Goal: Task Accomplishment & Management: Complete application form

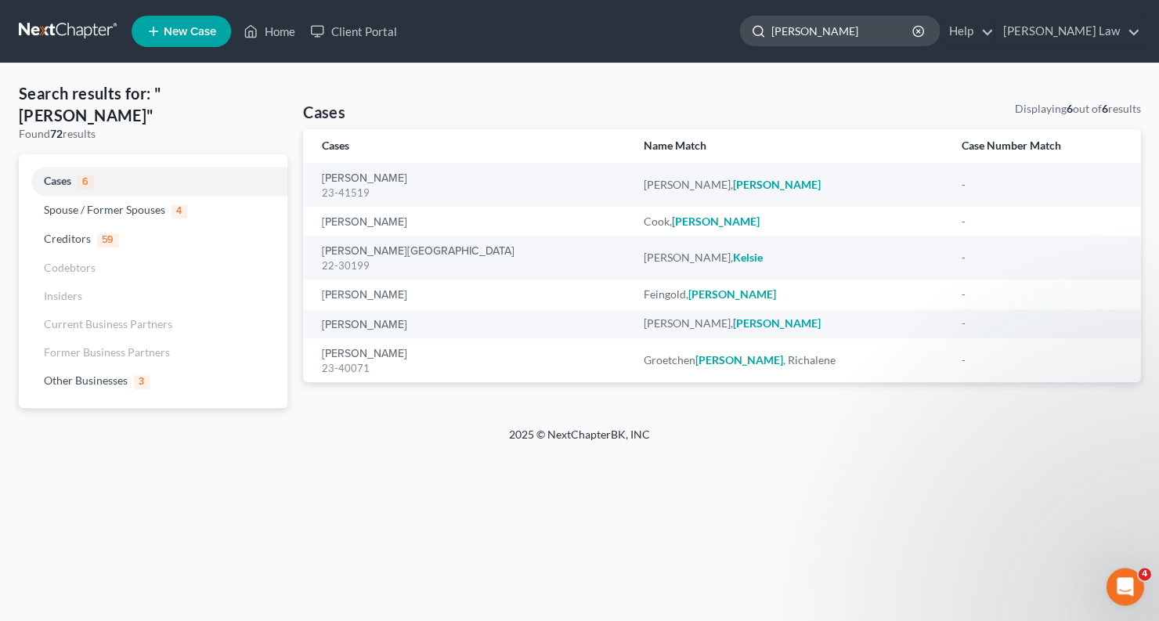
click at [847, 29] on input "[PERSON_NAME]" at bounding box center [842, 30] width 143 height 29
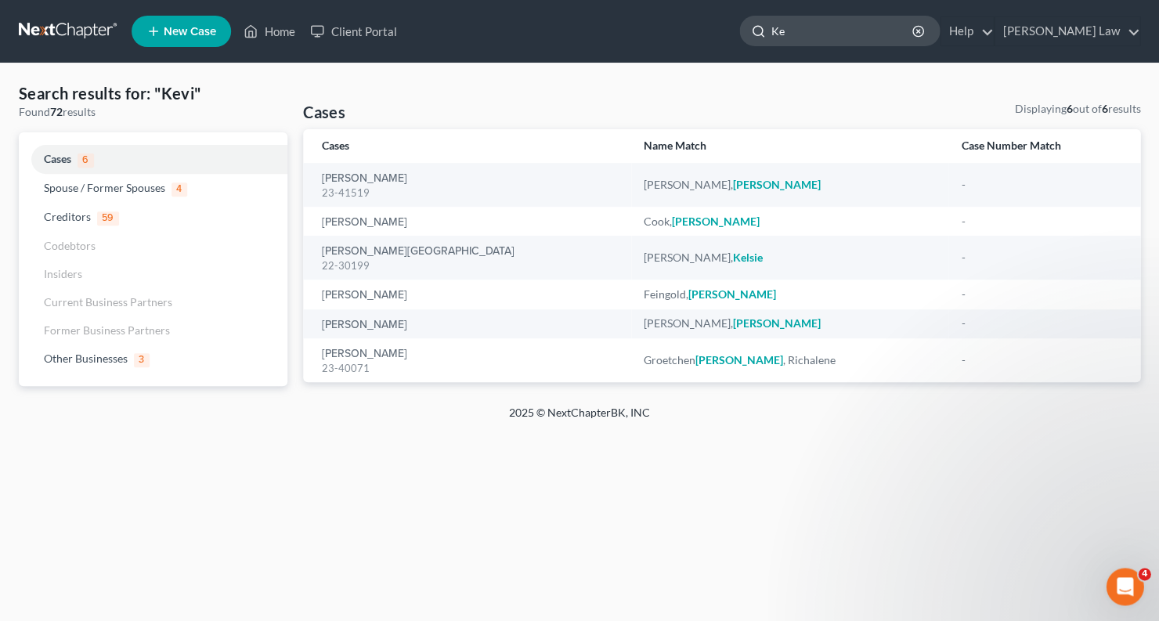
type input "K"
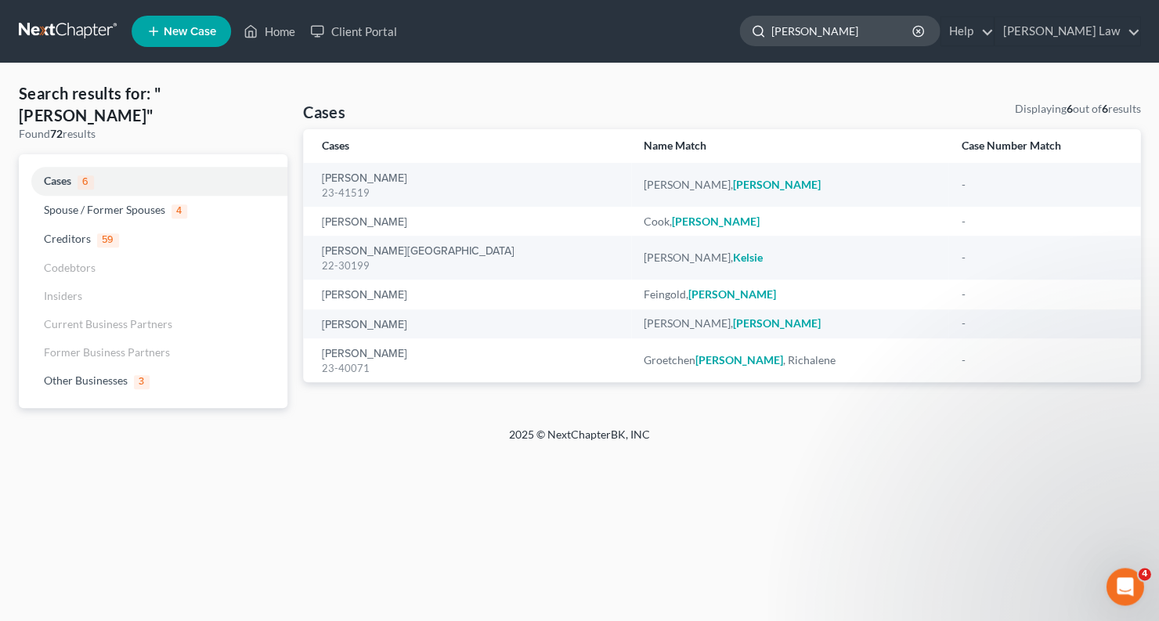
type input "[PERSON_NAME]"
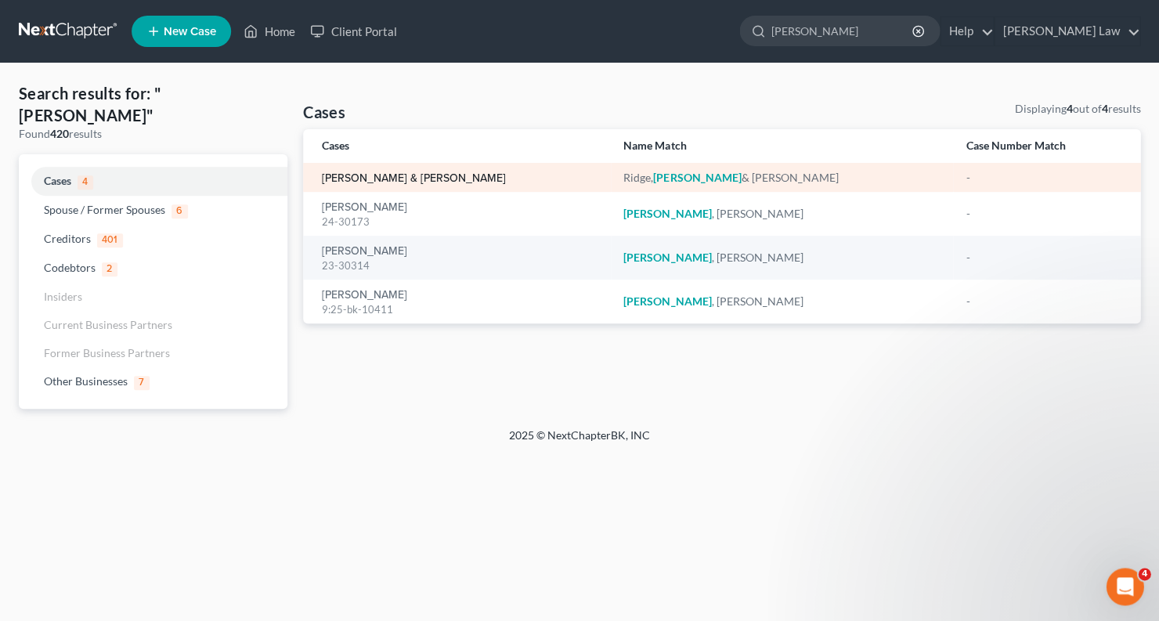
click at [386, 173] on link "[PERSON_NAME] & [PERSON_NAME]" at bounding box center [414, 178] width 184 height 11
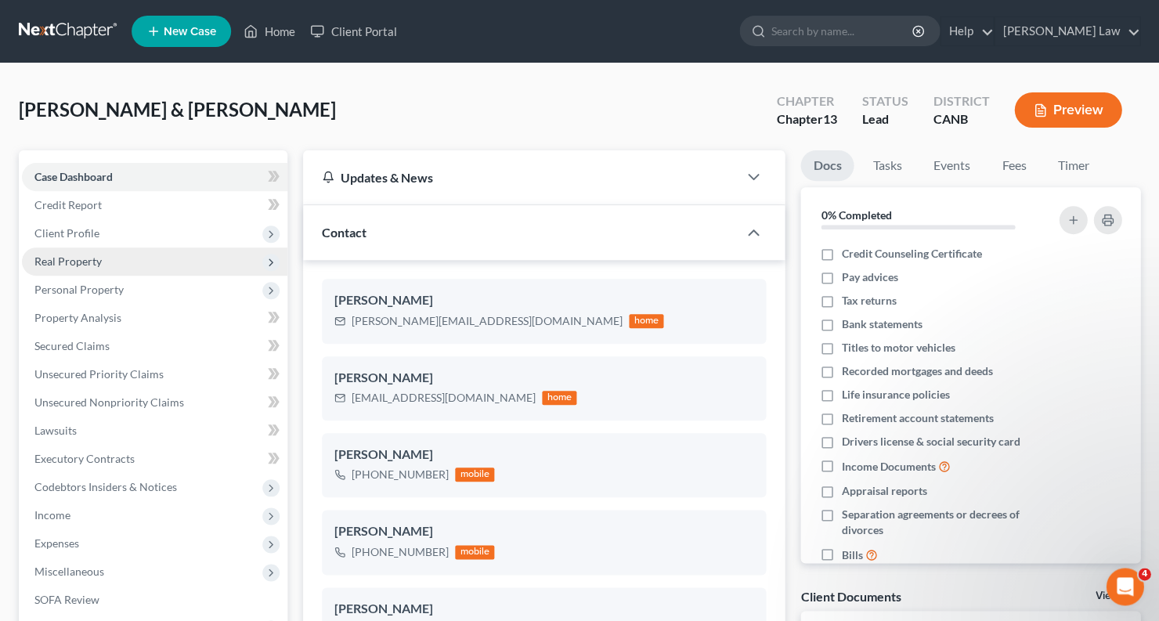
click at [174, 251] on span "Real Property" at bounding box center [154, 261] width 265 height 28
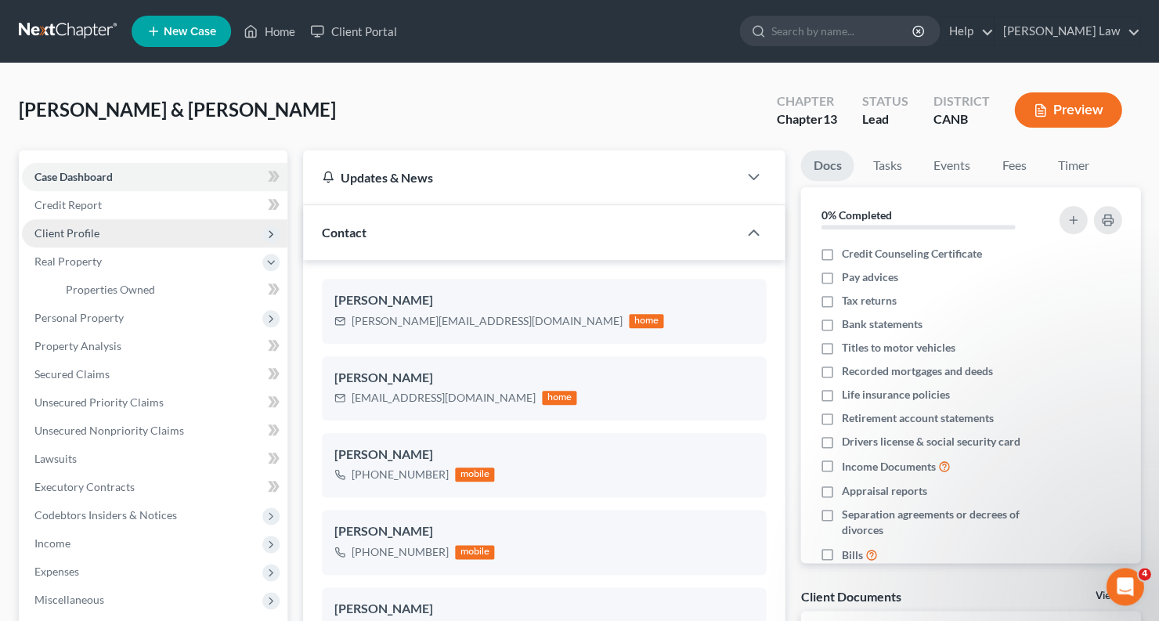
click at [161, 228] on span "Client Profile" at bounding box center [154, 233] width 265 height 28
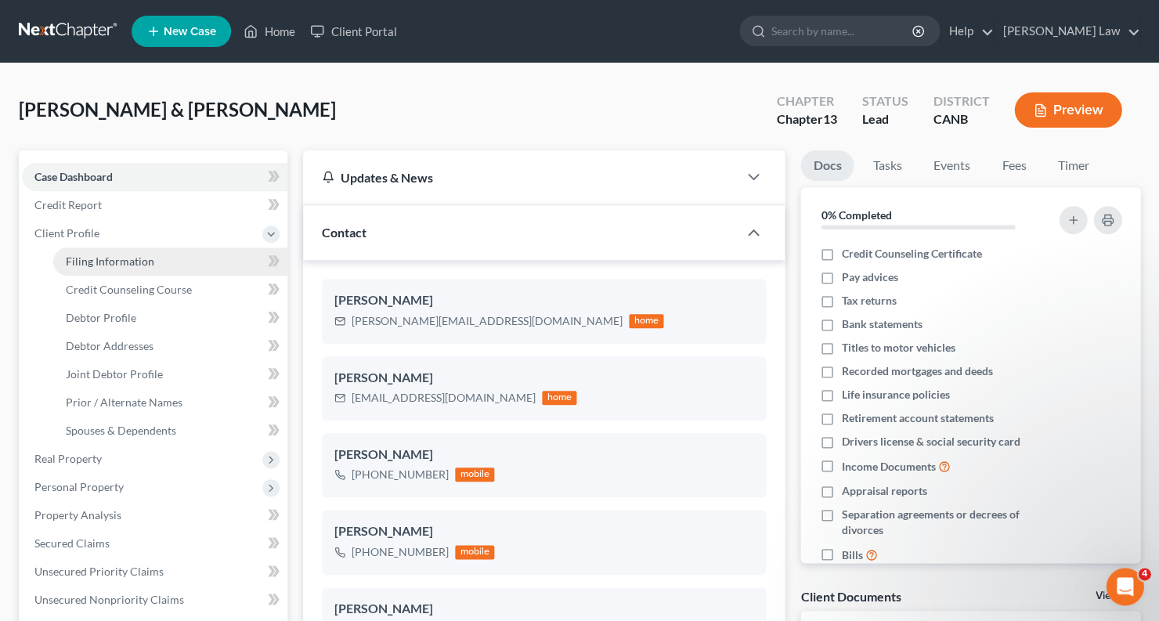
click at [165, 258] on link "Filing Information" at bounding box center [170, 261] width 234 height 28
select select "1"
select select "3"
select select "4"
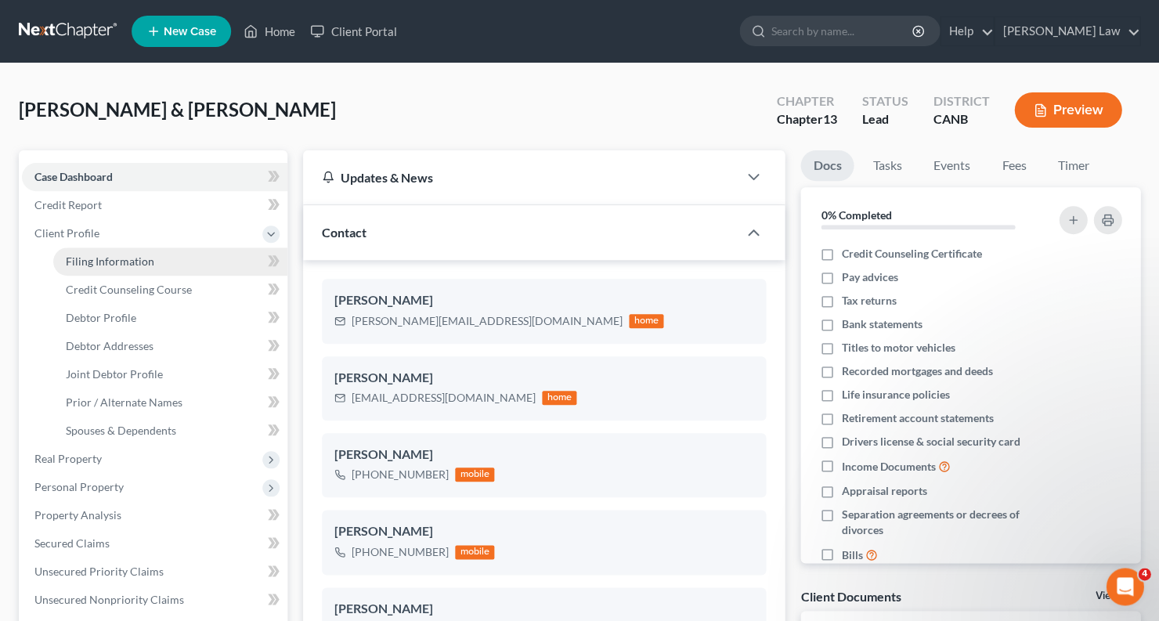
select select "1"
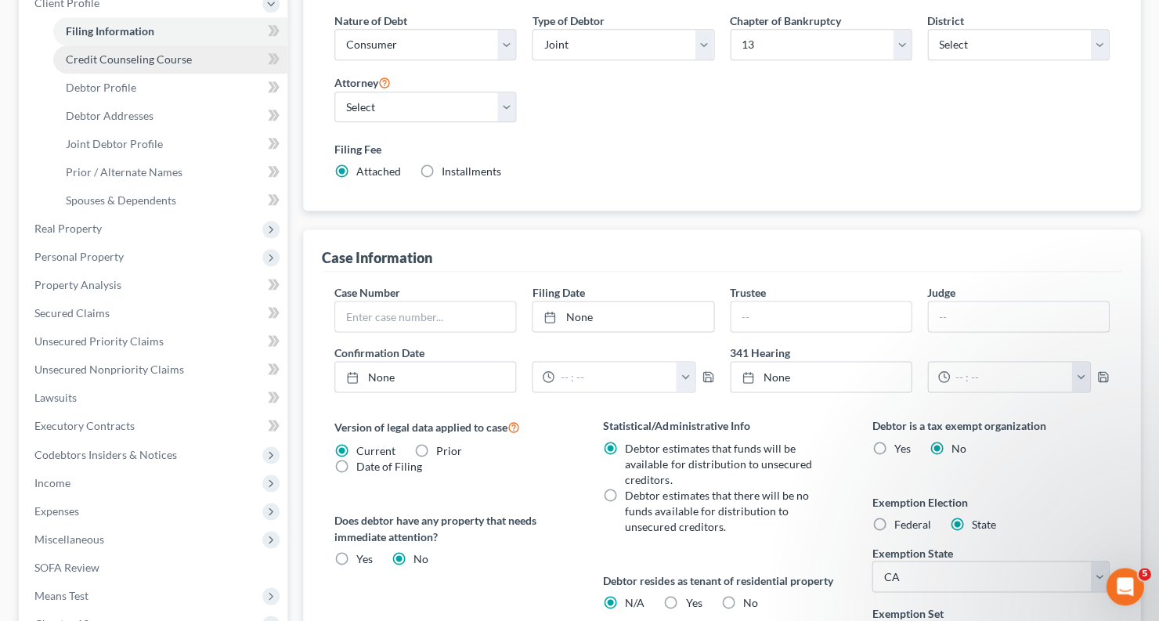
scroll to position [236, 0]
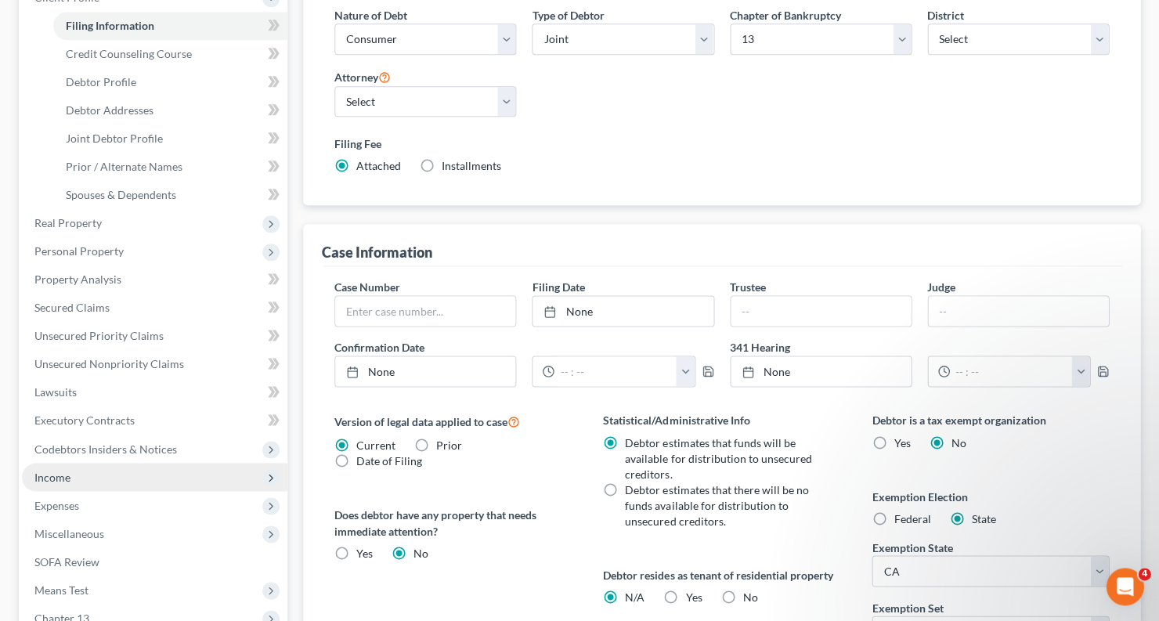
click at [75, 468] on span "Income" at bounding box center [154, 477] width 265 height 28
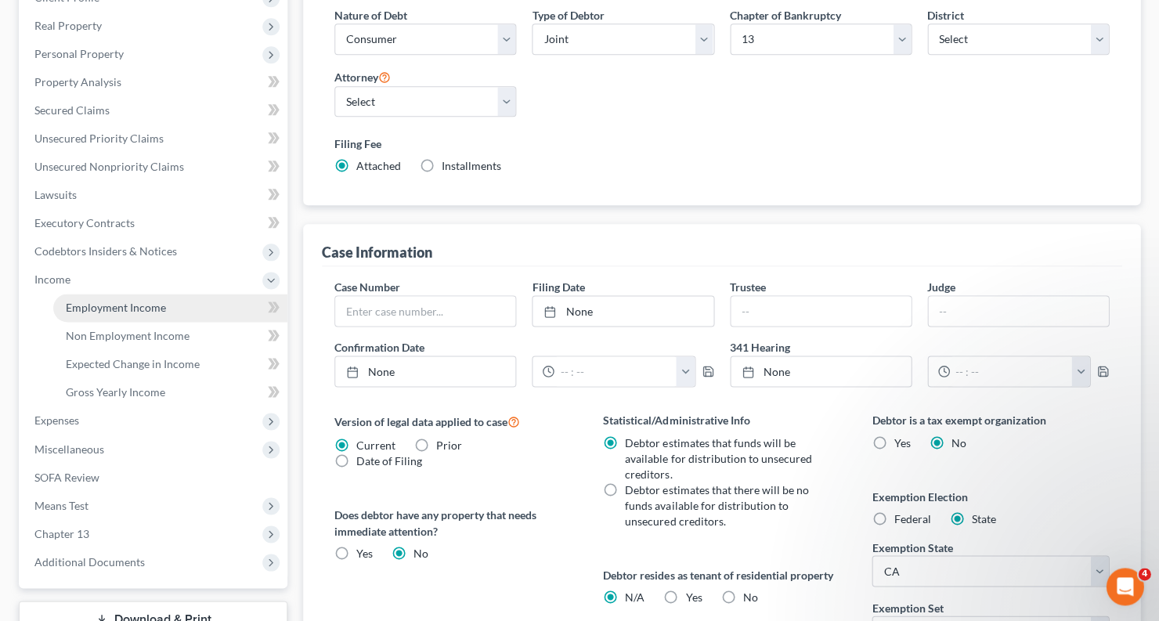
click at [146, 301] on span "Employment Income" at bounding box center [116, 307] width 100 height 13
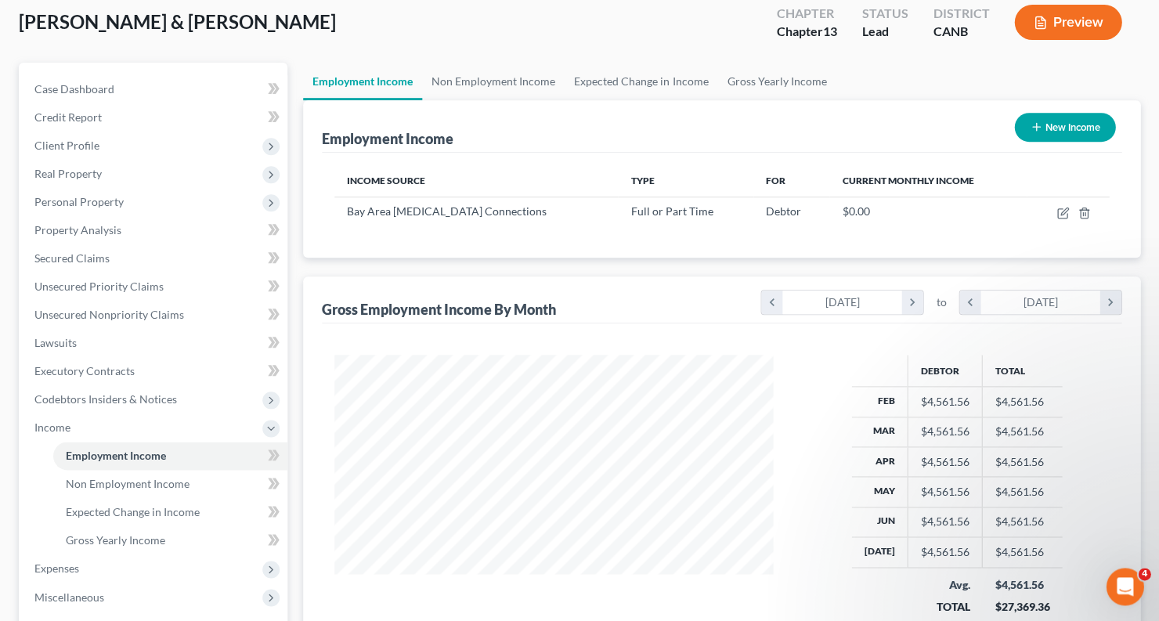
scroll to position [95, 0]
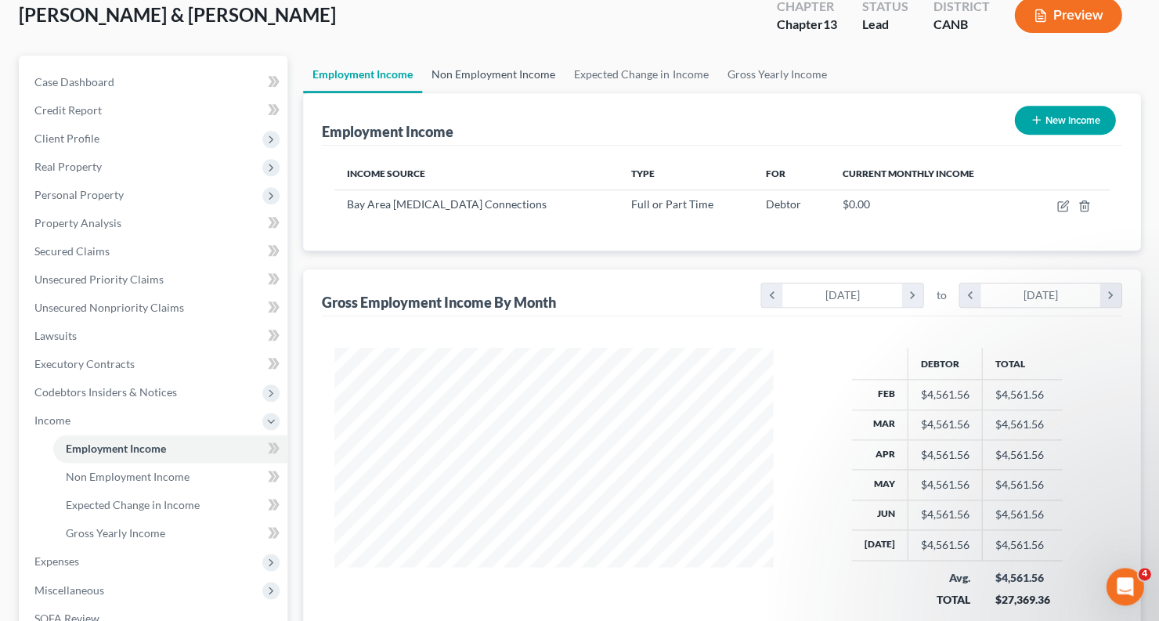
click at [492, 73] on link "Non Employment Income" at bounding box center [493, 75] width 143 height 38
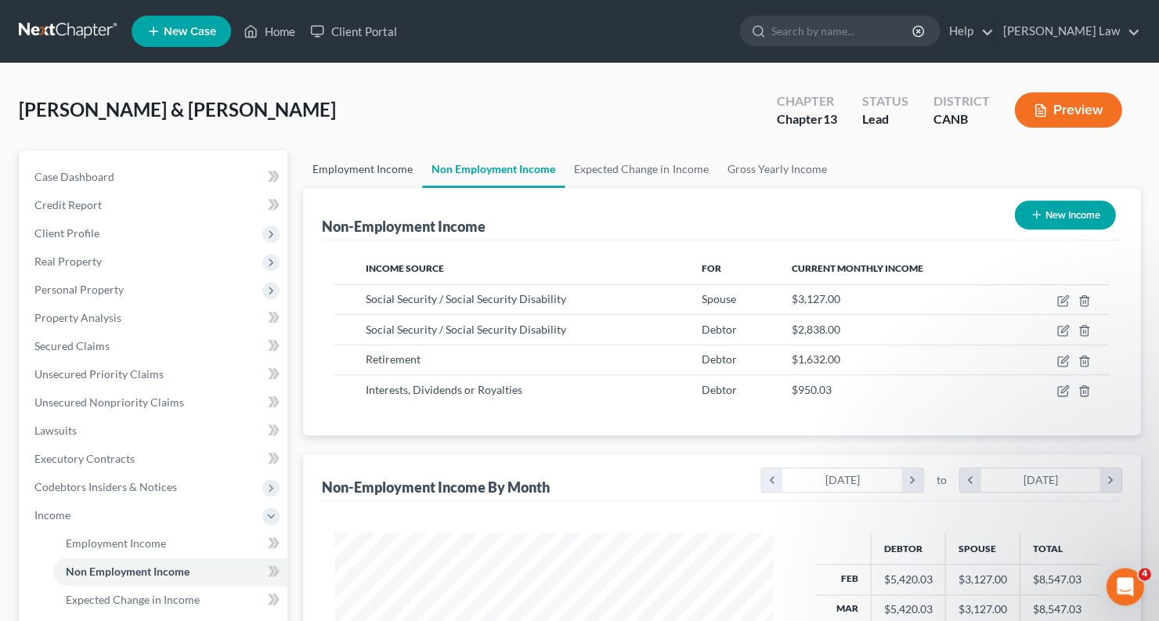
click at [344, 168] on link "Employment Income" at bounding box center [362, 169] width 119 height 38
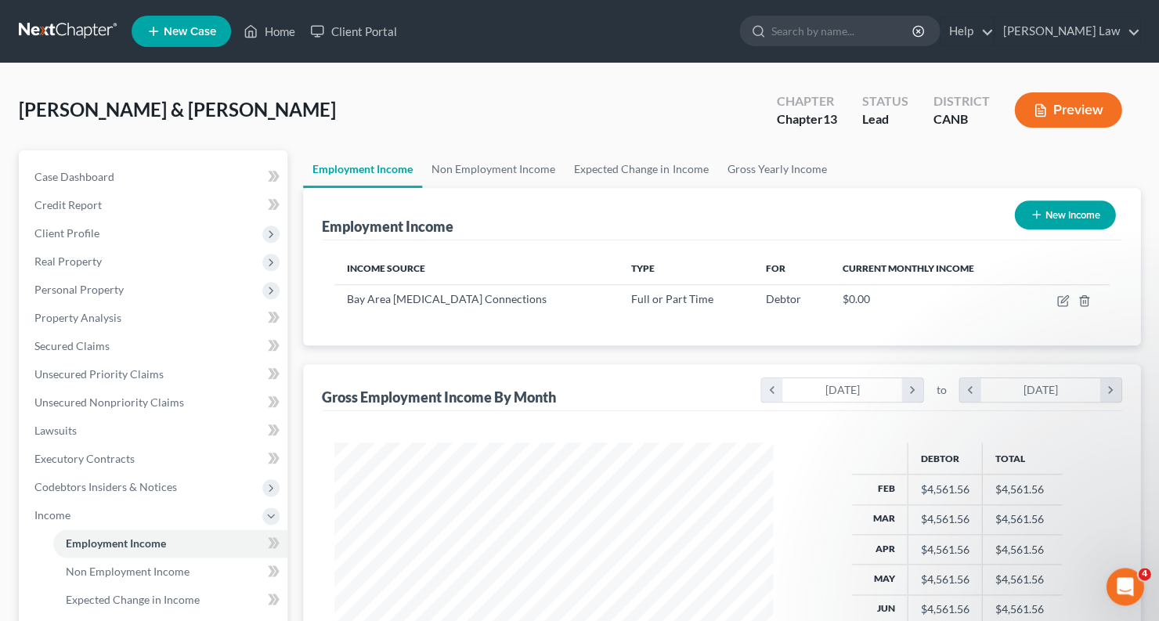
scroll to position [275, 470]
click at [104, 211] on link "Credit Report" at bounding box center [154, 205] width 265 height 28
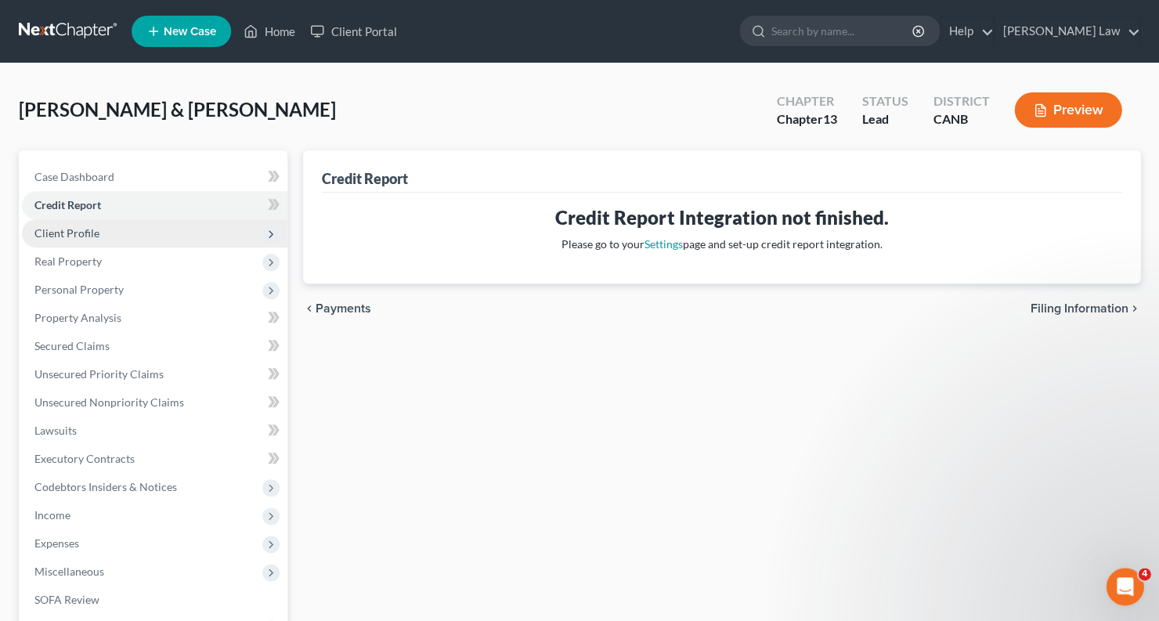
click at [98, 238] on span "Client Profile" at bounding box center [154, 233] width 265 height 28
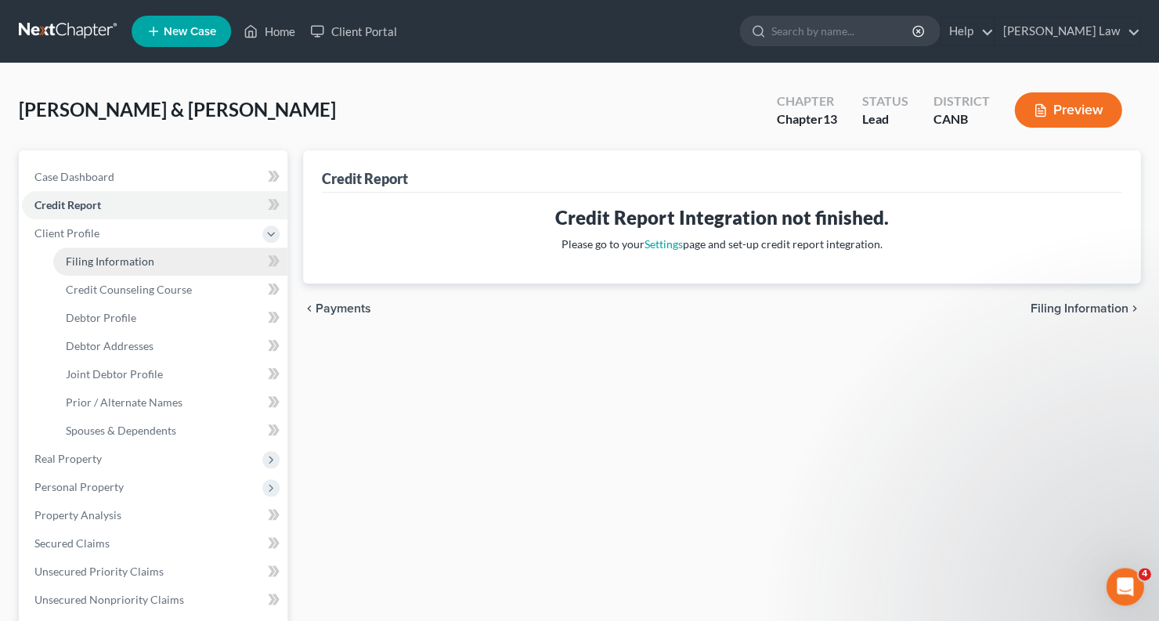
click at [101, 255] on span "Filing Information" at bounding box center [110, 261] width 88 height 13
select select "1"
select select "3"
select select "9"
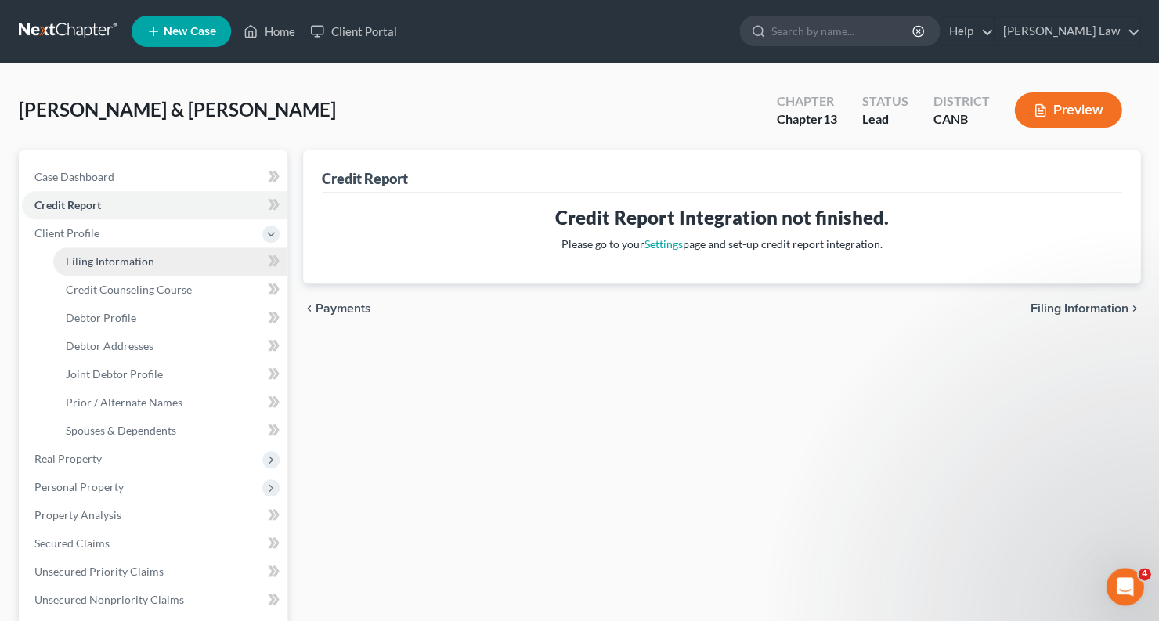
select select "3"
select select "4"
select select "1"
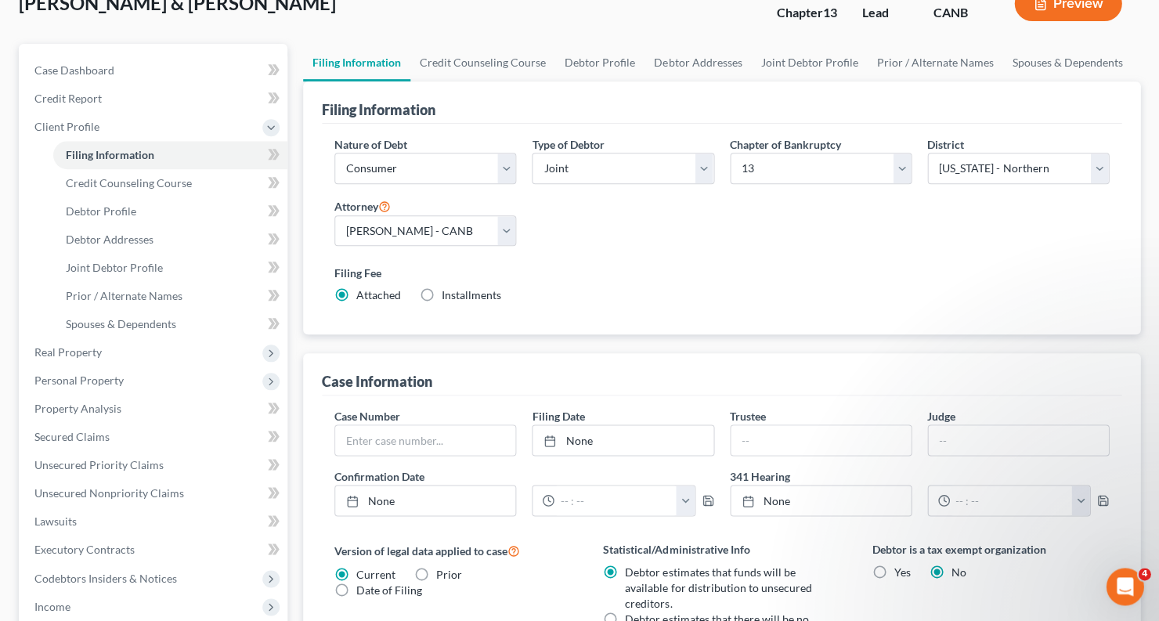
scroll to position [87, 0]
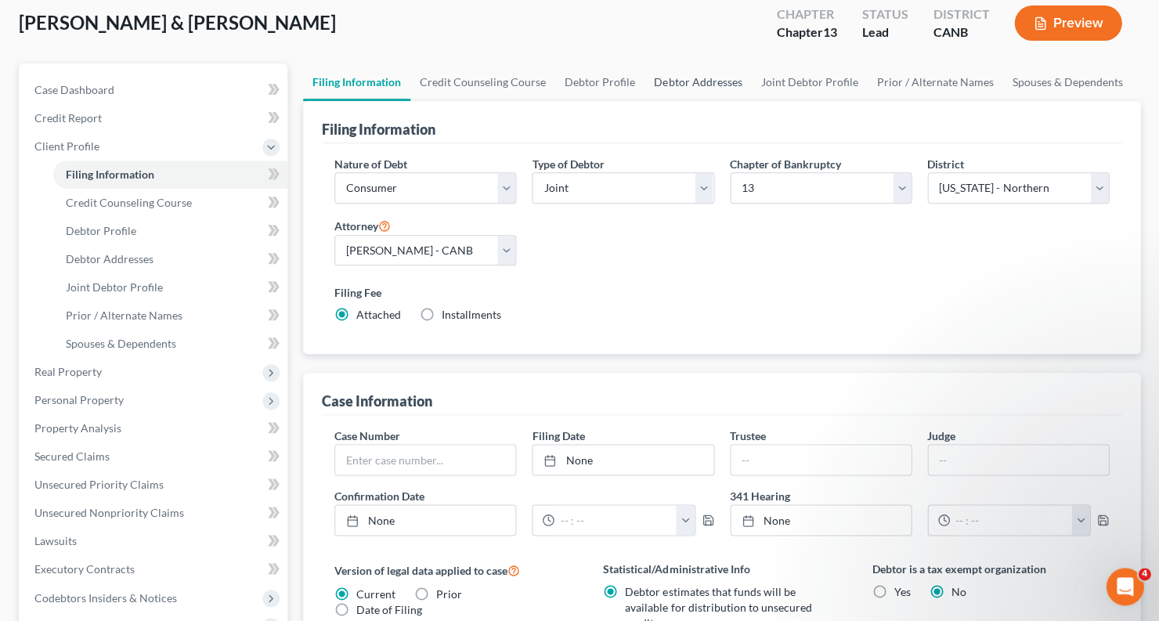
click at [713, 83] on link "Debtor Addresses" at bounding box center [697, 82] width 107 height 38
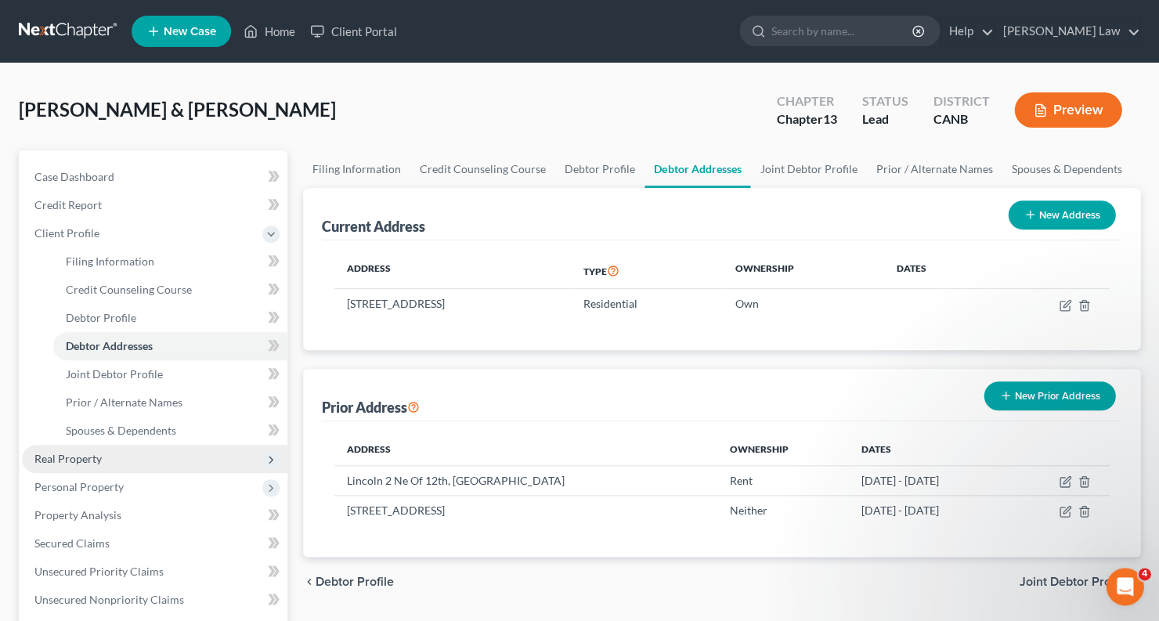
click at [130, 457] on span "Real Property" at bounding box center [154, 459] width 265 height 28
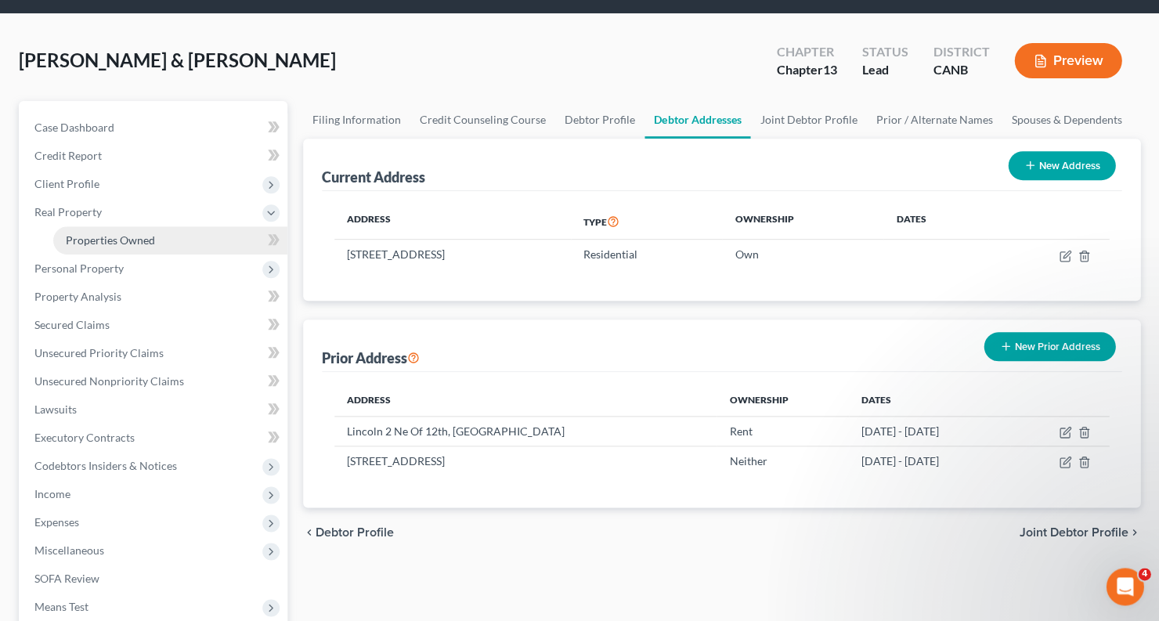
scroll to position [51, 0]
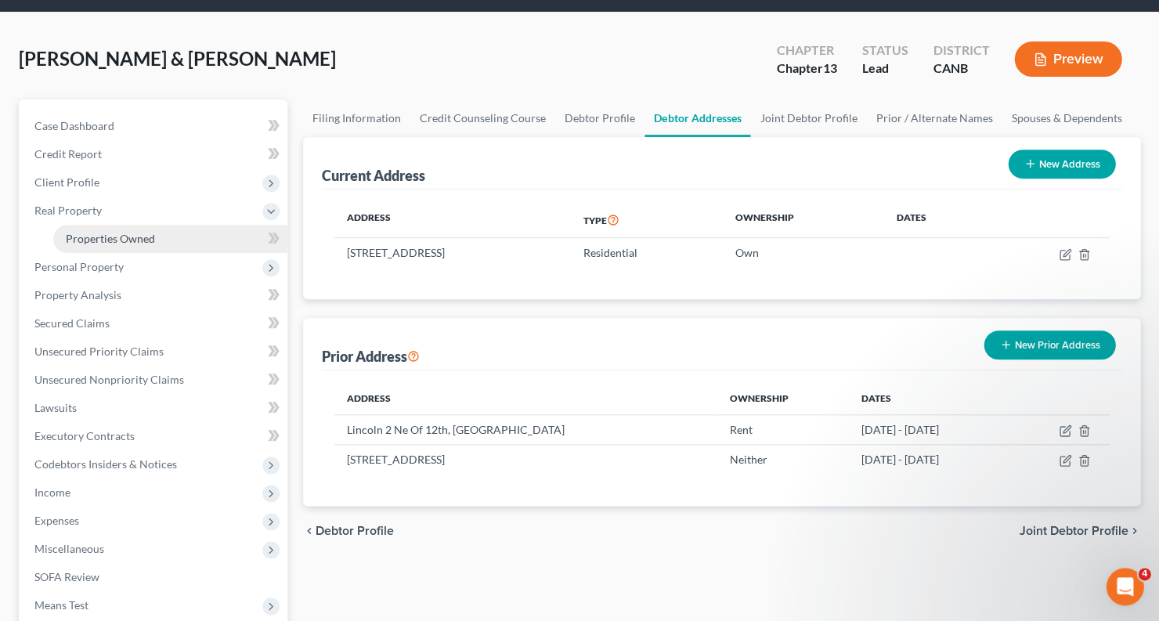
click at [128, 225] on link "Properties Owned" at bounding box center [170, 239] width 234 height 28
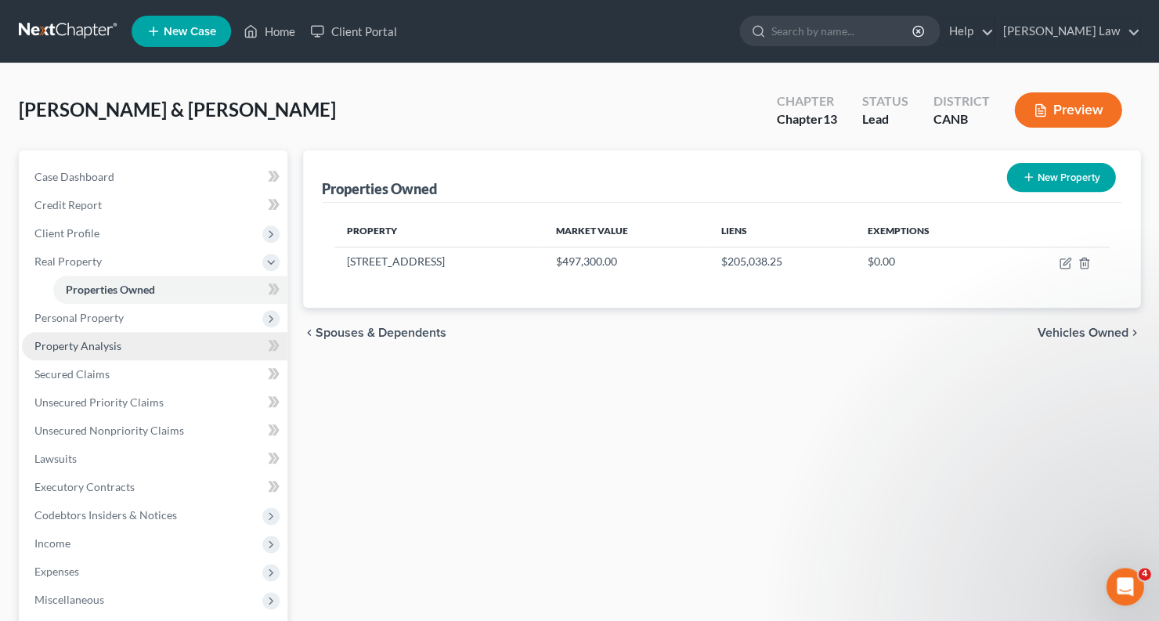
click at [107, 339] on span "Property Analysis" at bounding box center [77, 345] width 87 height 13
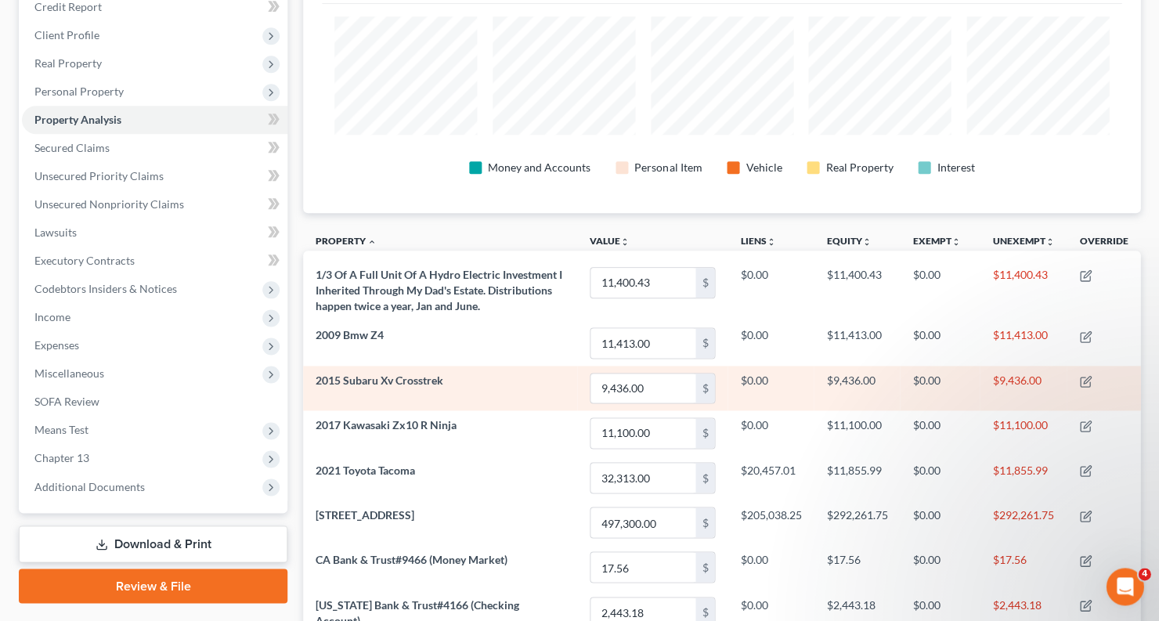
scroll to position [215, 0]
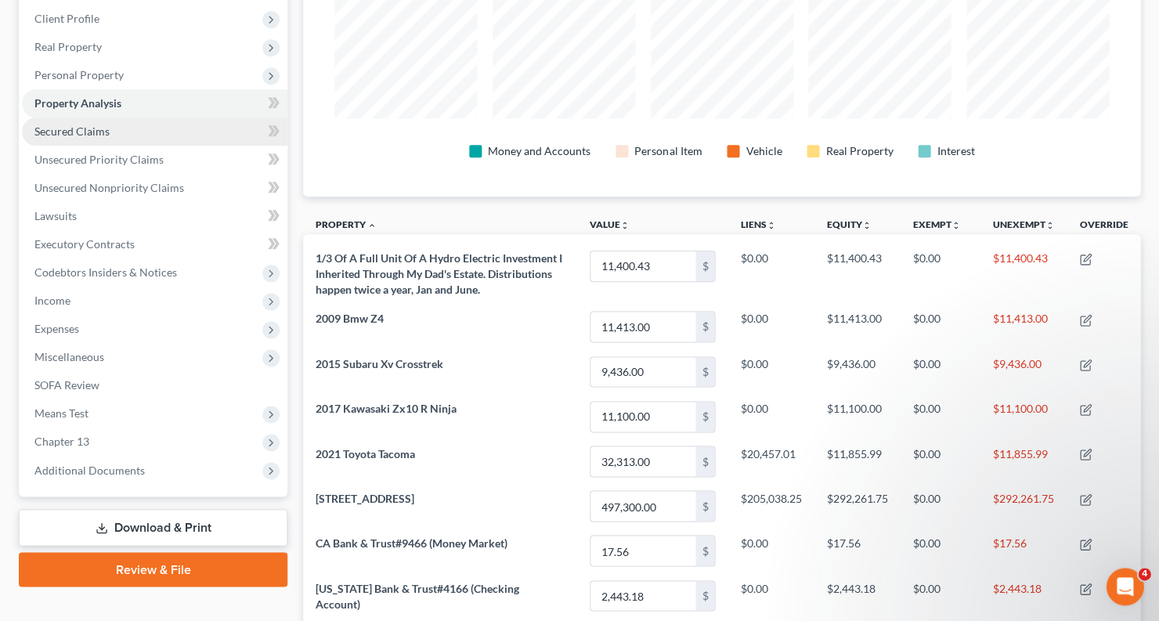
click at [172, 133] on link "Secured Claims" at bounding box center [154, 131] width 265 height 28
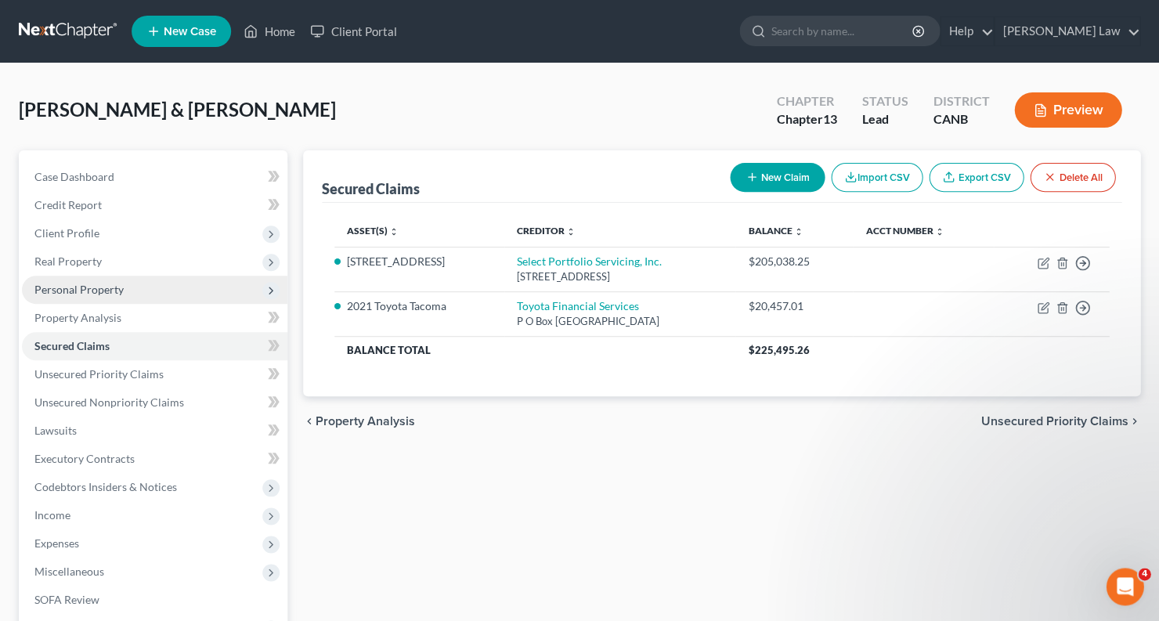
click at [100, 283] on span "Personal Property" at bounding box center [78, 289] width 89 height 13
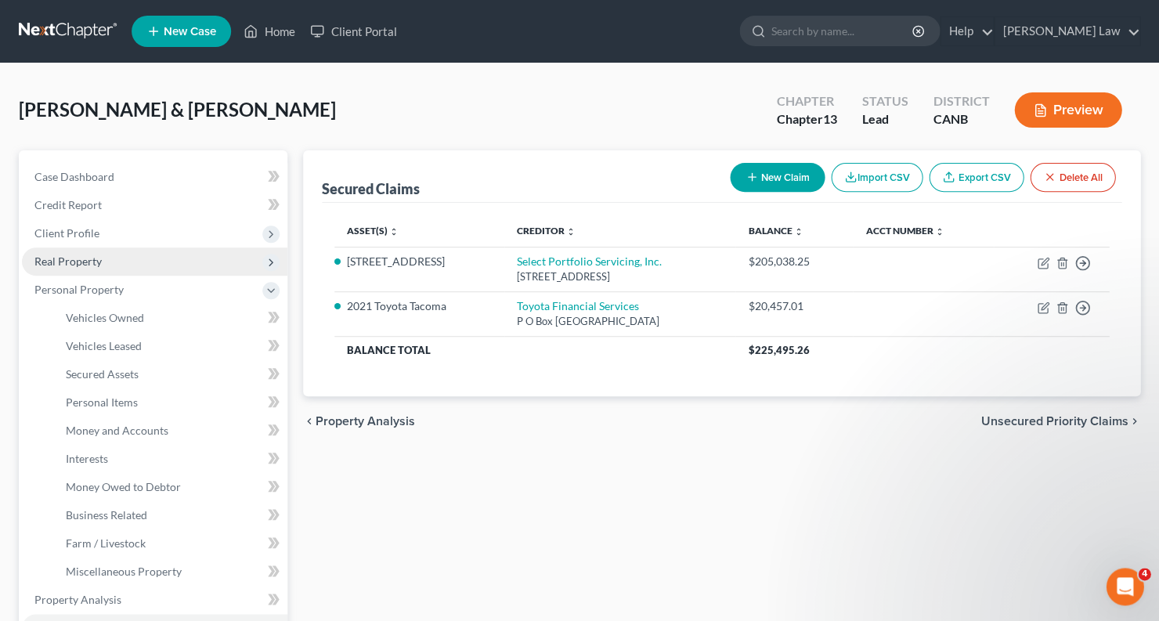
click at [92, 256] on span "Real Property" at bounding box center [67, 261] width 67 height 13
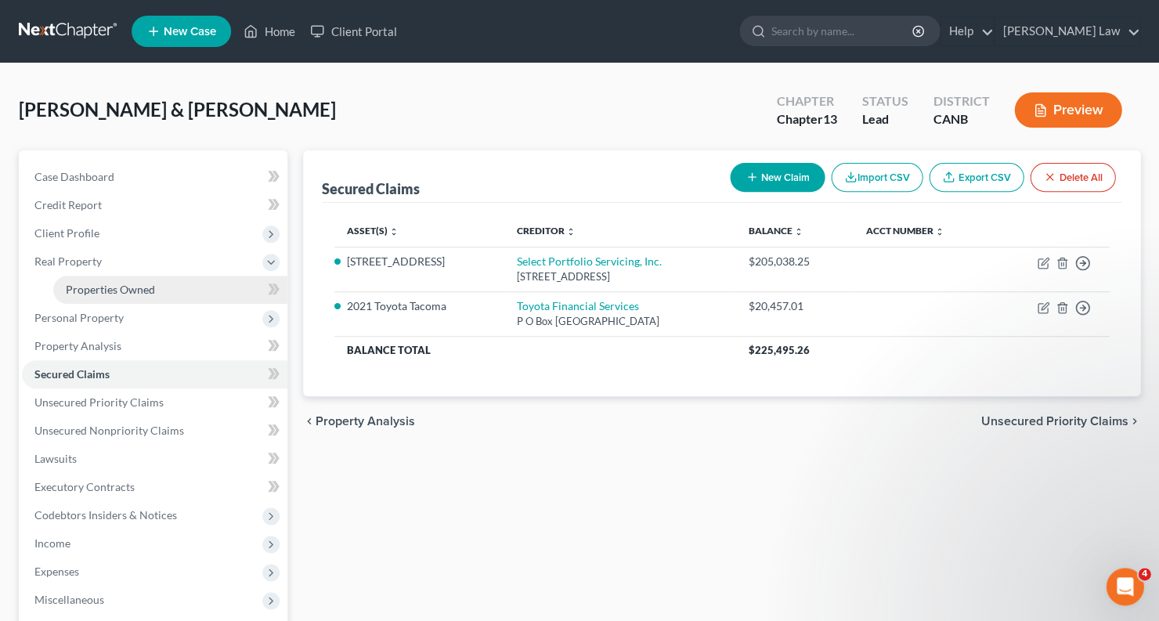
click at [91, 276] on link "Properties Owned" at bounding box center [170, 290] width 234 height 28
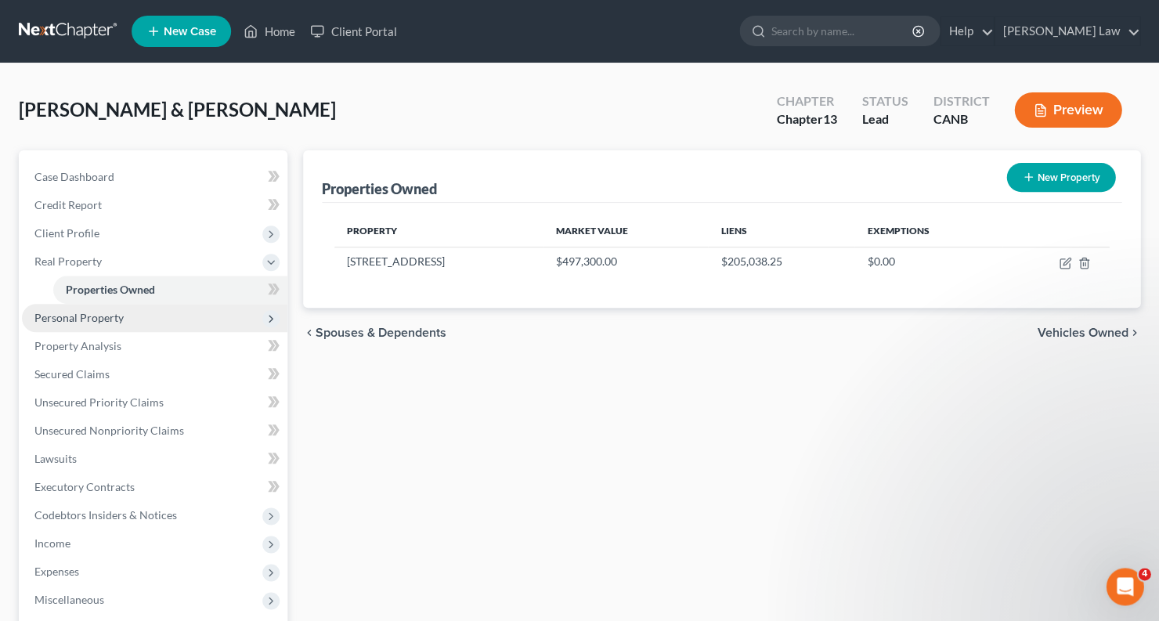
click at [146, 308] on span "Personal Property" at bounding box center [154, 318] width 265 height 28
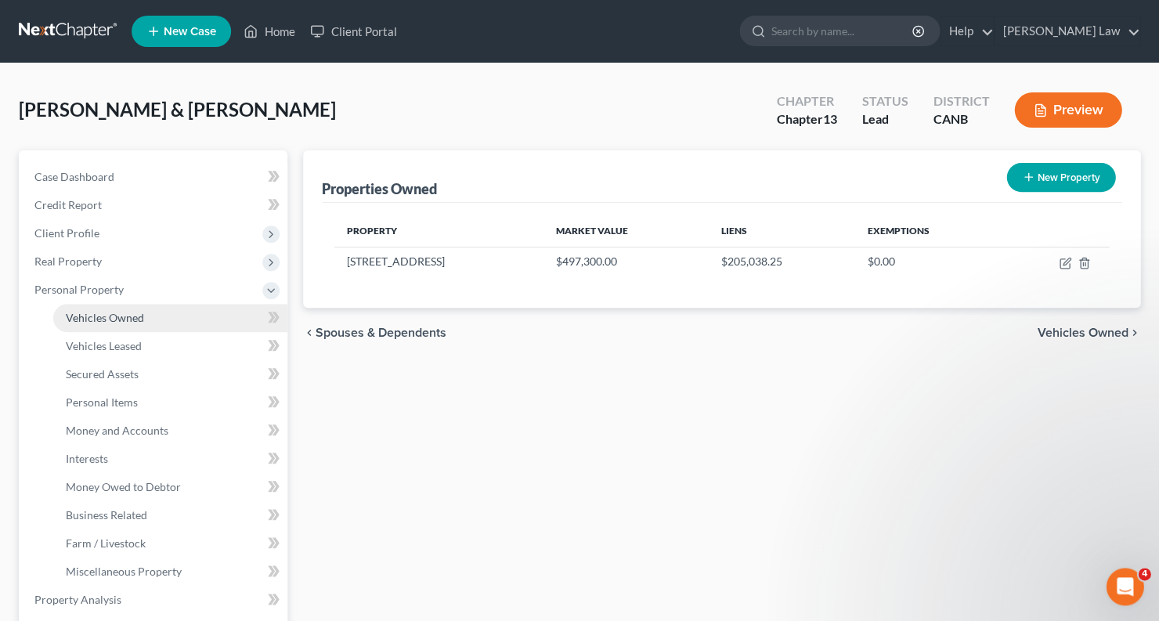
click at [137, 311] on span "Vehicles Owned" at bounding box center [105, 317] width 78 height 13
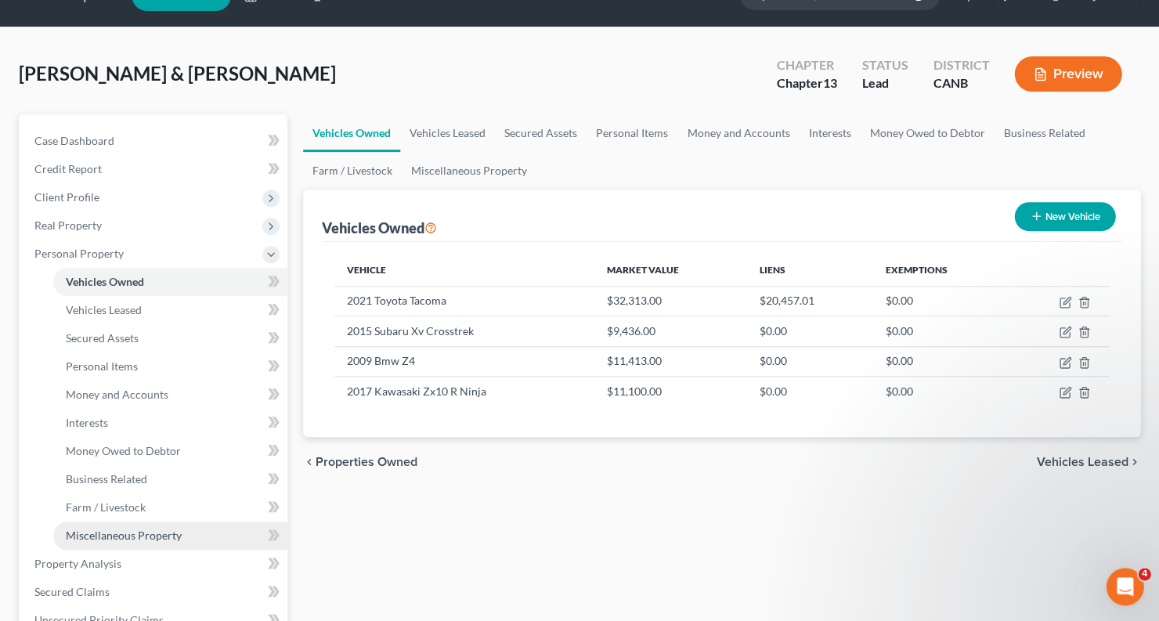
scroll to position [37, 0]
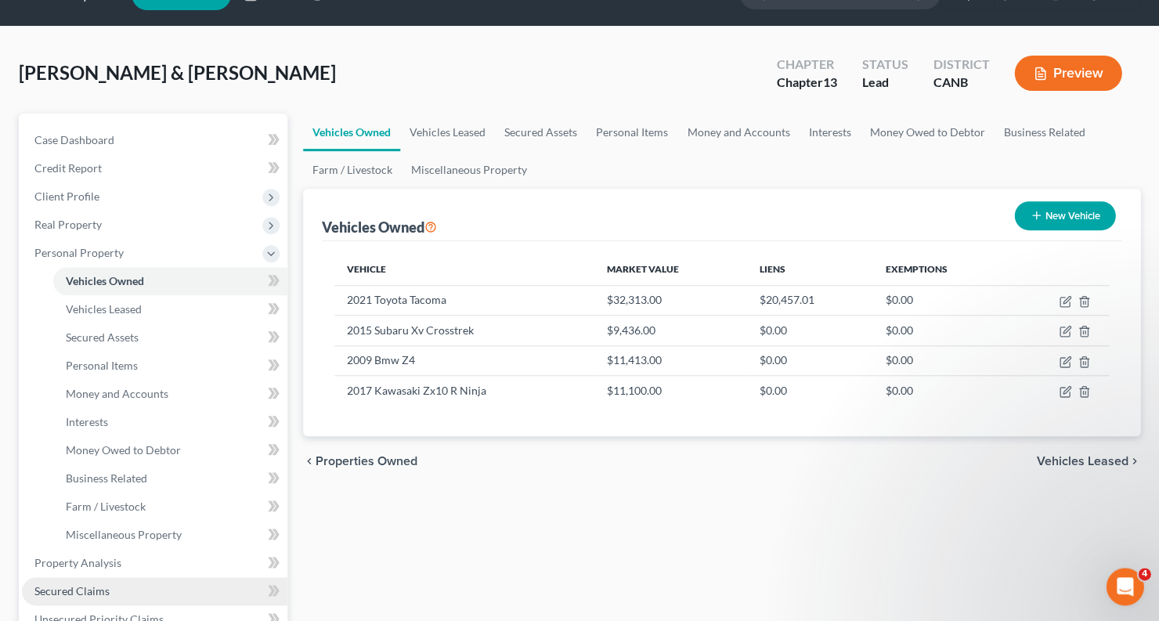
click at [169, 577] on link "Secured Claims" at bounding box center [154, 591] width 265 height 28
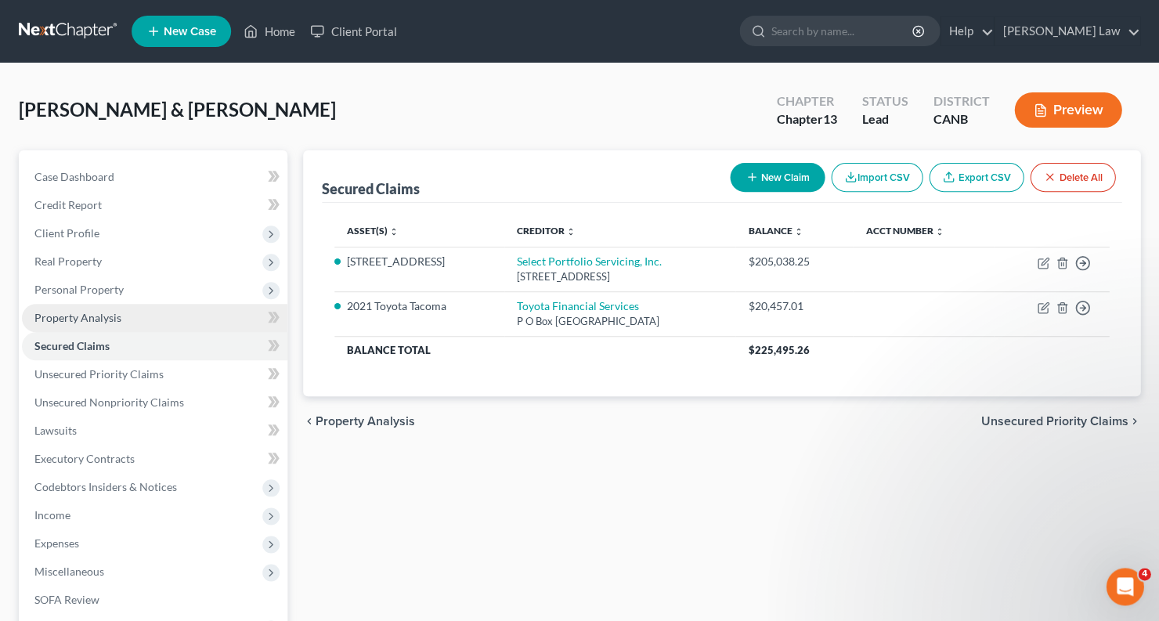
click at [100, 317] on span "Property Analysis" at bounding box center [77, 317] width 87 height 13
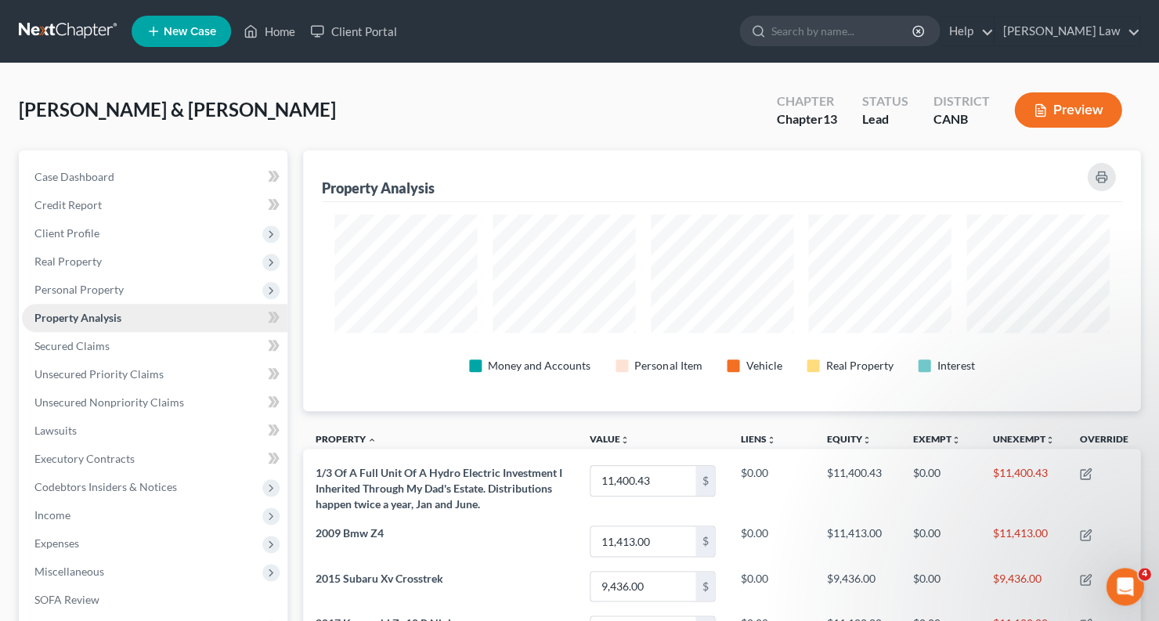
scroll to position [260, 836]
click at [103, 283] on span "Personal Property" at bounding box center [78, 289] width 89 height 13
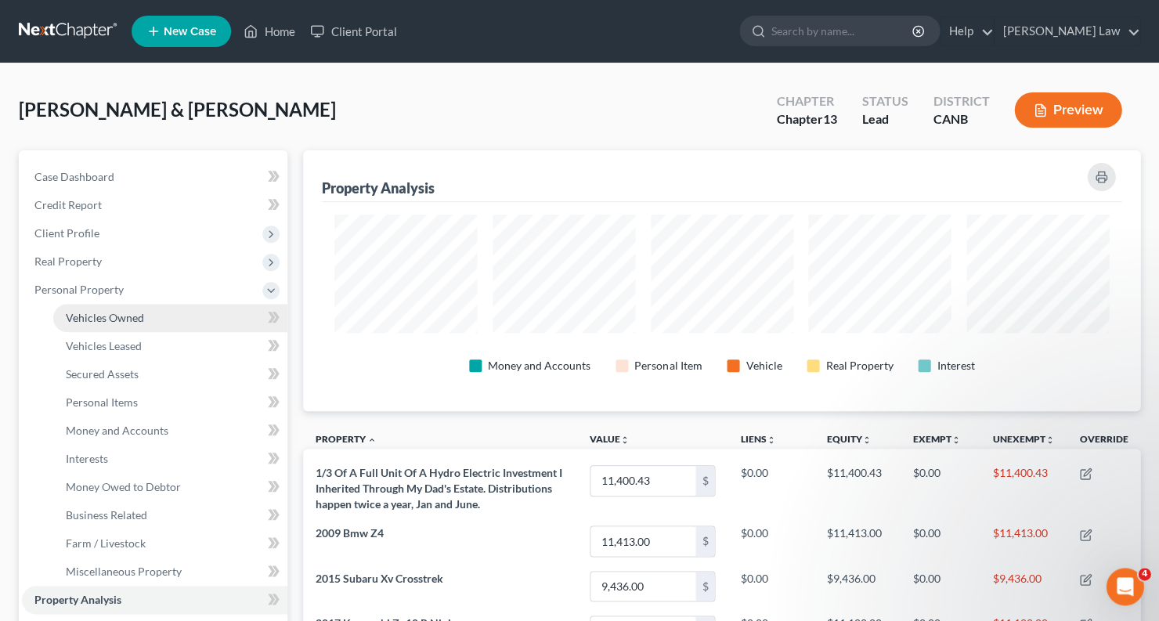
click at [106, 316] on span "Vehicles Owned" at bounding box center [105, 317] width 78 height 13
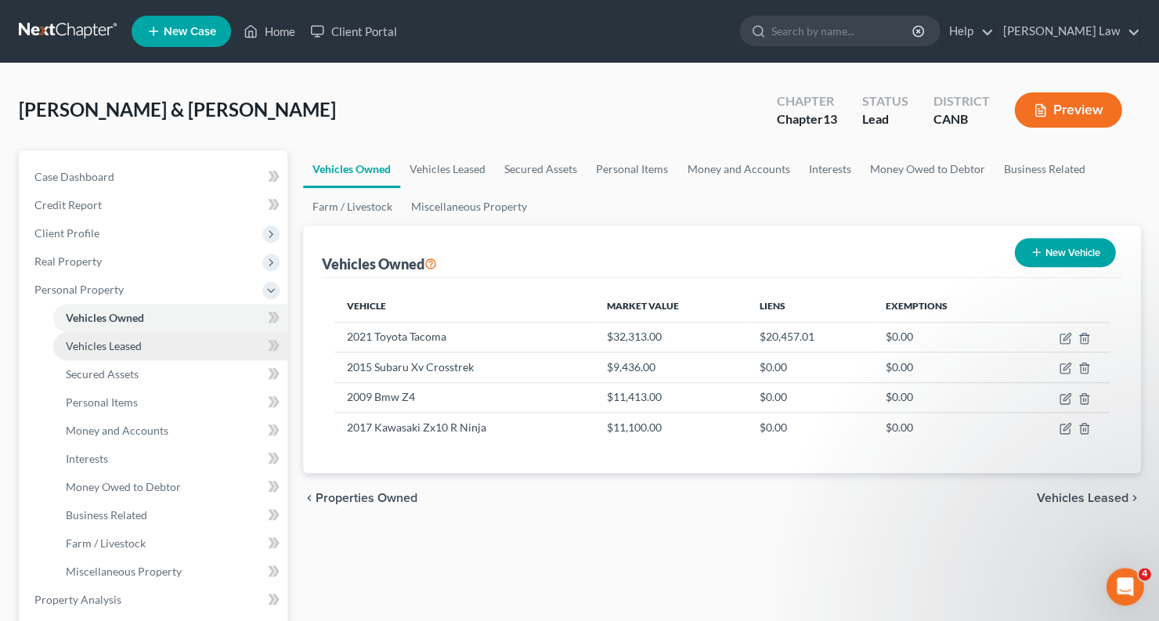
click at [107, 345] on span "Vehicles Leased" at bounding box center [104, 345] width 76 height 13
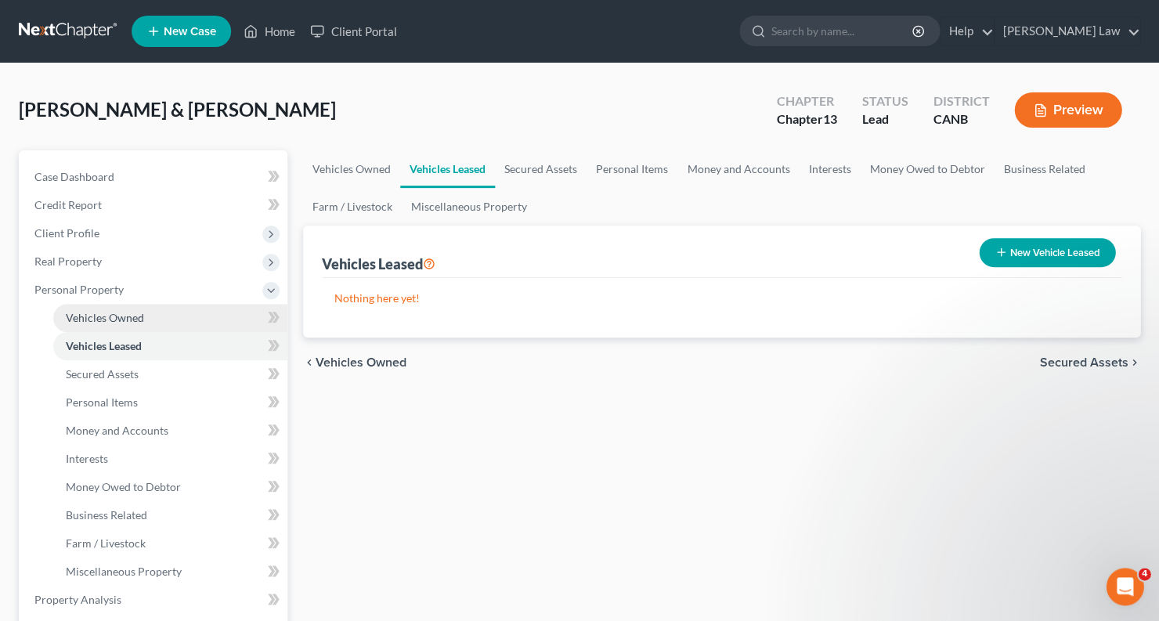
click at [110, 319] on link "Vehicles Owned" at bounding box center [170, 318] width 234 height 28
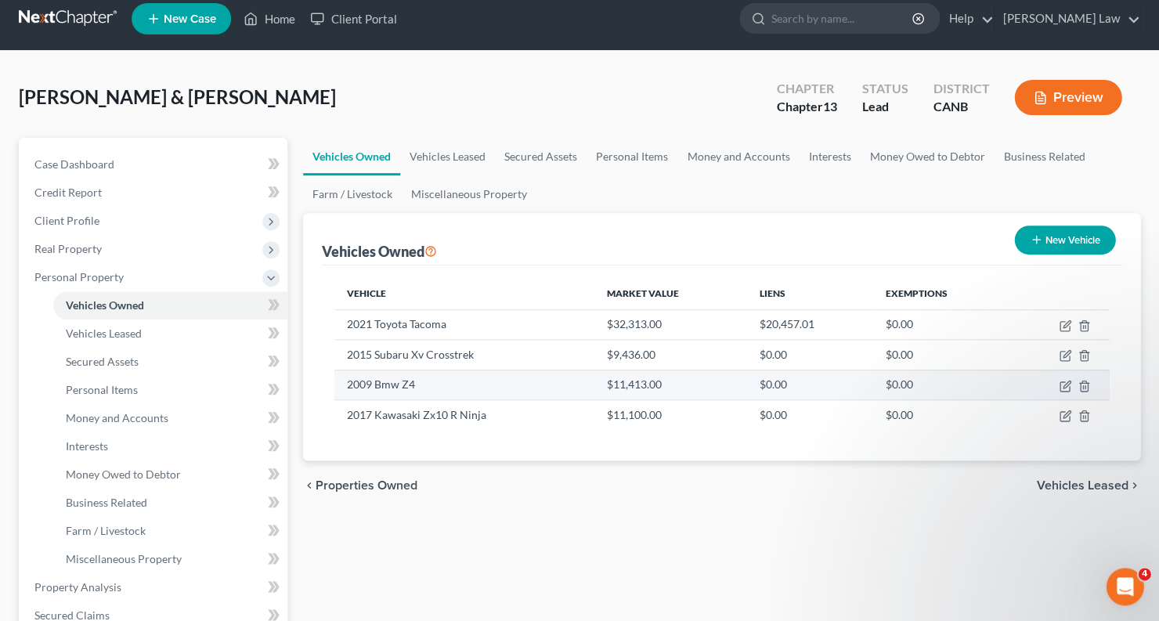
scroll to position [5, 0]
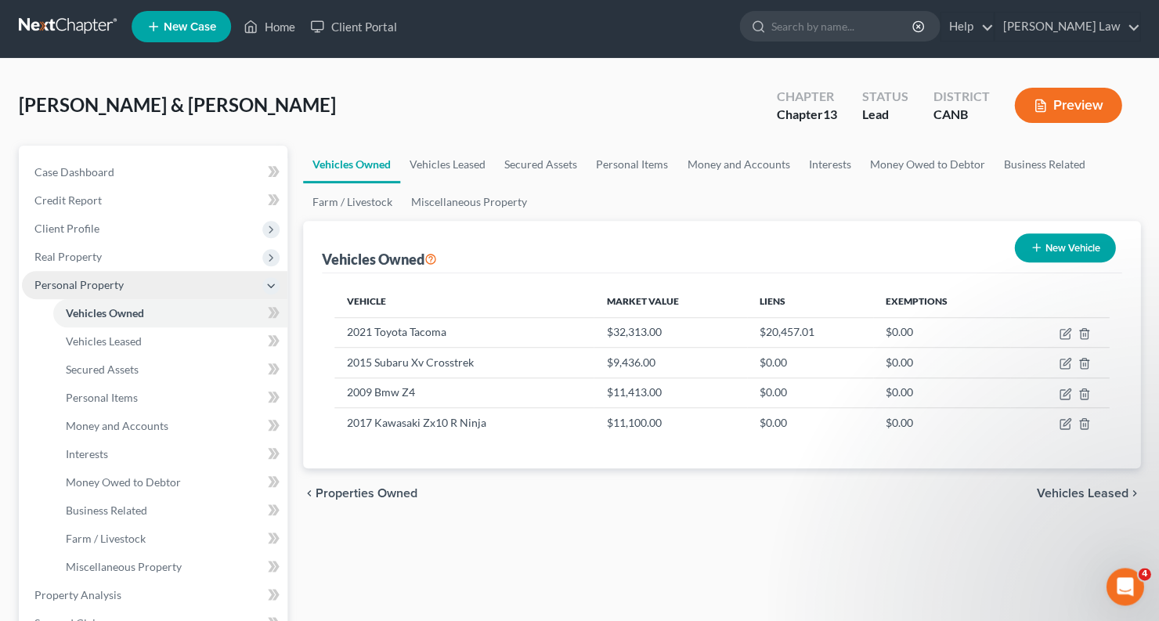
click at [91, 279] on span "Personal Property" at bounding box center [78, 284] width 89 height 13
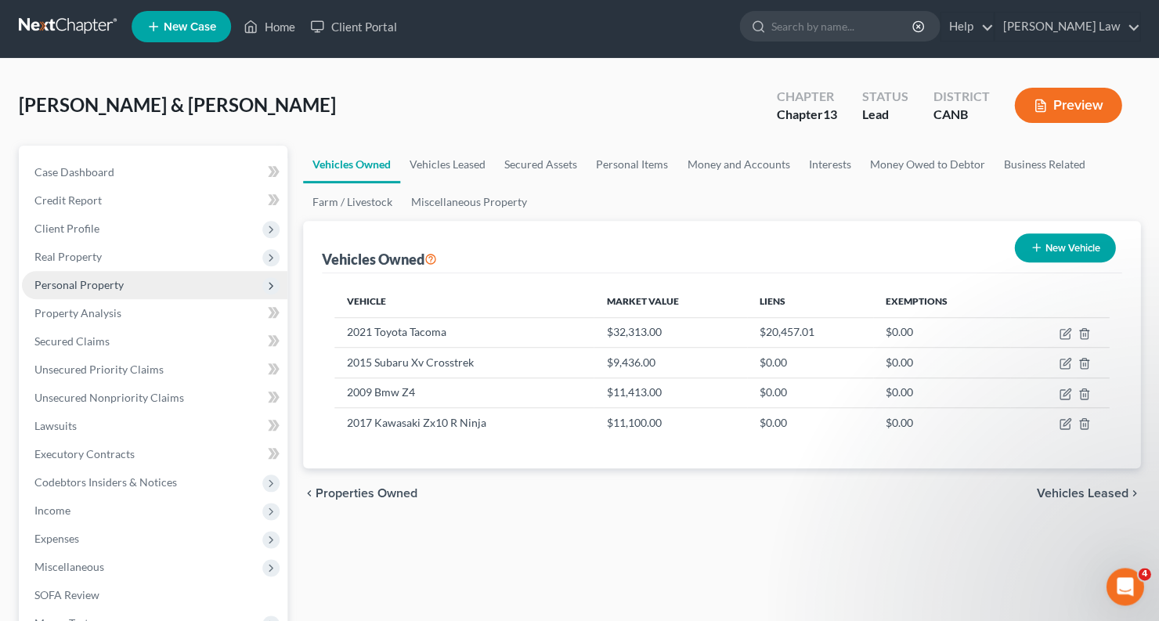
click at [91, 279] on span "Personal Property" at bounding box center [78, 284] width 89 height 13
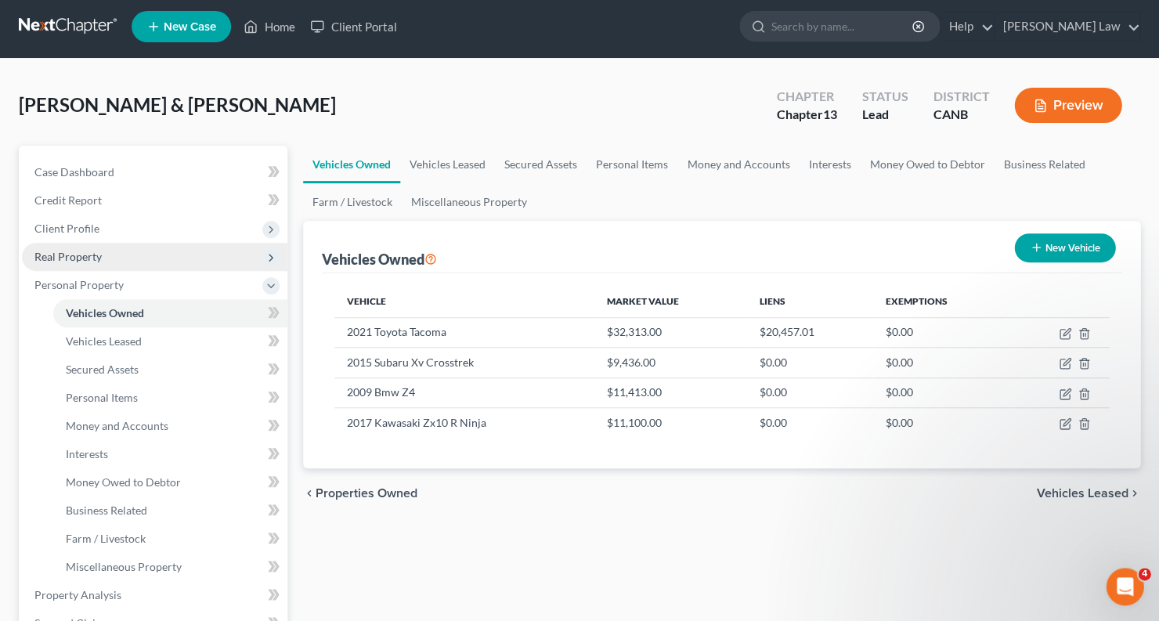
click at [109, 255] on span "Real Property" at bounding box center [154, 257] width 265 height 28
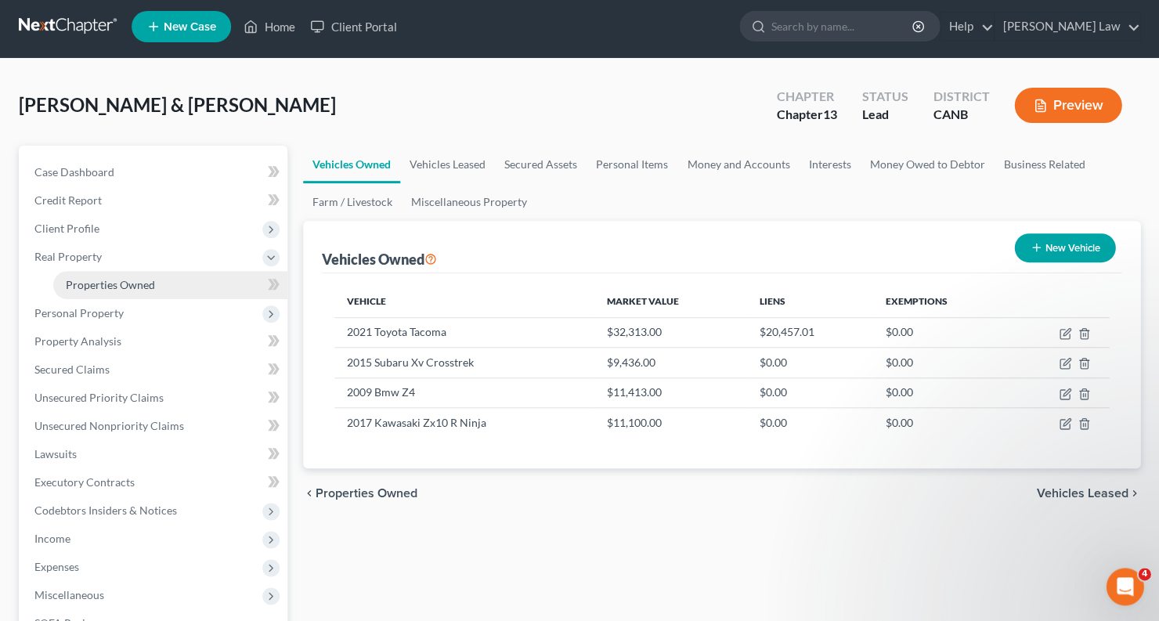
click at [122, 281] on span "Properties Owned" at bounding box center [110, 284] width 89 height 13
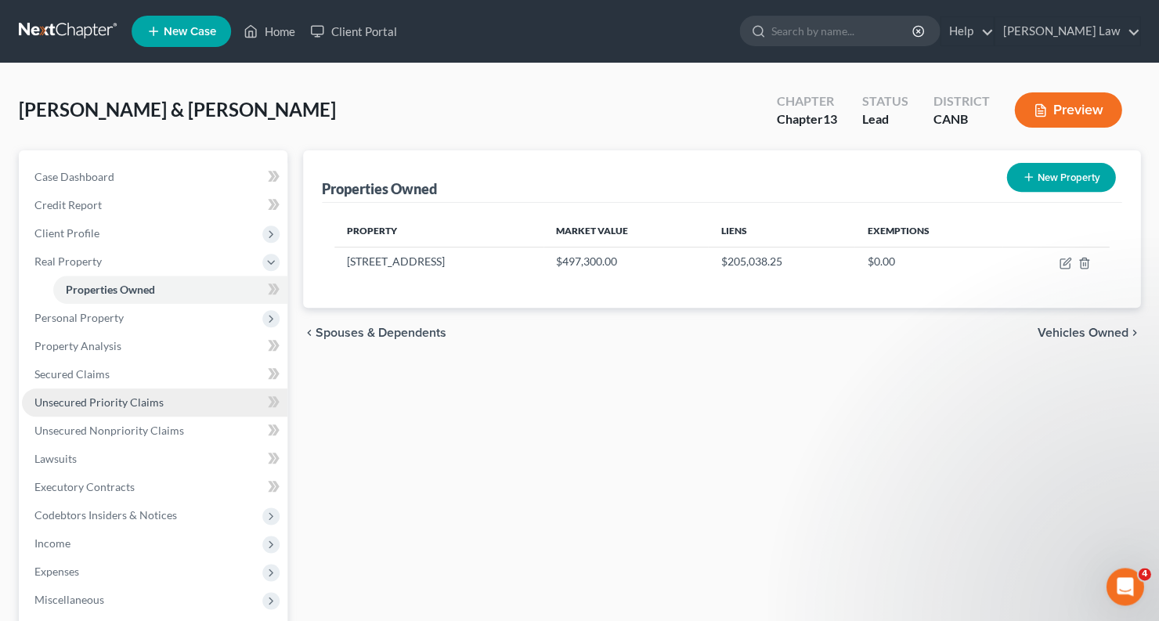
click at [136, 403] on link "Unsecured Priority Claims" at bounding box center [154, 402] width 265 height 28
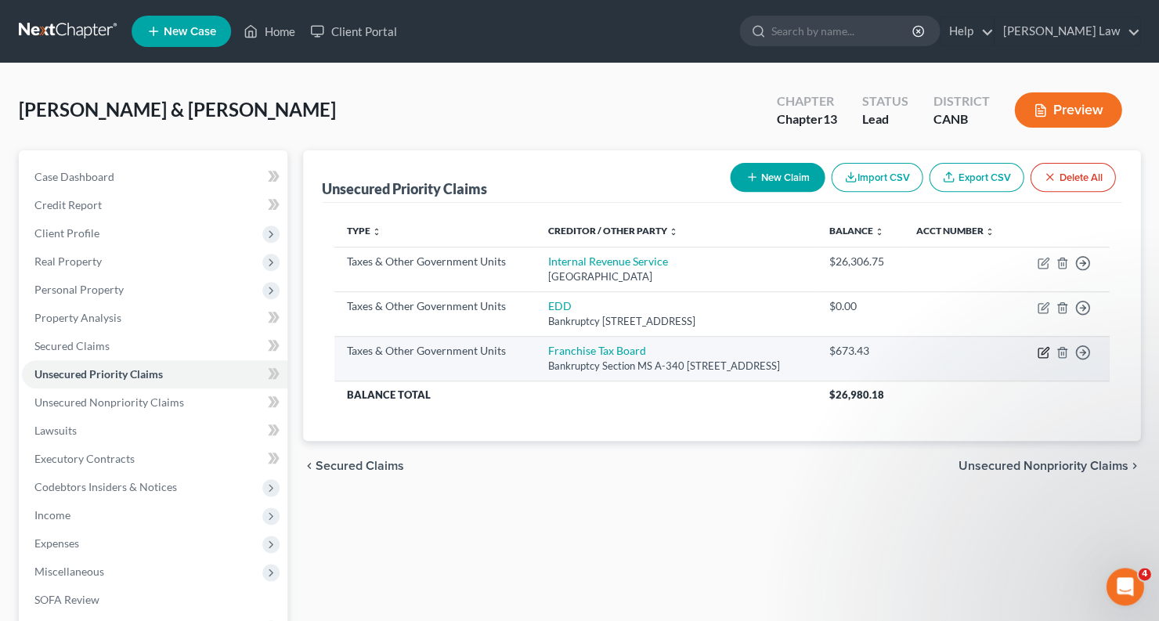
click at [1039, 359] on icon "button" at bounding box center [1043, 352] width 13 height 13
select select "3"
select select "4"
select select "2"
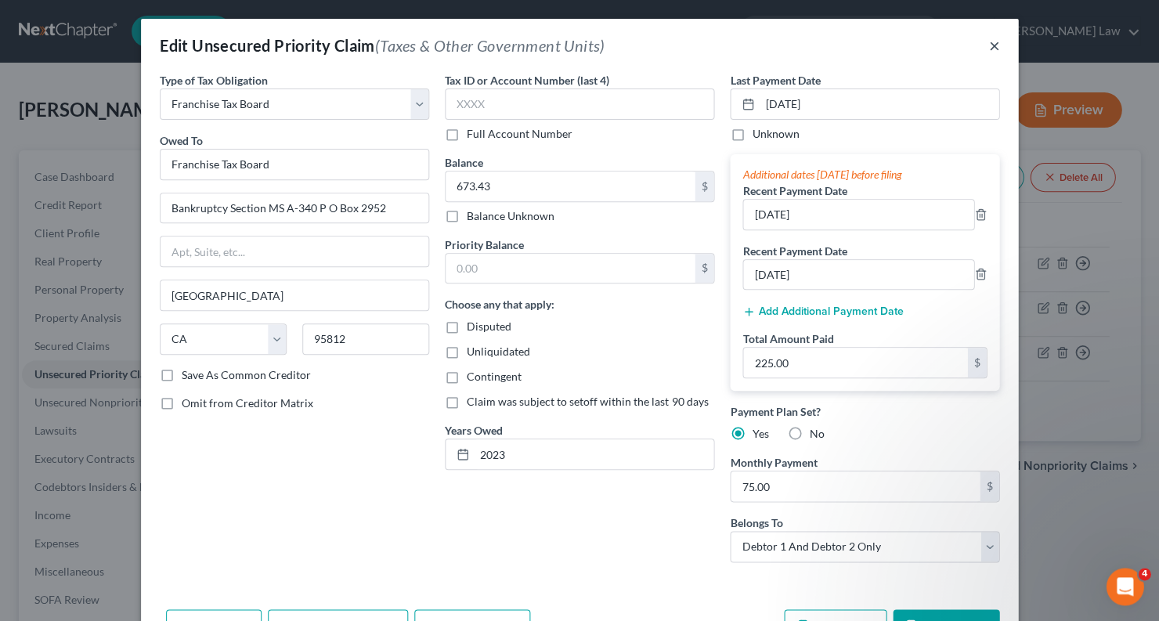
click at [988, 52] on button "×" at bounding box center [993, 45] width 11 height 19
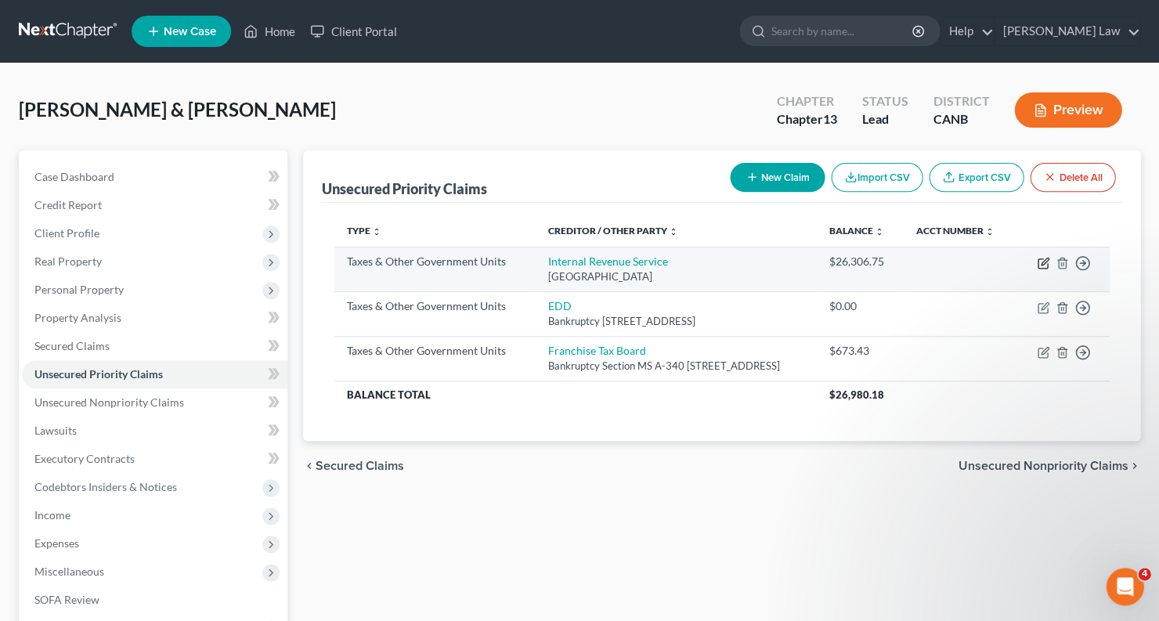
click at [1039, 268] on icon "button" at bounding box center [1043, 263] width 13 height 13
select select "0"
select select "39"
select select "2"
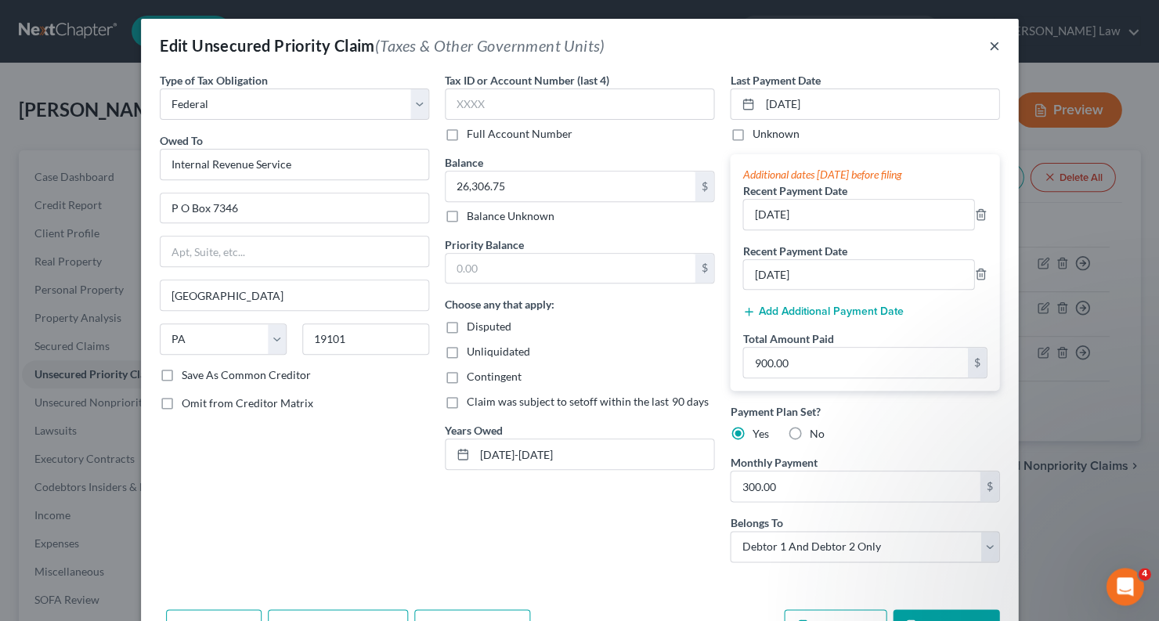
click at [991, 43] on button "×" at bounding box center [993, 45] width 11 height 19
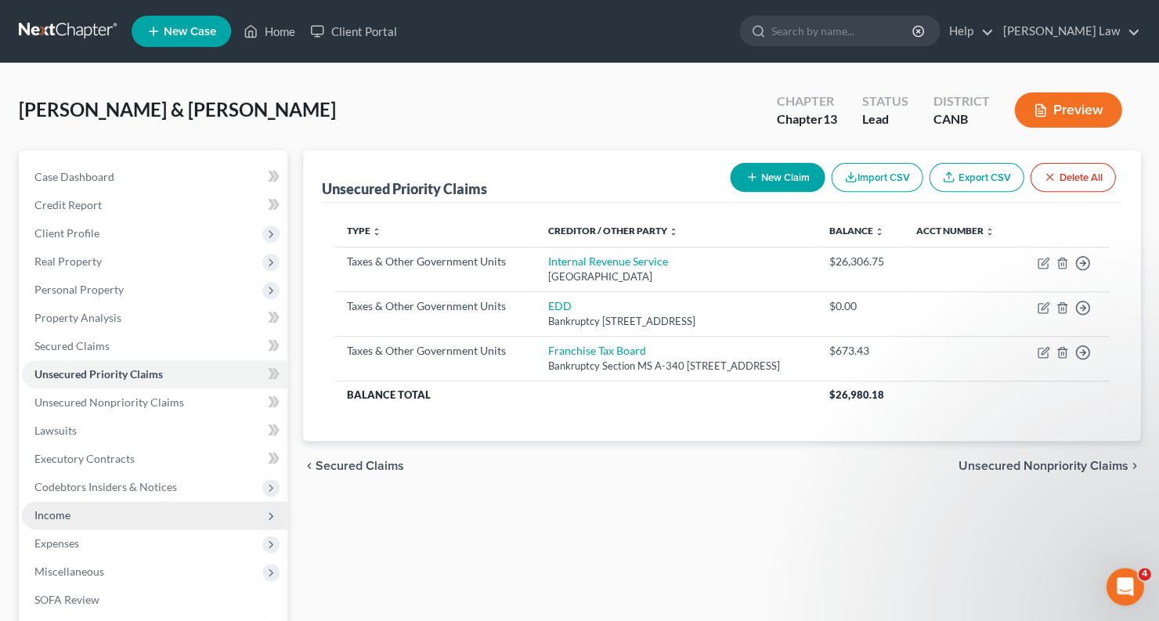
click at [101, 501] on span "Income" at bounding box center [154, 515] width 265 height 28
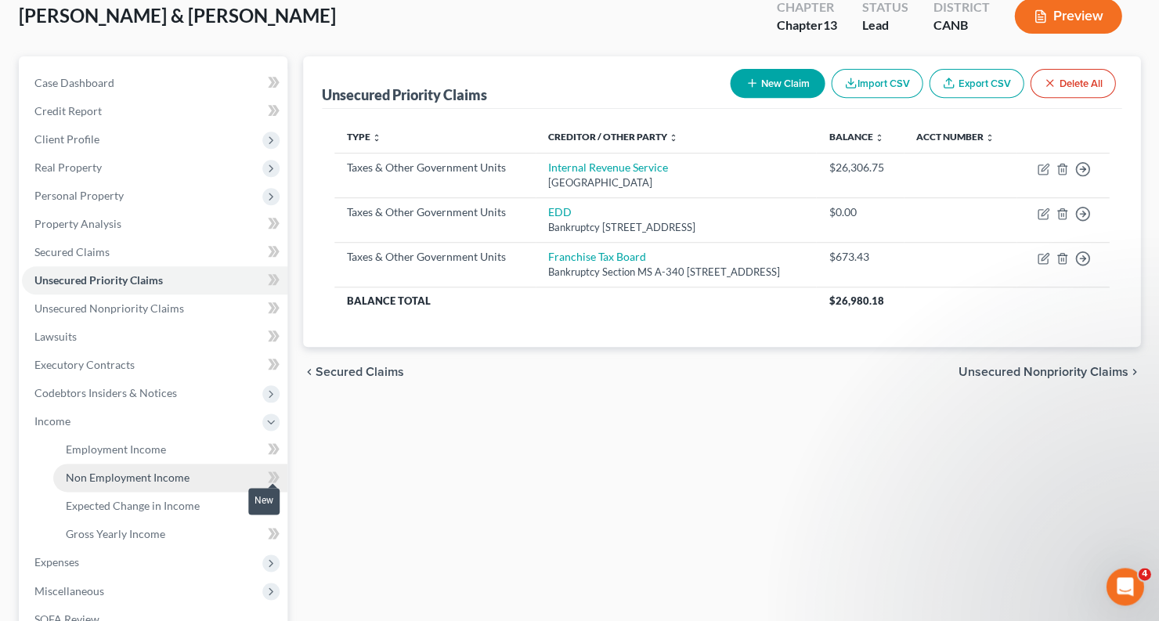
scroll to position [96, 0]
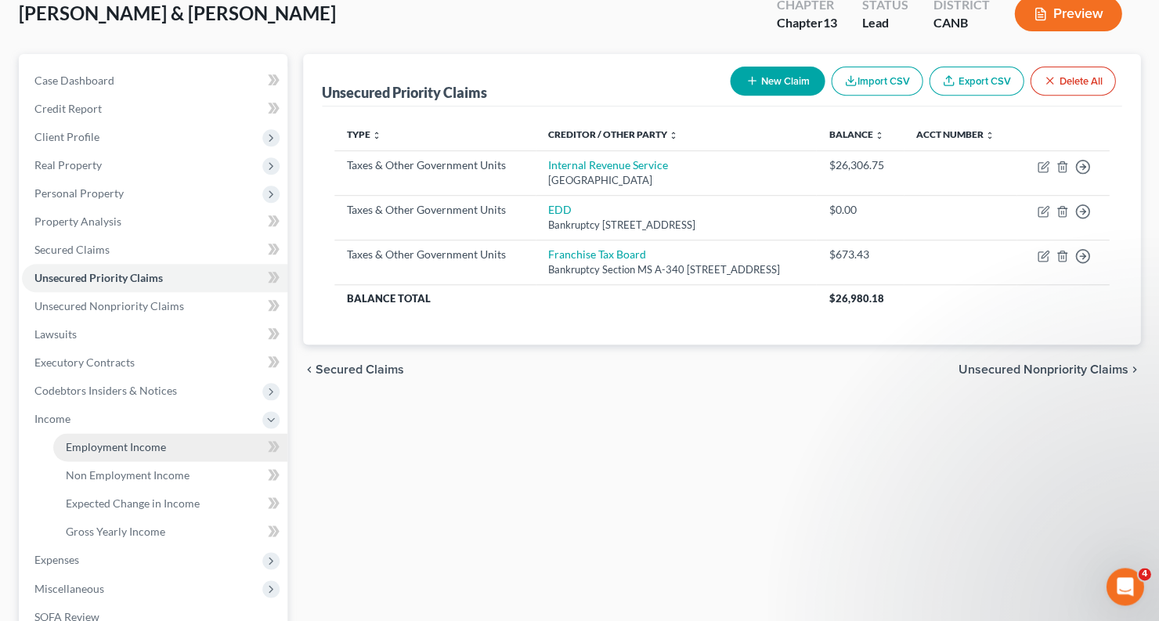
click at [172, 435] on link "Employment Income" at bounding box center [170, 447] width 234 height 28
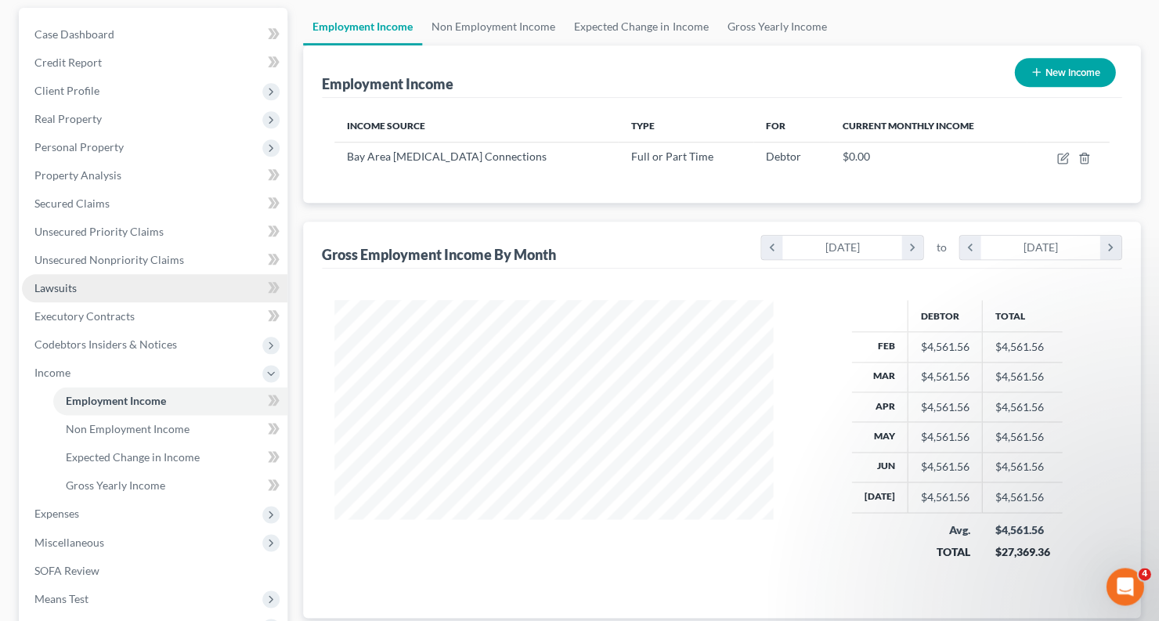
scroll to position [146, 0]
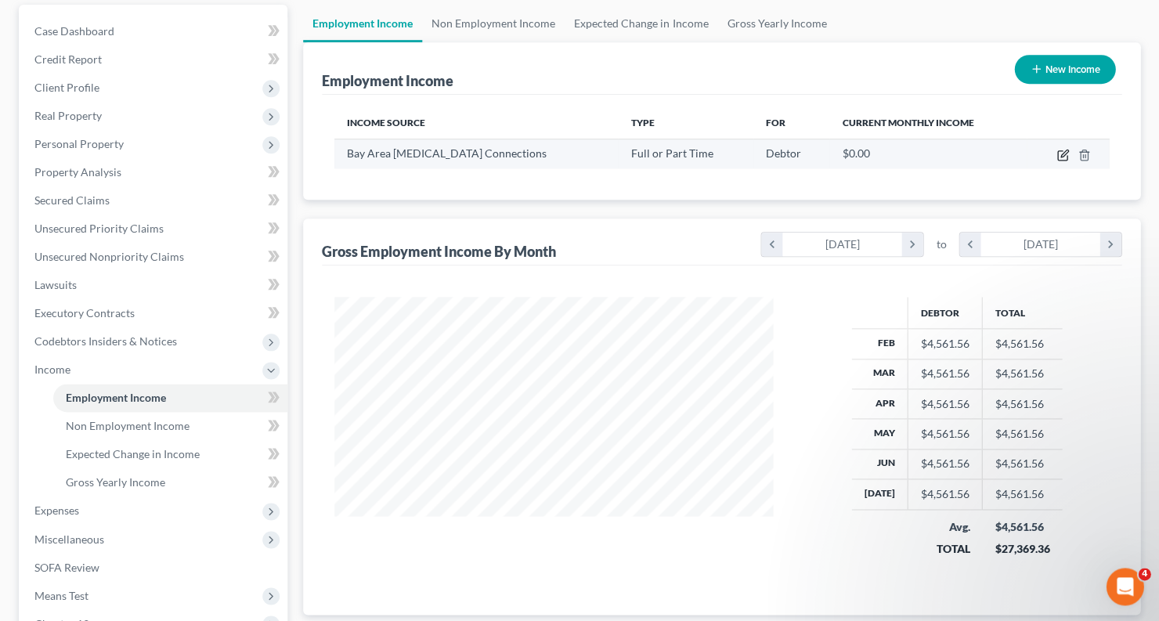
click at [1057, 151] on icon "button" at bounding box center [1061, 155] width 9 height 9
select select "0"
select select "4"
select select "0"
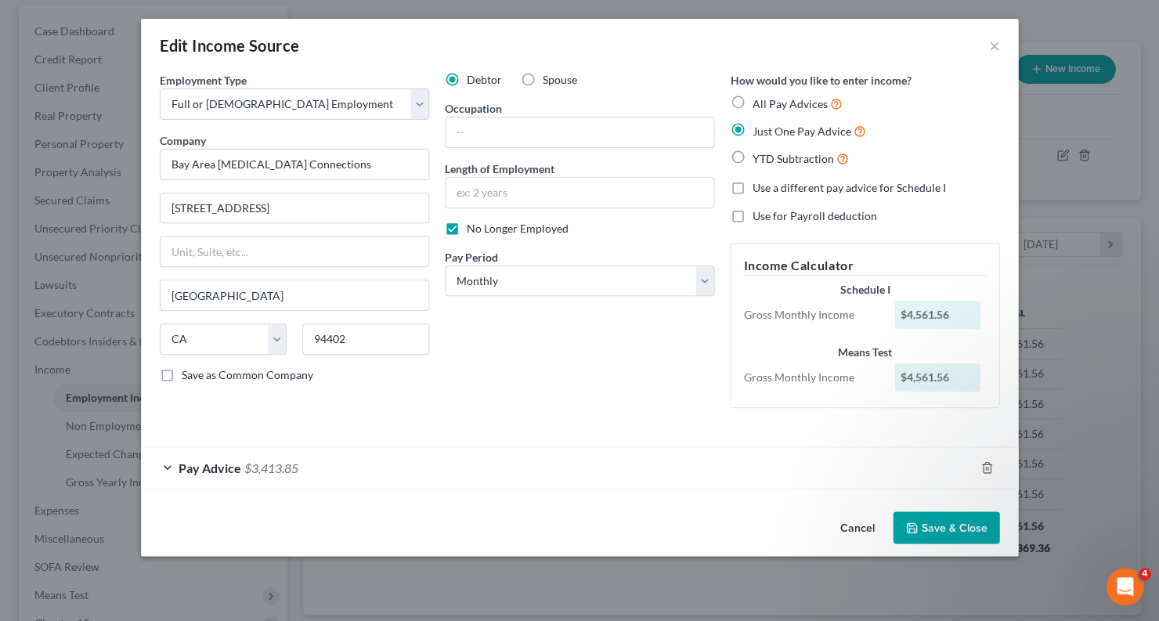
click at [168, 460] on div "Pay Advice $3,413.85" at bounding box center [557, 468] width 833 height 42
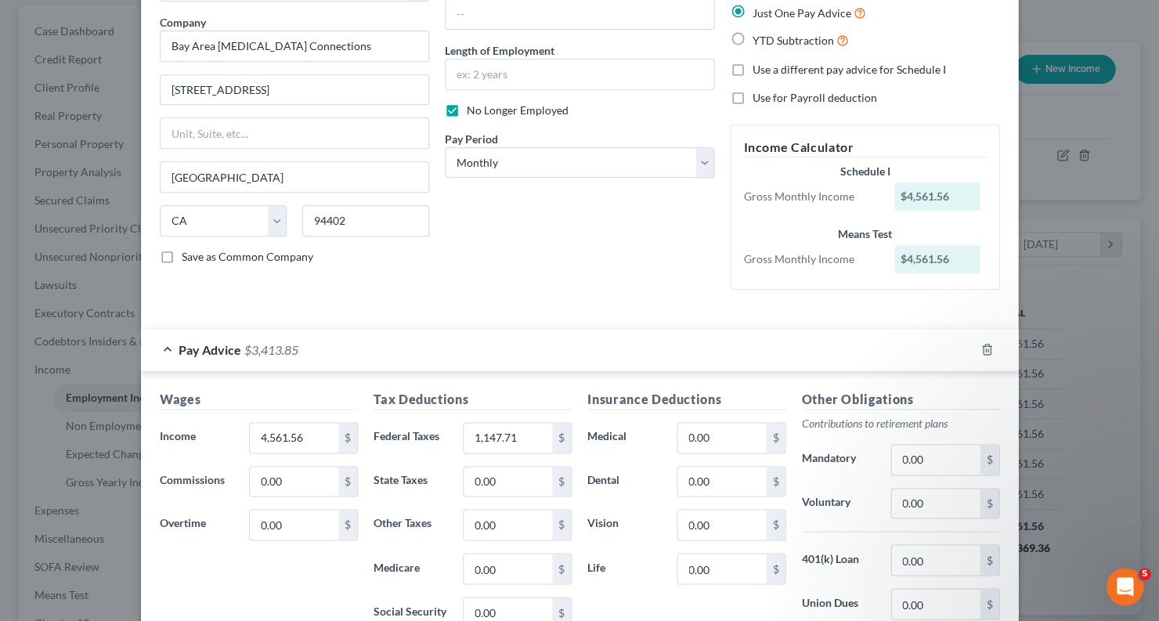
scroll to position [135, 0]
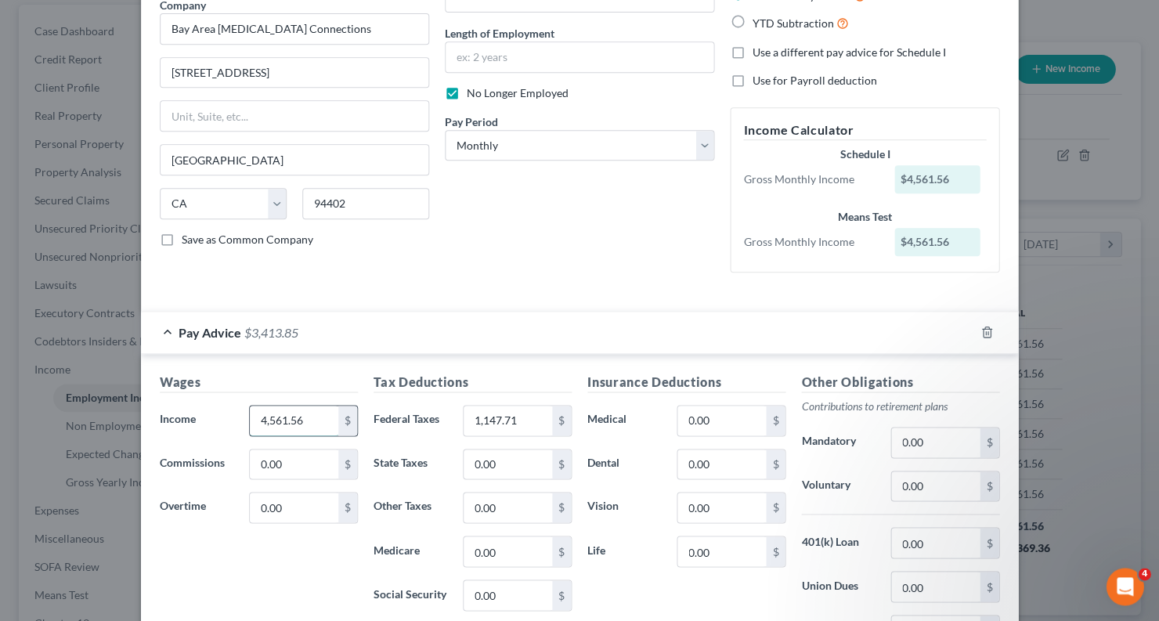
click at [311, 413] on input "4,561.56" at bounding box center [294, 421] width 88 height 30
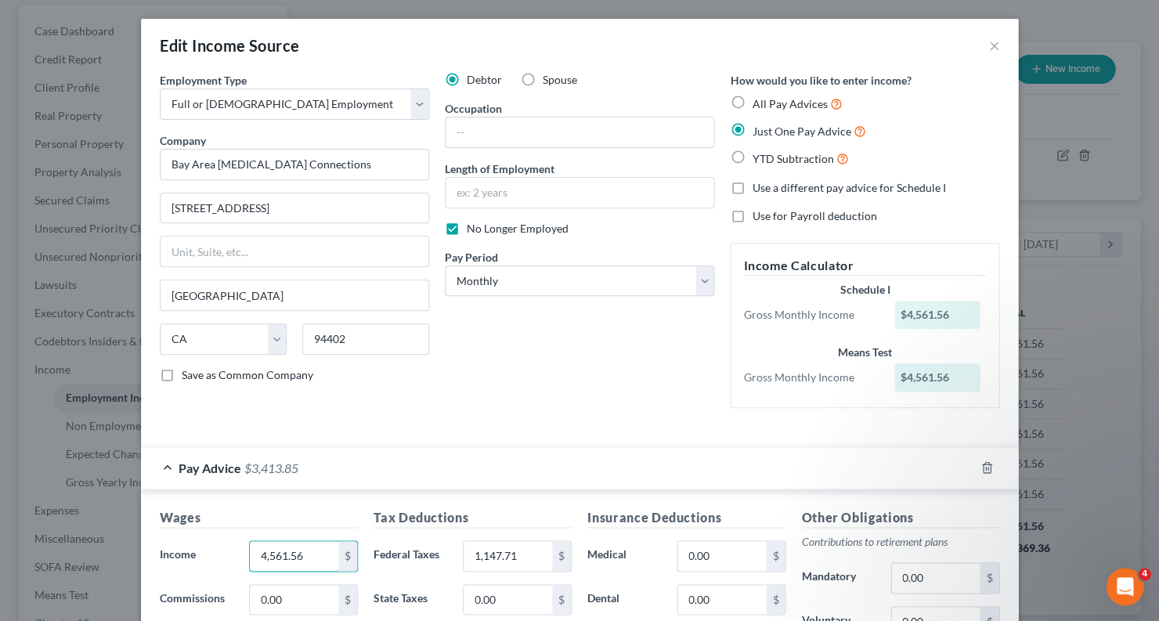
scroll to position [8, 0]
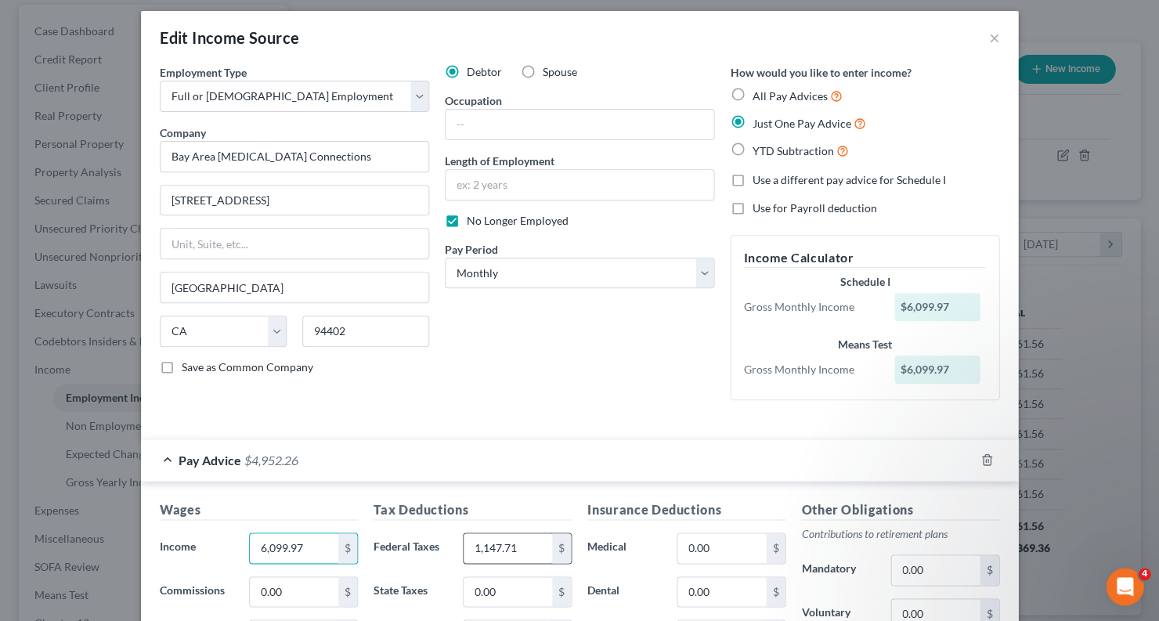
type input "6,099.97"
click at [519, 543] on input "1,147.71" at bounding box center [508, 548] width 88 height 30
type input "1,612.13"
click at [684, 543] on input "0.00" at bounding box center [721, 548] width 88 height 30
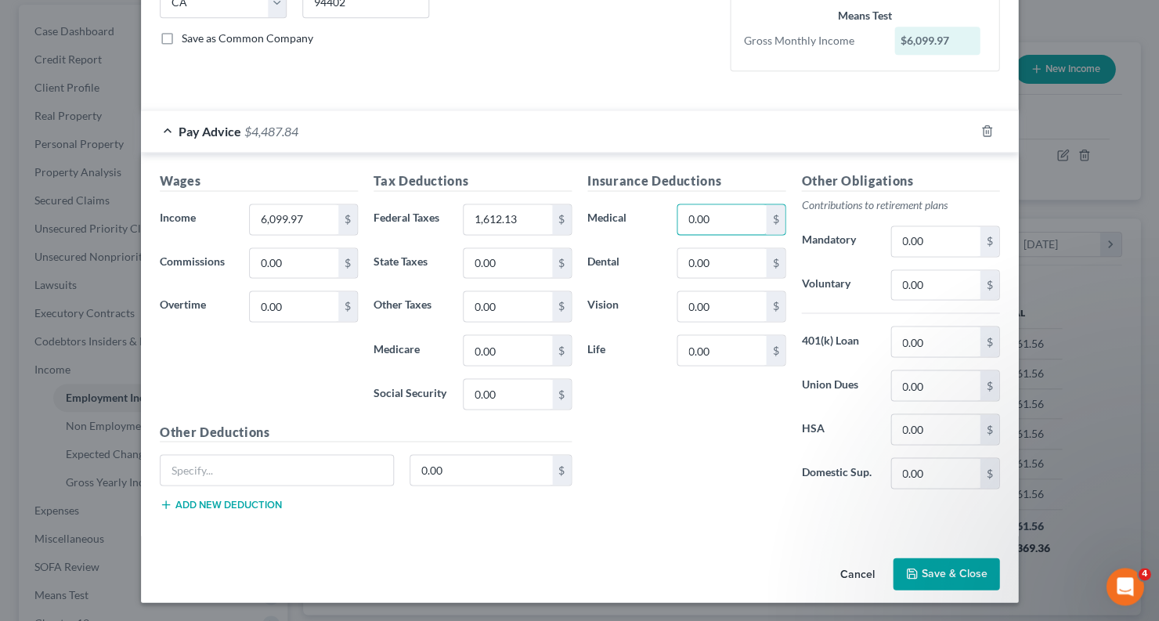
scroll to position [330, 0]
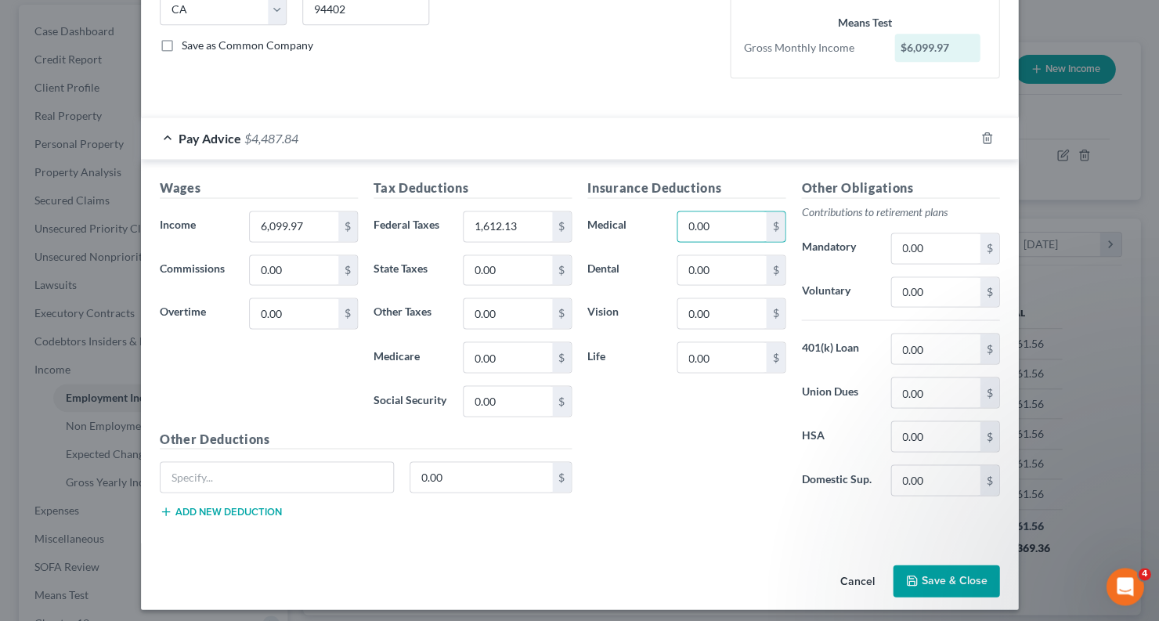
click at [943, 558] on div "Cancel Save & Close" at bounding box center [579, 584] width 877 height 52
click at [940, 569] on button "Save & Close" at bounding box center [946, 581] width 107 height 33
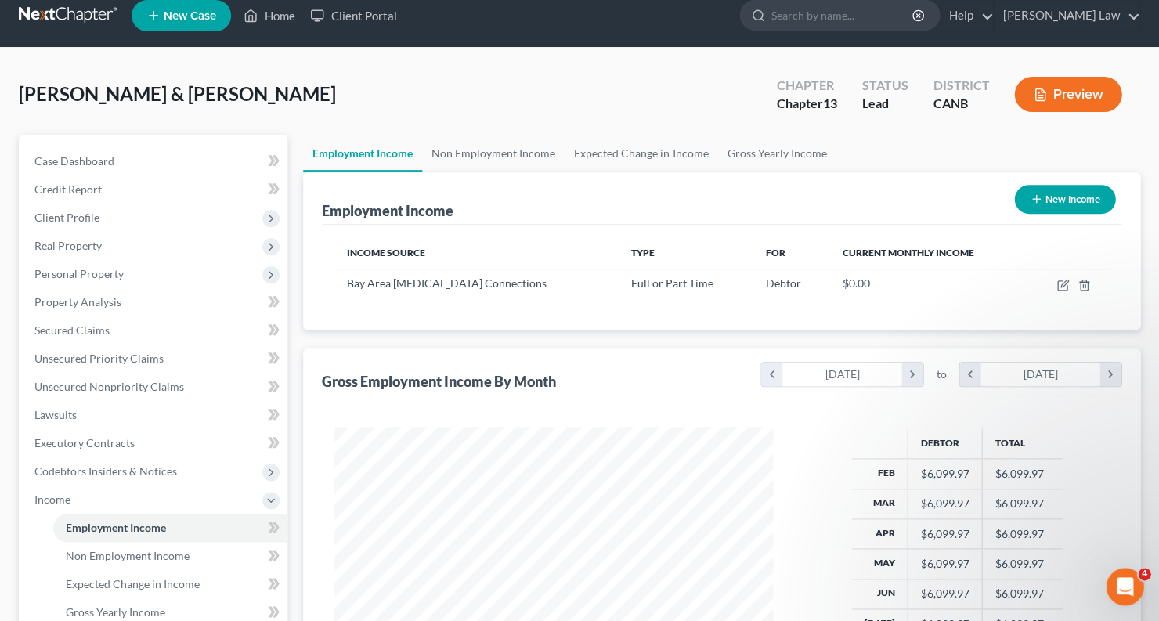
scroll to position [11, 0]
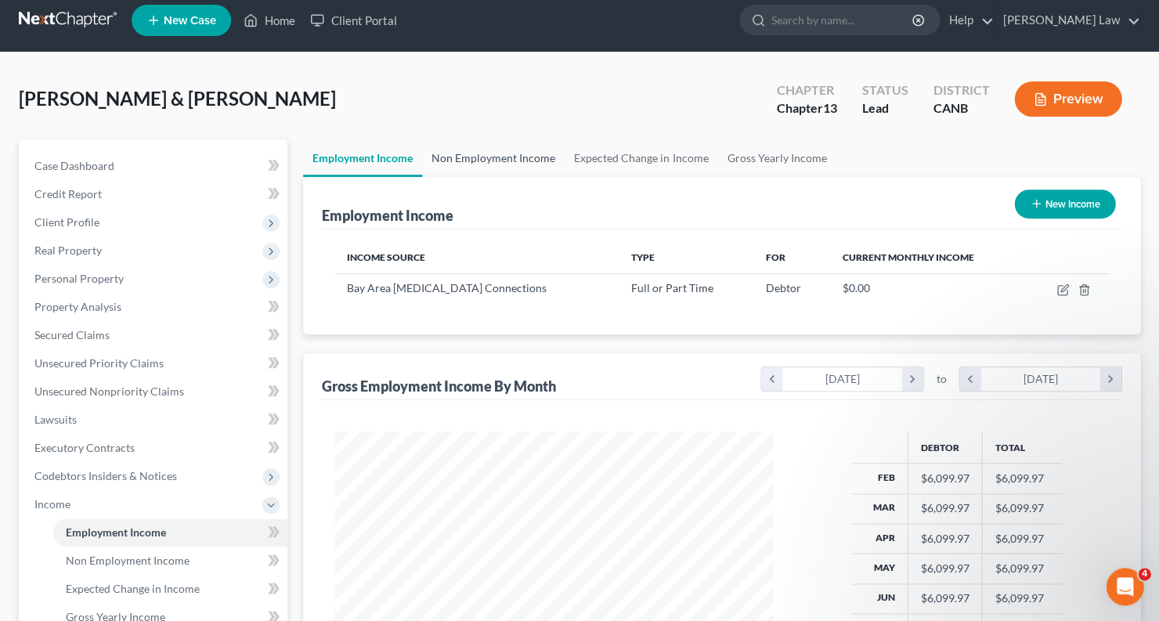
click at [520, 151] on link "Non Employment Income" at bounding box center [493, 158] width 143 height 38
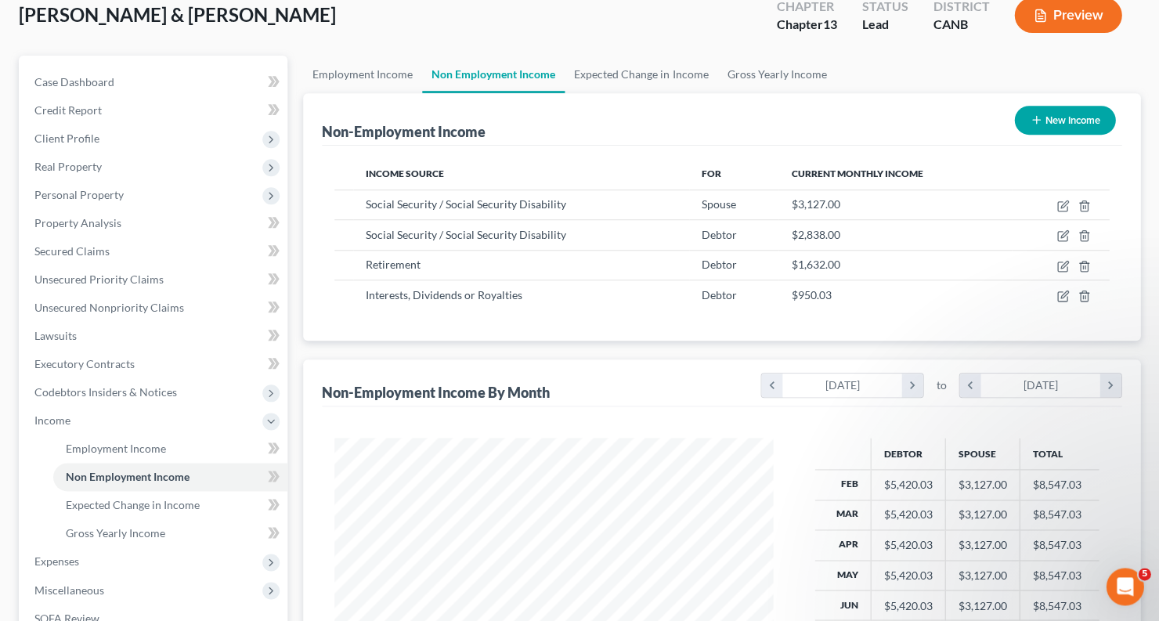
scroll to position [119, 0]
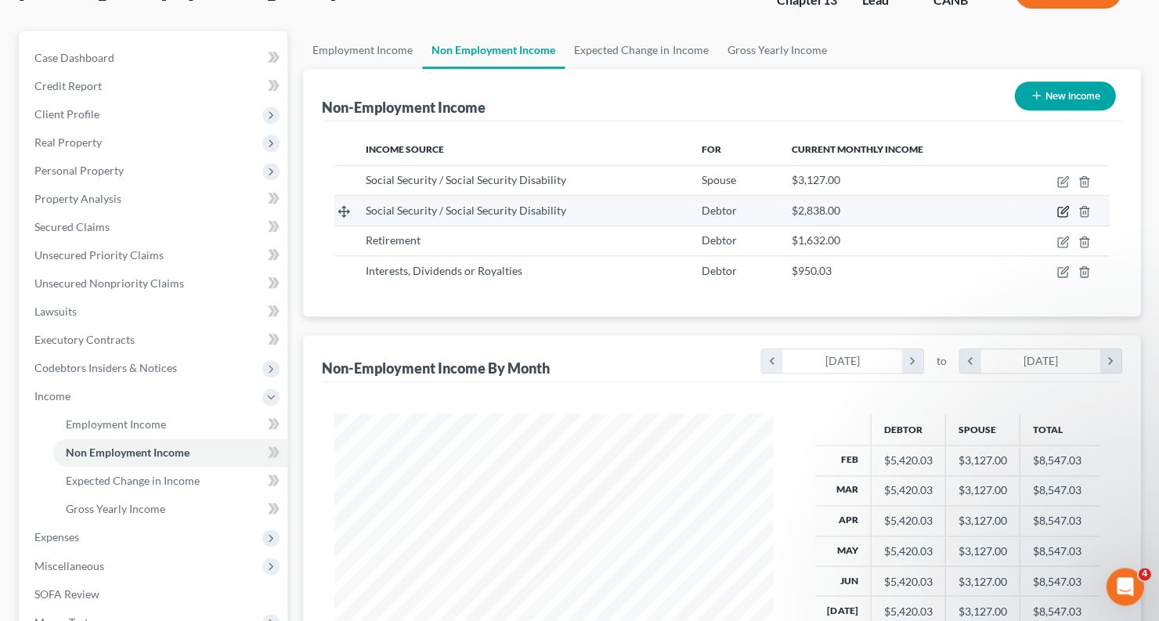
click at [1060, 205] on icon "button" at bounding box center [1062, 211] width 13 height 13
select select "4"
select select "0"
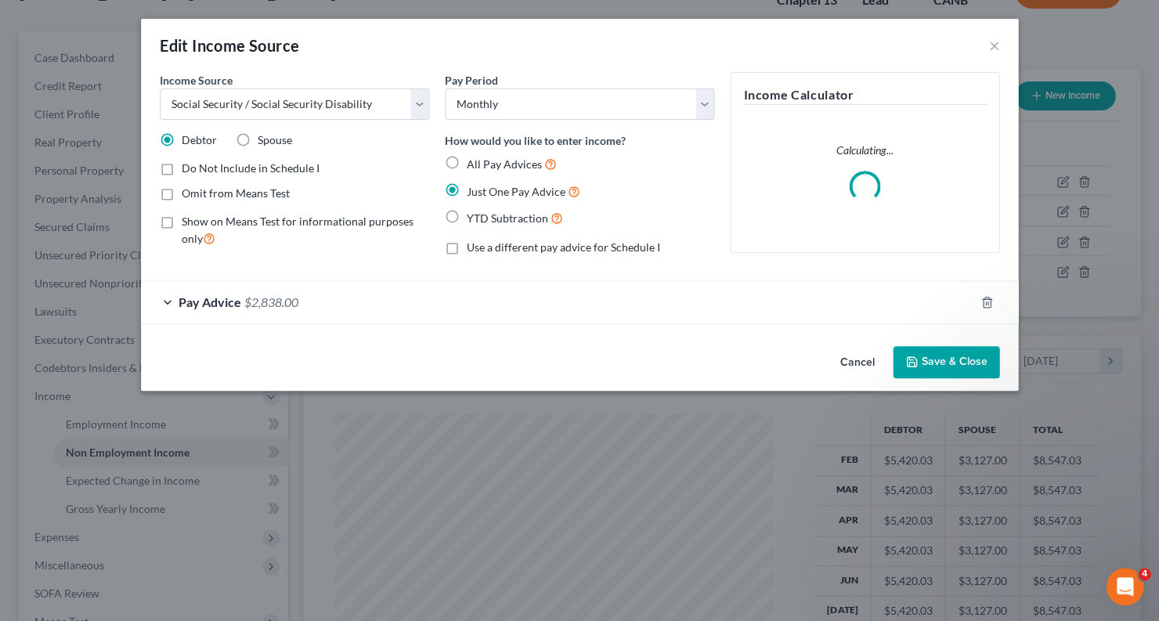
click at [164, 298] on div "Pay Advice $2,838.00" at bounding box center [557, 302] width 833 height 42
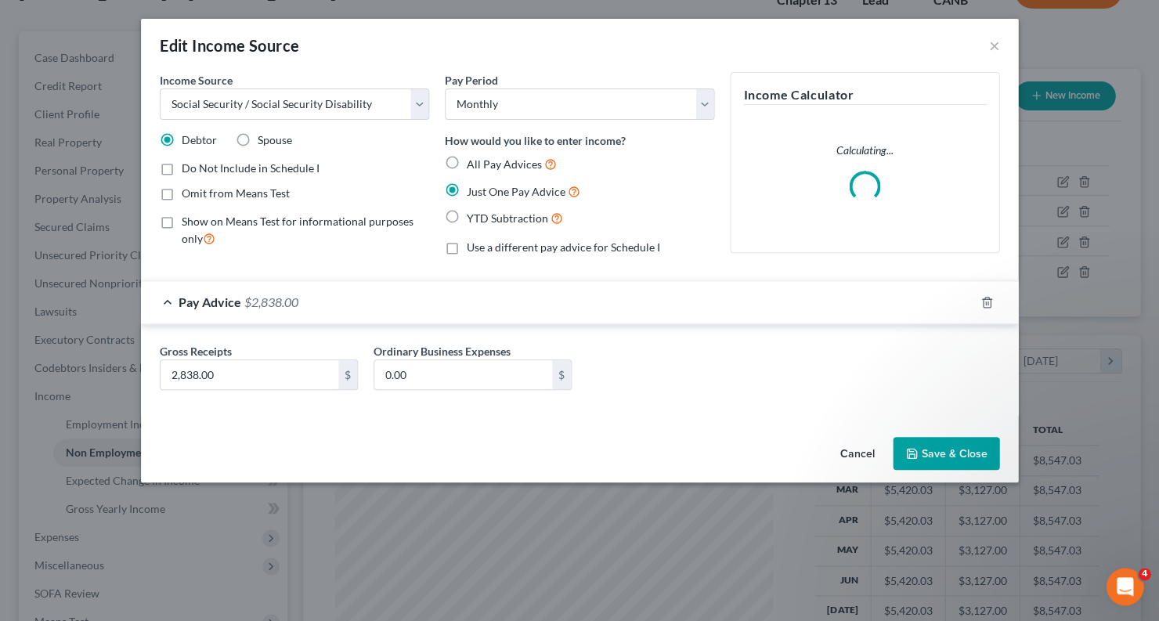
click at [164, 298] on div "Pay Advice $2,838.00" at bounding box center [557, 302] width 833 height 42
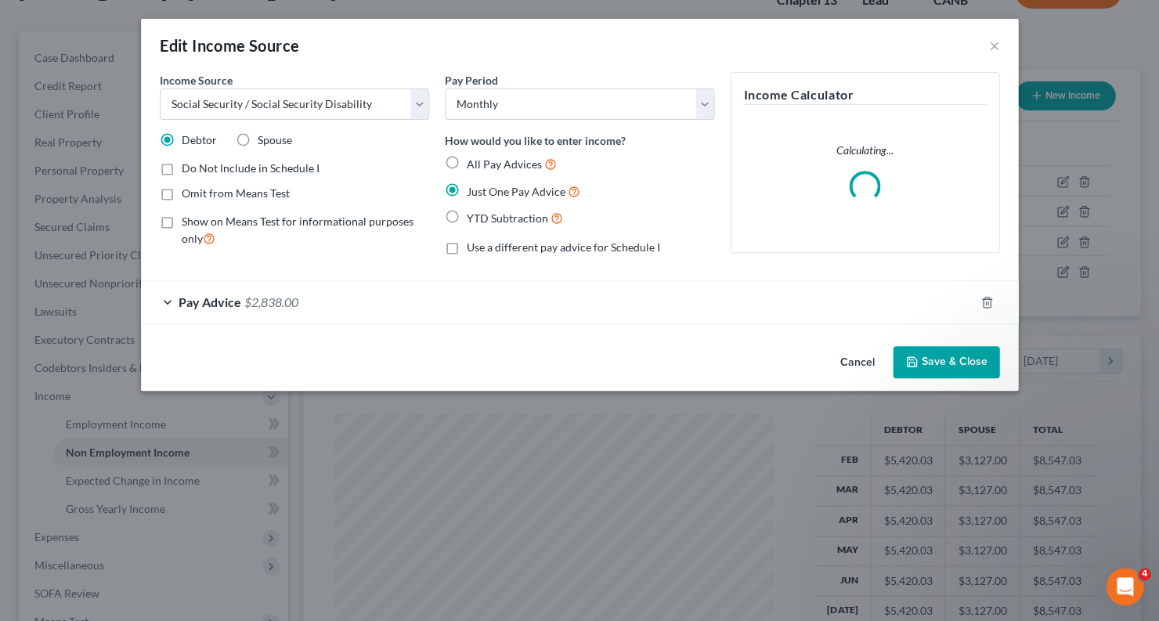
click at [579, 431] on div "Edit Income Source × Income Source * Select Unemployment Disability (from emplo…" at bounding box center [579, 310] width 1159 height 621
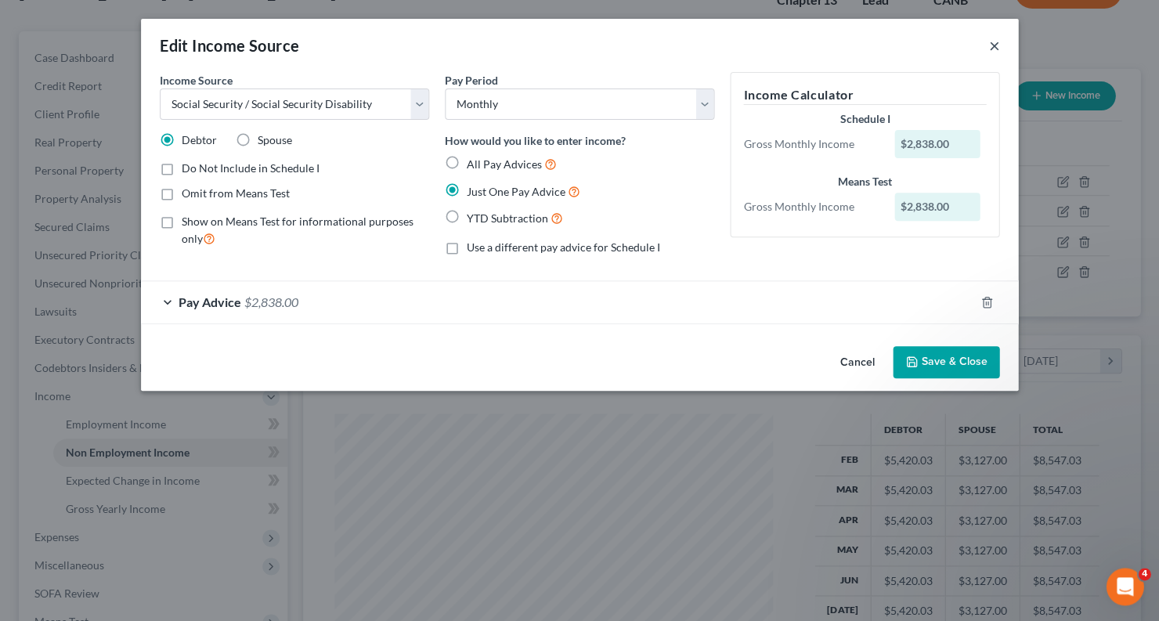
click at [997, 40] on button "×" at bounding box center [993, 45] width 11 height 19
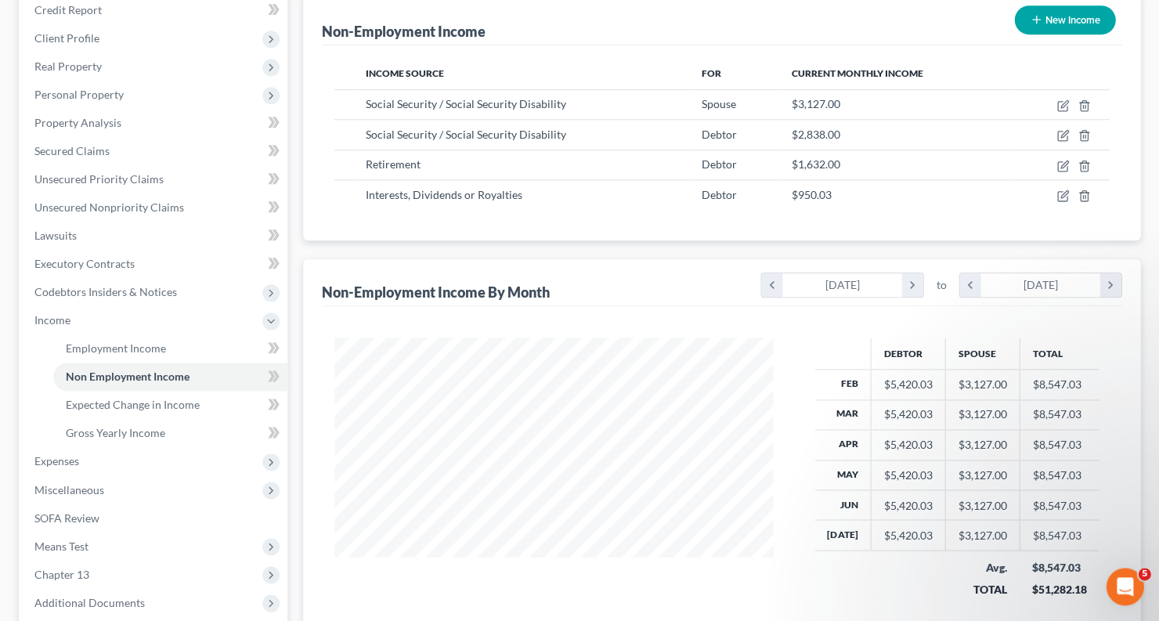
scroll to position [197, 0]
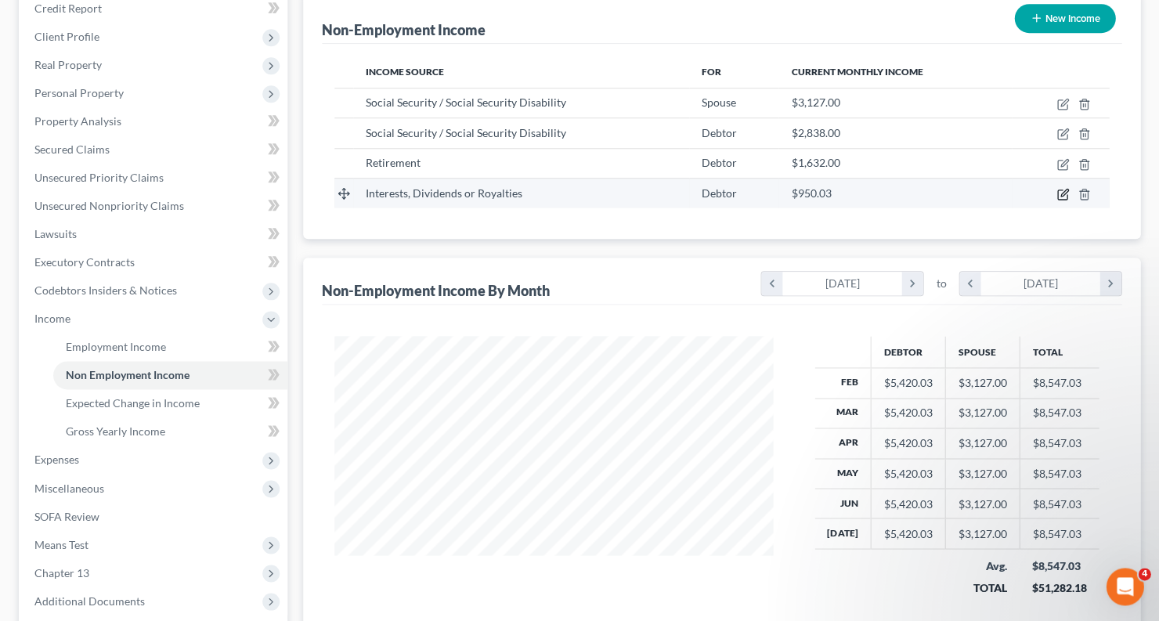
click at [1060, 189] on icon "button" at bounding box center [1062, 194] width 13 height 13
select select "6"
select select "0"
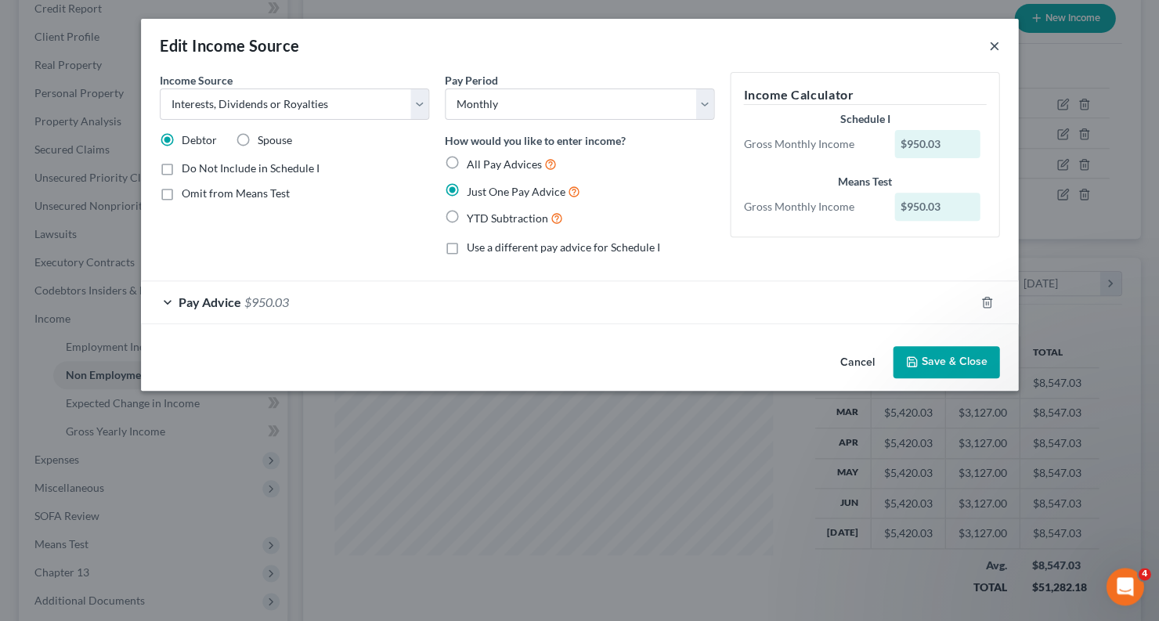
click at [994, 42] on button "×" at bounding box center [993, 45] width 11 height 19
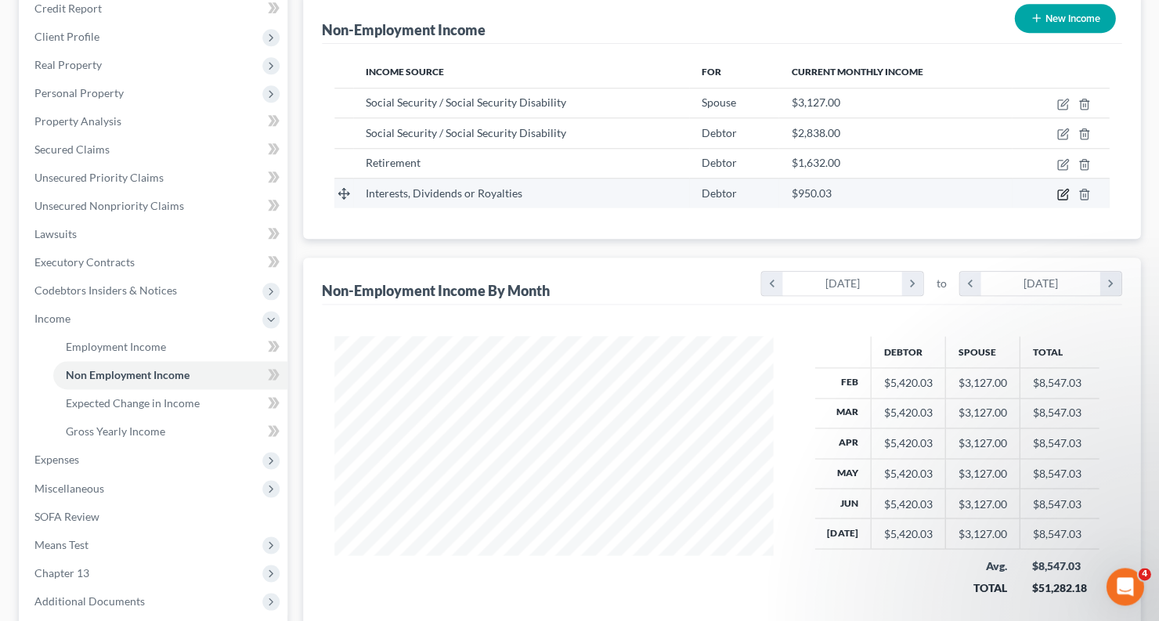
click at [1063, 188] on icon "button" at bounding box center [1062, 194] width 13 height 13
select select "6"
select select "0"
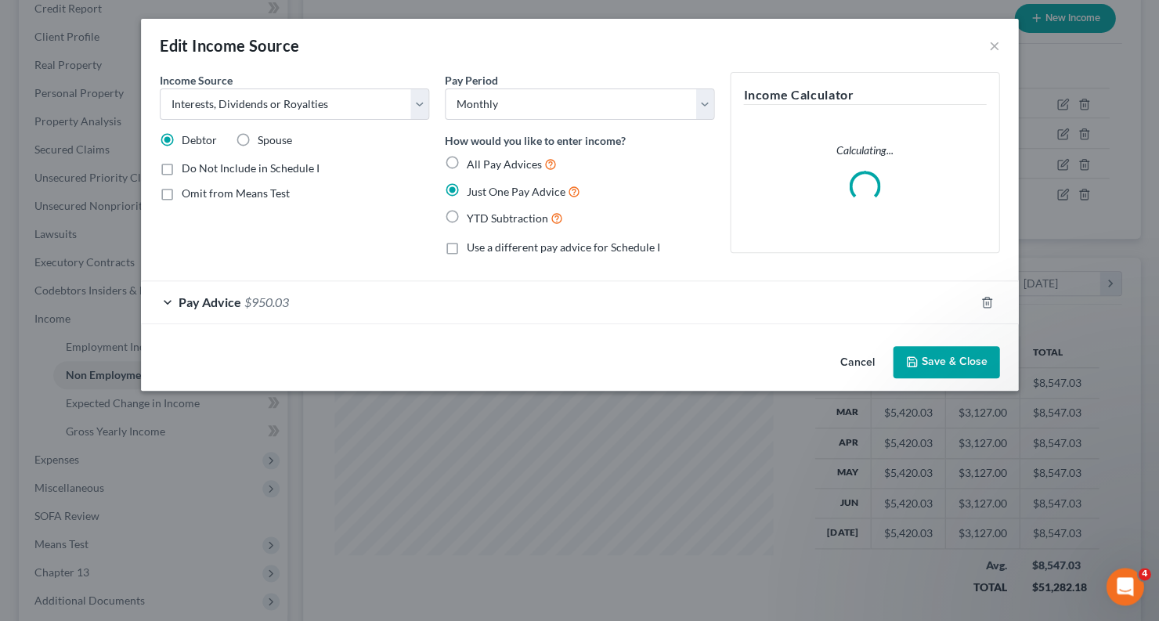
click at [167, 301] on div "Pay Advice $950.03" at bounding box center [557, 302] width 833 height 42
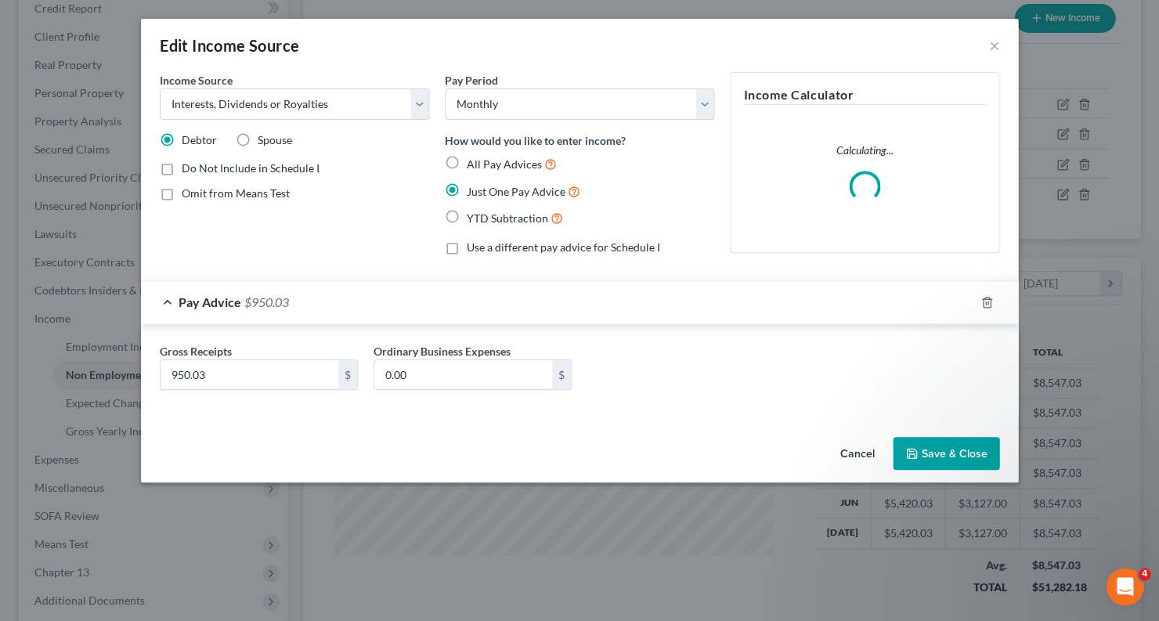
click at [167, 301] on div "Pay Advice $950.03" at bounding box center [557, 302] width 833 height 42
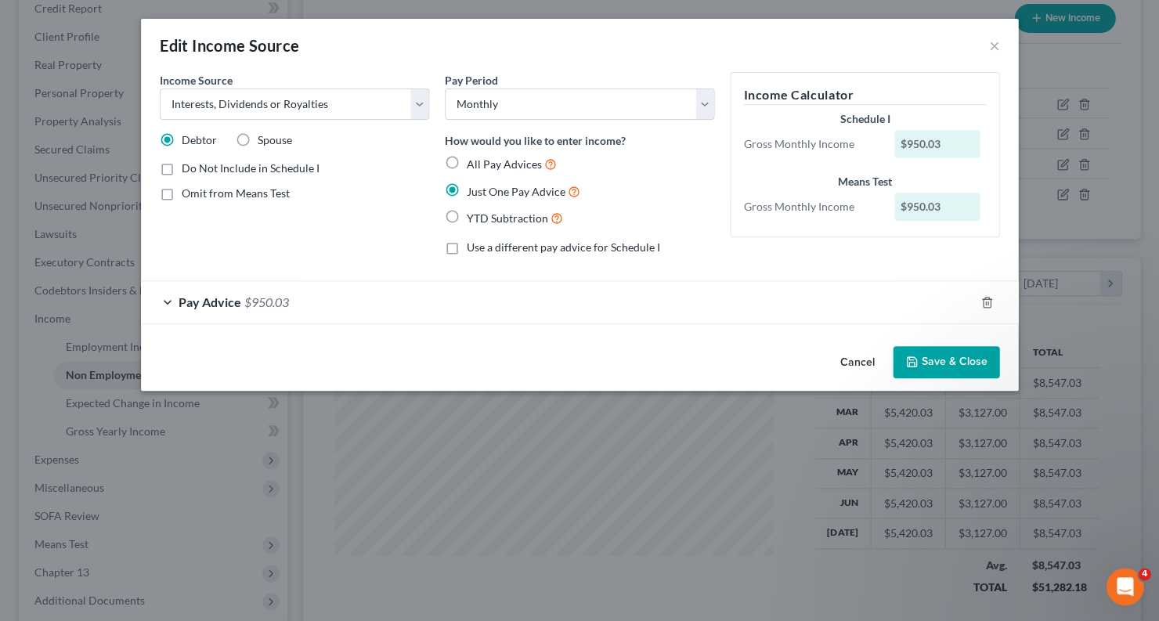
click at [166, 295] on div "Pay Advice $950.03" at bounding box center [557, 302] width 833 height 42
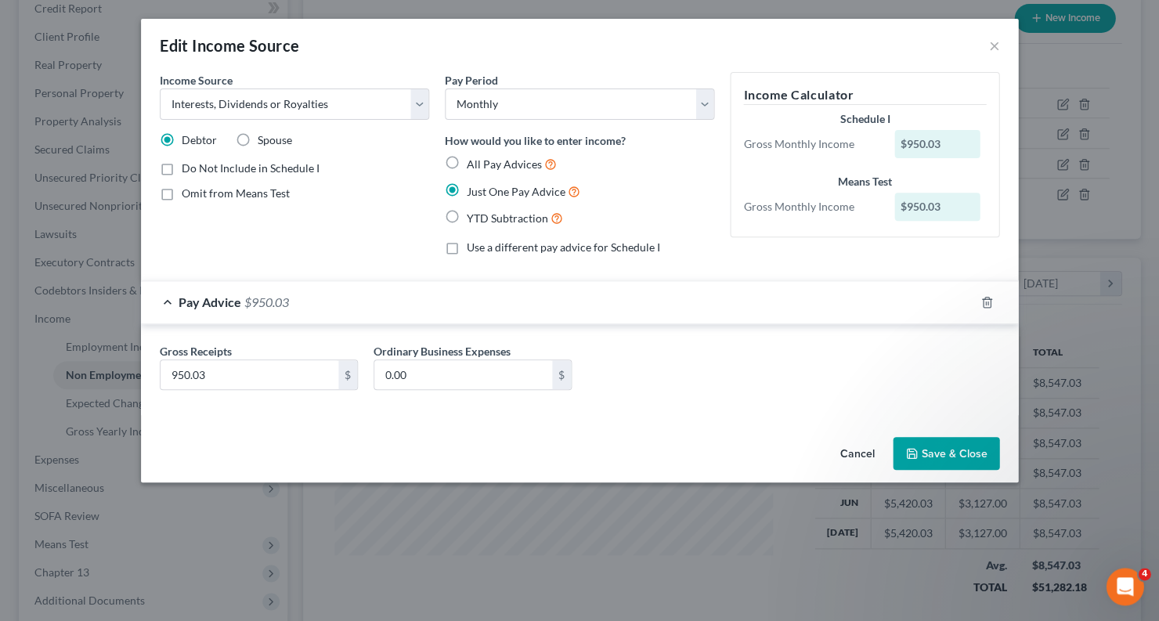
click at [167, 297] on div "Pay Advice $950.03" at bounding box center [557, 302] width 833 height 42
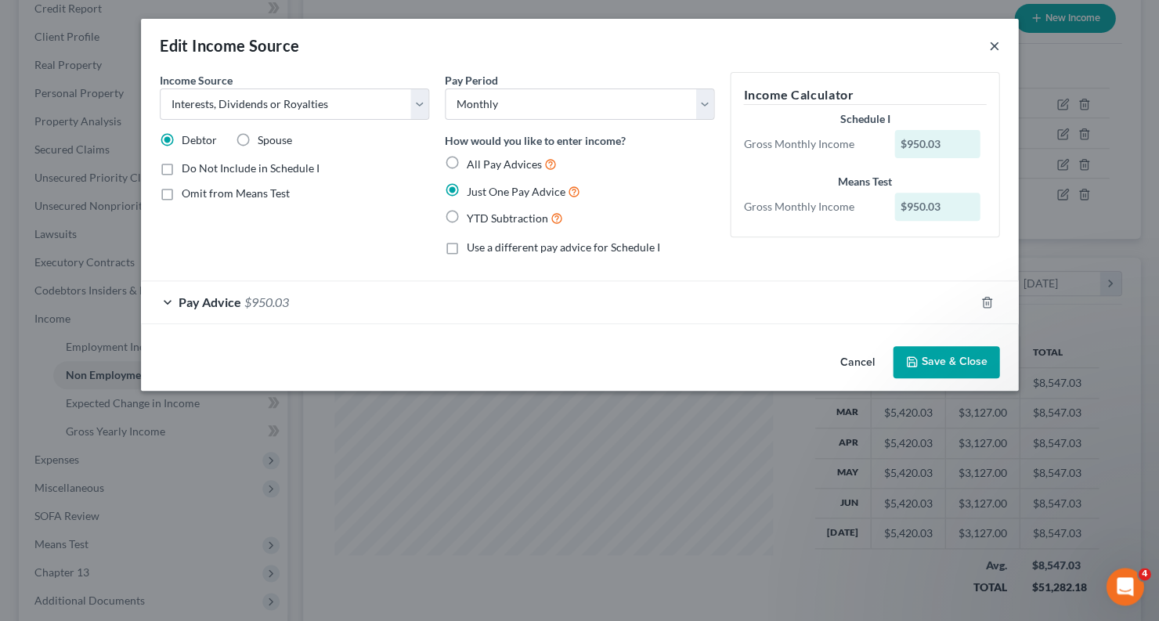
click at [988, 46] on button "×" at bounding box center [993, 45] width 11 height 19
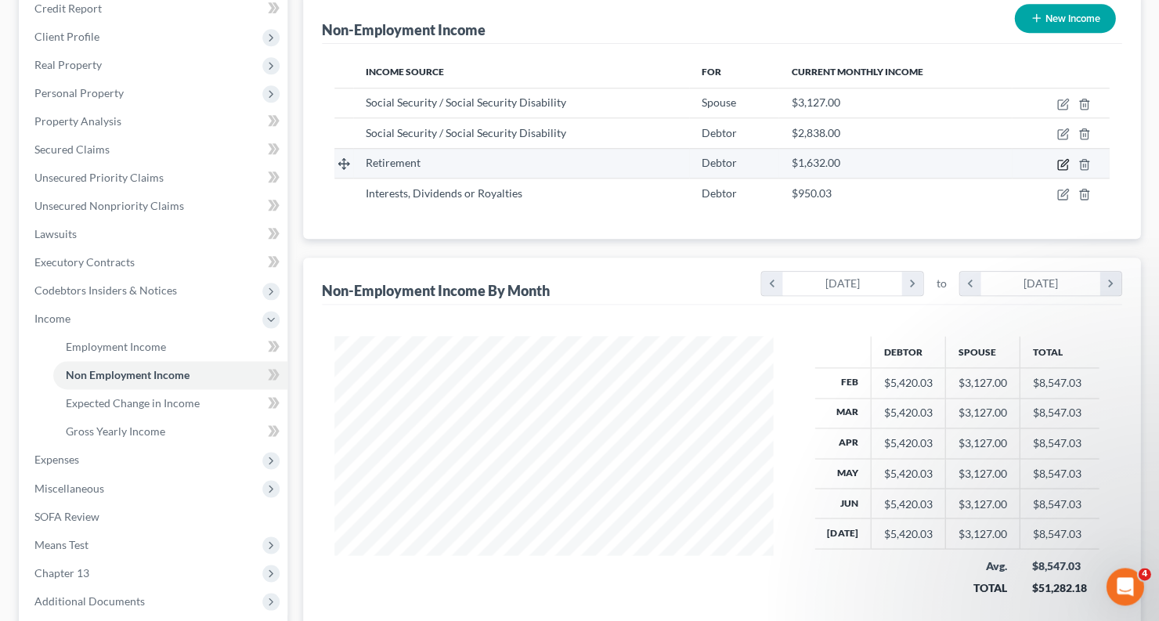
click at [1060, 161] on icon "button" at bounding box center [1063, 162] width 7 height 7
select select "3"
select select "0"
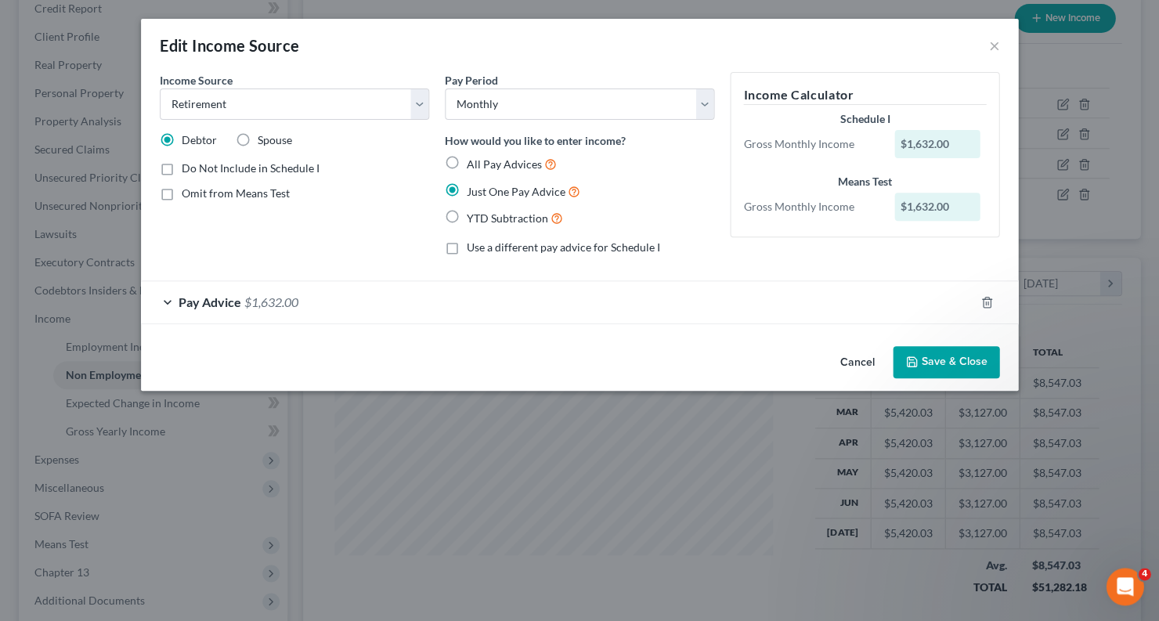
click at [171, 297] on div "Pay Advice $1,632.00" at bounding box center [557, 302] width 833 height 42
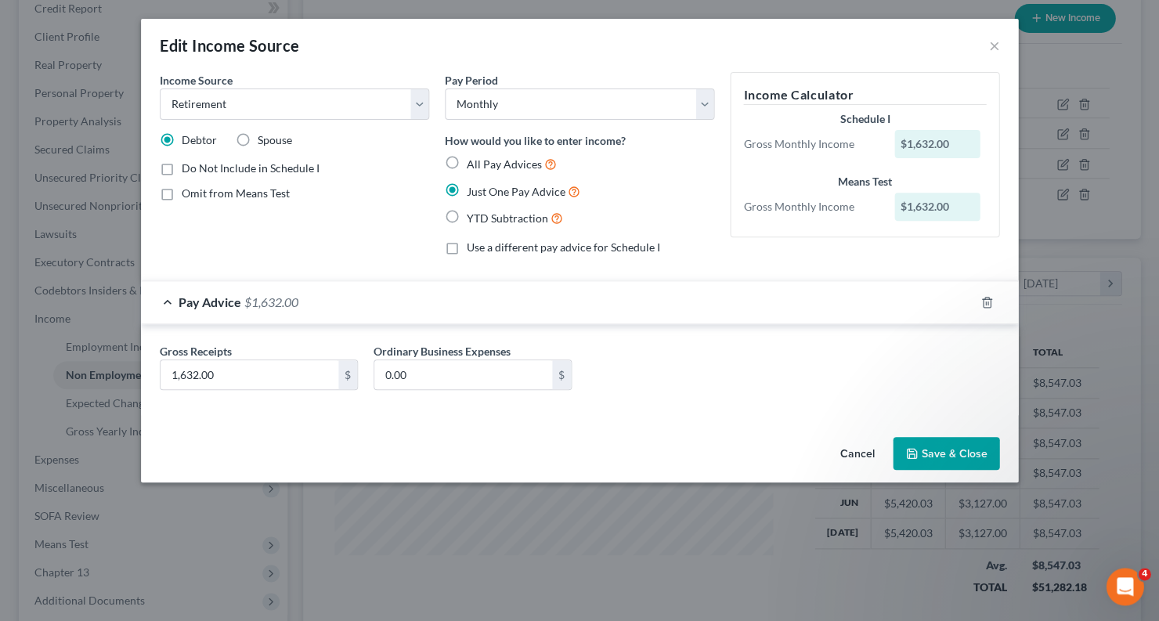
click at [171, 297] on div "Pay Advice $1,632.00" at bounding box center [557, 302] width 833 height 42
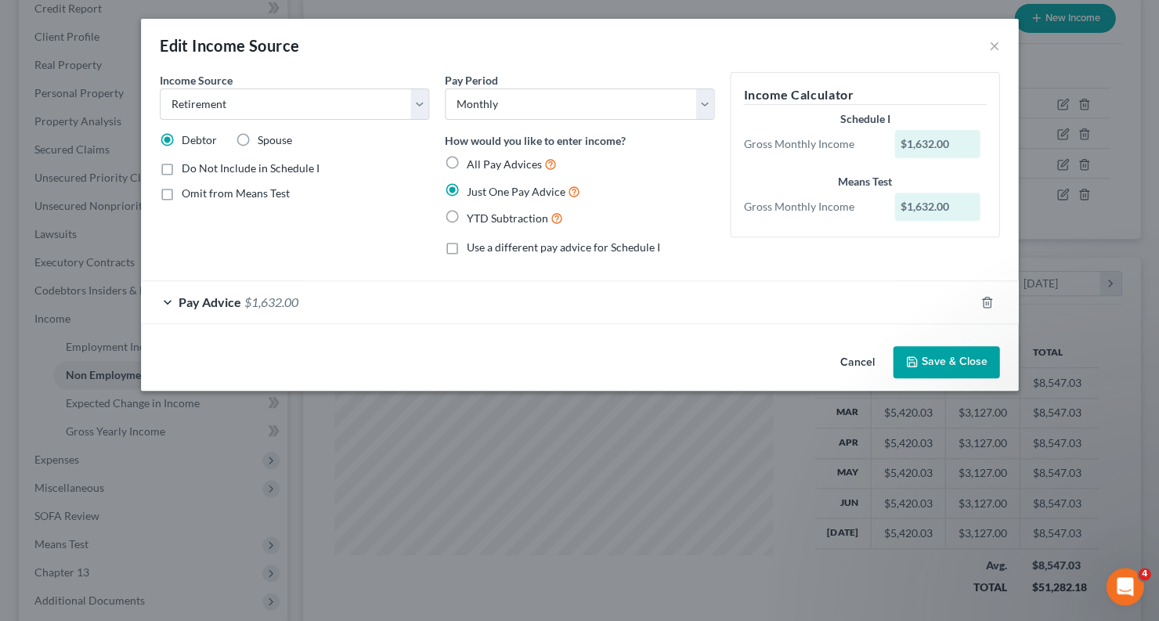
click at [955, 371] on button "Save & Close" at bounding box center [946, 362] width 107 height 33
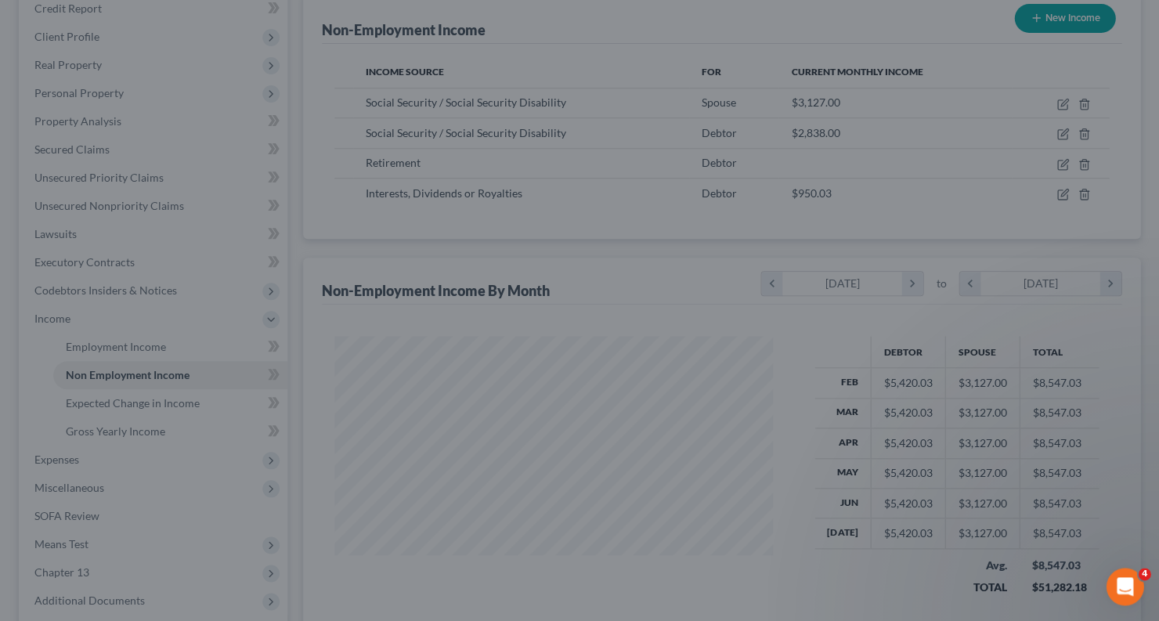
click at [944, 370] on div "Edit Income Source × Income Source * Select Unemployment Disability (from emplo…" at bounding box center [579, 310] width 1159 height 621
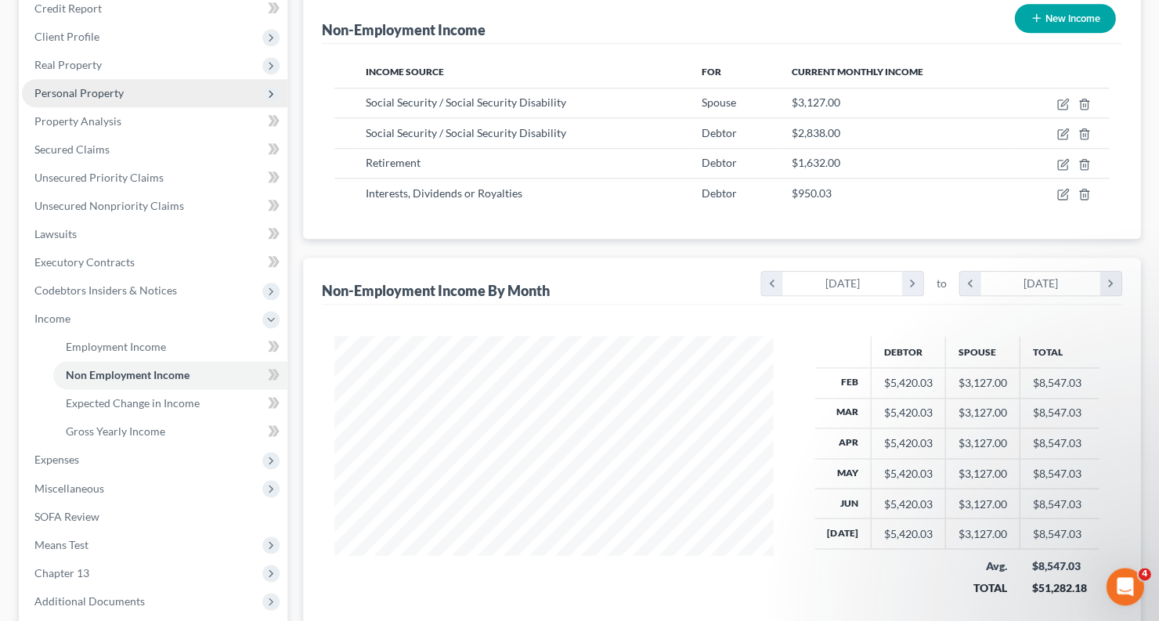
click at [110, 81] on span "Personal Property" at bounding box center [154, 93] width 265 height 28
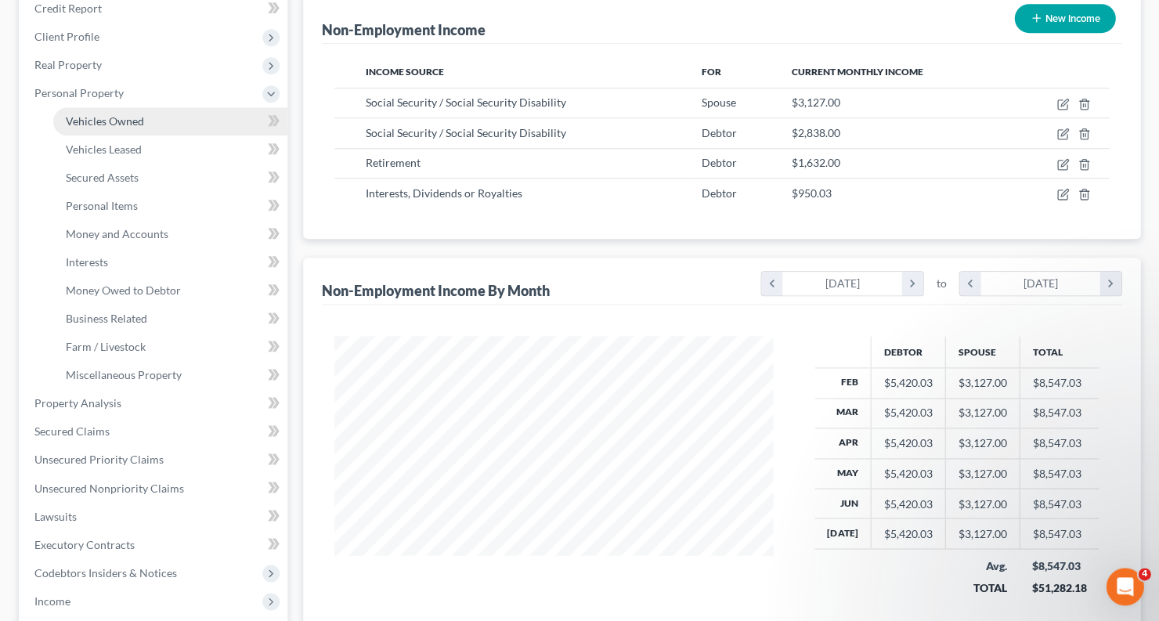
click at [124, 120] on span "Vehicles Owned" at bounding box center [105, 120] width 78 height 13
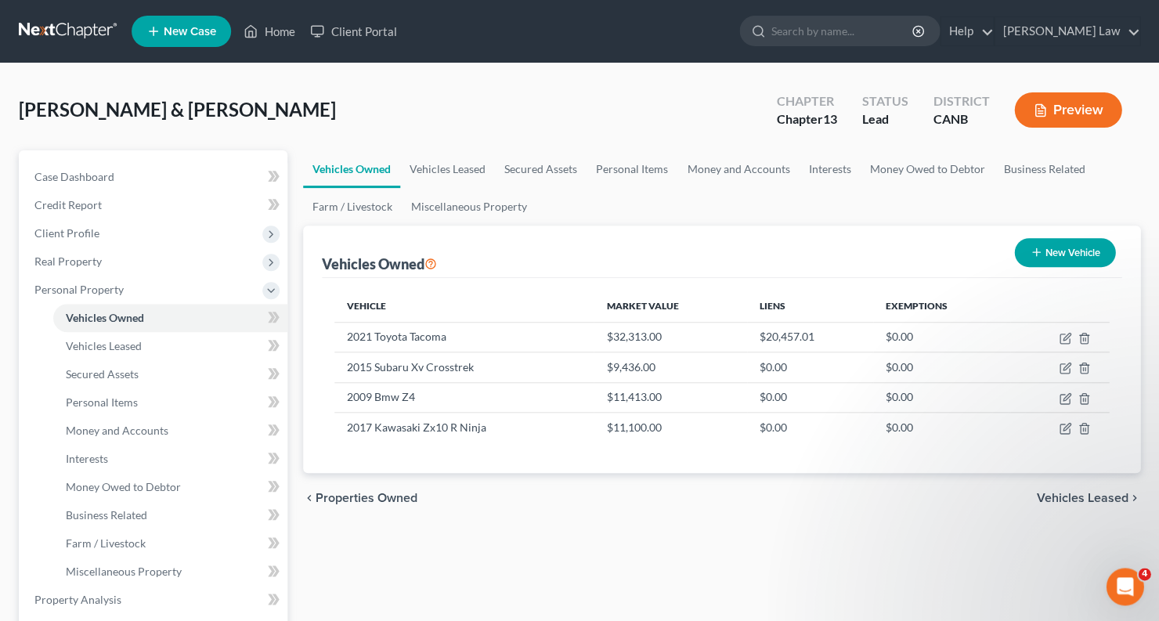
click at [811, 194] on ul "Vehicles Owned Vehicles Leased Secured Assets Personal Items Money and Accounts…" at bounding box center [721, 187] width 837 height 75
click at [819, 172] on link "Interests" at bounding box center [829, 169] width 61 height 38
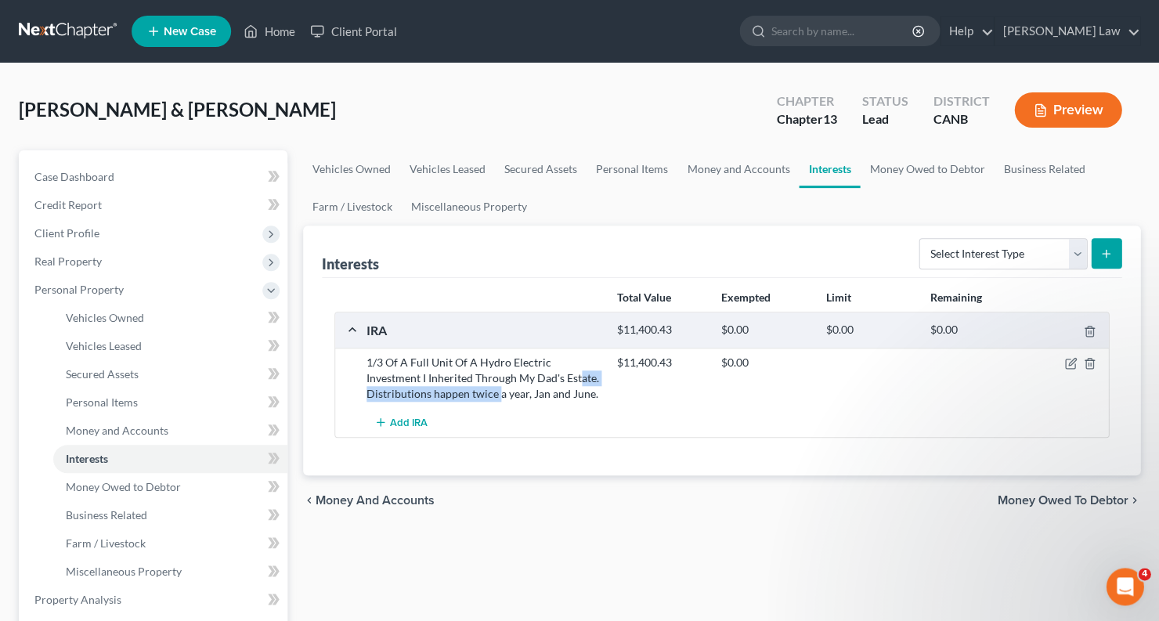
drag, startPoint x: 498, startPoint y: 388, endPoint x: 579, endPoint y: 374, distance: 81.9
click at [579, 374] on div "1/3 Of A Full Unit Of A Hydro Electric Investment I Inherited Through My Dad's …" at bounding box center [484, 378] width 251 height 47
click at [724, 170] on link "Money and Accounts" at bounding box center [737, 169] width 121 height 38
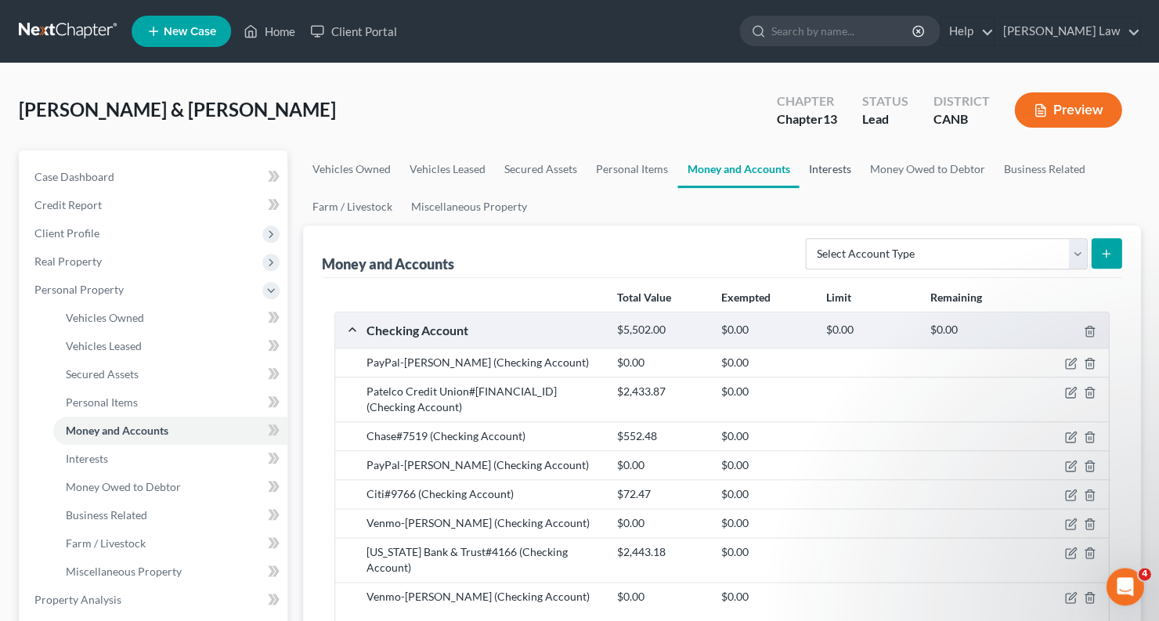
click at [822, 170] on link "Interests" at bounding box center [829, 169] width 61 height 38
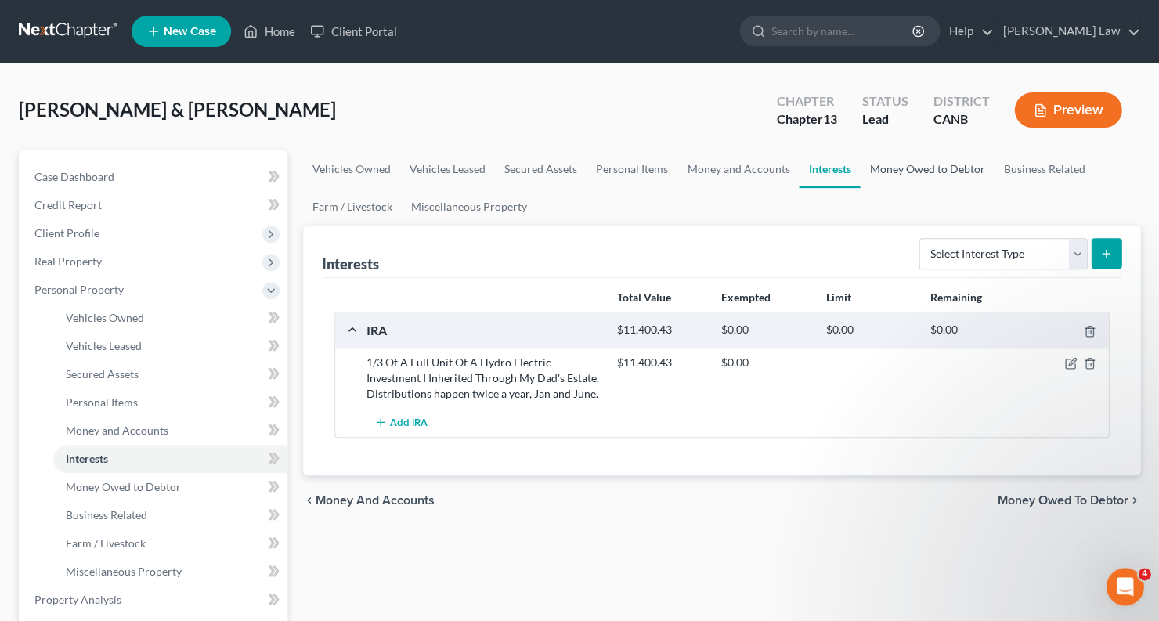
click at [909, 176] on link "Money Owed to Debtor" at bounding box center [927, 169] width 134 height 38
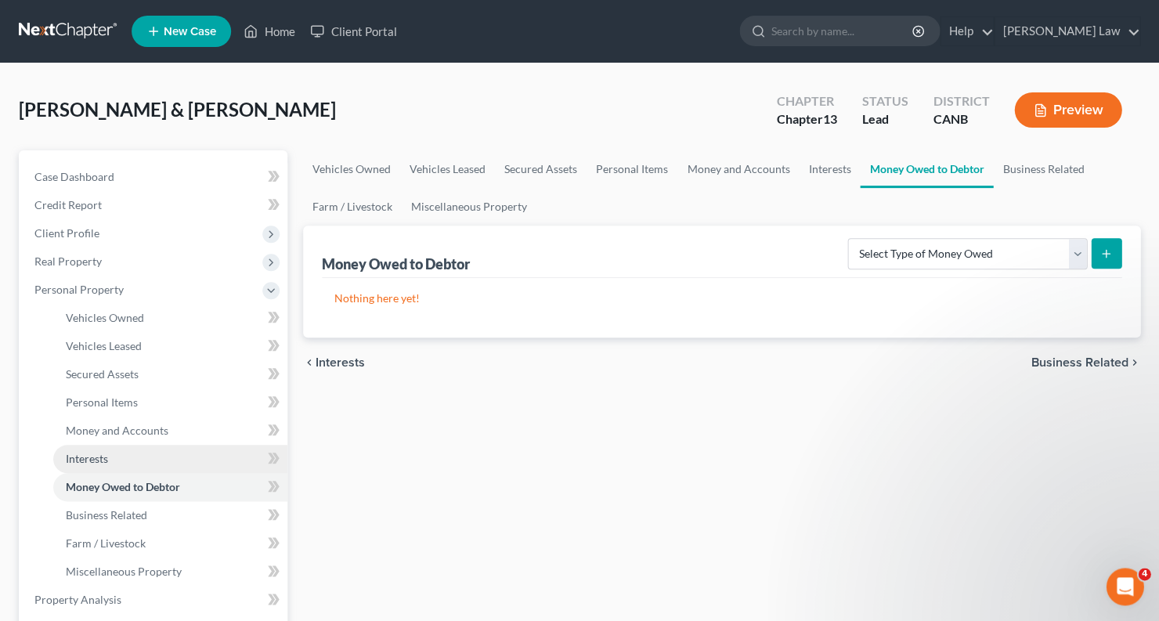
click at [107, 456] on span "Interests" at bounding box center [87, 458] width 42 height 13
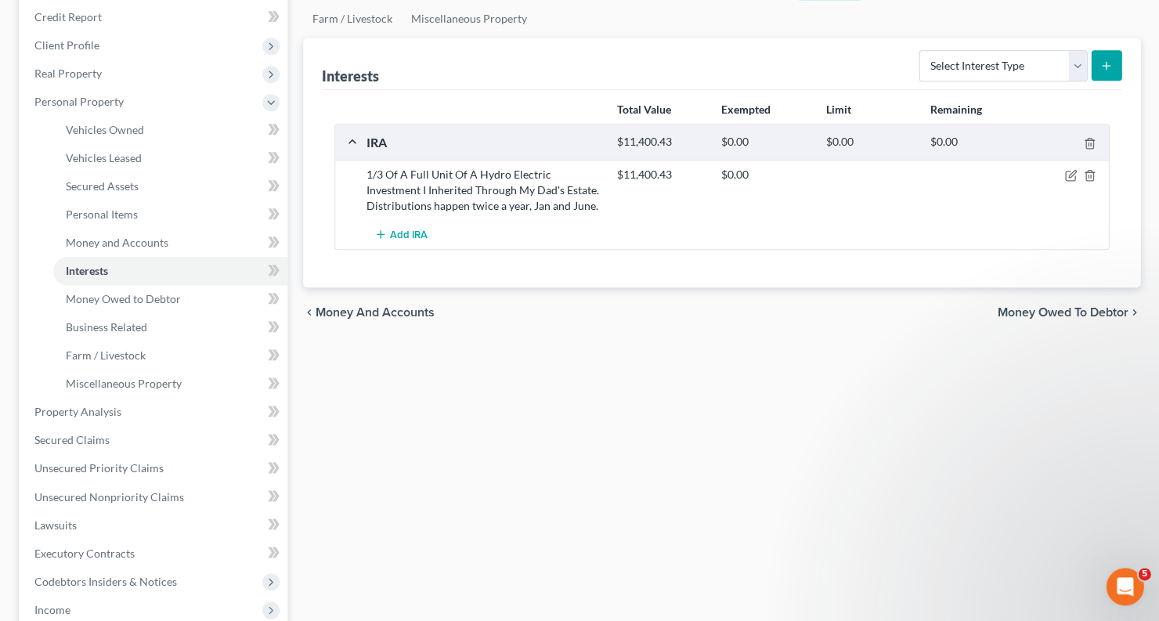
scroll to position [231, 0]
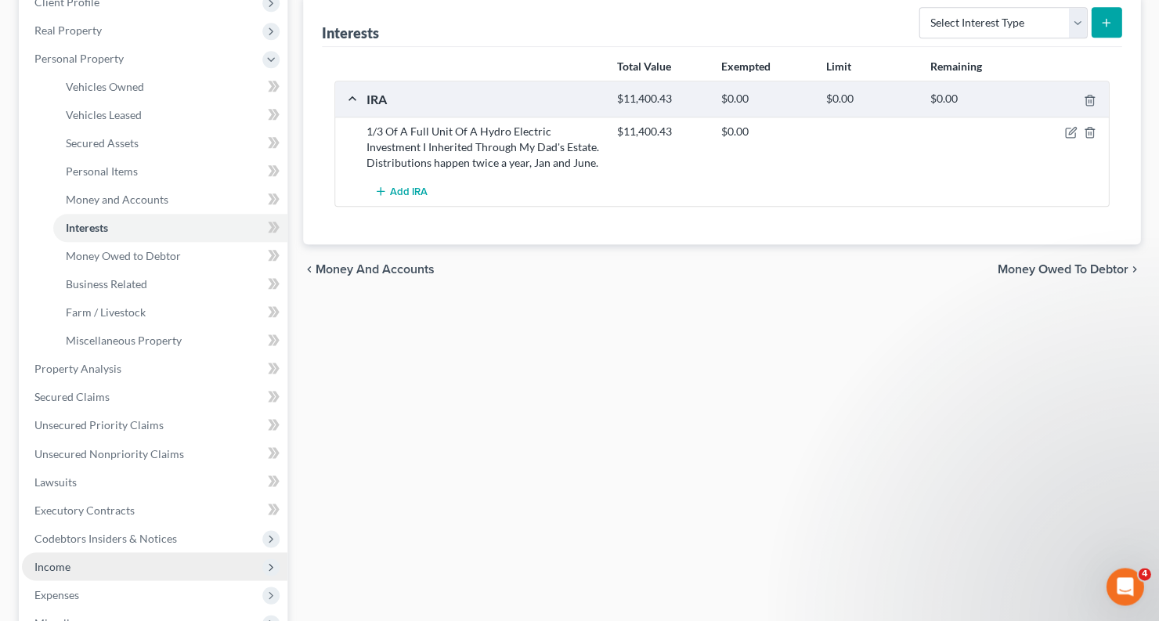
click at [96, 552] on span "Income" at bounding box center [154, 566] width 265 height 28
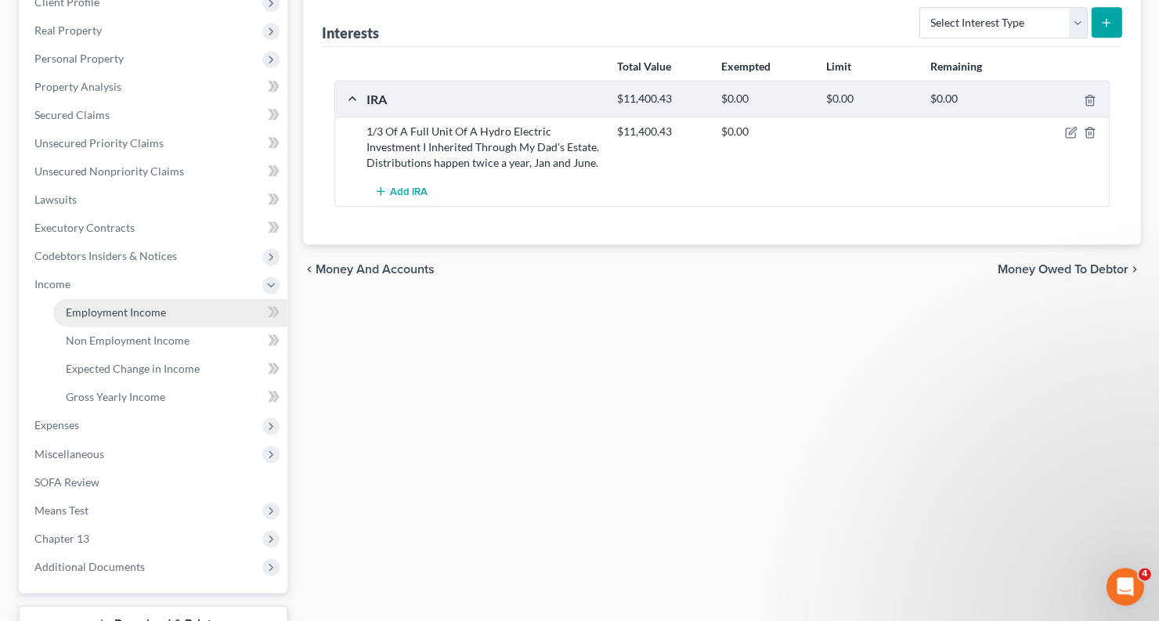
click at [153, 305] on span "Employment Income" at bounding box center [116, 311] width 100 height 13
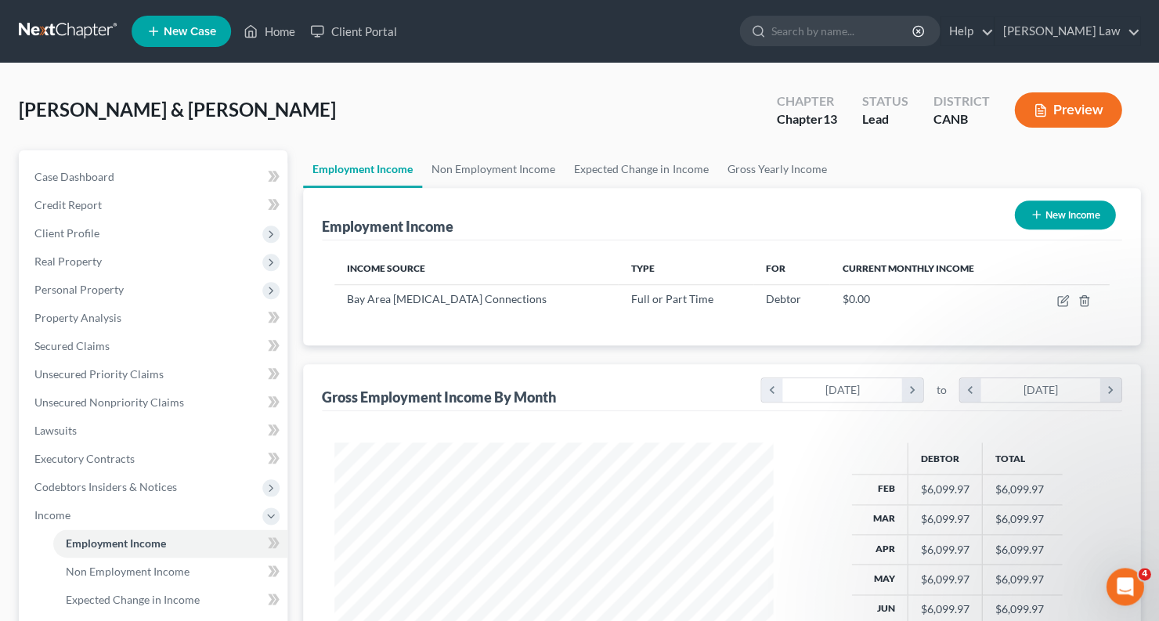
scroll to position [275, 470]
click at [1057, 301] on icon "button" at bounding box center [1061, 301] width 9 height 9
select select "0"
select select "4"
select select "0"
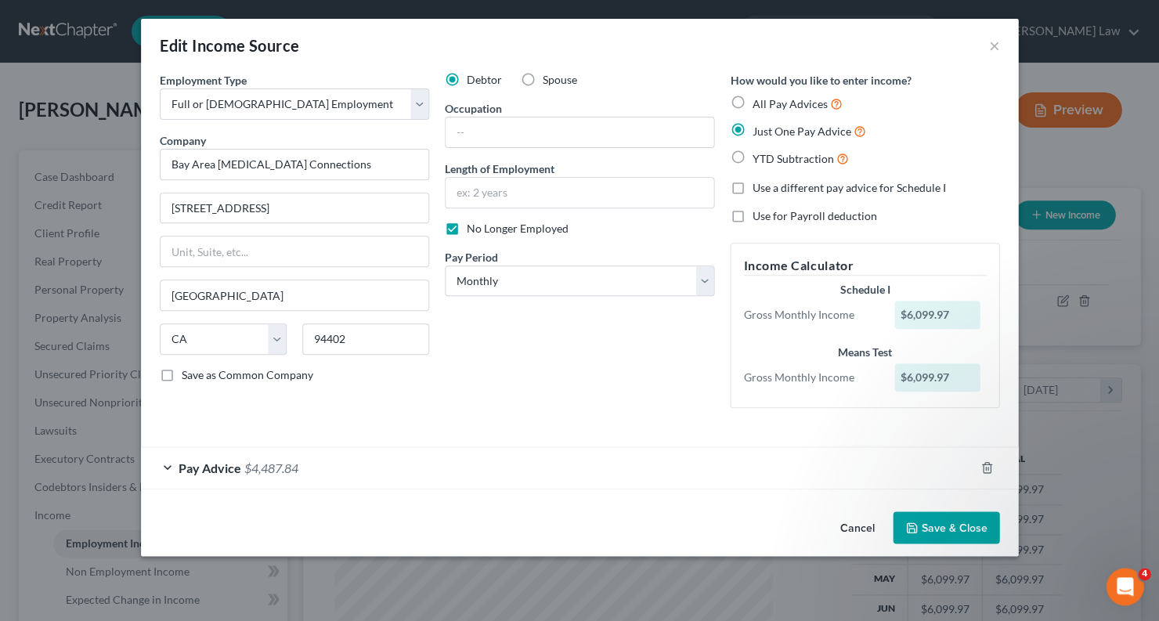
click at [956, 521] on button "Save & Close" at bounding box center [946, 527] width 107 height 33
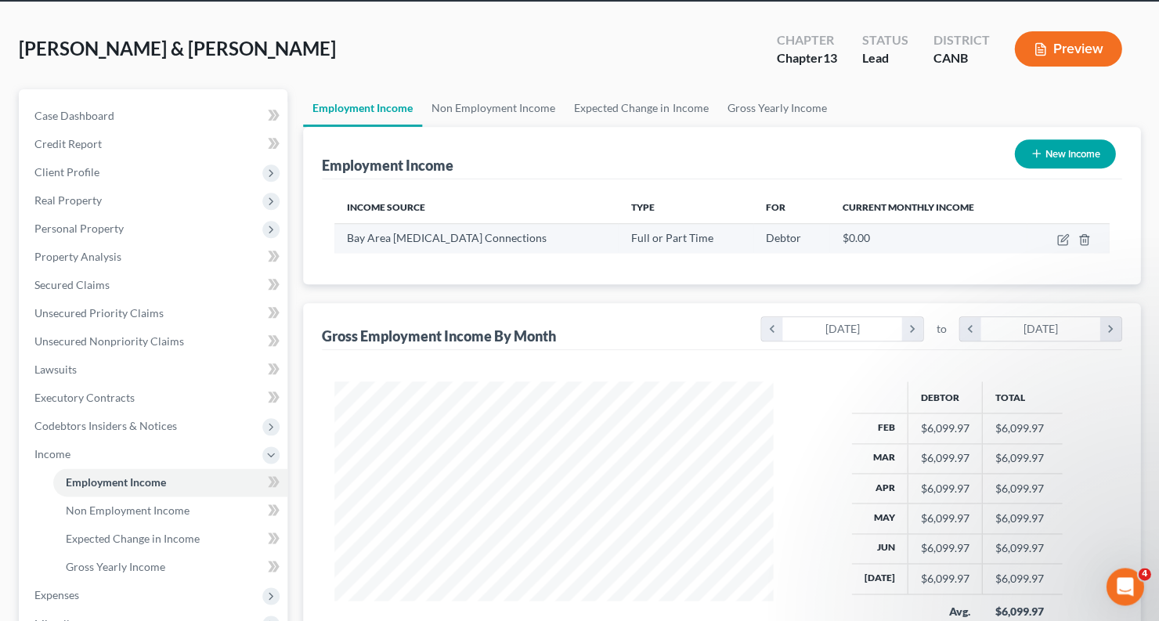
scroll to position [68, 0]
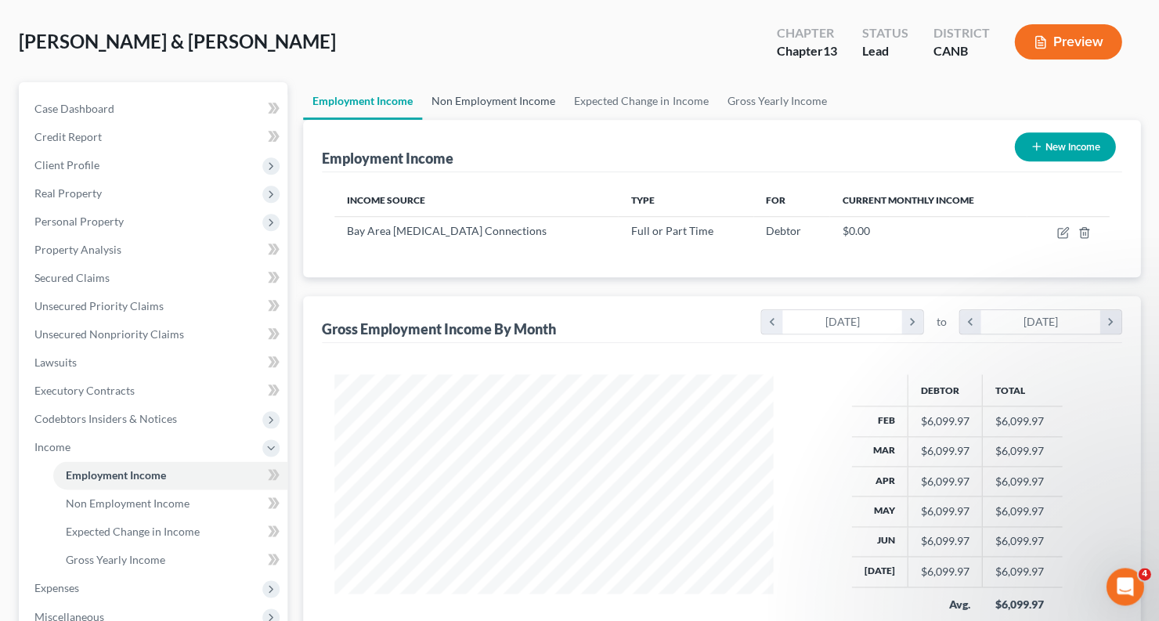
click at [528, 99] on link "Non Employment Income" at bounding box center [493, 101] width 143 height 38
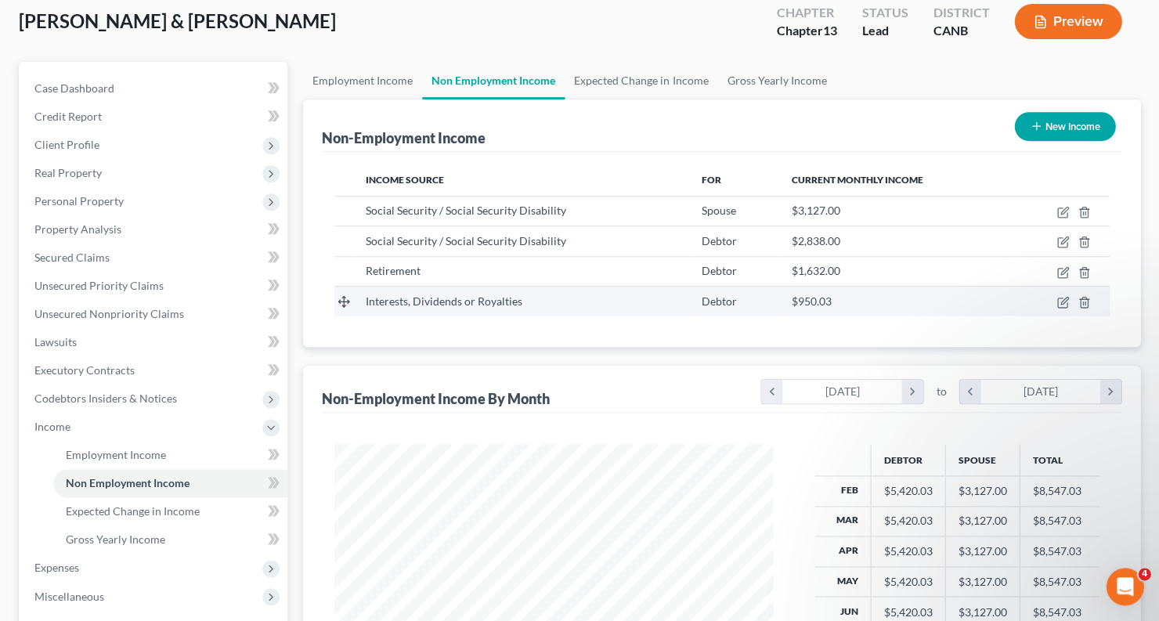
scroll to position [91, 0]
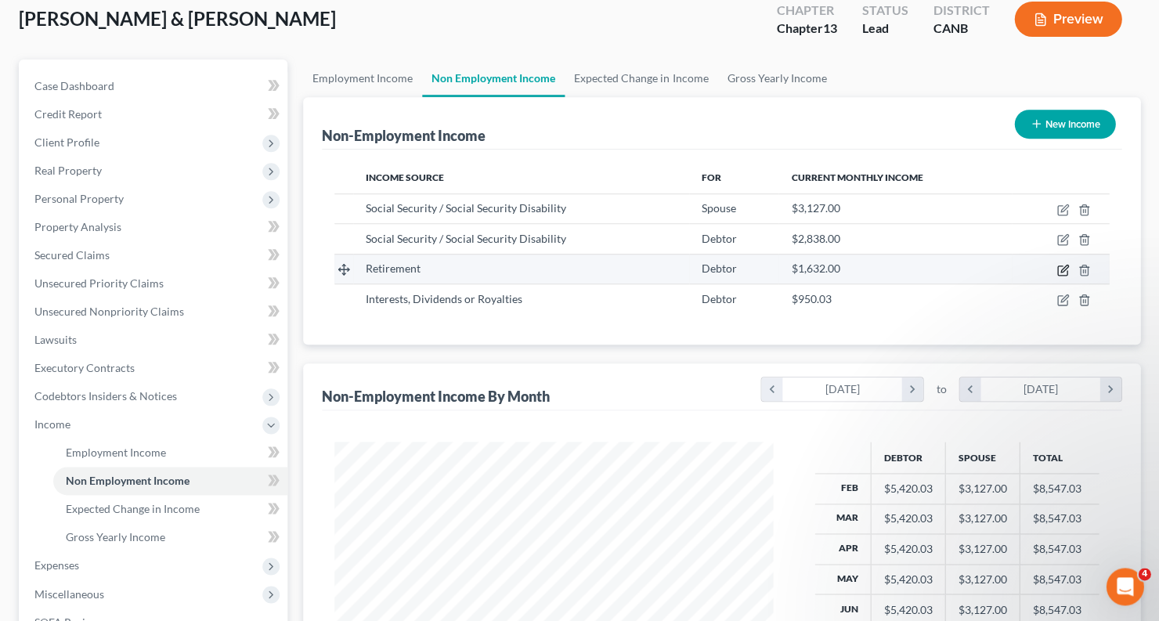
click at [1064, 268] on icon "button" at bounding box center [1062, 270] width 13 height 13
select select "3"
select select "0"
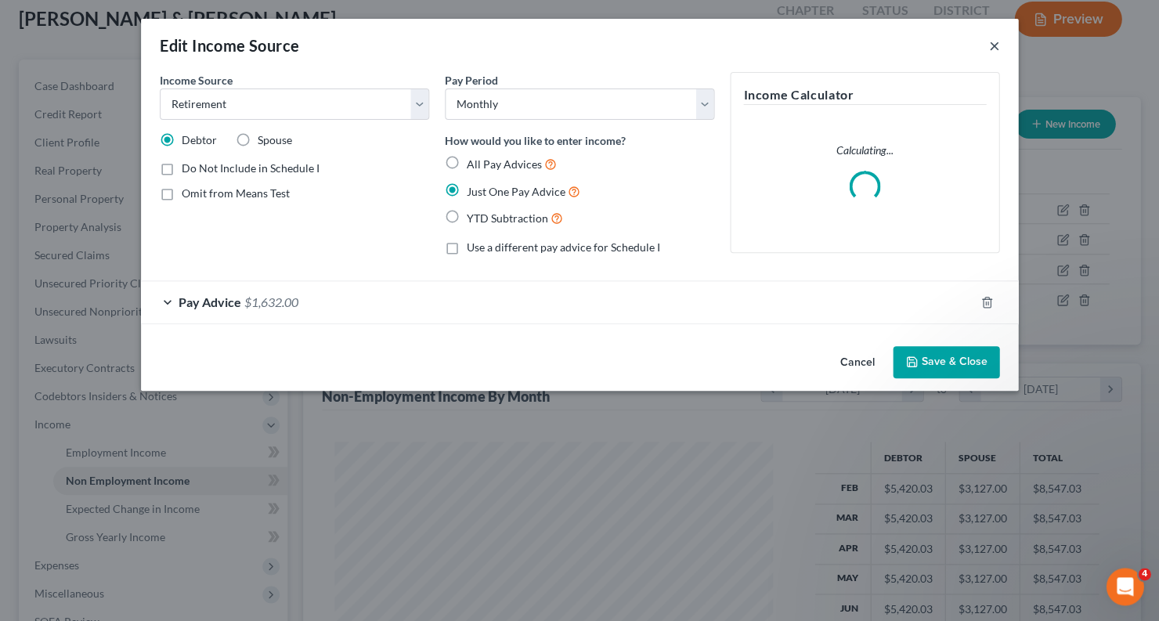
click at [989, 45] on button "×" at bounding box center [993, 45] width 11 height 19
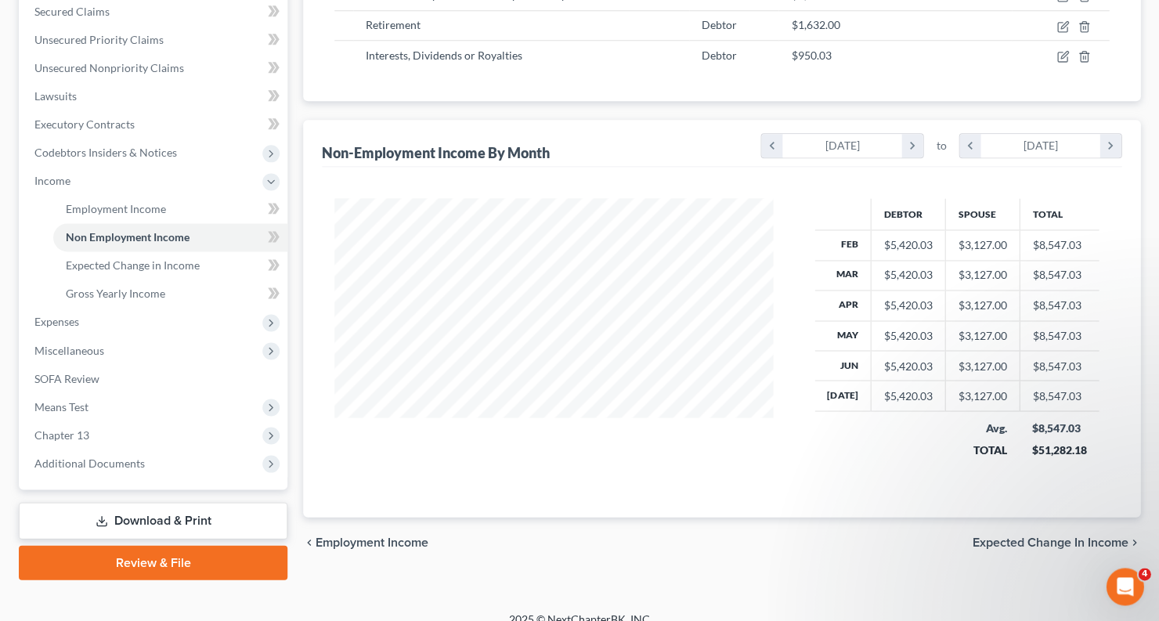
scroll to position [334, 0]
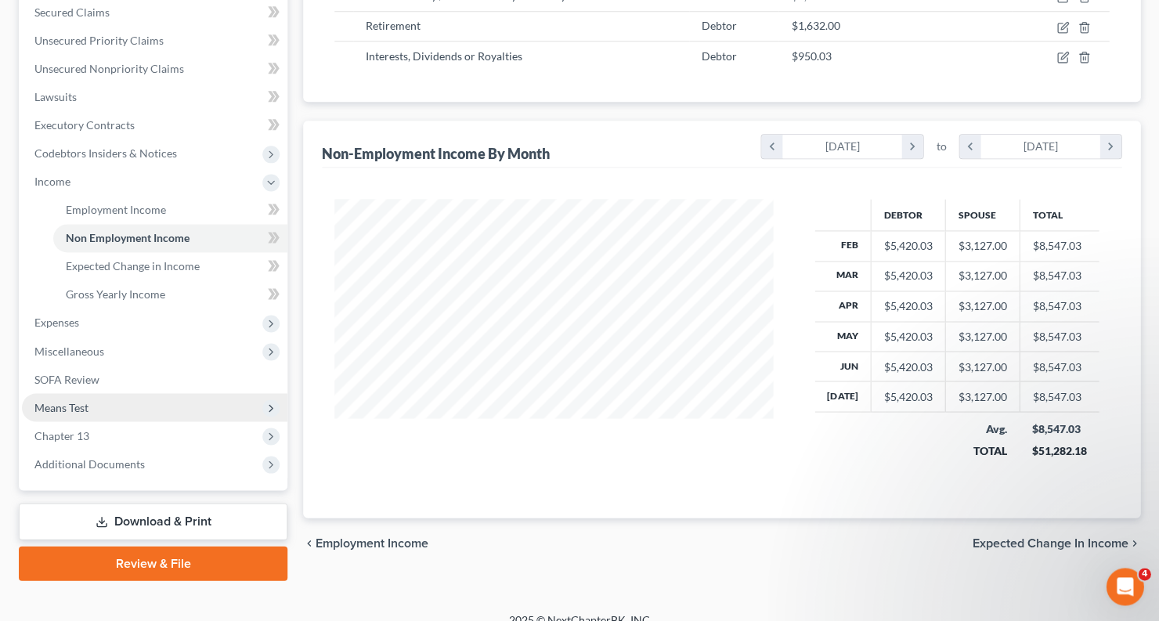
click at [167, 393] on span "Means Test" at bounding box center [154, 407] width 265 height 28
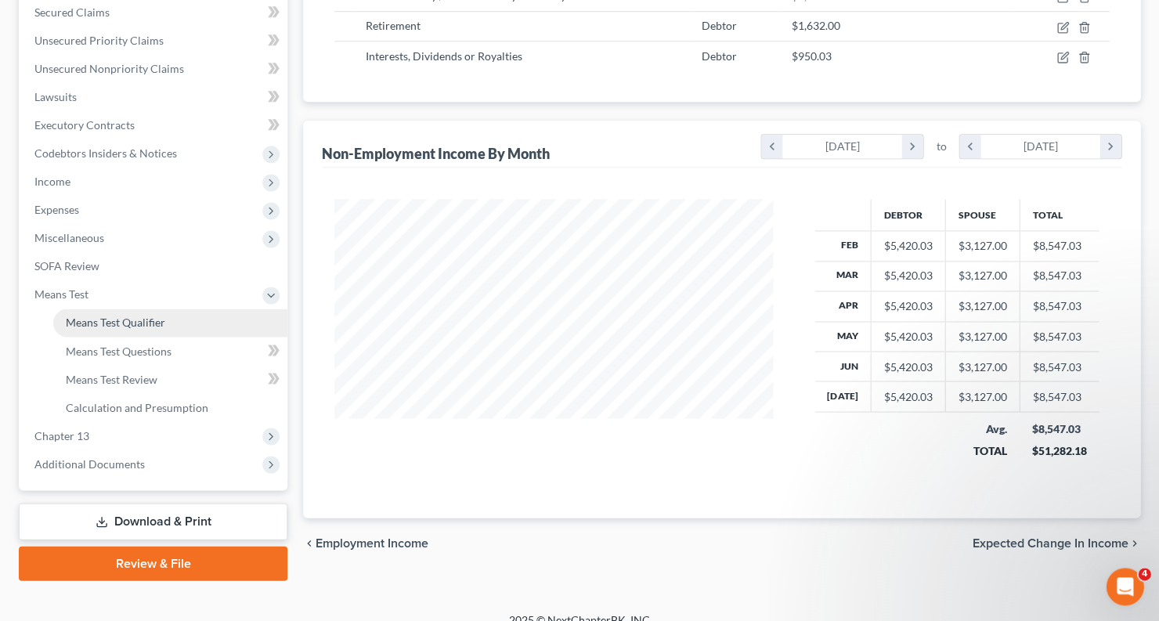
click at [154, 316] on span "Means Test Qualifier" at bounding box center [115, 322] width 99 height 13
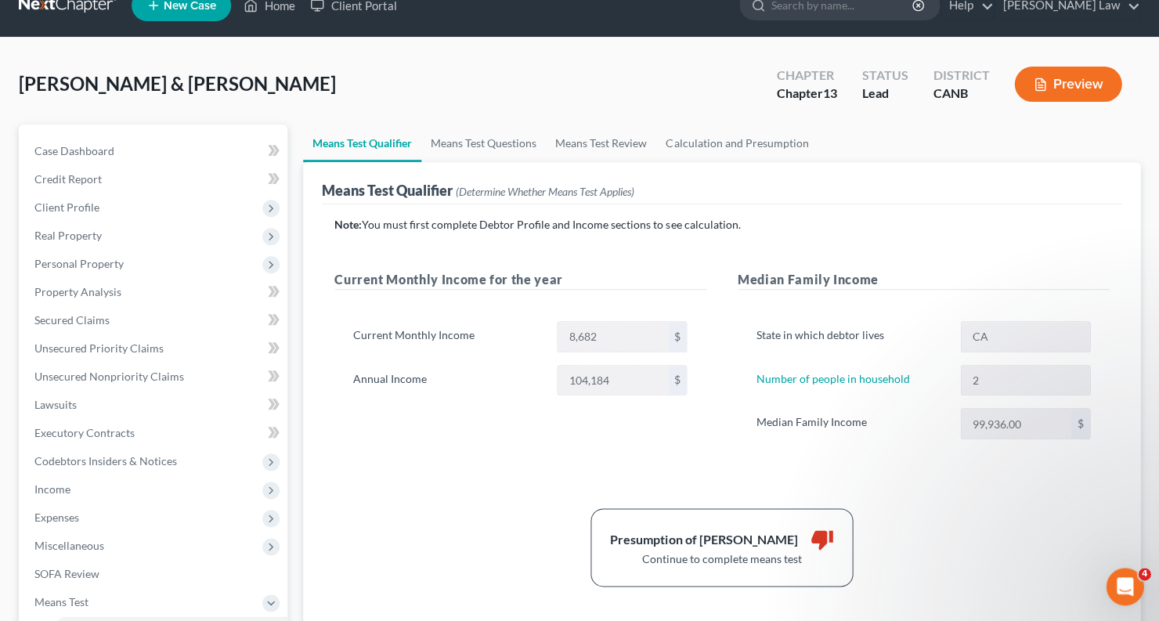
scroll to position [30, 0]
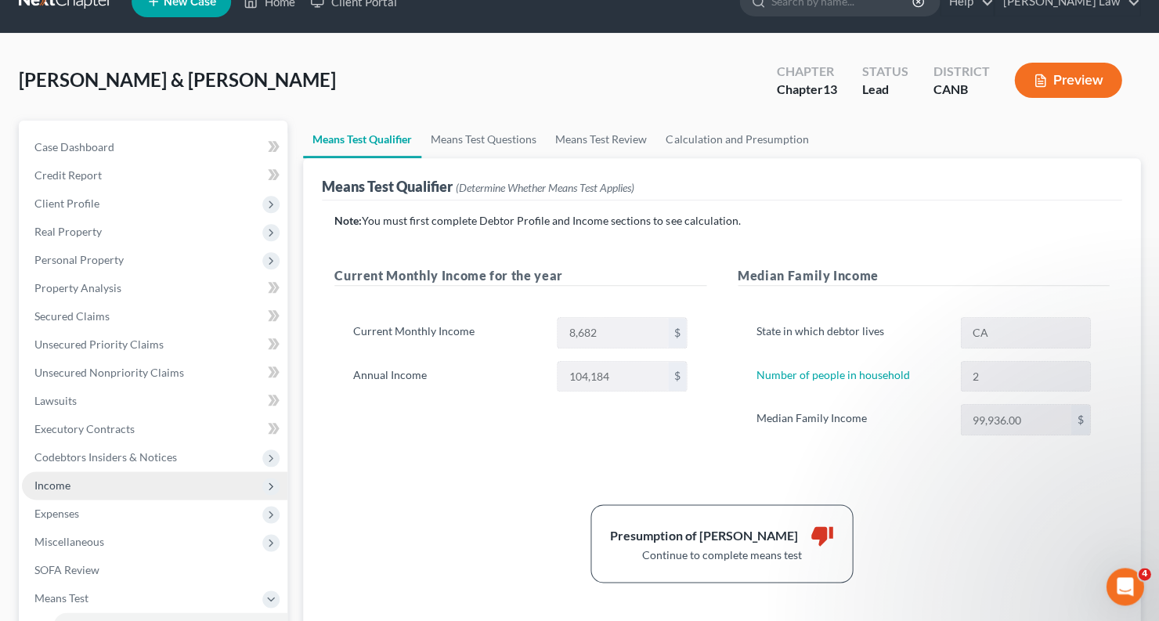
click at [126, 481] on span "Income" at bounding box center [154, 485] width 265 height 28
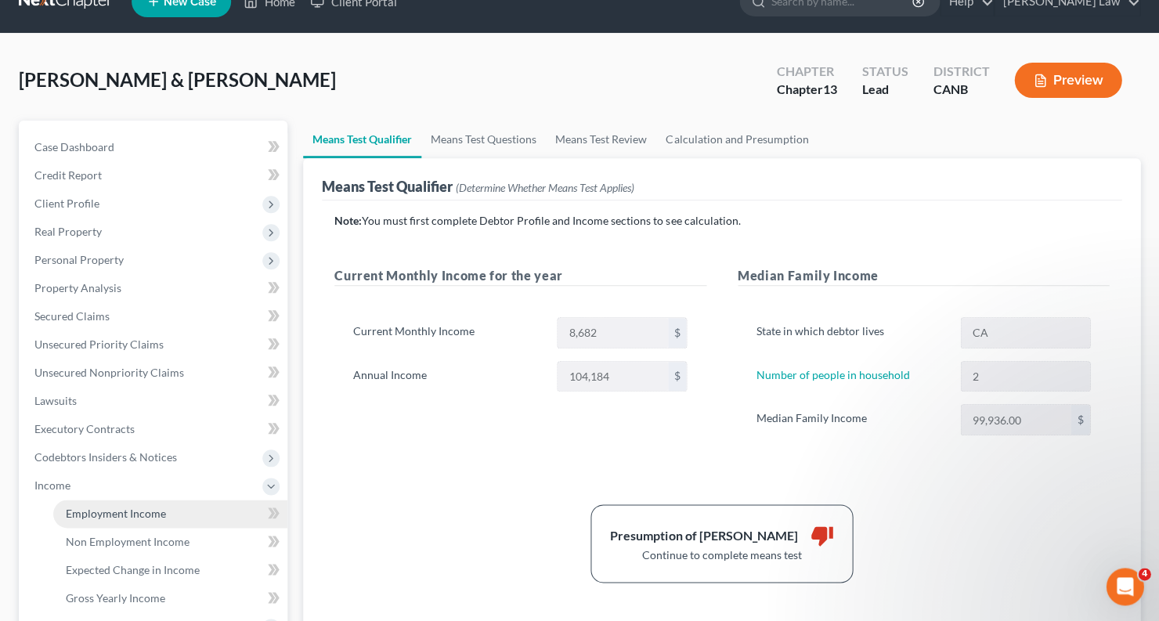
click at [181, 511] on link "Employment Income" at bounding box center [170, 514] width 234 height 28
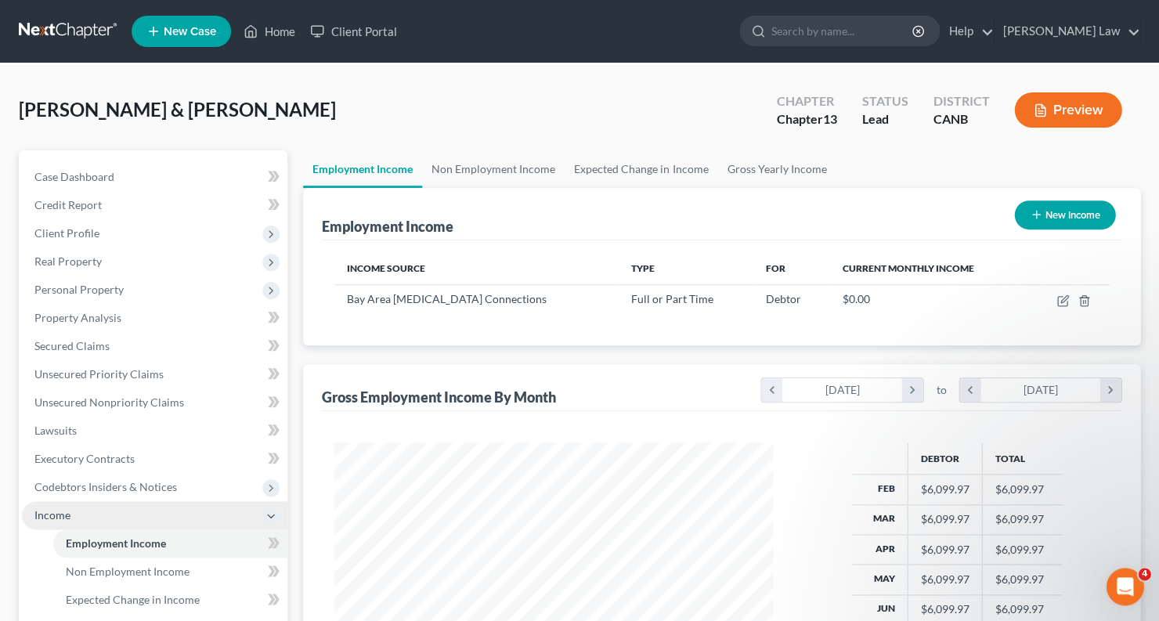
scroll to position [782834, 782638]
click at [511, 172] on link "Non Employment Income" at bounding box center [493, 169] width 143 height 38
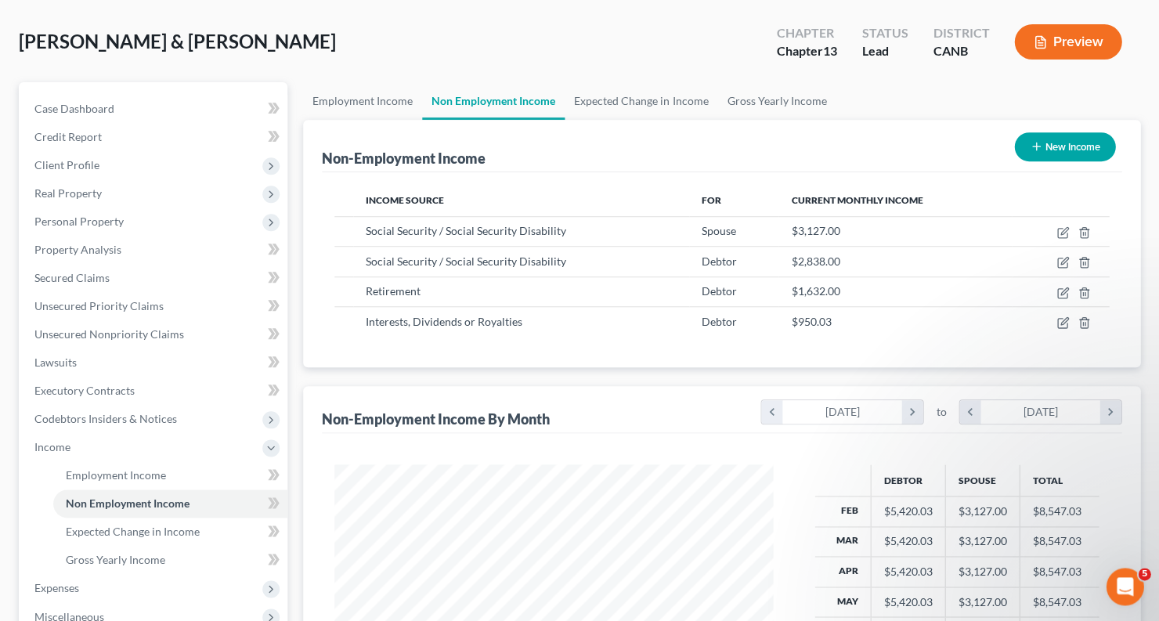
scroll to position [72, 0]
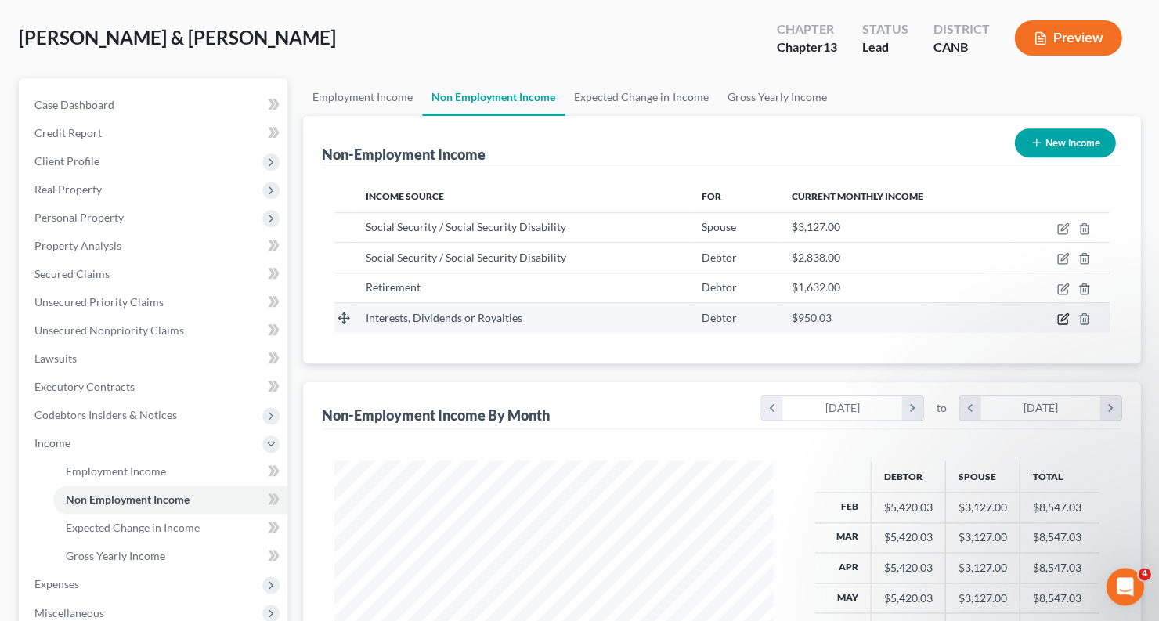
click at [1059, 316] on icon "button" at bounding box center [1062, 318] width 13 height 13
select select "6"
select select "0"
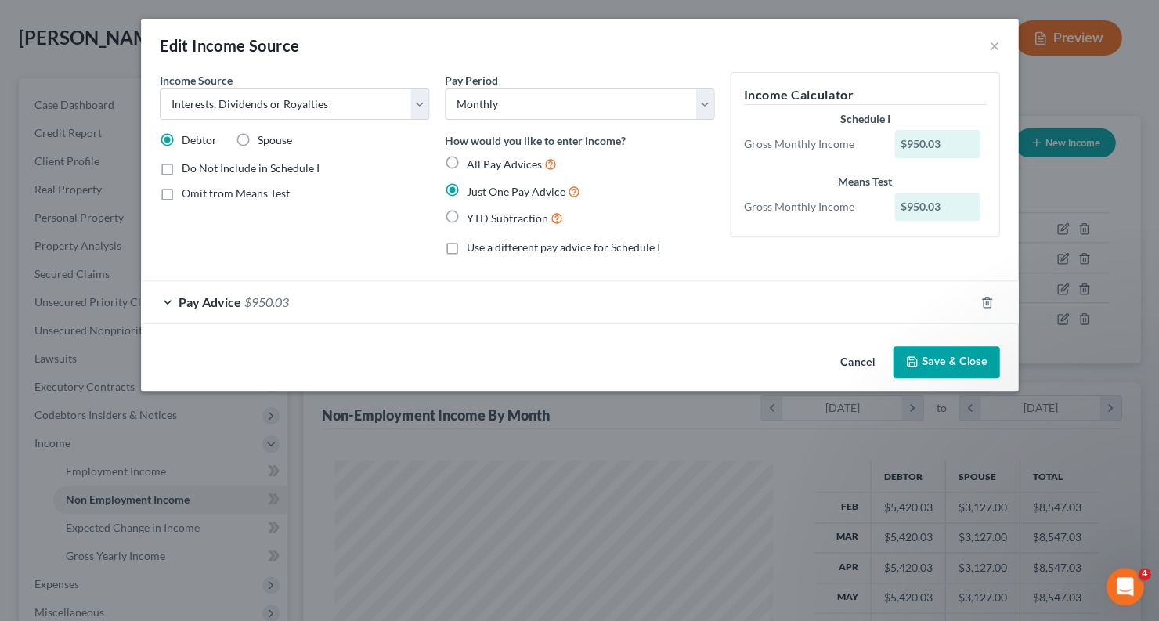
click at [159, 302] on div "Pay Advice $950.03" at bounding box center [557, 302] width 833 height 42
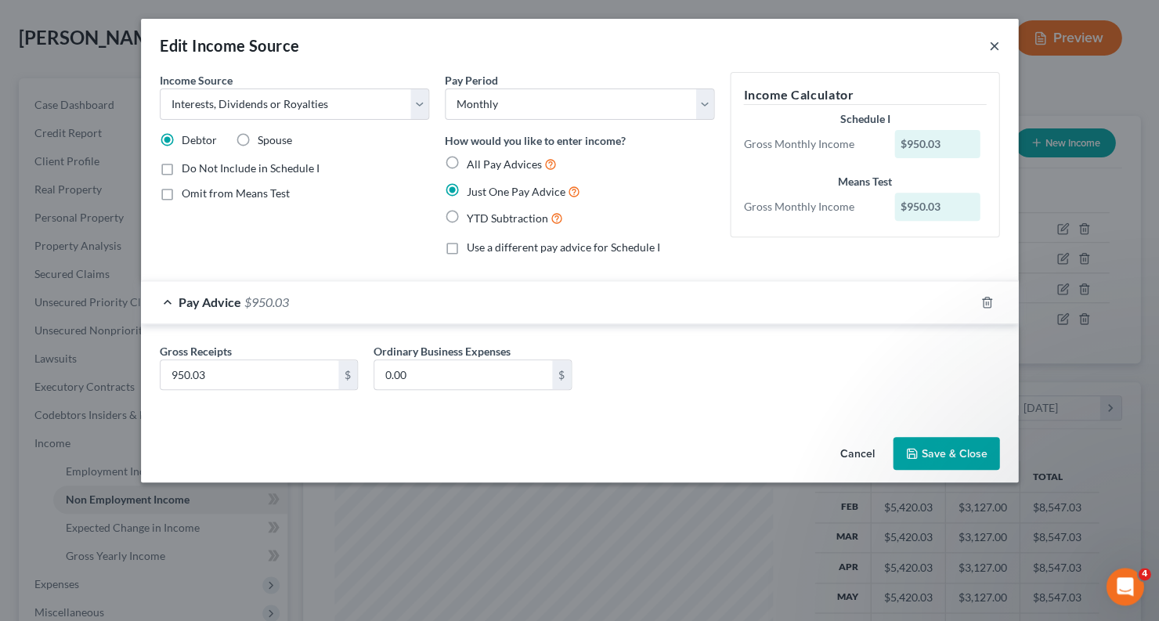
click at [997, 46] on button "×" at bounding box center [993, 45] width 11 height 19
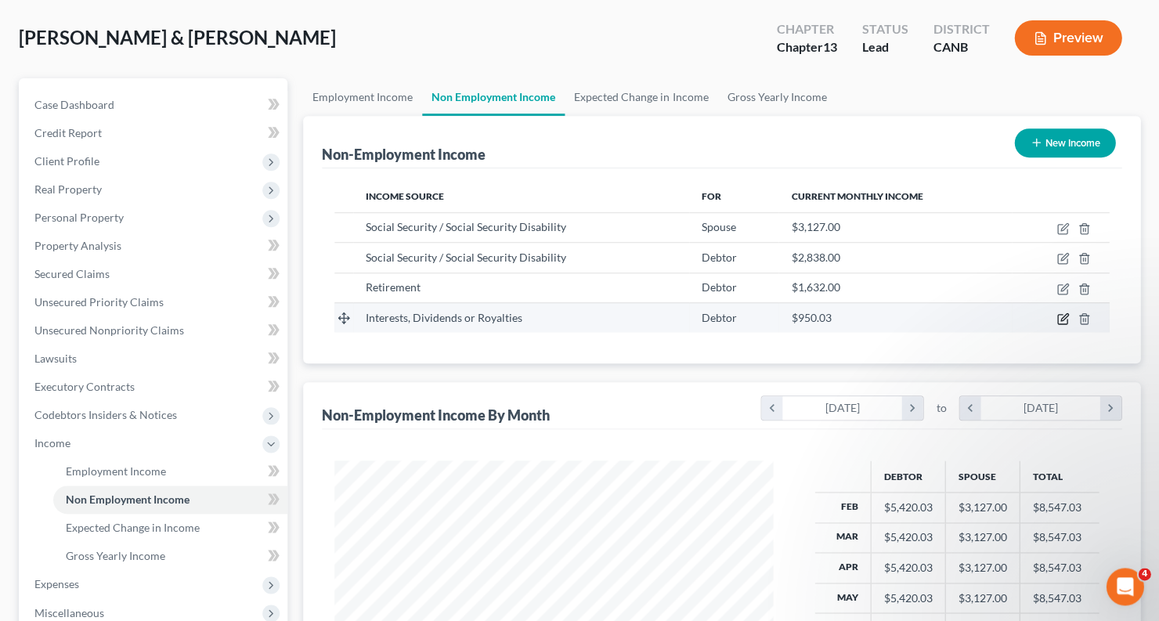
click at [1061, 312] on icon "button" at bounding box center [1062, 318] width 13 height 13
select select "6"
select select "0"
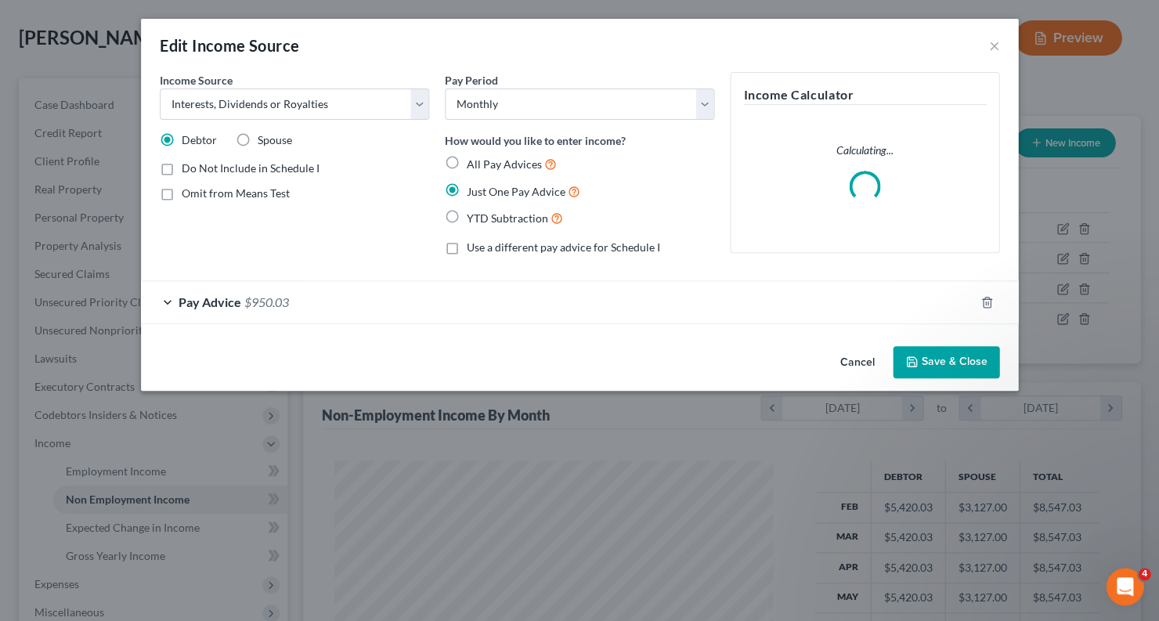
click at [165, 293] on div "Pay Advice $950.03" at bounding box center [557, 302] width 833 height 42
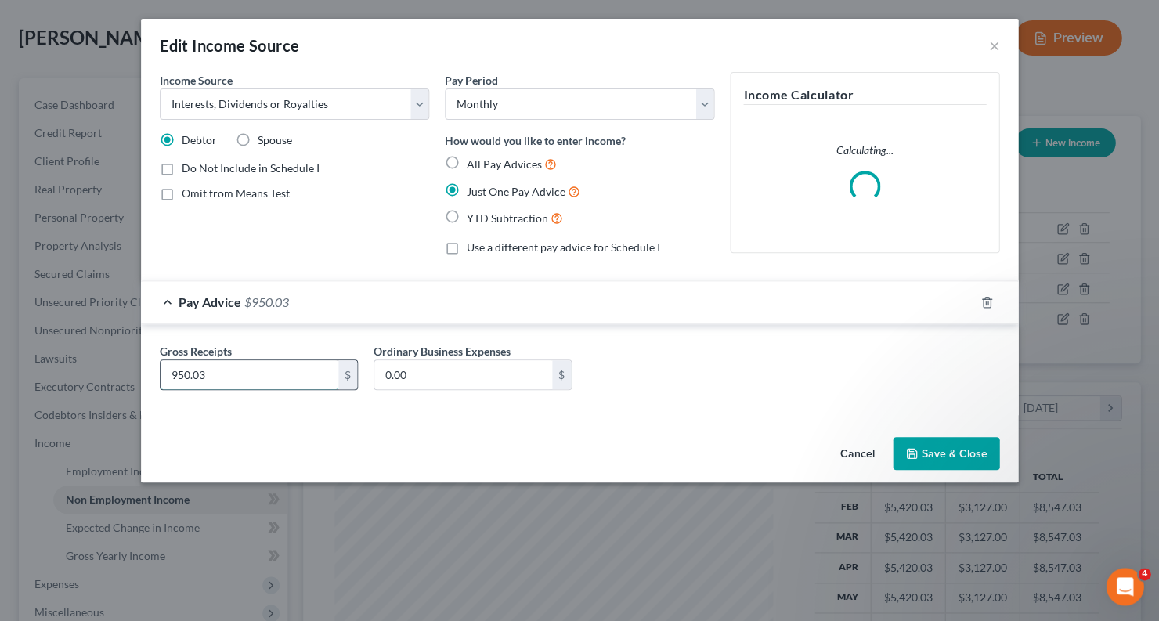
click at [299, 378] on input "950.03" at bounding box center [250, 375] width 178 height 30
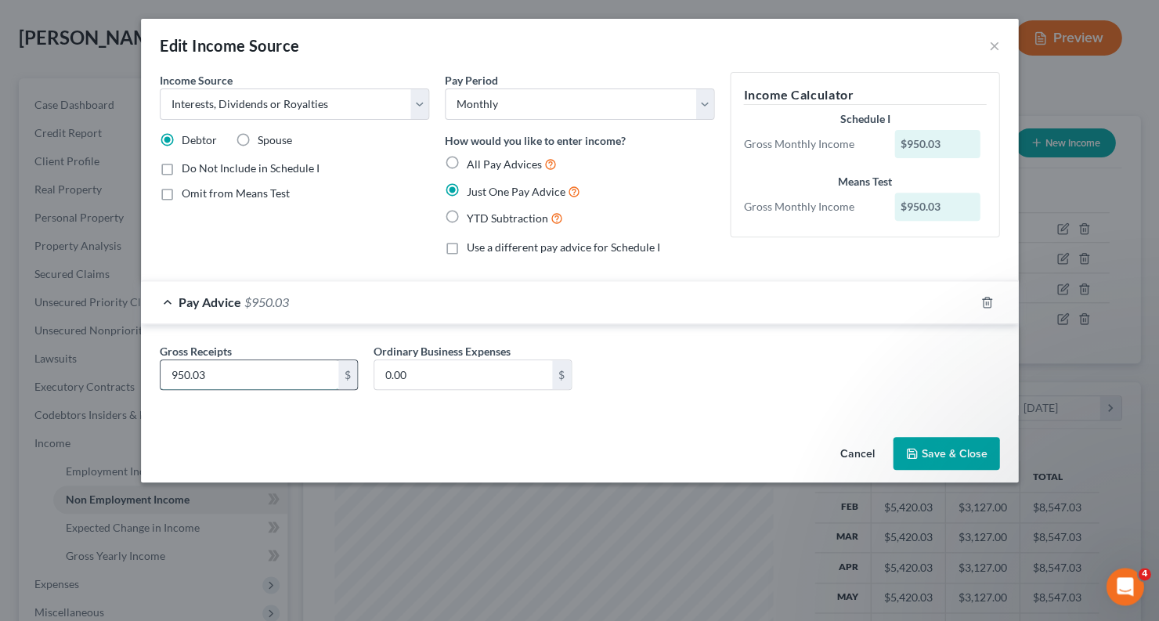
click at [280, 360] on input "950.03" at bounding box center [250, 375] width 178 height 30
click at [262, 374] on input "950.03" at bounding box center [250, 375] width 178 height 30
type input "900.07"
click at [915, 442] on button "Save & Close" at bounding box center [946, 453] width 107 height 33
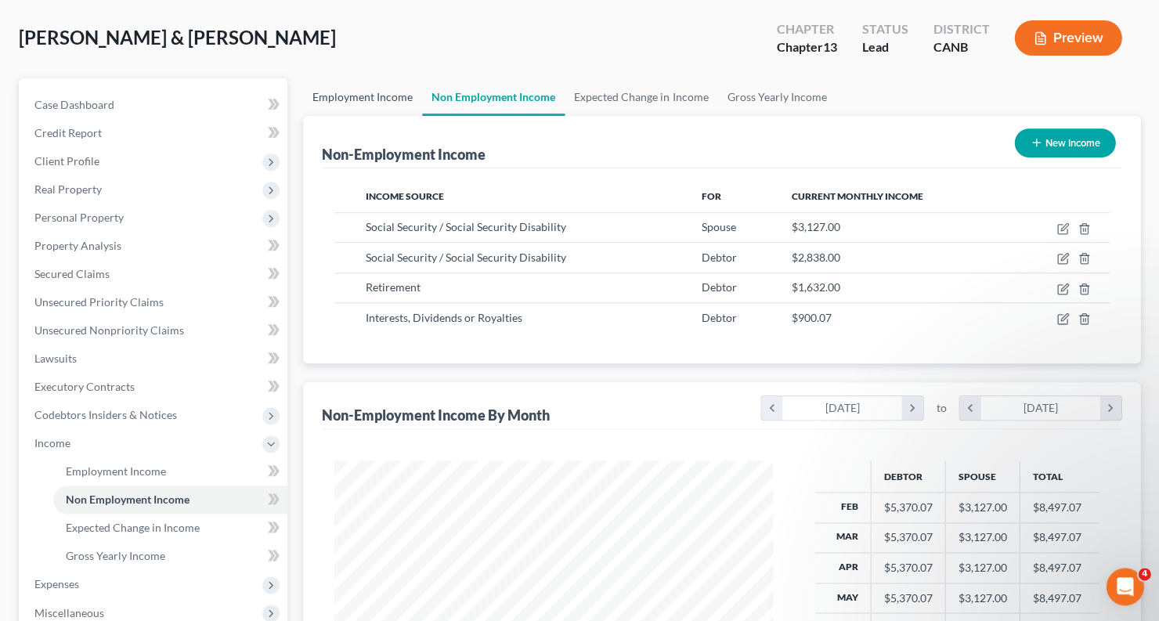
click at [367, 96] on link "Employment Income" at bounding box center [362, 97] width 119 height 38
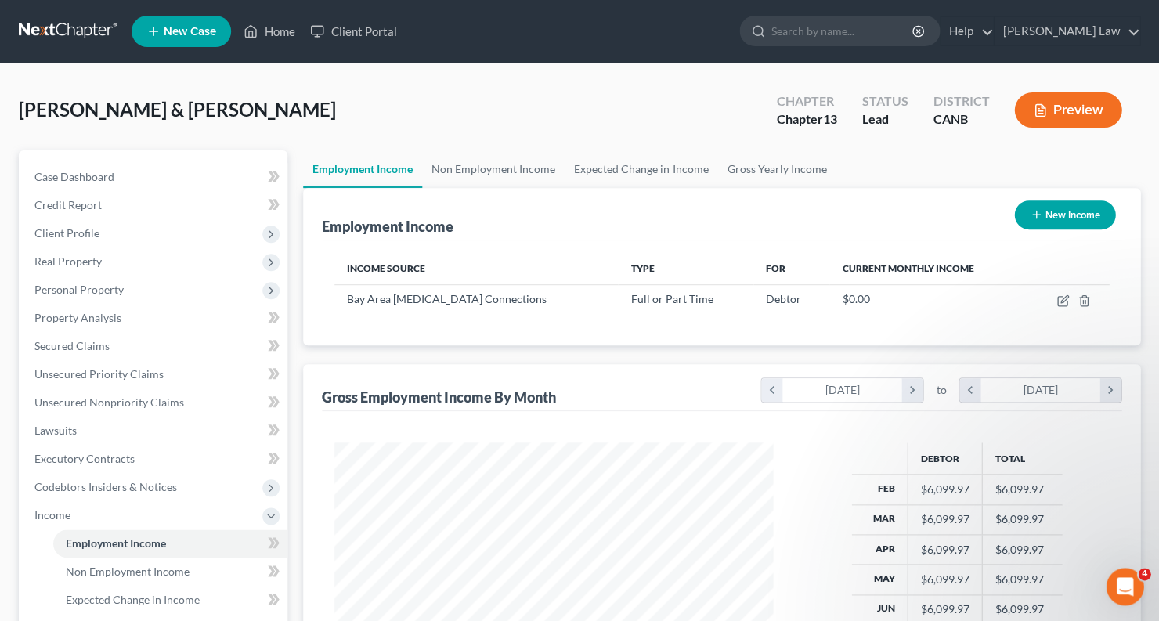
scroll to position [275, 470]
click at [1060, 305] on icon "button" at bounding box center [1062, 300] width 13 height 13
select select "0"
select select "4"
select select "0"
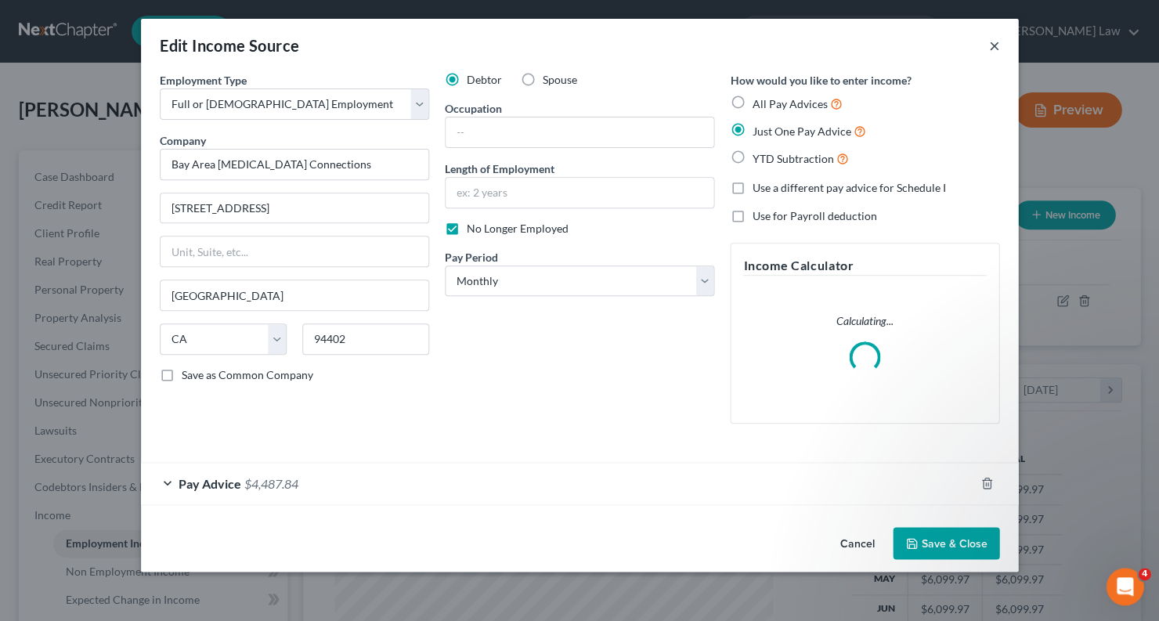
click at [993, 47] on button "×" at bounding box center [993, 45] width 11 height 19
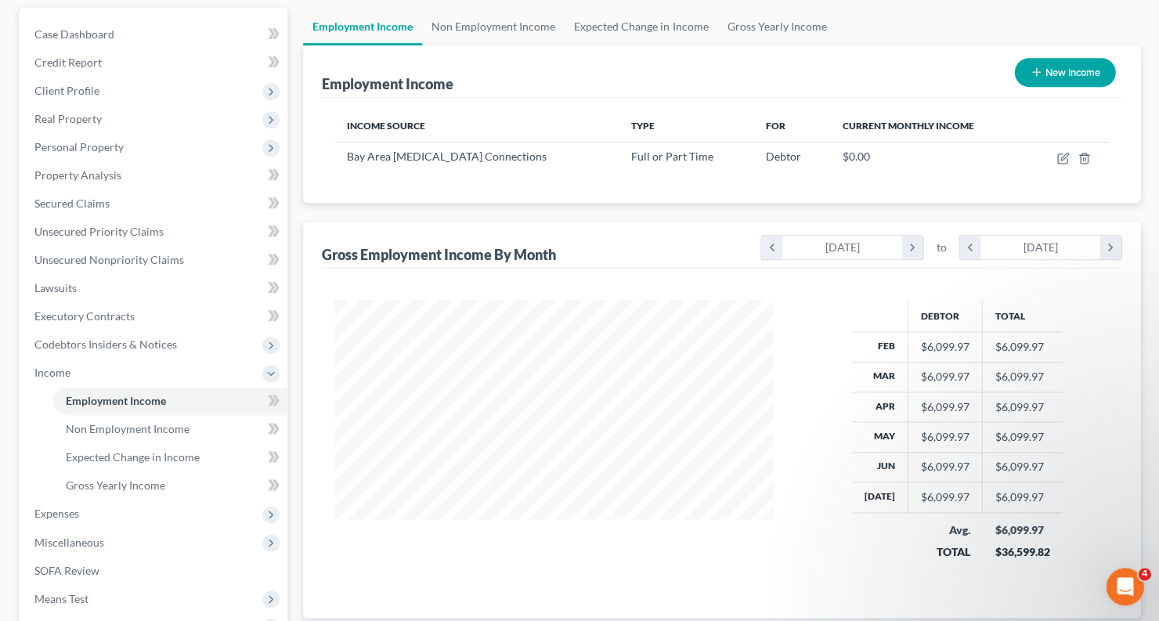
scroll to position [135, 0]
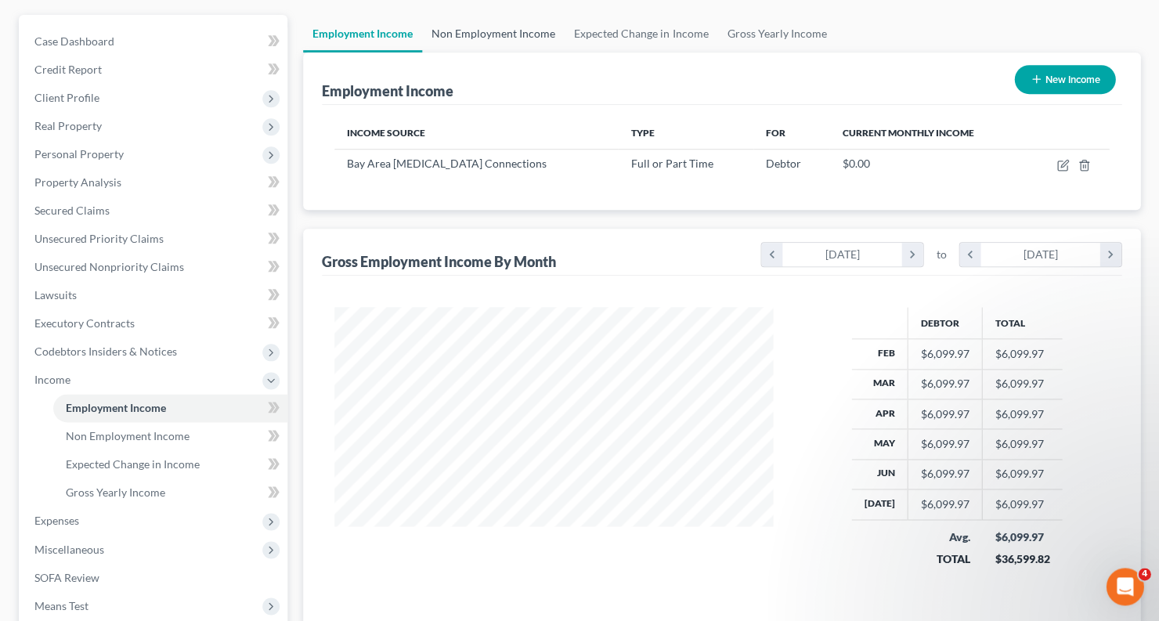
click at [484, 29] on link "Non Employment Income" at bounding box center [493, 34] width 143 height 38
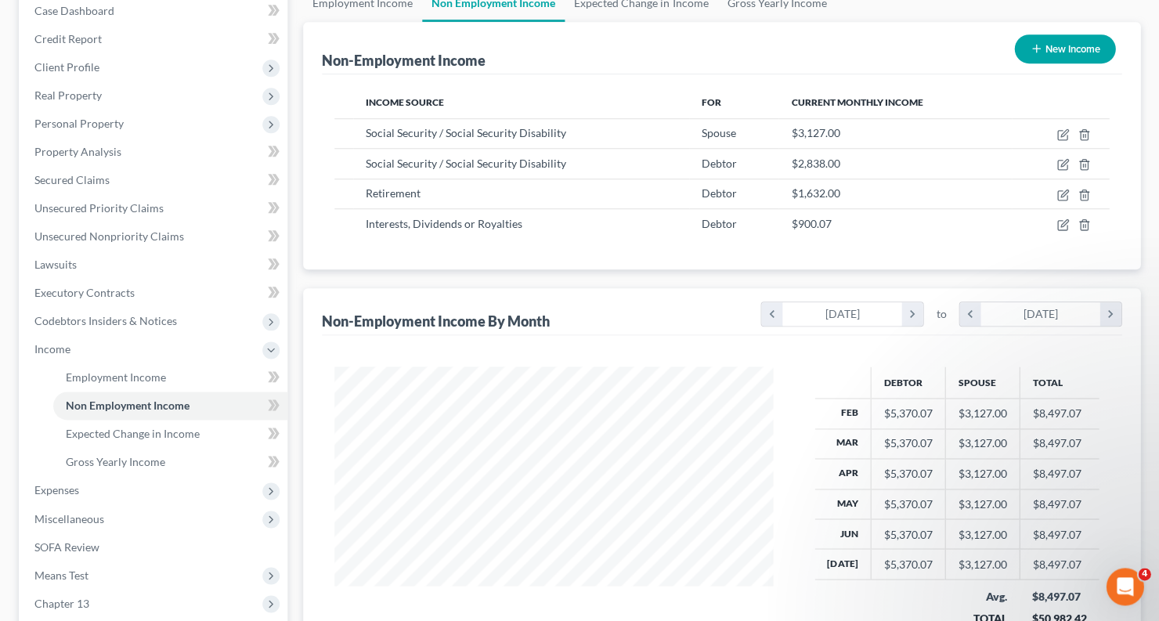
scroll to position [215, 0]
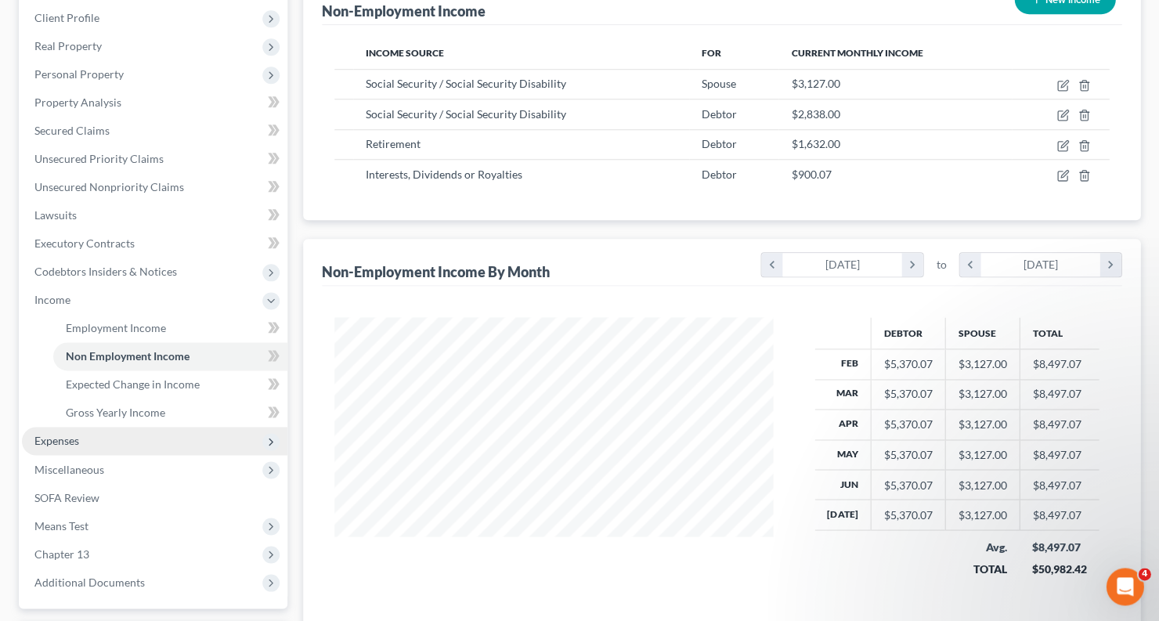
click at [130, 427] on span "Expenses" at bounding box center [154, 441] width 265 height 28
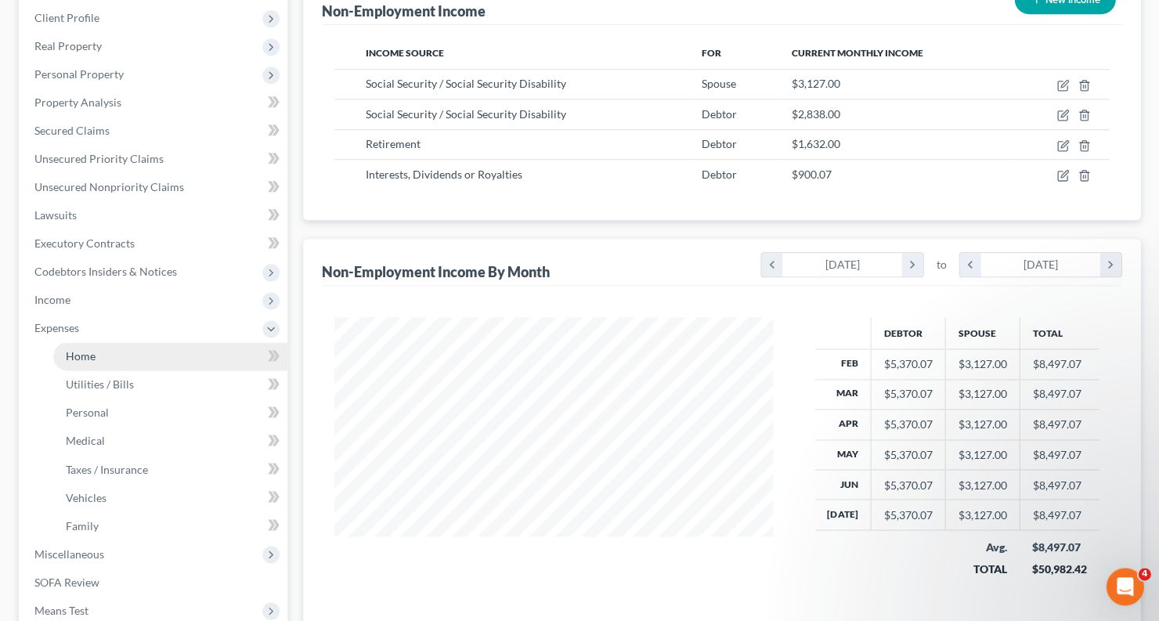
click at [135, 349] on link "Home" at bounding box center [170, 356] width 234 height 28
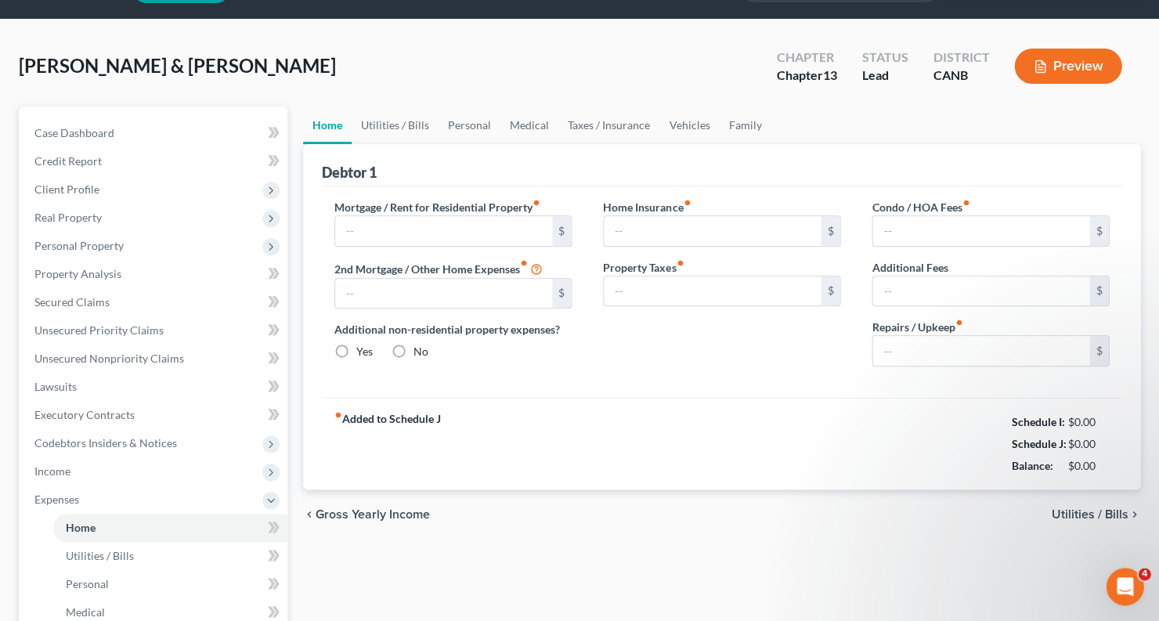
type input "1,088.15"
type input "0.00"
radio input "true"
type input "45.00"
type input "587.00"
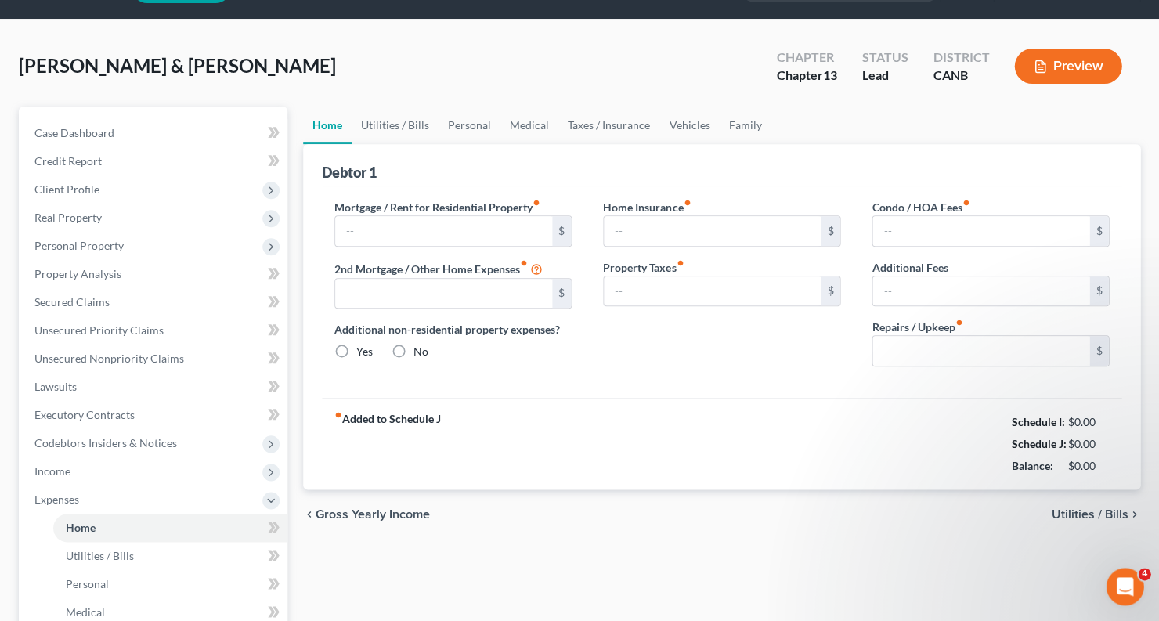
type input "0.00"
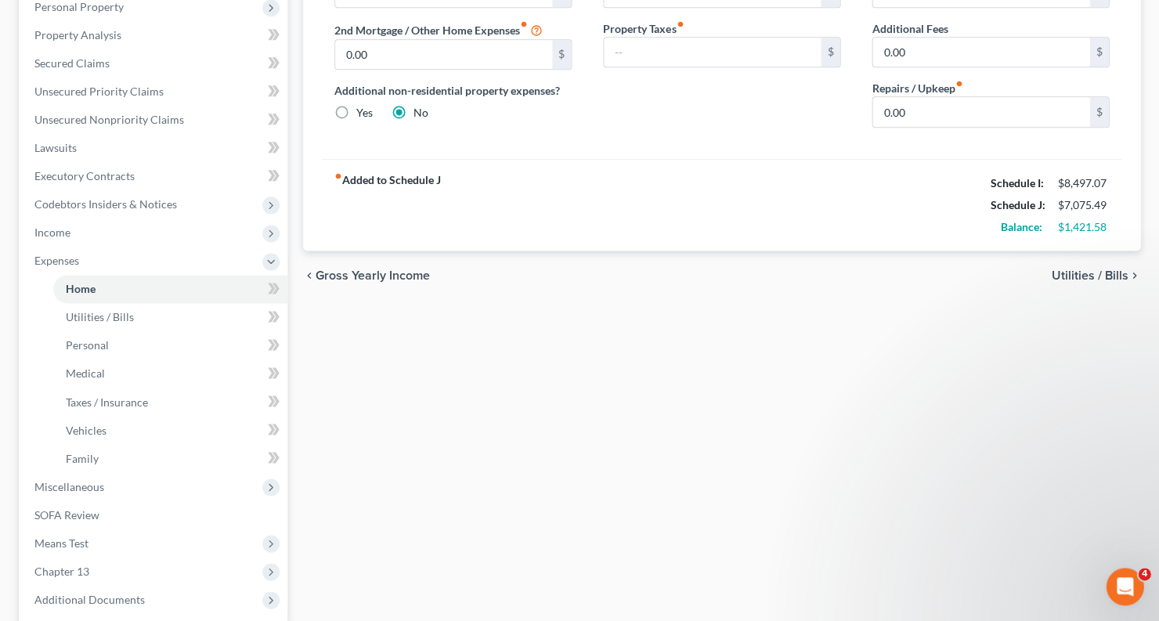
scroll to position [282, 0]
click at [121, 529] on span "Means Test" at bounding box center [154, 543] width 265 height 28
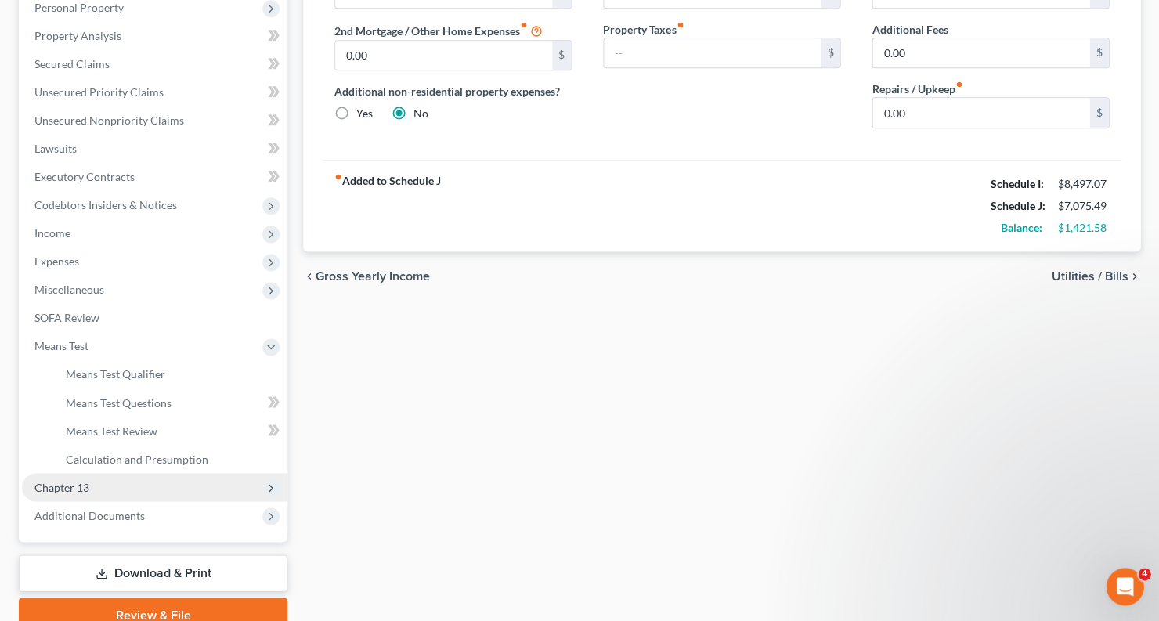
click at [176, 473] on span "Chapter 13" at bounding box center [154, 487] width 265 height 28
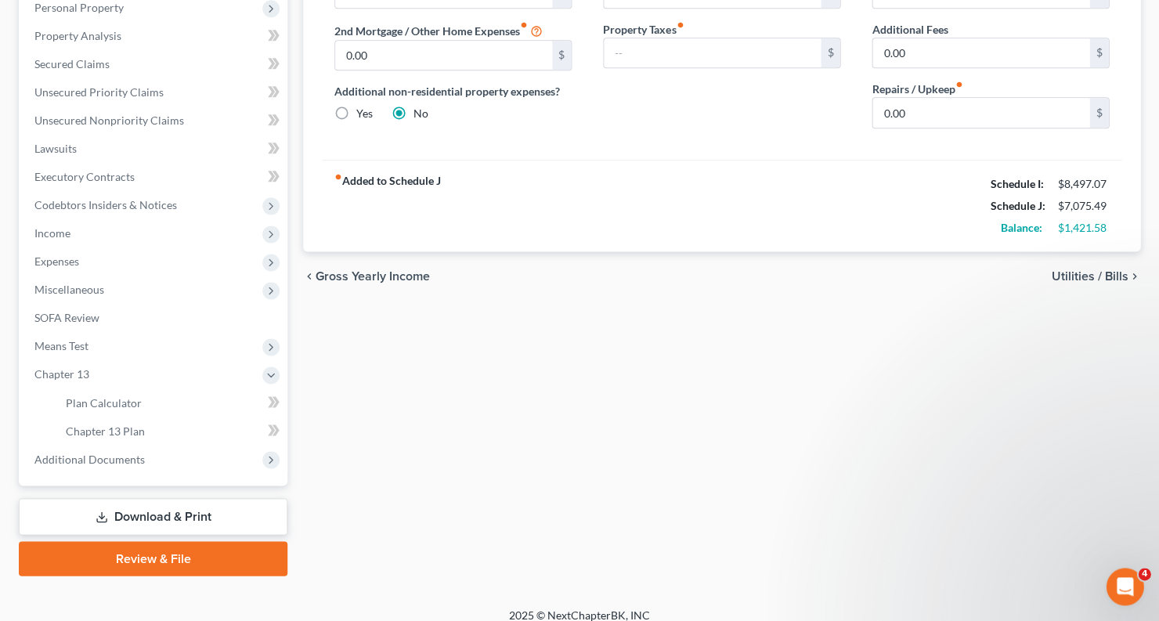
scroll to position [279, 0]
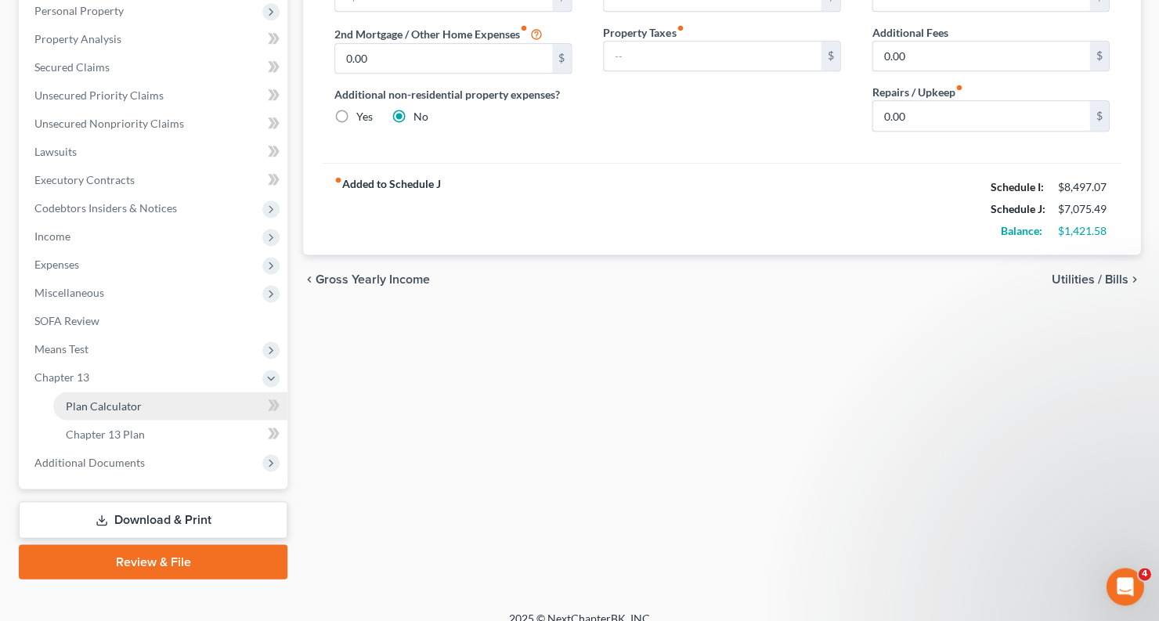
click at [167, 392] on link "Plan Calculator" at bounding box center [170, 406] width 234 height 28
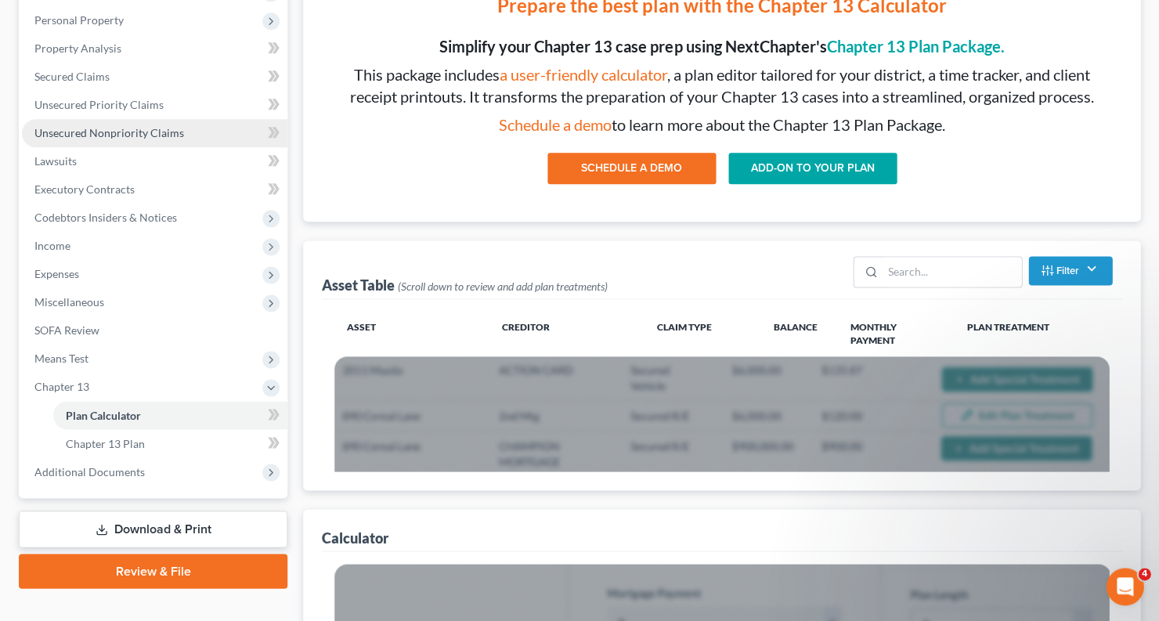
scroll to position [287, 0]
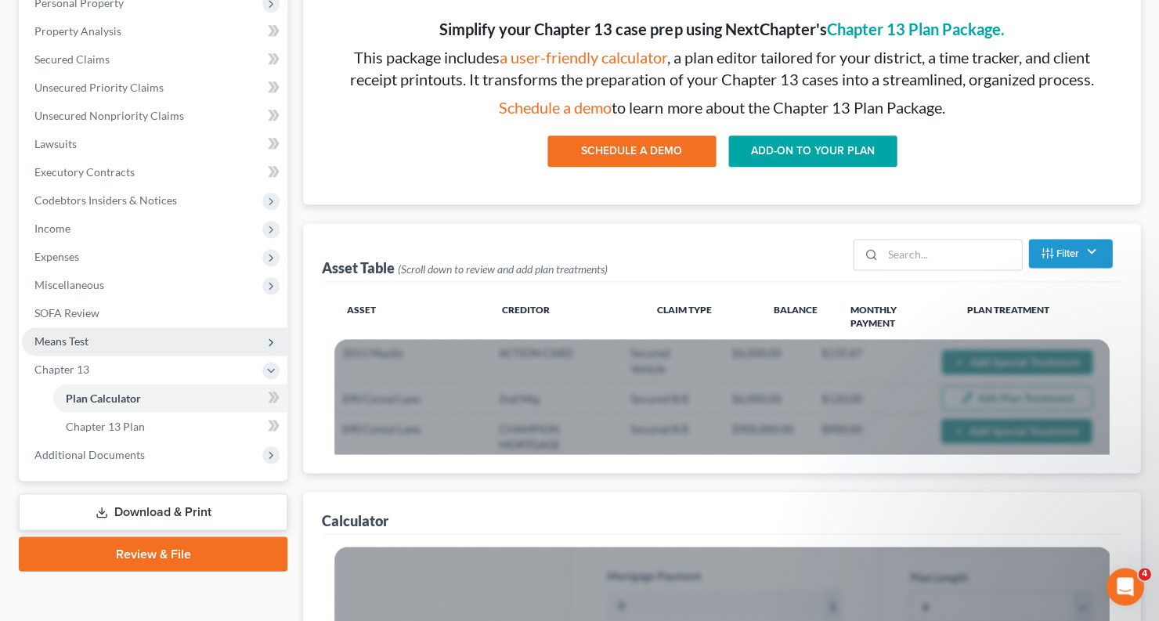
click at [88, 338] on span "Means Test" at bounding box center [154, 341] width 265 height 28
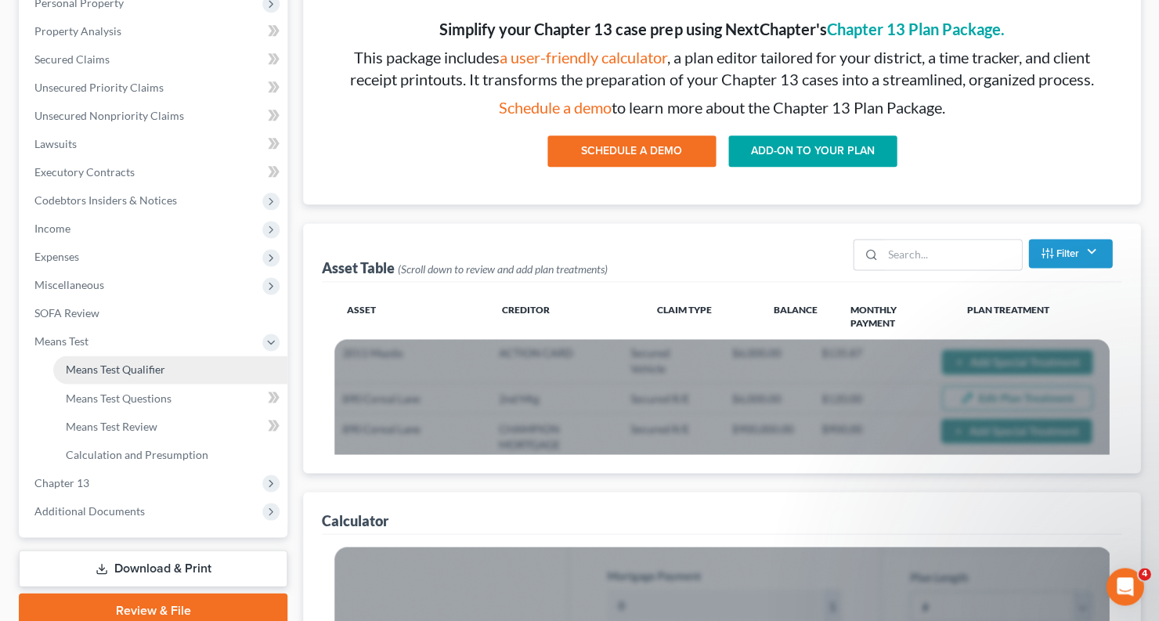
click at [94, 363] on span "Means Test Qualifier" at bounding box center [115, 369] width 99 height 13
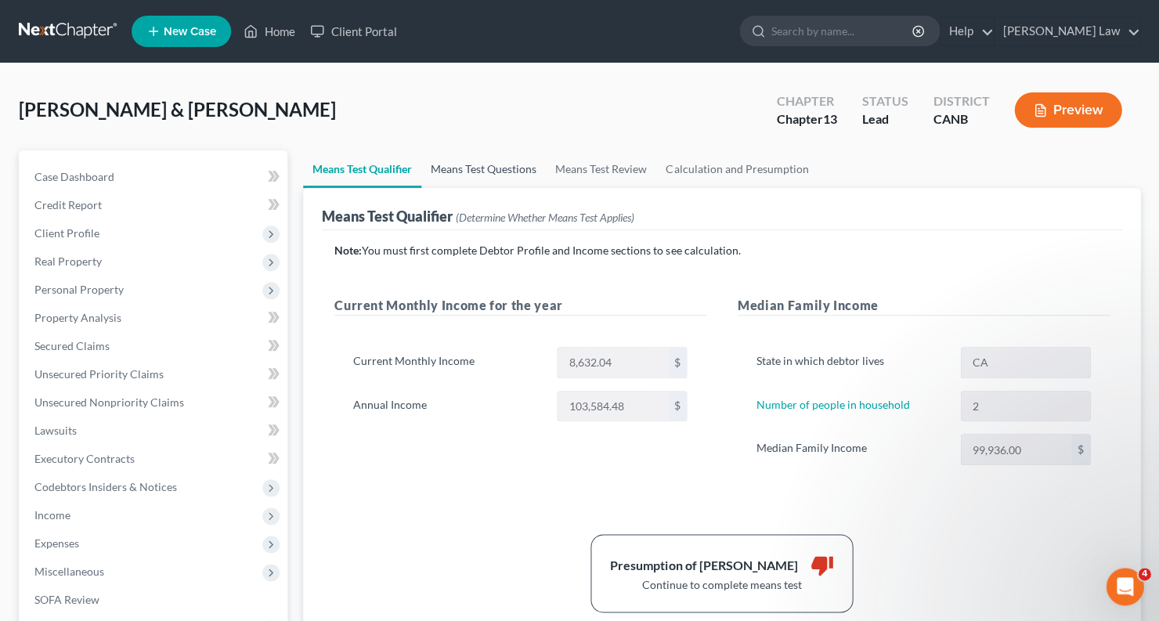
click at [460, 164] on link "Means Test Questions" at bounding box center [483, 169] width 125 height 38
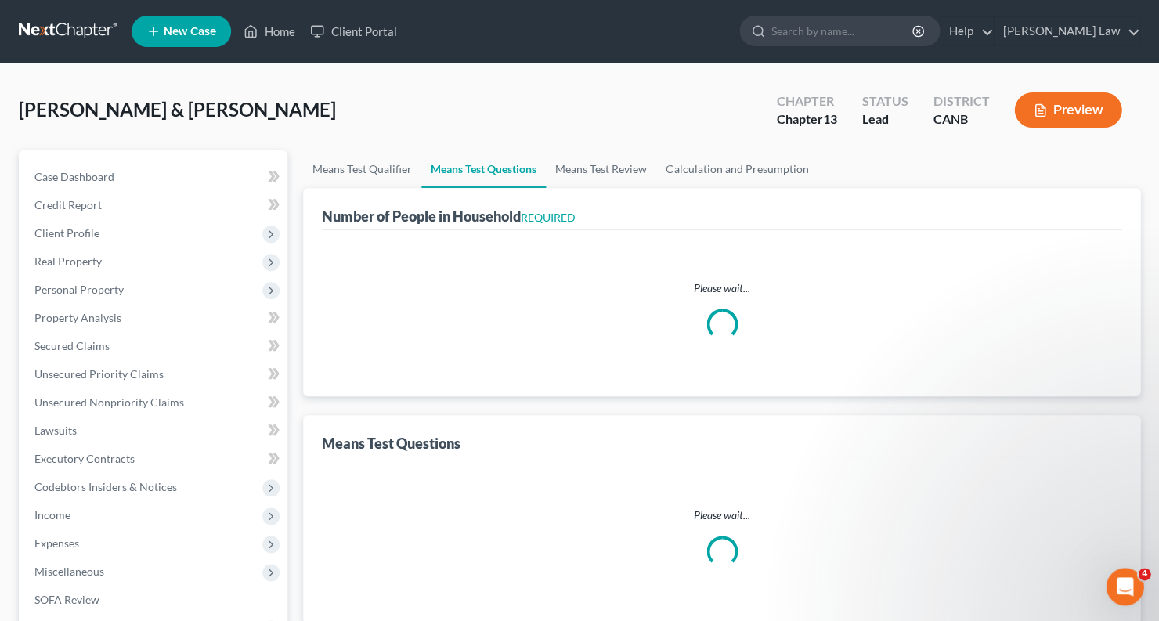
select select "0"
select select "60"
select select "1"
select select "60"
select select "4"
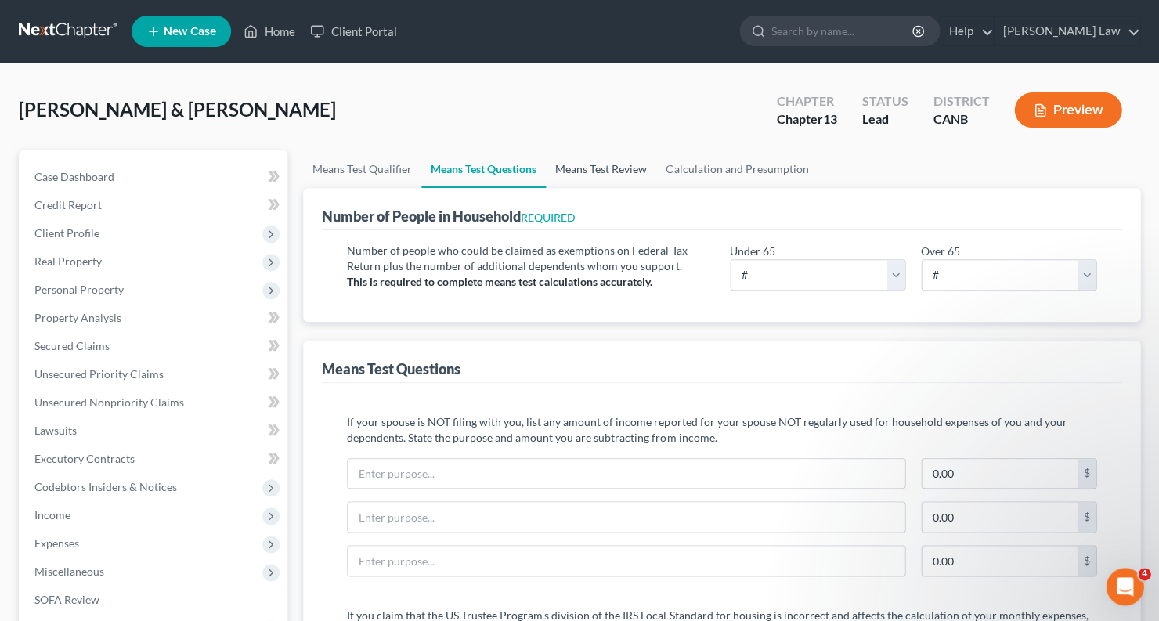
click at [600, 167] on link "Means Test Review" at bounding box center [601, 169] width 110 height 38
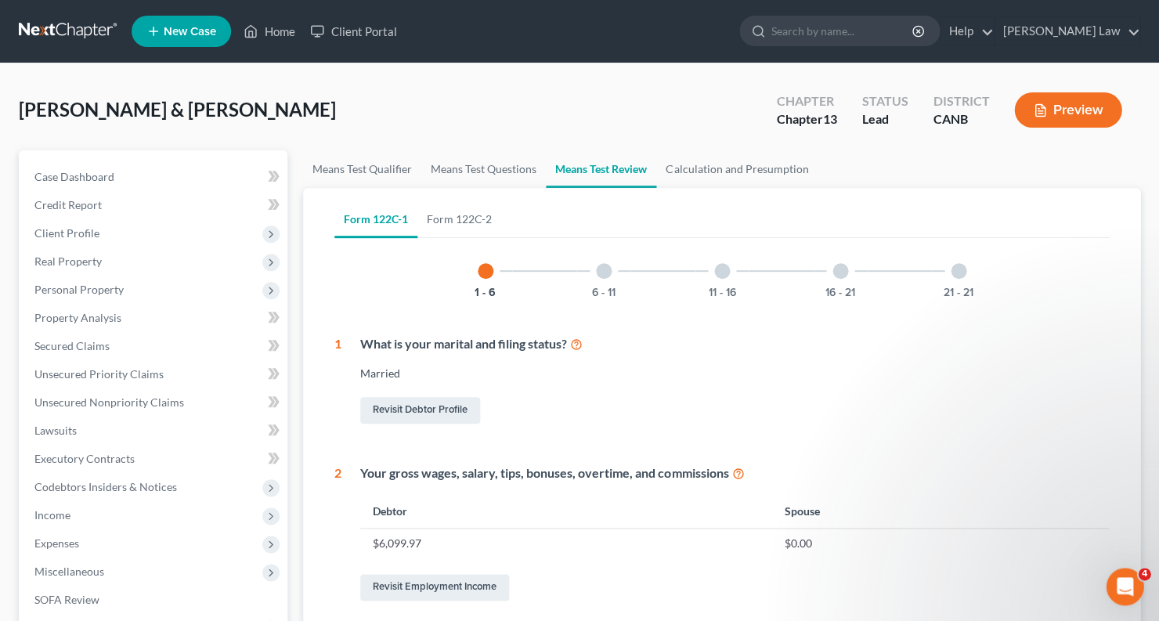
click at [1049, 112] on button "Preview" at bounding box center [1067, 109] width 107 height 35
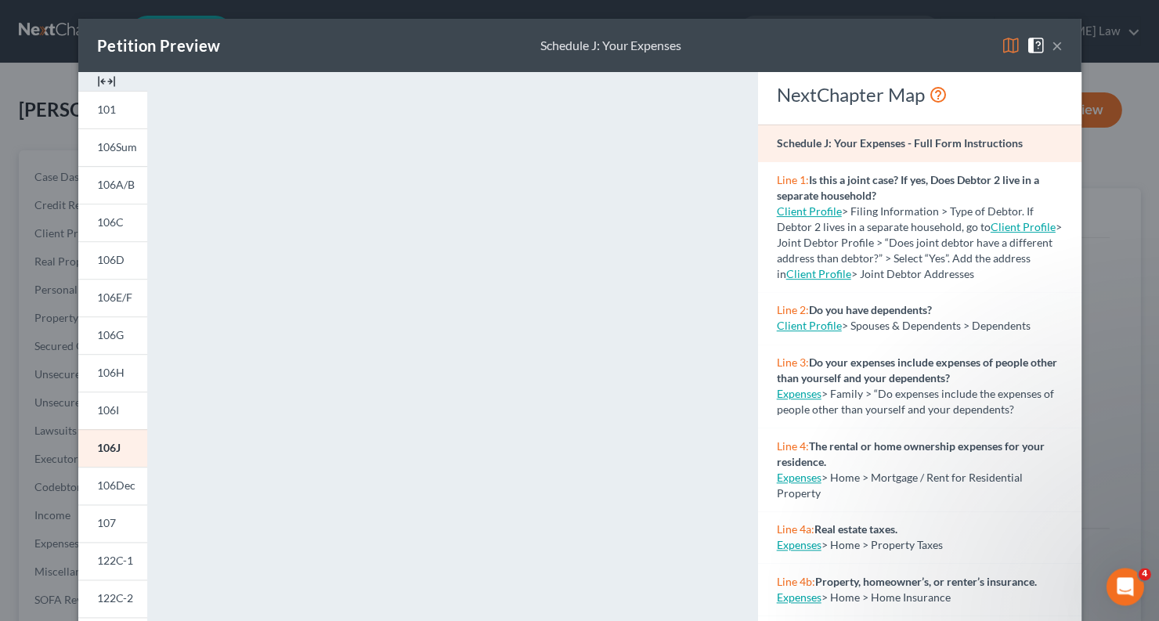
click at [1007, 47] on img at bounding box center [1010, 45] width 19 height 19
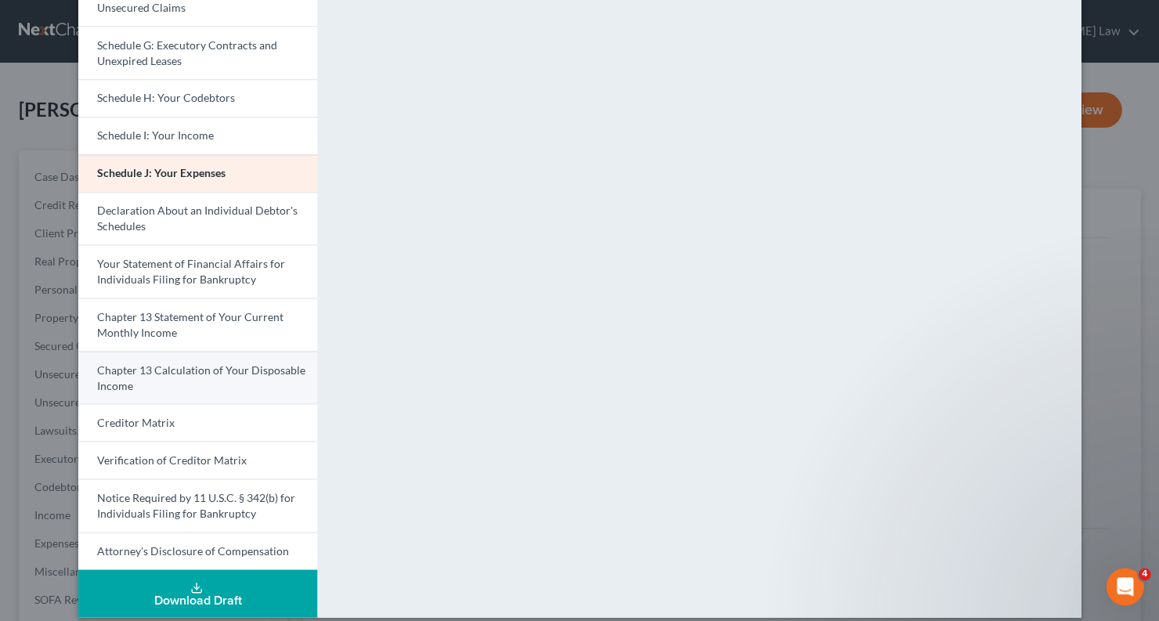
scroll to position [351, 0]
click at [193, 363] on span "Chapter 13 Calculation of Your Disposable Income" at bounding box center [201, 377] width 208 height 29
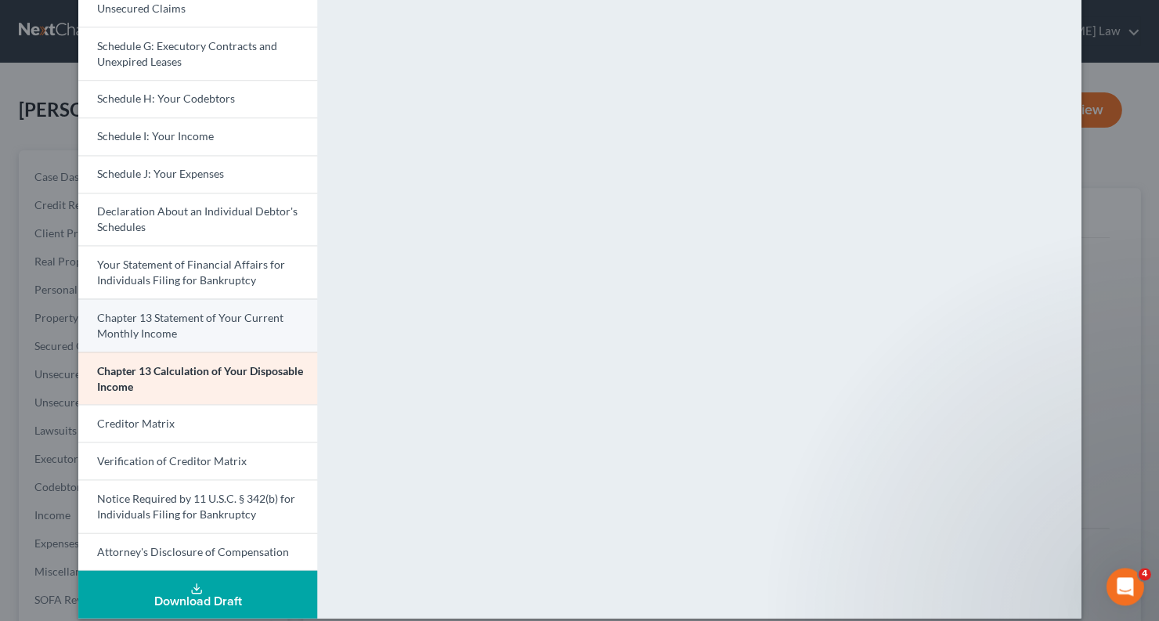
click at [211, 320] on link "Chapter 13 Statement of Your Current Monthly Income" at bounding box center [197, 324] width 239 height 53
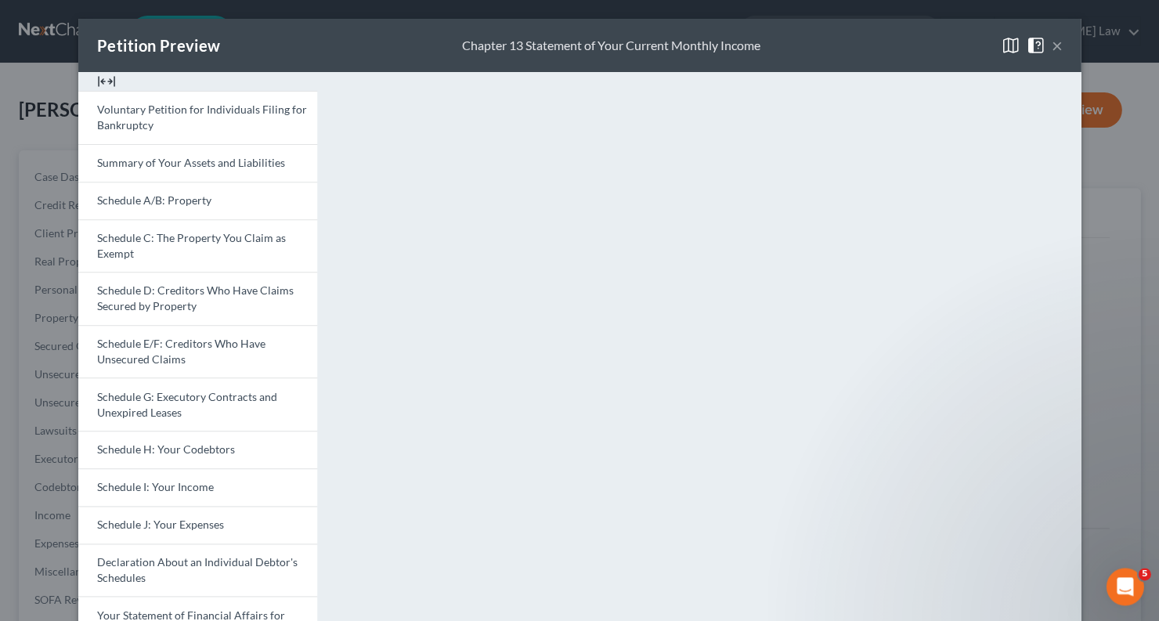
scroll to position [0, 0]
click at [1054, 49] on button "×" at bounding box center [1056, 45] width 11 height 19
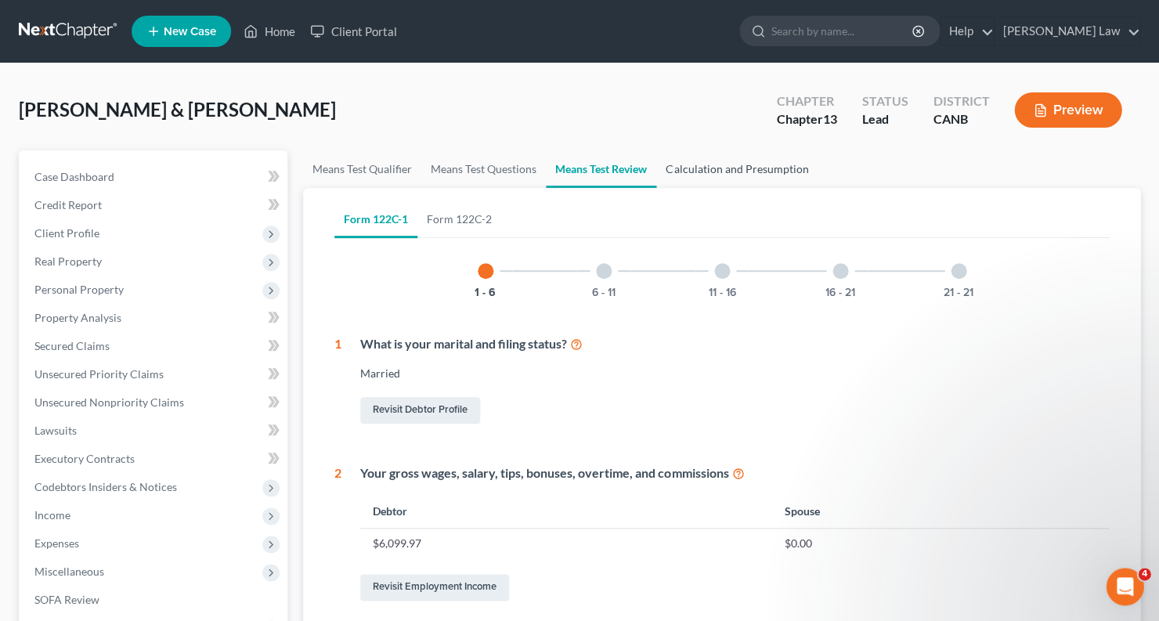
click at [740, 177] on link "Calculation and Presumption" at bounding box center [736, 169] width 161 height 38
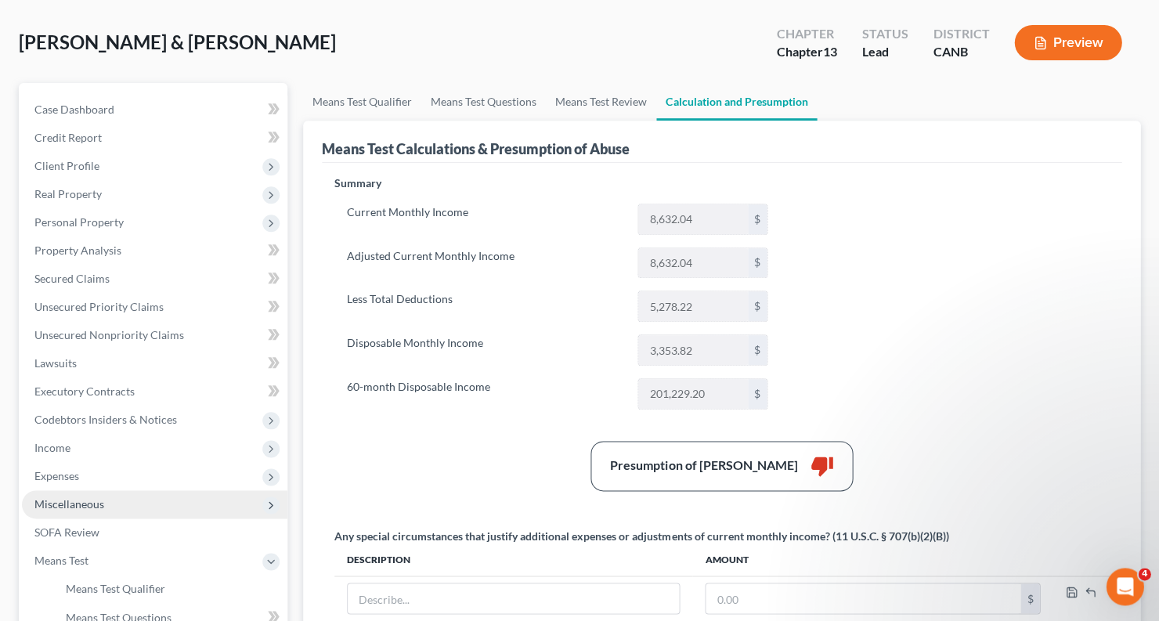
scroll to position [80, 0]
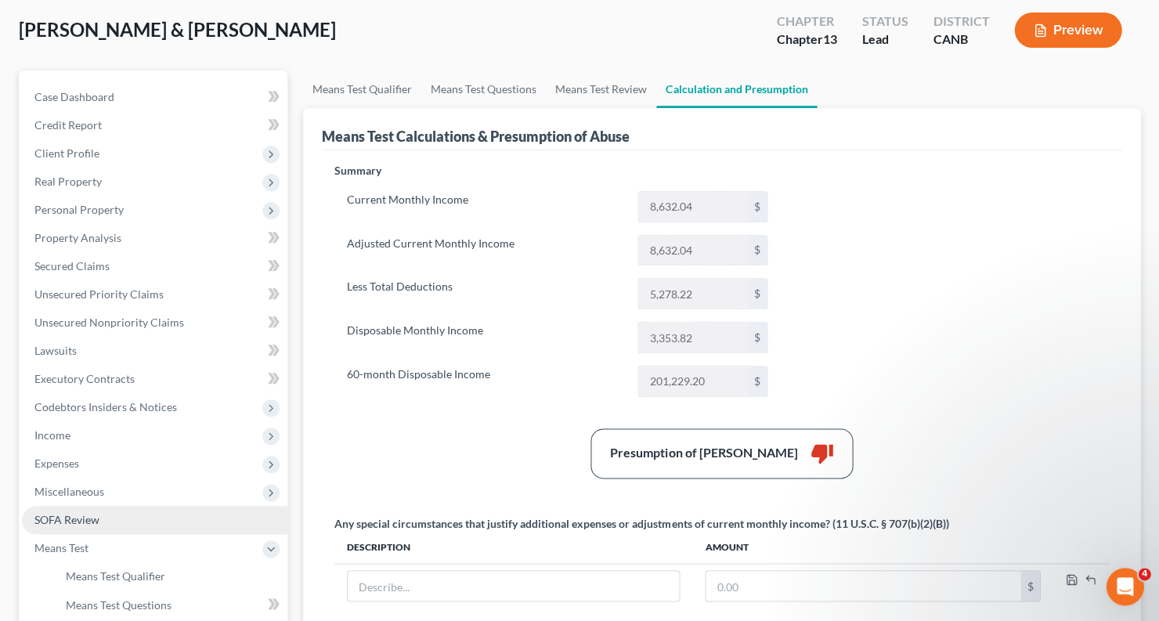
click at [84, 513] on span "SOFA Review" at bounding box center [66, 519] width 65 height 13
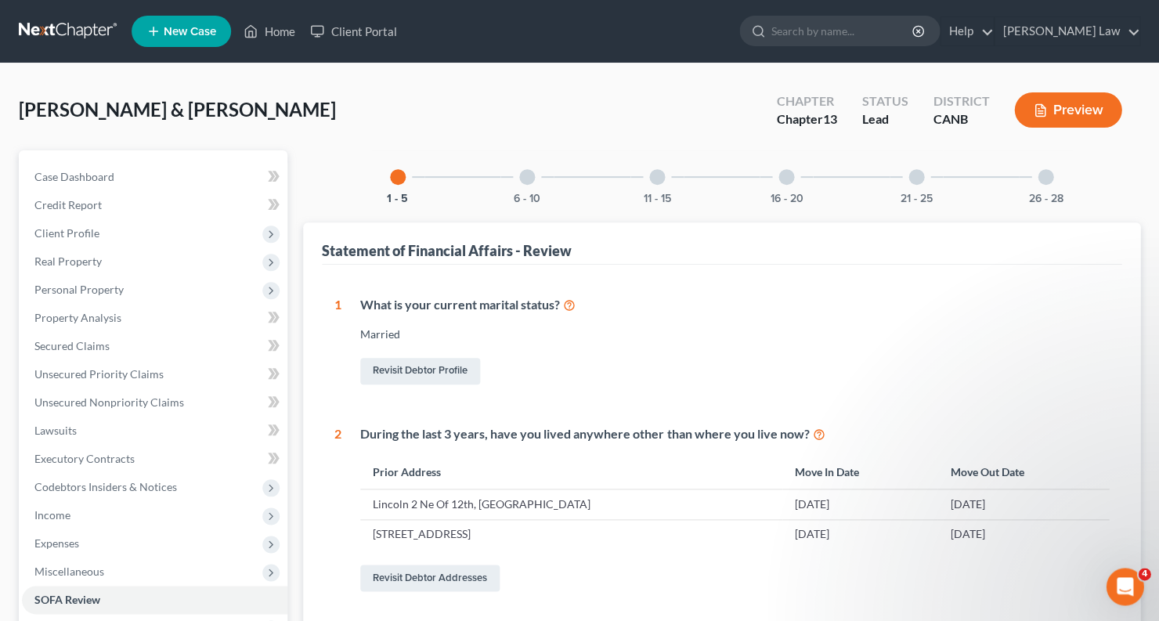
click at [519, 182] on div "6 - 10" at bounding box center [526, 176] width 53 height 53
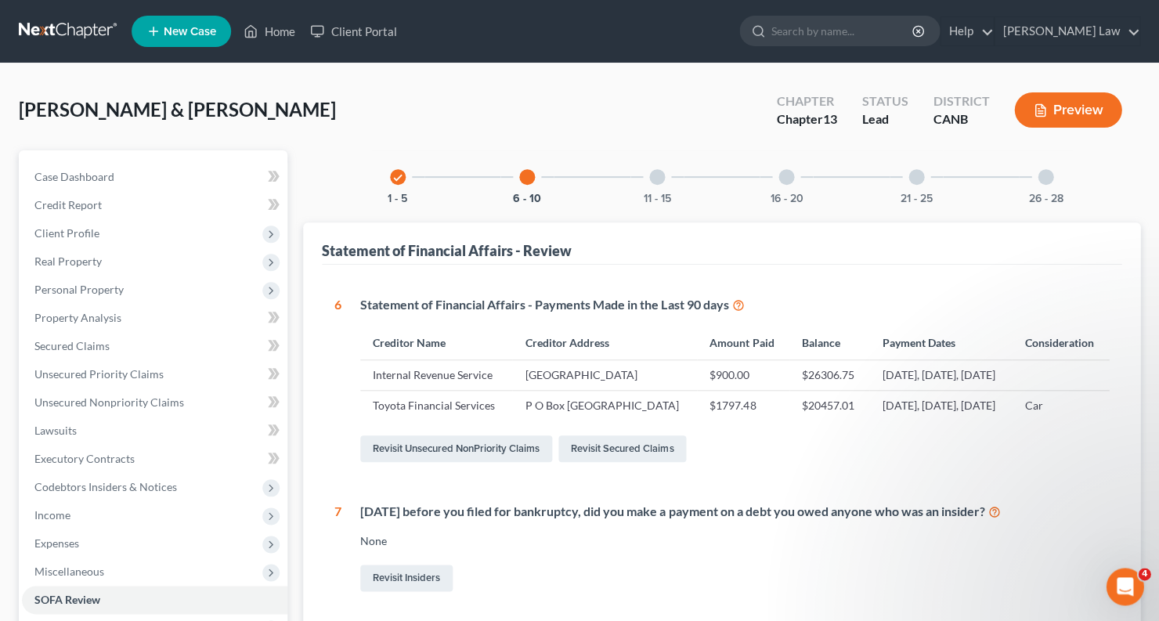
click at [396, 178] on icon "check" at bounding box center [397, 177] width 11 height 11
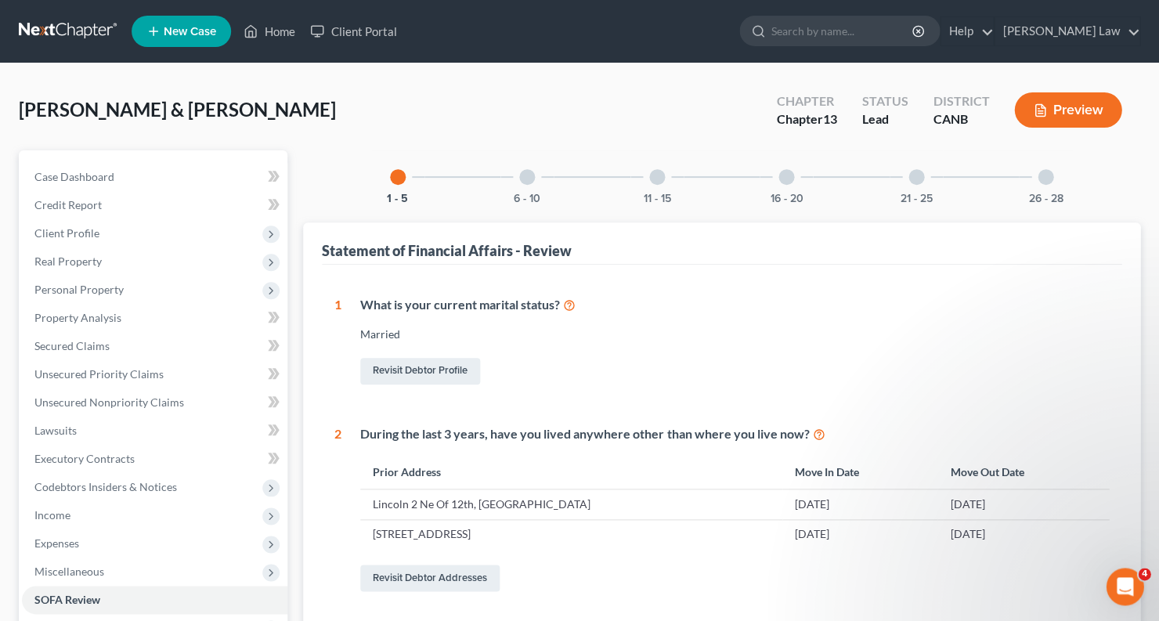
click at [523, 175] on div at bounding box center [527, 177] width 16 height 16
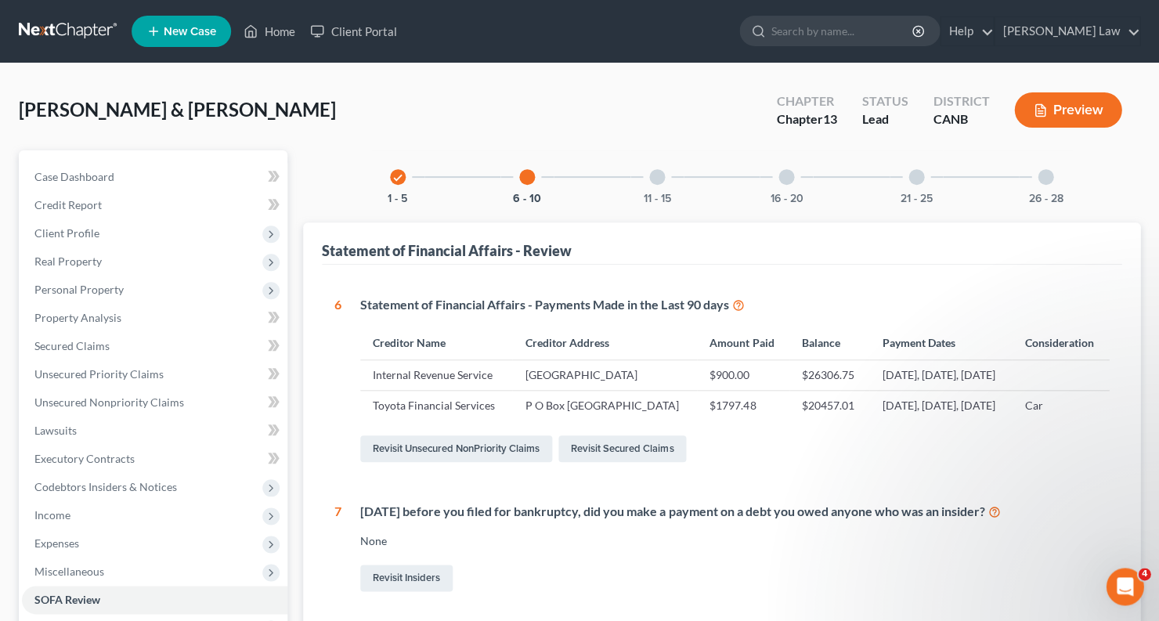
click at [666, 168] on div "11 - 15" at bounding box center [656, 176] width 53 height 53
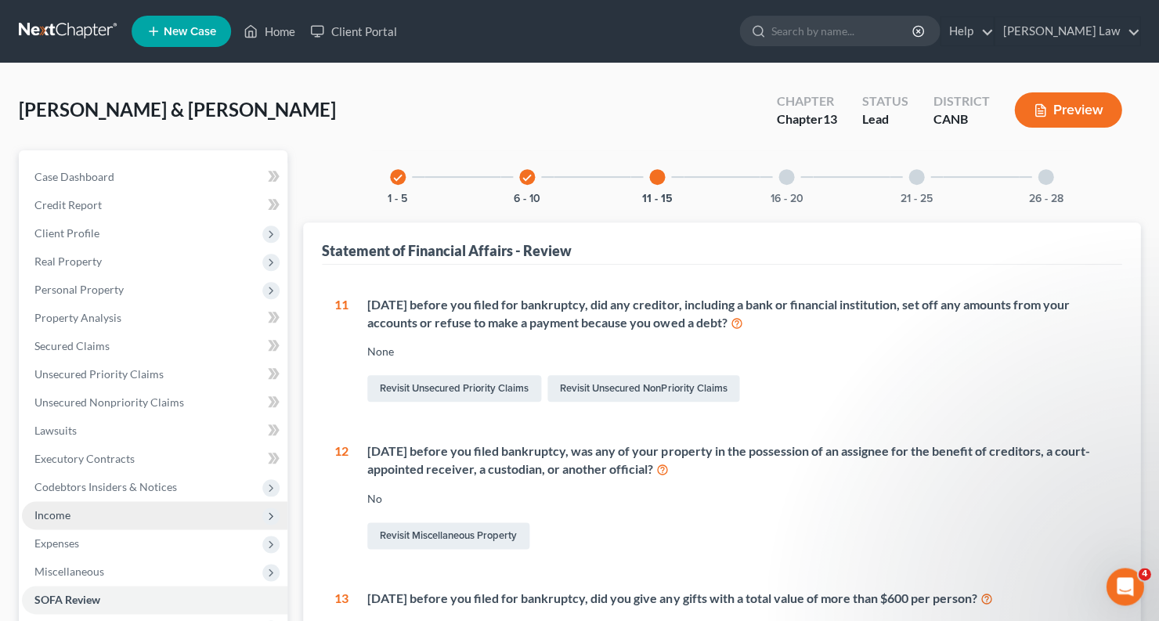
click at [99, 513] on span "Income" at bounding box center [154, 515] width 265 height 28
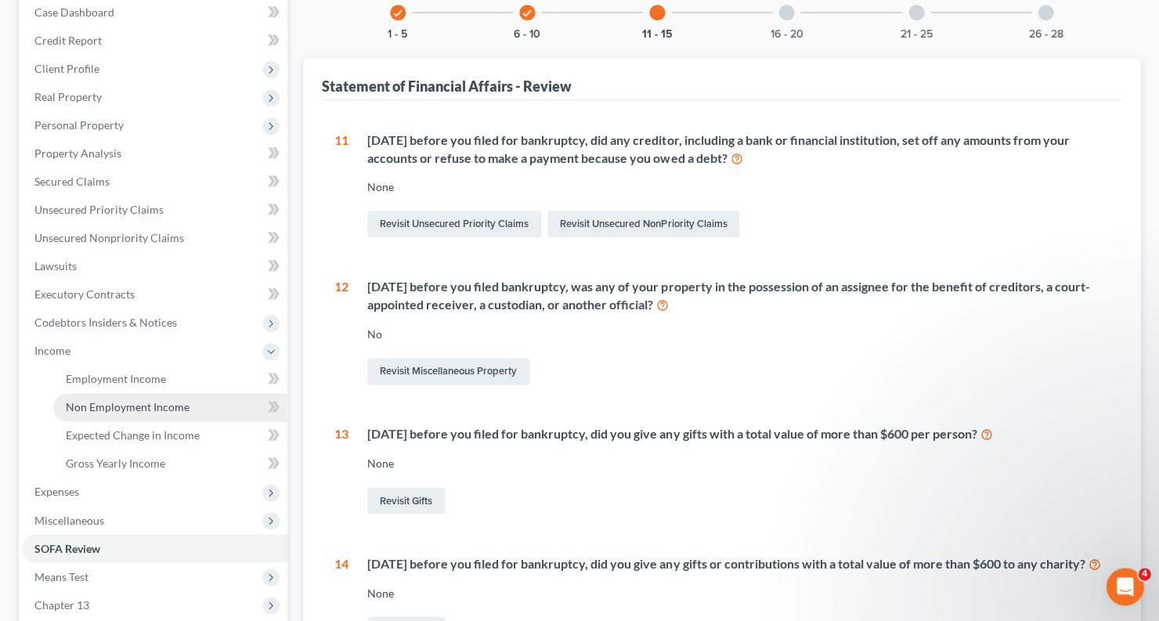
scroll to position [172, 0]
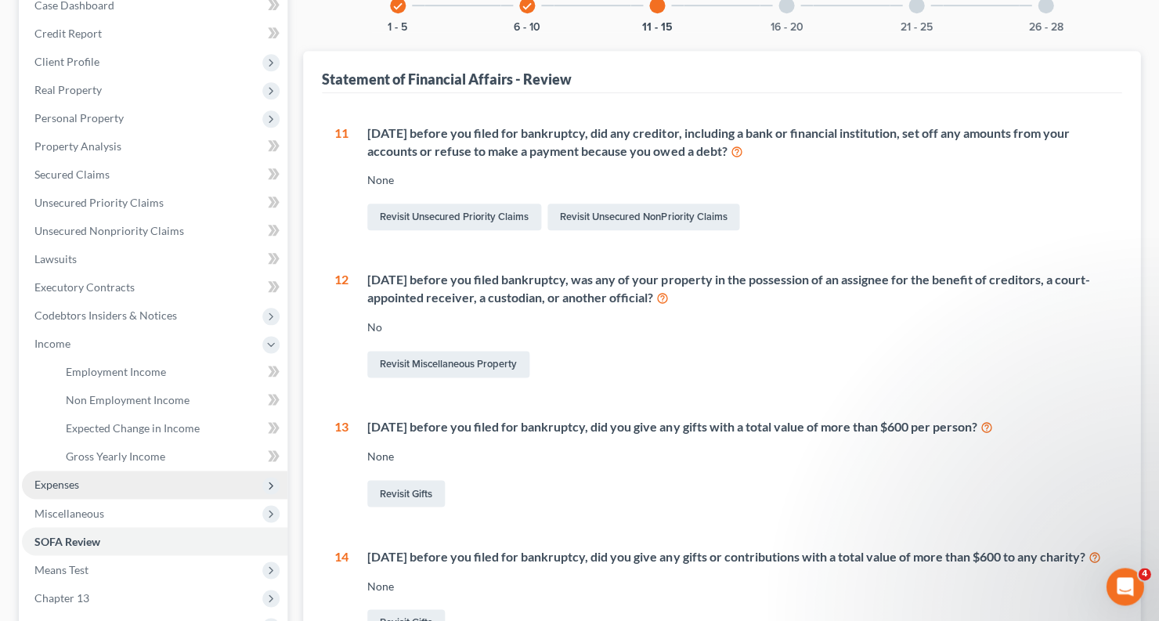
click at [104, 474] on span "Expenses" at bounding box center [154, 485] width 265 height 28
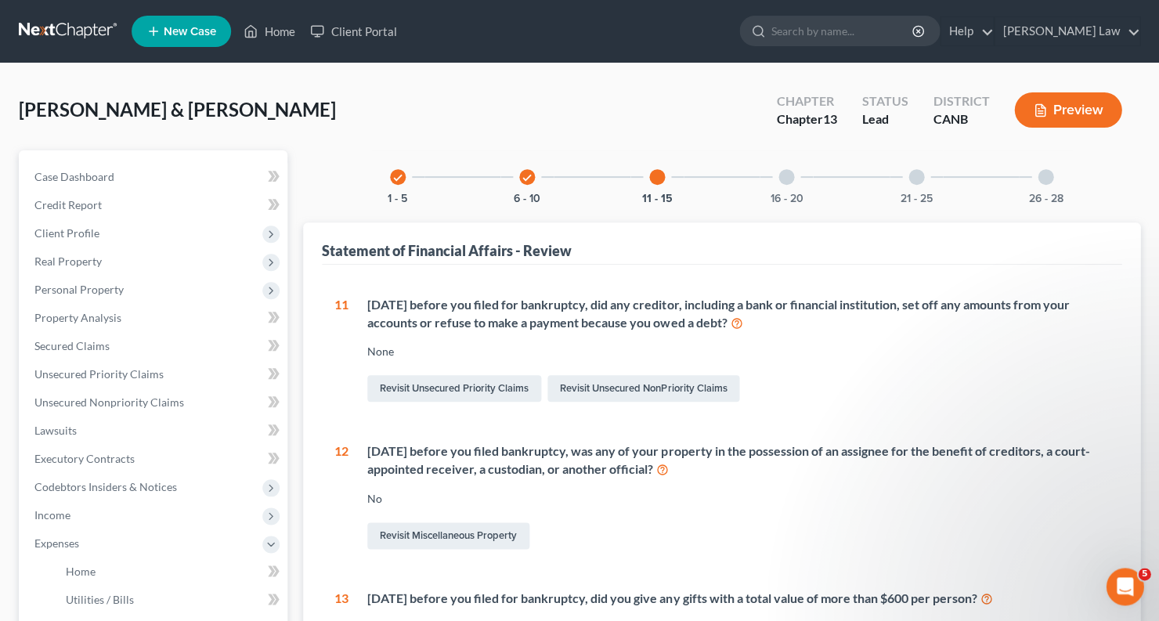
scroll to position [0, 0]
click at [177, 506] on span "Income" at bounding box center [154, 515] width 265 height 28
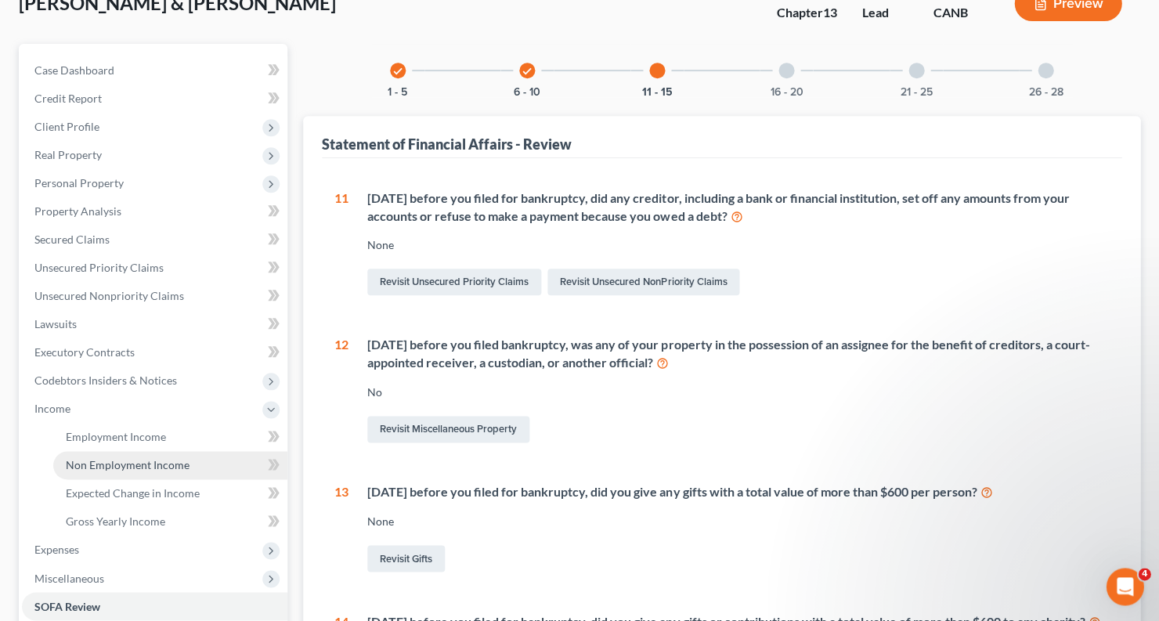
click at [173, 461] on link "Non Employment Income" at bounding box center [170, 465] width 234 height 28
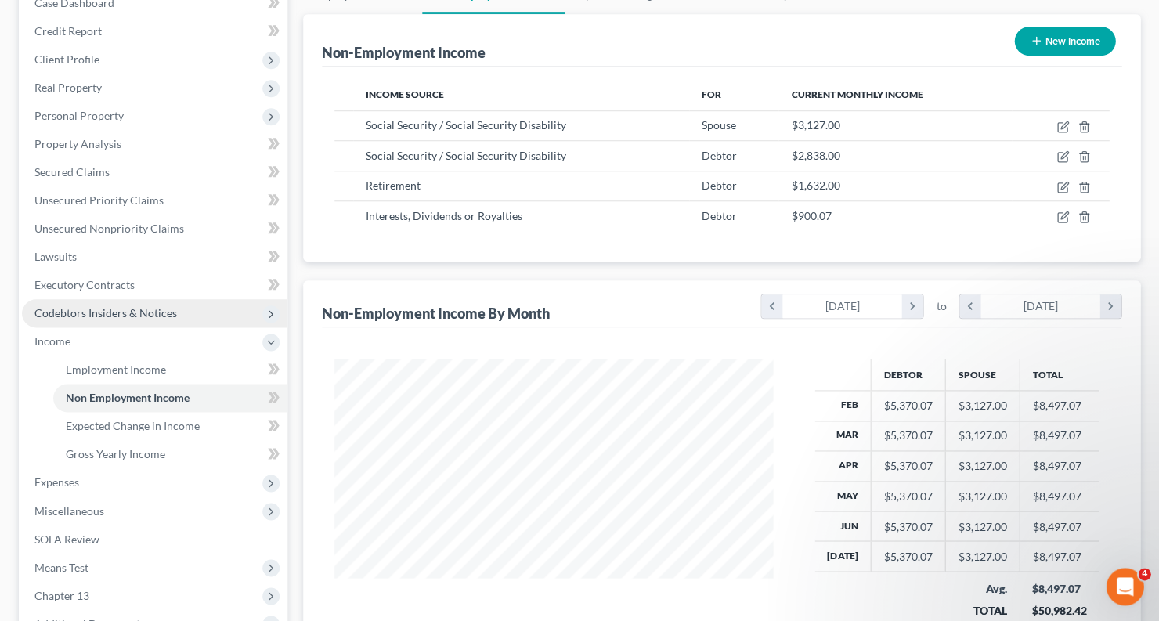
scroll to position [205, 0]
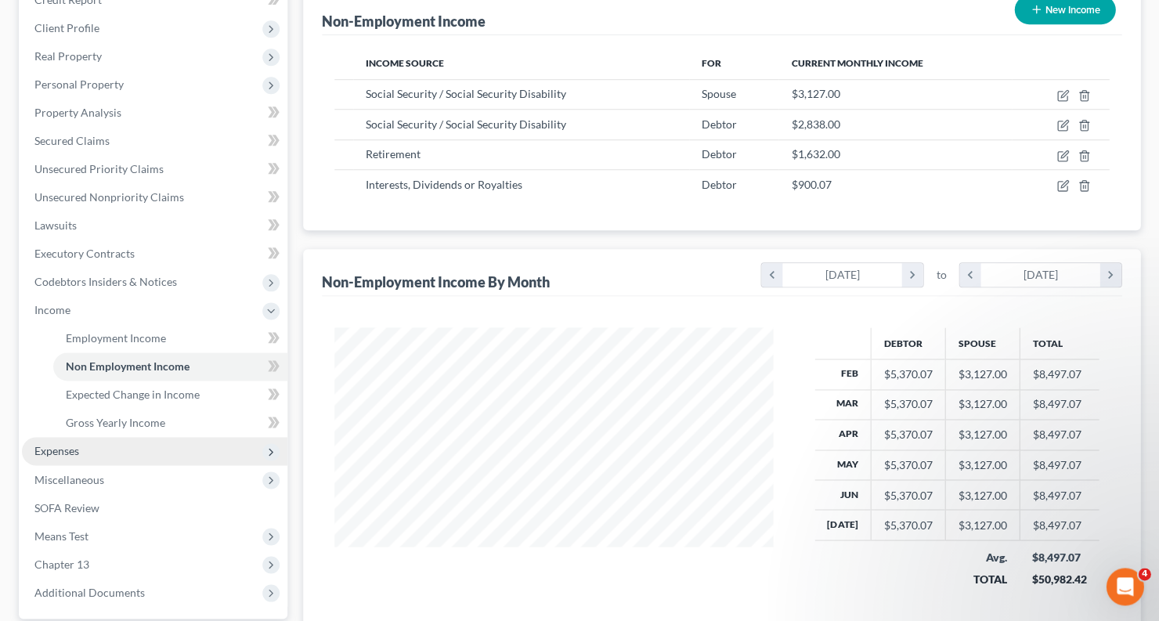
click at [162, 437] on span "Expenses" at bounding box center [154, 451] width 265 height 28
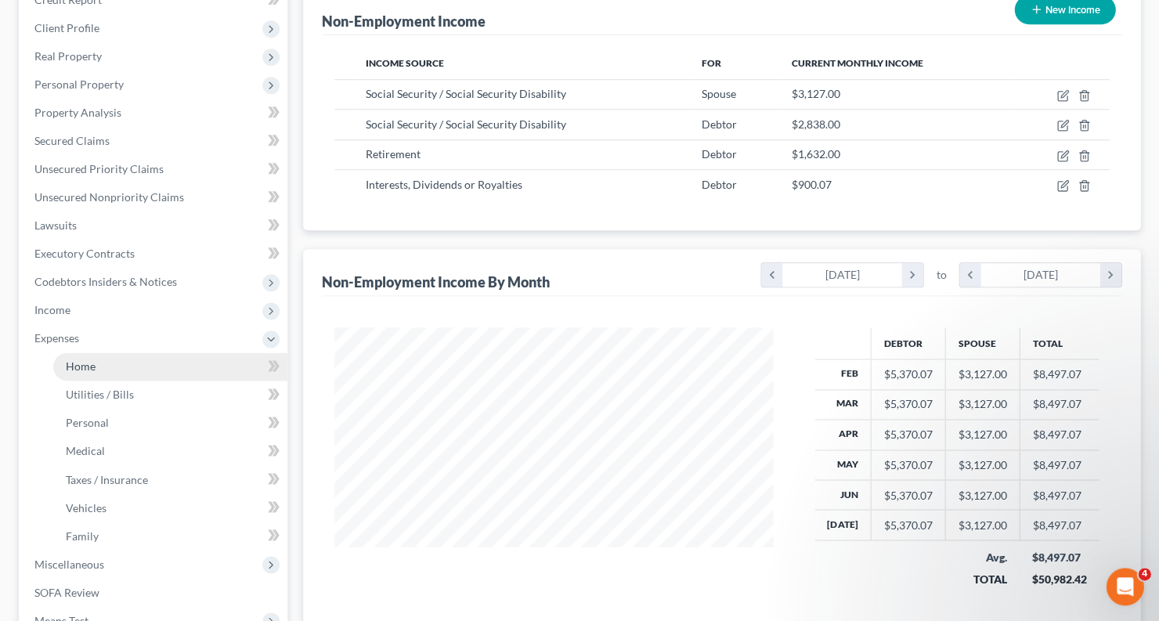
click at [161, 353] on link "Home" at bounding box center [170, 366] width 234 height 28
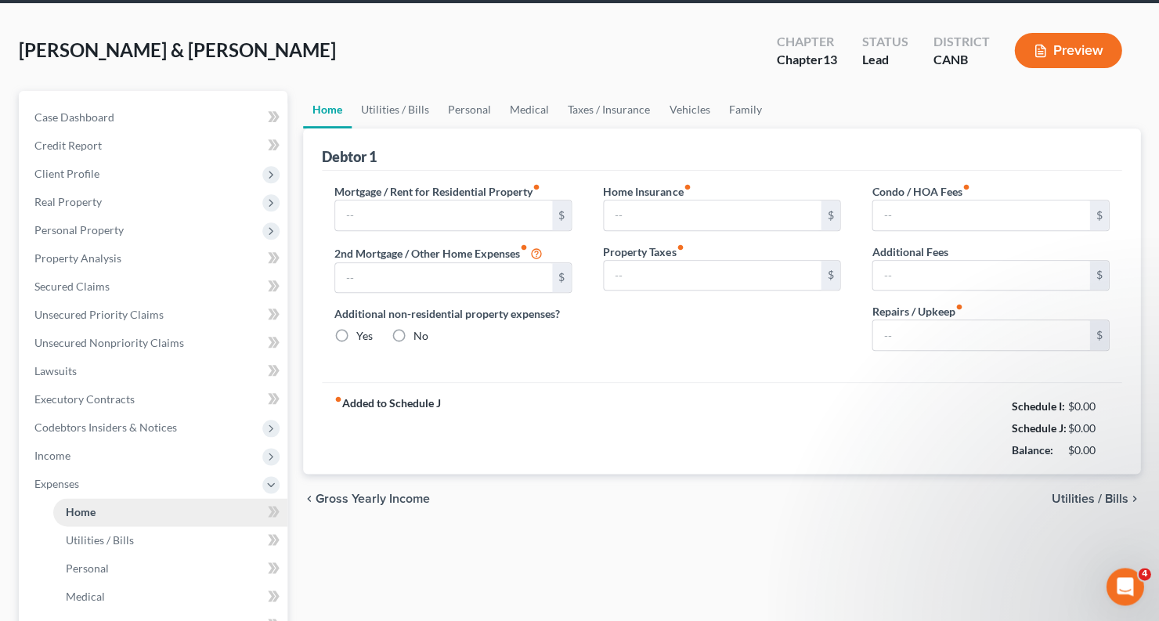
type input "1,088.15"
type input "0.00"
radio input "true"
type input "45.00"
type input "587.00"
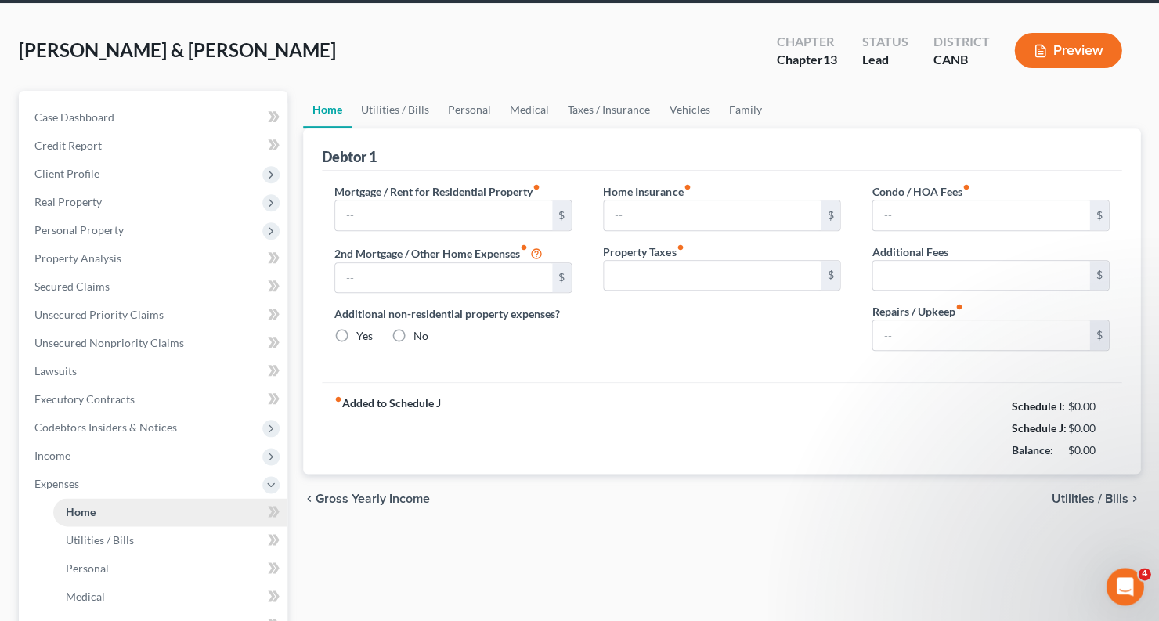
type input "0.00"
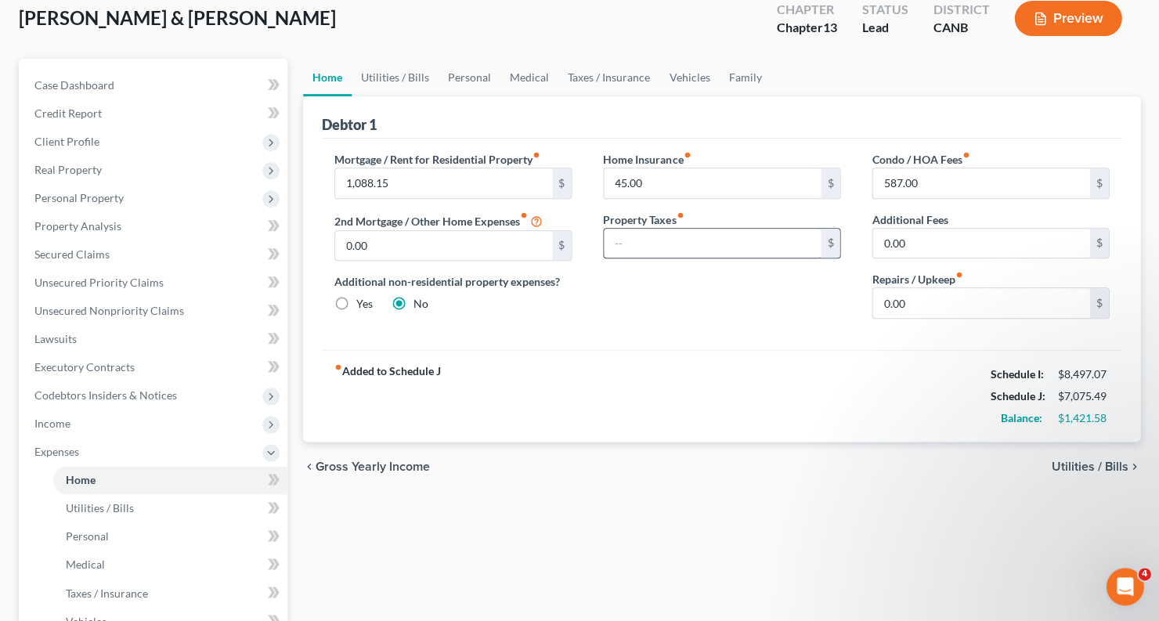
scroll to position [80, 0]
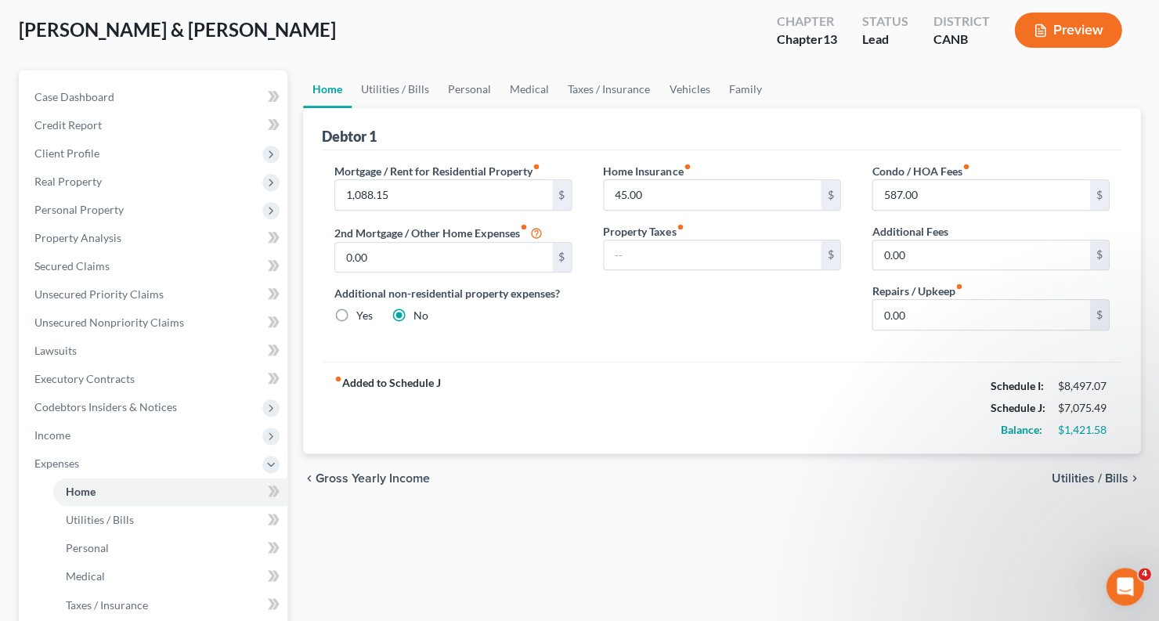
click at [1067, 31] on button "Preview" at bounding box center [1067, 30] width 107 height 35
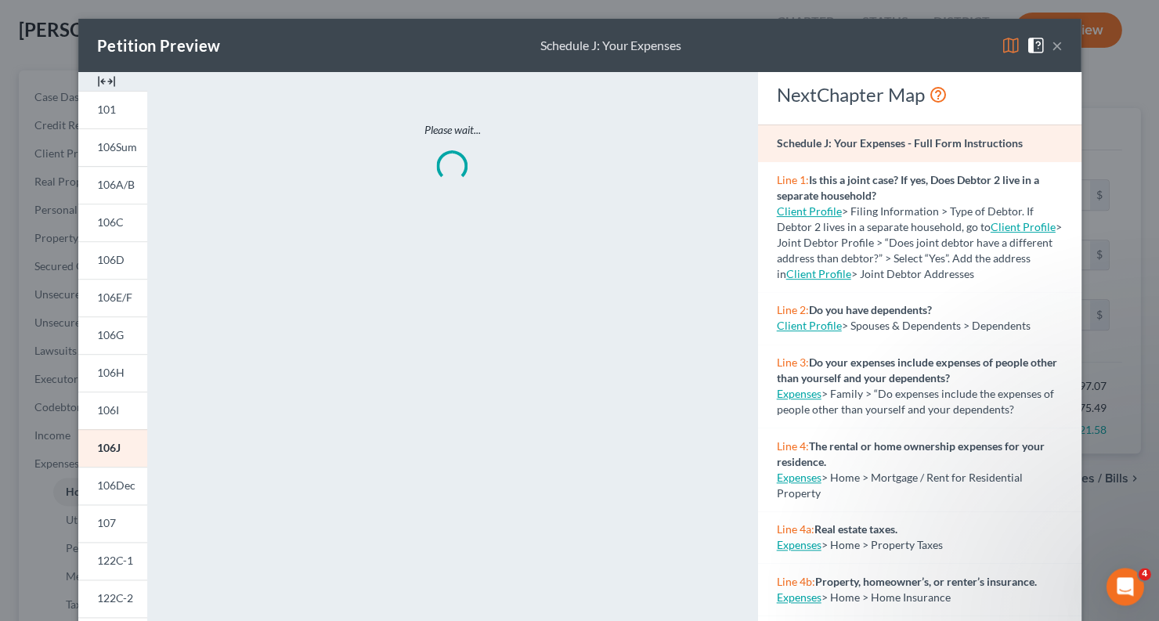
click at [1009, 42] on img at bounding box center [1010, 45] width 19 height 19
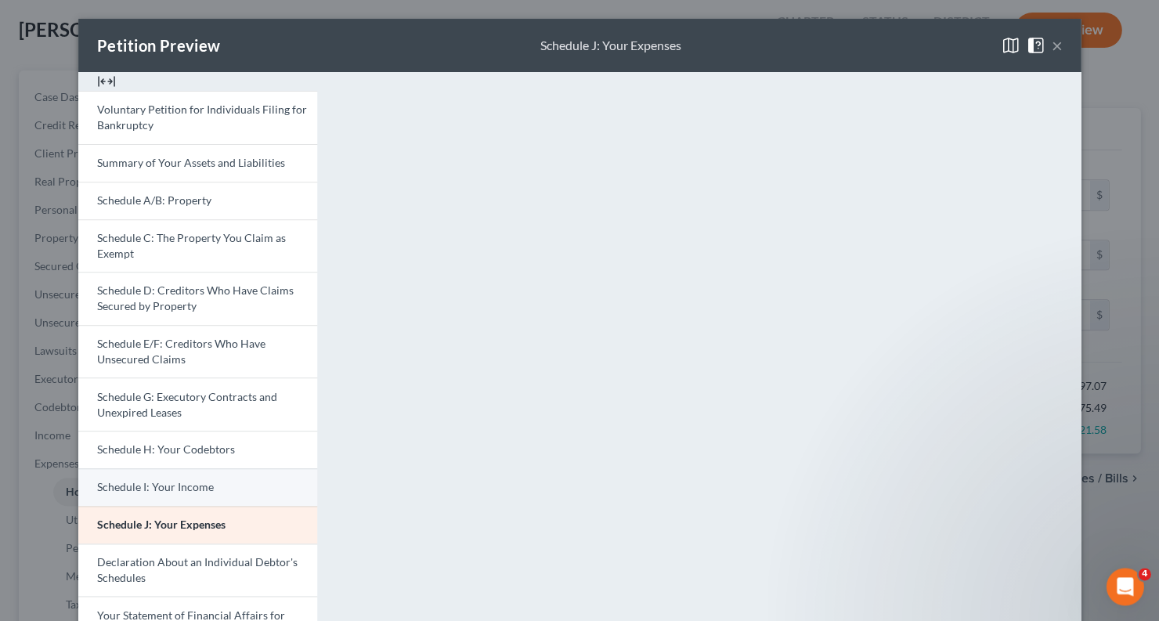
click at [183, 471] on link "Schedule I: Your Income" at bounding box center [197, 487] width 239 height 38
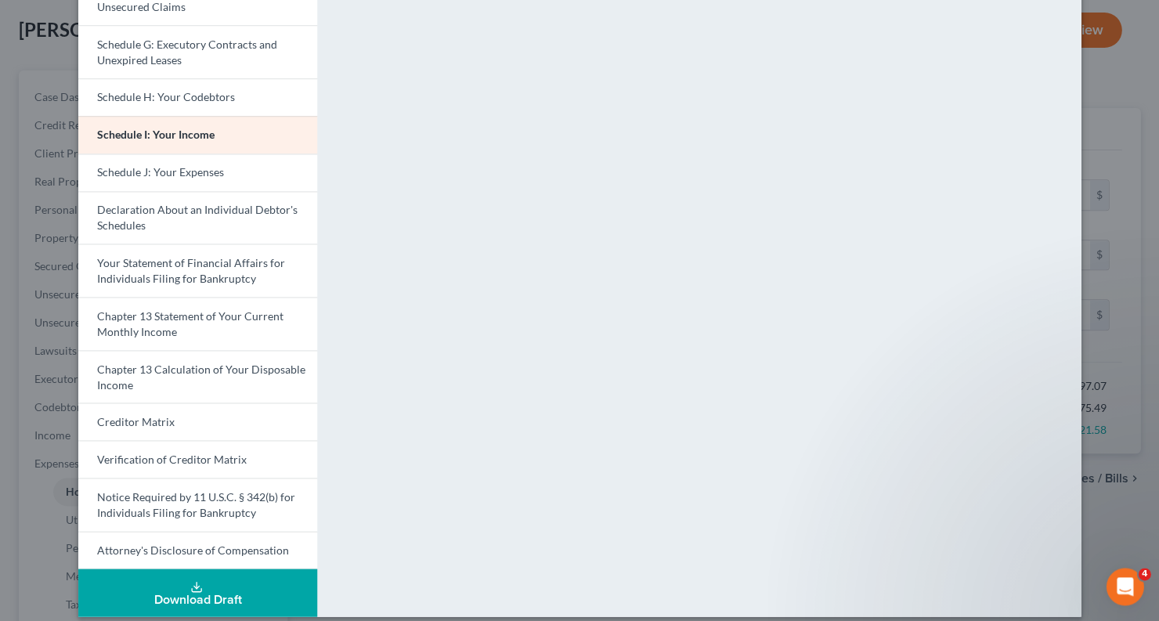
scroll to position [351, 0]
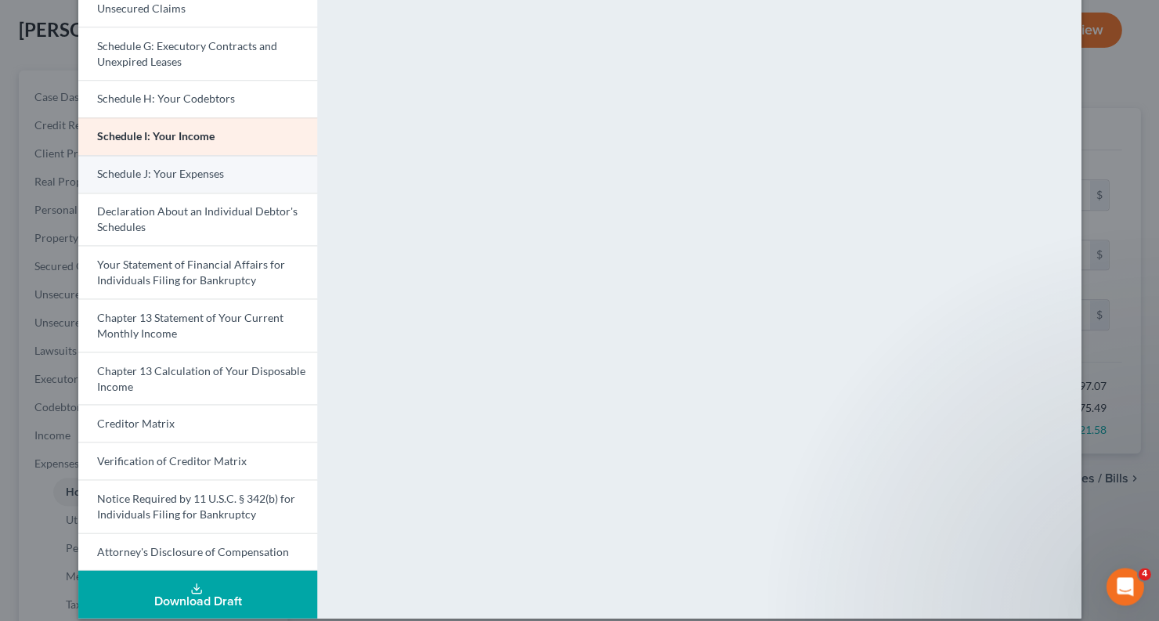
click at [221, 170] on span "Schedule J: Your Expenses" at bounding box center [160, 173] width 127 height 13
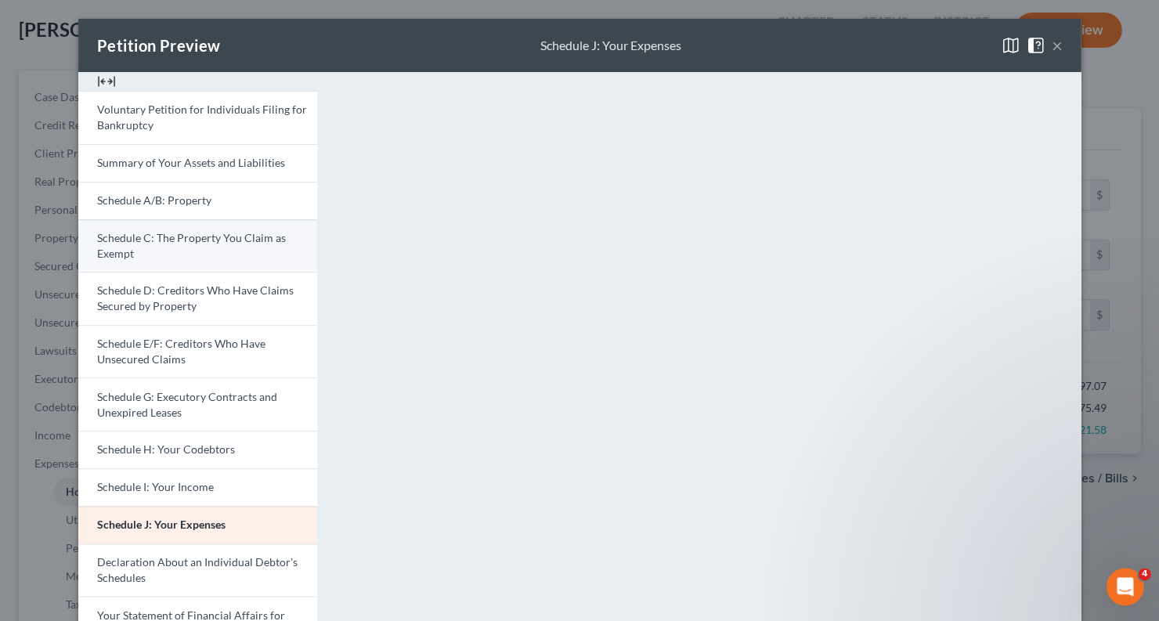
scroll to position [0, 0]
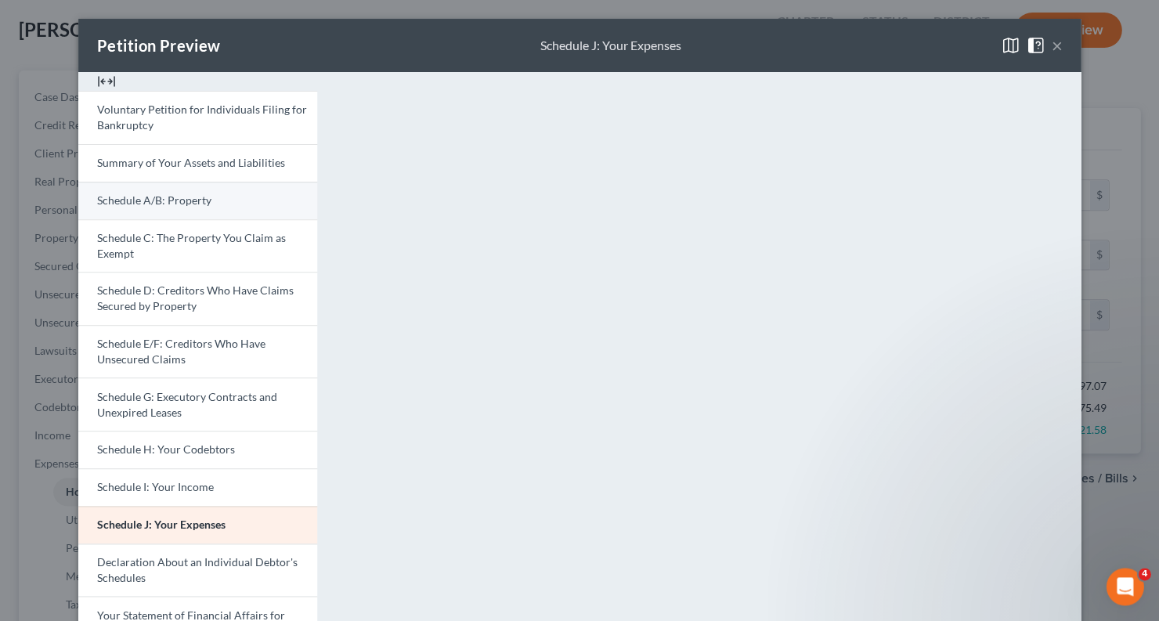
click at [217, 208] on link "Schedule A/B: Property" at bounding box center [197, 201] width 239 height 38
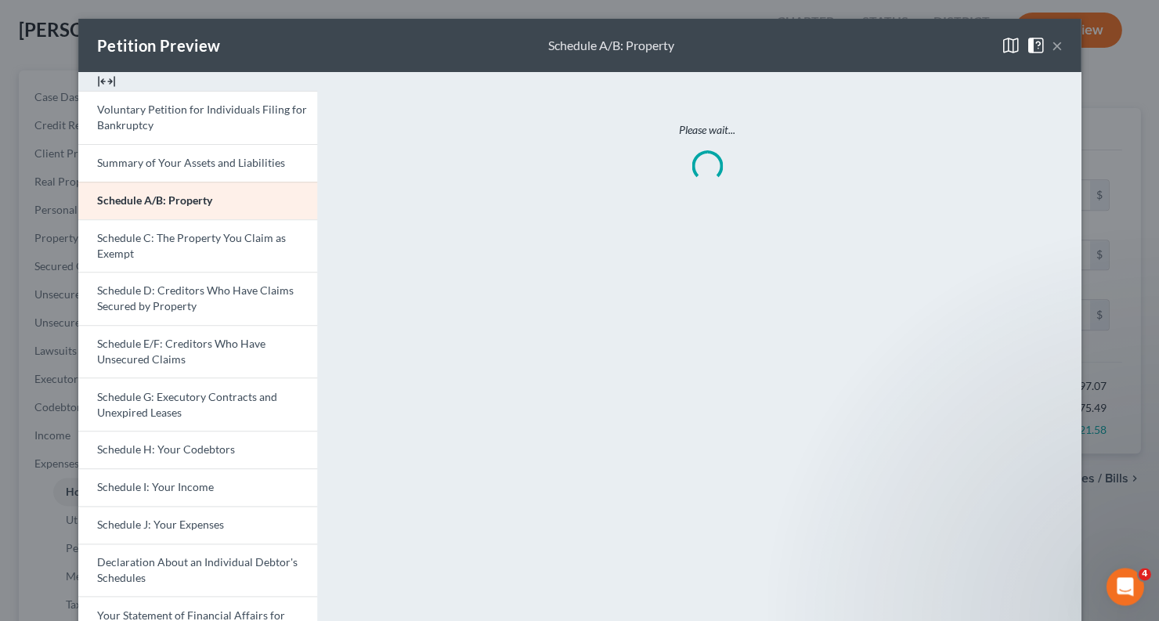
click at [1054, 45] on button "×" at bounding box center [1056, 45] width 11 height 19
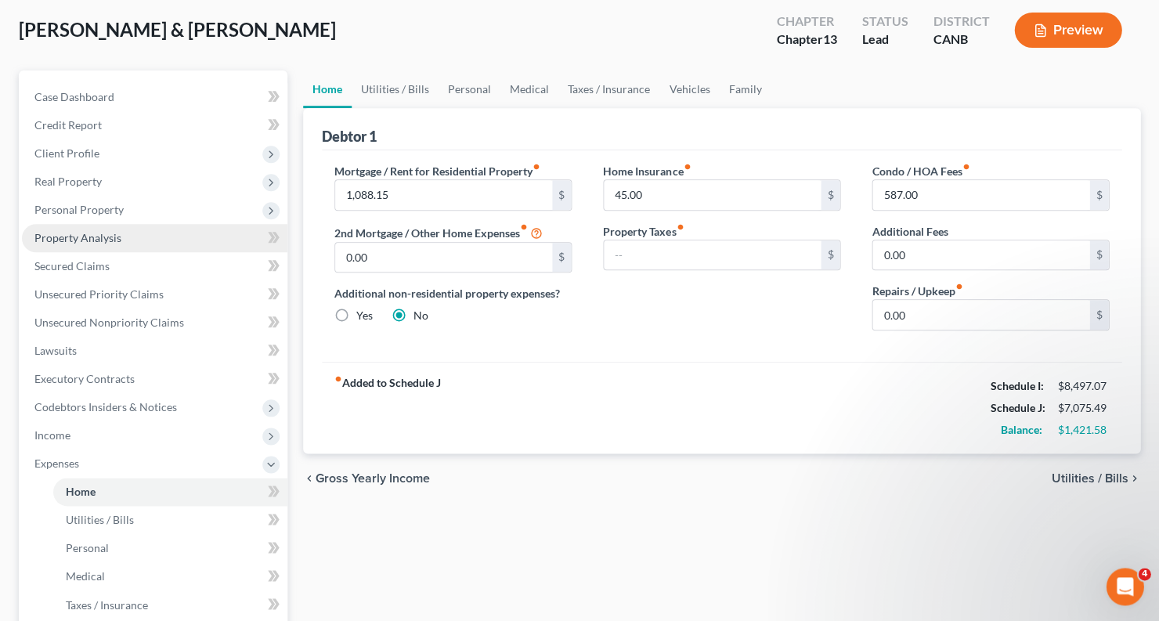
click at [114, 231] on span "Property Analysis" at bounding box center [77, 237] width 87 height 13
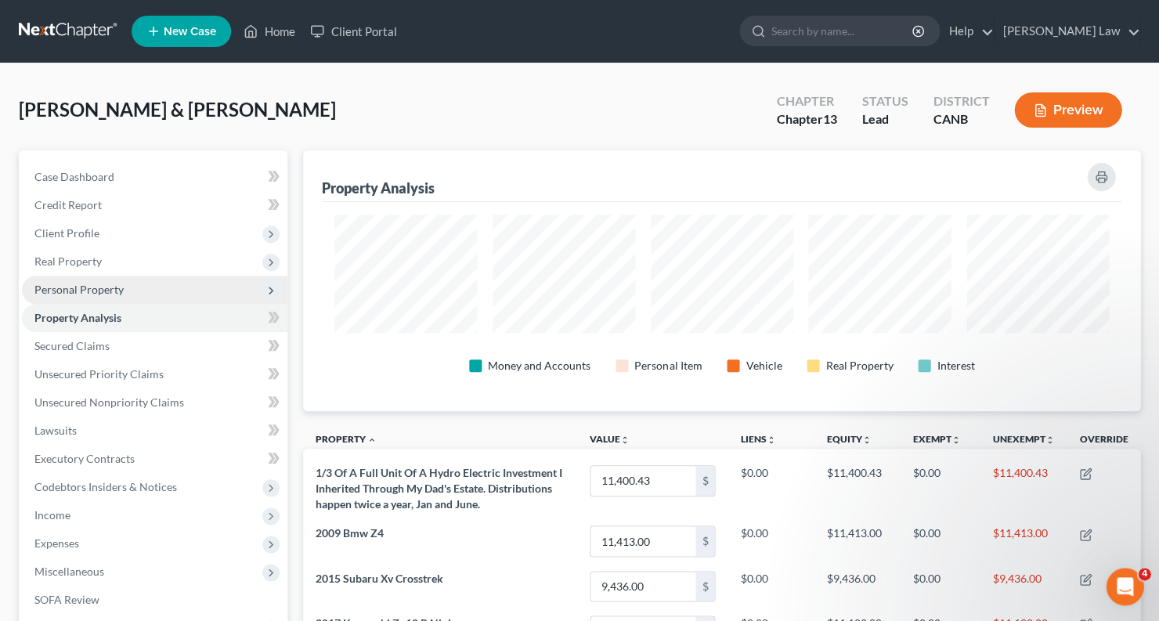
click at [108, 293] on span "Personal Property" at bounding box center [154, 290] width 265 height 28
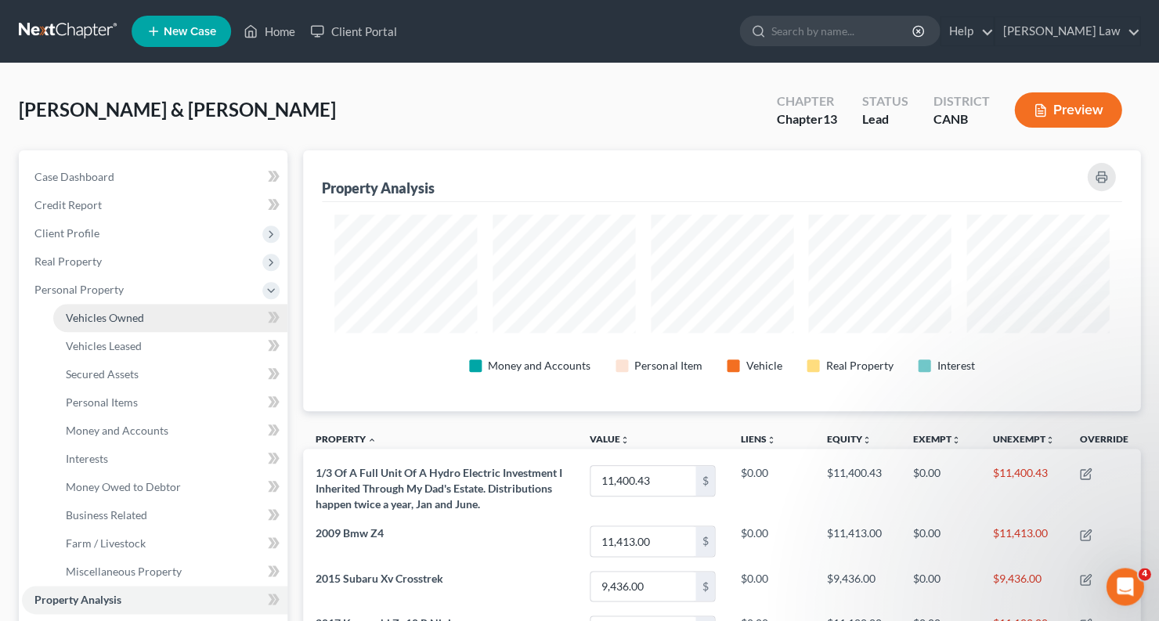
click at [134, 316] on span "Vehicles Owned" at bounding box center [105, 317] width 78 height 13
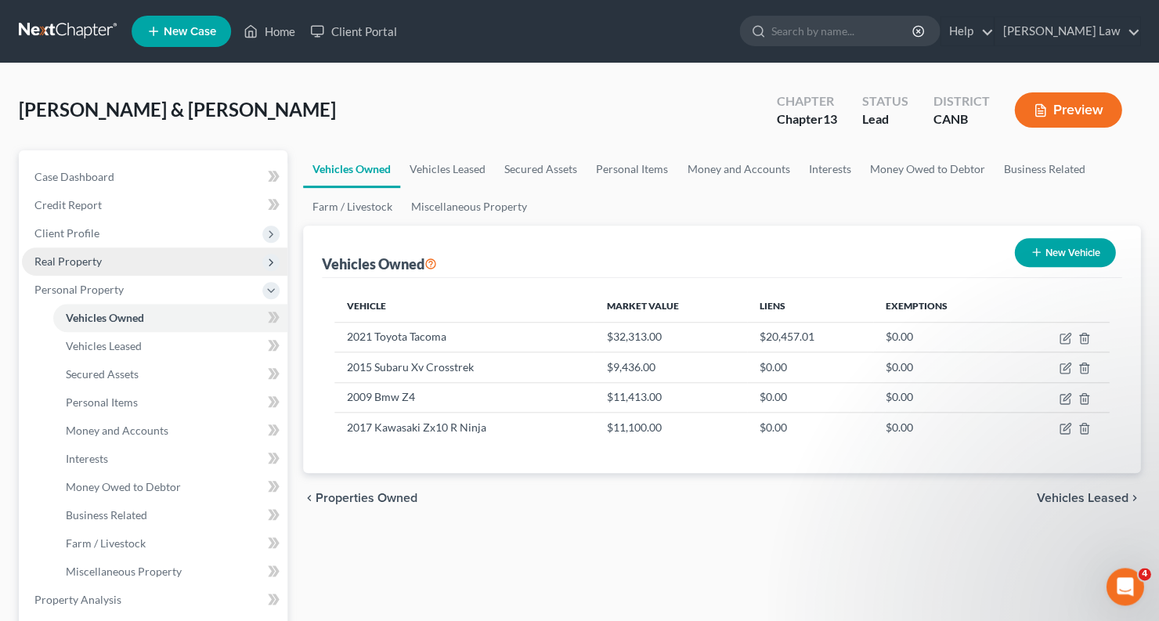
click at [131, 260] on span "Real Property" at bounding box center [154, 261] width 265 height 28
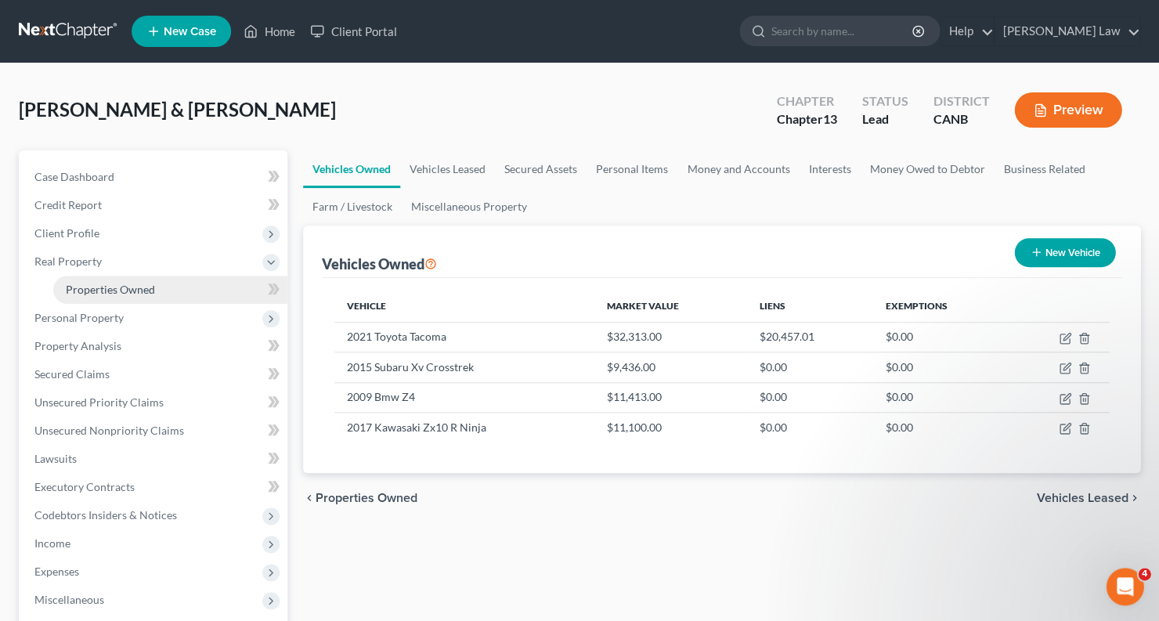
click at [126, 283] on span "Properties Owned" at bounding box center [110, 289] width 89 height 13
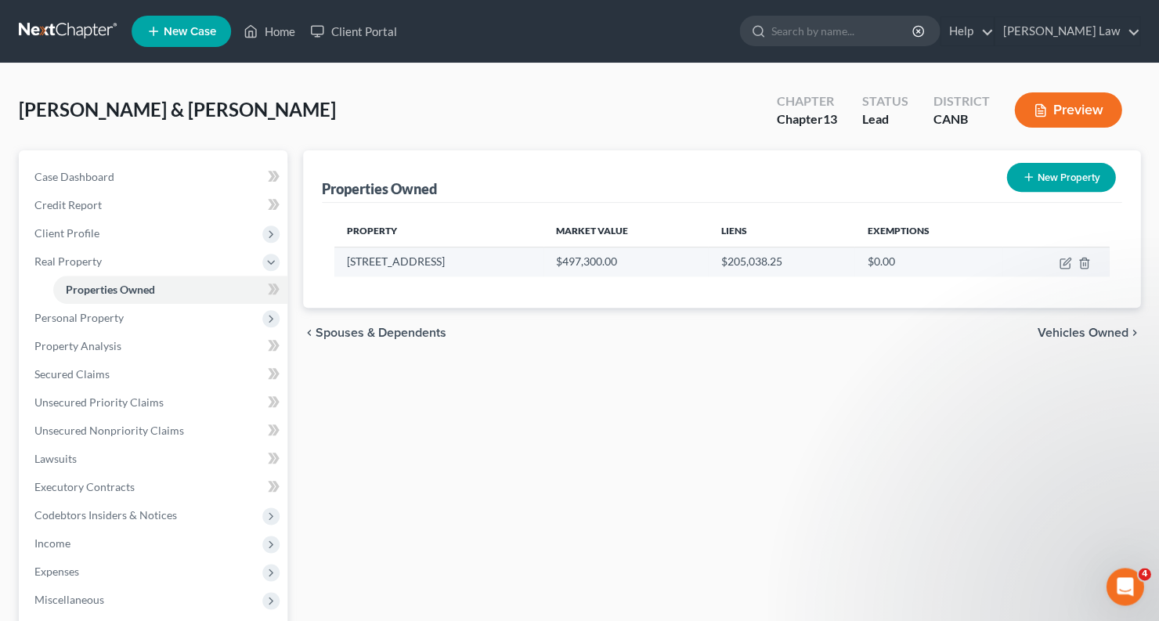
click at [1056, 273] on td at bounding box center [1055, 262] width 107 height 30
click at [1062, 265] on icon "button" at bounding box center [1065, 263] width 13 height 13
select select "4"
select select "0"
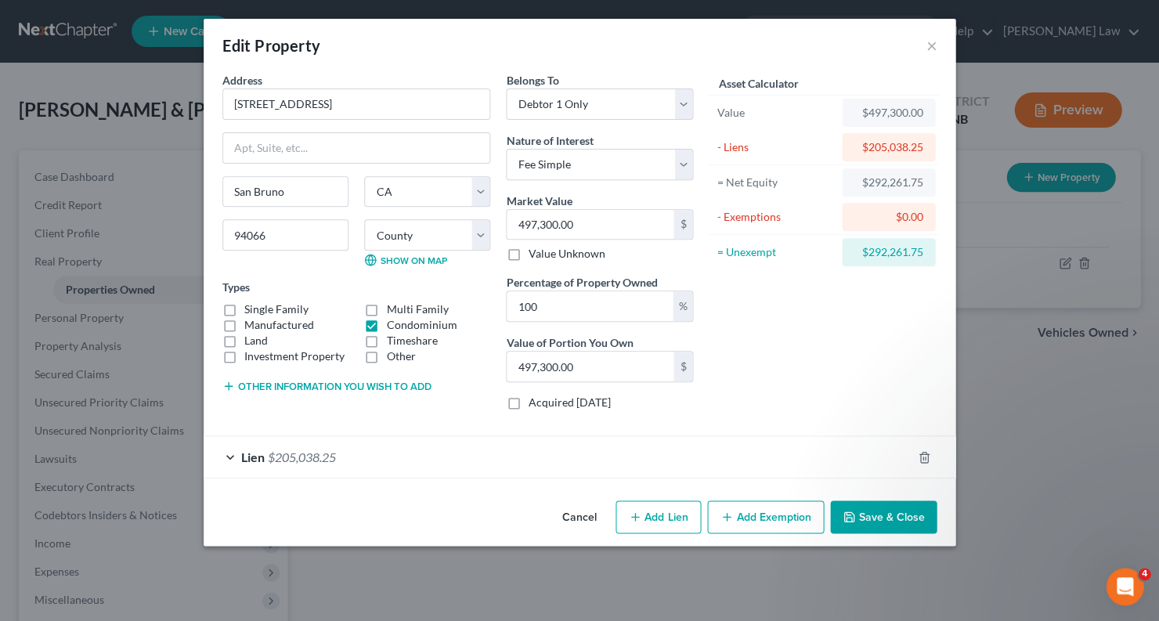
click at [752, 515] on button "Add Exemption" at bounding box center [765, 516] width 117 height 33
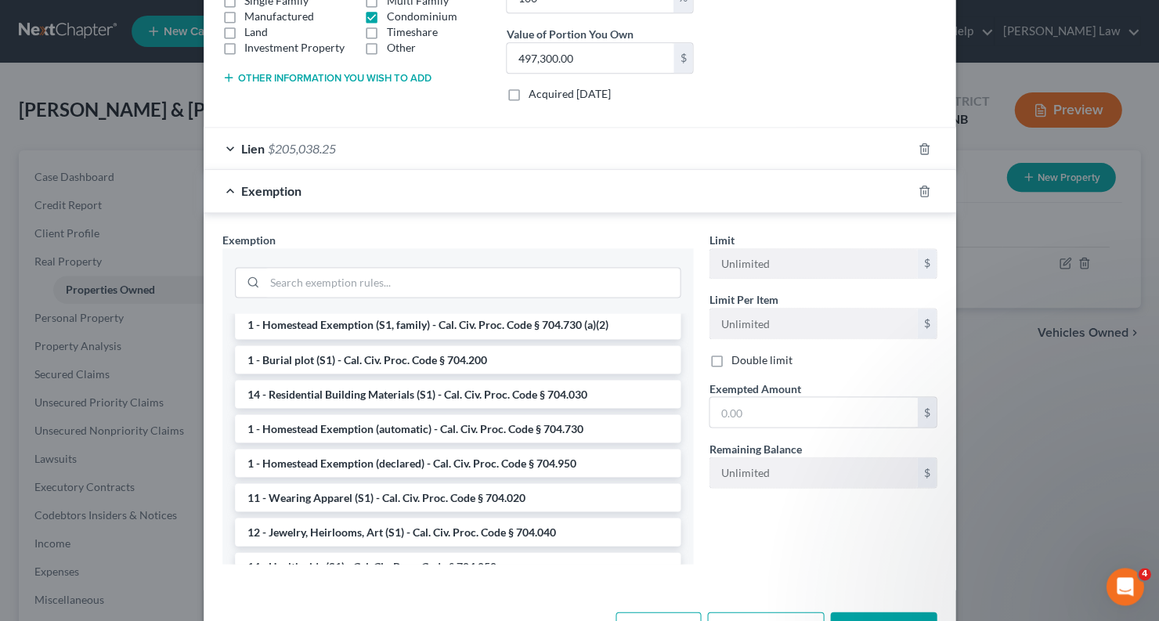
scroll to position [38, 0]
click at [547, 324] on li "1 - Homestead Exemption (S1, family) - Cal. Civ. Proc. Code § 704.730 (a)(2)" at bounding box center [458, 324] width 446 height 28
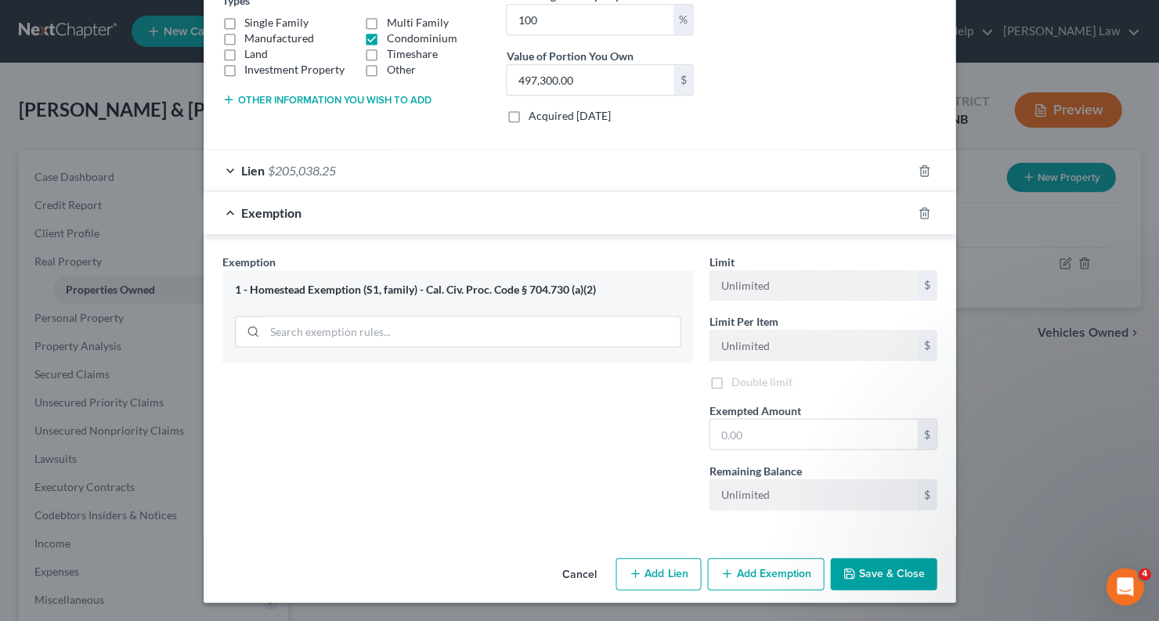
scroll to position [283, 0]
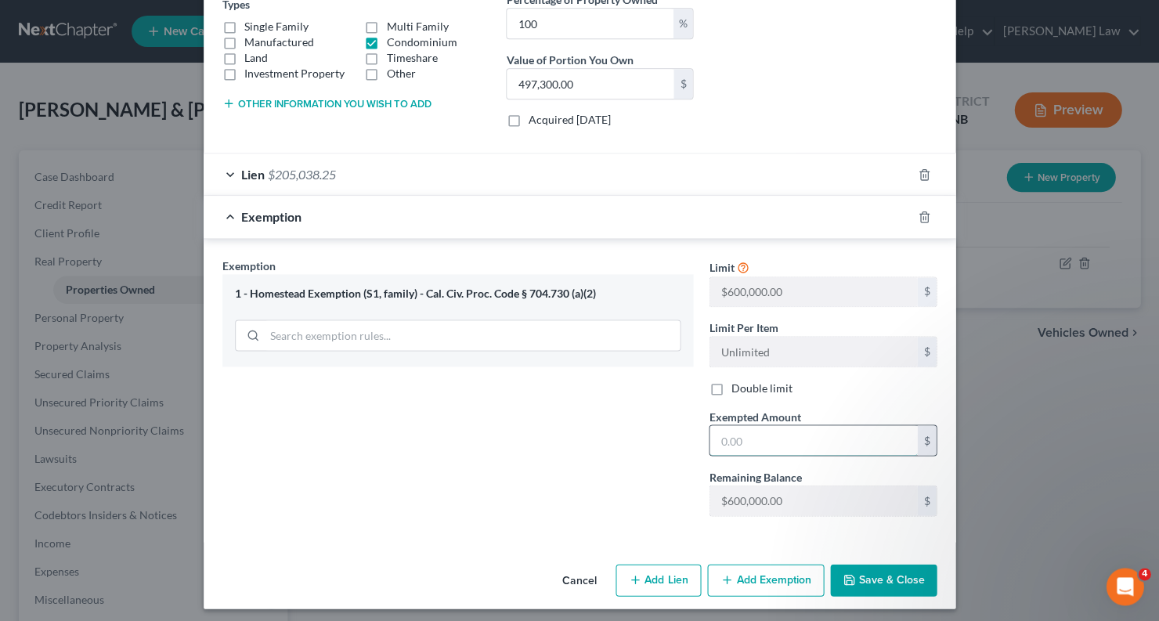
click at [747, 432] on input "text" at bounding box center [813, 440] width 208 height 30
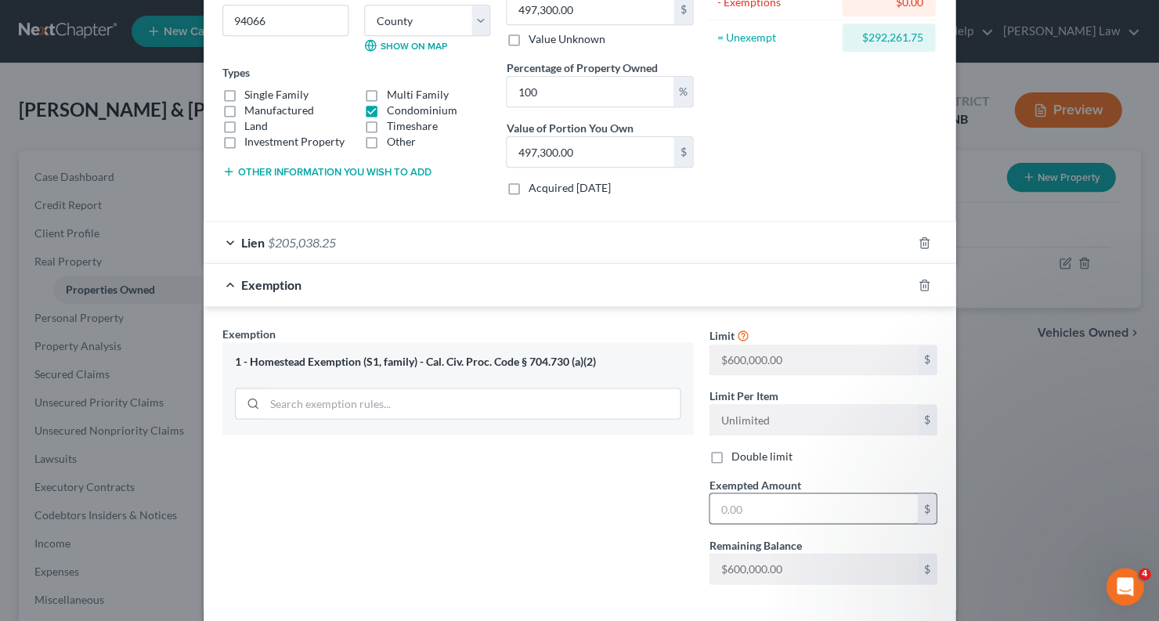
scroll to position [214, 0]
click at [770, 497] on input "text" at bounding box center [813, 509] width 208 height 30
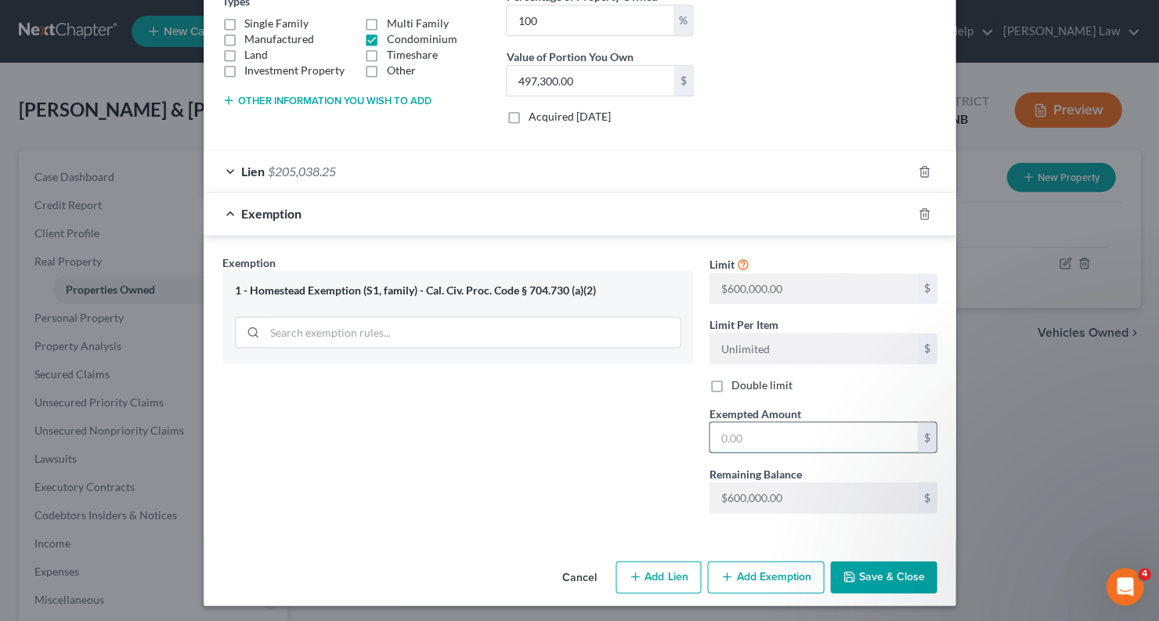
scroll to position [285, 0]
click at [342, 4] on div "Types Single Family Multi Family Manufactured Condominium Land Timeshare Invest…" at bounding box center [356, 36] width 268 height 85
click at [342, 0] on div "Types Single Family Multi Family Manufactured Condominium Land Timeshare Invest…" at bounding box center [356, 36] width 268 height 85
click at [758, 430] on input "722" at bounding box center [813, 438] width 208 height 30
type input "722,151"
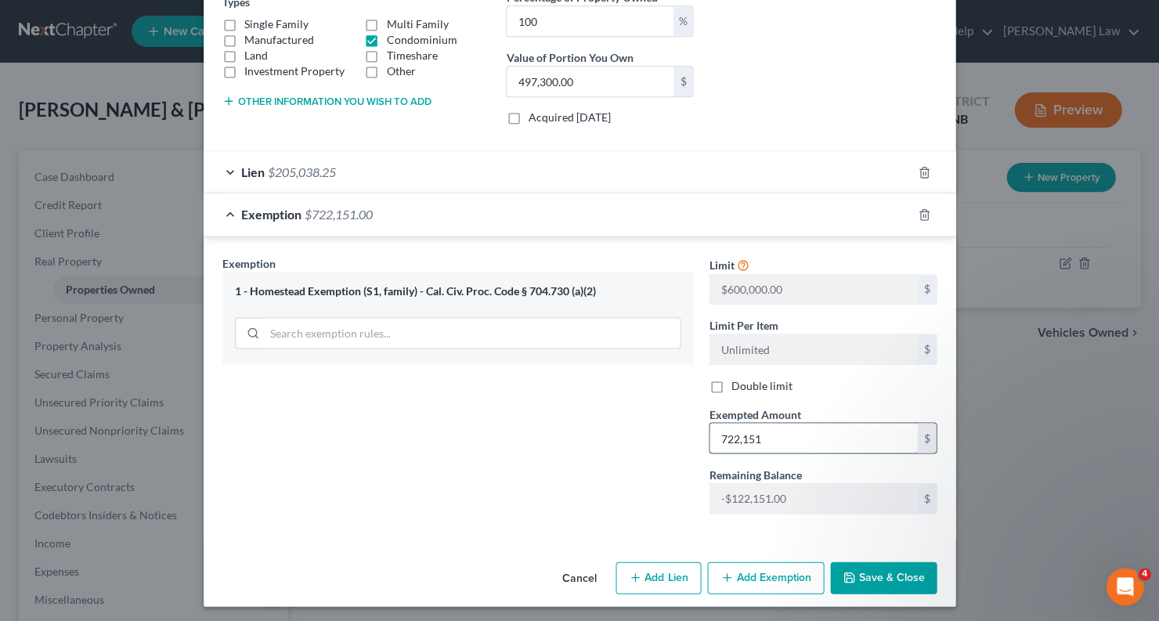
click at [815, 439] on input "722,151" at bounding box center [813, 438] width 208 height 30
click at [874, 579] on button "Save & Close" at bounding box center [883, 577] width 107 height 33
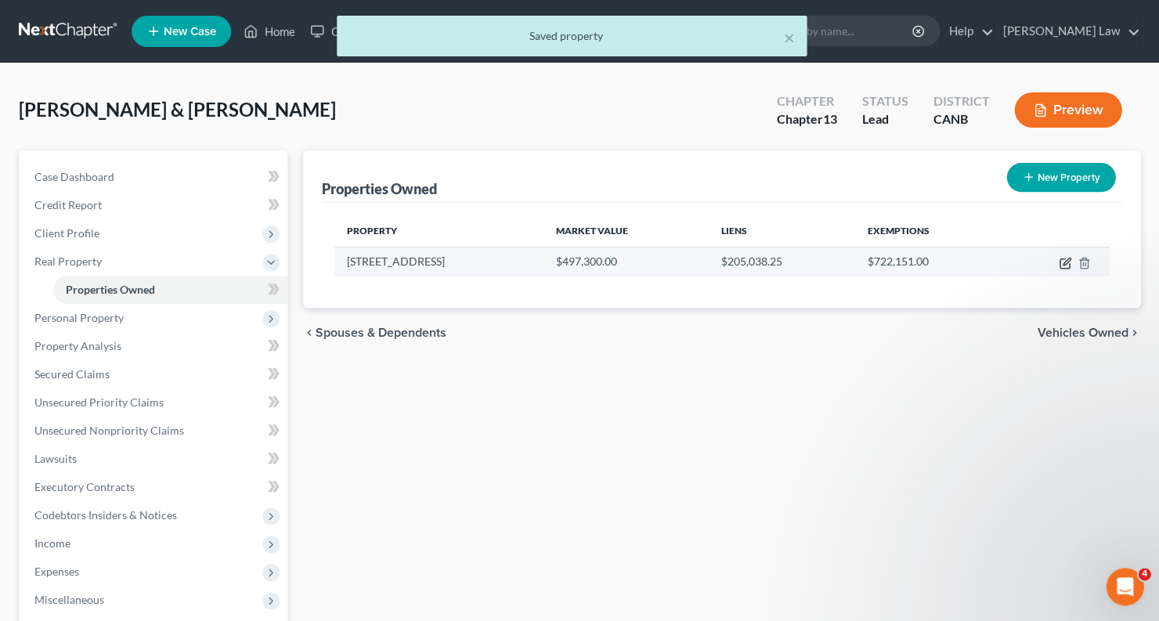
click at [1064, 258] on icon "button" at bounding box center [1065, 263] width 13 height 13
select select "4"
select select "0"
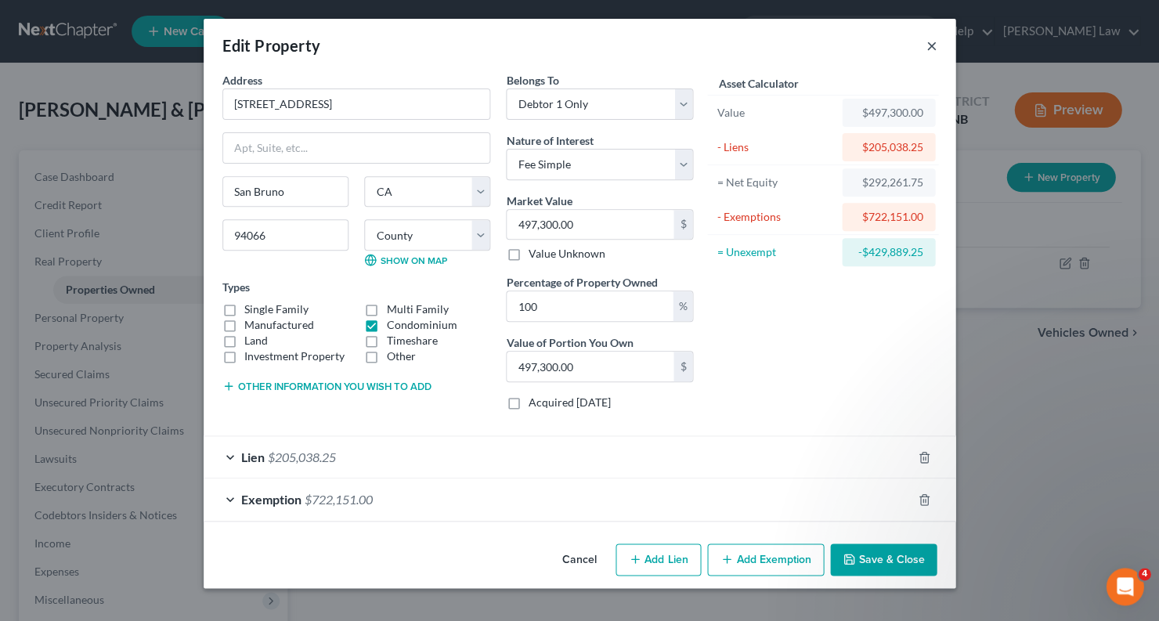
click at [931, 47] on button "×" at bounding box center [931, 45] width 11 height 19
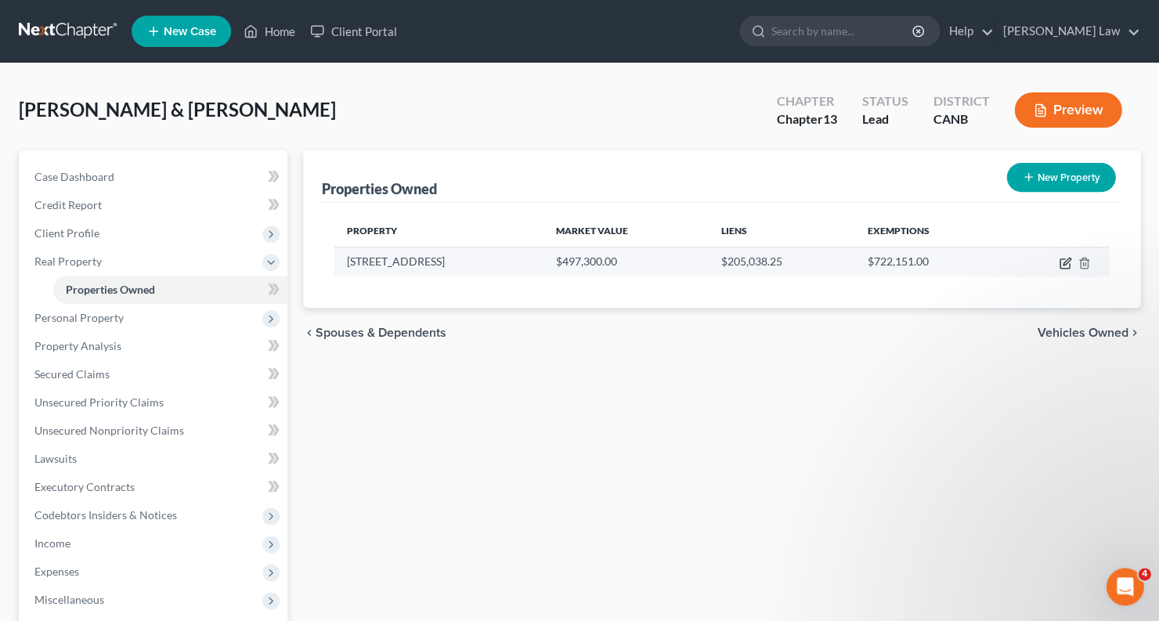
click at [1060, 259] on icon "button" at bounding box center [1064, 263] width 9 height 9
select select "4"
select select "0"
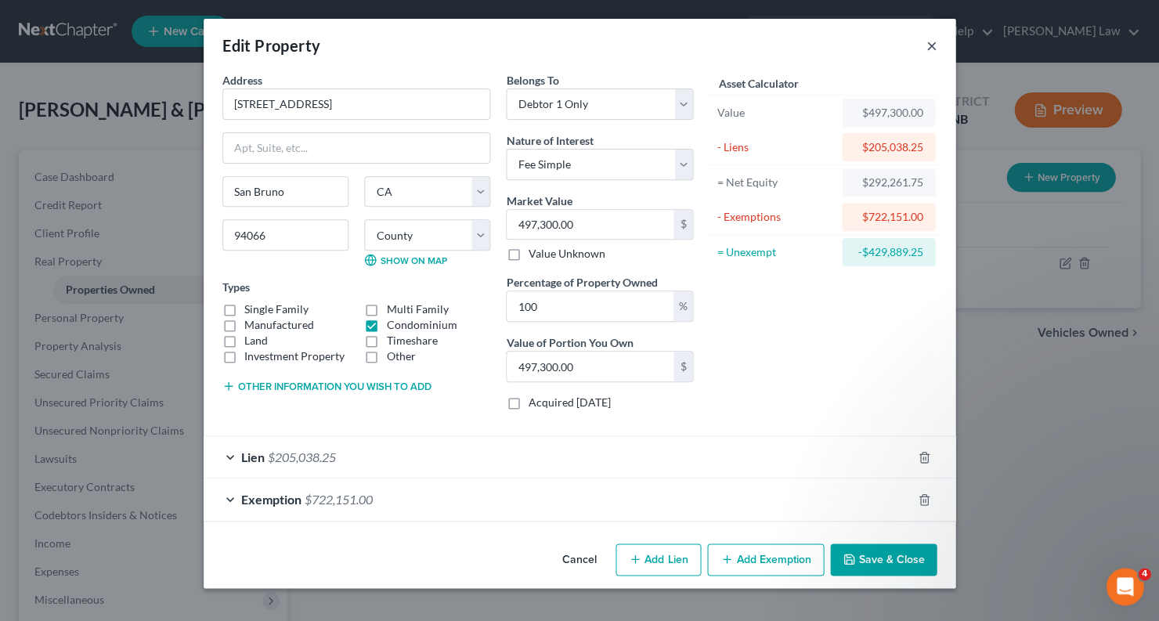
click at [931, 46] on button "×" at bounding box center [931, 45] width 11 height 19
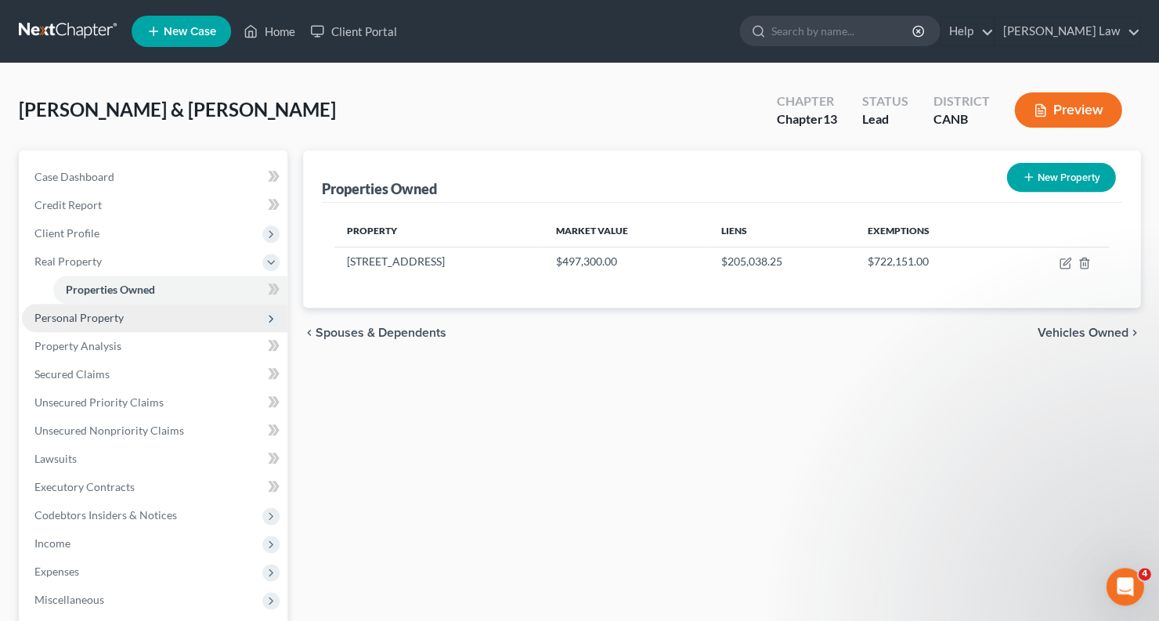
click at [99, 312] on span "Personal Property" at bounding box center [78, 317] width 89 height 13
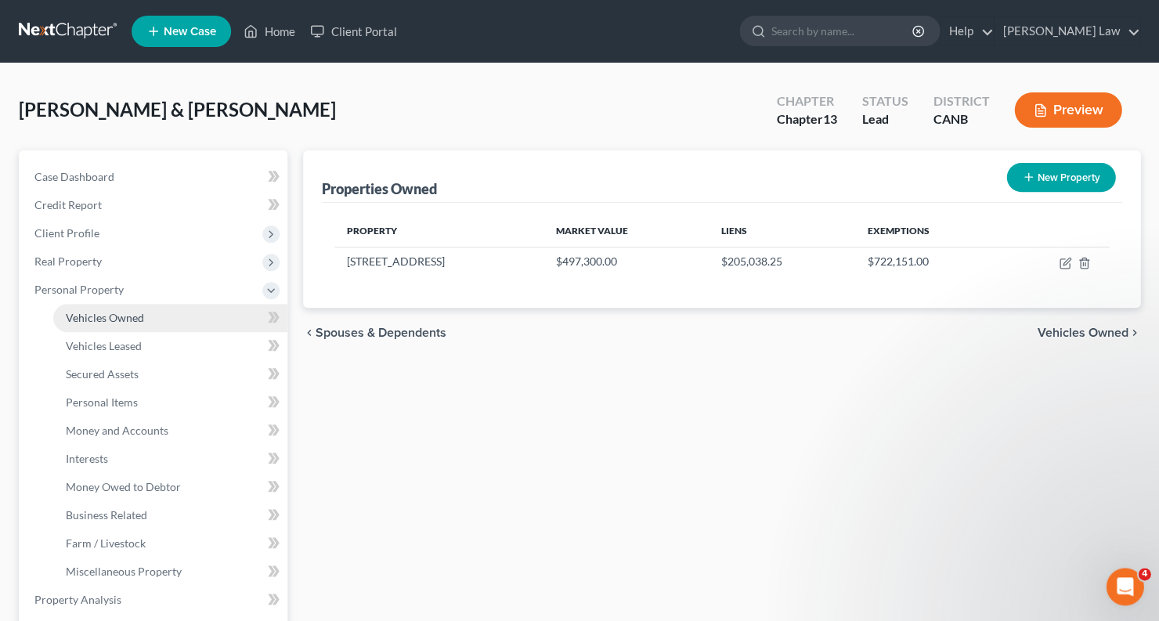
click at [106, 318] on span "Vehicles Owned" at bounding box center [105, 317] width 78 height 13
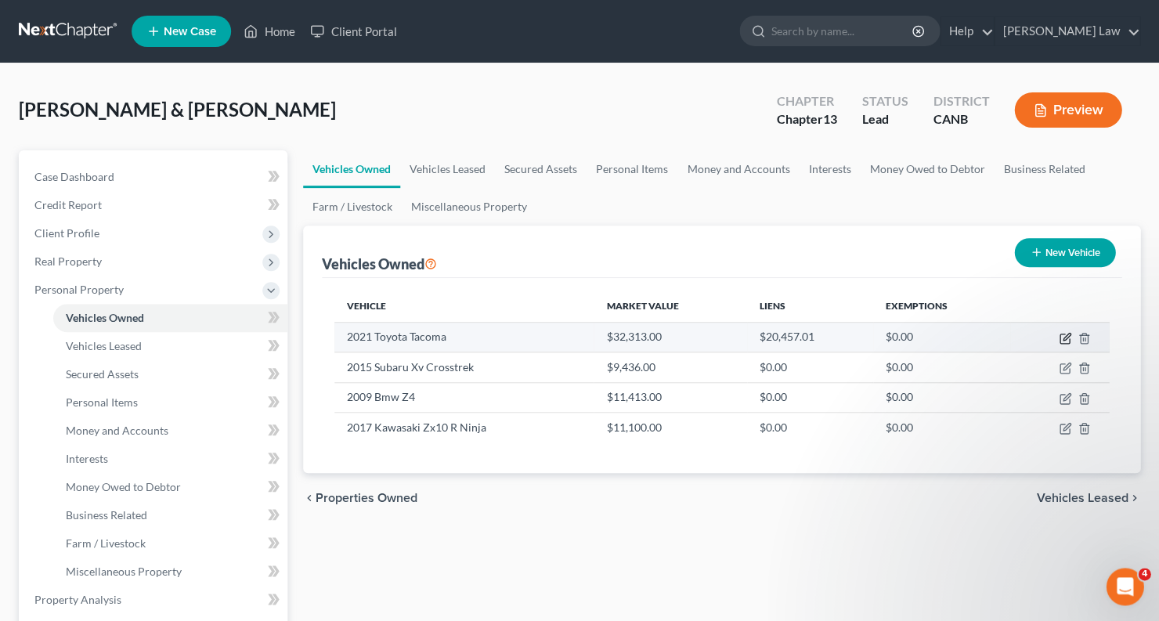
click at [1063, 339] on icon "button" at bounding box center [1066, 336] width 7 height 7
select select "0"
select select "5"
select select "3"
select select "1"
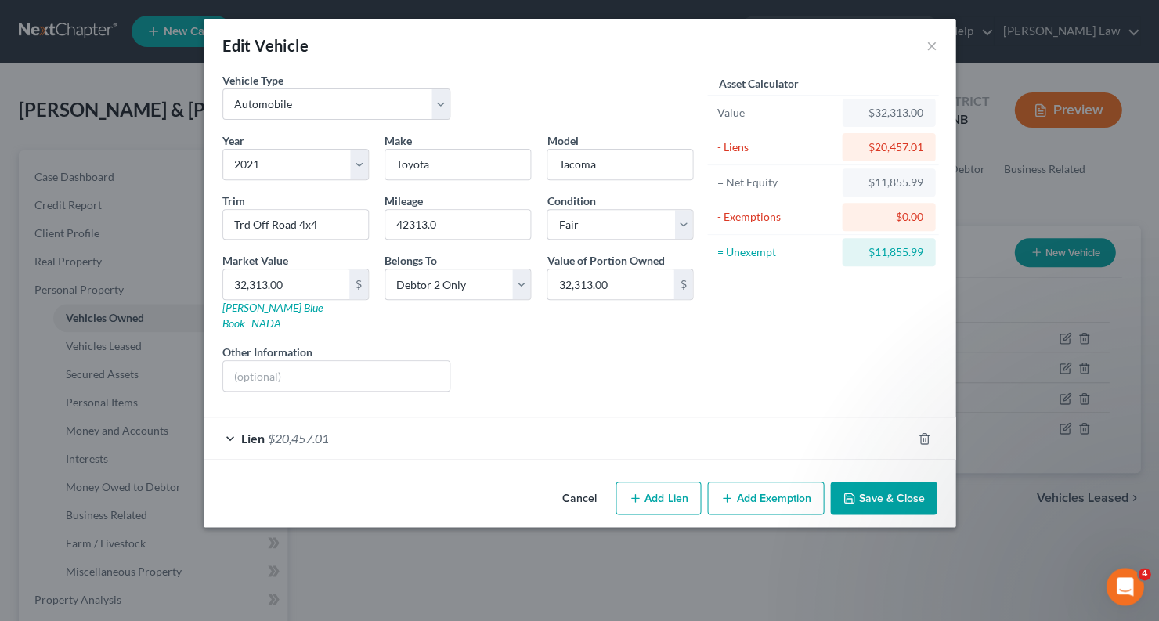
click at [733, 492] on icon "button" at bounding box center [726, 498] width 13 height 13
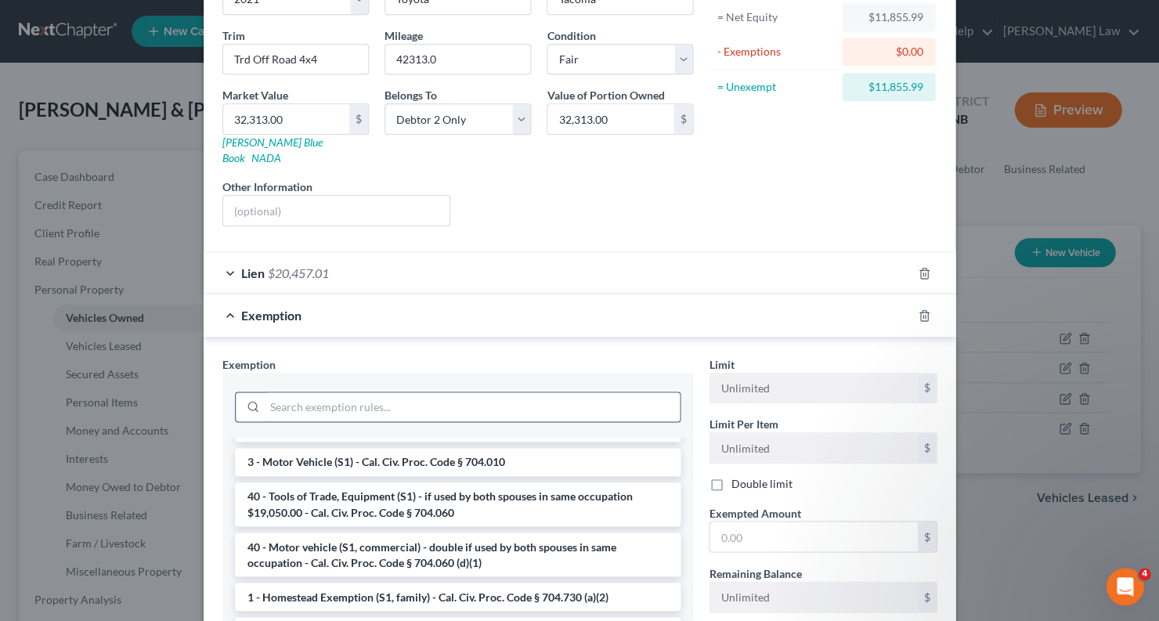
scroll to position [24, 0]
click at [446, 448] on li "3 - Motor Vehicle (S1) - Cal. Civ. Proc. Code § 704.010" at bounding box center [458, 462] width 446 height 28
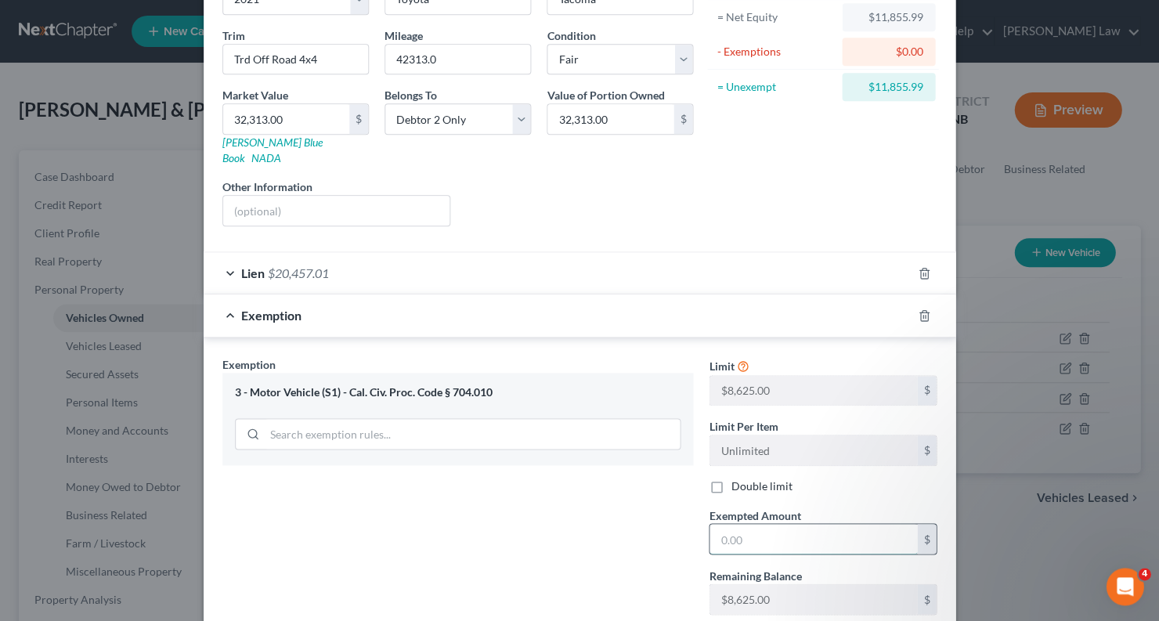
click at [762, 524] on input "text" at bounding box center [813, 539] width 208 height 30
type input "8,625"
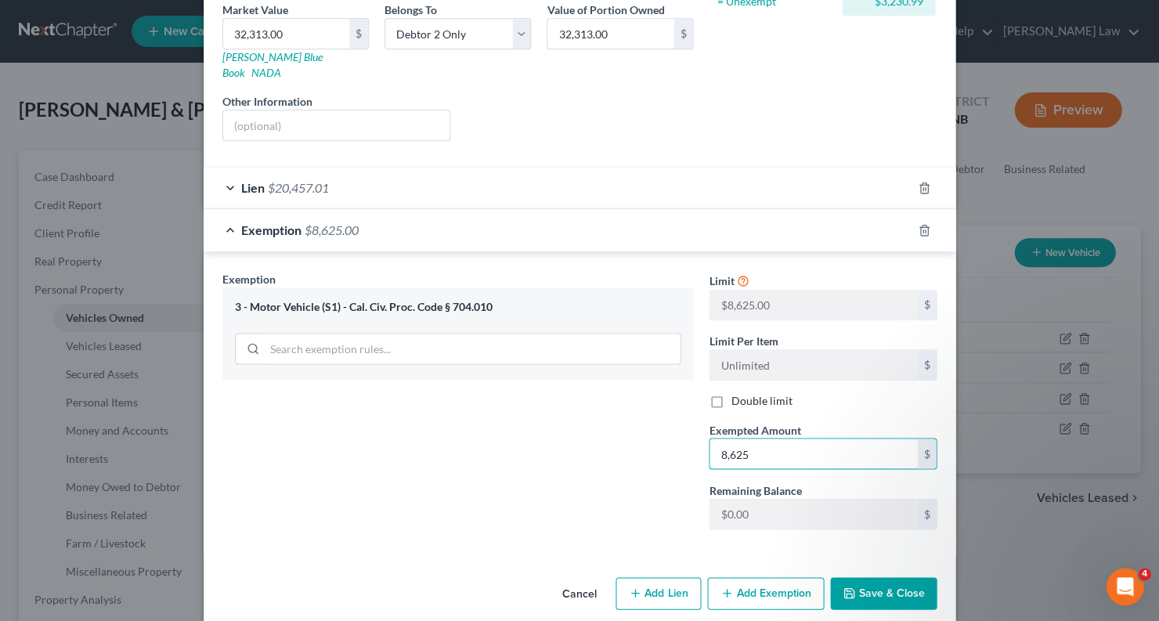
scroll to position [251, 0]
click at [913, 577] on button "Save & Close" at bounding box center [883, 593] width 107 height 33
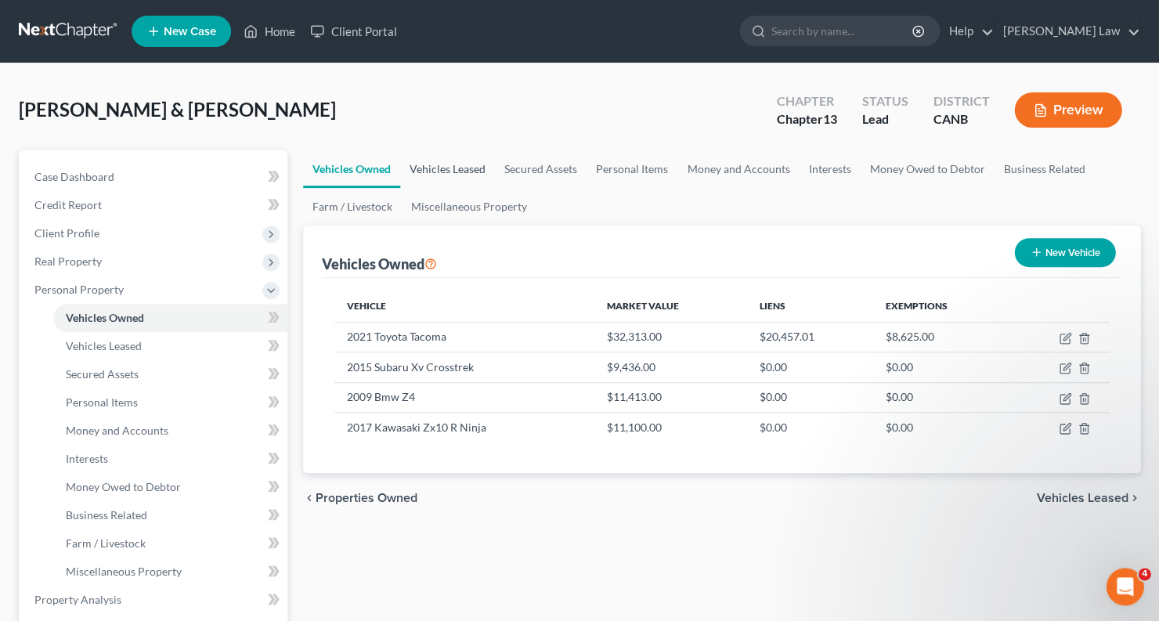
click at [449, 161] on link "Vehicles Leased" at bounding box center [447, 169] width 95 height 38
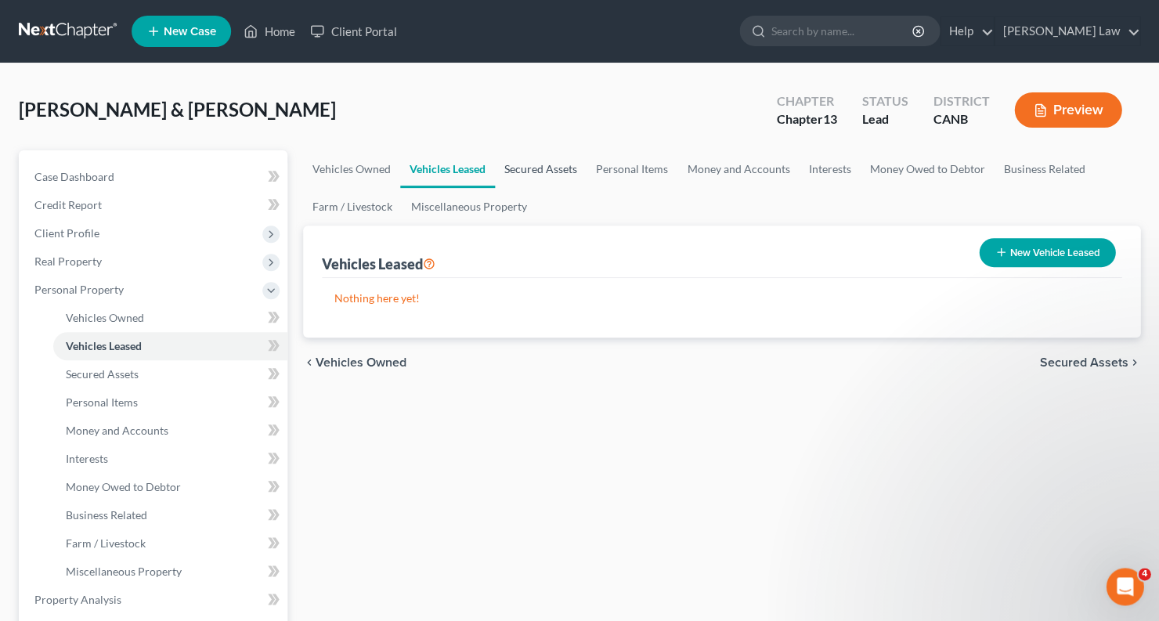
click at [550, 170] on link "Secured Assets" at bounding box center [541, 169] width 92 height 38
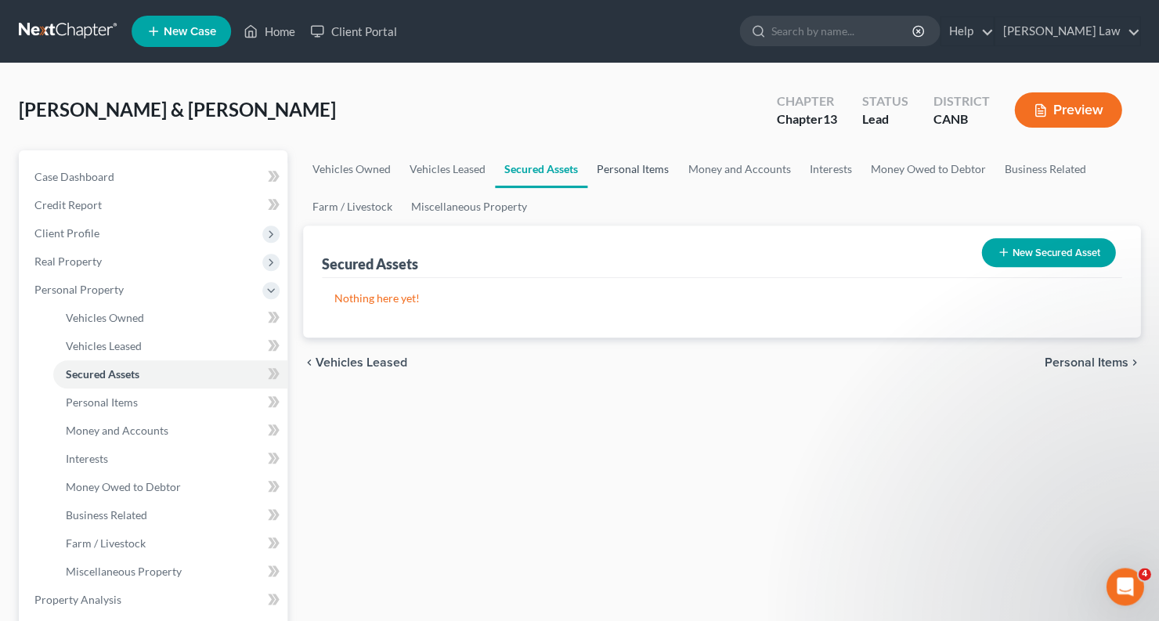
click at [634, 170] on link "Personal Items" at bounding box center [632, 169] width 91 height 38
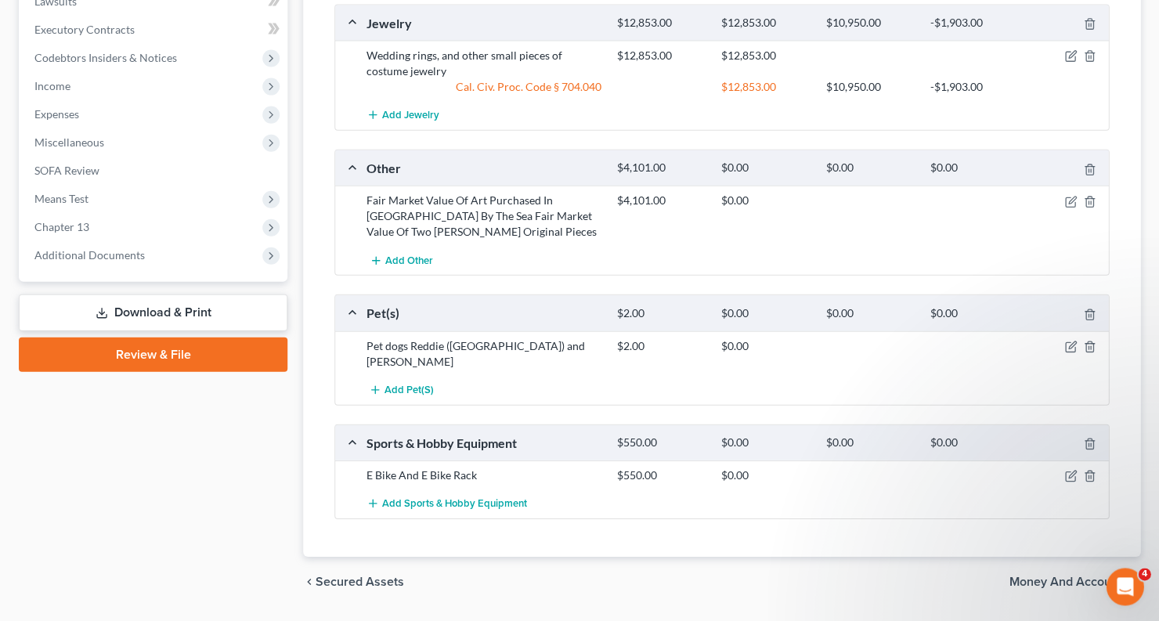
scroll to position [708, 0]
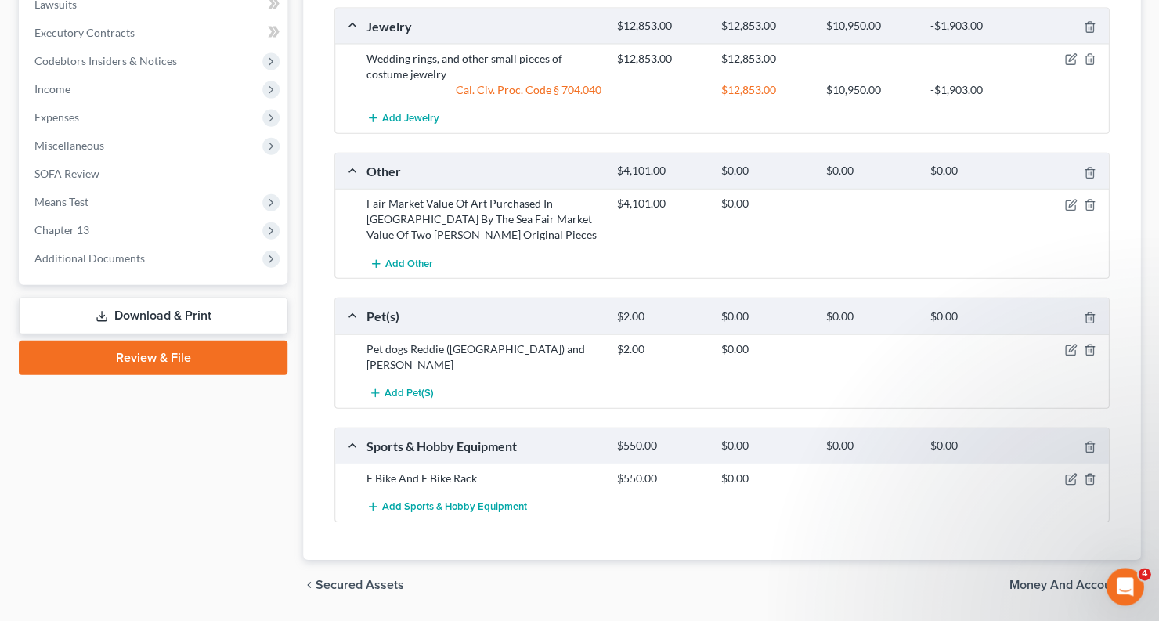
click at [1061, 196] on div at bounding box center [1068, 204] width 84 height 16
click at [1074, 200] on icon "button" at bounding box center [1069, 204] width 9 height 9
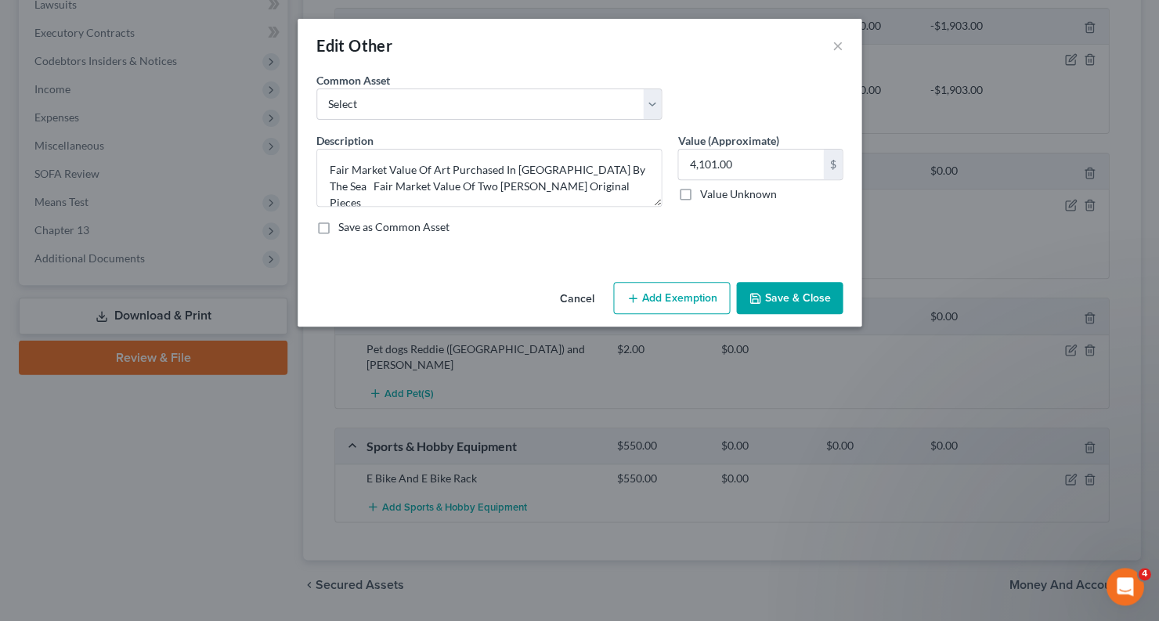
click at [692, 303] on button "Add Exemption" at bounding box center [671, 298] width 117 height 33
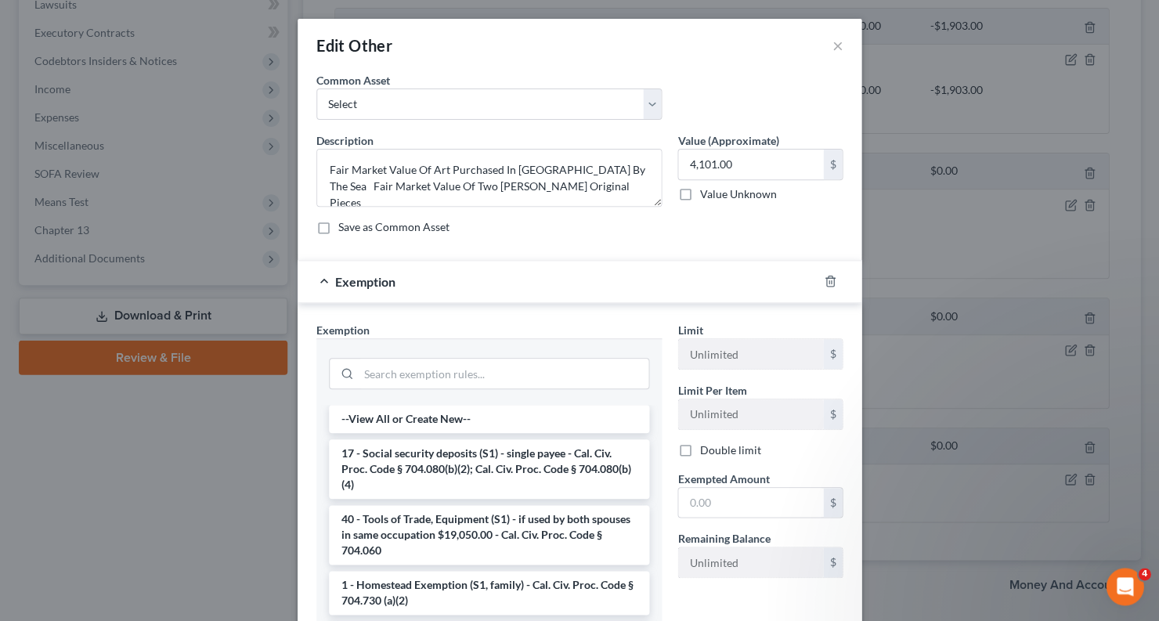
scroll to position [0, 0]
click at [806, 266] on div "Exemption" at bounding box center [558, 282] width 520 height 42
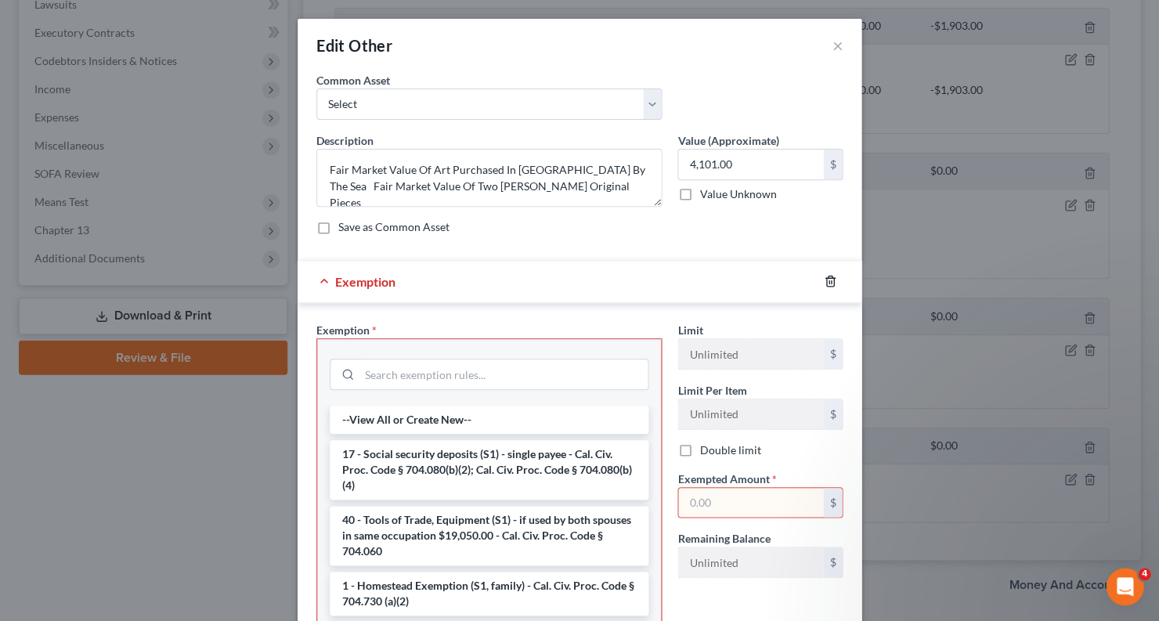
click at [829, 276] on icon "button" at bounding box center [830, 281] width 13 height 13
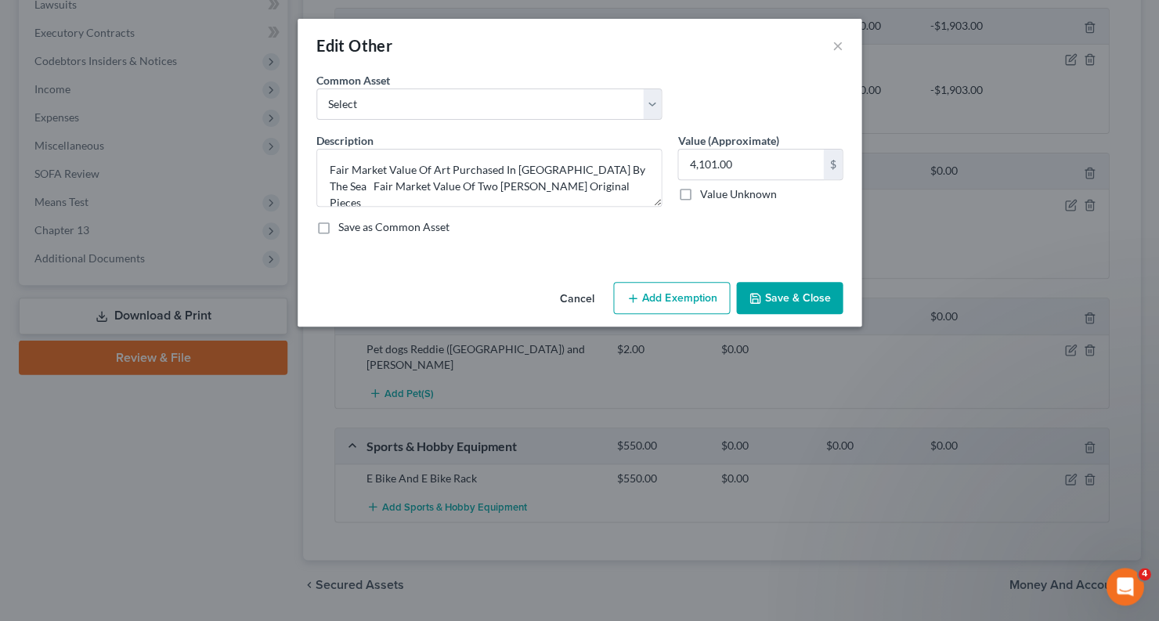
click at [673, 291] on button "Add Exemption" at bounding box center [671, 298] width 117 height 33
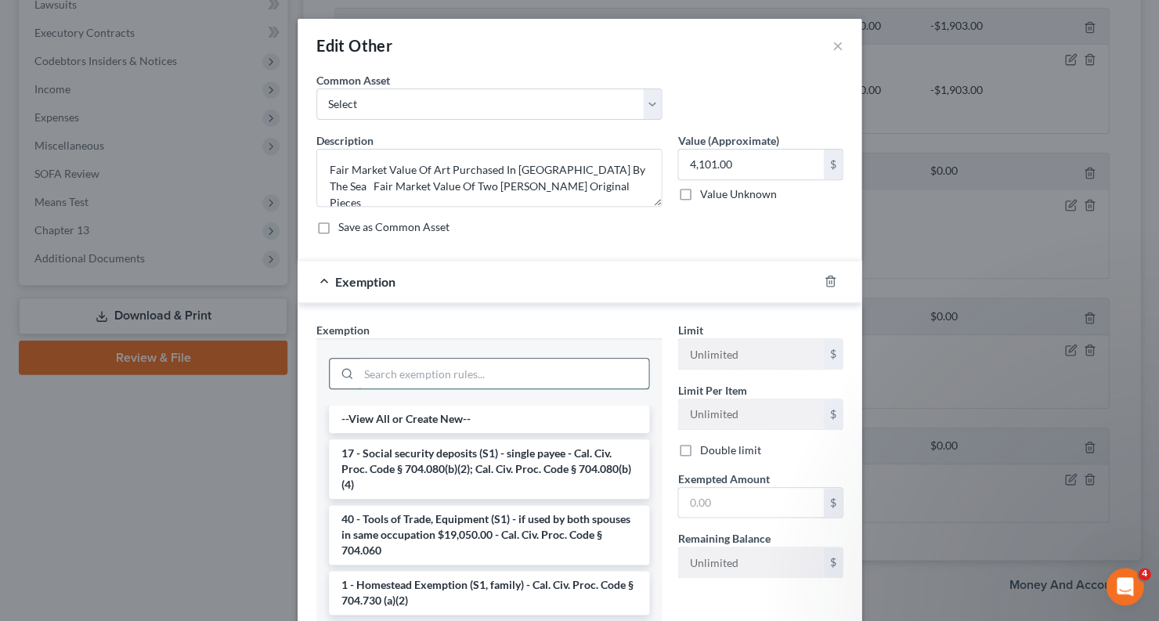
click at [503, 370] on input "search" at bounding box center [504, 374] width 290 height 30
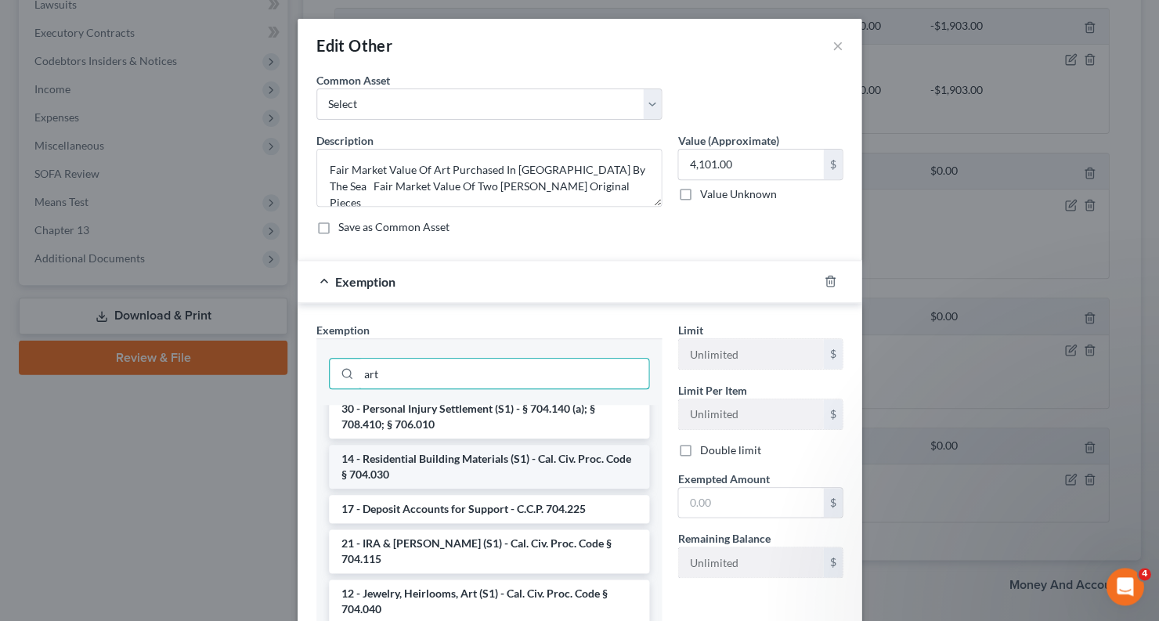
scroll to position [1693, 0]
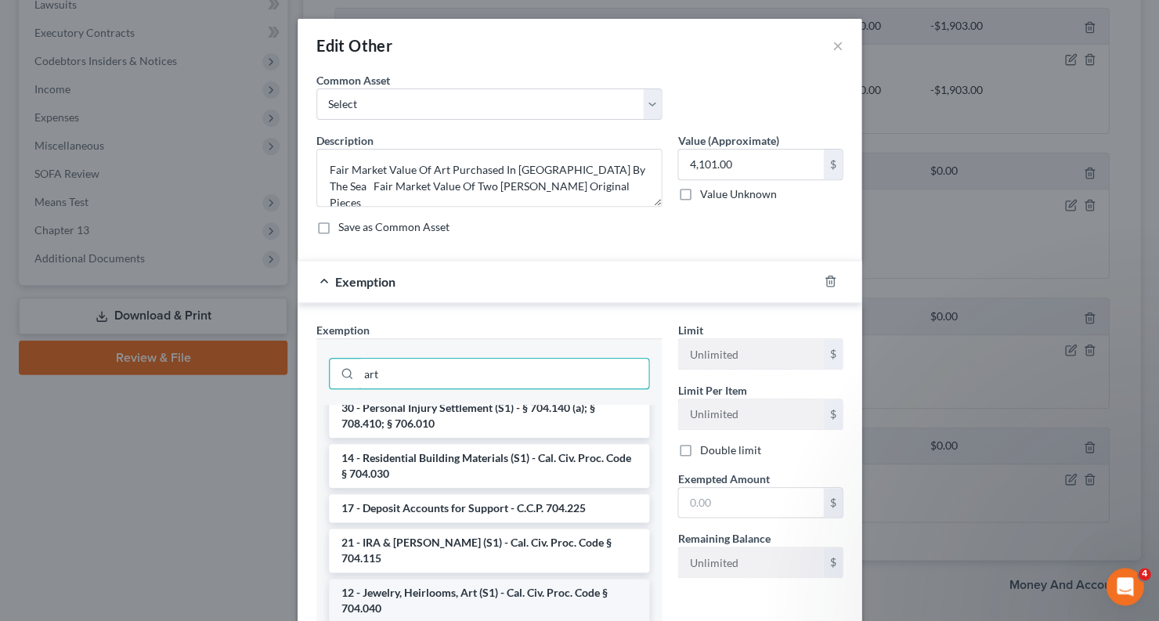
type input "art"
click at [459, 579] on li "12 - Jewelry, Heirlooms, Art (S1) - Cal. Civ. Proc. Code § 704.040" at bounding box center [489, 601] width 320 height 44
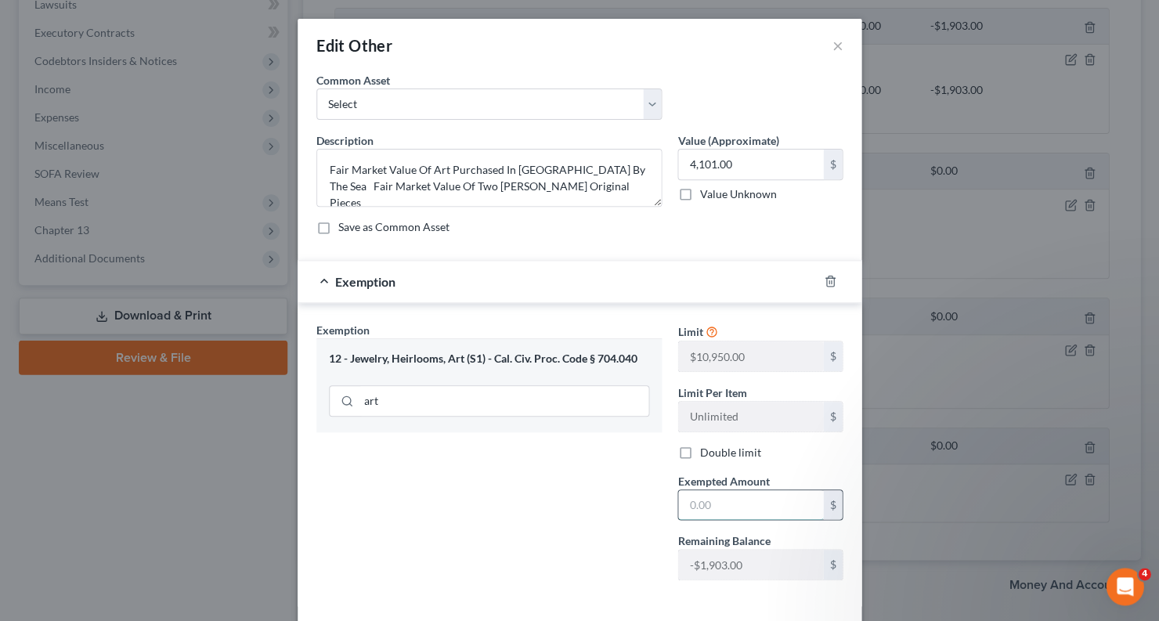
click at [718, 503] on input "text" at bounding box center [750, 505] width 145 height 30
type input "4,101"
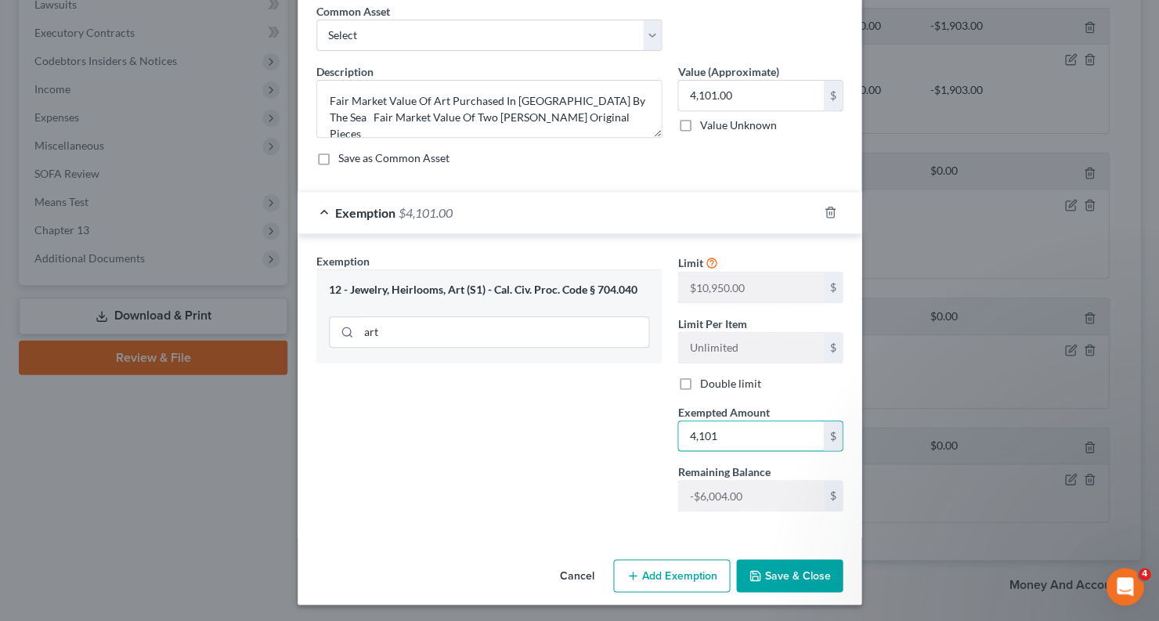
scroll to position [68, 0]
click at [771, 579] on button "Save & Close" at bounding box center [789, 576] width 107 height 33
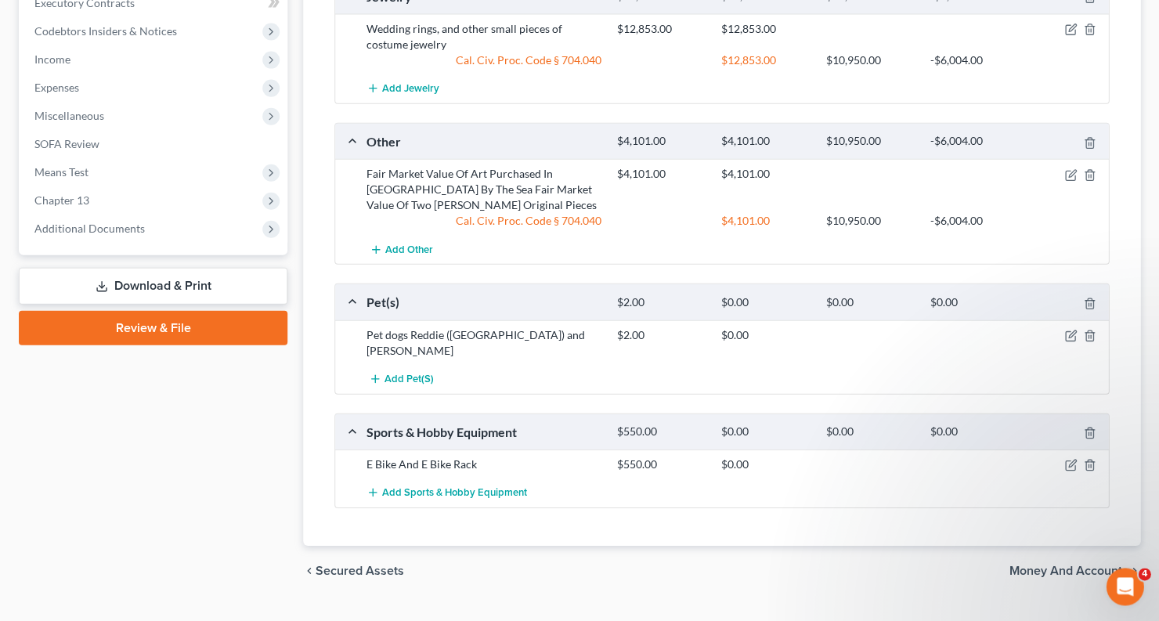
scroll to position [737, 0]
click at [1072, 461] on icon "button" at bounding box center [1071, 464] width 7 height 7
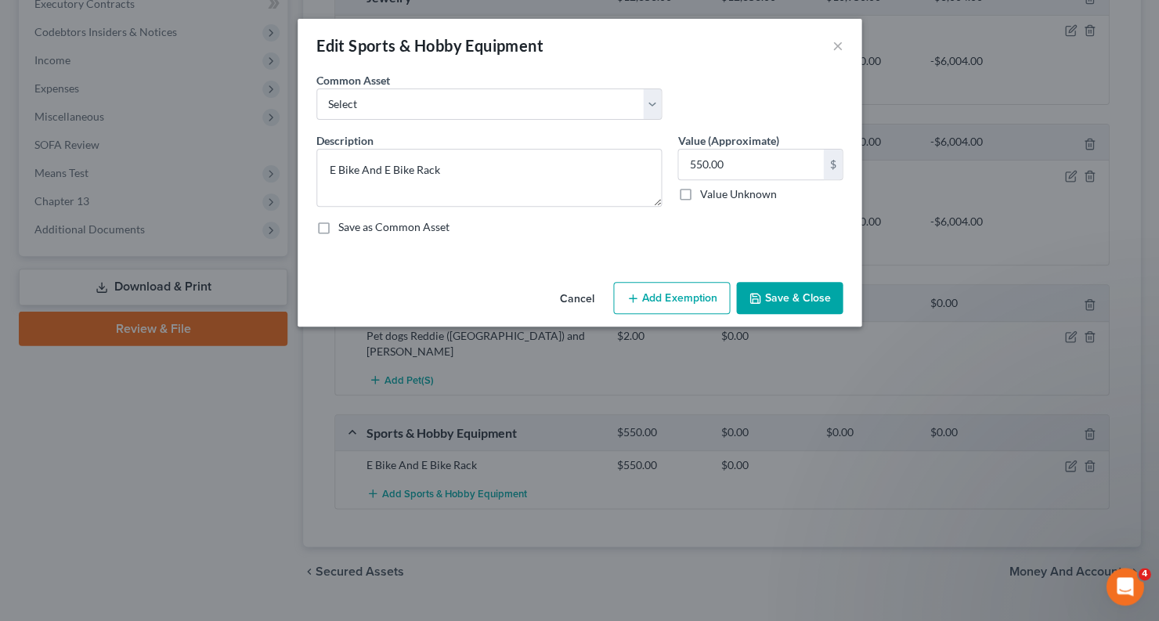
click at [677, 294] on button "Add Exemption" at bounding box center [671, 298] width 117 height 33
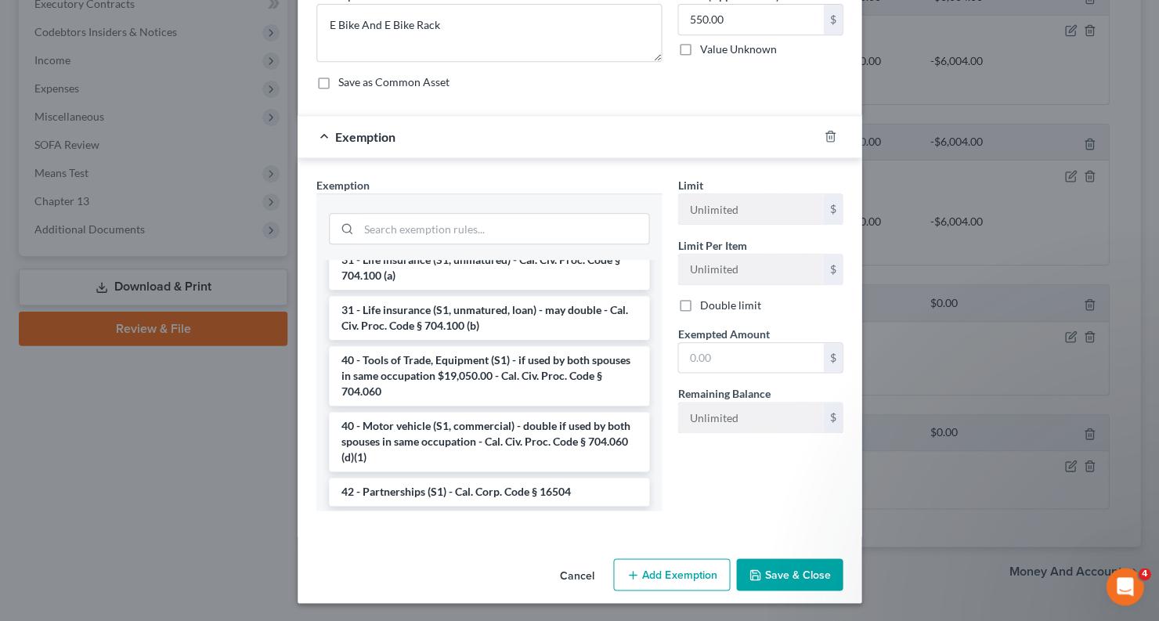
scroll to position [2118, 0]
click at [522, 547] on li "6 - Household Furnishings, Appliances, Provisions (S1) - Cal. Civ. Proc. Code §…" at bounding box center [489, 569] width 320 height 44
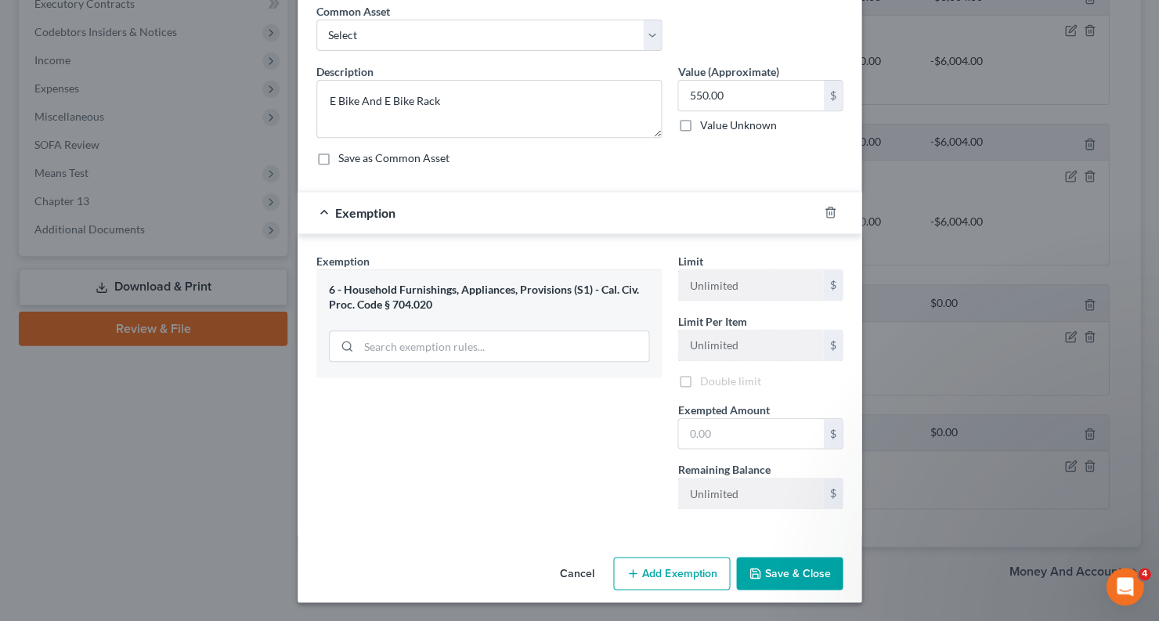
scroll to position [67, 0]
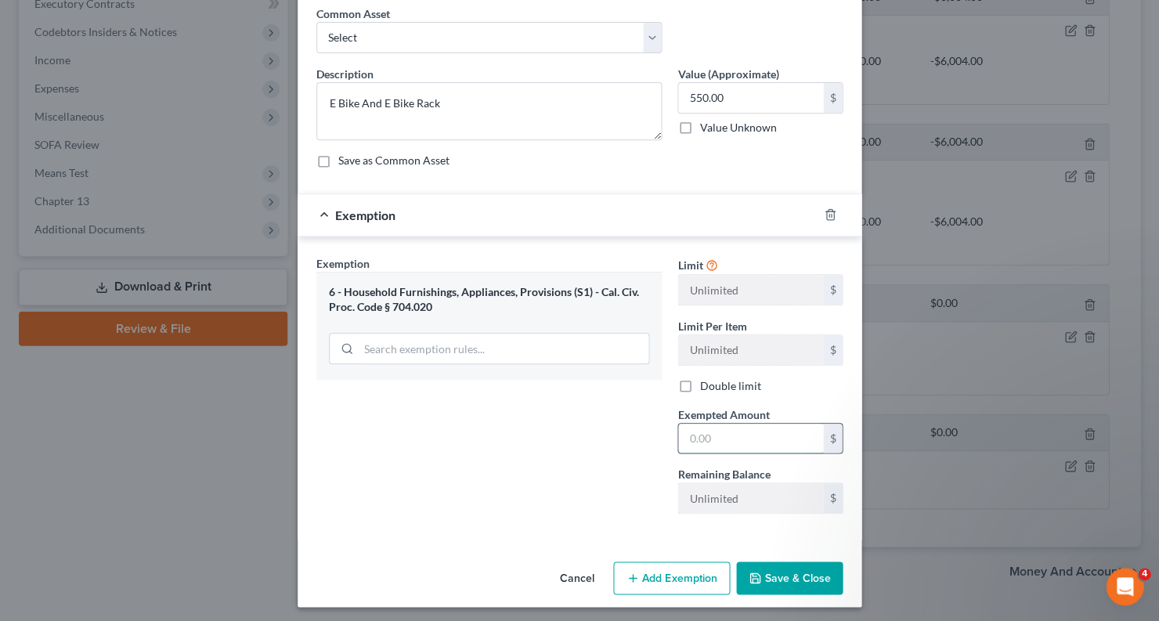
click at [763, 424] on input "text" at bounding box center [750, 439] width 145 height 30
type input "550"
click at [813, 583] on button "Save & Close" at bounding box center [789, 577] width 107 height 33
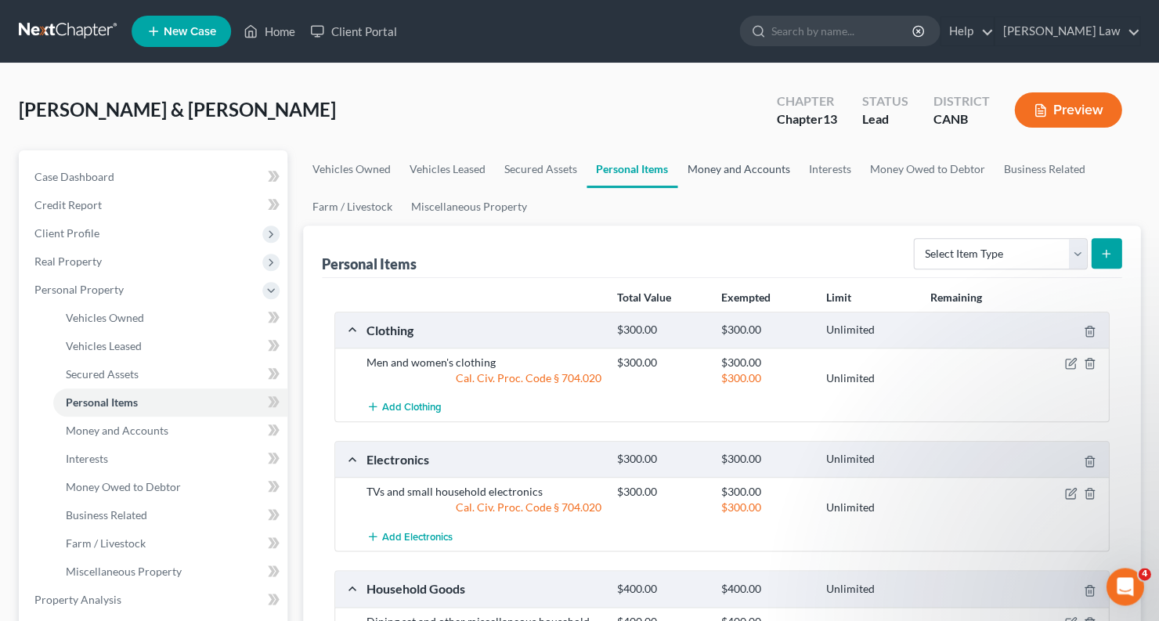
scroll to position [0, 0]
click at [731, 171] on link "Money and Accounts" at bounding box center [737, 169] width 121 height 38
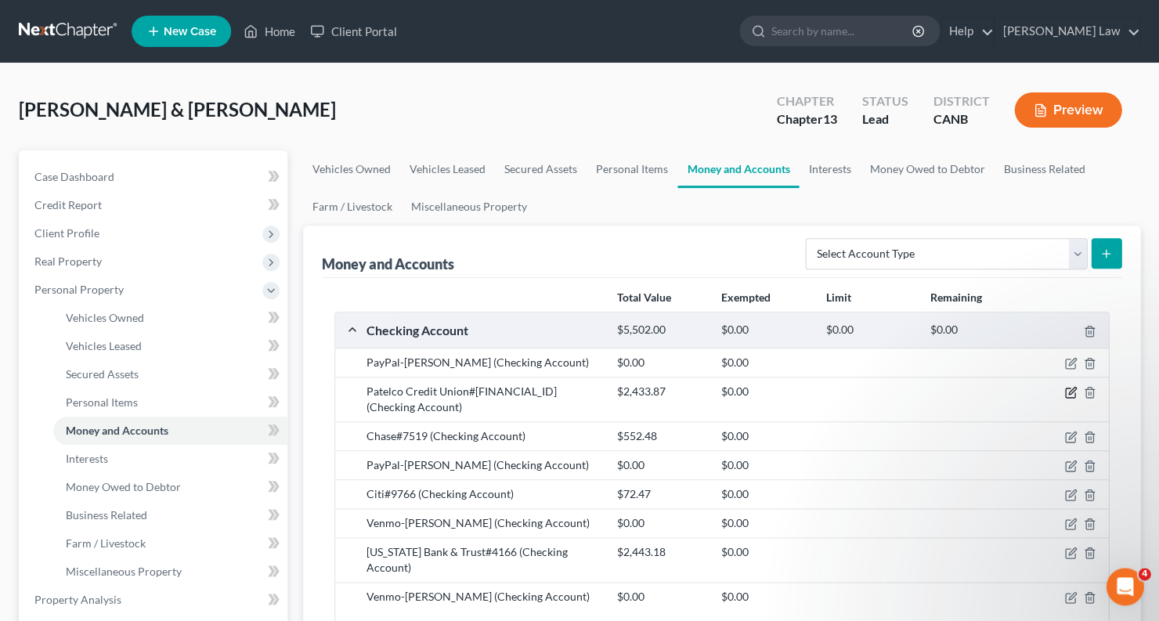
click at [1064, 386] on icon "button" at bounding box center [1070, 392] width 13 height 13
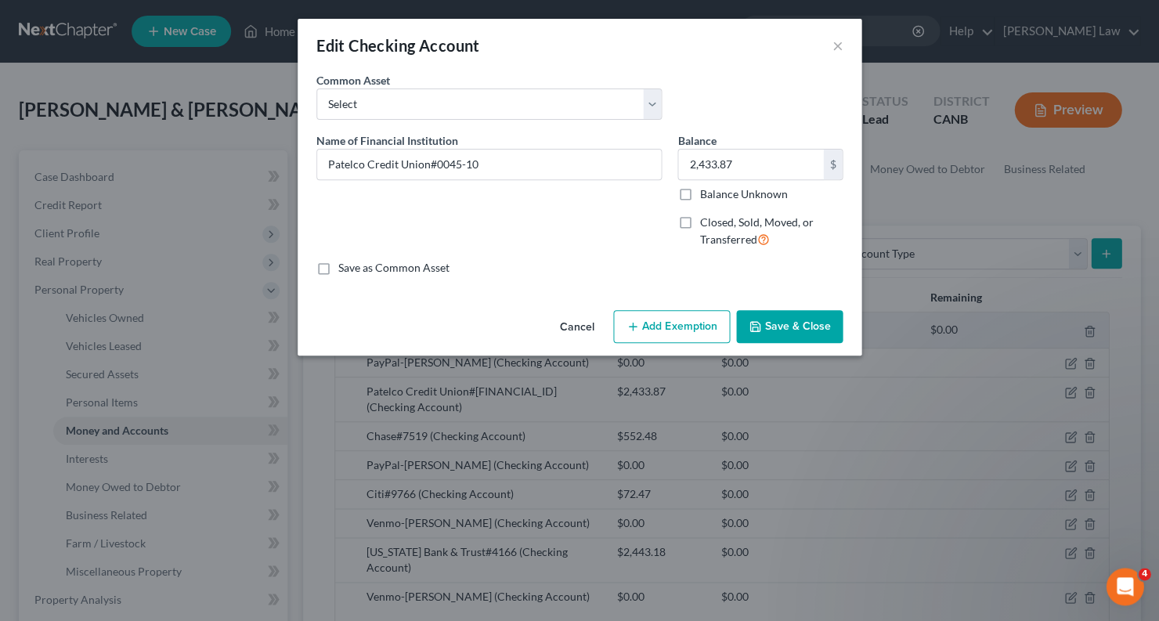
click at [706, 310] on button "Add Exemption" at bounding box center [671, 326] width 117 height 33
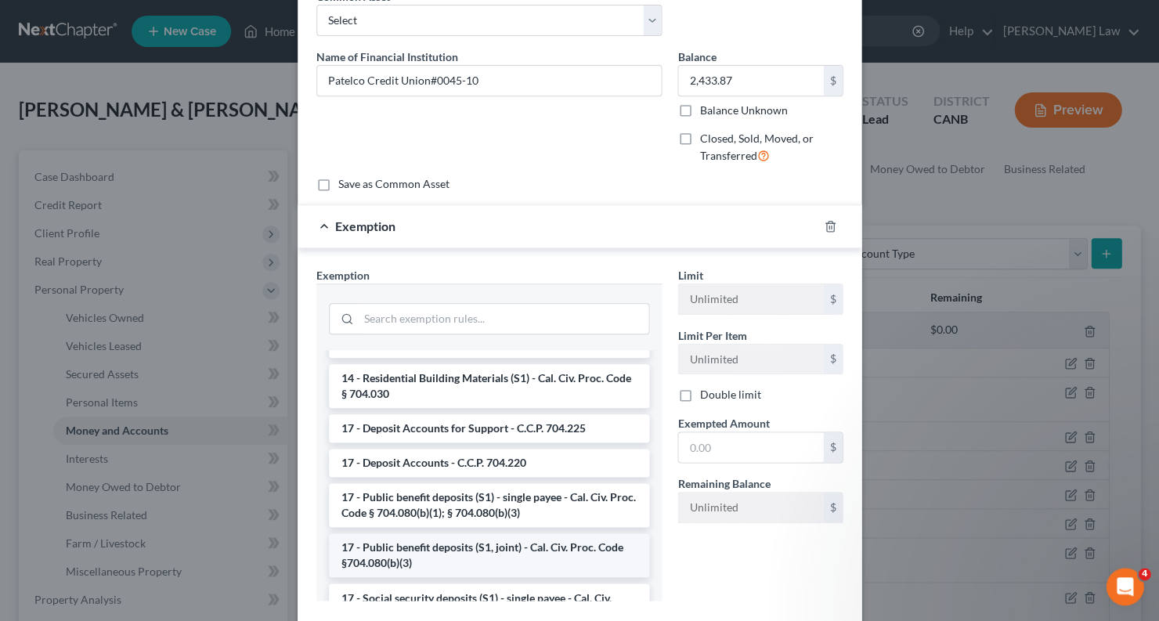
scroll to position [474, 0]
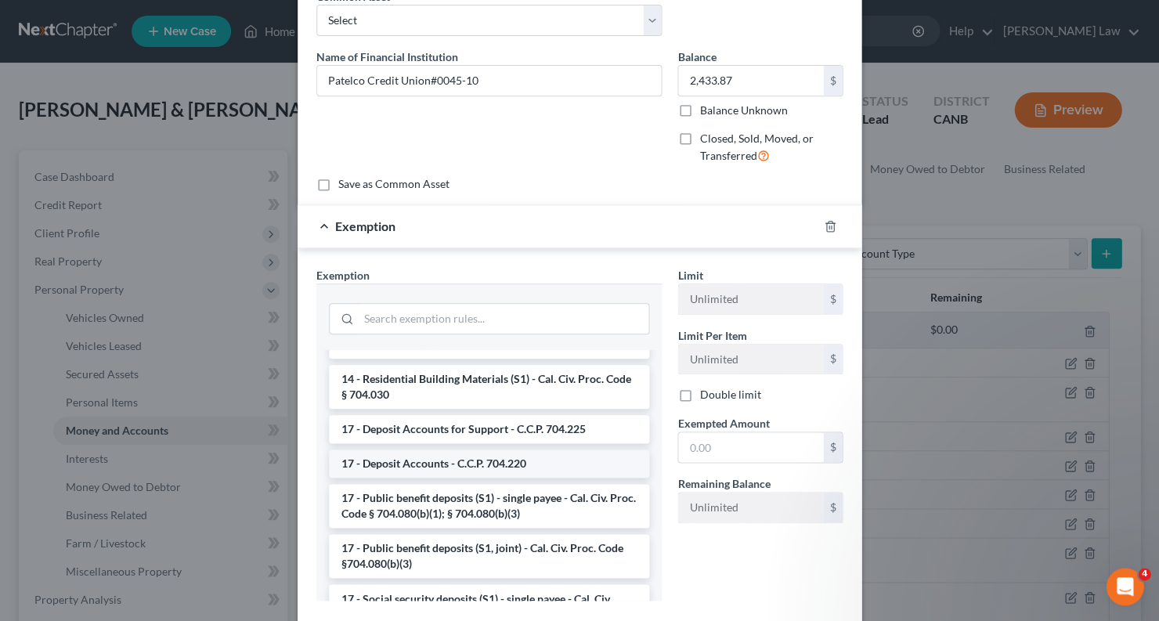
click at [501, 450] on li "17 - Deposit Accounts - C.C.P. 704.220" at bounding box center [489, 464] width 320 height 28
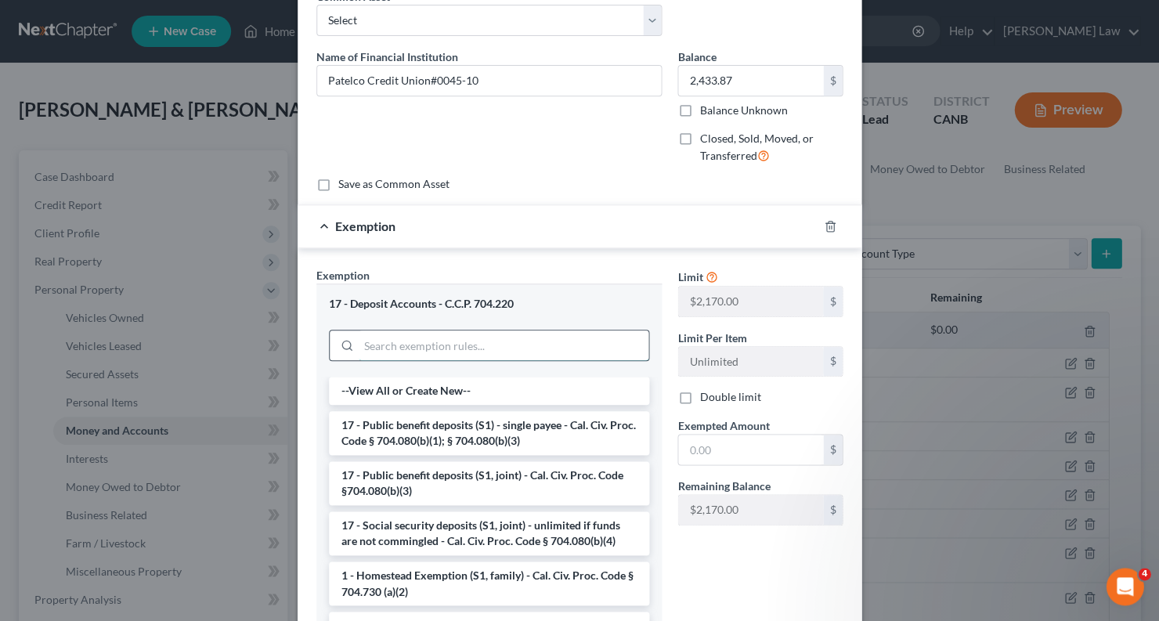
click at [536, 336] on input "search" at bounding box center [504, 345] width 290 height 30
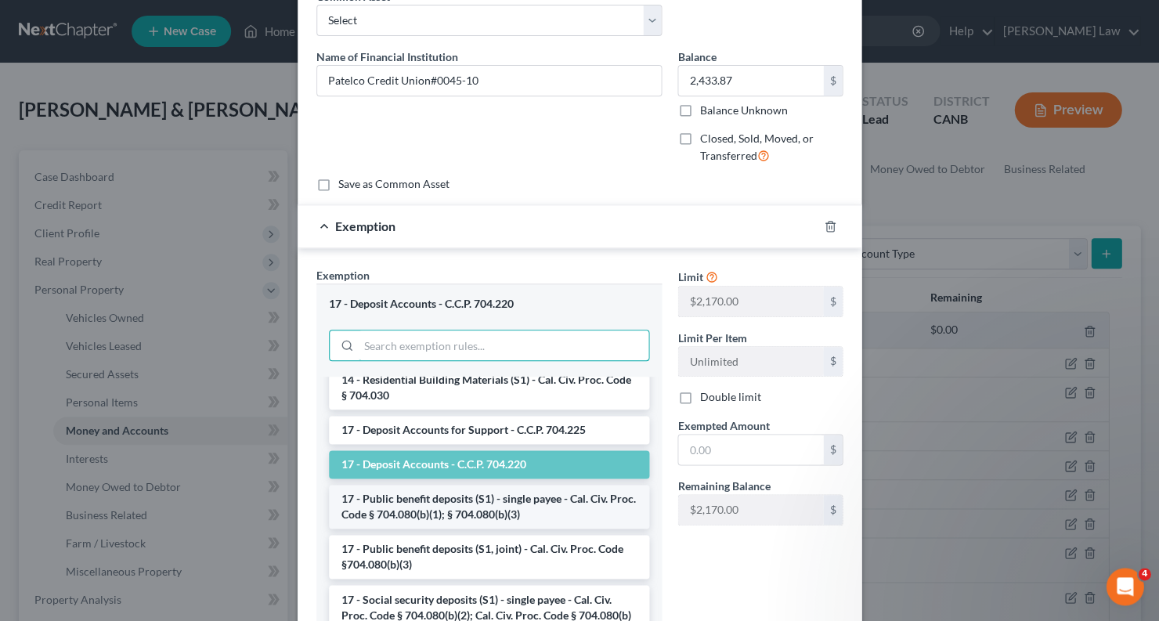
scroll to position [482, 0]
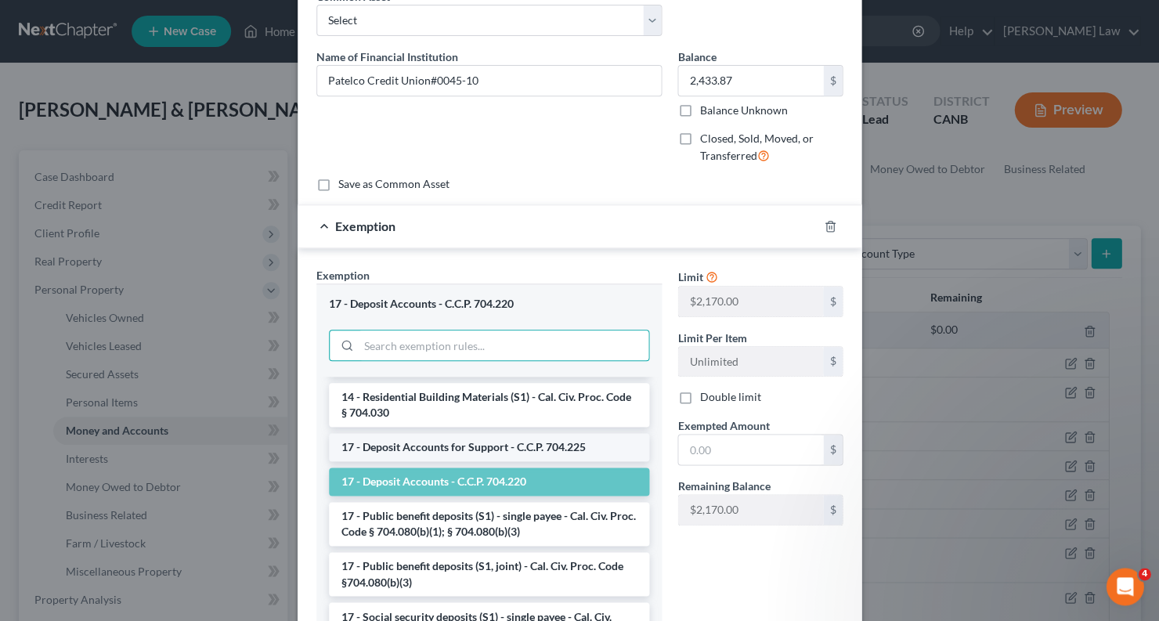
click at [501, 433] on li "17 - Deposit Accounts for Support - C.C.P. 704.225" at bounding box center [489, 447] width 320 height 28
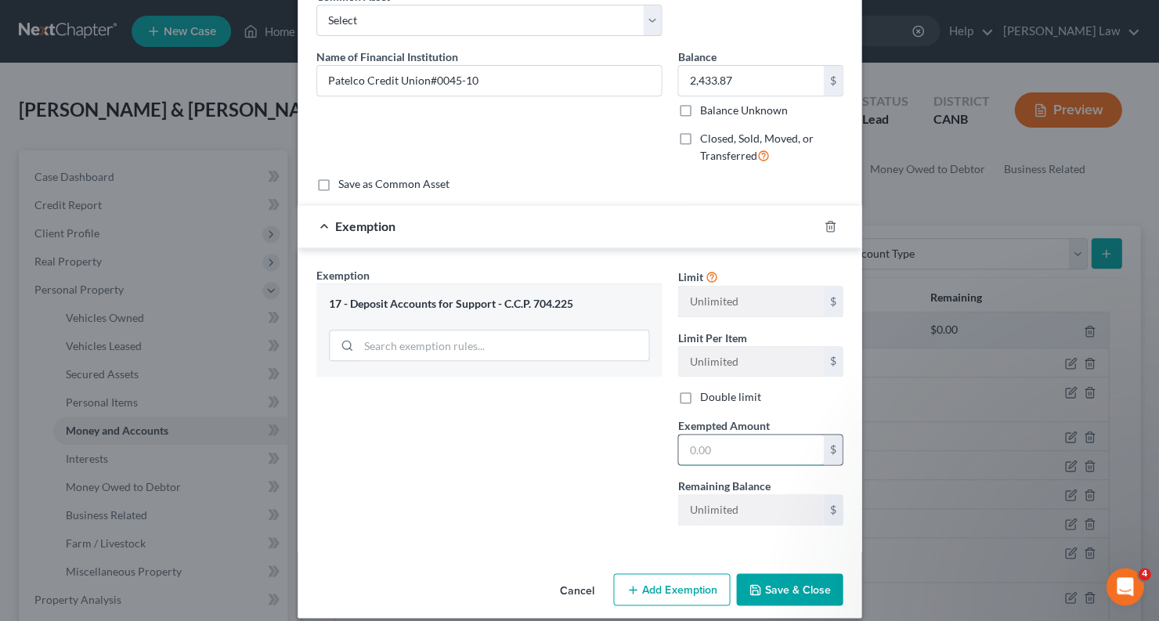
click at [720, 448] on input "text" at bounding box center [750, 450] width 145 height 30
type input "2,433.87"
click at [793, 588] on button "Save & Close" at bounding box center [789, 589] width 107 height 33
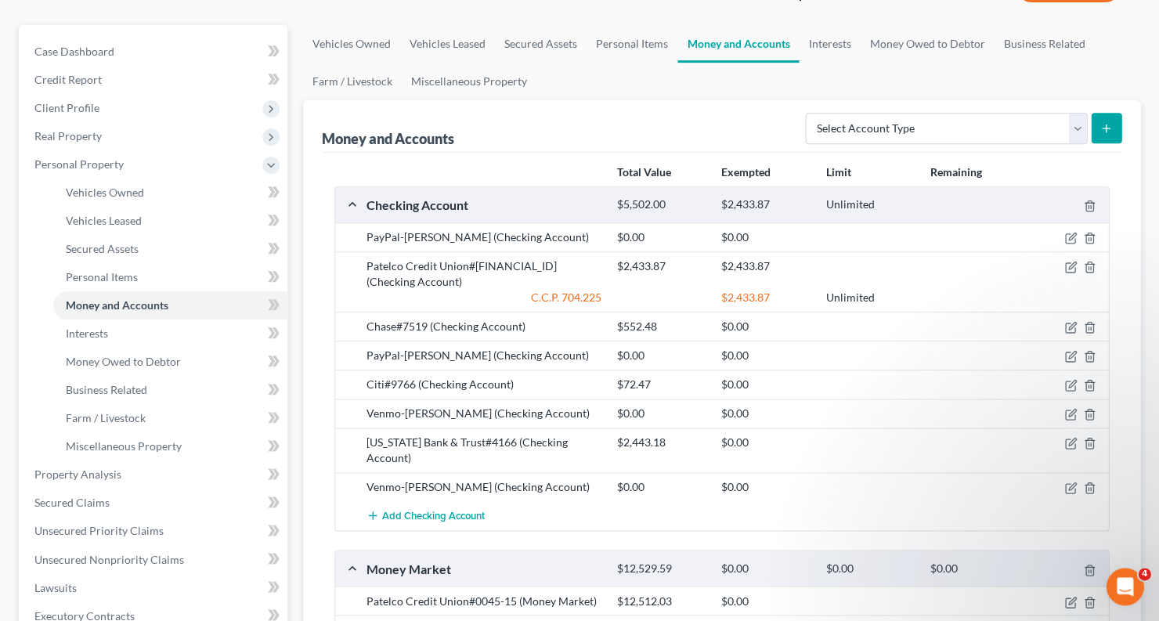
scroll to position [133, 0]
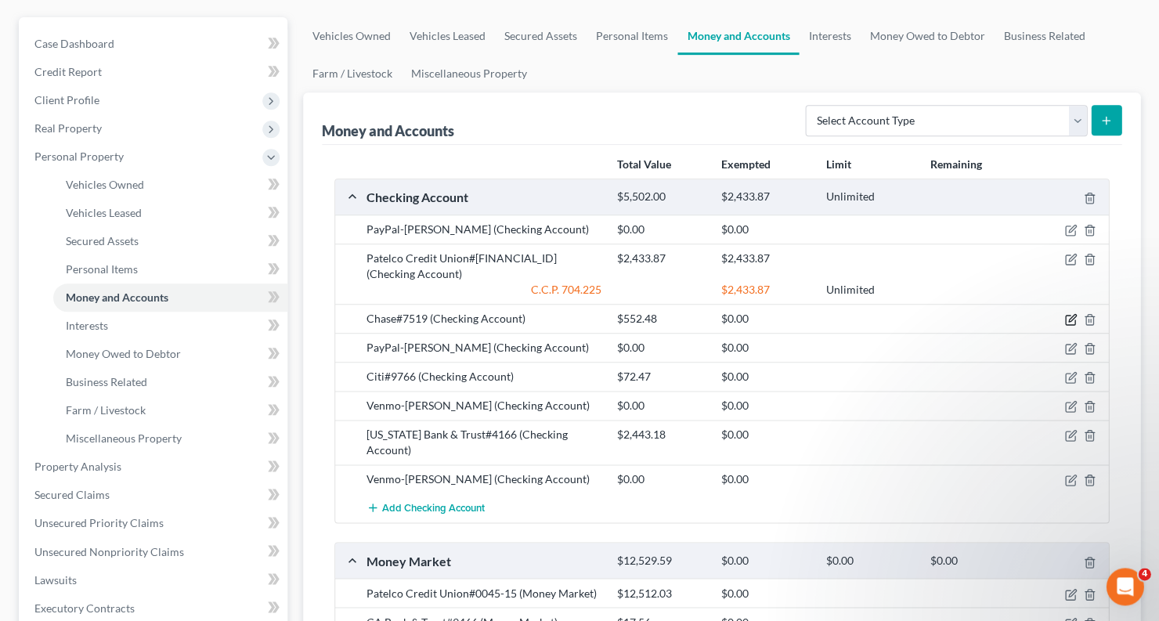
click at [1073, 313] on icon "button" at bounding box center [1070, 319] width 13 height 13
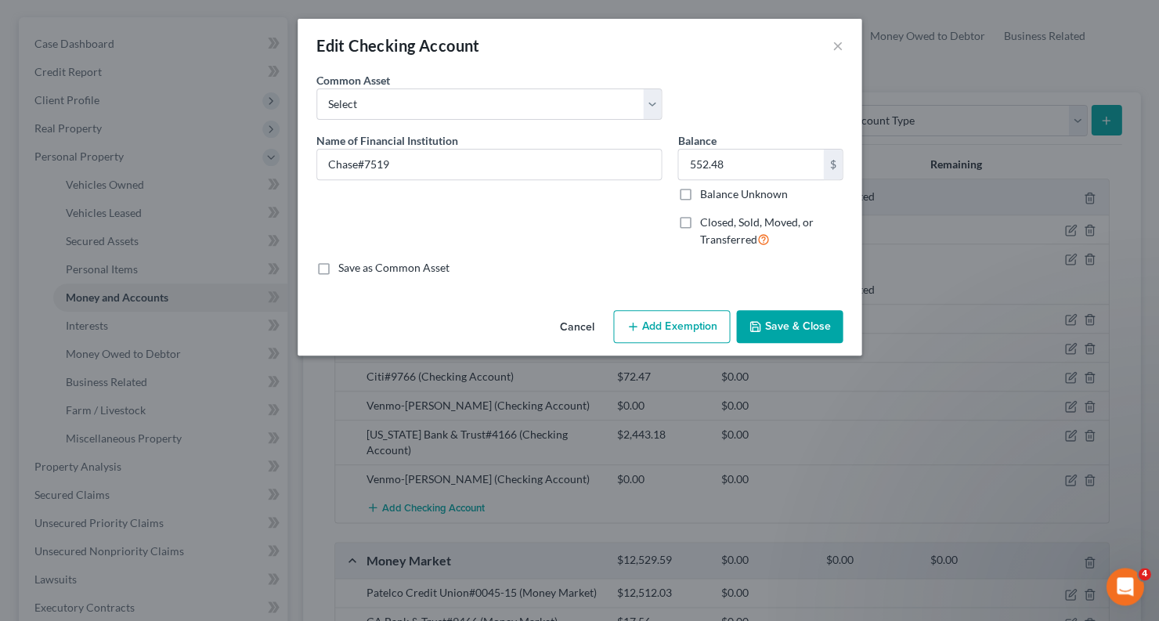
click at [683, 325] on button "Add Exemption" at bounding box center [671, 326] width 117 height 33
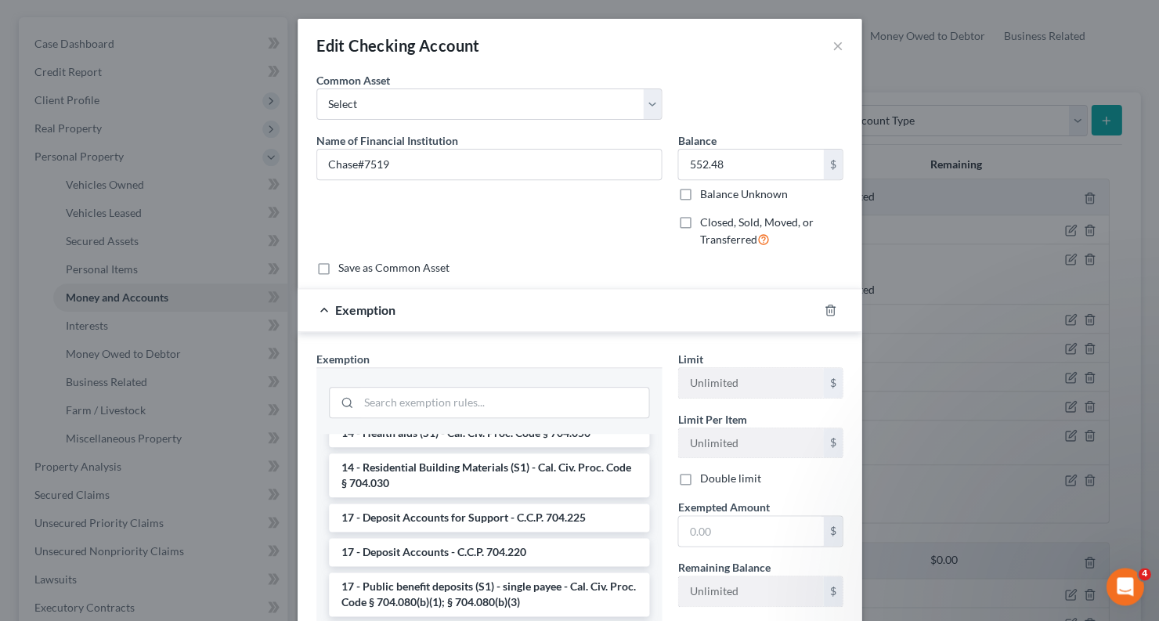
scroll to position [470, 0]
click at [536, 503] on li "17 - Deposit Accounts for Support - C.C.P. 704.225" at bounding box center [489, 517] width 320 height 28
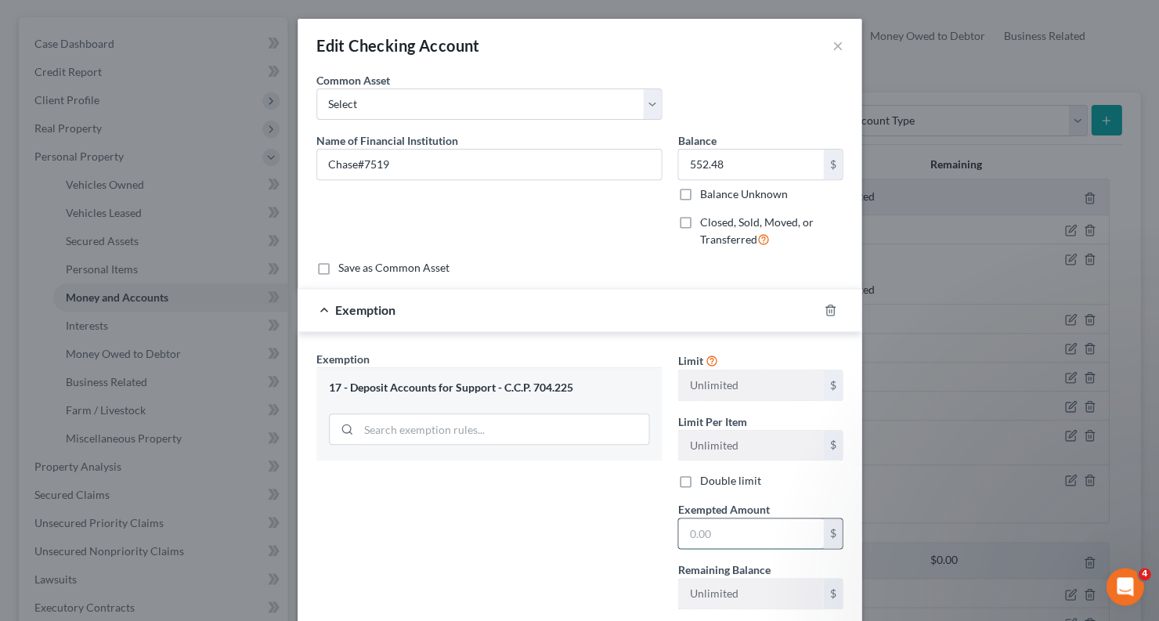
click at [754, 527] on input "text" at bounding box center [750, 533] width 145 height 30
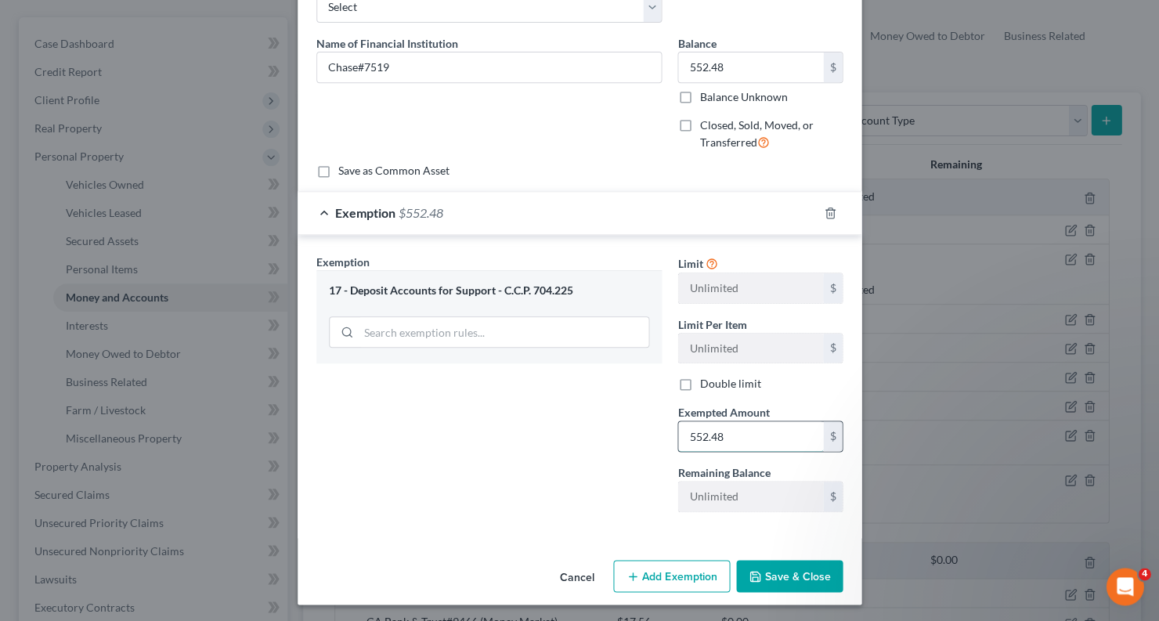
scroll to position [96, 0]
type input "552.48"
click at [800, 583] on button "Save & Close" at bounding box center [789, 577] width 107 height 33
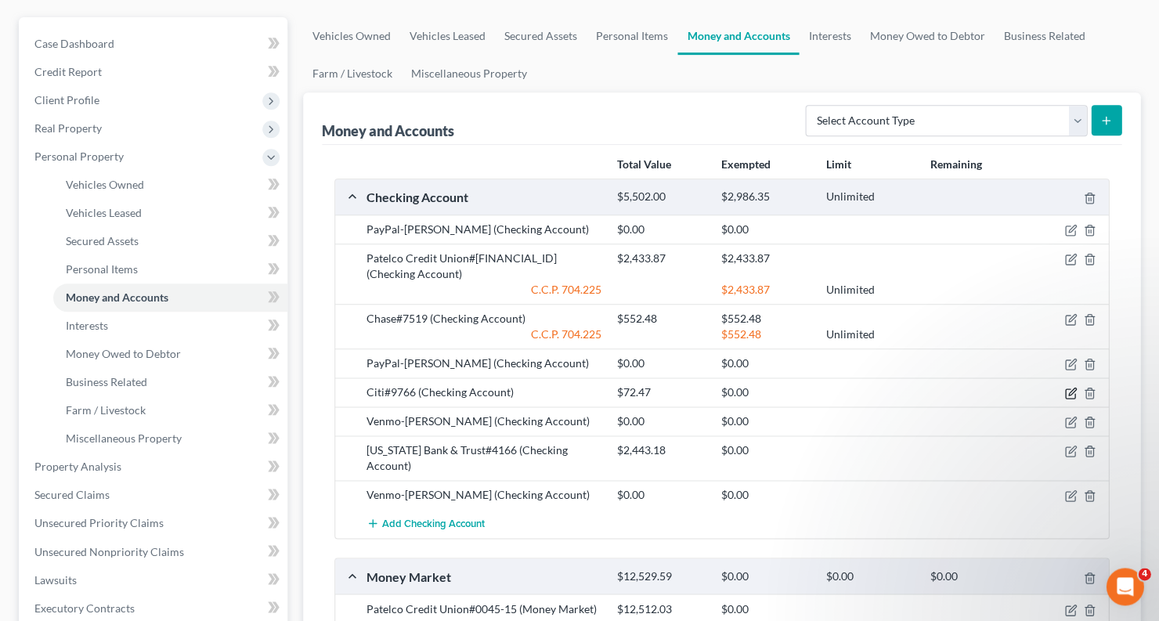
click at [1069, 387] on icon "button" at bounding box center [1070, 393] width 13 height 13
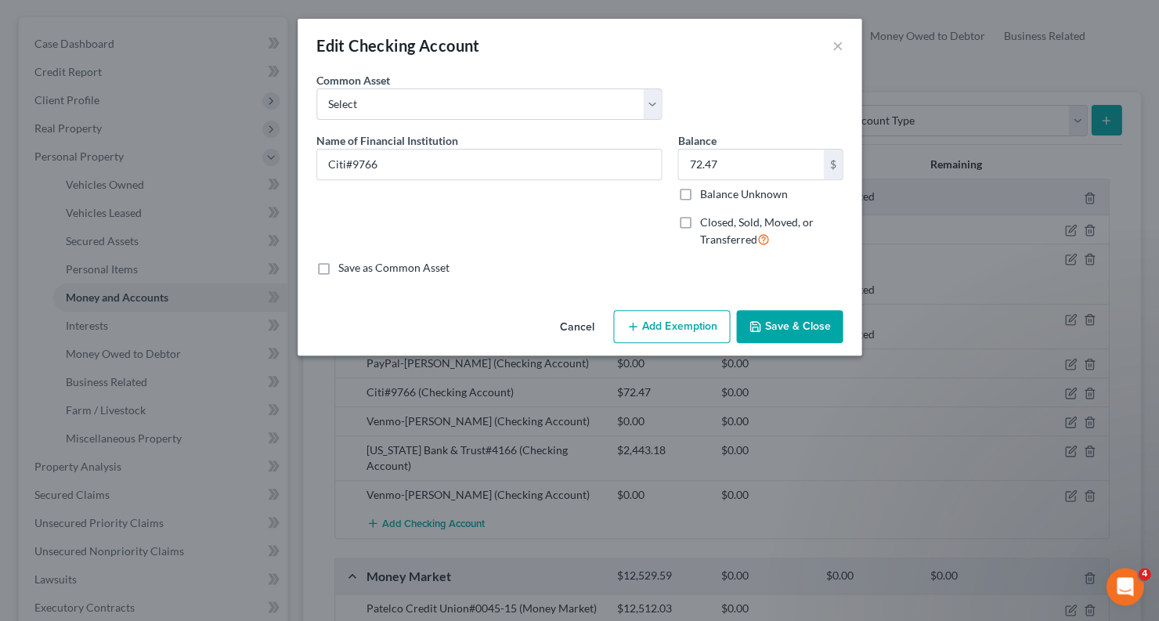
click at [668, 332] on button "Add Exemption" at bounding box center [671, 326] width 117 height 33
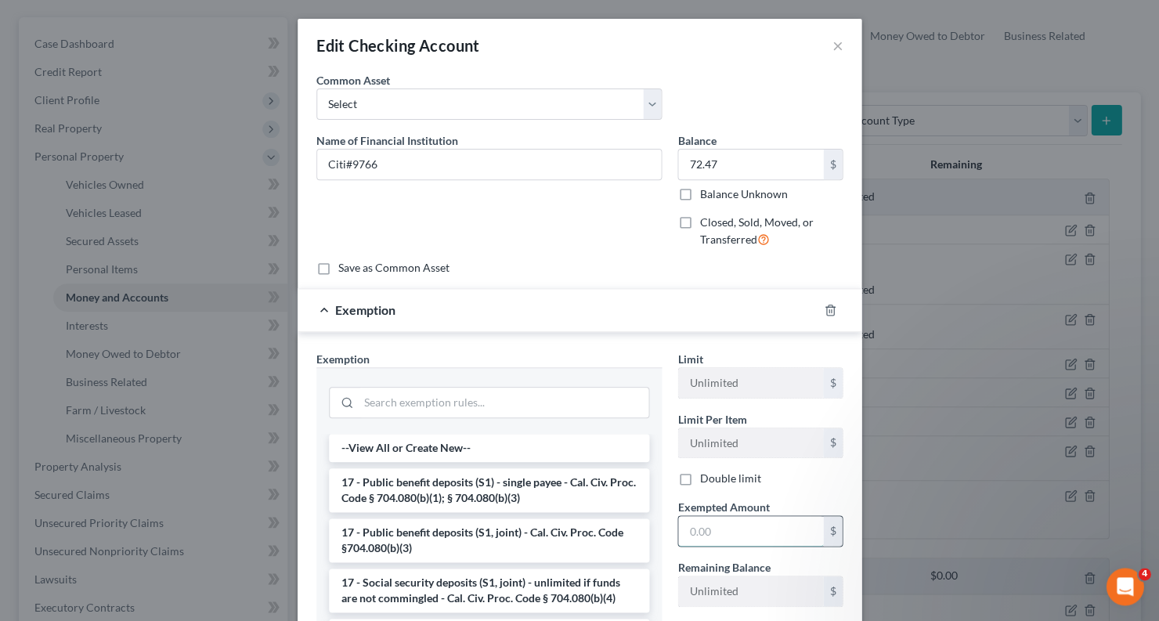
click at [720, 533] on input "text" at bounding box center [750, 531] width 145 height 30
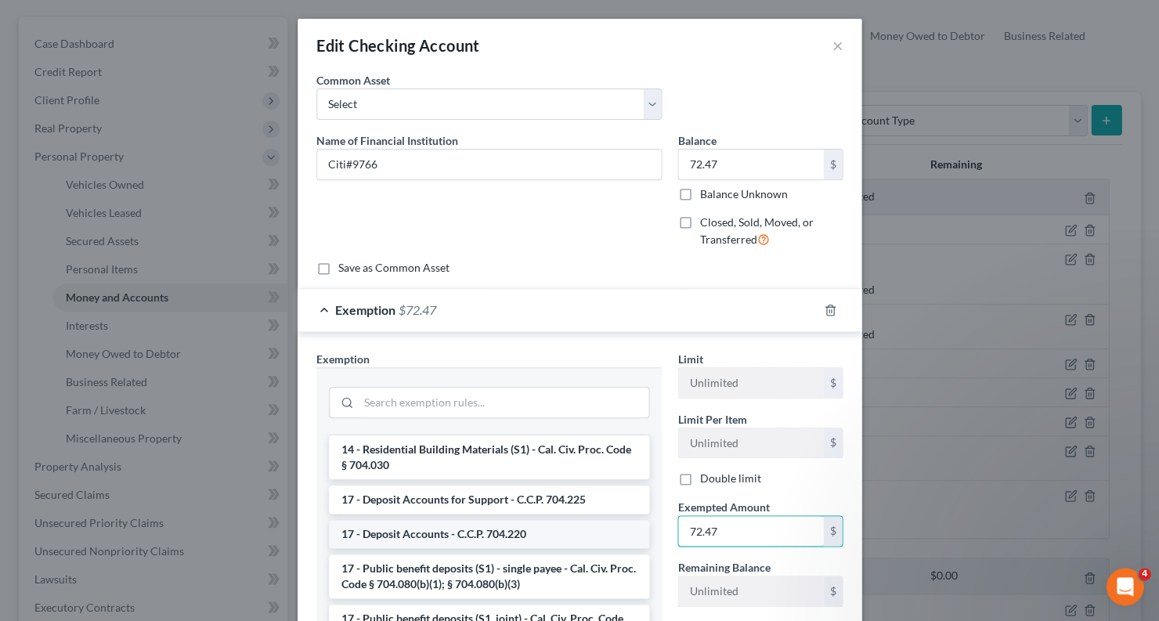
scroll to position [488, 0]
type input "72.47"
click at [519, 485] on li "17 - Deposit Accounts for Support - C.C.P. 704.225" at bounding box center [489, 499] width 320 height 28
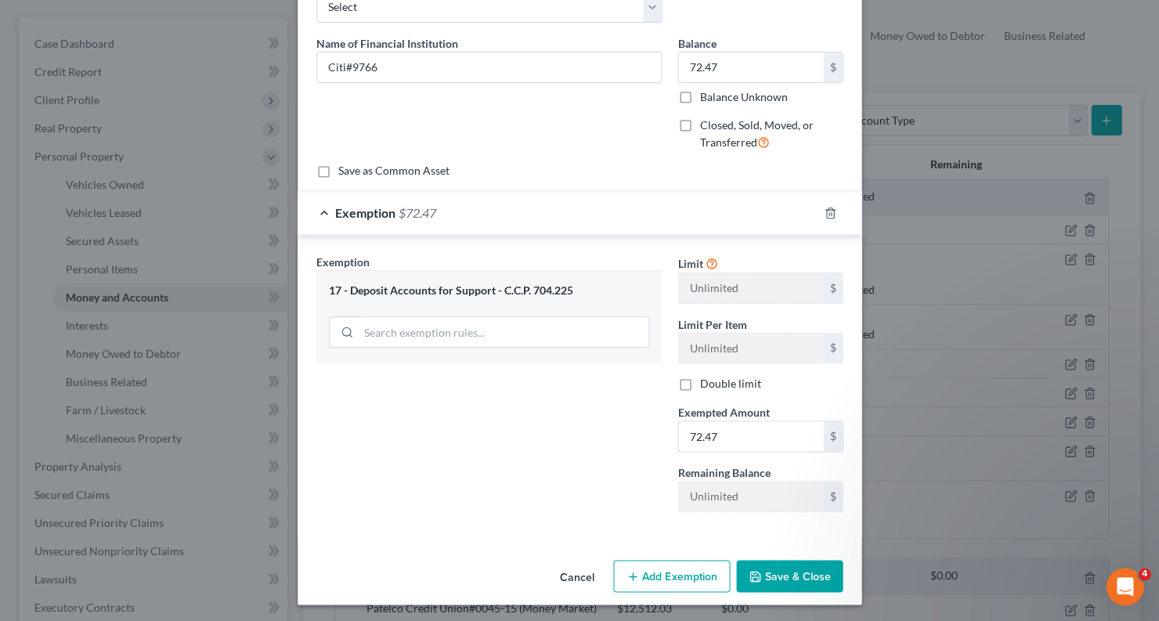
scroll to position [96, 0]
click at [770, 561] on button "Save & Close" at bounding box center [789, 577] width 107 height 33
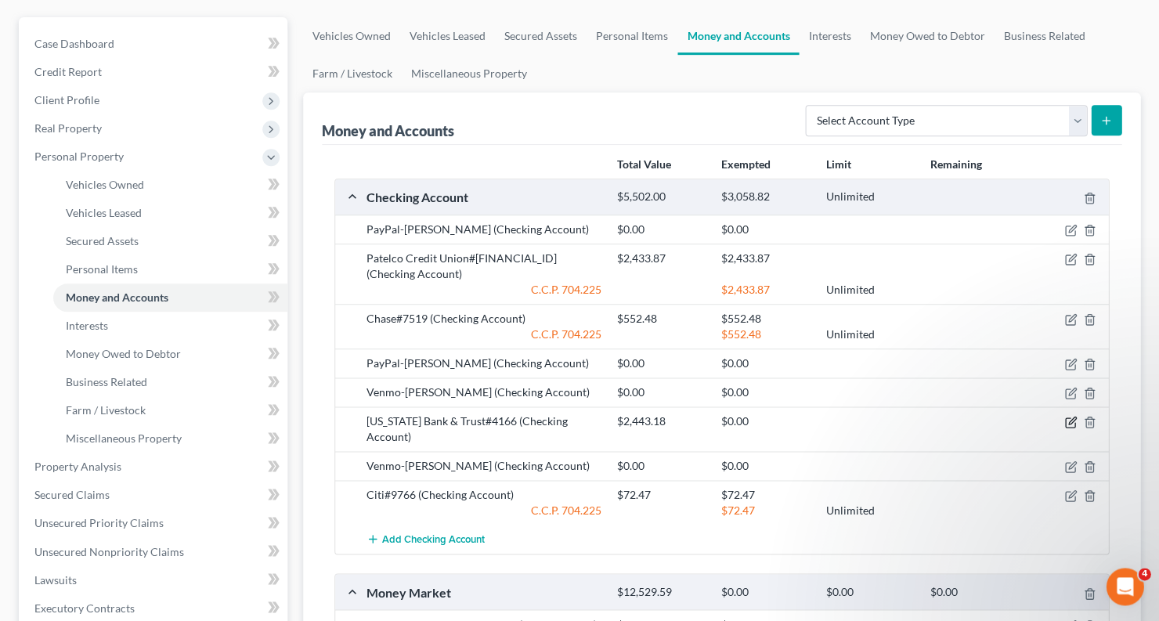
click at [1071, 417] on icon "button" at bounding box center [1071, 420] width 7 height 7
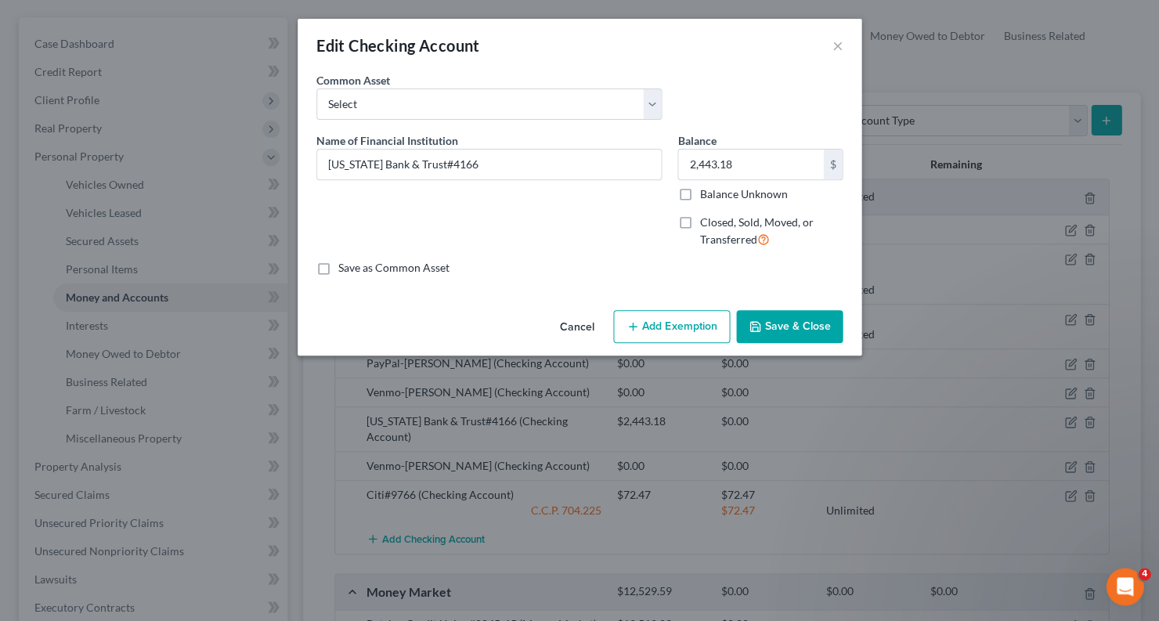
click at [663, 315] on button "Add Exemption" at bounding box center [671, 326] width 117 height 33
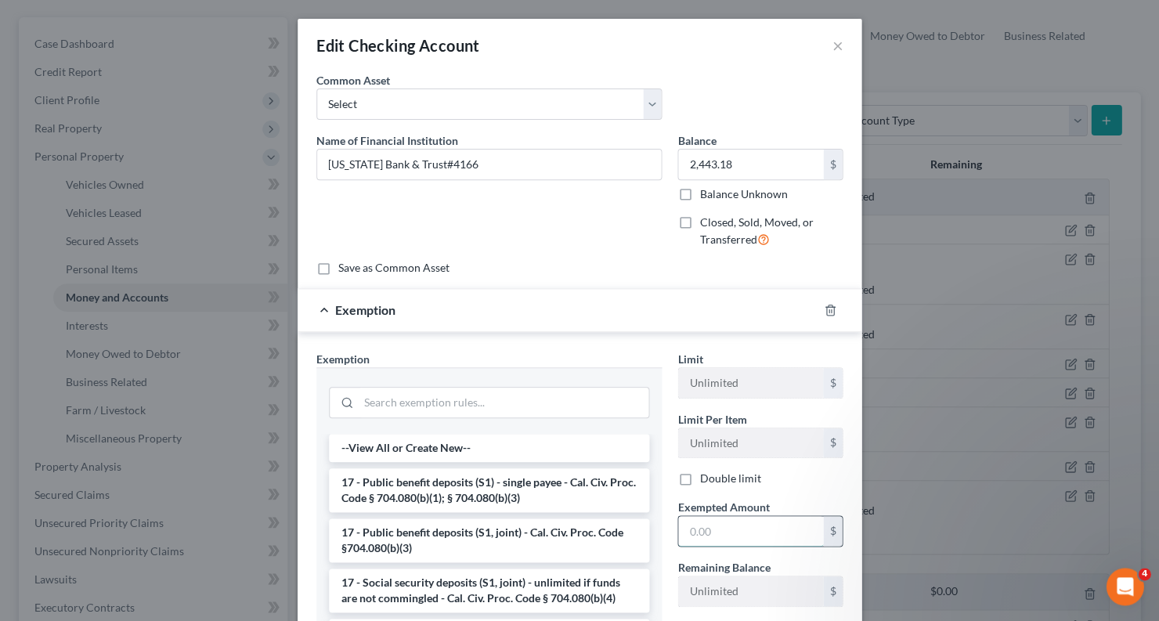
click at [720, 539] on input "text" at bounding box center [750, 531] width 145 height 30
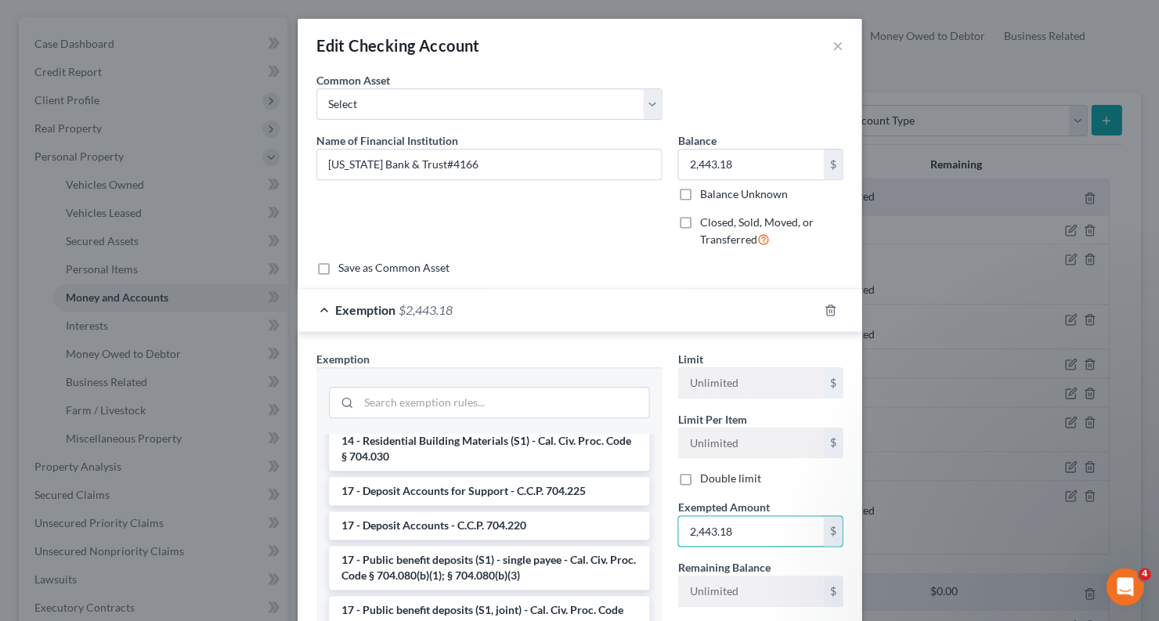
scroll to position [489, 0]
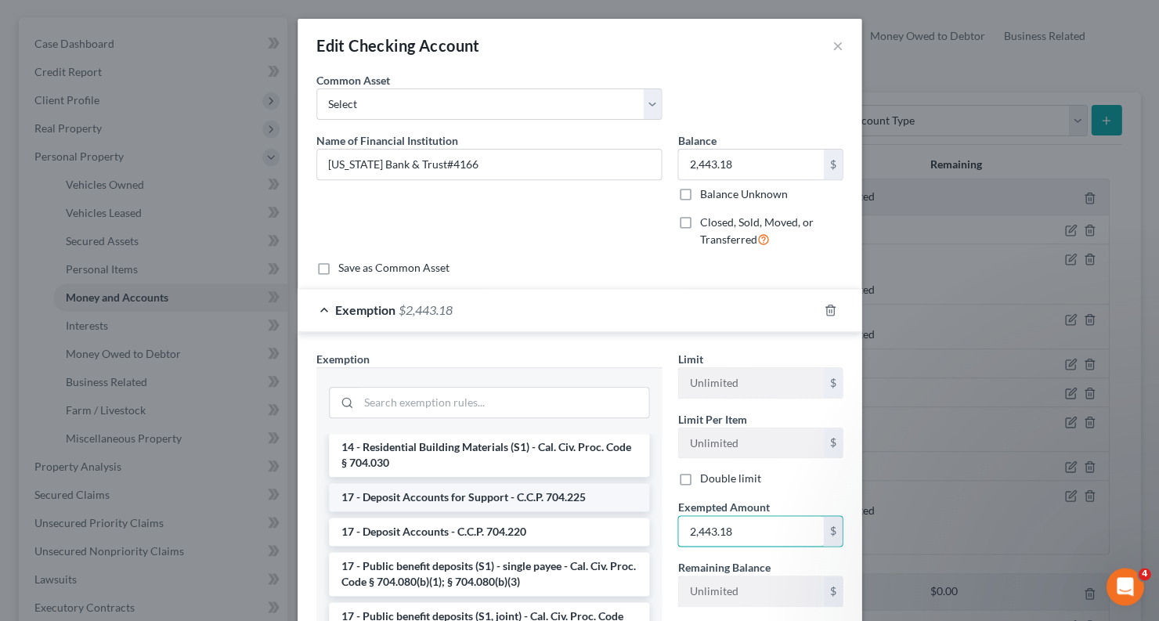
type input "2,443.18"
click at [459, 487] on li "17 - Deposit Accounts for Support - C.C.P. 704.225" at bounding box center [489, 497] width 320 height 28
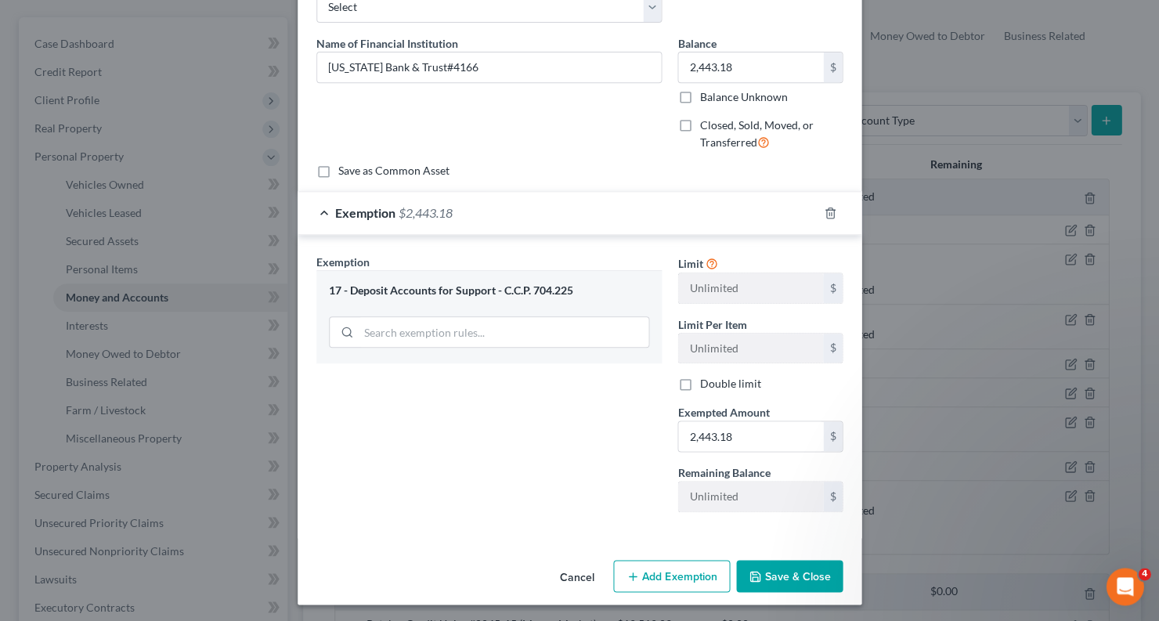
scroll to position [96, 0]
click at [813, 574] on button "Save & Close" at bounding box center [789, 577] width 107 height 33
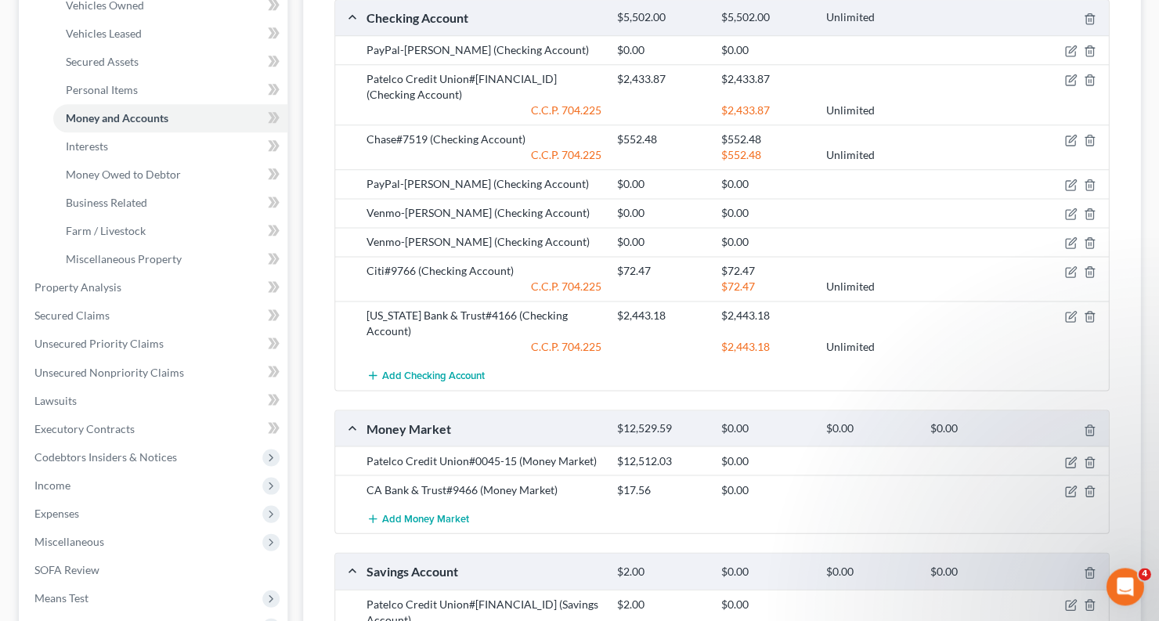
scroll to position [331, 0]
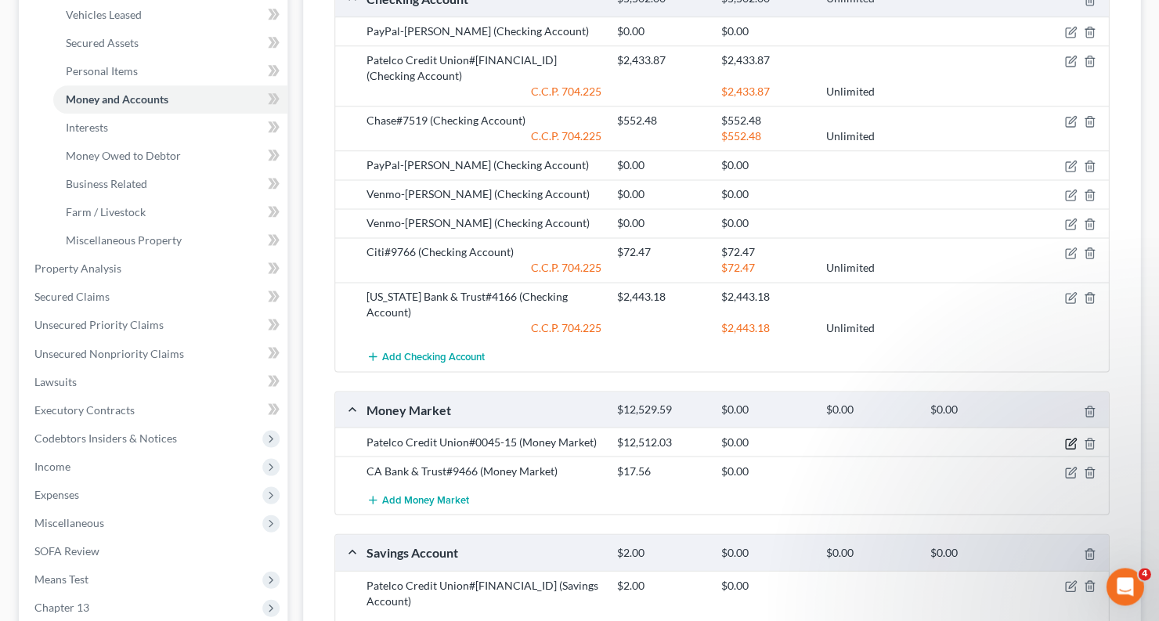
click at [1067, 437] on icon "button" at bounding box center [1070, 443] width 13 height 13
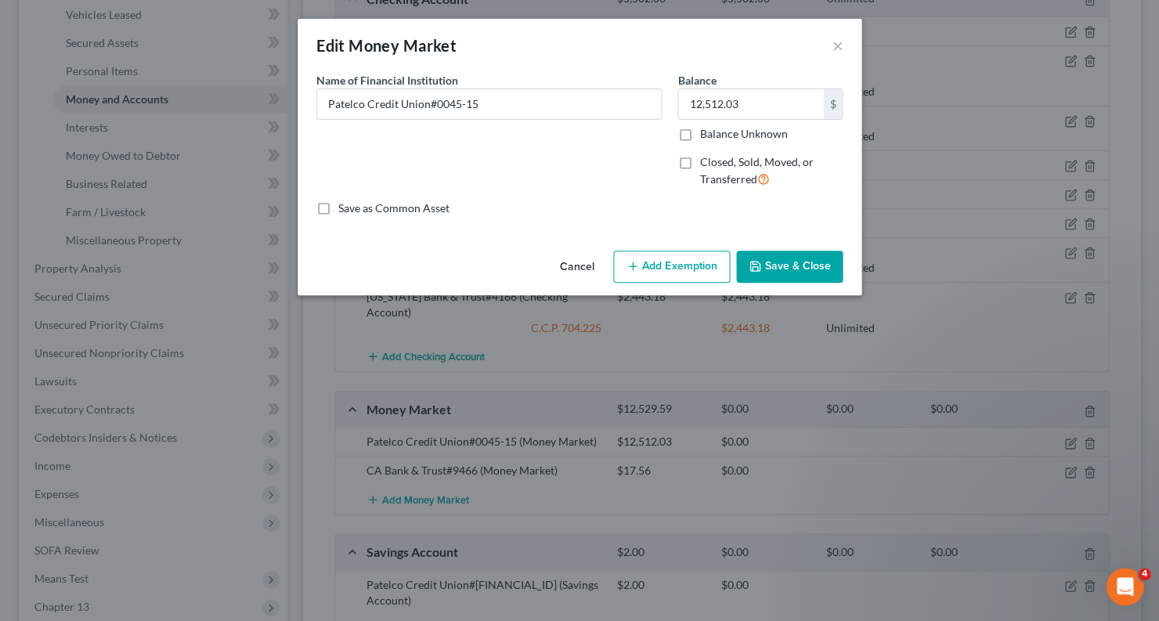
click at [663, 264] on button "Add Exemption" at bounding box center [671, 267] width 117 height 33
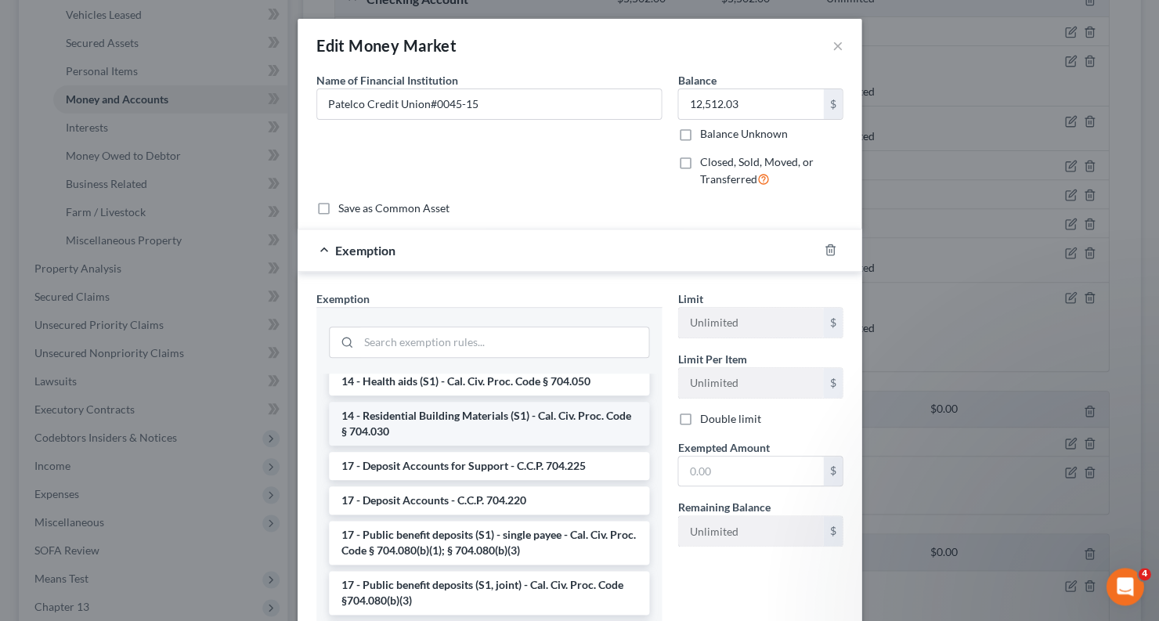
scroll to position [314, 0]
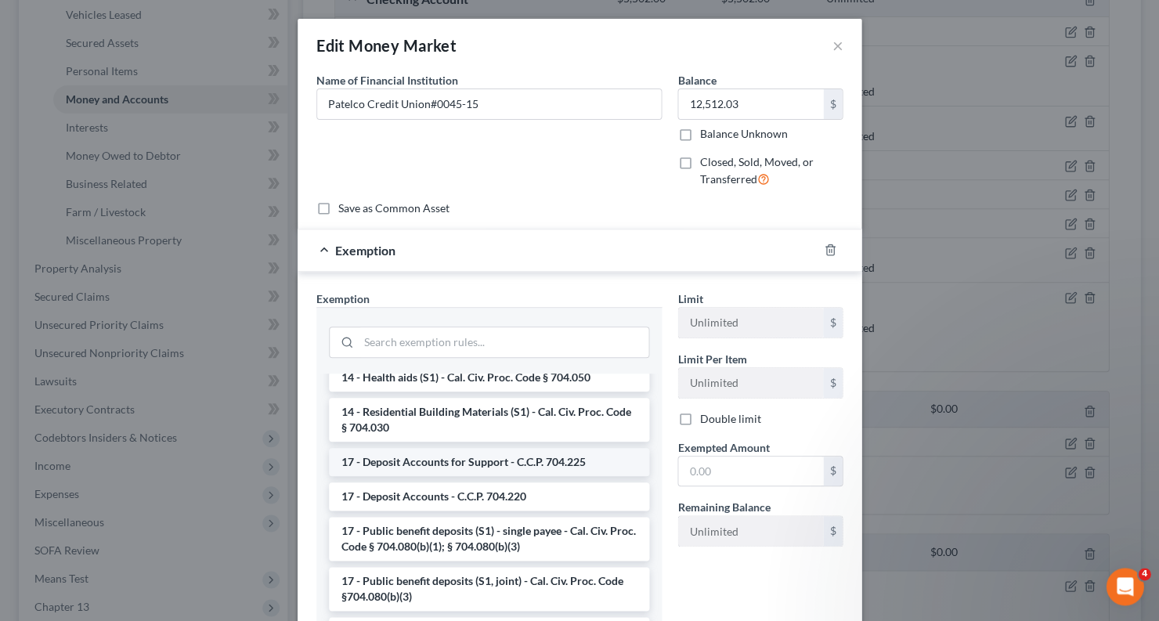
click at [533, 448] on li "17 - Deposit Accounts for Support - C.C.P. 704.225" at bounding box center [489, 462] width 320 height 28
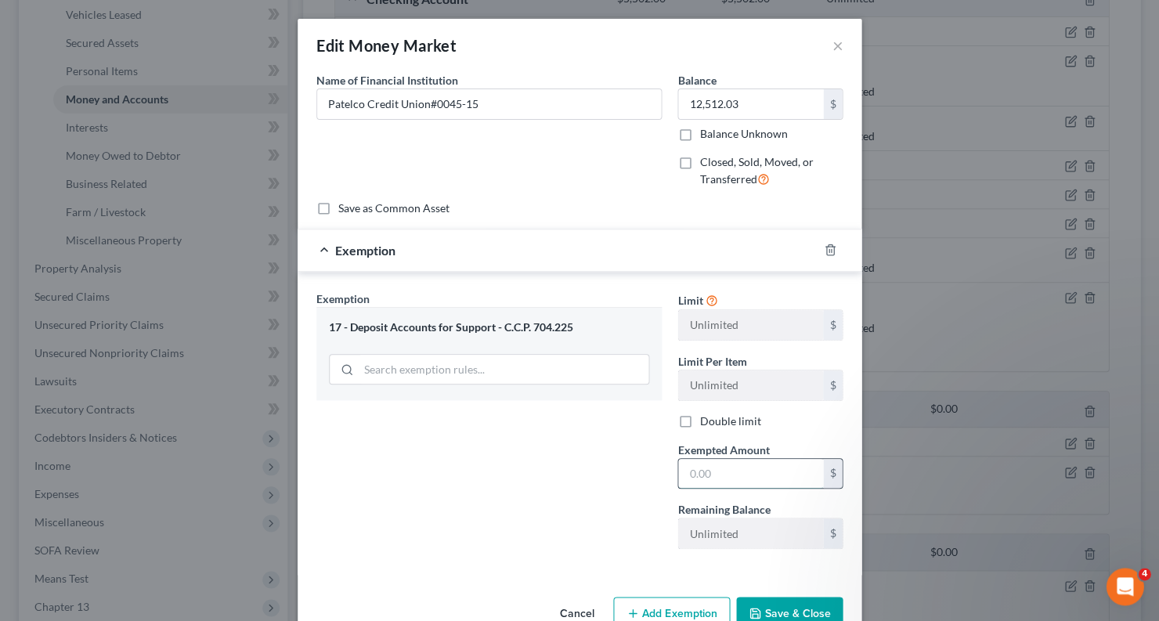
click at [717, 467] on input "text" at bounding box center [750, 474] width 145 height 30
type input "0"
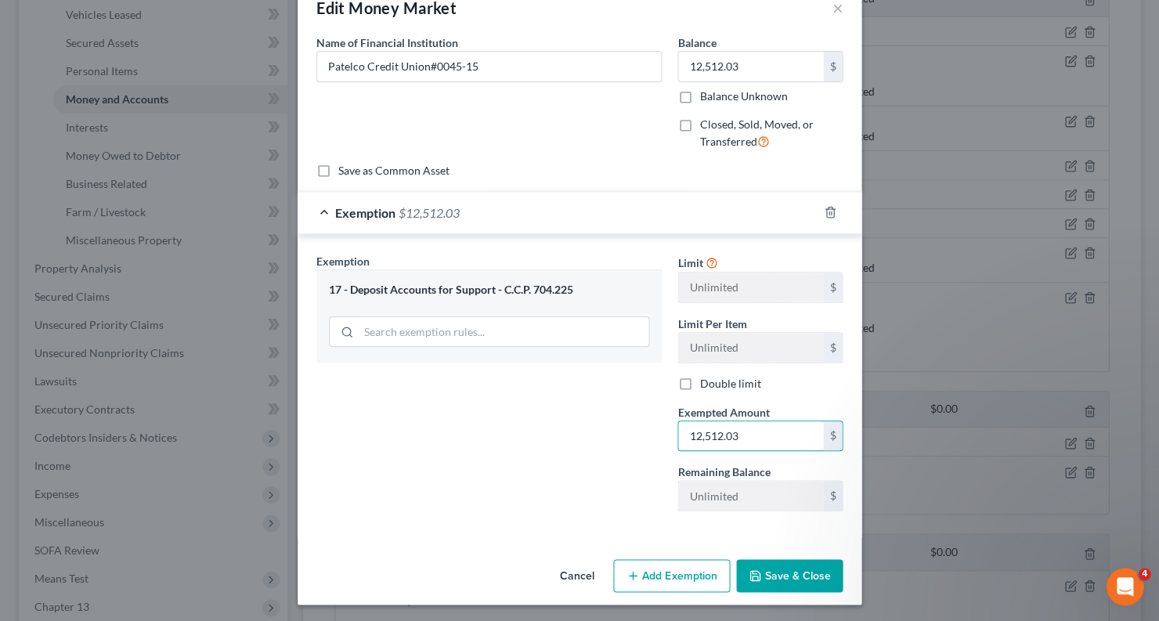
scroll to position [36, 0]
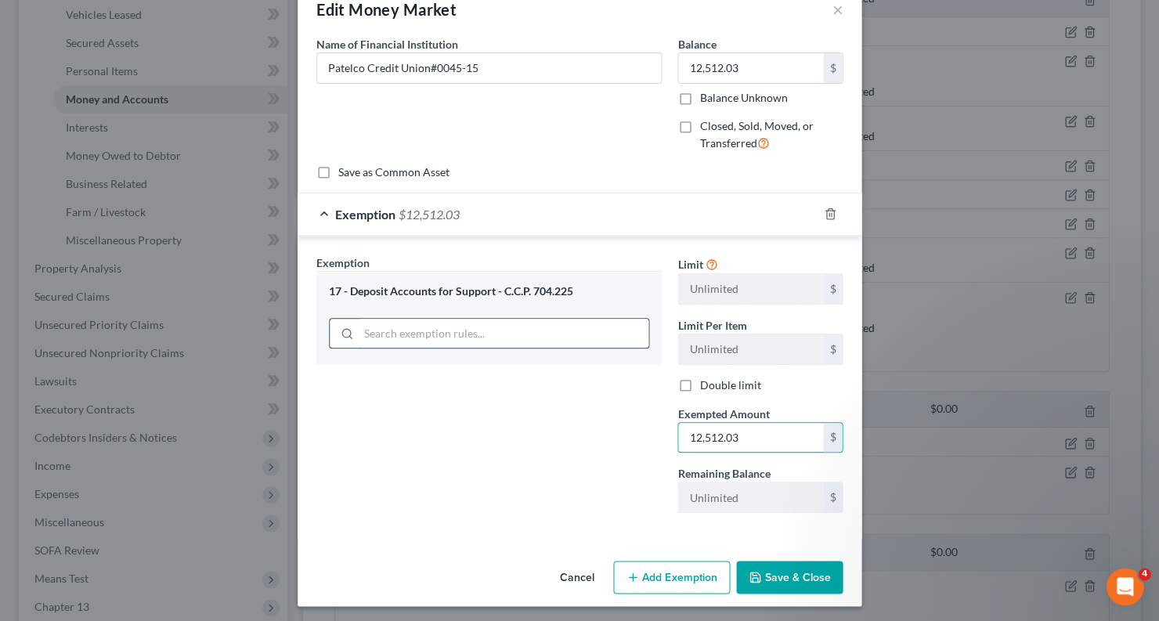
type input "12,512.03"
click at [616, 323] on input "search" at bounding box center [504, 334] width 290 height 30
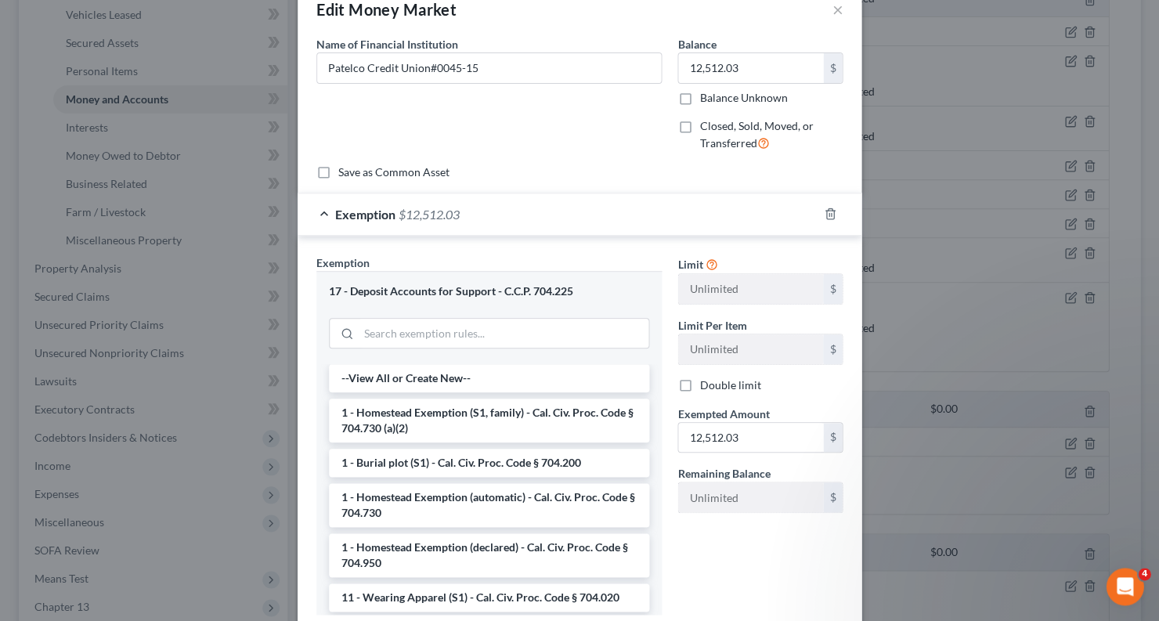
click at [793, 578] on div "Limit Unlimited $ Limit Per Item Unlimited $ Double limit Exempted Amount * 12,…" at bounding box center [760, 441] width 181 height 373
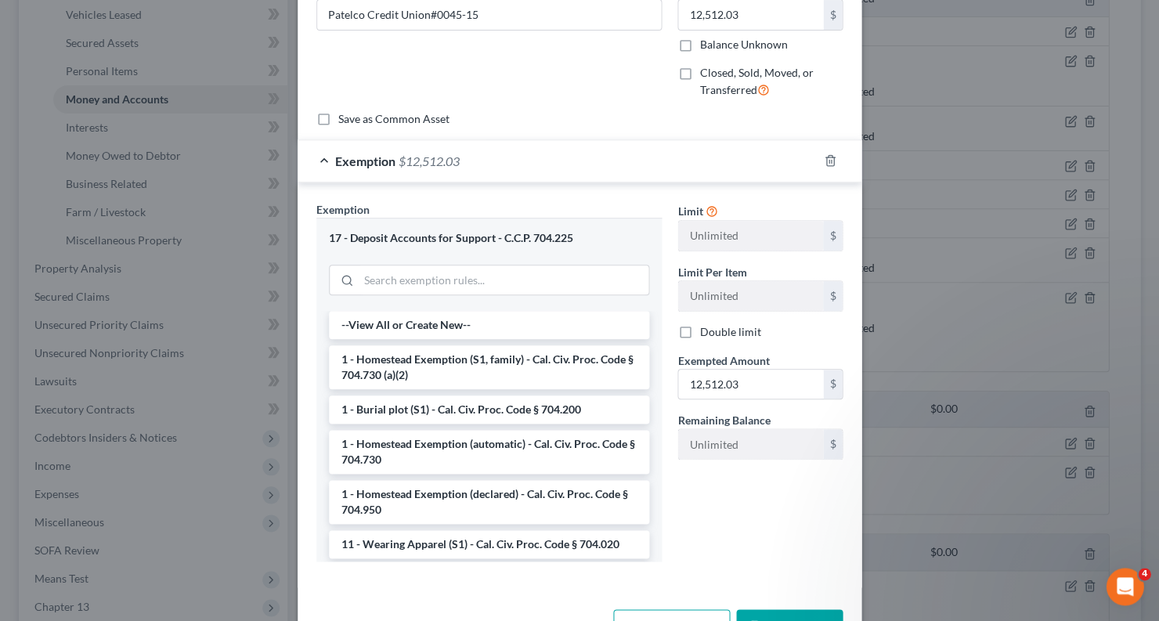
scroll to position [125, 0]
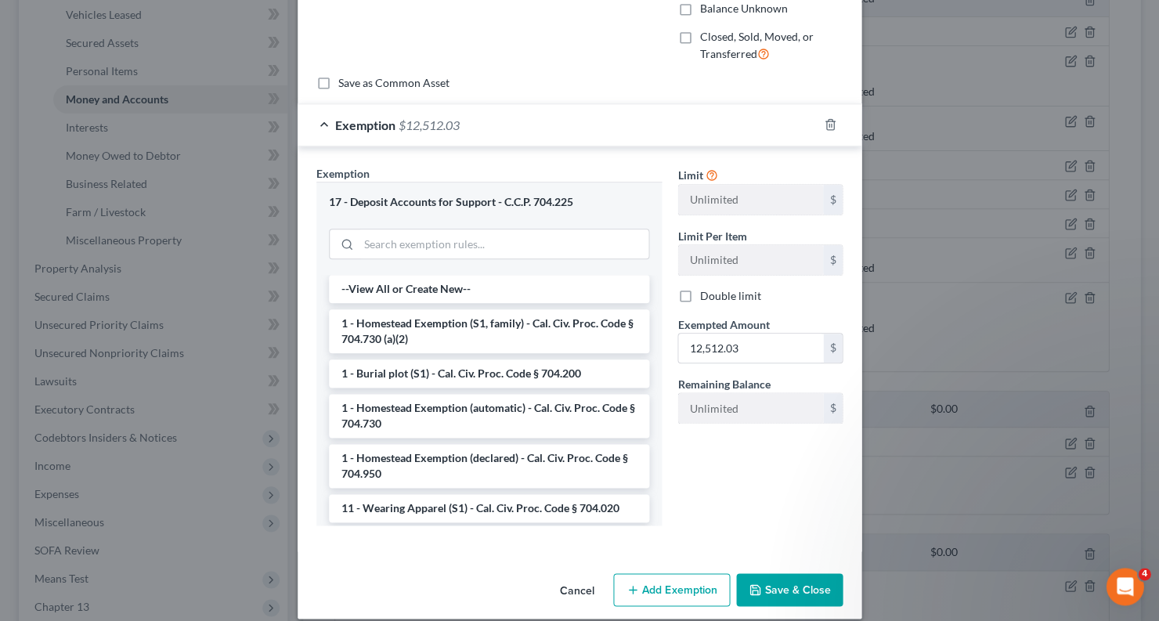
click at [783, 587] on button "Save & Close" at bounding box center [789, 589] width 107 height 33
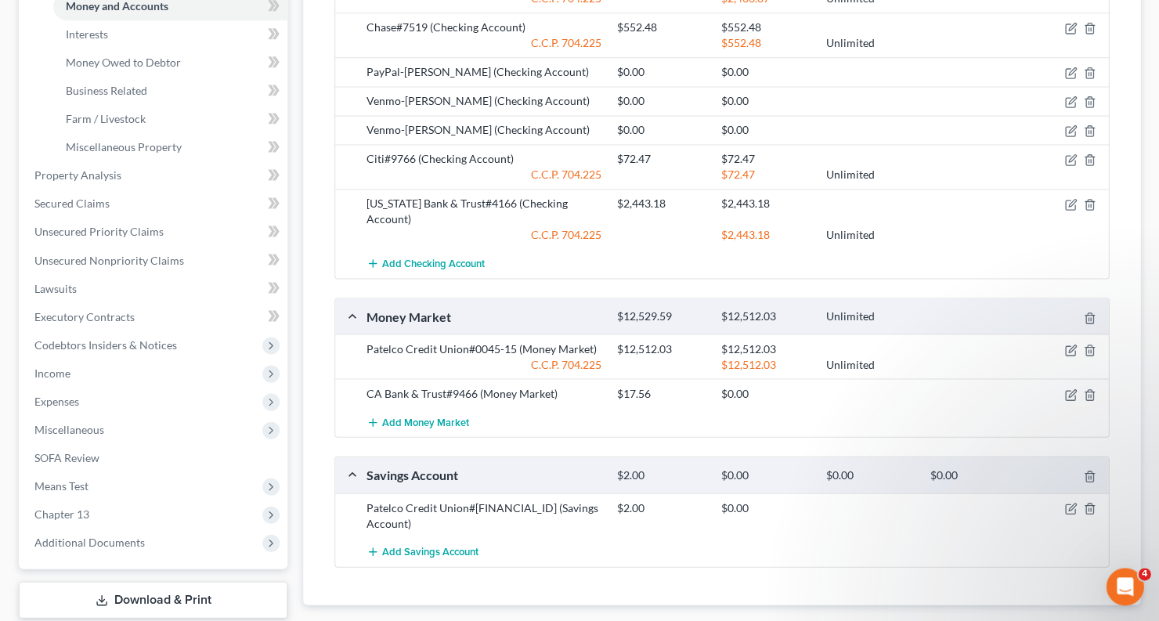
scroll to position [434, 0]
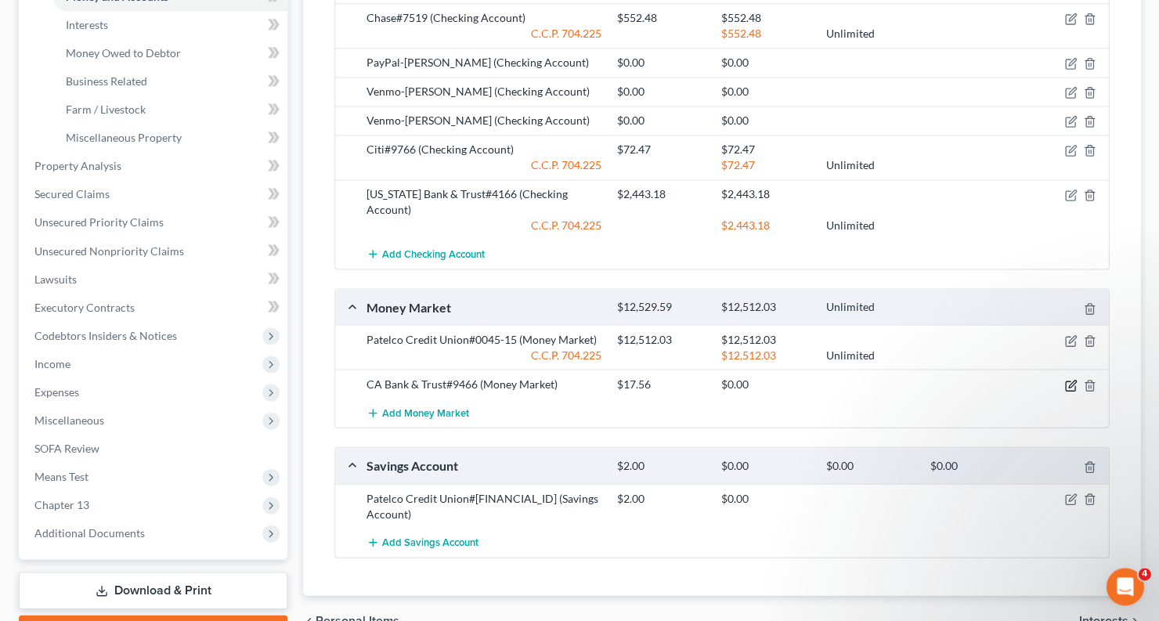
click at [1073, 379] on icon "button" at bounding box center [1070, 385] width 13 height 13
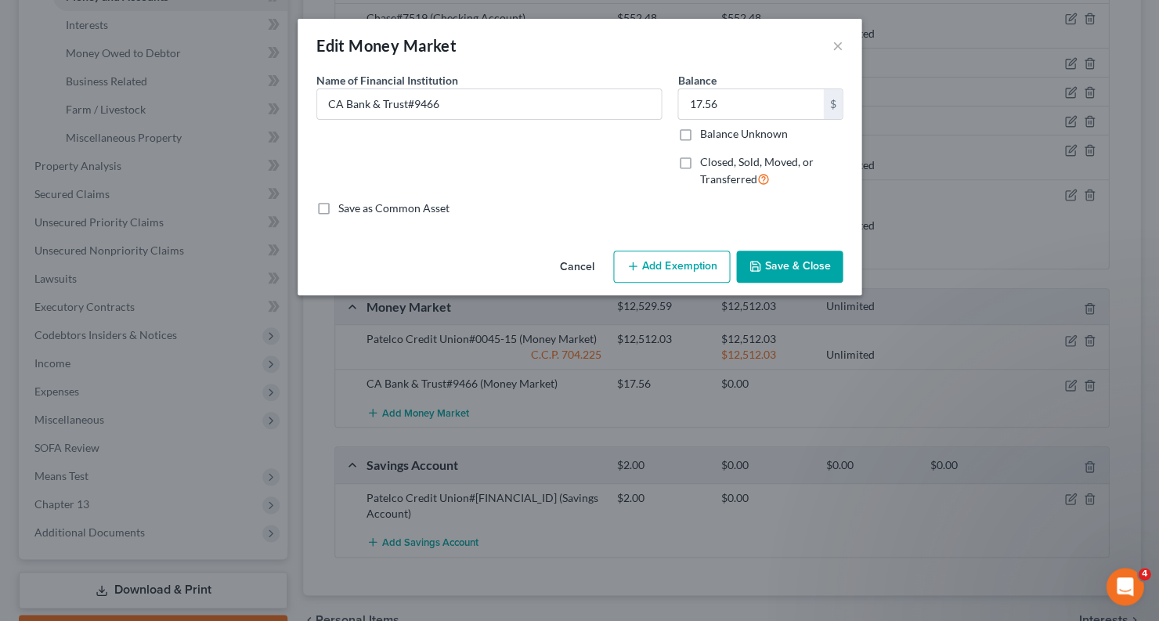
click at [670, 262] on button "Add Exemption" at bounding box center [671, 267] width 117 height 33
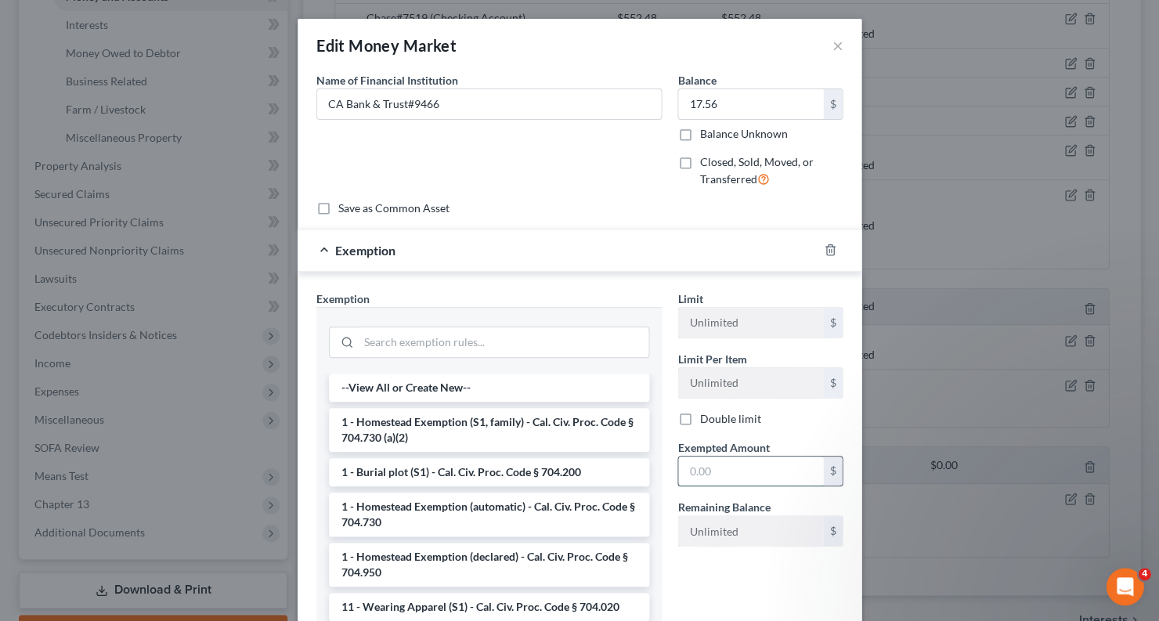
click at [741, 469] on input "text" at bounding box center [750, 472] width 145 height 30
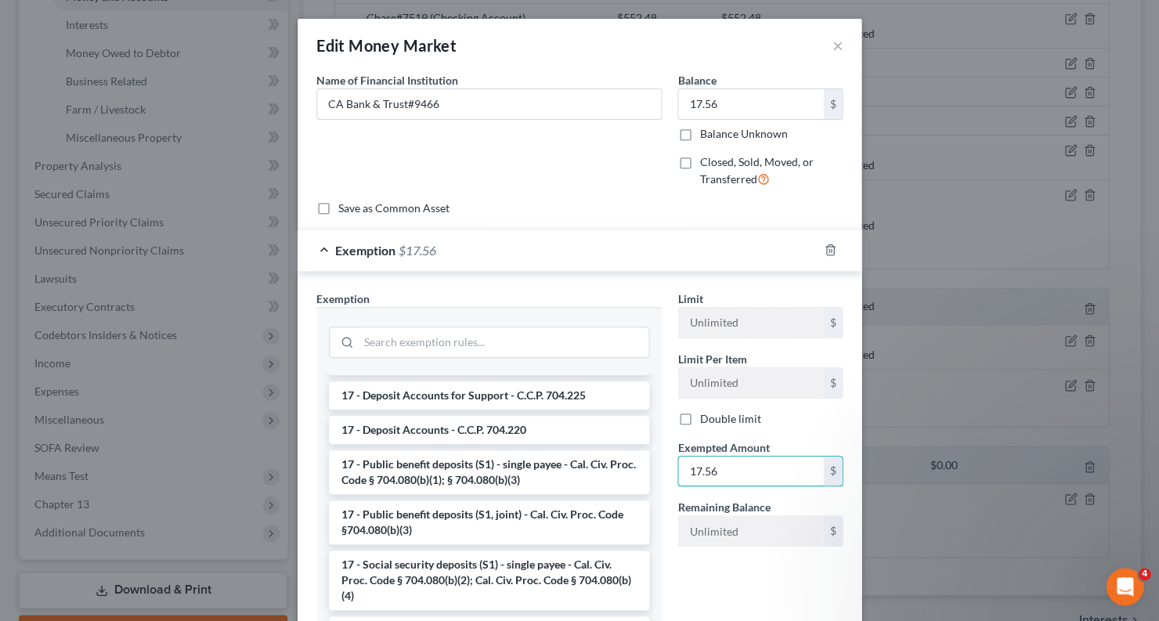
scroll to position [305, 0]
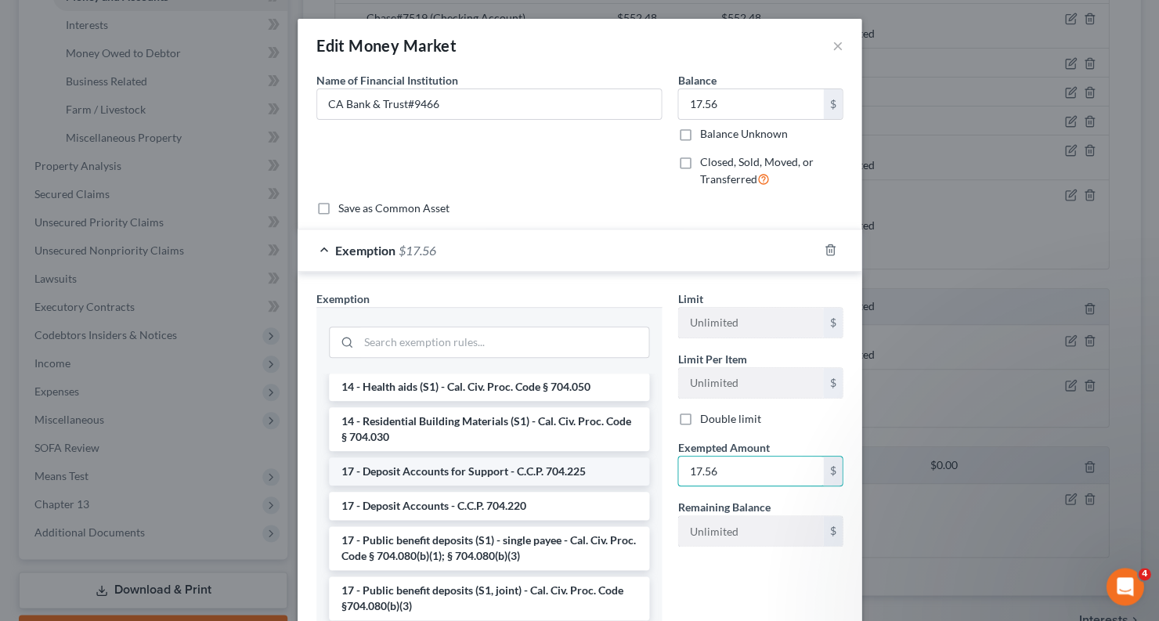
type input "17.56"
click at [535, 458] on li "17 - Deposit Accounts for Support - C.C.P. 704.225" at bounding box center [489, 471] width 320 height 28
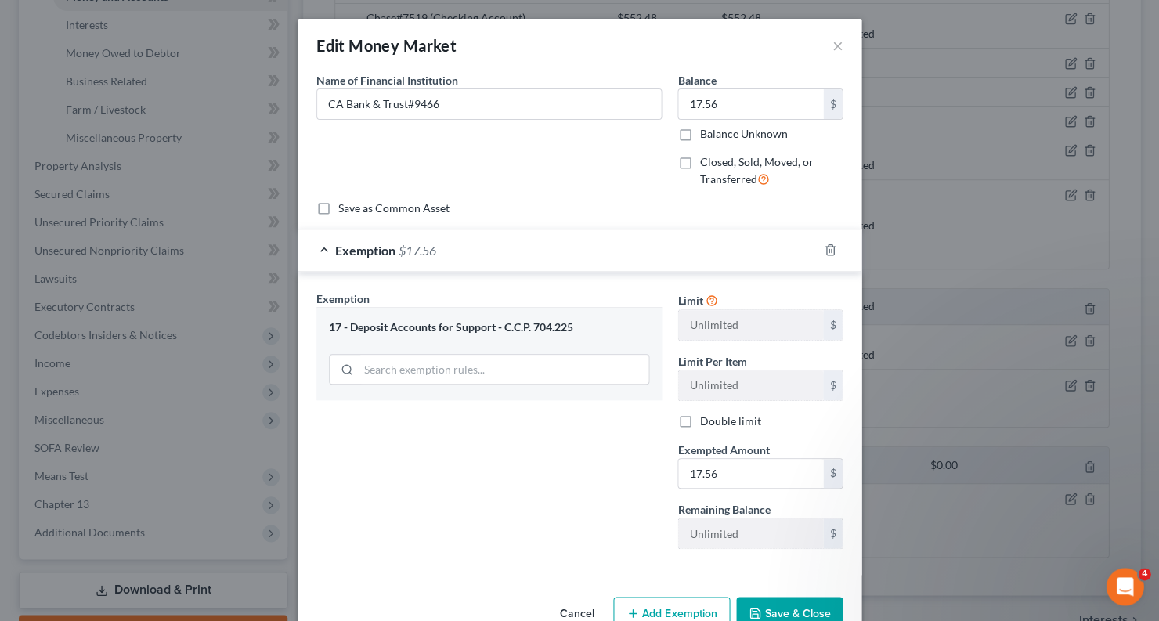
click at [792, 608] on button "Save & Close" at bounding box center [789, 613] width 107 height 33
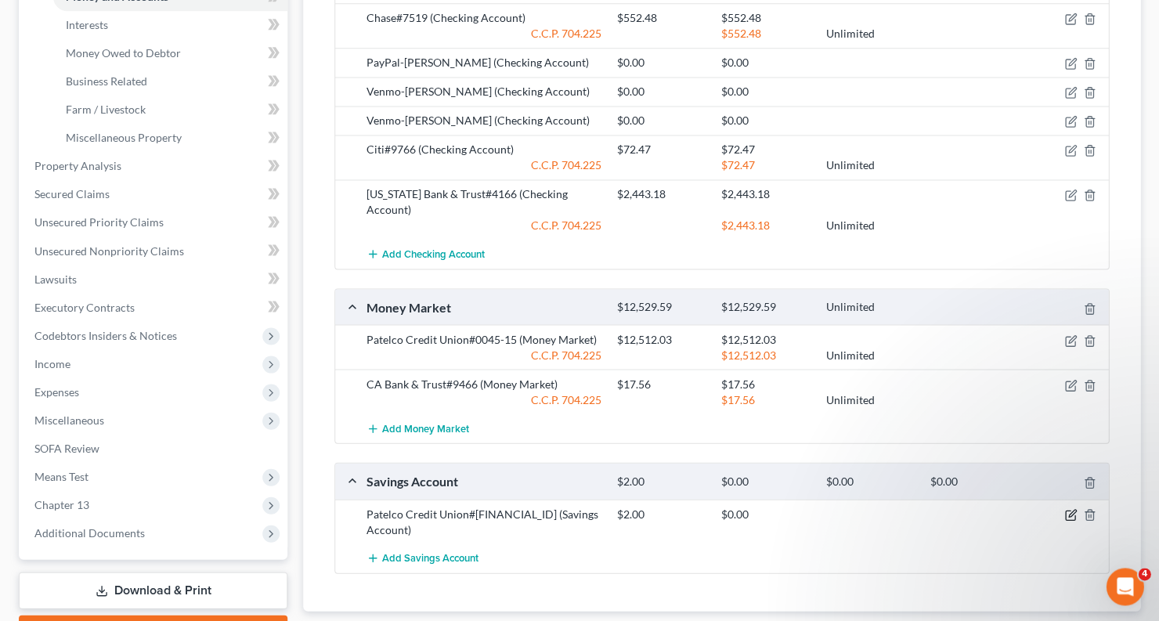
click at [1066, 508] on icon "button" at bounding box center [1070, 514] width 13 height 13
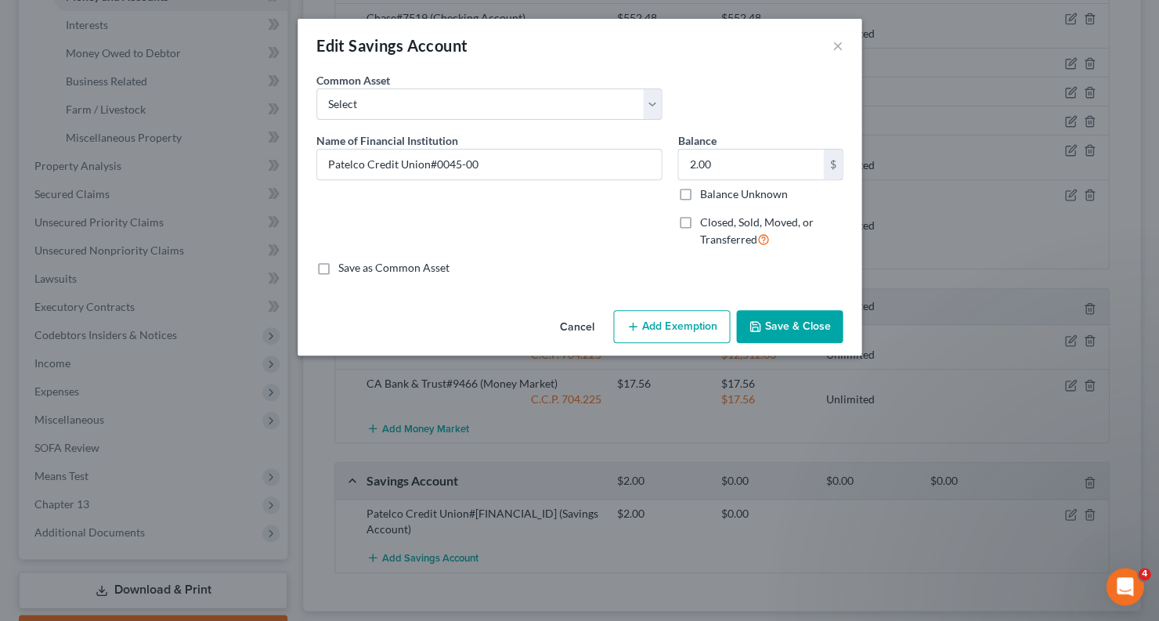
click at [675, 317] on button "Add Exemption" at bounding box center [671, 326] width 117 height 33
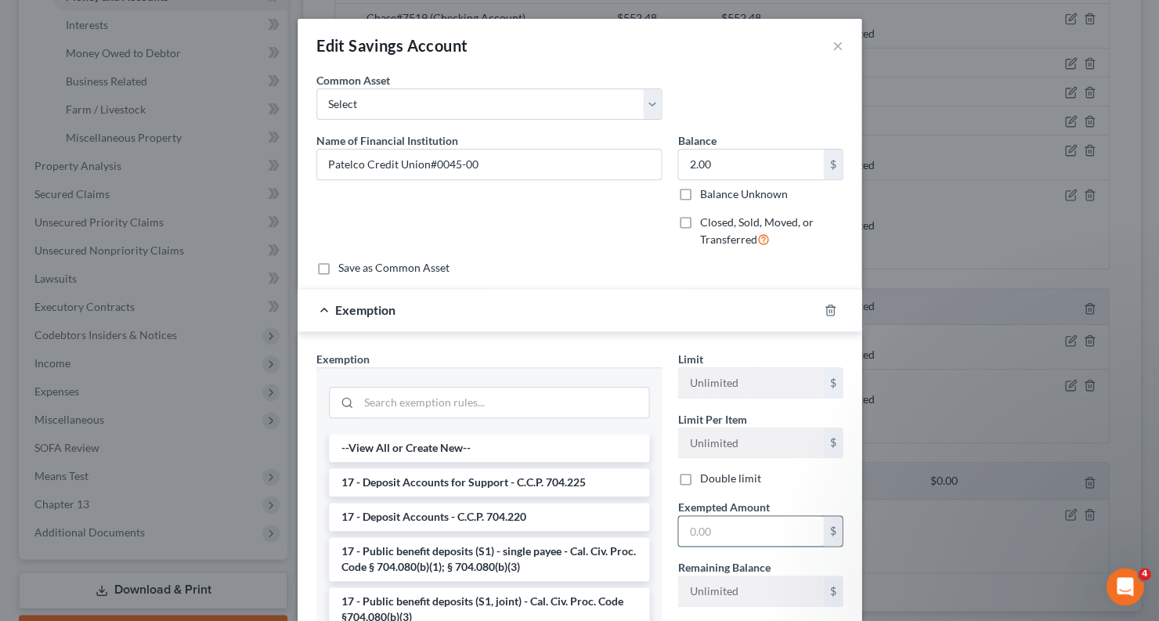
click at [723, 516] on input "text" at bounding box center [750, 531] width 145 height 30
type input "1"
type input "2"
click at [500, 482] on li "17 - Deposit Accounts for Support - C.C.P. 704.225" at bounding box center [489, 482] width 320 height 28
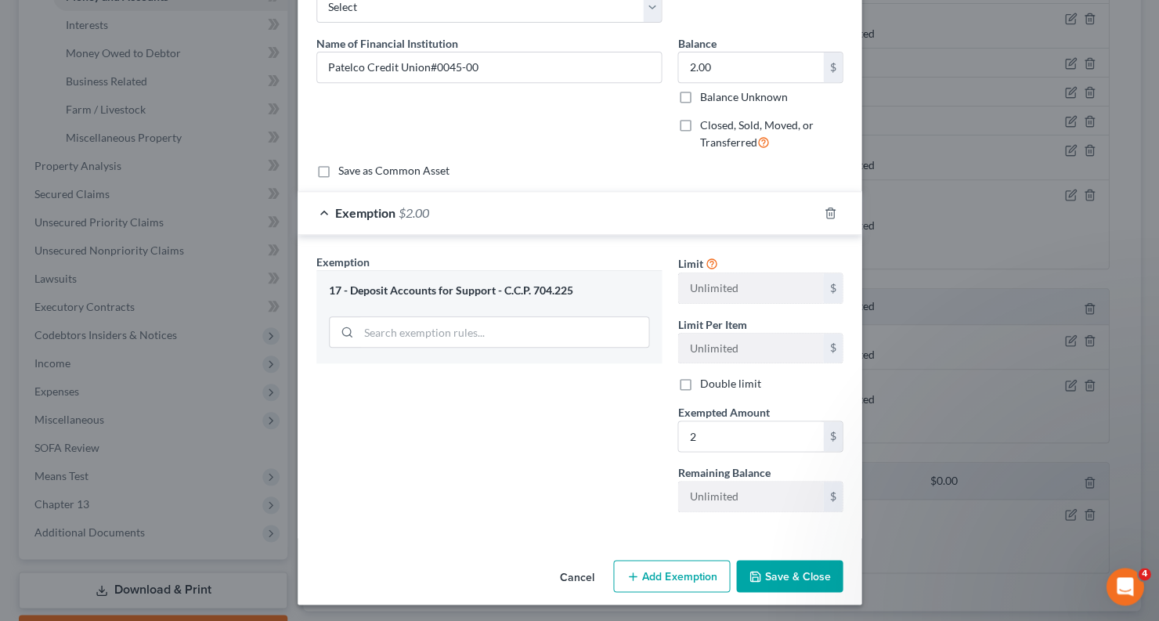
scroll to position [96, 0]
click at [773, 566] on button "Save & Close" at bounding box center [789, 577] width 107 height 33
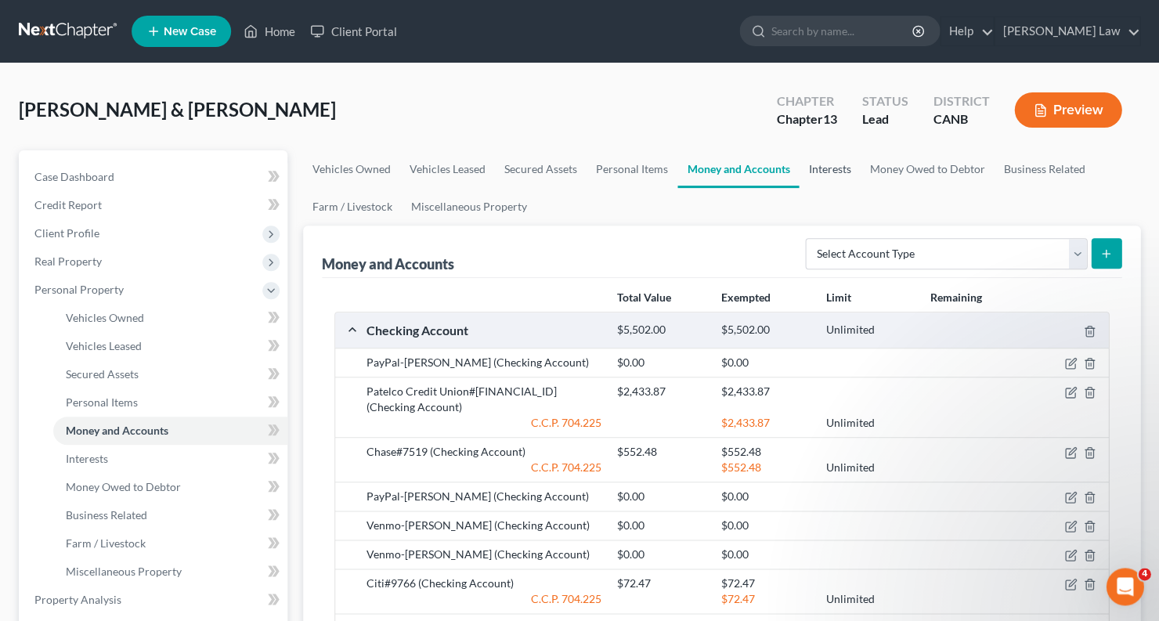
scroll to position [0, 0]
click at [826, 166] on link "Interests" at bounding box center [829, 169] width 61 height 38
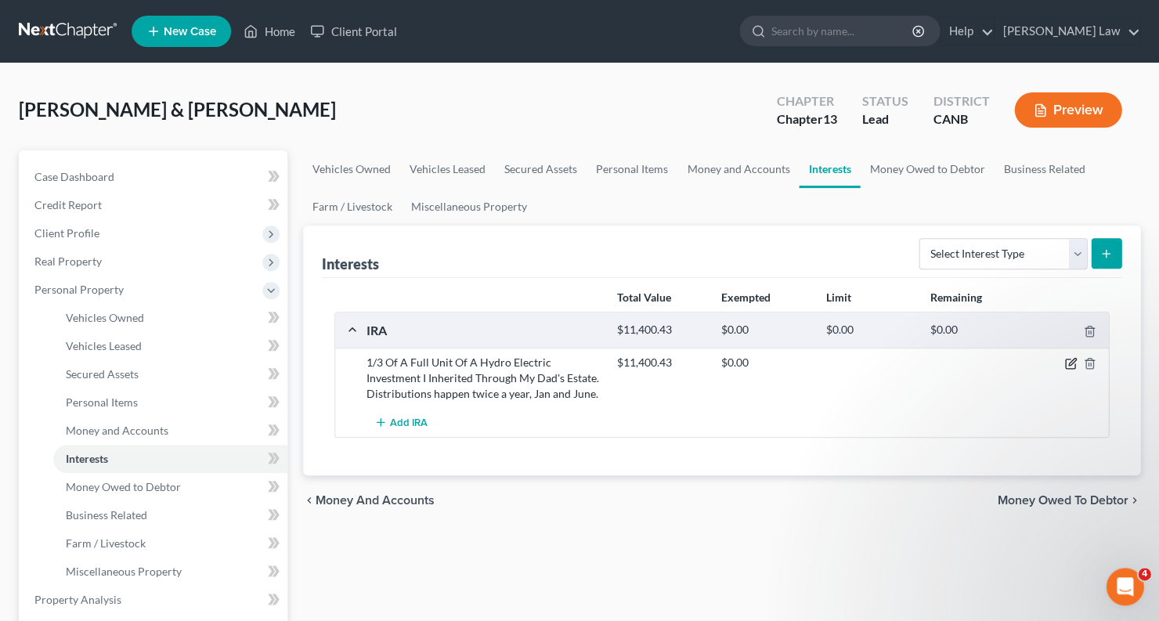
click at [1075, 359] on icon "button" at bounding box center [1071, 362] width 7 height 7
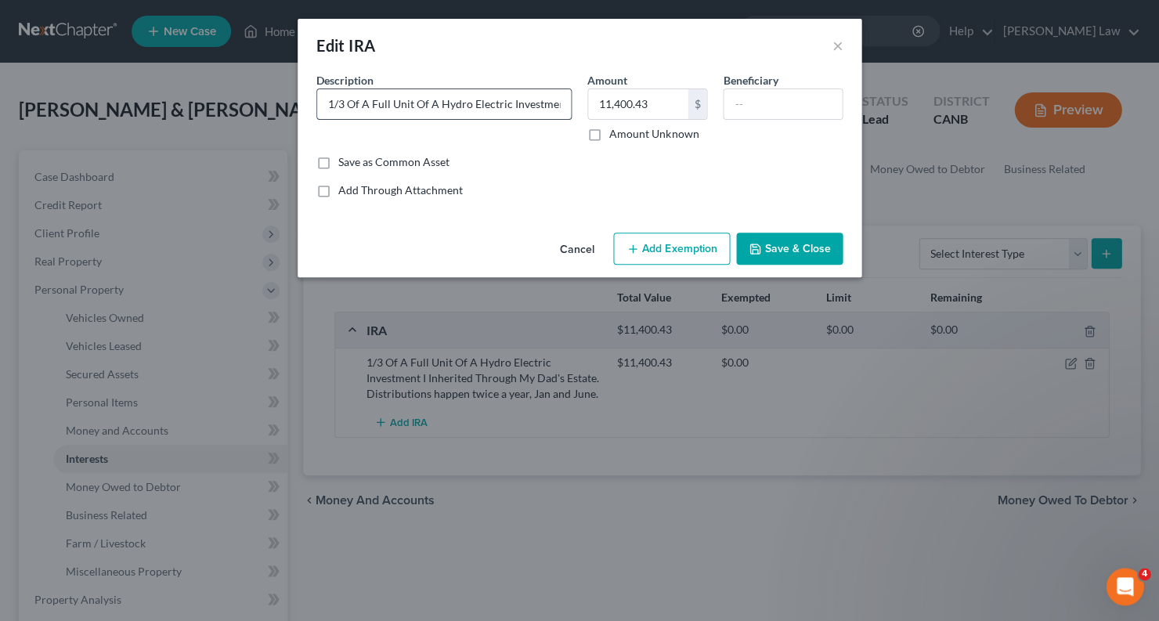
click at [555, 104] on input "1/3 Of A Full Unit Of A Hydro Electric Investment I Inherited Through My Dad's …" at bounding box center [444, 104] width 254 height 30
click at [652, 99] on input "11,400.43" at bounding box center [637, 104] width 99 height 30
type input "1"
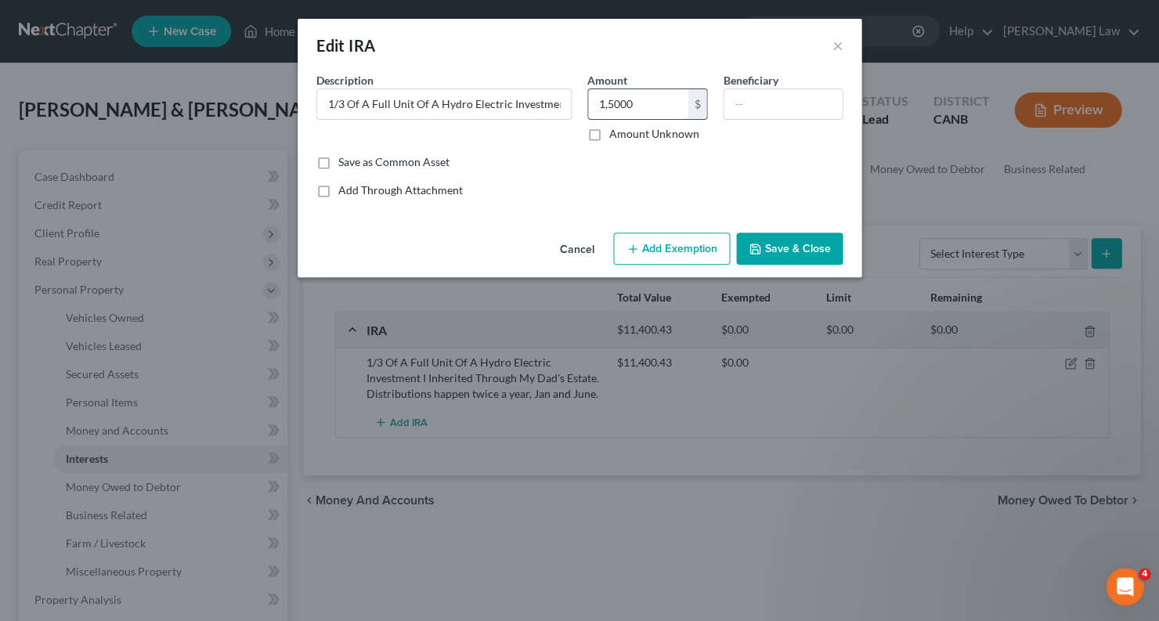
type input "15,000"
click at [768, 240] on button "Save & Close" at bounding box center [789, 249] width 107 height 33
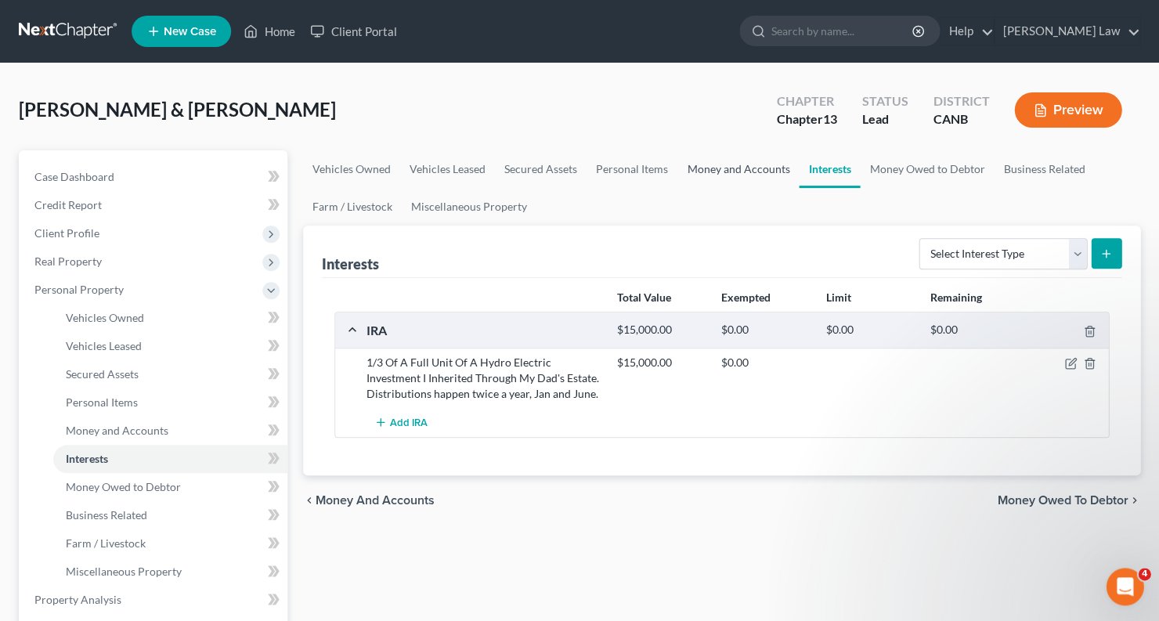
click at [719, 166] on link "Money and Accounts" at bounding box center [737, 169] width 121 height 38
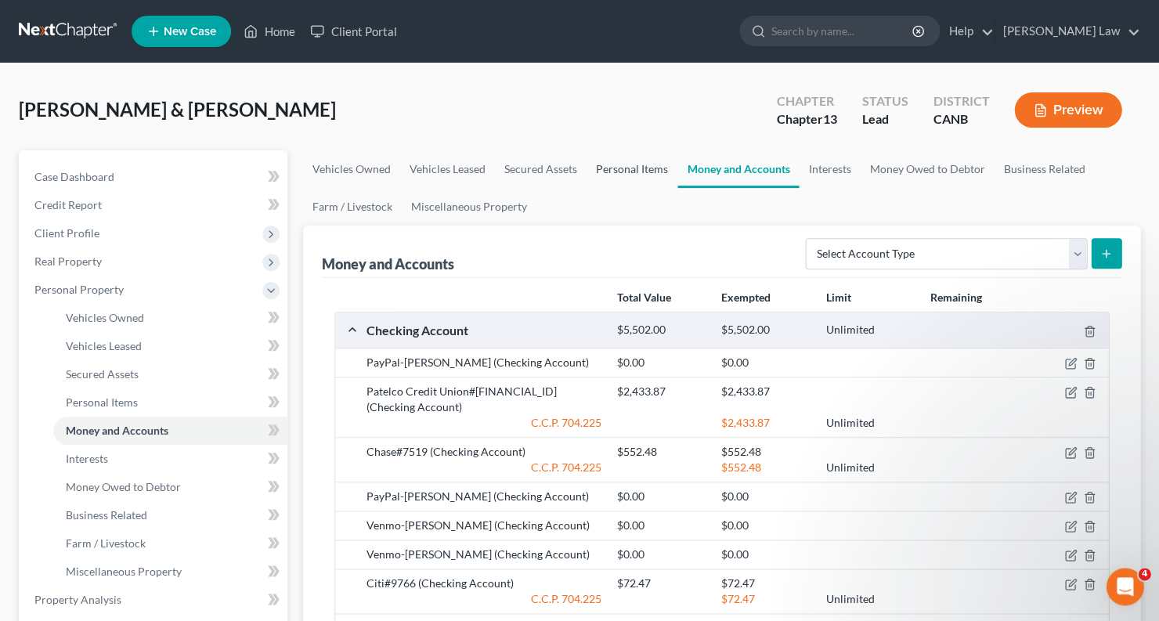
click at [640, 177] on link "Personal Items" at bounding box center [632, 169] width 91 height 38
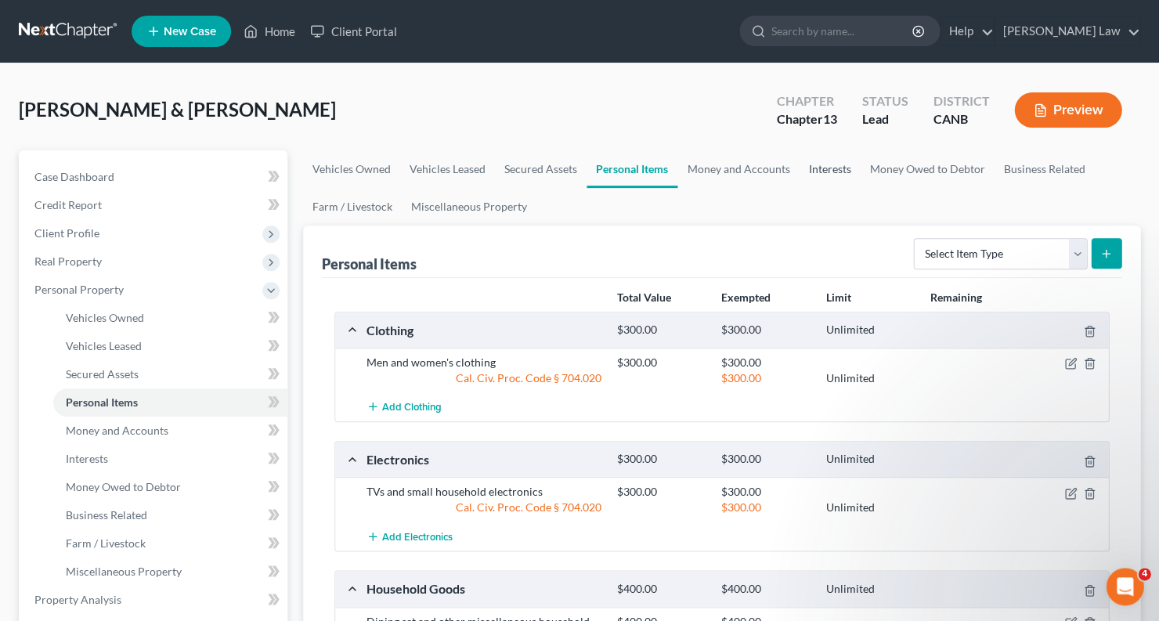
click at [833, 162] on link "Interests" at bounding box center [829, 169] width 61 height 38
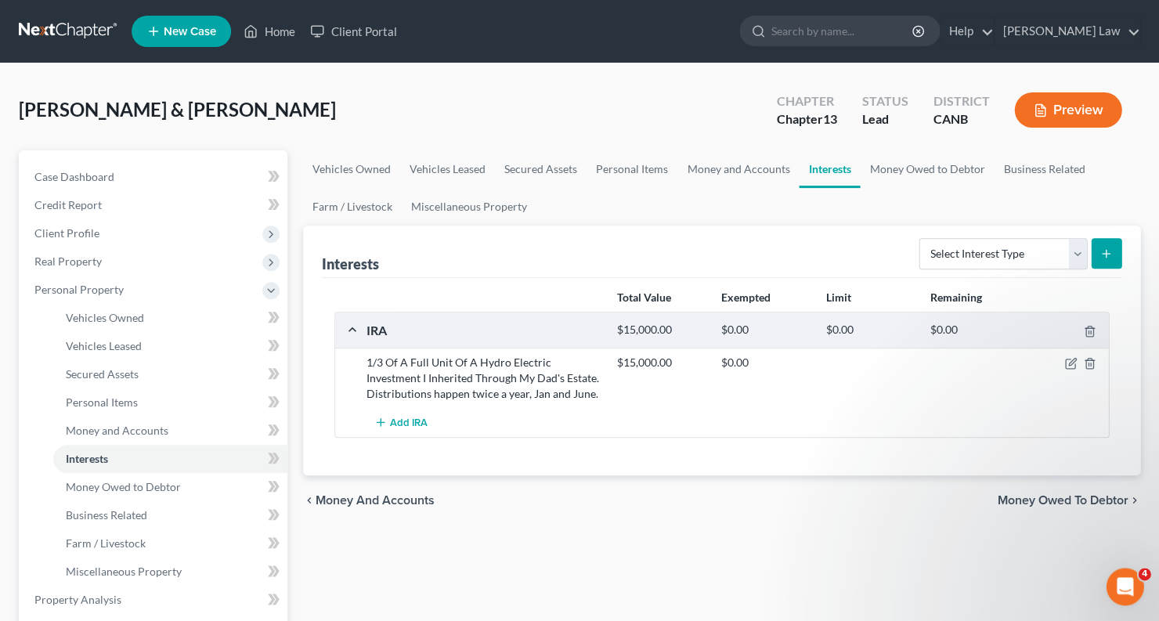
click at [1061, 359] on div at bounding box center [1068, 363] width 84 height 16
click at [1065, 359] on icon "button" at bounding box center [1070, 363] width 13 height 13
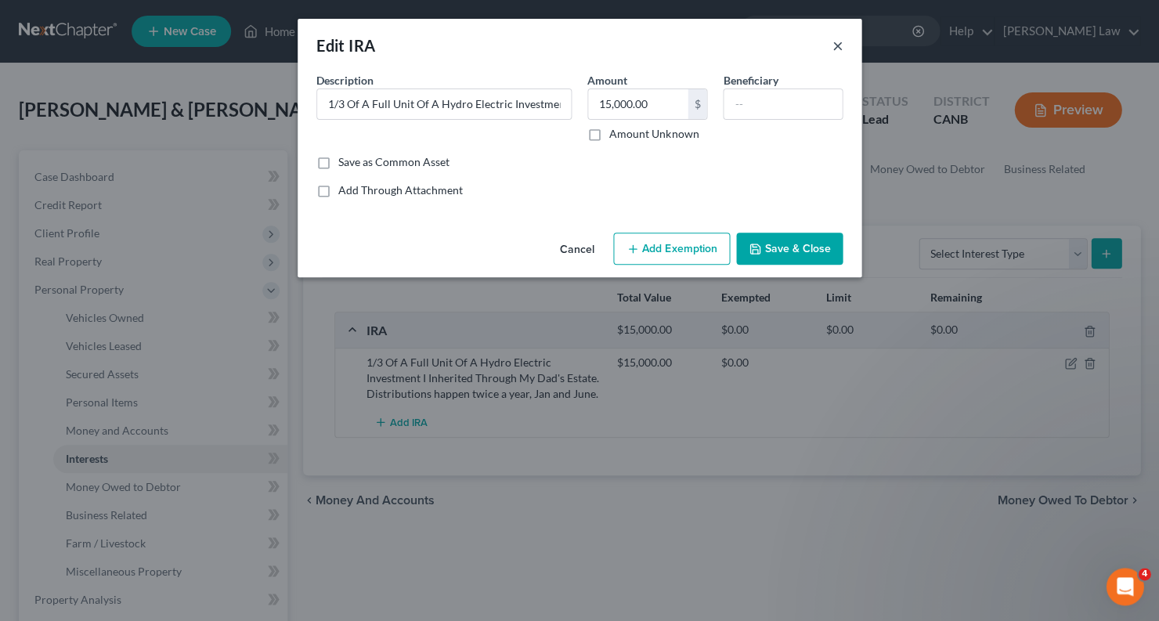
click at [832, 45] on button "×" at bounding box center [837, 45] width 11 height 19
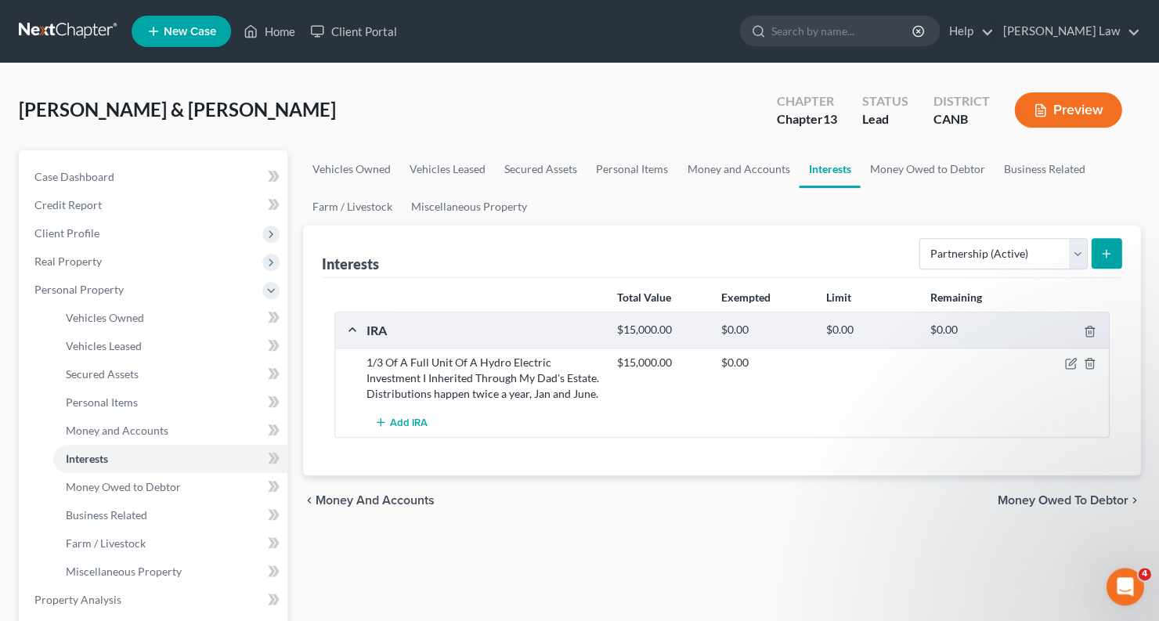
click at [1111, 253] on icon "submit" at bounding box center [1105, 253] width 13 height 13
click at [1098, 257] on button "submit" at bounding box center [1106, 253] width 31 height 31
click at [1107, 249] on icon "submit" at bounding box center [1105, 253] width 13 height 13
click at [1069, 359] on icon "button" at bounding box center [1069, 363] width 9 height 9
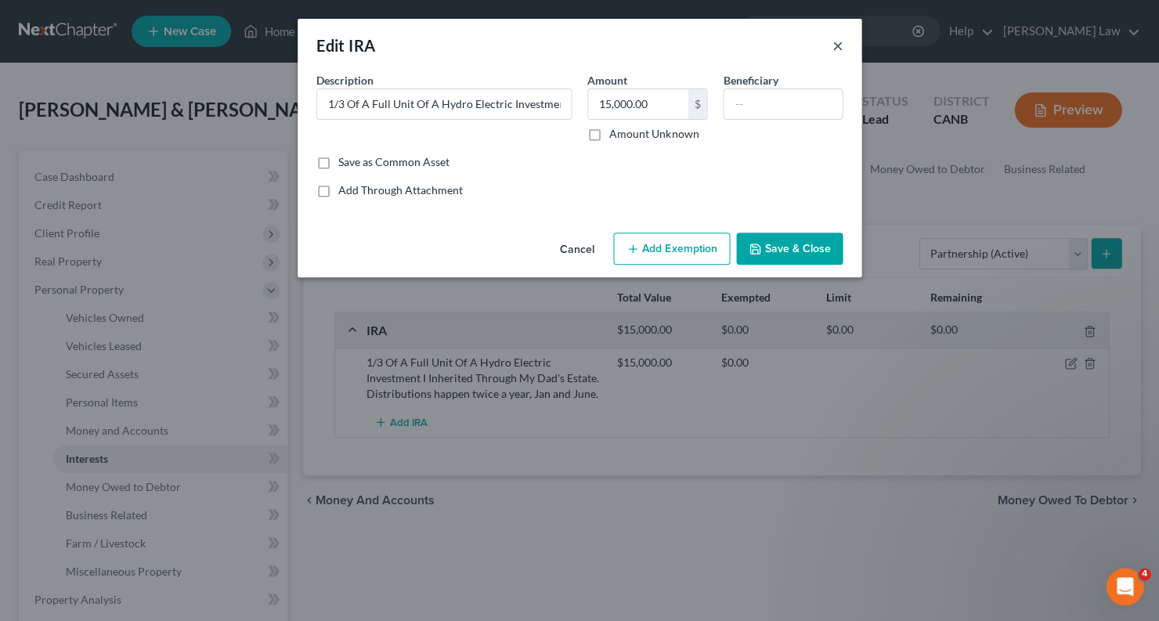
click at [835, 42] on button "×" at bounding box center [837, 45] width 11 height 19
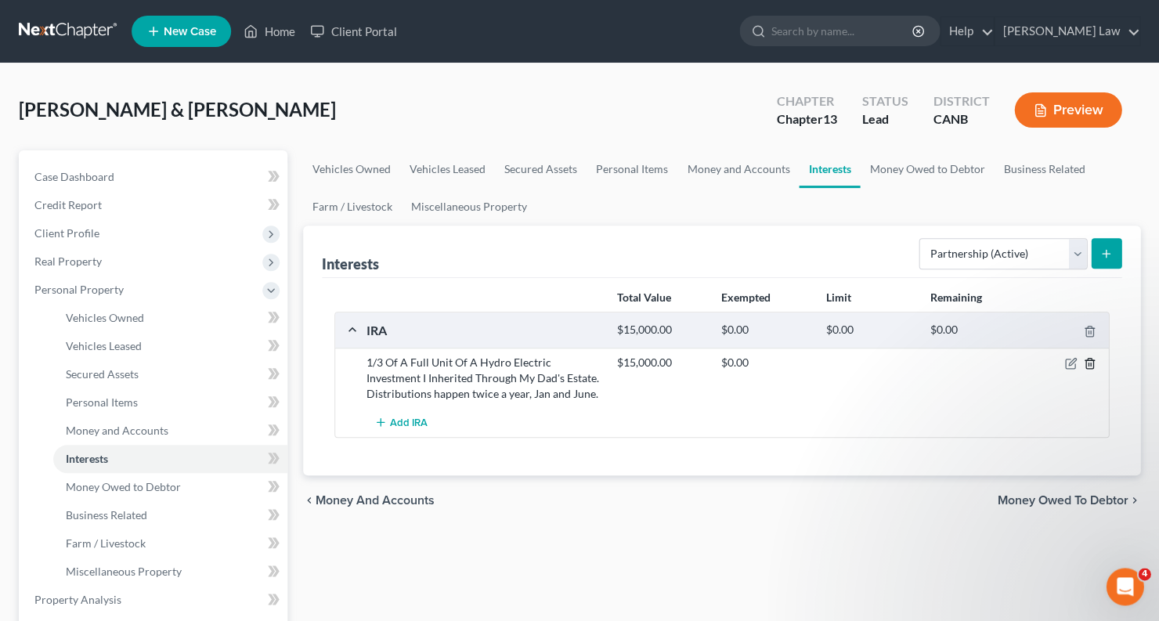
click at [1087, 357] on icon "button" at bounding box center [1089, 363] width 13 height 13
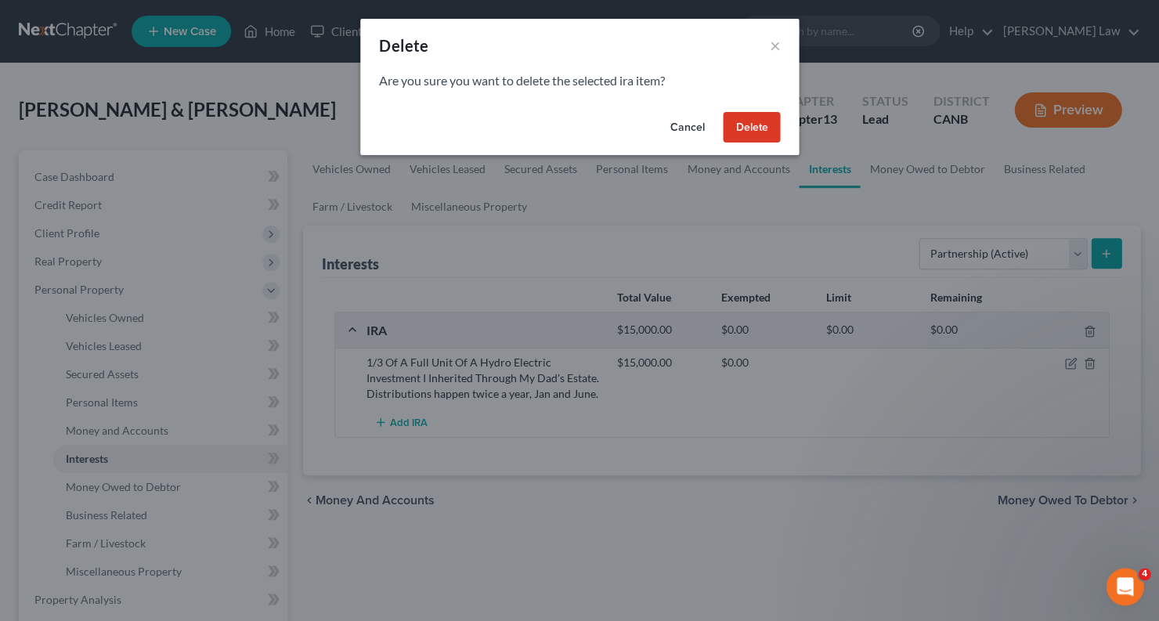
click at [756, 132] on button "Delete" at bounding box center [751, 127] width 57 height 31
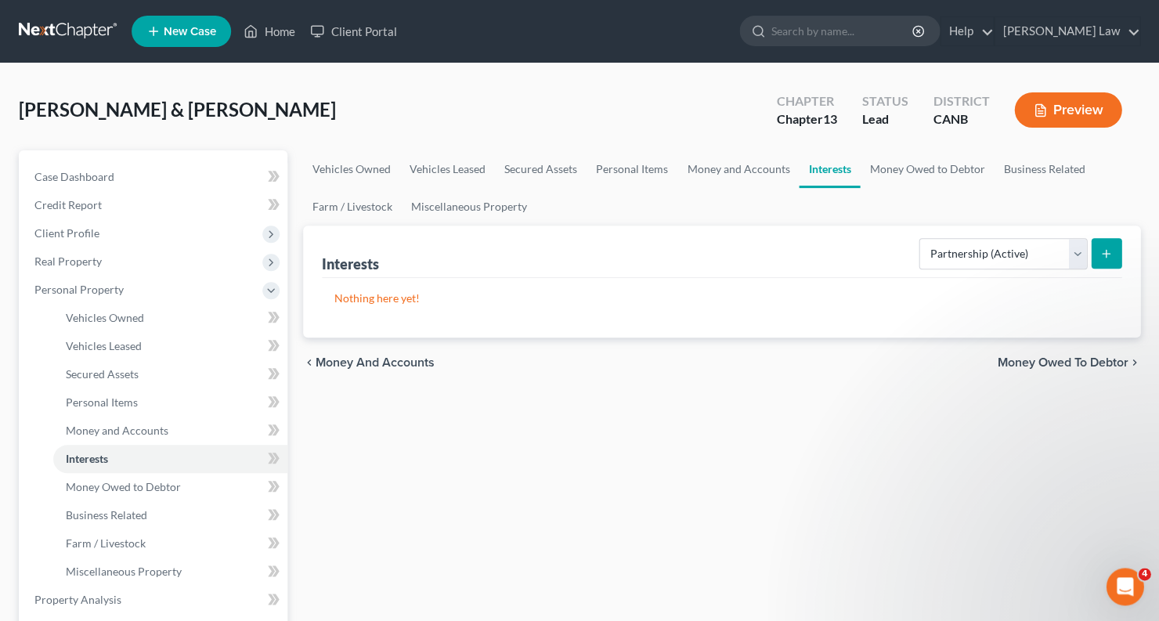
click at [1110, 247] on icon "submit" at bounding box center [1105, 253] width 13 height 13
click at [1112, 244] on button "submit" at bounding box center [1106, 253] width 31 height 31
select select "401k"
click at [1108, 254] on line "submit" at bounding box center [1106, 254] width 7 height 0
click at [904, 167] on link "Money Owed to Debtor" at bounding box center [927, 169] width 134 height 38
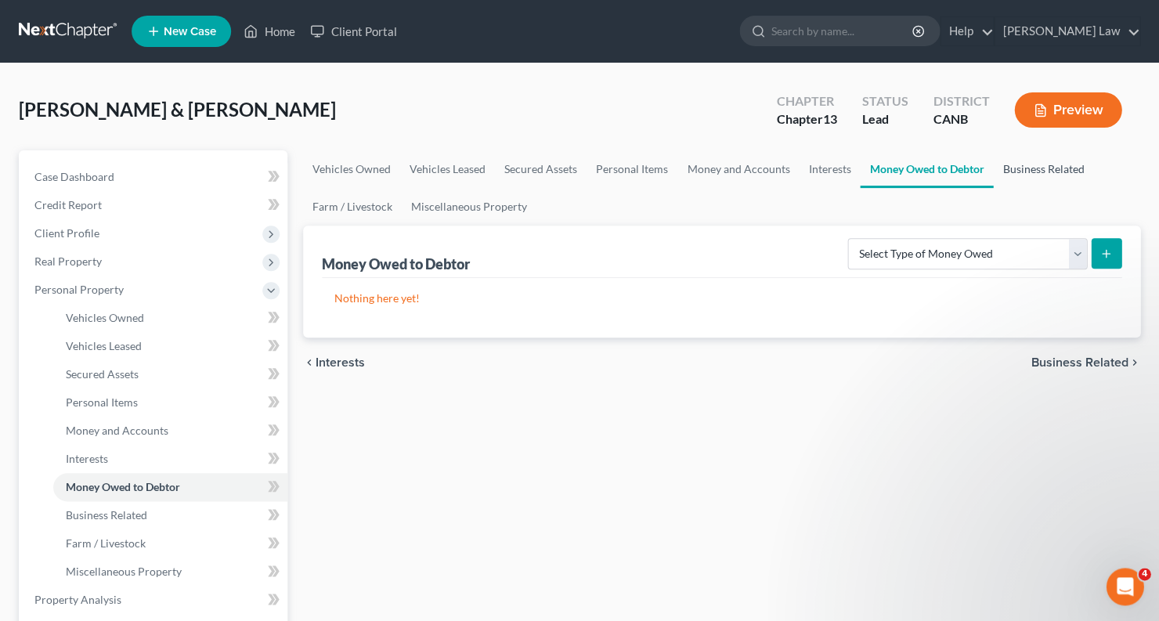
click at [1050, 167] on link "Business Related" at bounding box center [1043, 169] width 100 height 38
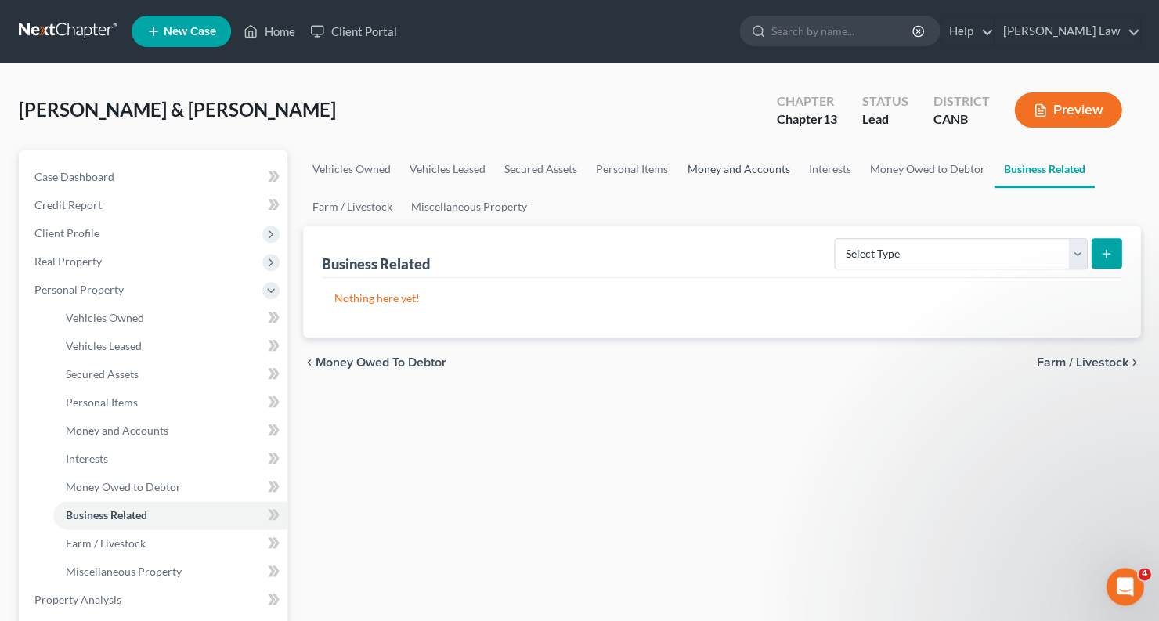
click at [771, 168] on link "Money and Accounts" at bounding box center [737, 169] width 121 height 38
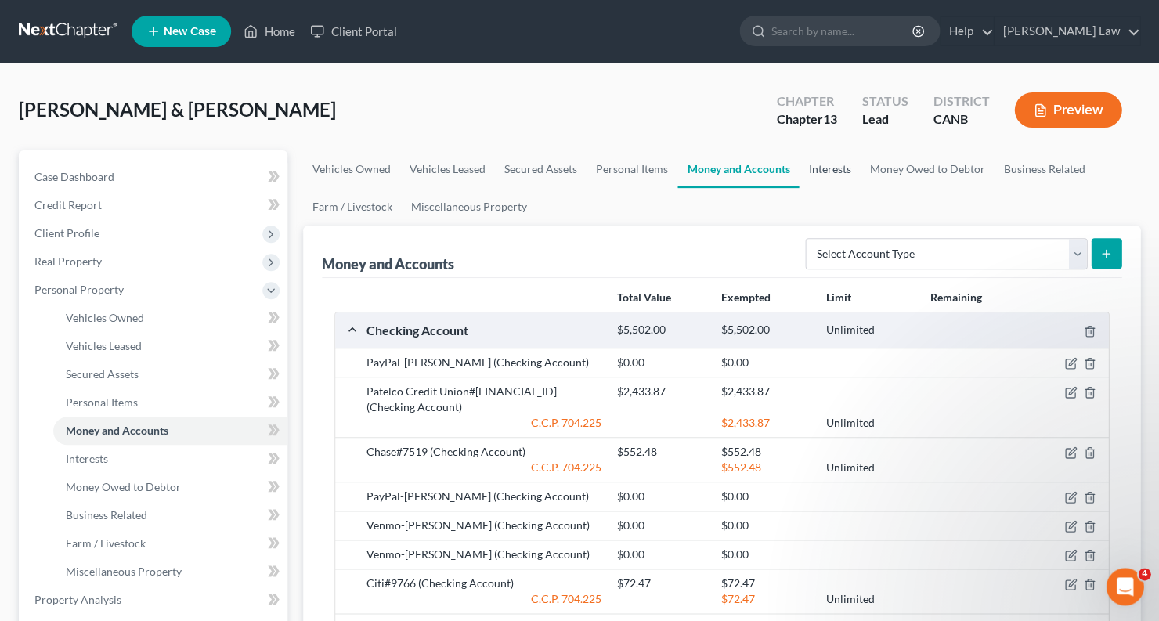
click at [830, 170] on link "Interests" at bounding box center [829, 169] width 61 height 38
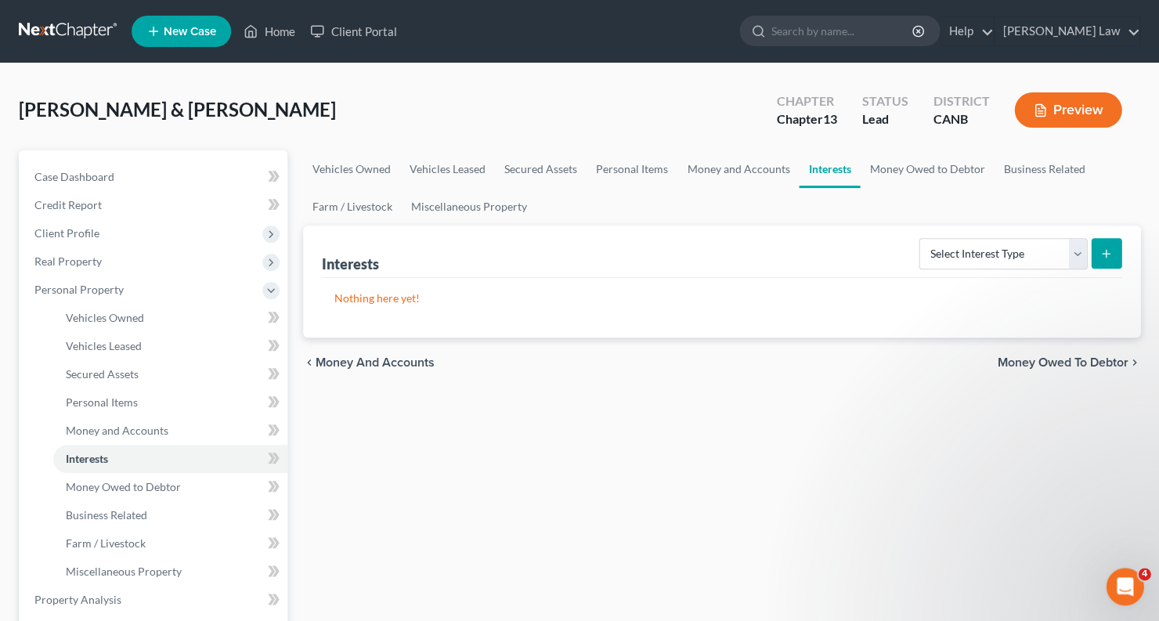
click at [1107, 251] on icon "submit" at bounding box center [1105, 253] width 13 height 13
click at [1101, 253] on icon "submit" at bounding box center [1105, 253] width 13 height 13
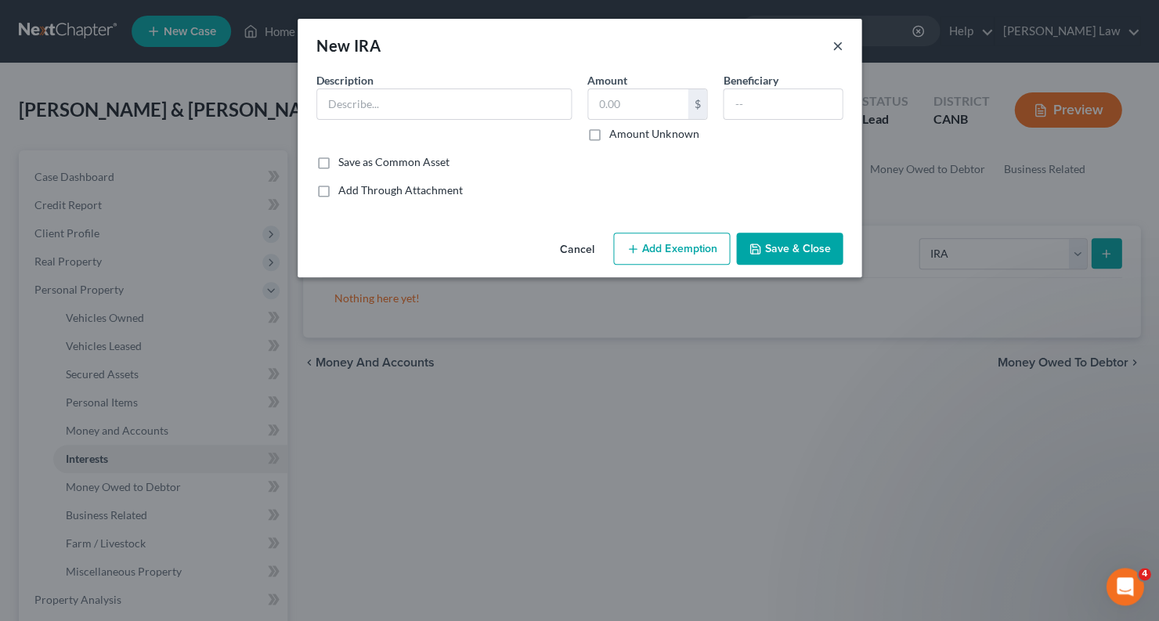
click at [836, 42] on button "×" at bounding box center [837, 45] width 11 height 19
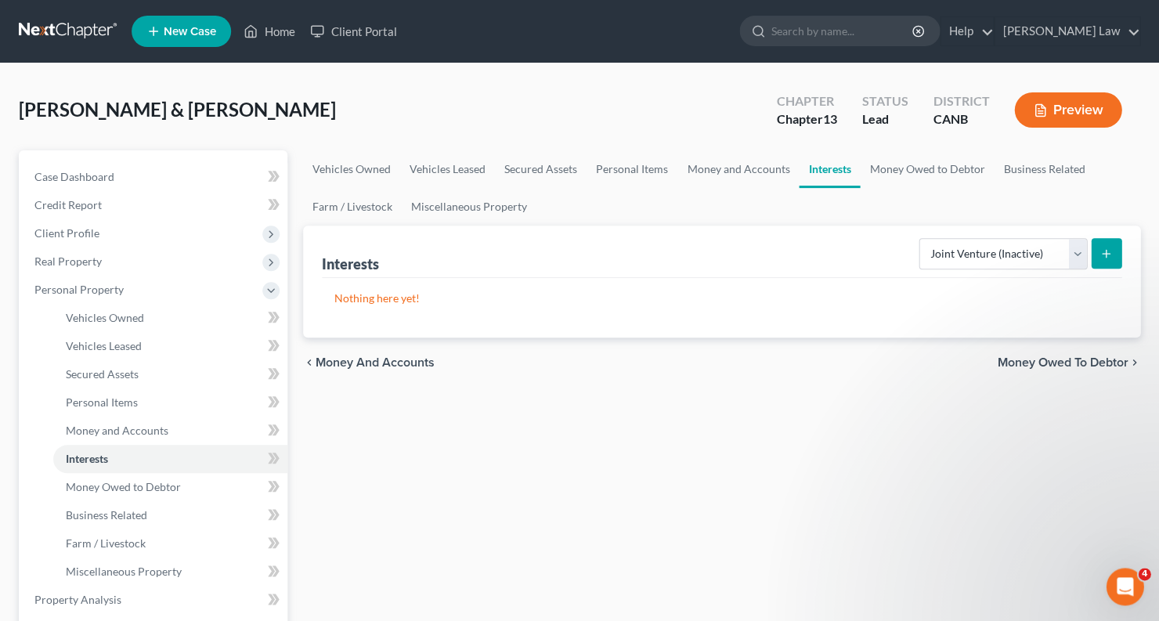
click at [1103, 261] on button "submit" at bounding box center [1106, 253] width 31 height 31
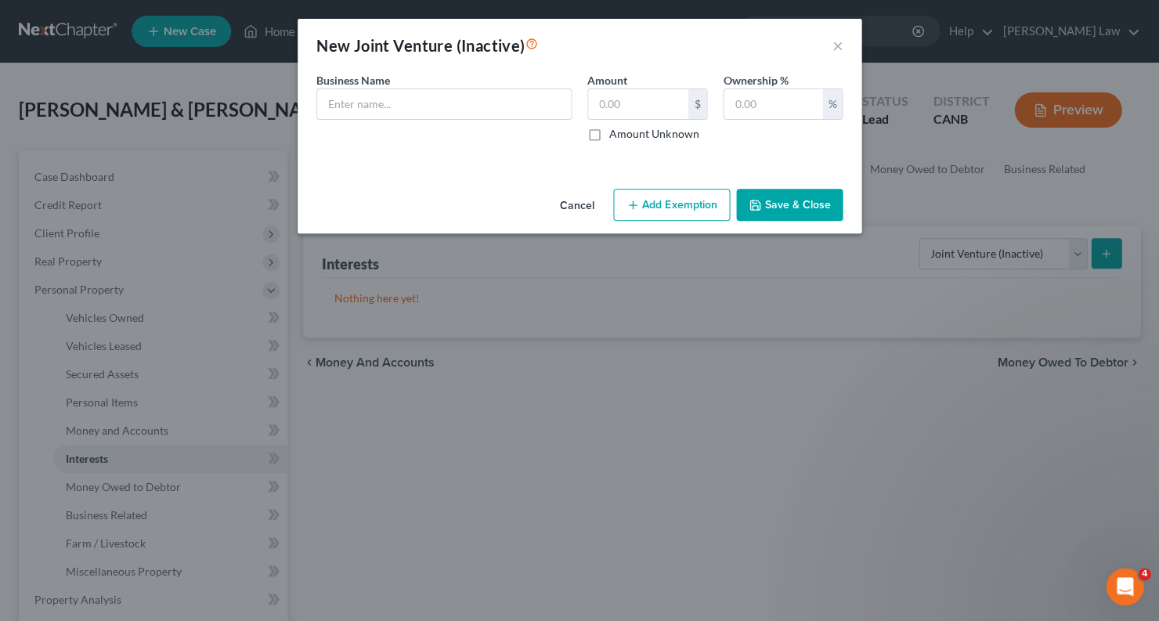
click at [843, 42] on div "New Joint Venture (Inactive) ×" at bounding box center [580, 45] width 564 height 53
click at [841, 45] on button "×" at bounding box center [837, 45] width 11 height 19
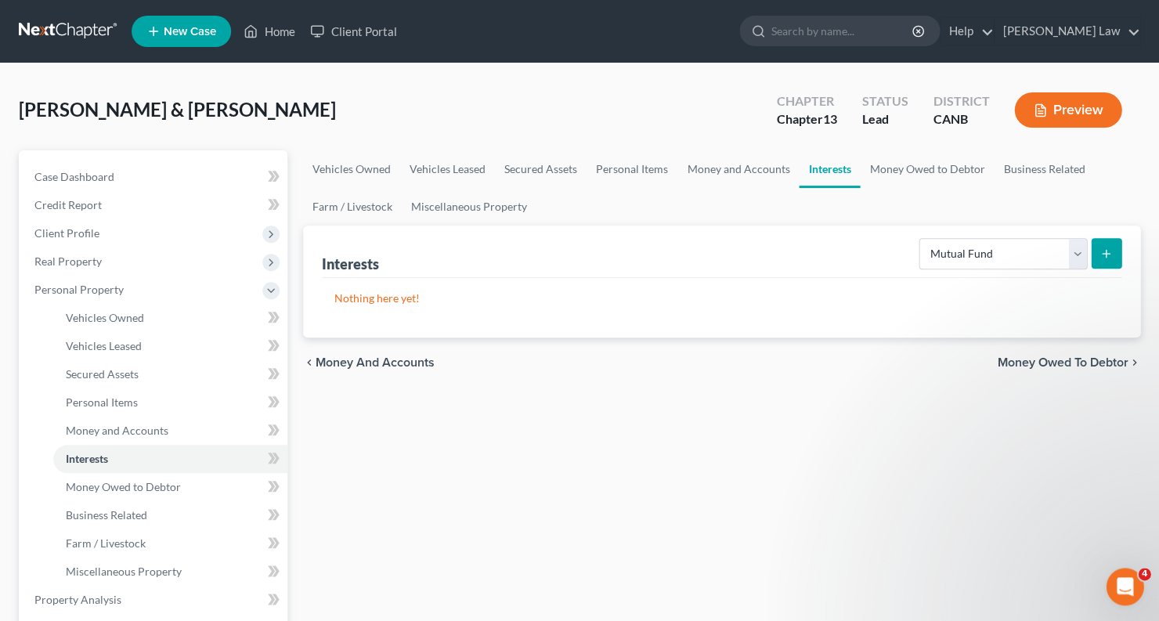
click at [1097, 244] on button "submit" at bounding box center [1106, 253] width 31 height 31
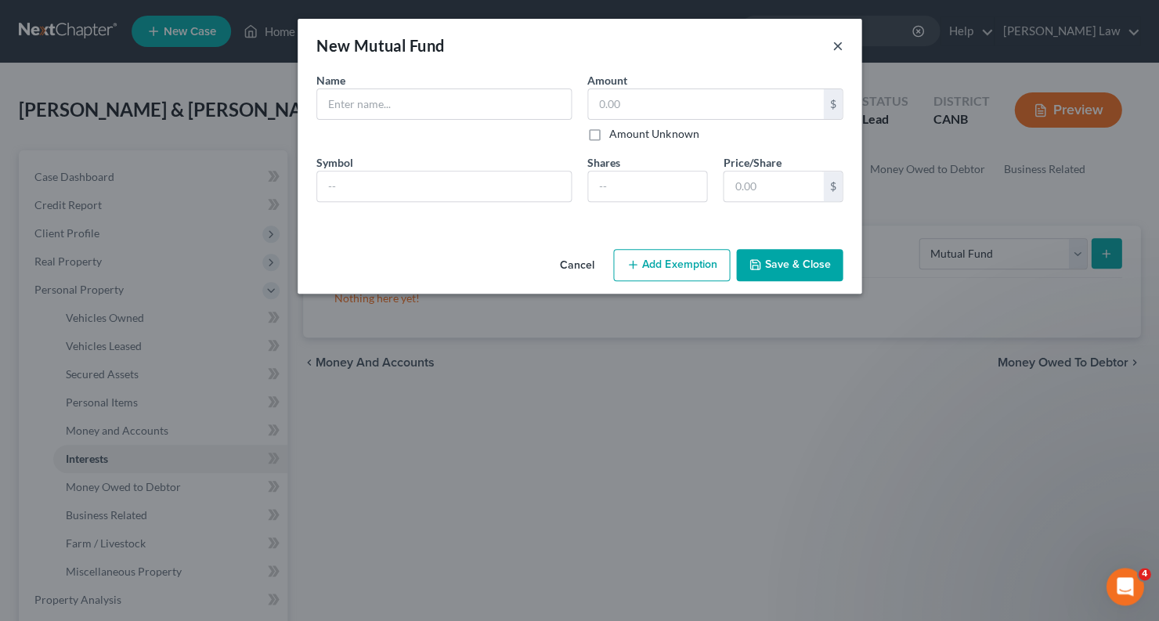
click at [838, 45] on button "×" at bounding box center [837, 45] width 11 height 19
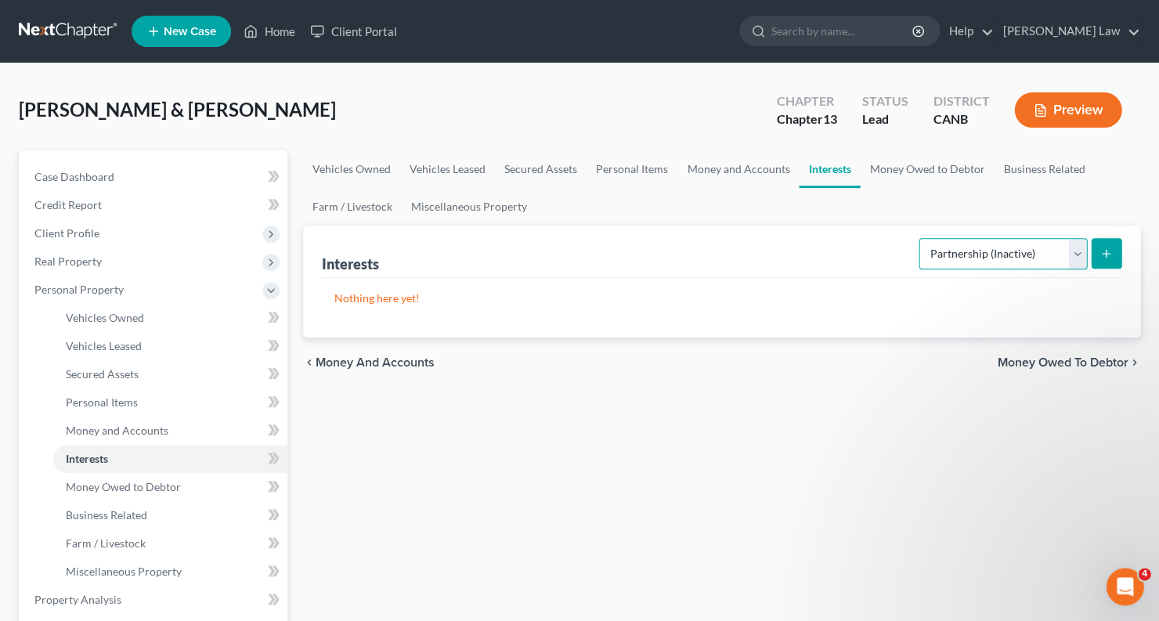
select select "partnership_active"
click at [1103, 249] on icon "submit" at bounding box center [1105, 253] width 13 height 13
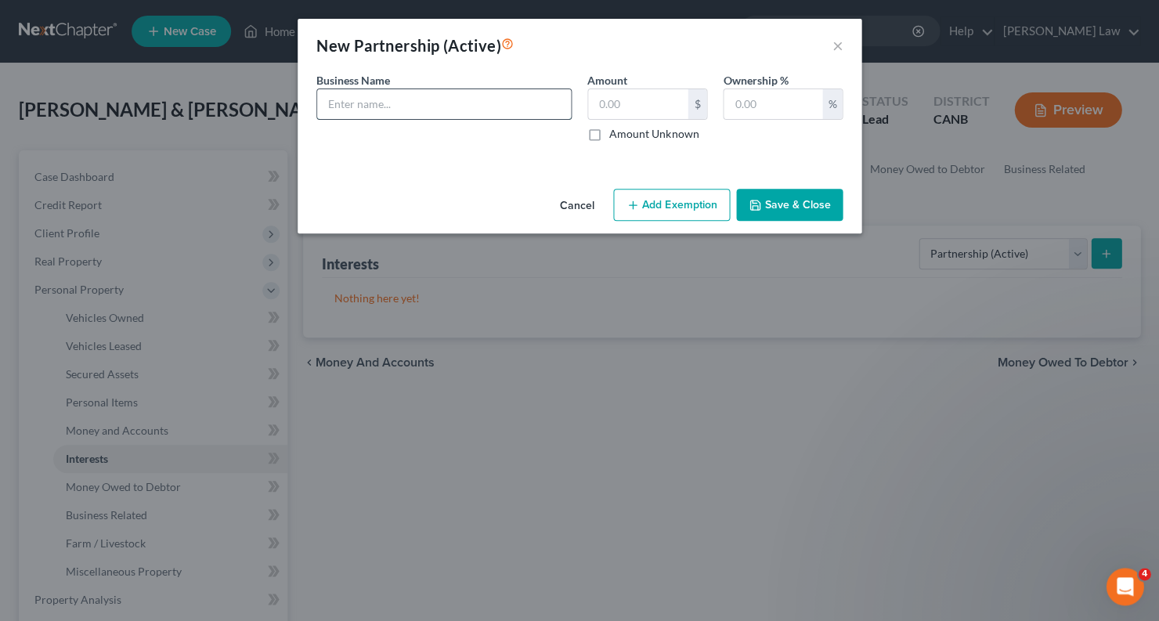
click at [464, 103] on input "text" at bounding box center [444, 104] width 254 height 30
type input "c"
type input "Concord Hydro Associates LP"
click at [623, 103] on input "text" at bounding box center [637, 104] width 99 height 30
click at [767, 104] on input "text" at bounding box center [773, 104] width 99 height 30
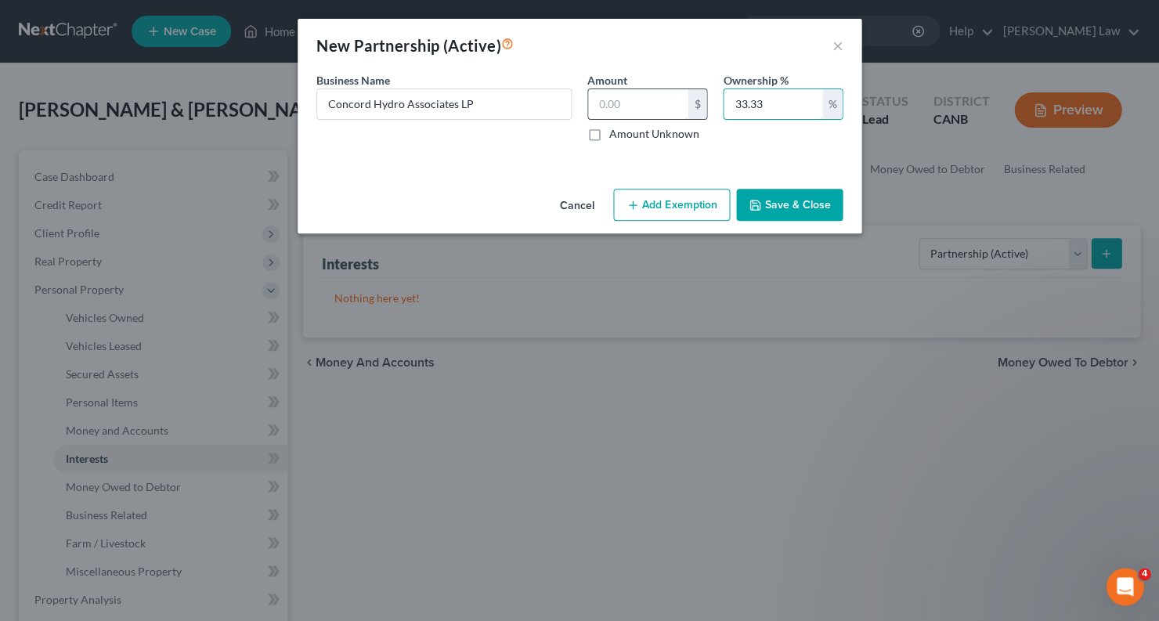
type input "33.33"
click at [646, 110] on input "text" at bounding box center [637, 104] width 99 height 30
click at [609, 131] on label "Amount Unknown" at bounding box center [653, 134] width 89 height 16
click at [616, 131] on input "Amount Unknown" at bounding box center [621, 131] width 10 height 10
checkbox input "true"
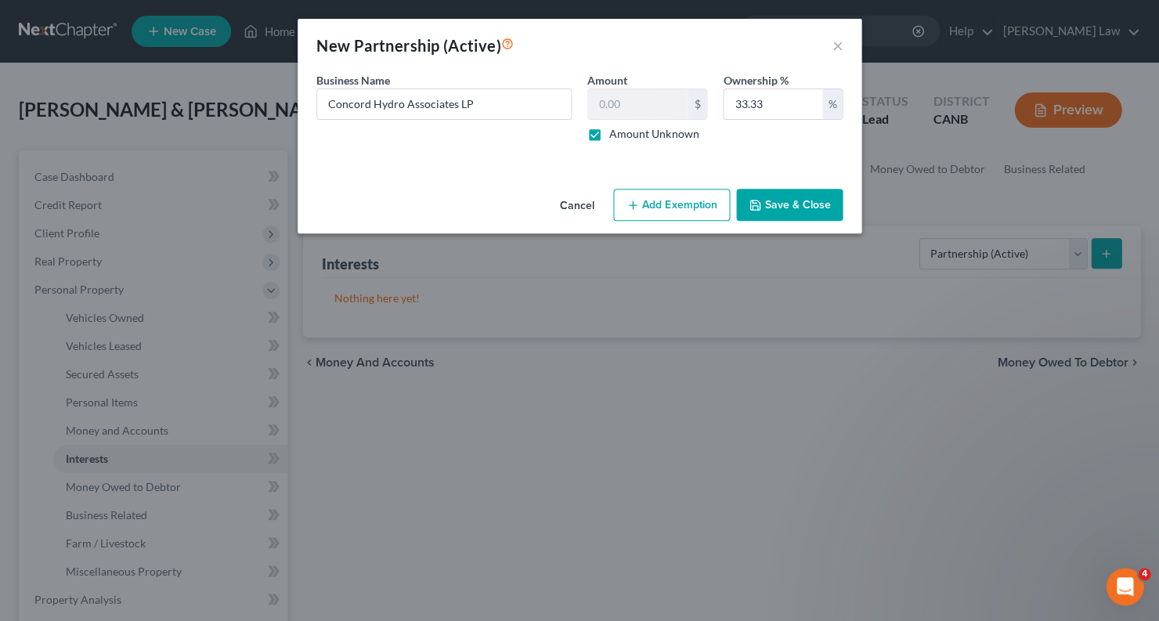
click at [774, 200] on button "Save & Close" at bounding box center [789, 205] width 107 height 33
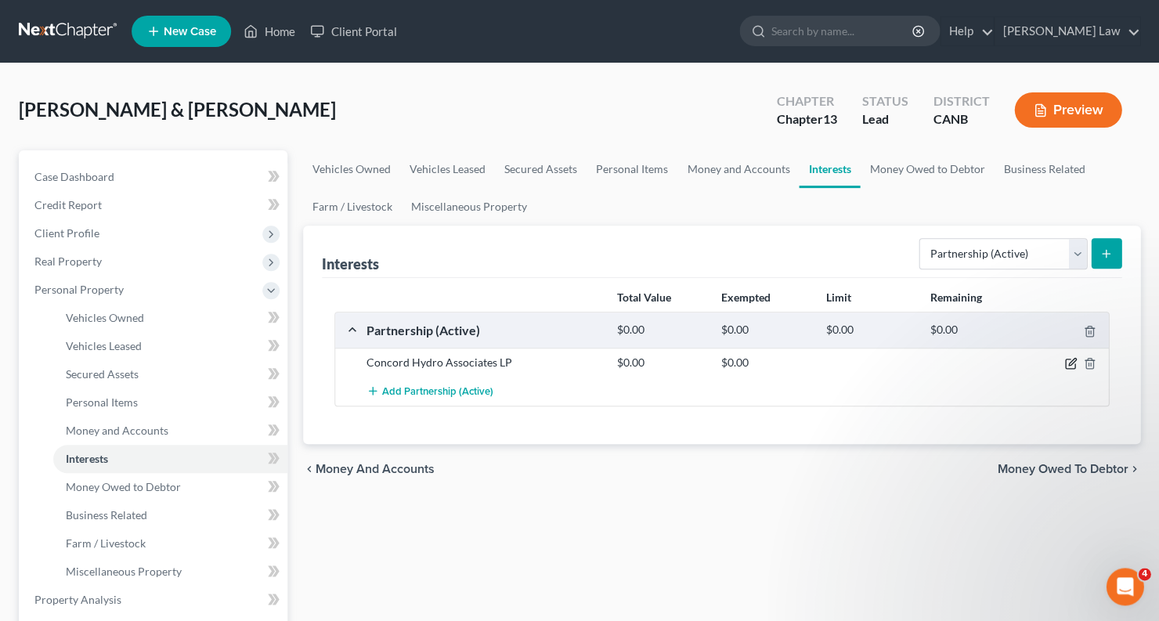
click at [1071, 364] on icon "button" at bounding box center [1070, 363] width 13 height 13
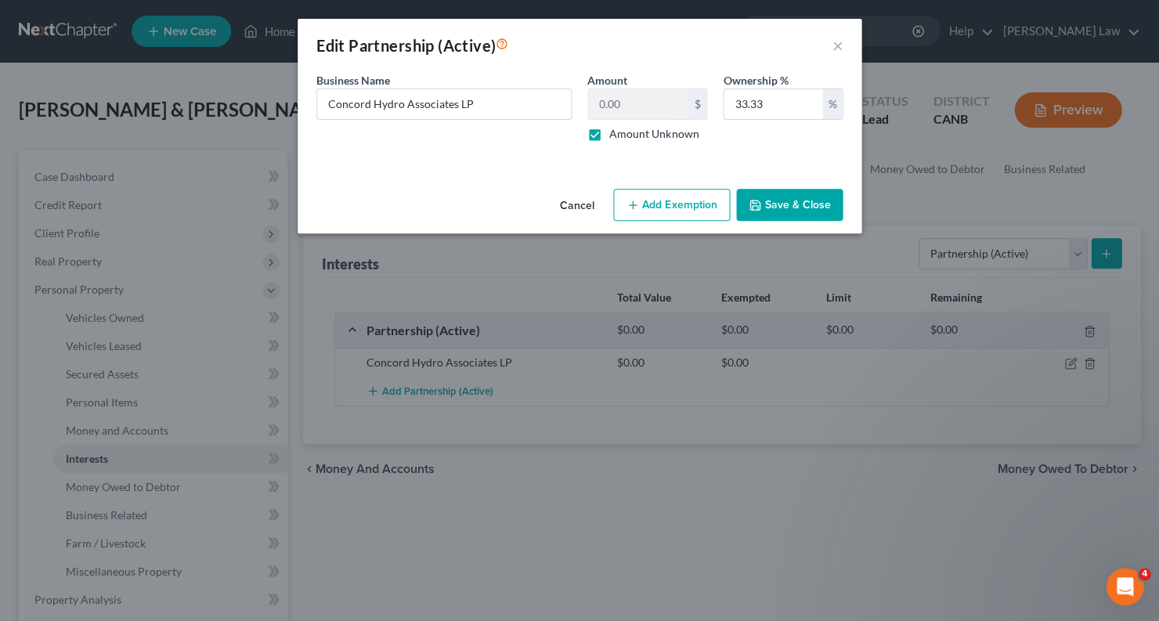
click at [609, 135] on label "Amount Unknown" at bounding box center [653, 134] width 89 height 16
click at [616, 135] on input "Amount Unknown" at bounding box center [621, 131] width 10 height 10
checkbox input "false"
click at [619, 110] on input "0.00" at bounding box center [637, 104] width 99 height 30
type input "0"
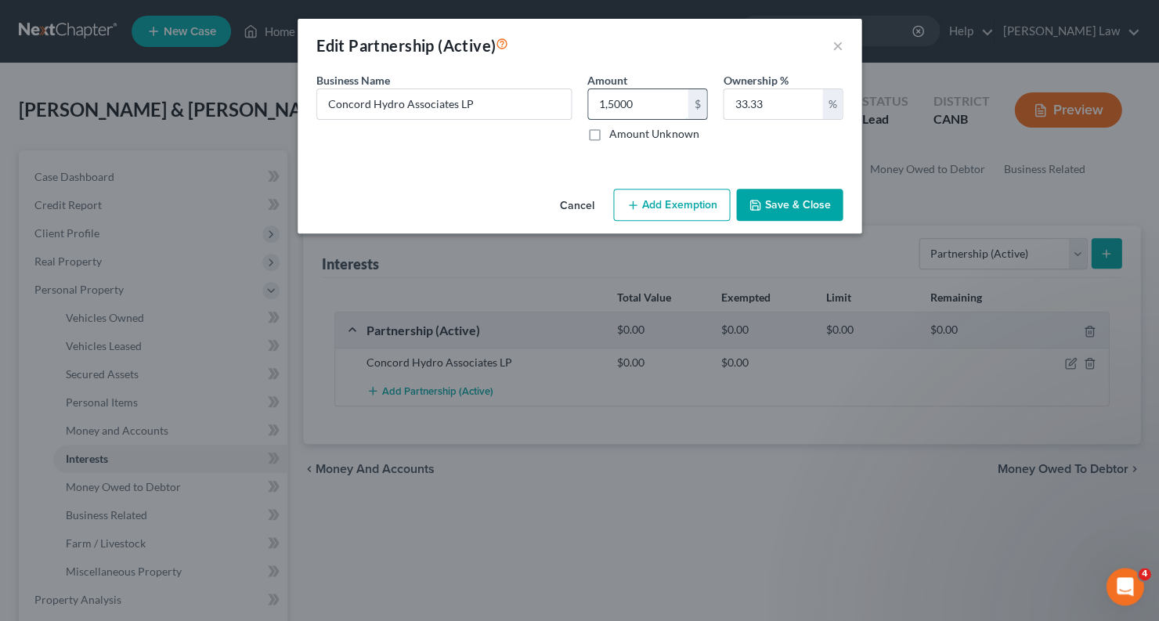
type input "15,000"
click at [519, 104] on input "Concord Hydro Associates LP" at bounding box center [444, 104] width 254 height 30
click at [807, 199] on button "Save & Close" at bounding box center [789, 205] width 107 height 33
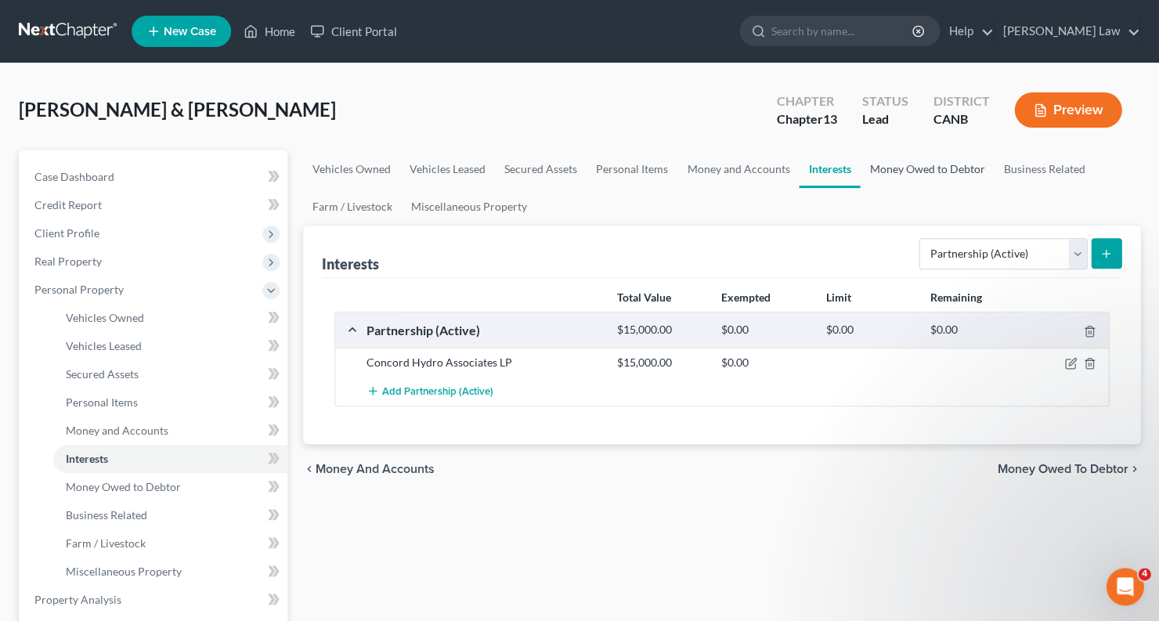
click at [937, 162] on link "Money Owed to Debtor" at bounding box center [927, 169] width 134 height 38
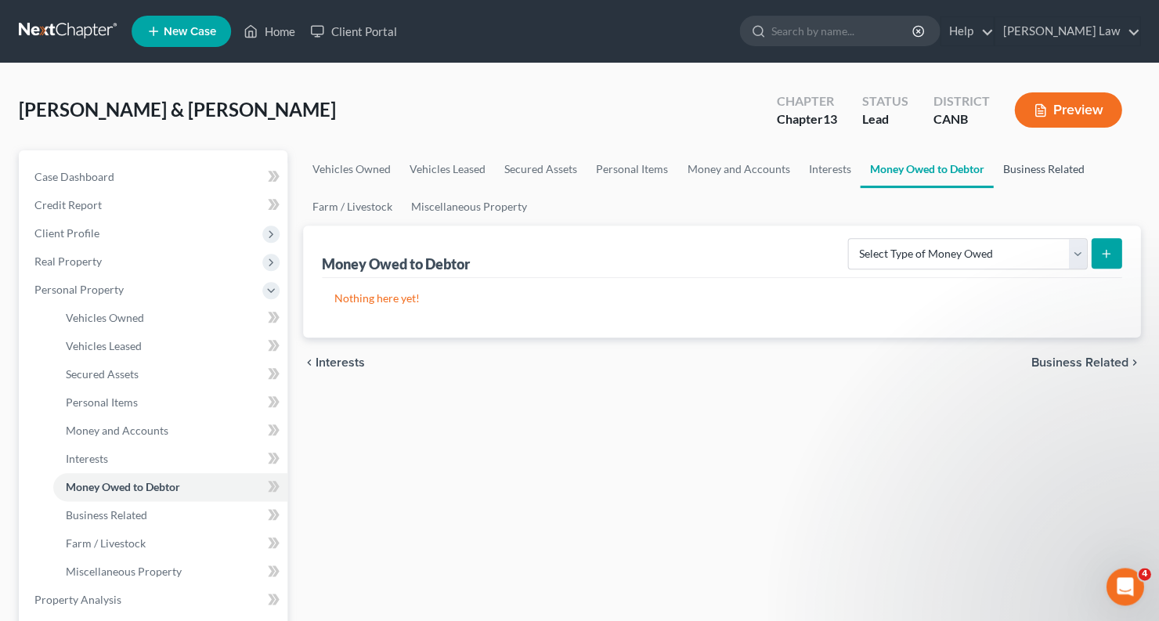
click at [1013, 161] on link "Business Related" at bounding box center [1043, 169] width 100 height 38
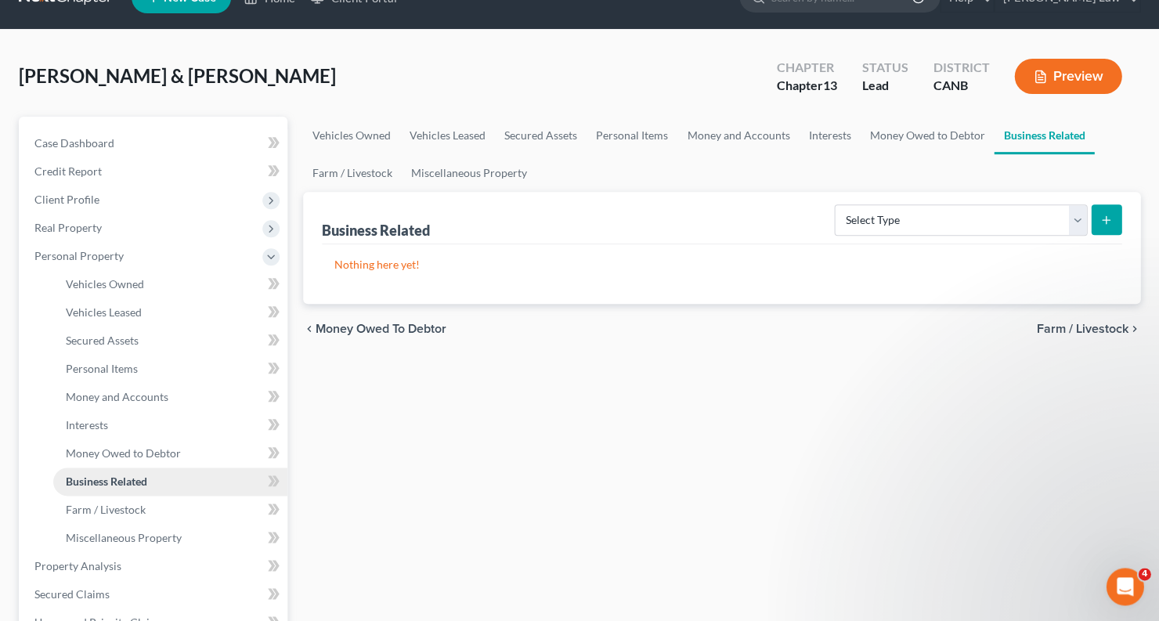
scroll to position [44, 0]
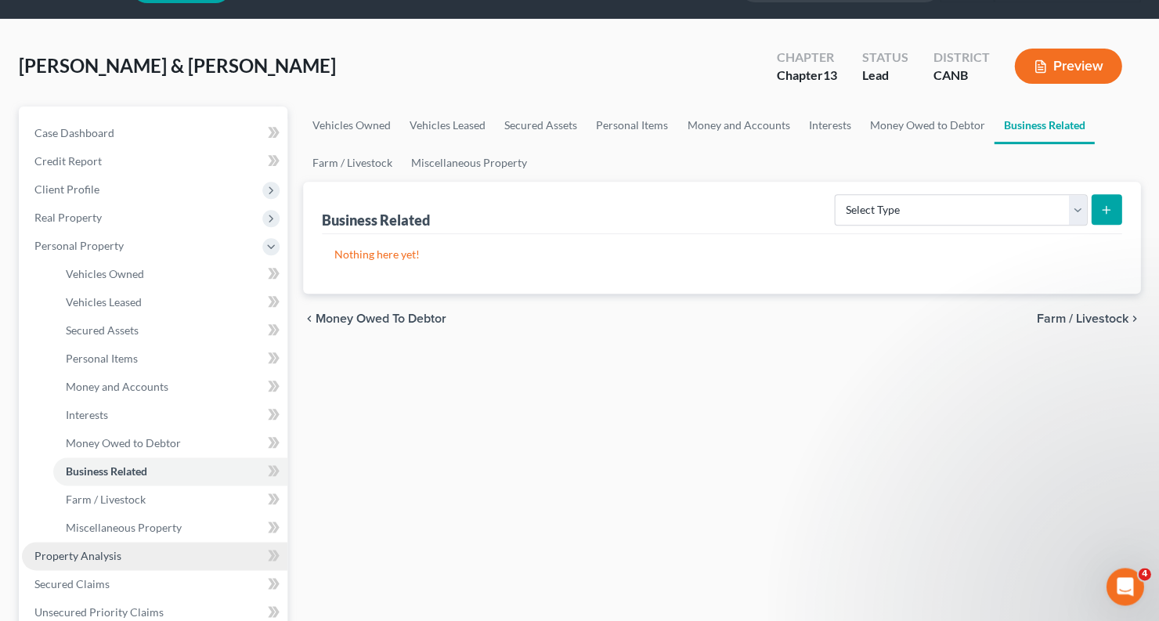
click at [108, 549] on span "Property Analysis" at bounding box center [77, 555] width 87 height 13
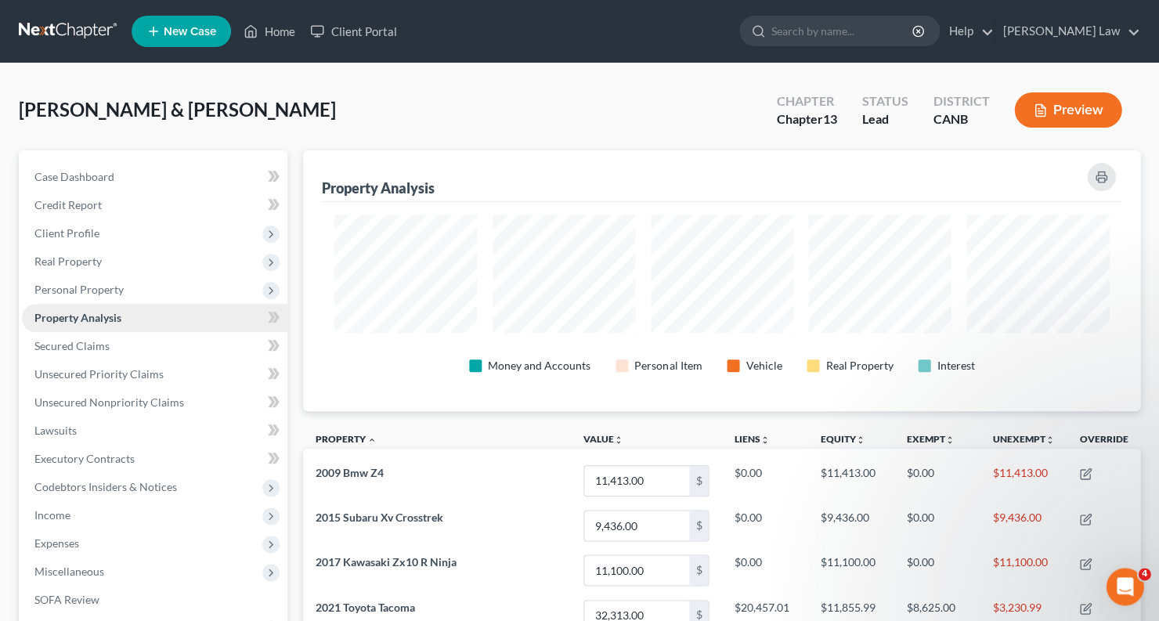
click at [108, 311] on span "Property Analysis" at bounding box center [77, 317] width 87 height 13
click at [262, 308] on span at bounding box center [273, 319] width 27 height 23
click at [132, 276] on span "Personal Property" at bounding box center [154, 290] width 265 height 28
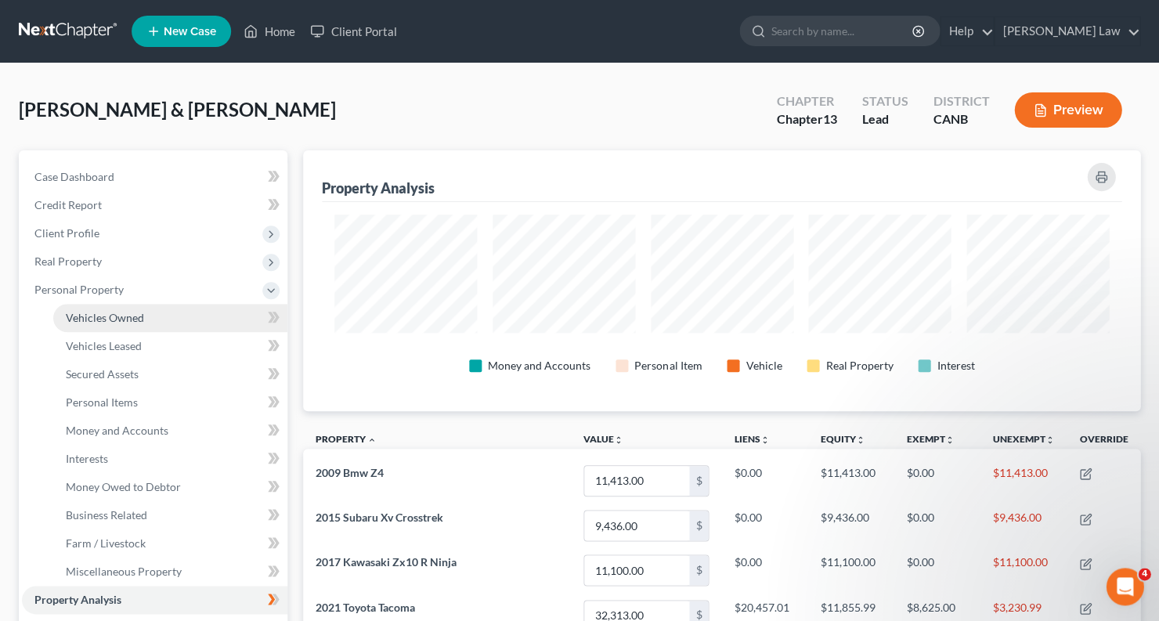
click at [110, 312] on span "Vehicles Owned" at bounding box center [105, 317] width 78 height 13
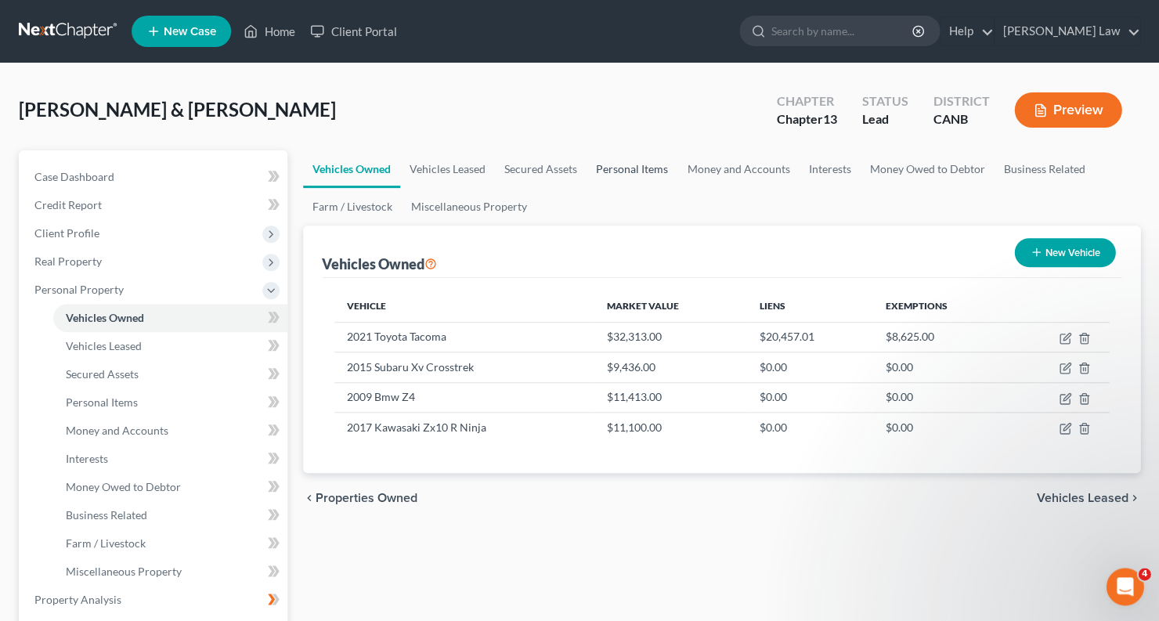
click at [642, 161] on link "Personal Items" at bounding box center [632, 169] width 91 height 38
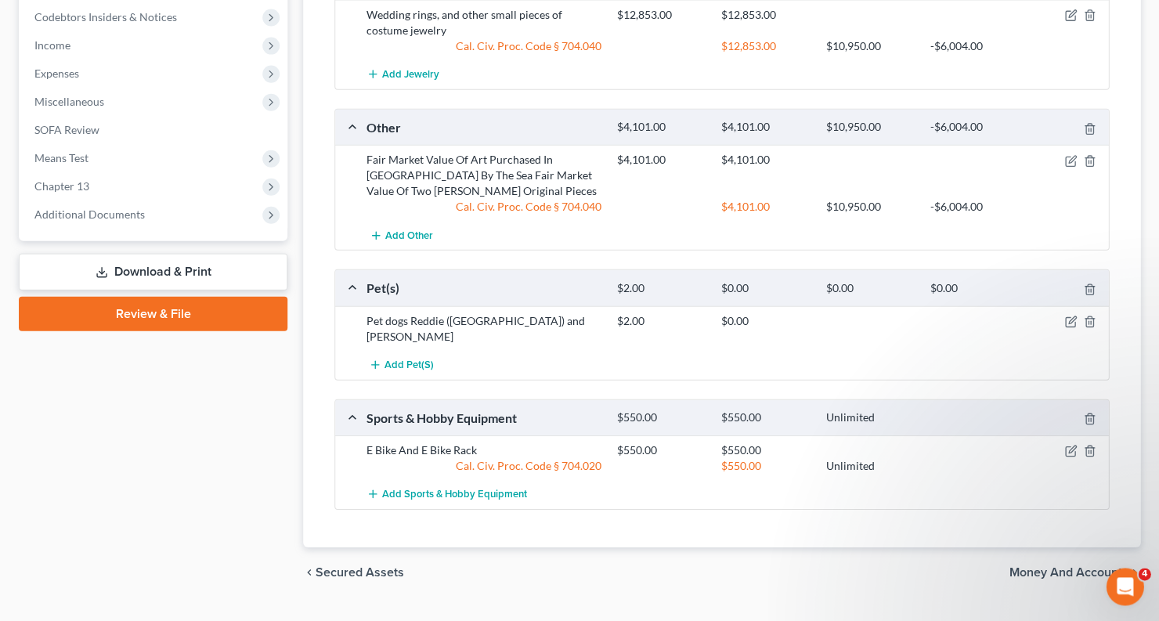
scroll to position [746, 0]
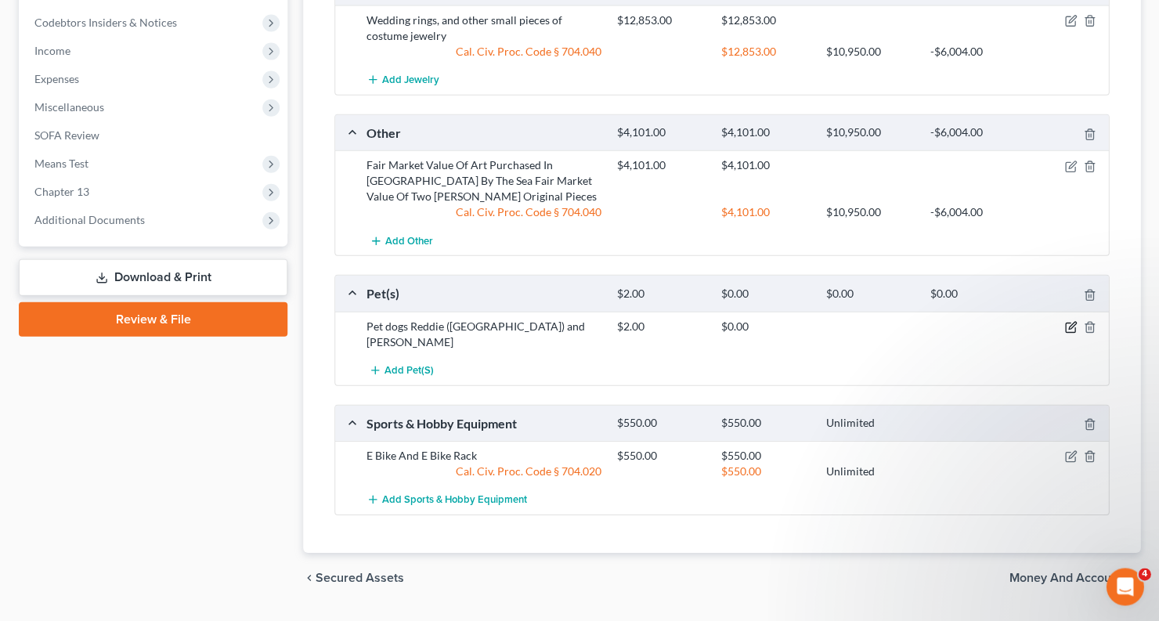
click at [1072, 322] on icon "button" at bounding box center [1071, 325] width 7 height 7
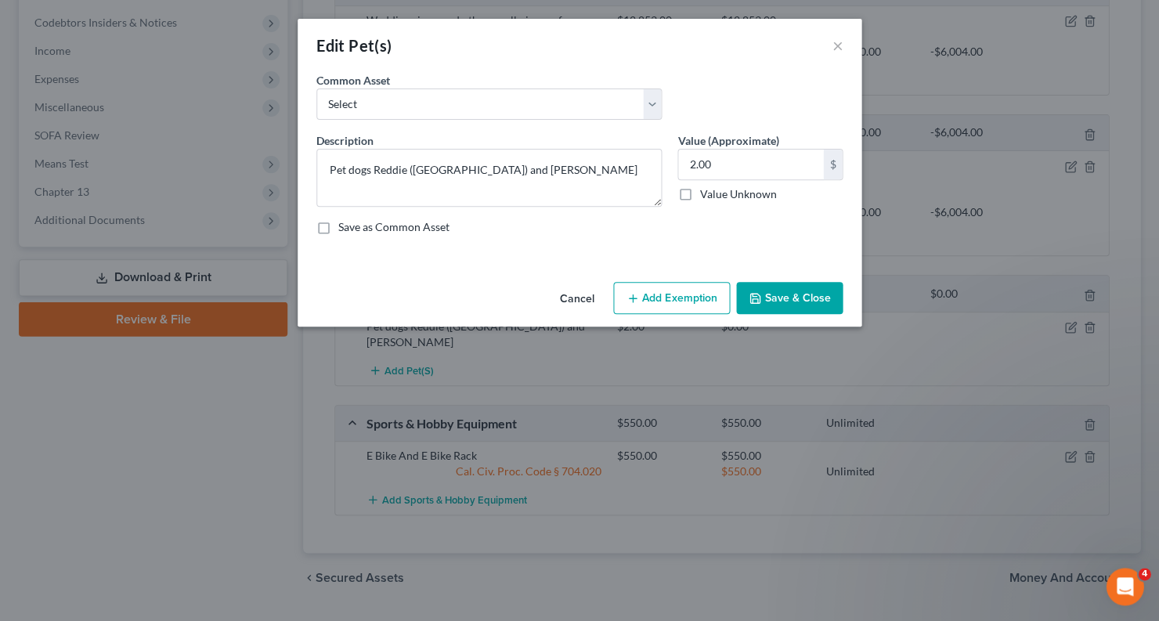
click at [683, 297] on button "Add Exemption" at bounding box center [671, 298] width 117 height 33
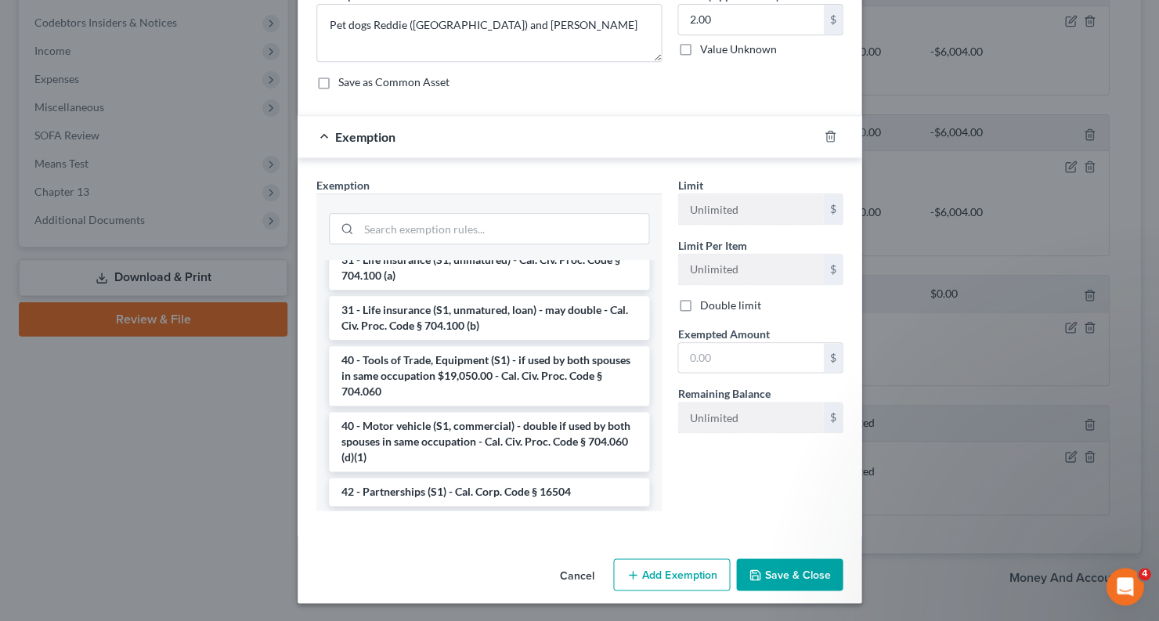
scroll to position [2118, 0]
click at [488, 547] on li "6 - Household Furnishings, Appliances, Provisions (S1) - Cal. Civ. Proc. Code §…" at bounding box center [489, 569] width 320 height 44
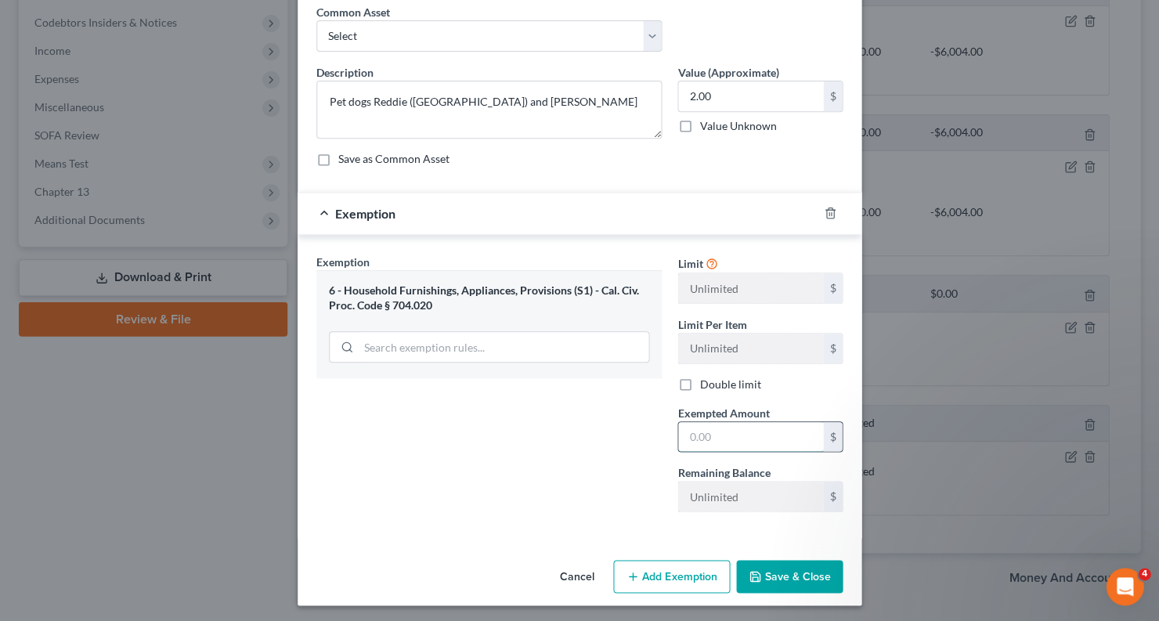
click at [720, 429] on input "text" at bounding box center [750, 437] width 145 height 30
type input "2"
click at [769, 573] on button "Save & Close" at bounding box center [789, 576] width 107 height 33
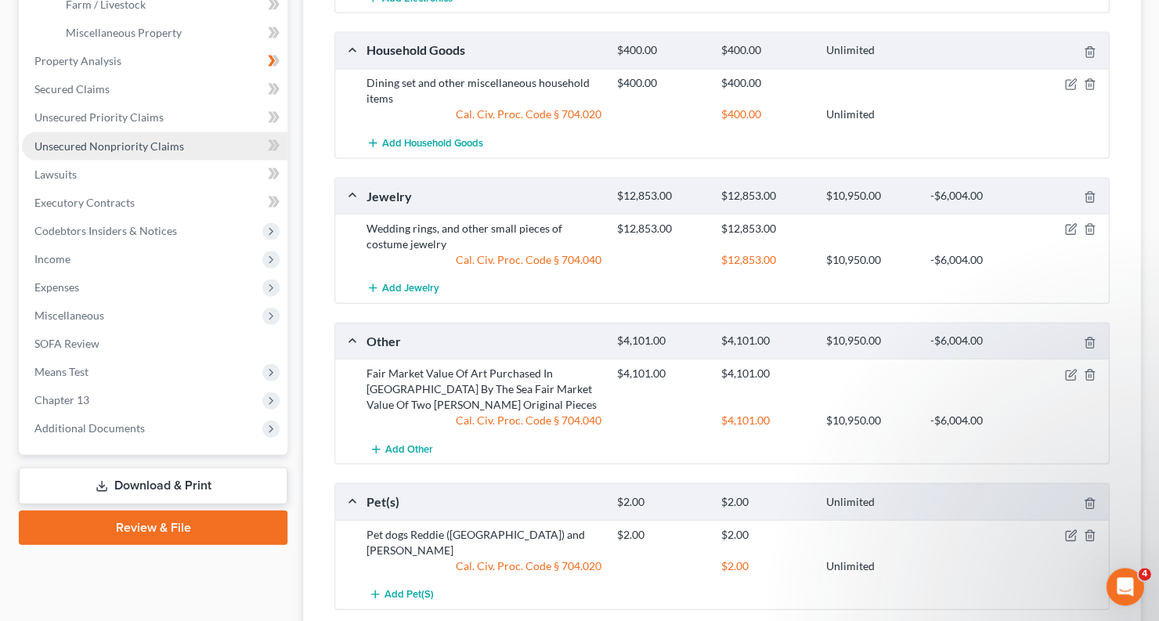
scroll to position [527, 0]
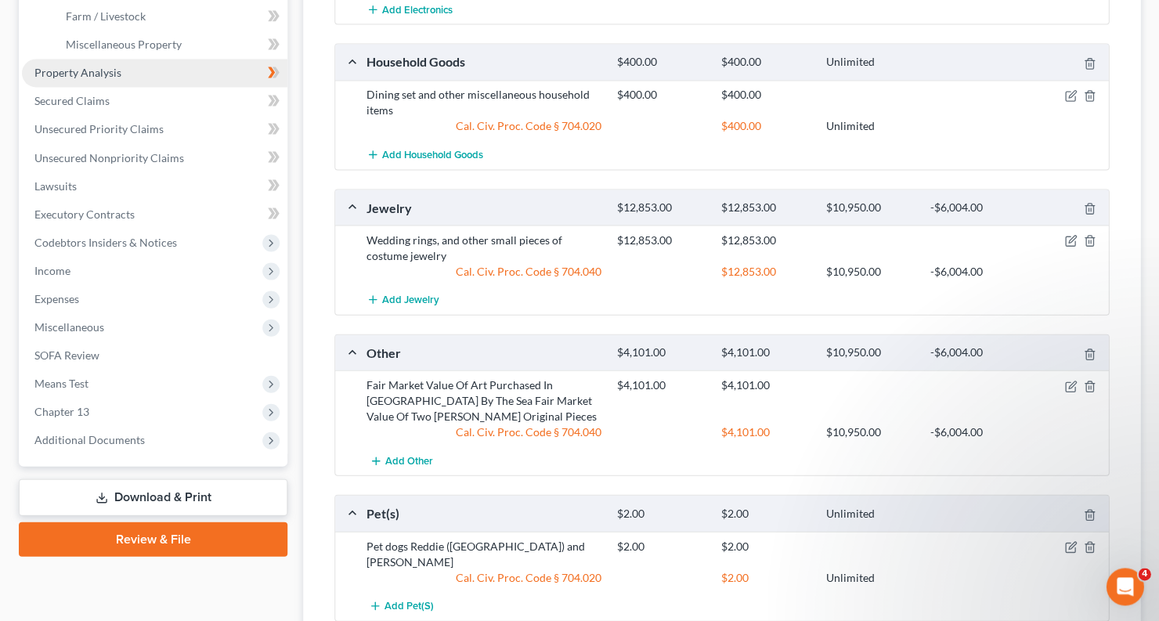
click at [108, 59] on link "Property Analysis" at bounding box center [154, 73] width 265 height 28
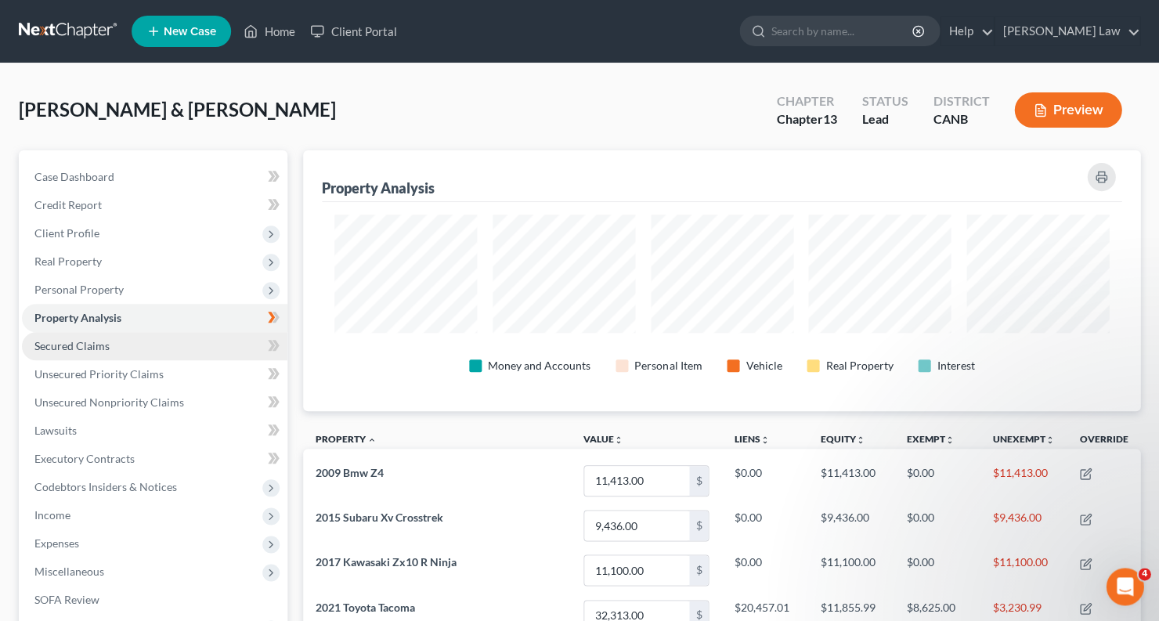
click at [153, 341] on link "Secured Claims" at bounding box center [154, 346] width 265 height 28
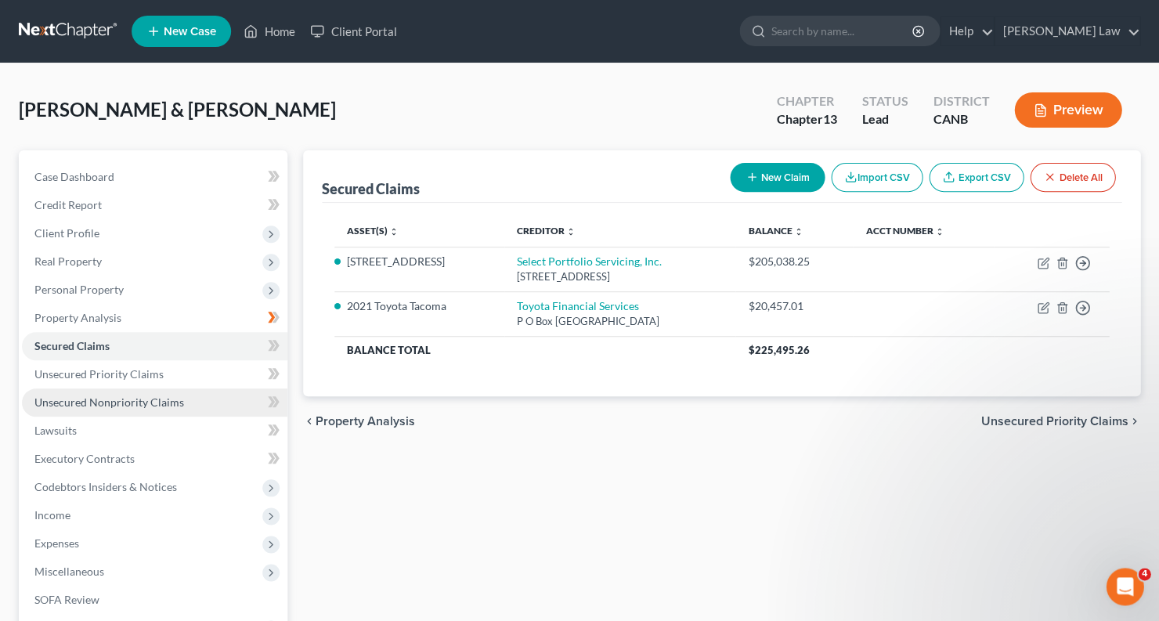
click at [197, 388] on link "Unsecured Nonpriority Claims" at bounding box center [154, 402] width 265 height 28
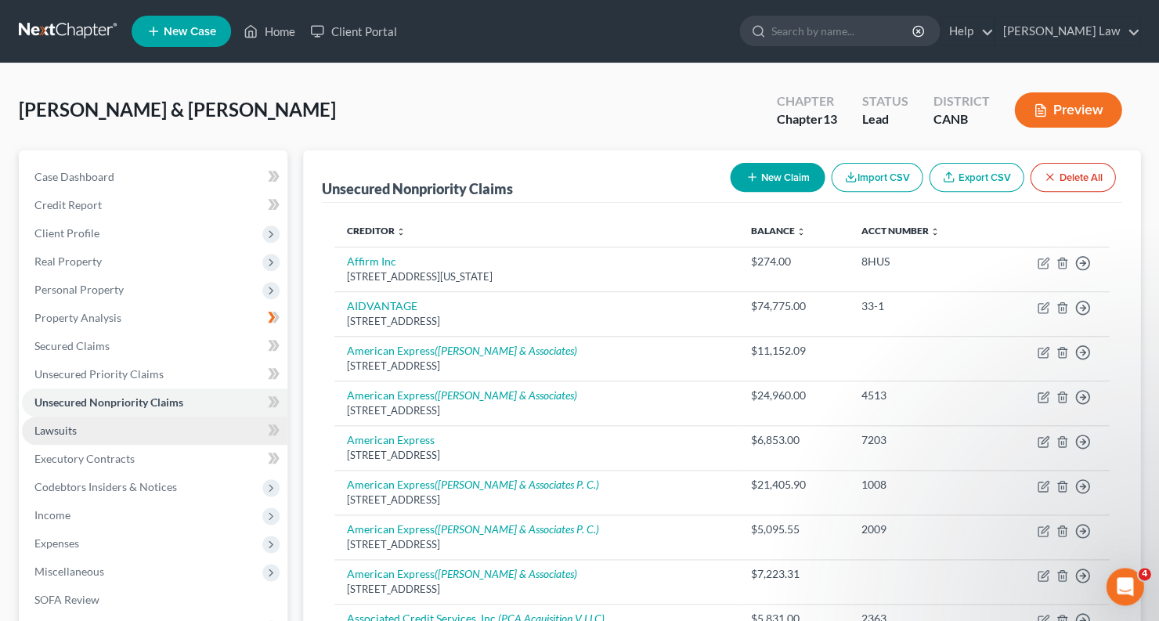
click at [154, 426] on link "Lawsuits" at bounding box center [154, 431] width 265 height 28
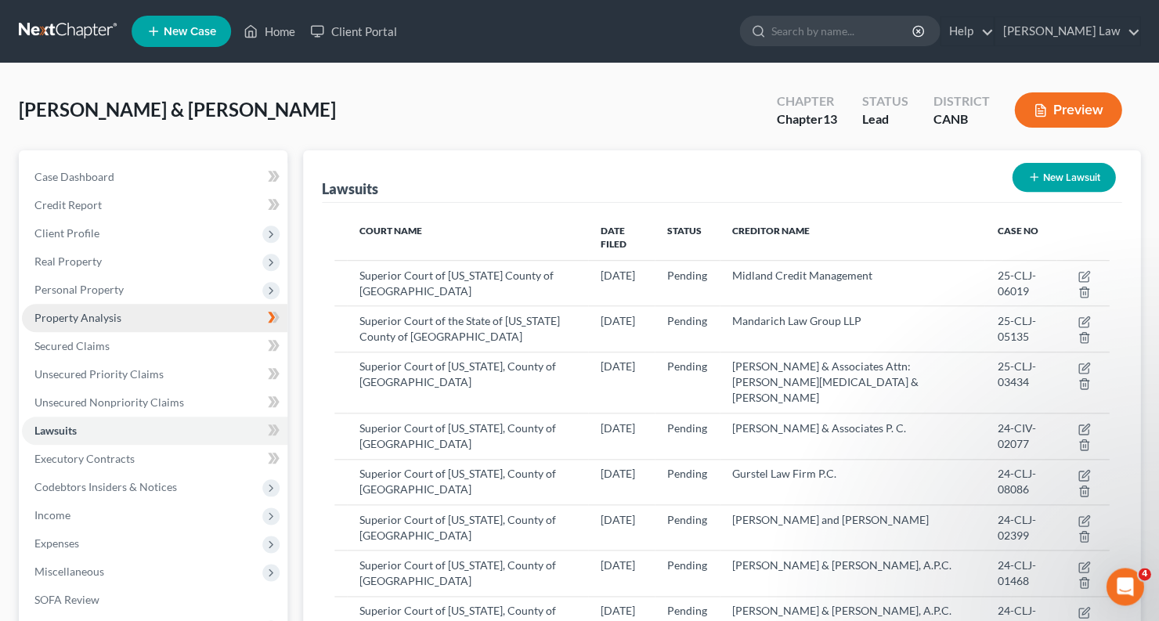
click at [145, 320] on link "Property Analysis" at bounding box center [154, 318] width 265 height 28
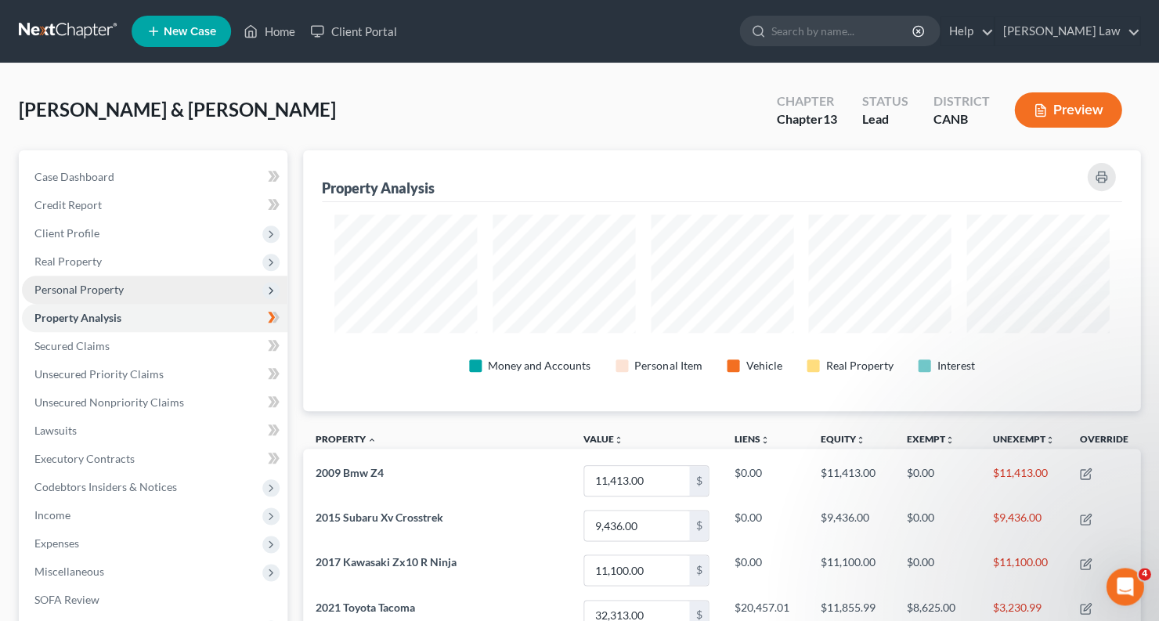
scroll to position [260, 836]
click at [141, 291] on span "Personal Property" at bounding box center [154, 290] width 265 height 28
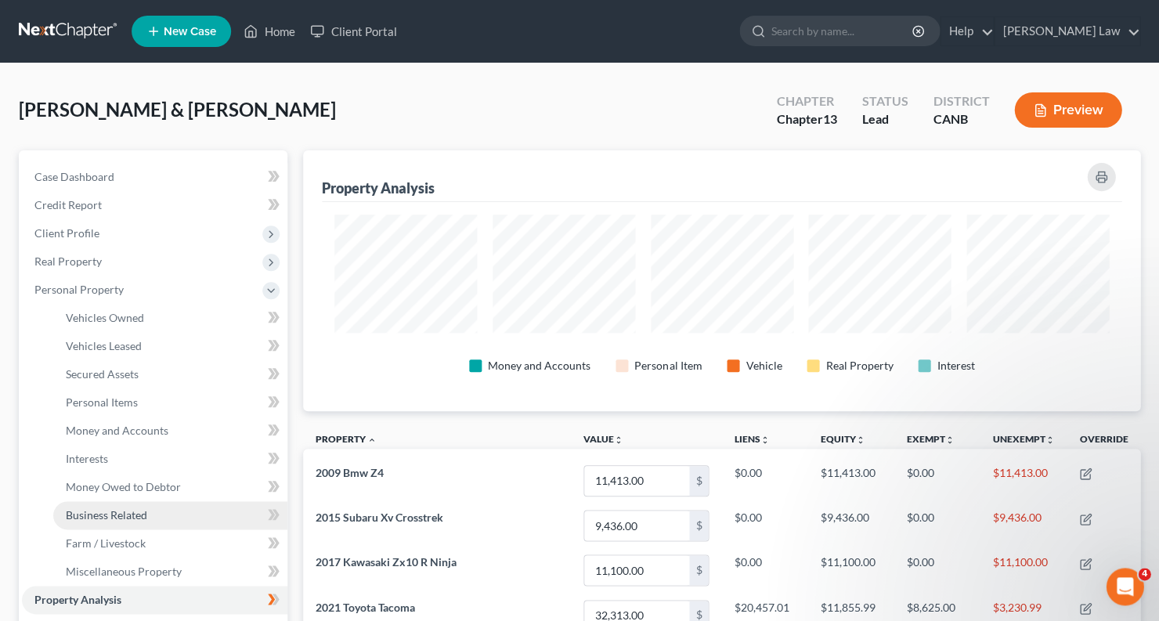
click at [146, 501] on link "Business Related" at bounding box center [170, 515] width 234 height 28
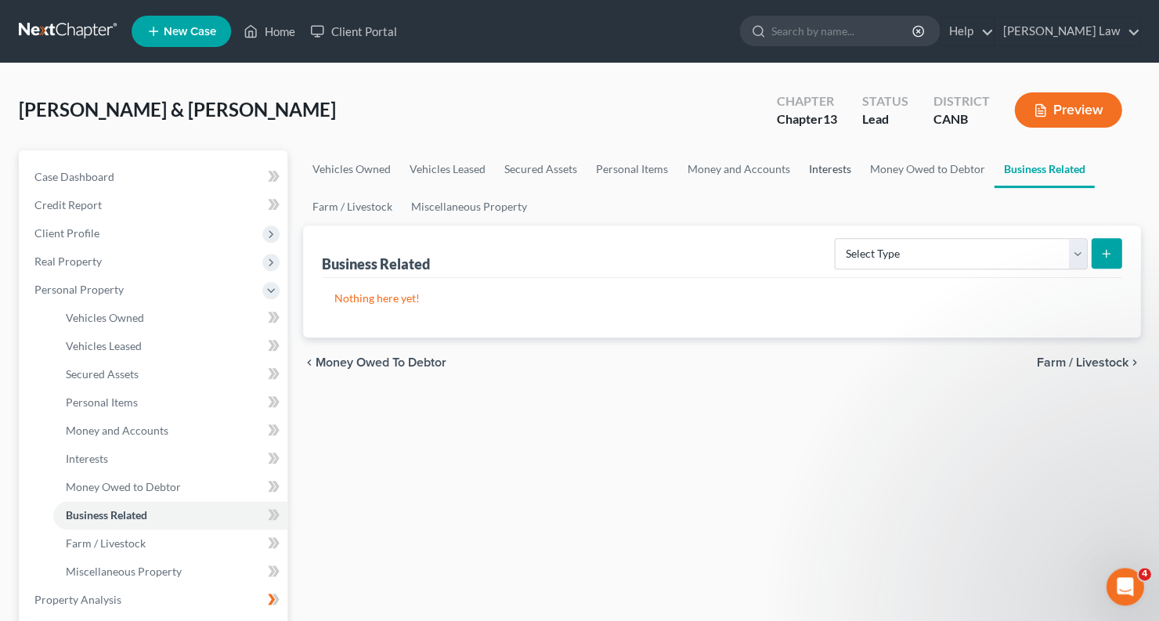
click at [819, 168] on link "Interests" at bounding box center [829, 169] width 61 height 38
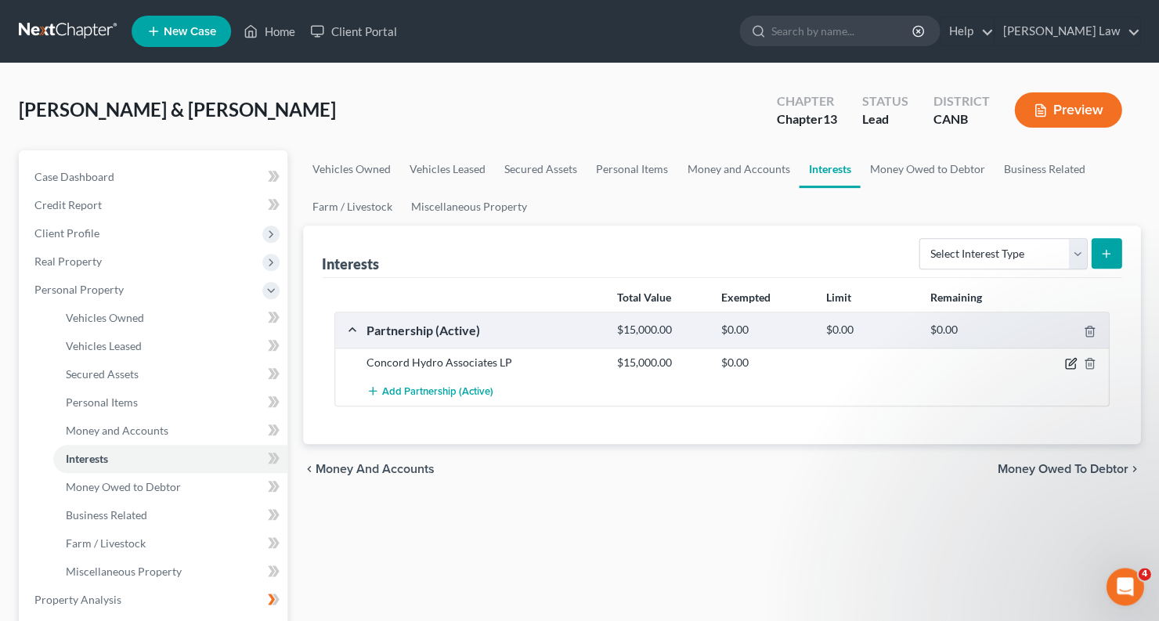
click at [1068, 364] on icon "button" at bounding box center [1070, 363] width 13 height 13
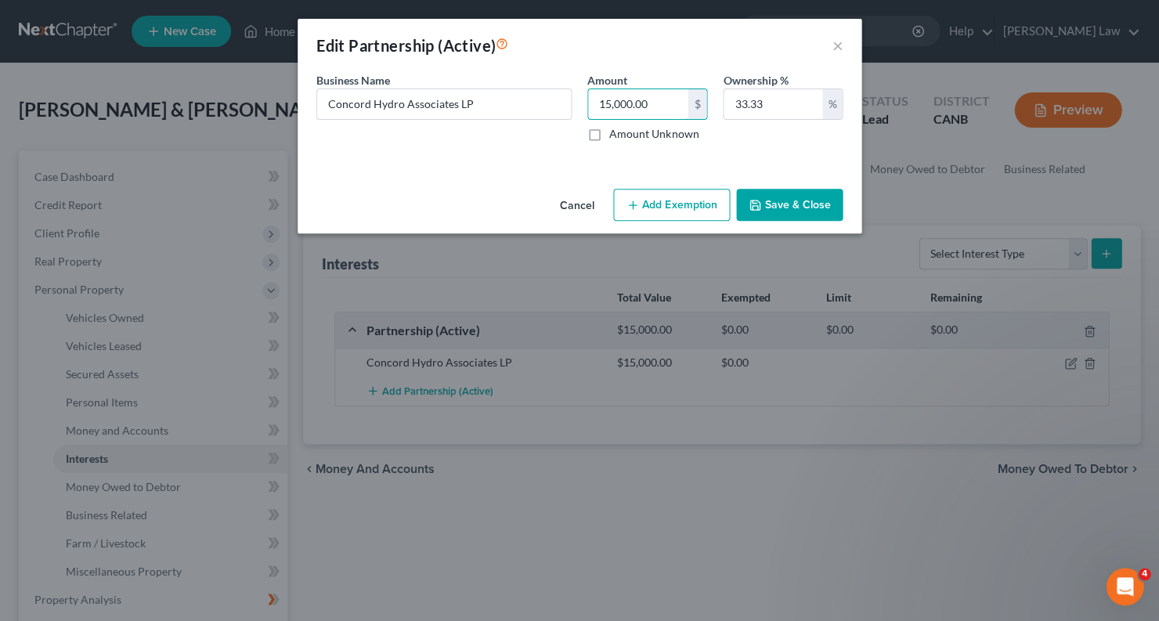
drag, startPoint x: 659, startPoint y: 92, endPoint x: 571, endPoint y: 95, distance: 88.5
click at [572, 92] on div "Business Name * Concord Hydro Associates LP Amount 15,000.00 $ Amount Unknown O…" at bounding box center [580, 113] width 542 height 82
click at [794, 99] on input "33.33" at bounding box center [773, 104] width 99 height 30
type input "3"
click at [609, 129] on label "Amount Unknown" at bounding box center [653, 134] width 89 height 16
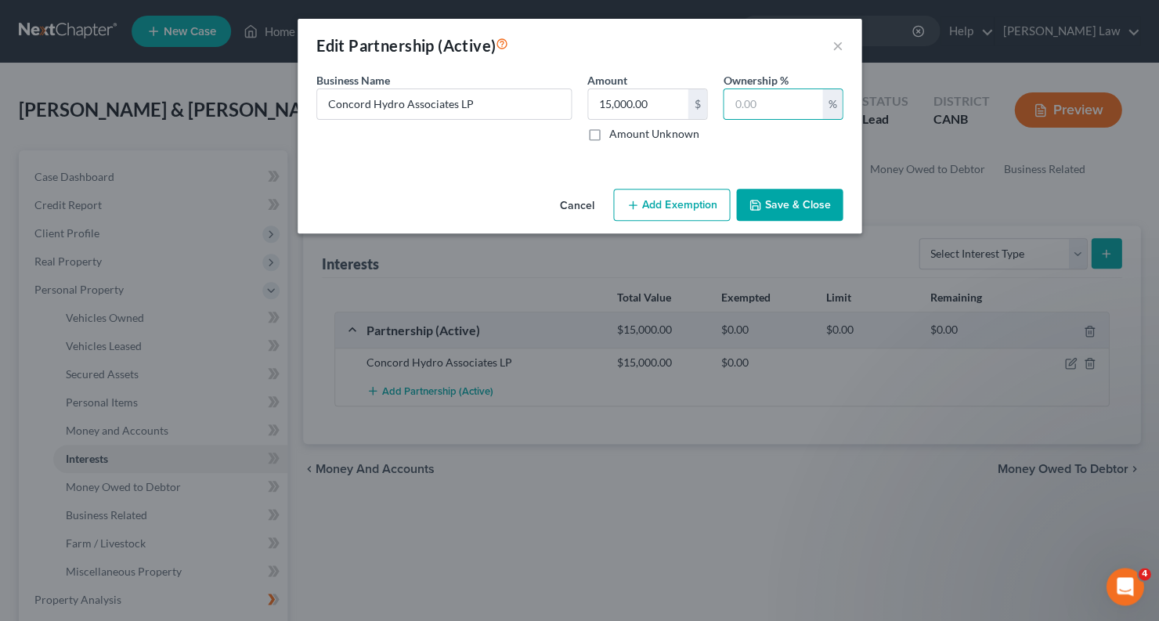
click at [616, 129] on input "Amount Unknown" at bounding box center [621, 131] width 10 height 10
checkbox input "true"
click at [766, 86] on label "Ownership %" at bounding box center [755, 80] width 65 height 16
click at [765, 100] on input "text" at bounding box center [773, 104] width 99 height 30
type input "1"
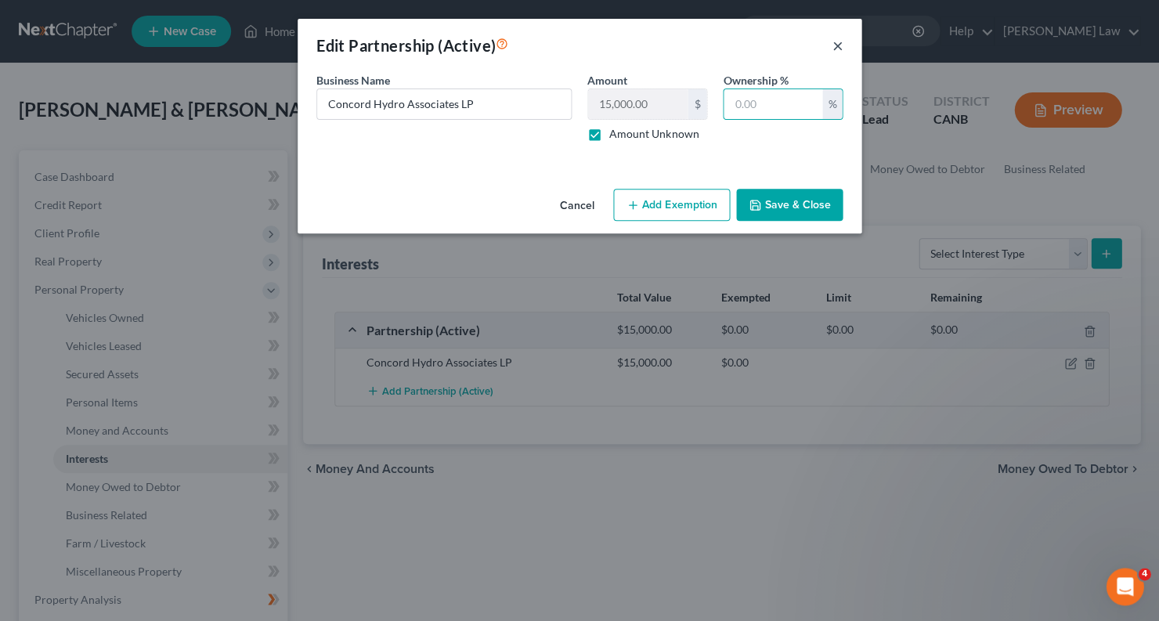
click at [835, 46] on button "×" at bounding box center [837, 45] width 11 height 19
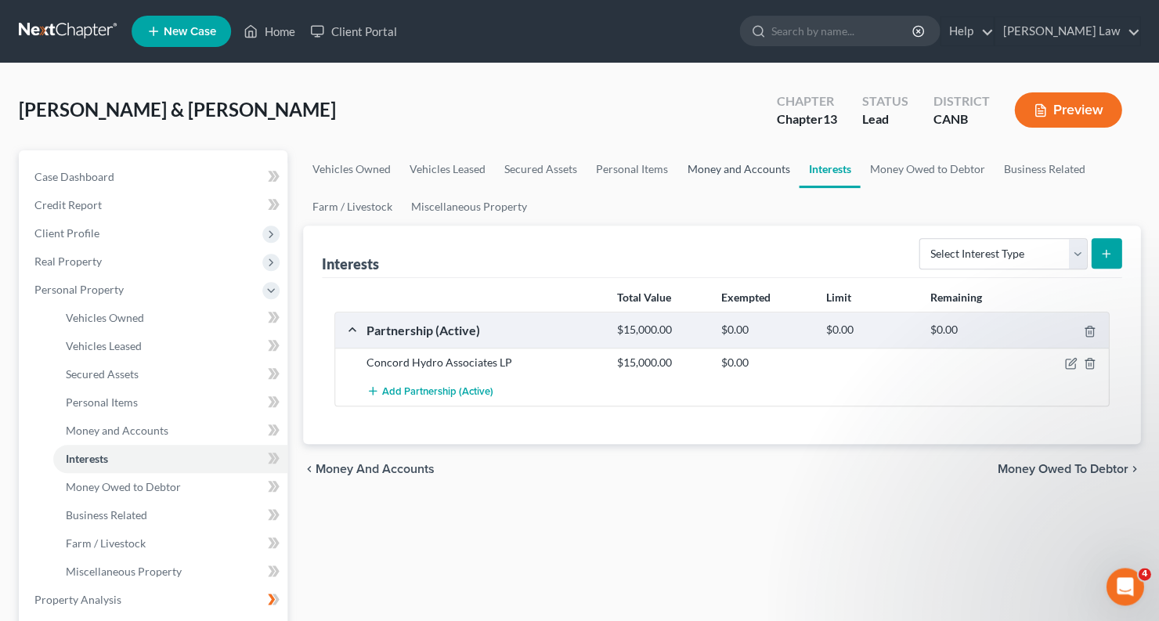
click at [775, 165] on link "Money and Accounts" at bounding box center [737, 169] width 121 height 38
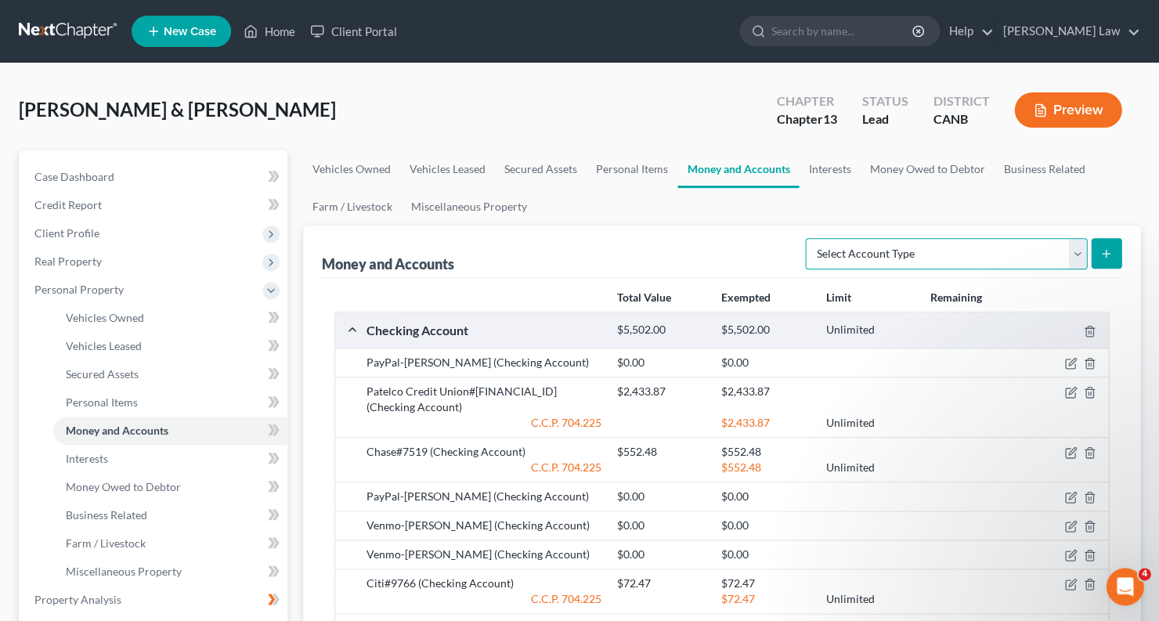
select select "other"
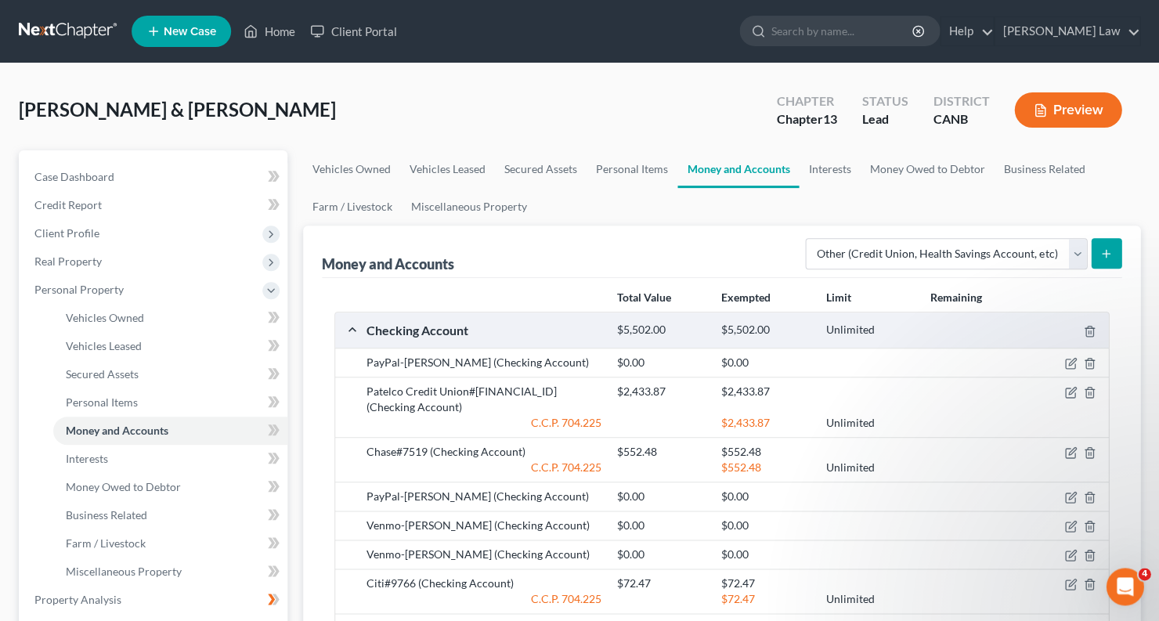
click at [1107, 247] on icon "submit" at bounding box center [1105, 253] width 13 height 13
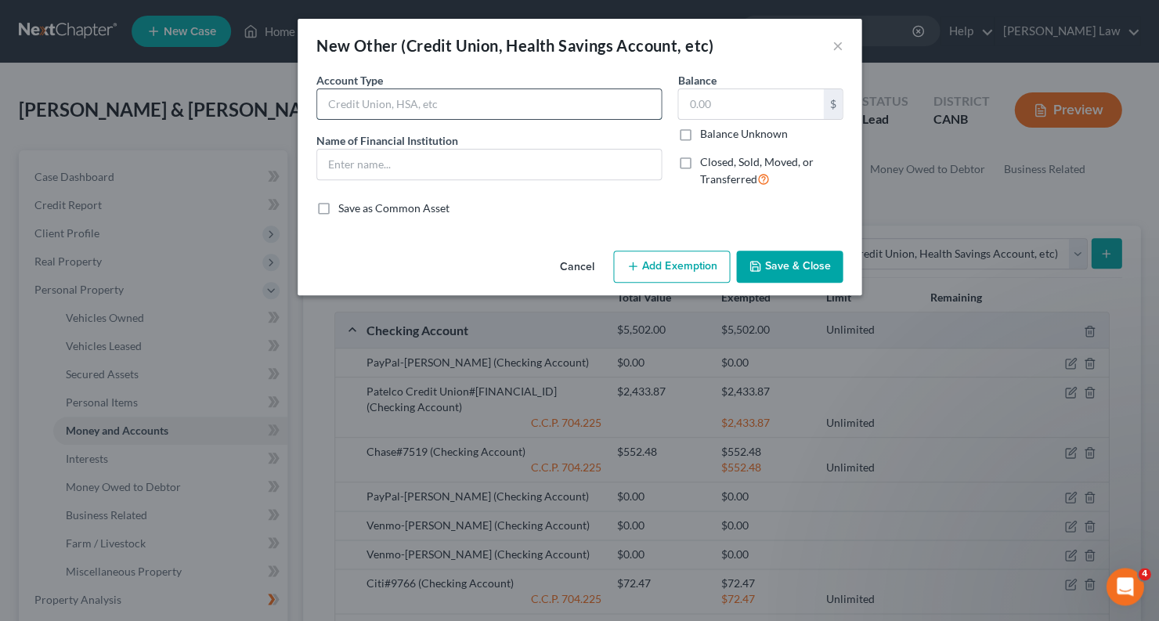
click at [493, 107] on input "text" at bounding box center [489, 104] width 344 height 30
click at [836, 43] on button "×" at bounding box center [837, 45] width 11 height 19
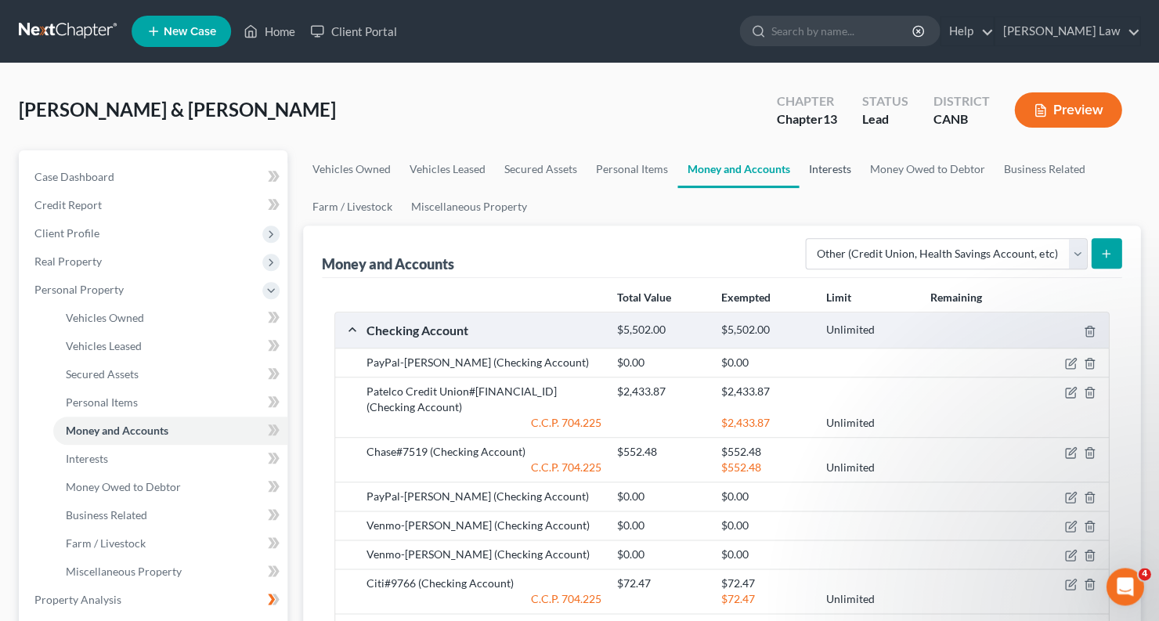
click at [839, 173] on link "Interests" at bounding box center [829, 169] width 61 height 38
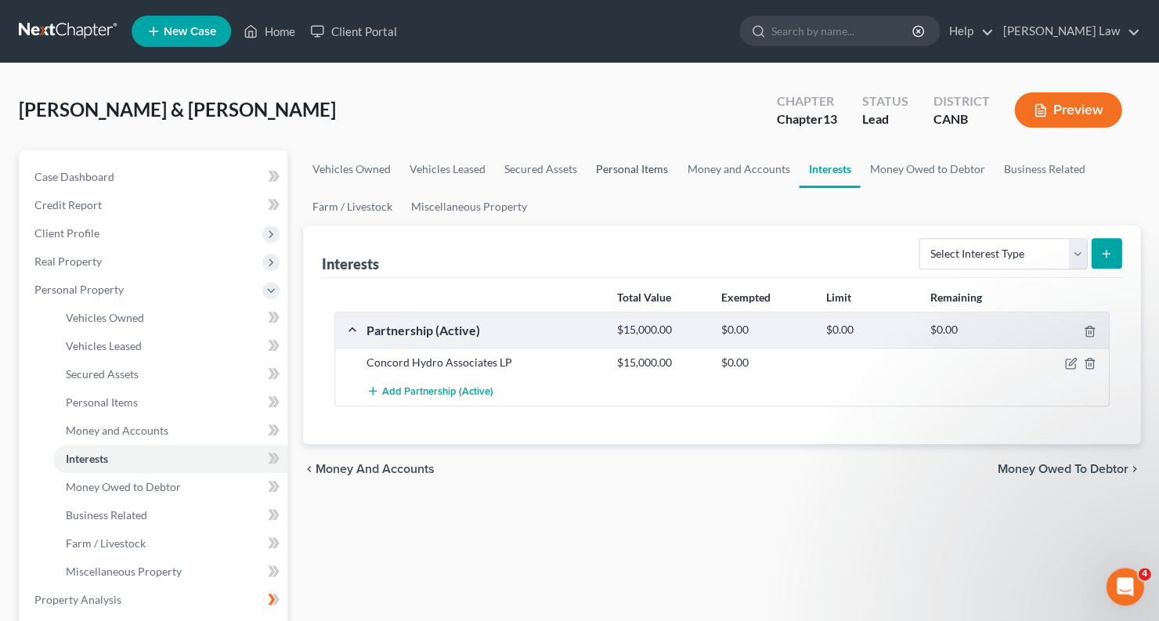
click at [649, 175] on link "Personal Items" at bounding box center [632, 169] width 91 height 38
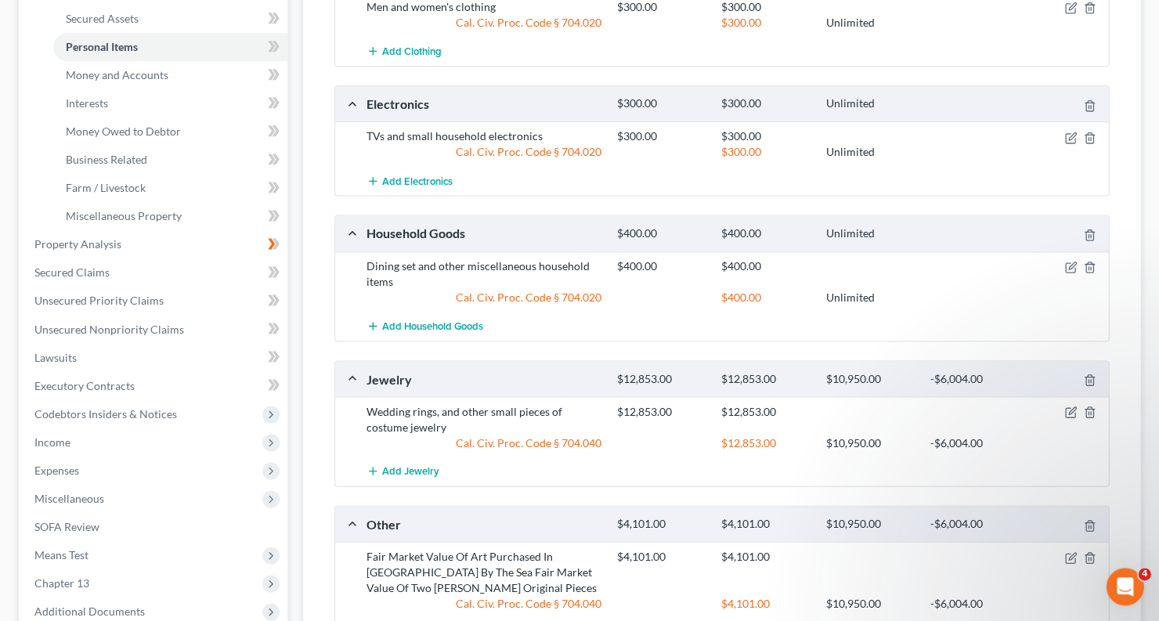
scroll to position [356, 0]
click at [175, 258] on link "Secured Claims" at bounding box center [154, 272] width 265 height 28
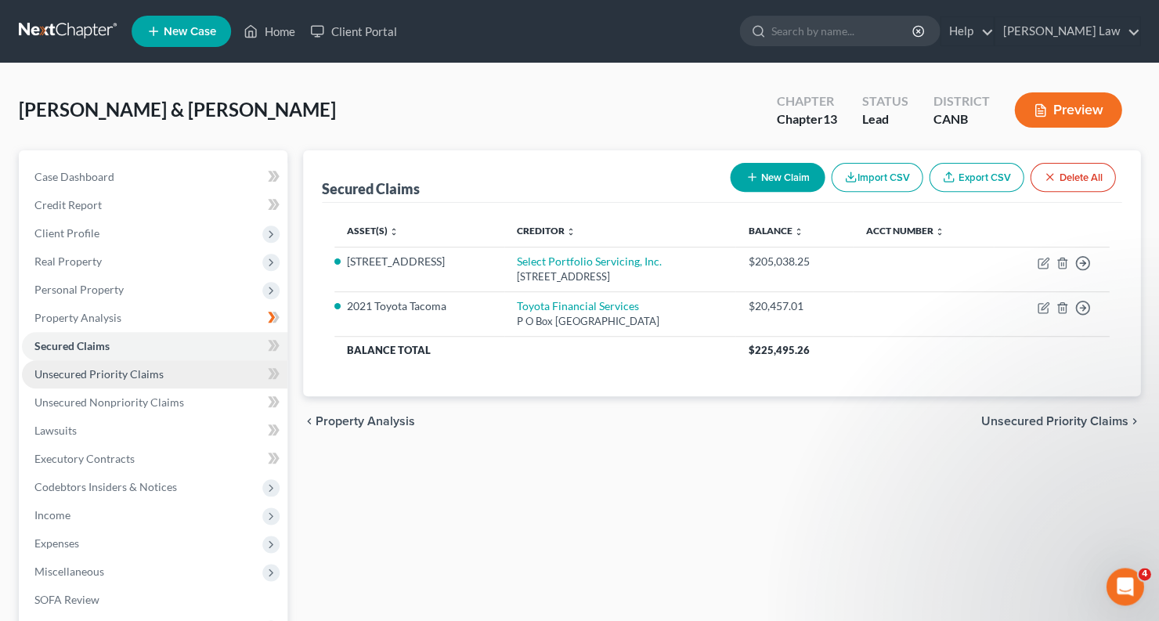
click at [164, 367] on link "Unsecured Priority Claims" at bounding box center [154, 374] width 265 height 28
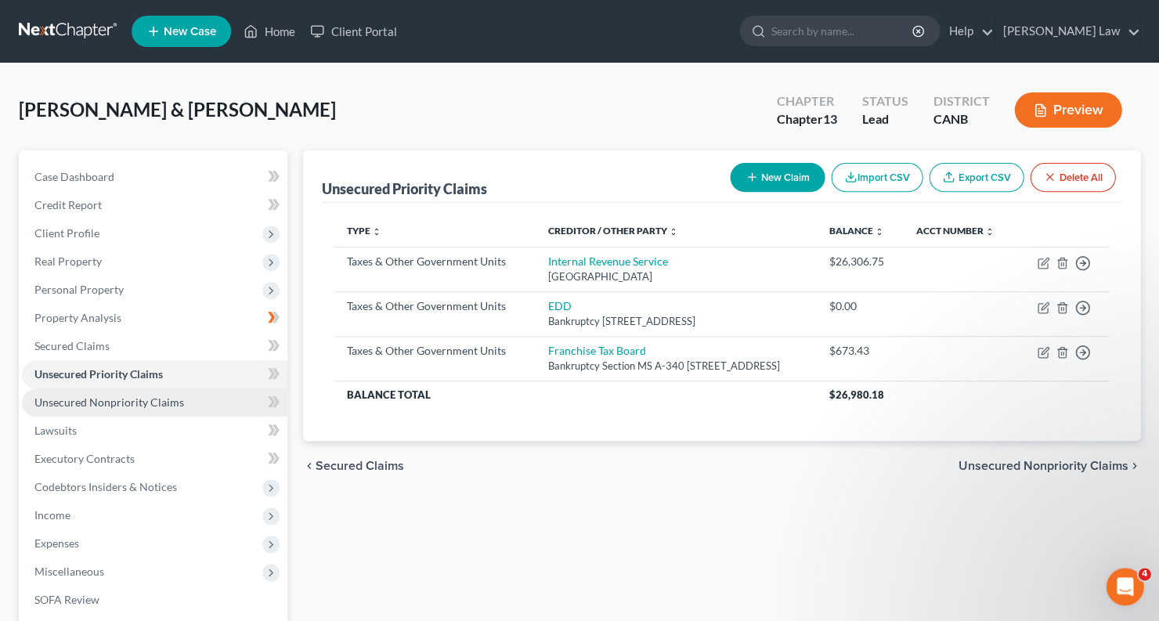
click at [151, 399] on span "Unsecured Nonpriority Claims" at bounding box center [109, 401] width 150 height 13
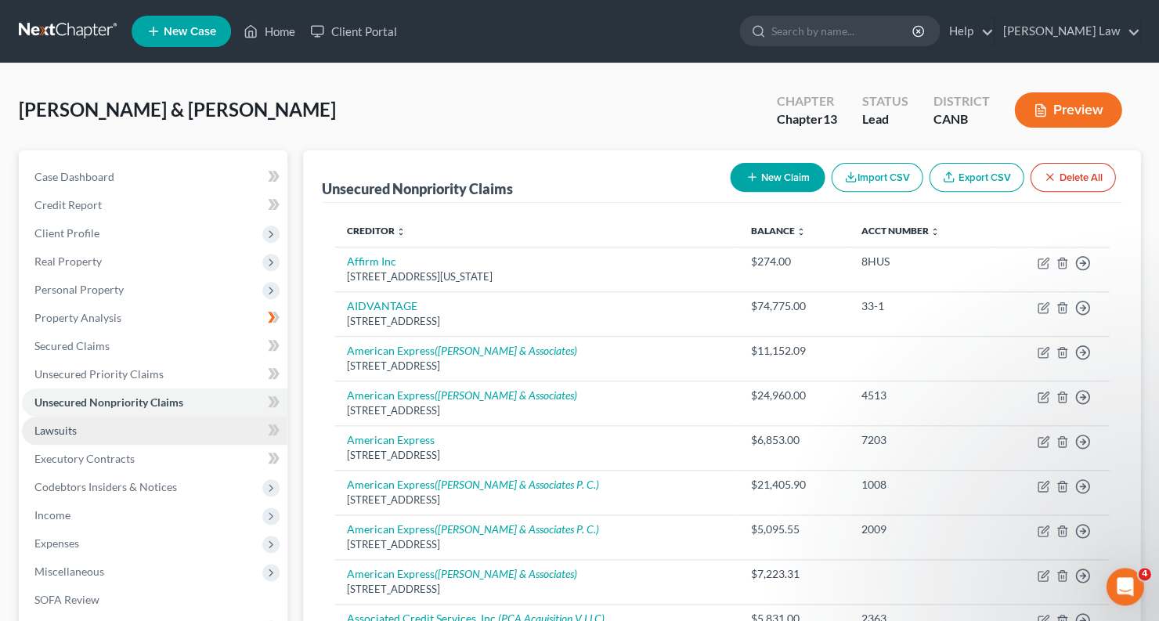
click at [151, 421] on link "Lawsuits" at bounding box center [154, 431] width 265 height 28
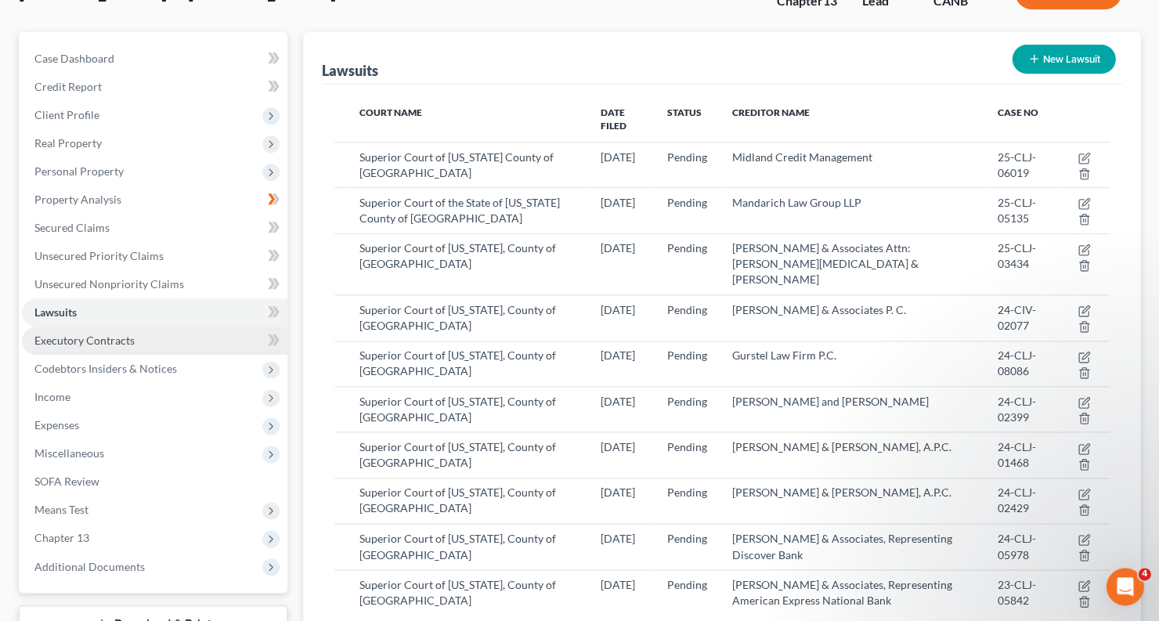
click at [157, 339] on link "Executory Contracts" at bounding box center [154, 341] width 265 height 28
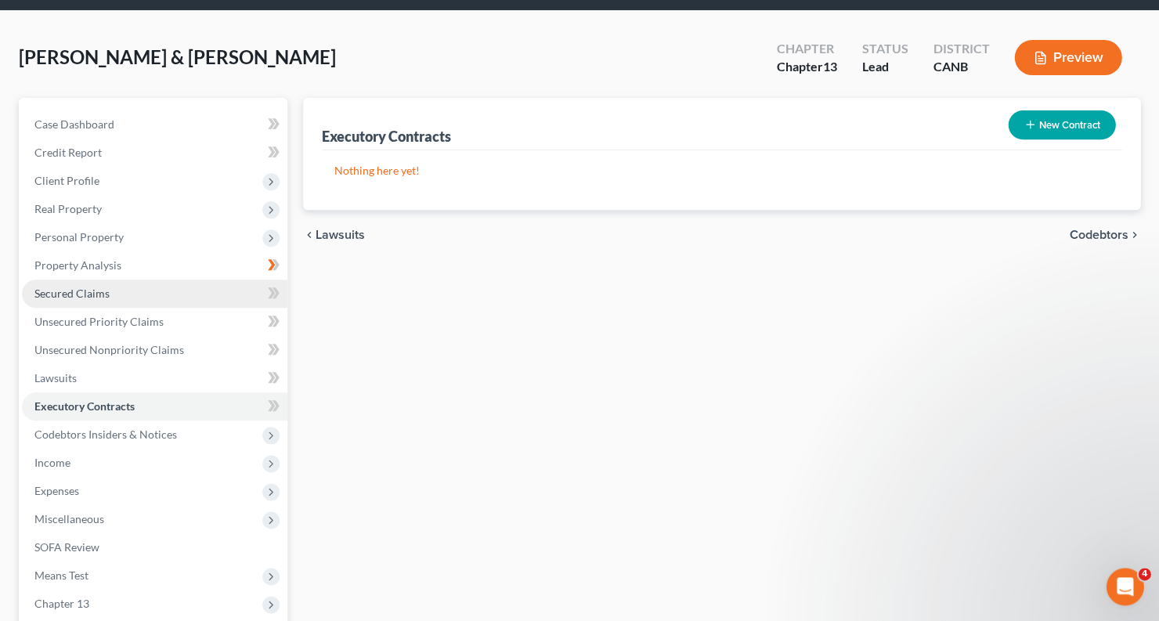
scroll to position [65, 0]
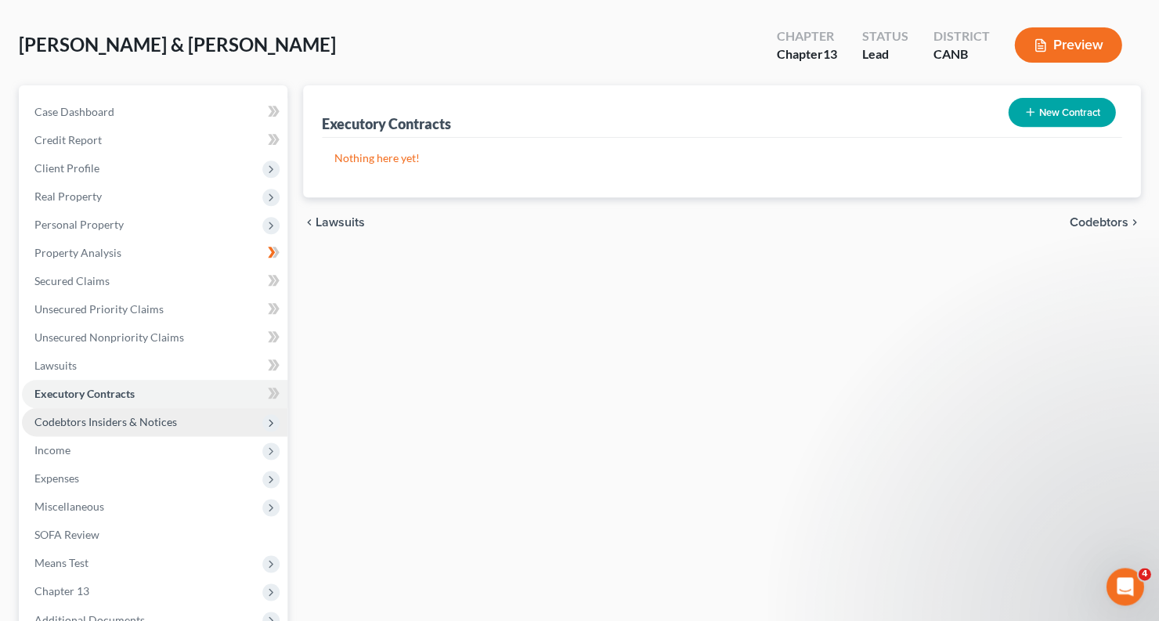
click at [140, 415] on span "Codebtors Insiders & Notices" at bounding box center [105, 421] width 143 height 13
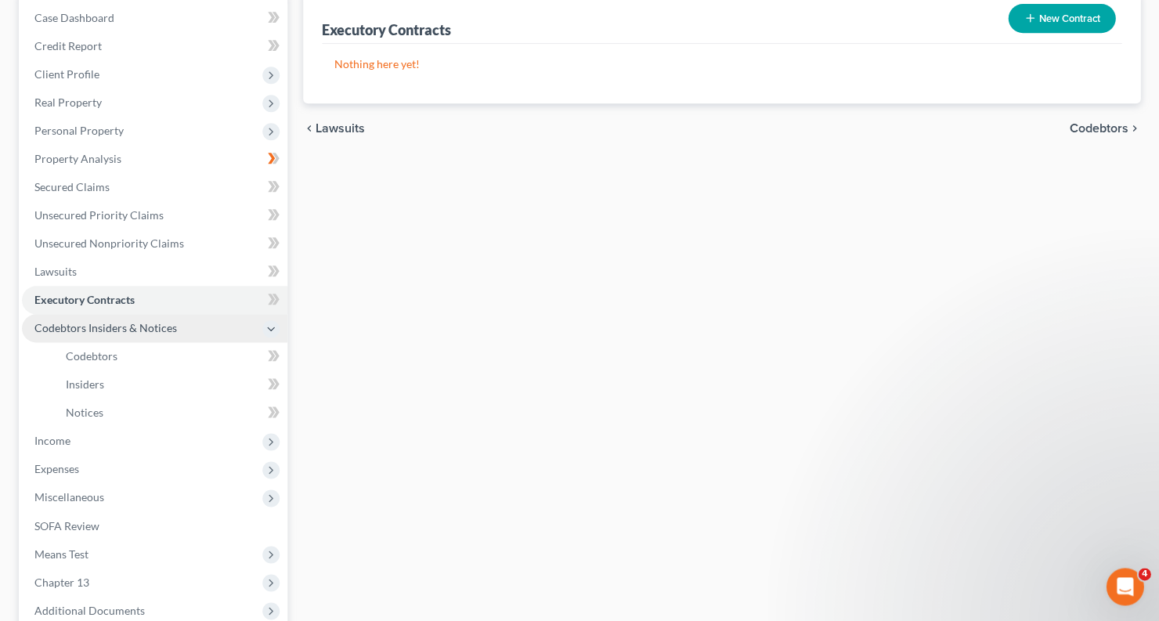
scroll to position [168, 0]
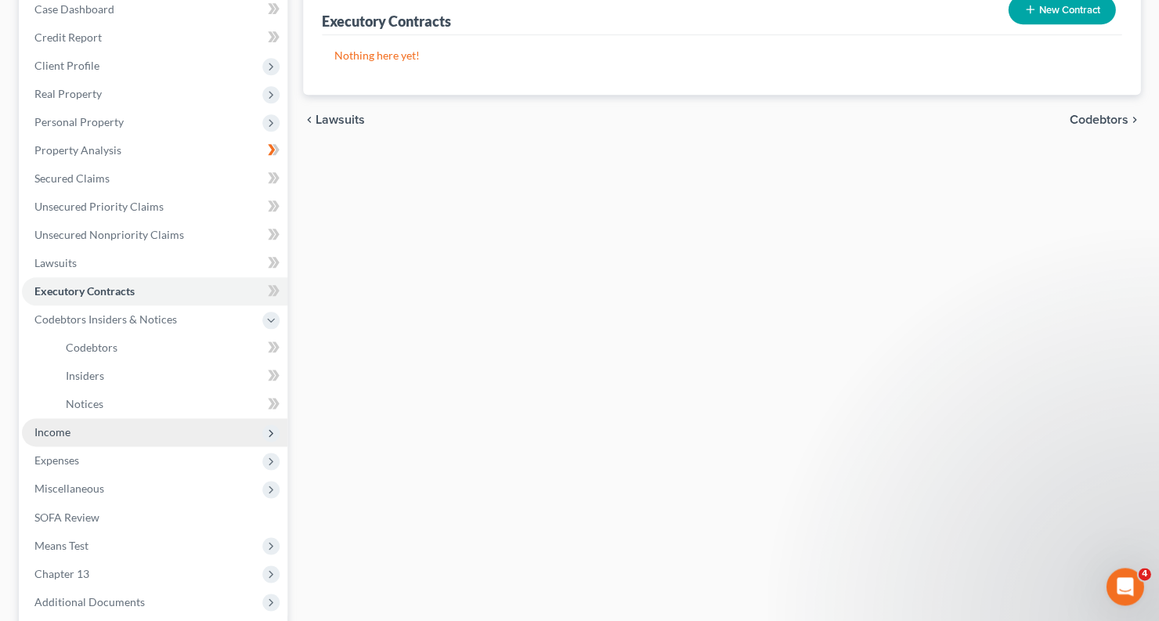
click at [116, 424] on span "Income" at bounding box center [154, 432] width 265 height 28
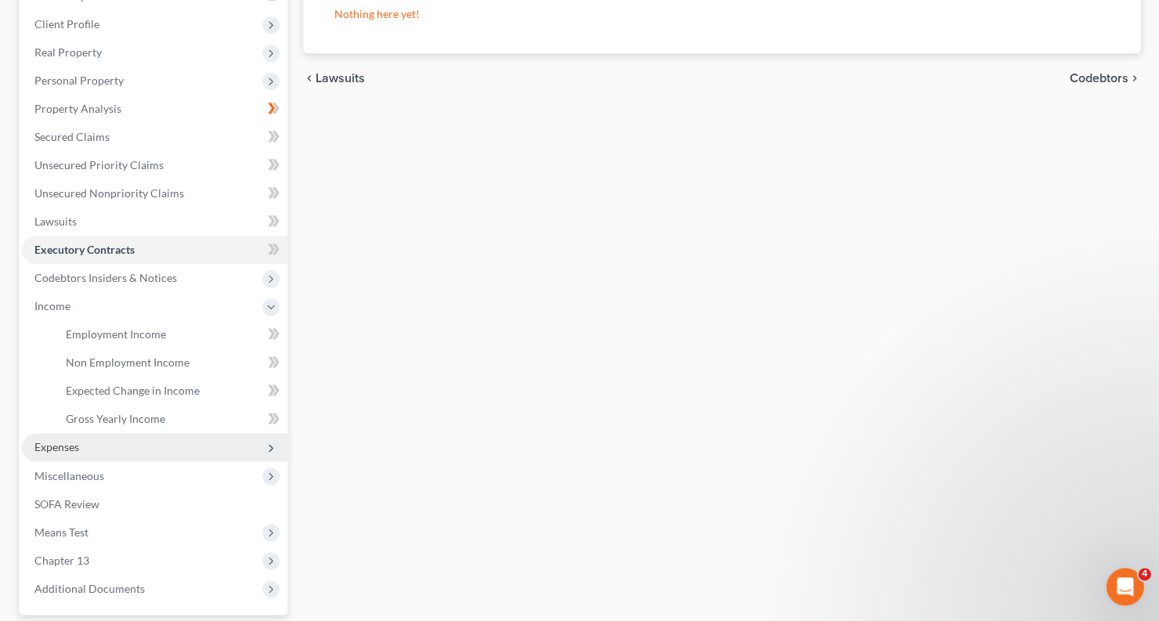
click at [116, 435] on span "Expenses" at bounding box center [154, 447] width 265 height 28
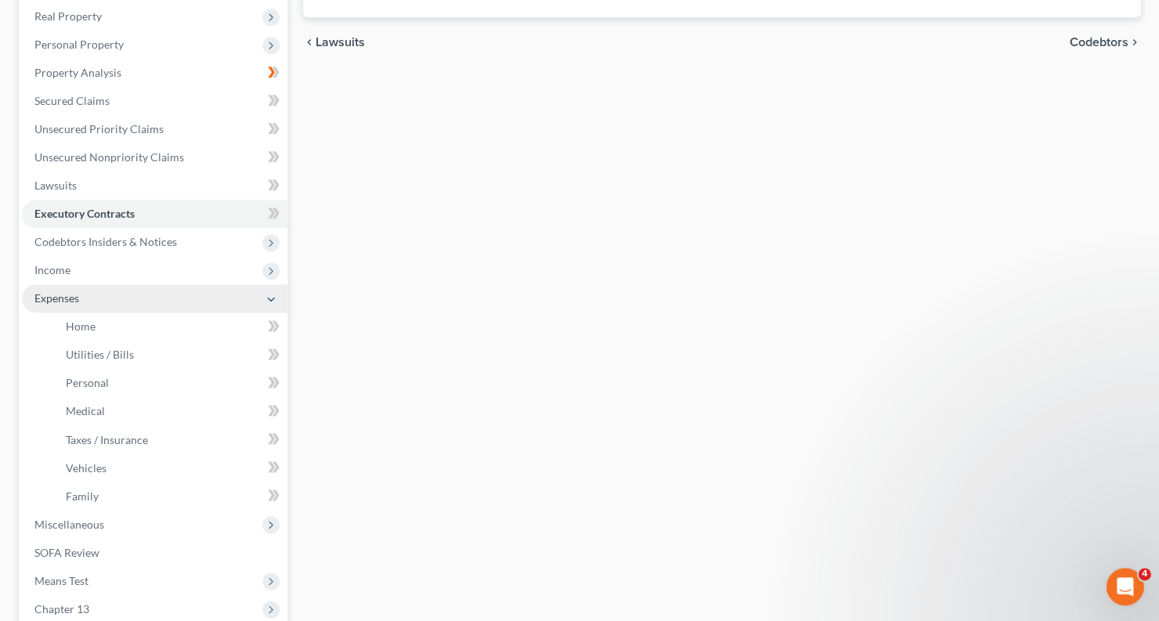
scroll to position [251, 0]
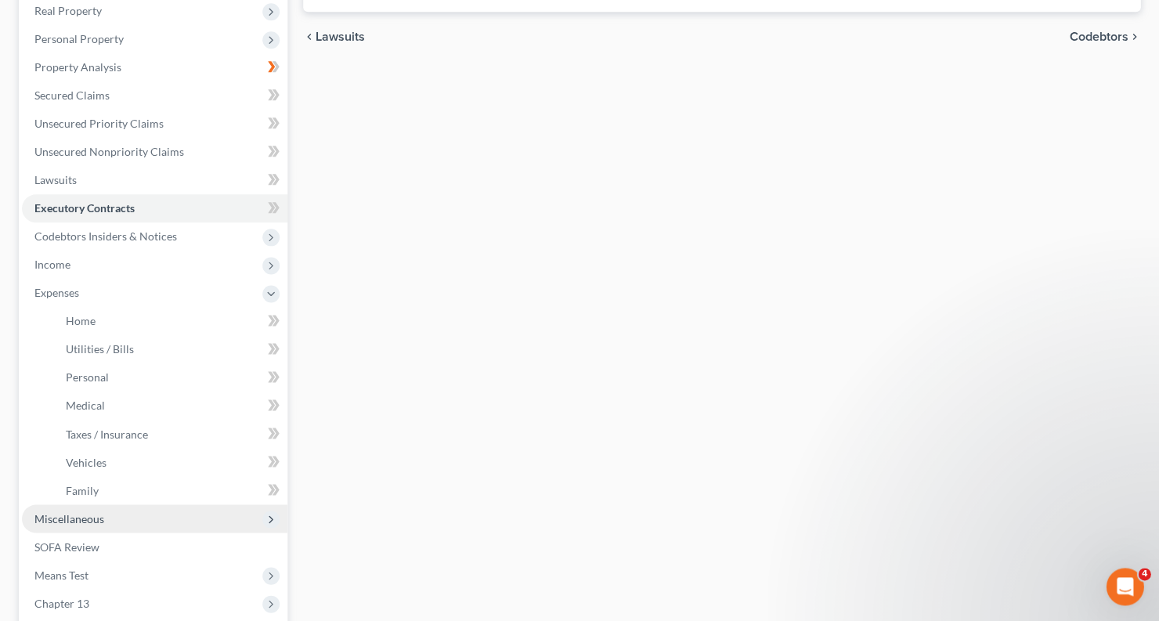
click at [107, 504] on span "Miscellaneous" at bounding box center [154, 518] width 265 height 28
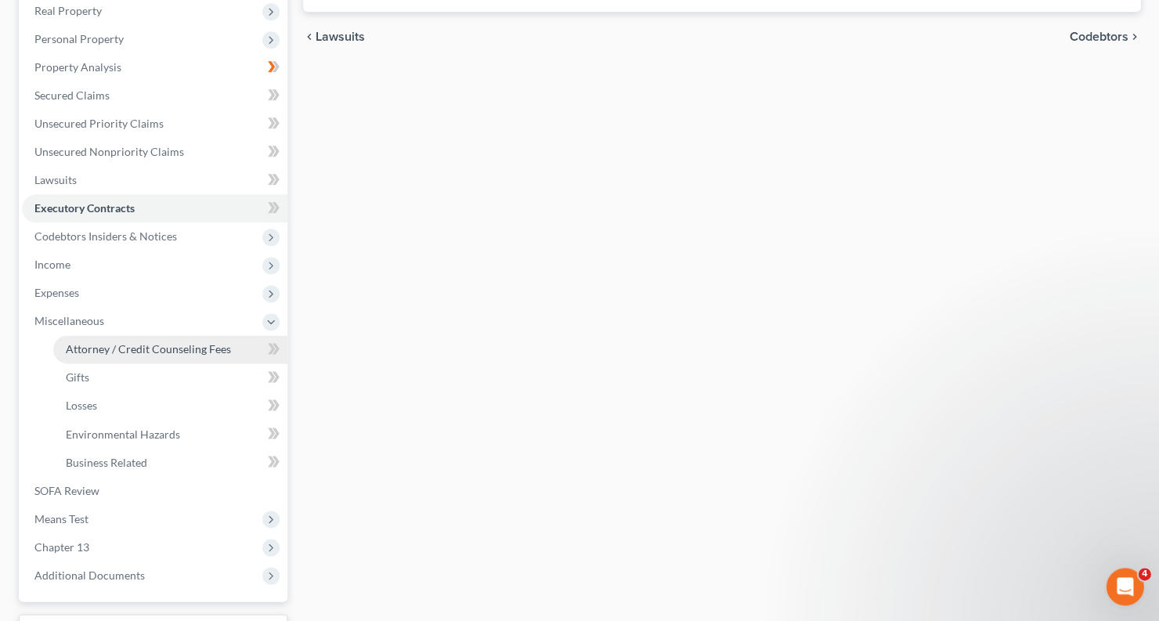
click at [138, 342] on span "Attorney / Credit Counseling Fees" at bounding box center [148, 348] width 165 height 13
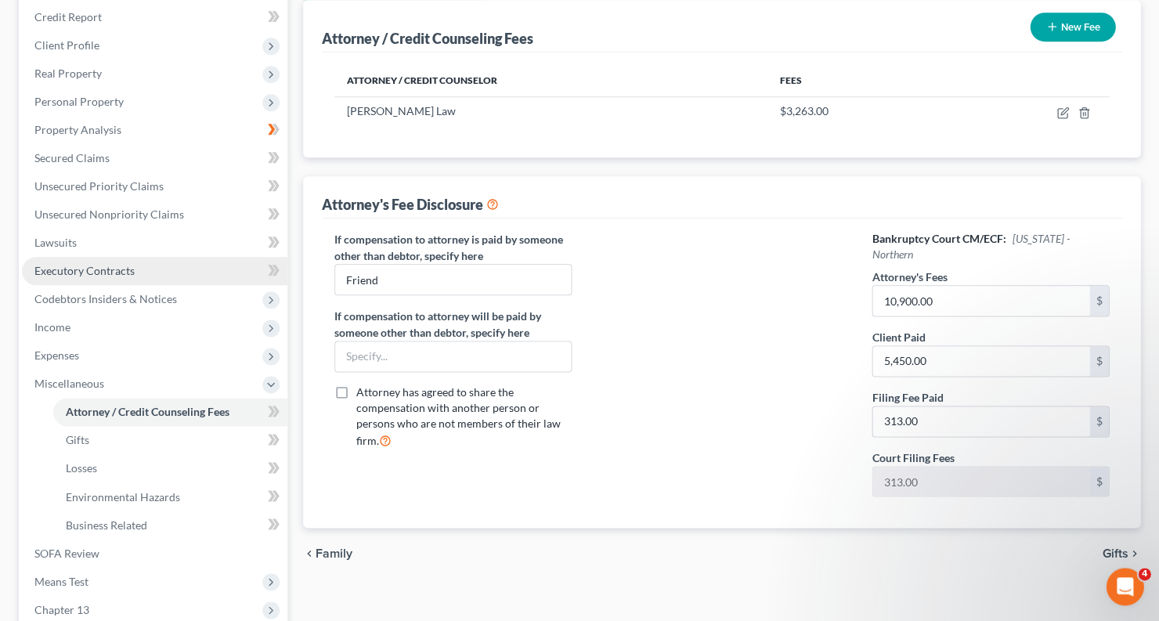
scroll to position [190, 0]
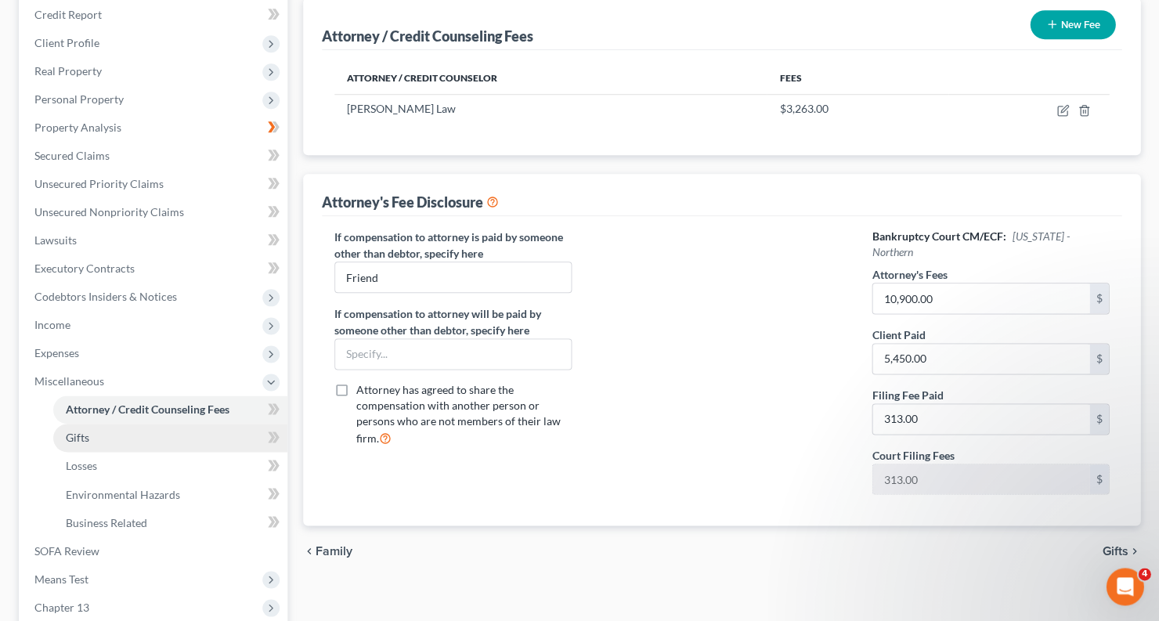
click at [110, 428] on link "Gifts" at bounding box center [170, 438] width 234 height 28
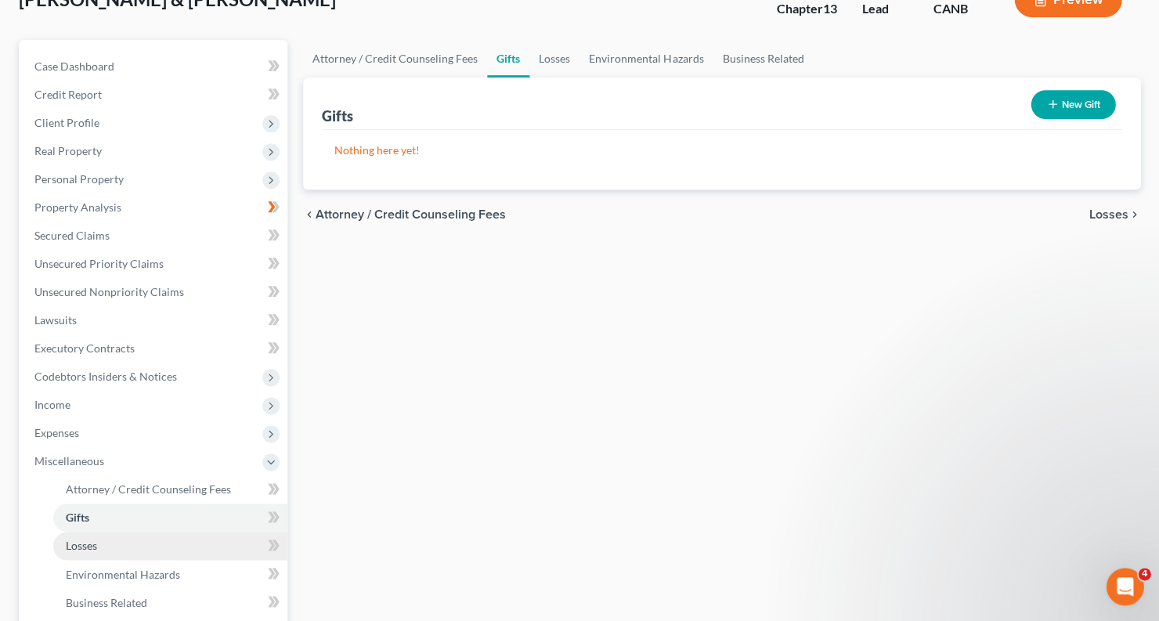
click at [95, 539] on span "Losses" at bounding box center [81, 545] width 31 height 13
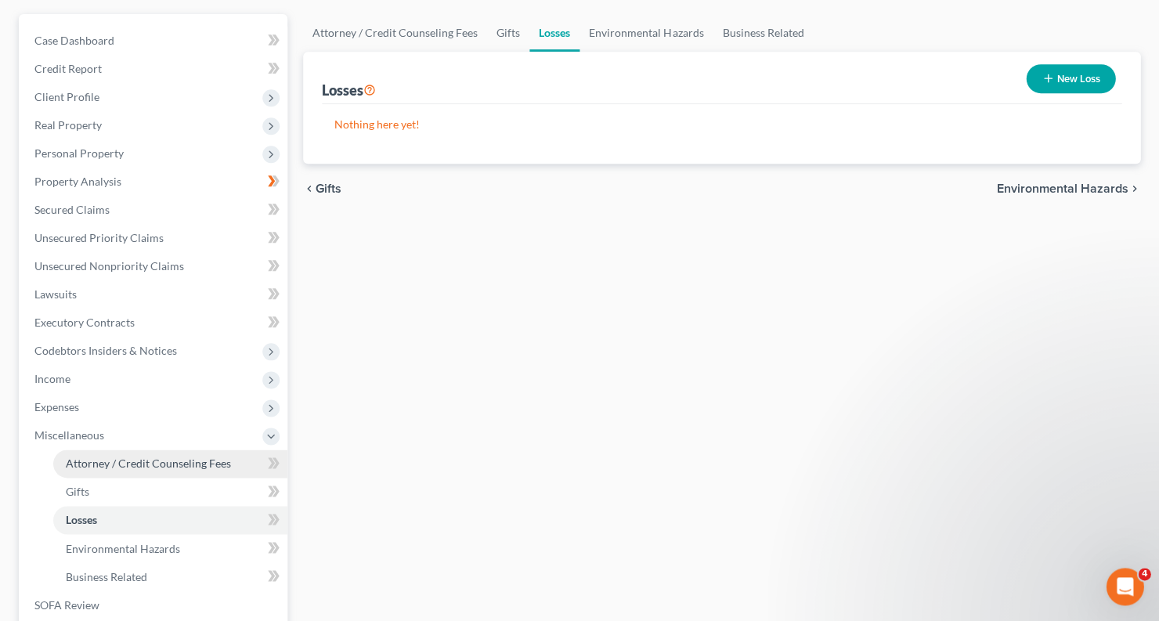
scroll to position [180, 0]
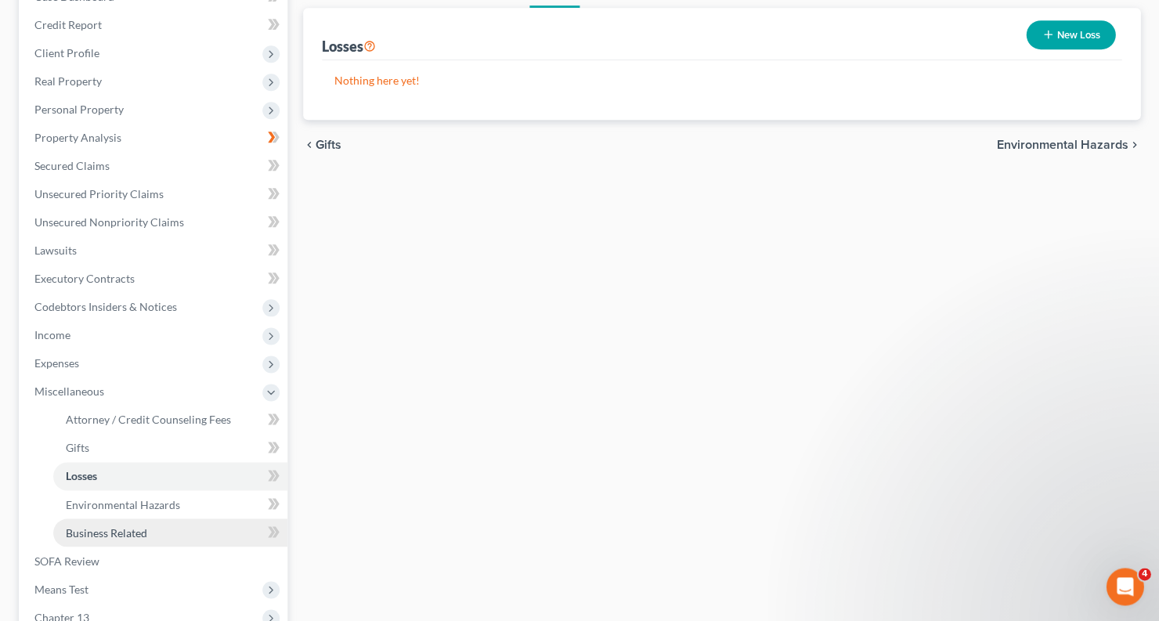
click at [99, 525] on span "Business Related" at bounding box center [106, 531] width 81 height 13
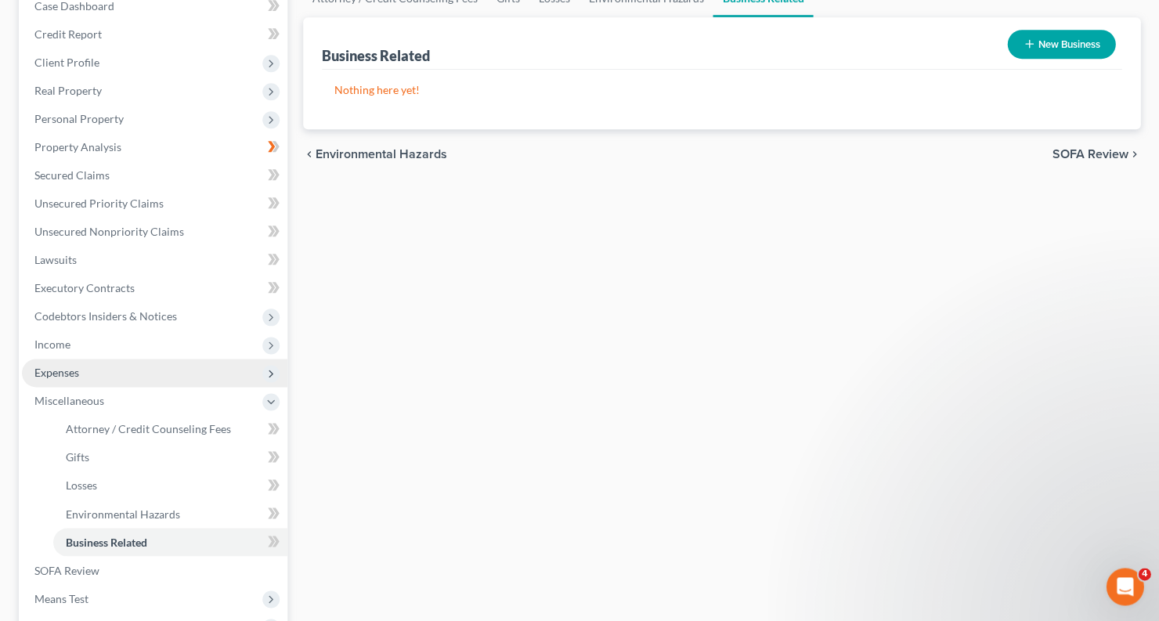
scroll to position [229, 0]
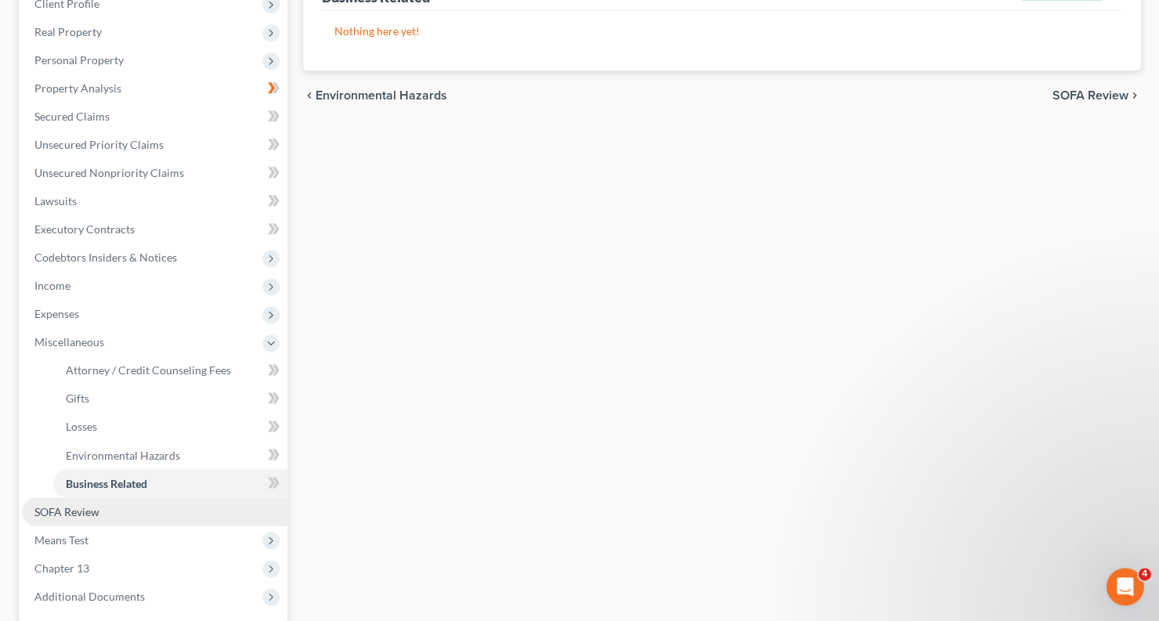
click at [83, 504] on span "SOFA Review" at bounding box center [66, 510] width 65 height 13
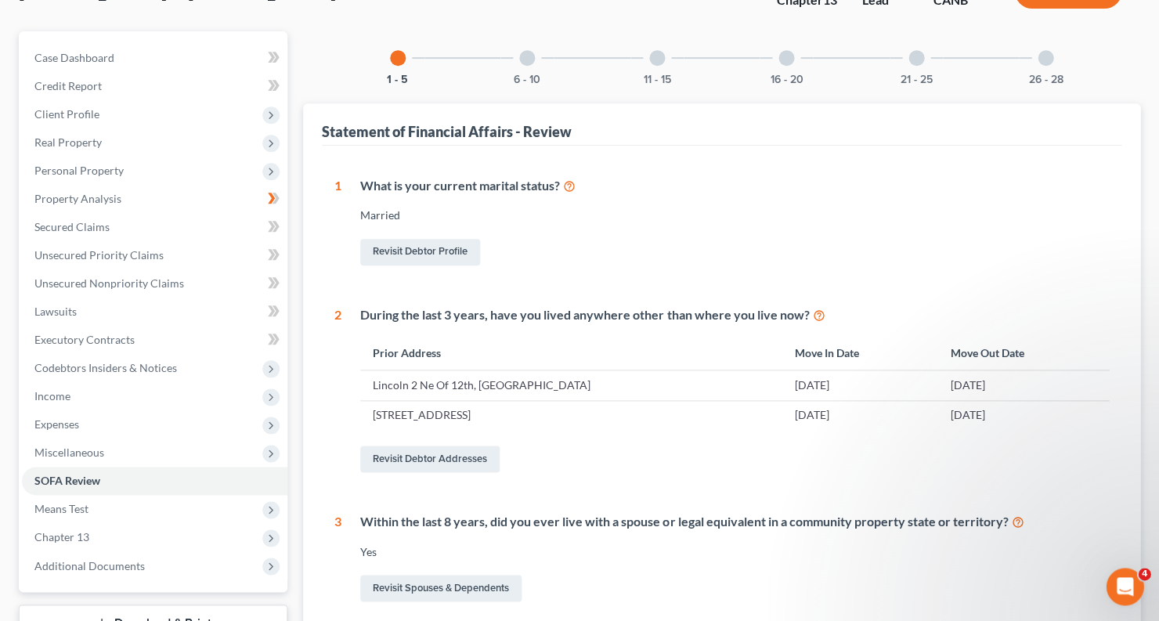
scroll to position [85, 0]
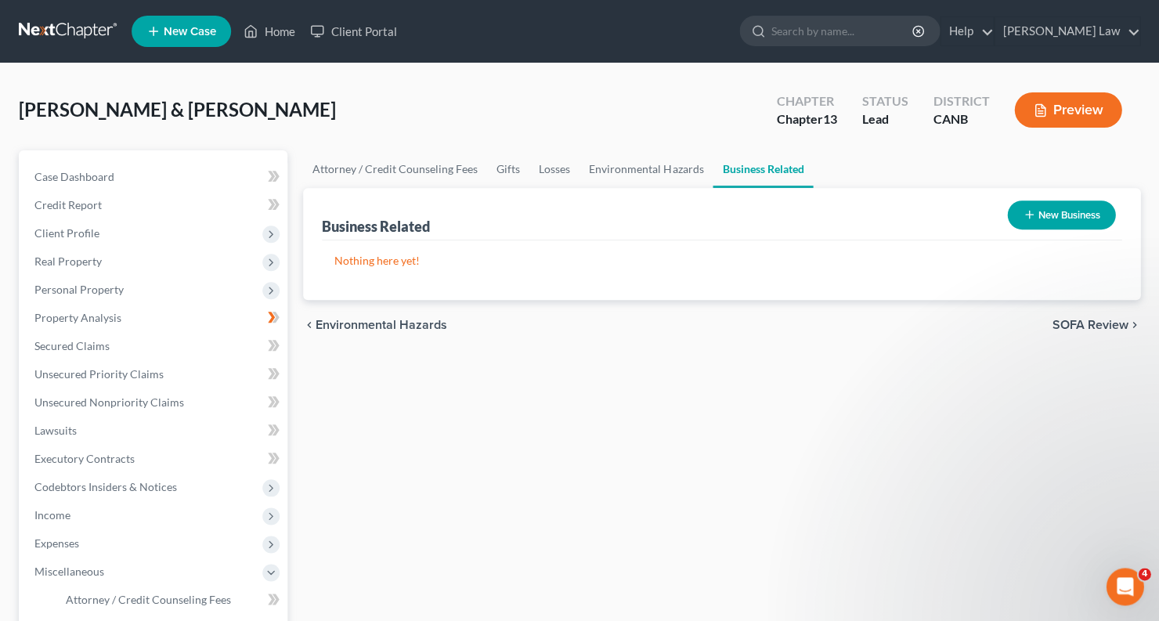
click at [1078, 107] on button "Preview" at bounding box center [1067, 109] width 107 height 35
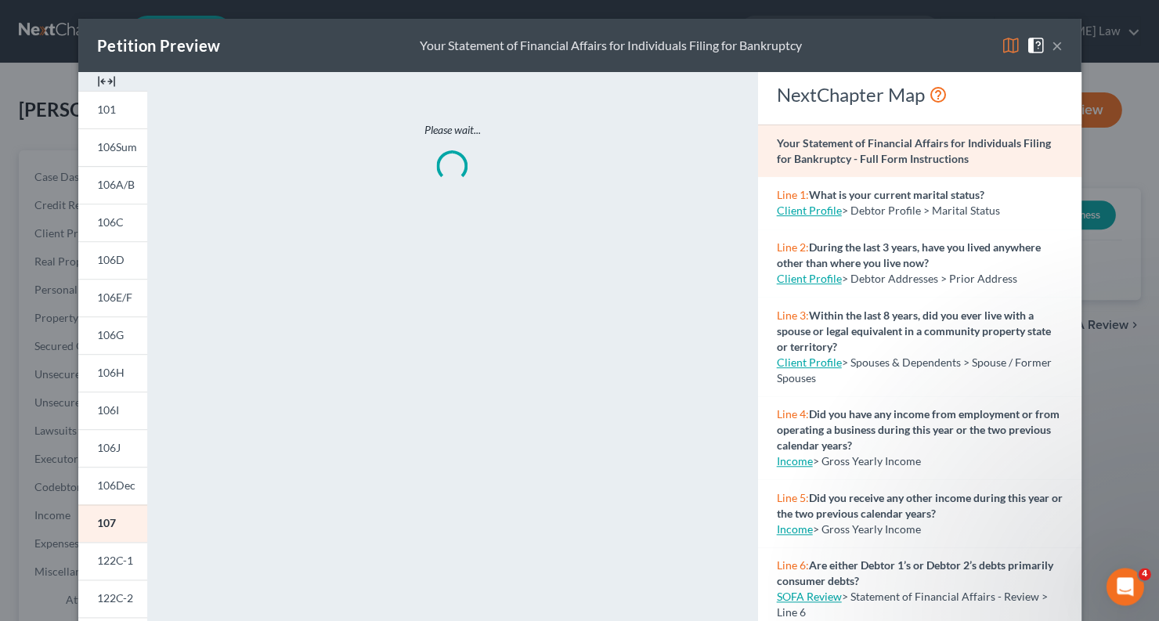
click at [1008, 43] on img at bounding box center [1010, 45] width 19 height 19
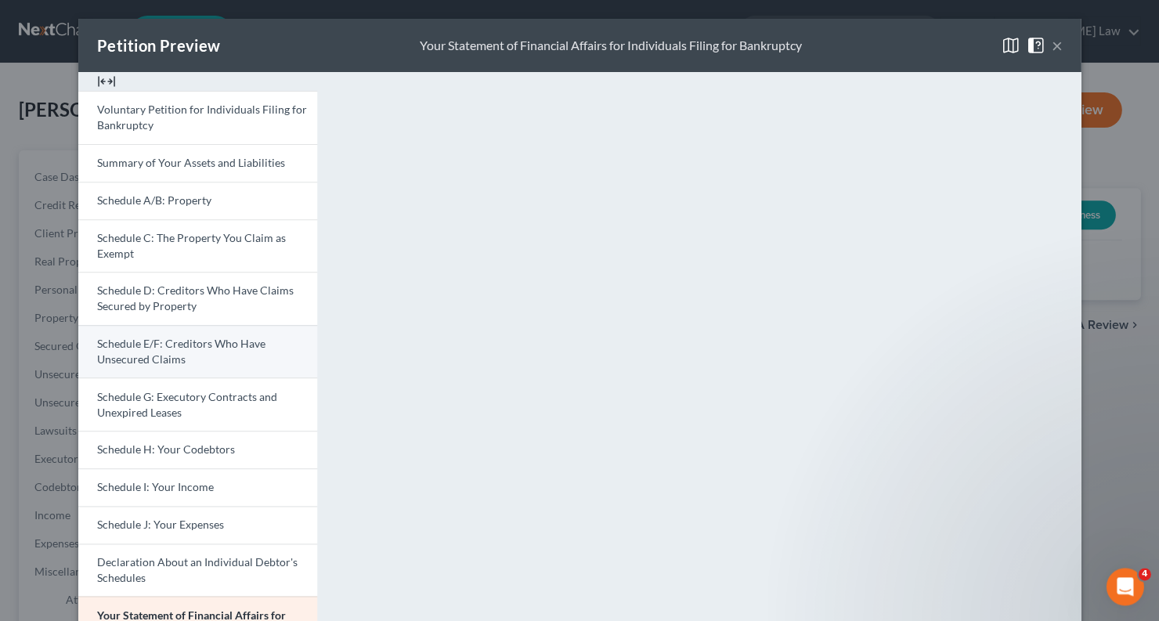
click at [210, 345] on link "Schedule E/F: Creditors Who Have Unsecured Claims" at bounding box center [197, 351] width 239 height 53
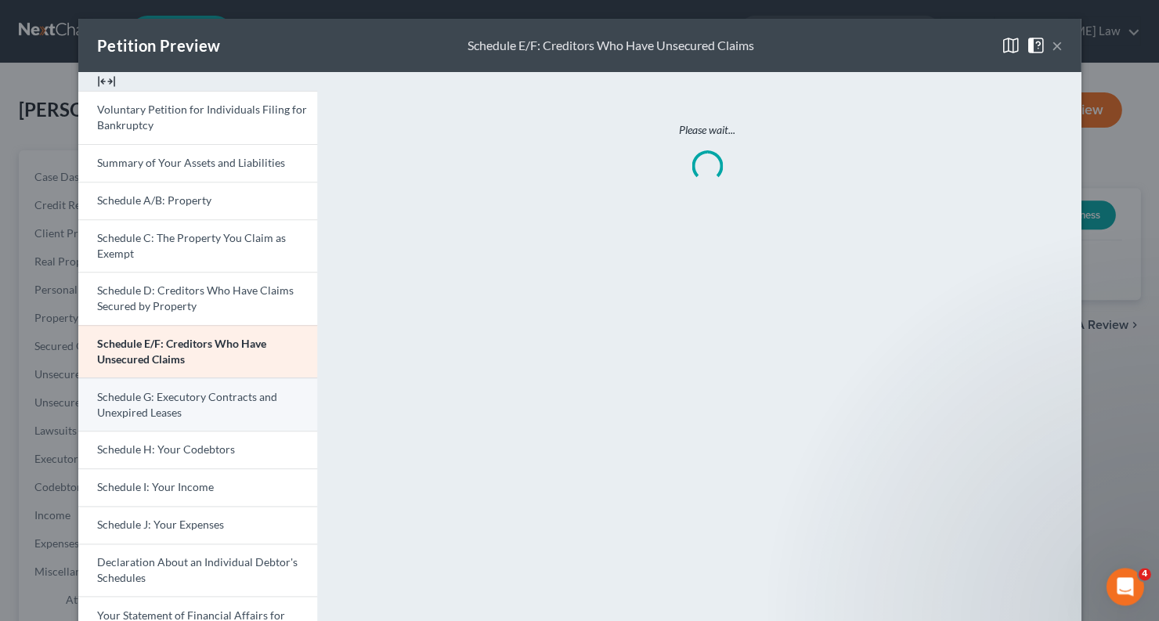
click at [193, 401] on link "Schedule G: Executory Contracts and Unexpired Leases" at bounding box center [197, 403] width 239 height 53
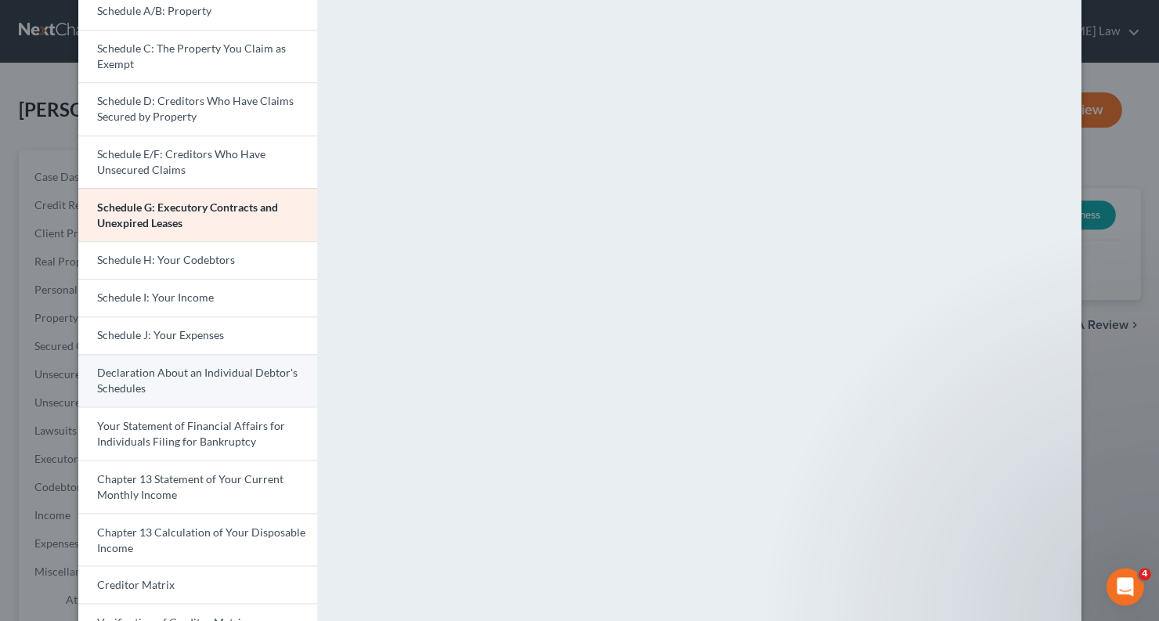
scroll to position [211, 0]
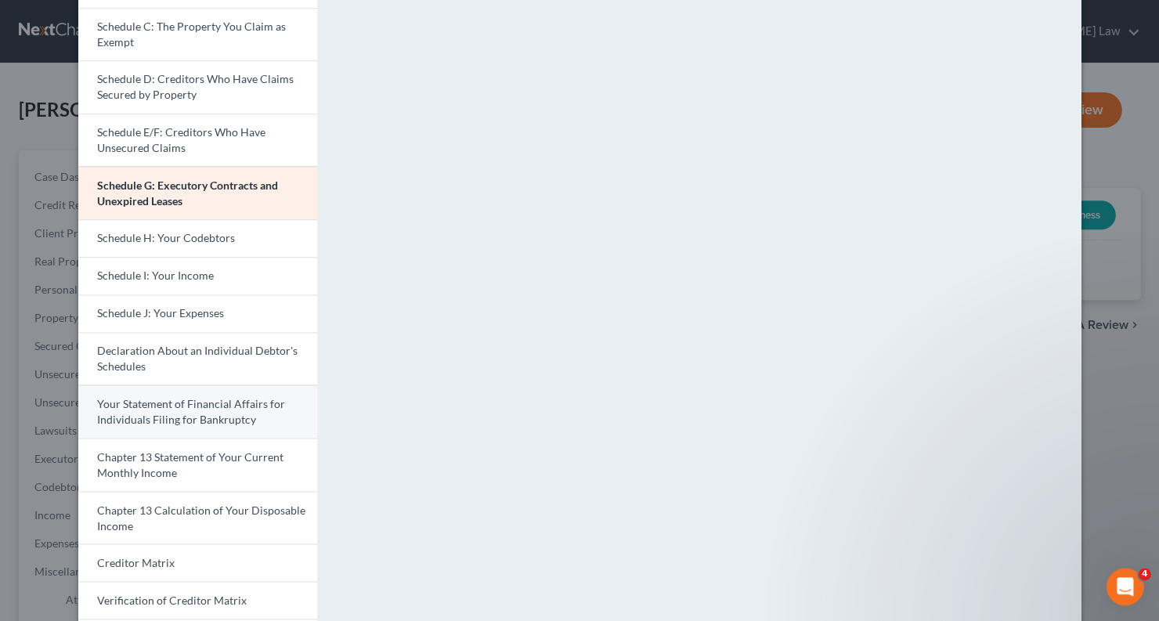
click at [222, 413] on span "Your Statement of Financial Affairs for Individuals Filing for Bankruptcy" at bounding box center [191, 411] width 188 height 29
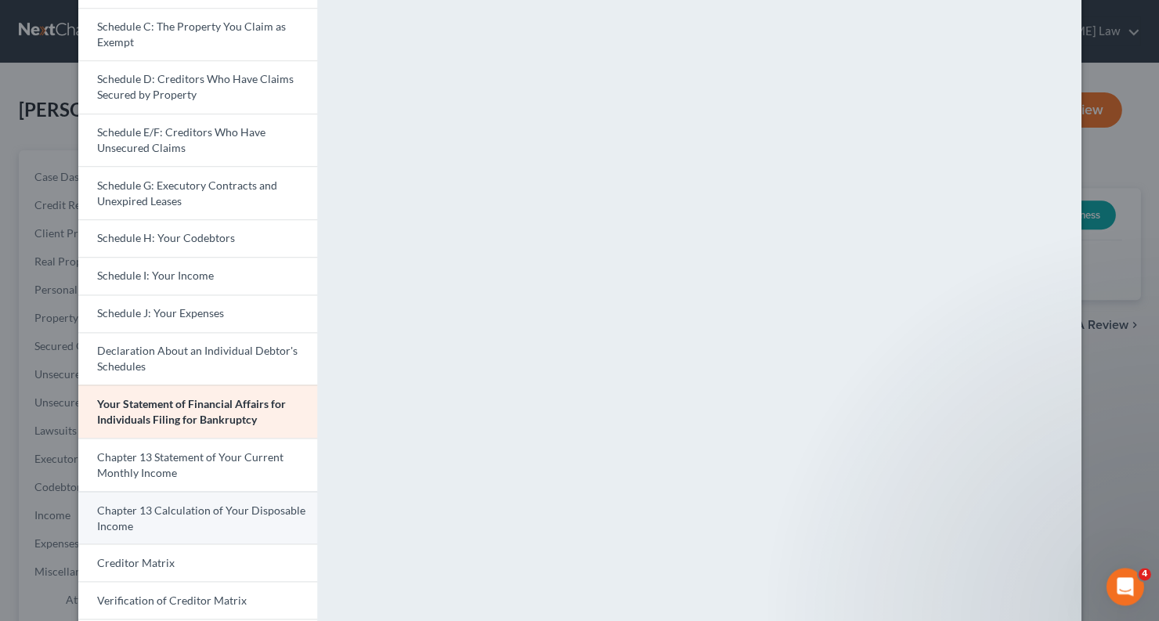
click at [253, 503] on span "Chapter 13 Calculation of Your Disposable Income" at bounding box center [201, 517] width 208 height 29
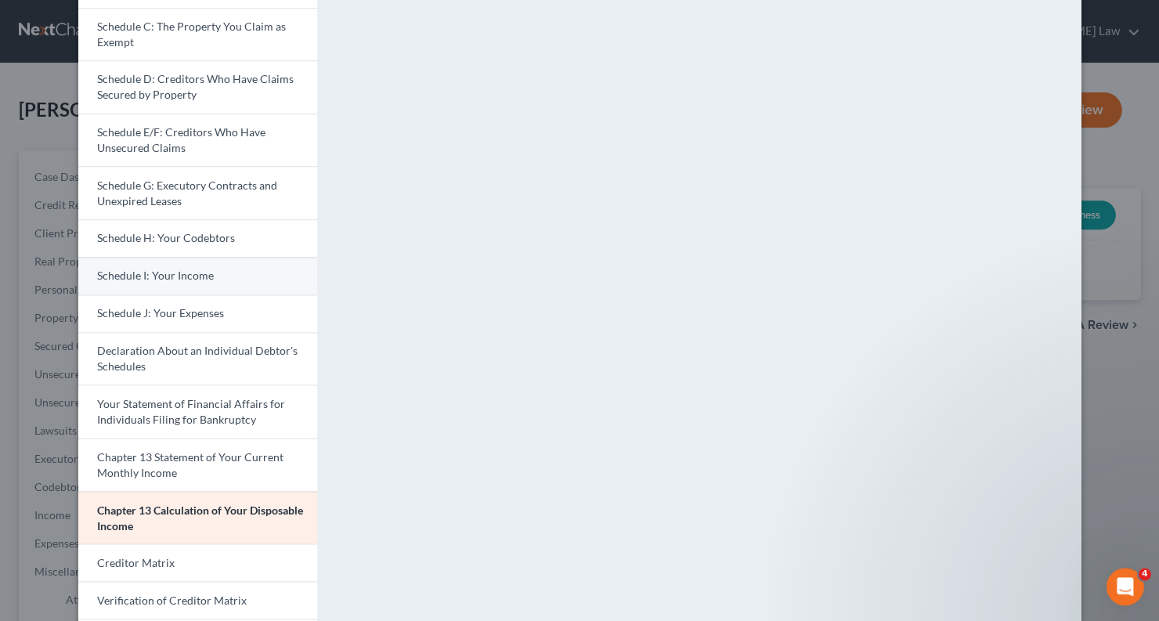
click at [265, 271] on link "Schedule I: Your Income" at bounding box center [197, 276] width 239 height 38
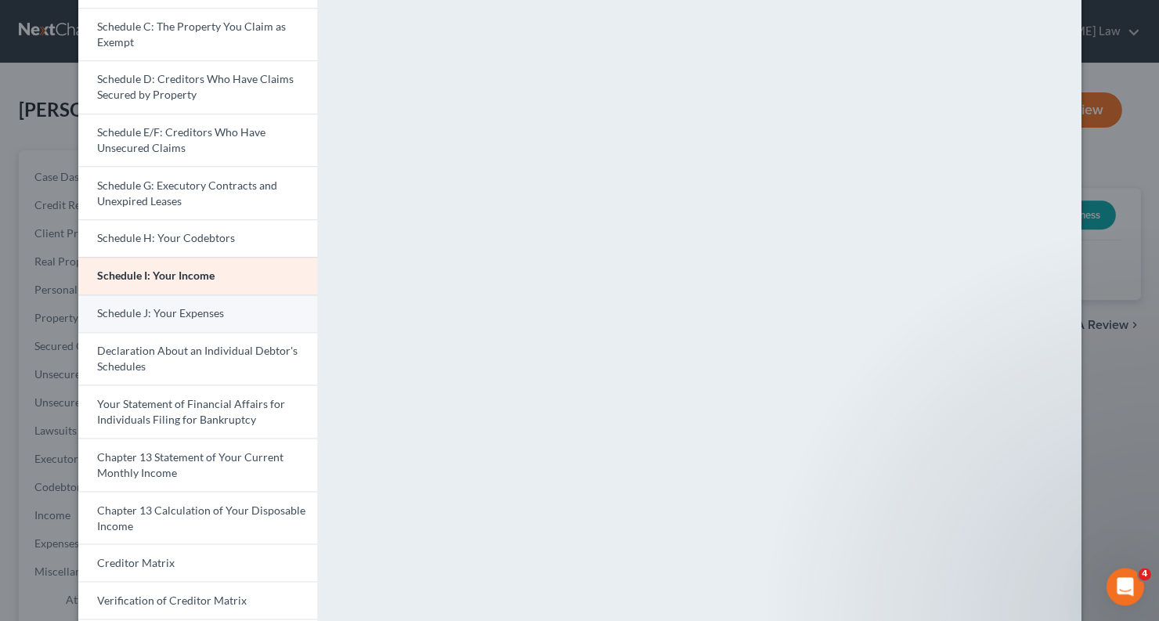
click at [247, 309] on link "Schedule J: Your Expenses" at bounding box center [197, 313] width 239 height 38
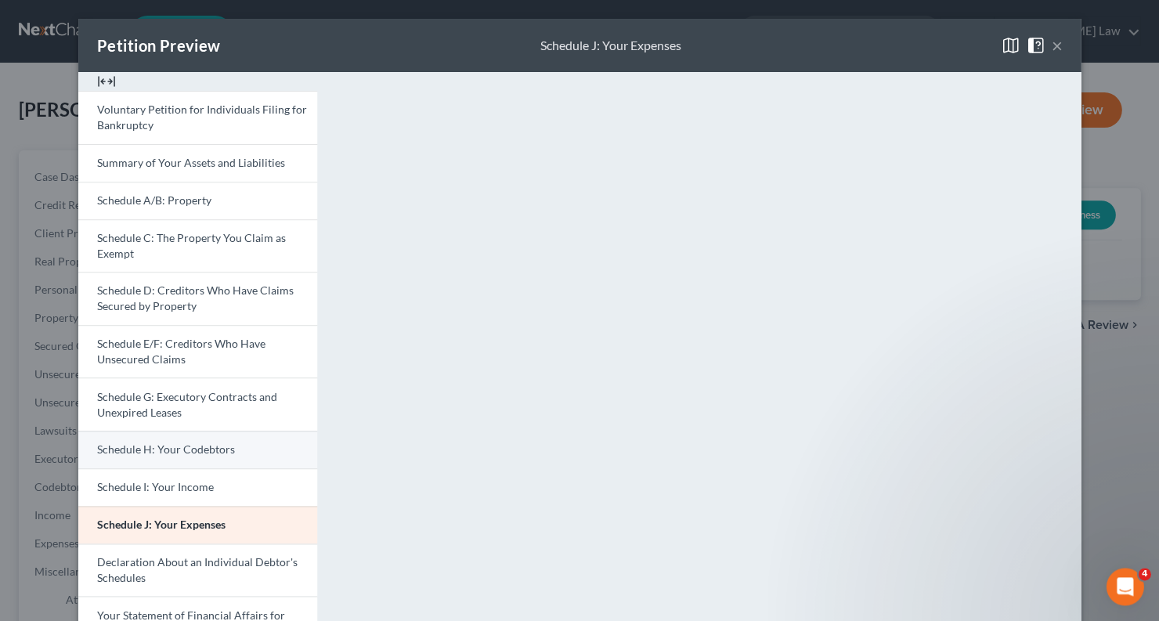
scroll to position [0, 0]
click at [1056, 45] on button "×" at bounding box center [1056, 45] width 11 height 19
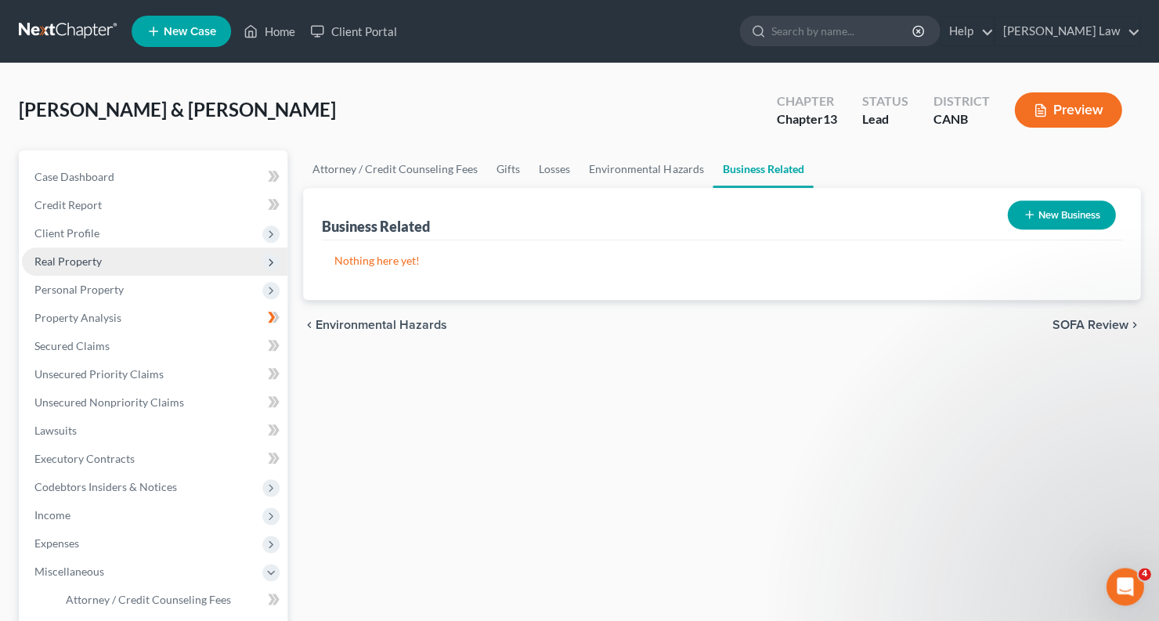
click at [136, 263] on span "Real Property" at bounding box center [154, 261] width 265 height 28
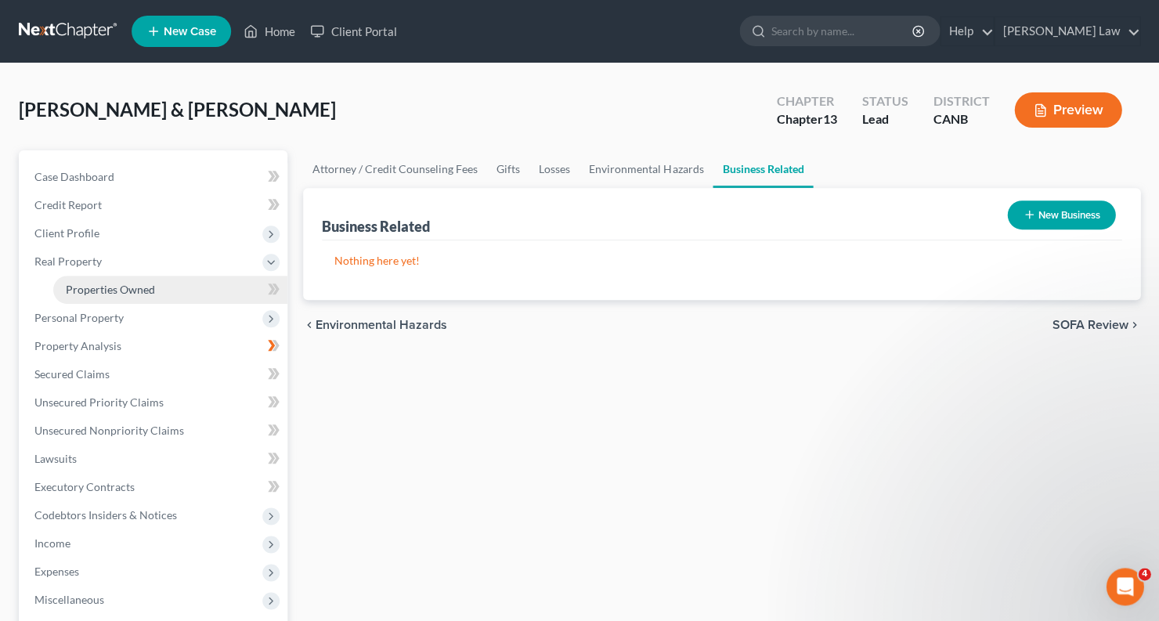
click at [128, 292] on link "Properties Owned" at bounding box center [170, 290] width 234 height 28
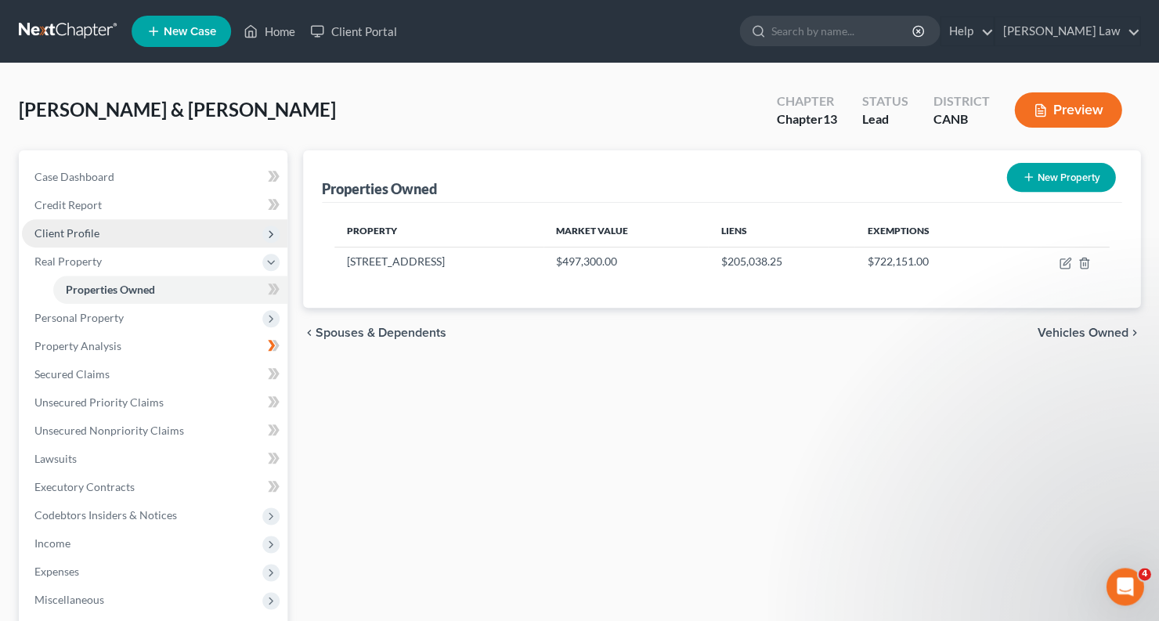
click at [124, 238] on span "Client Profile" at bounding box center [154, 233] width 265 height 28
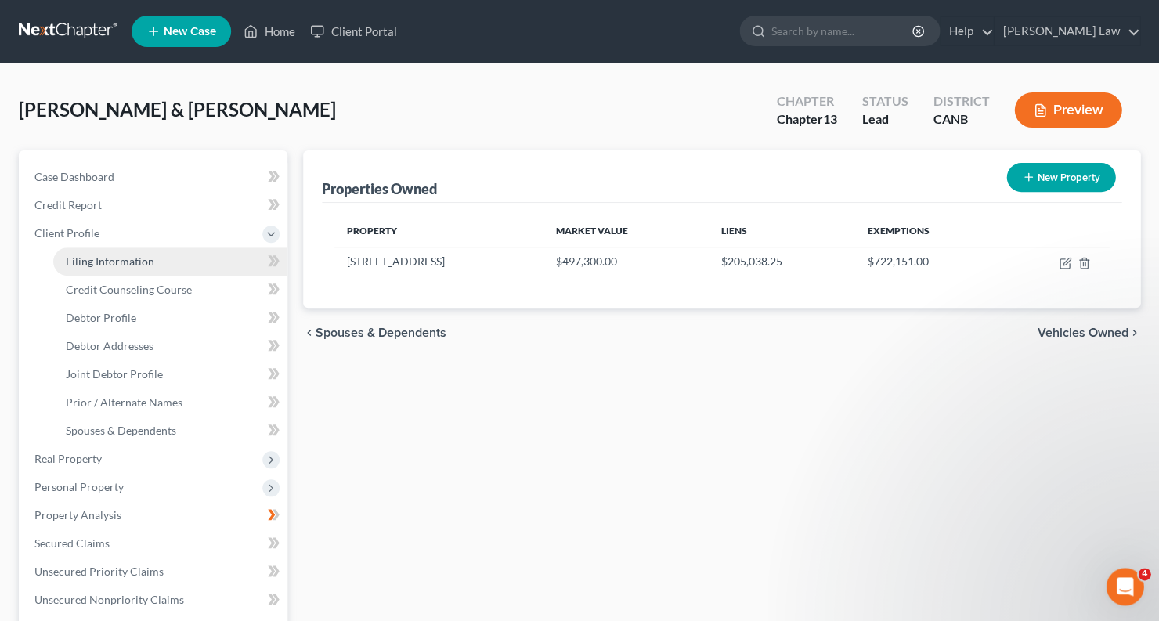
click at [122, 256] on span "Filing Information" at bounding box center [110, 261] width 88 height 13
select select "1"
select select "3"
select select "9"
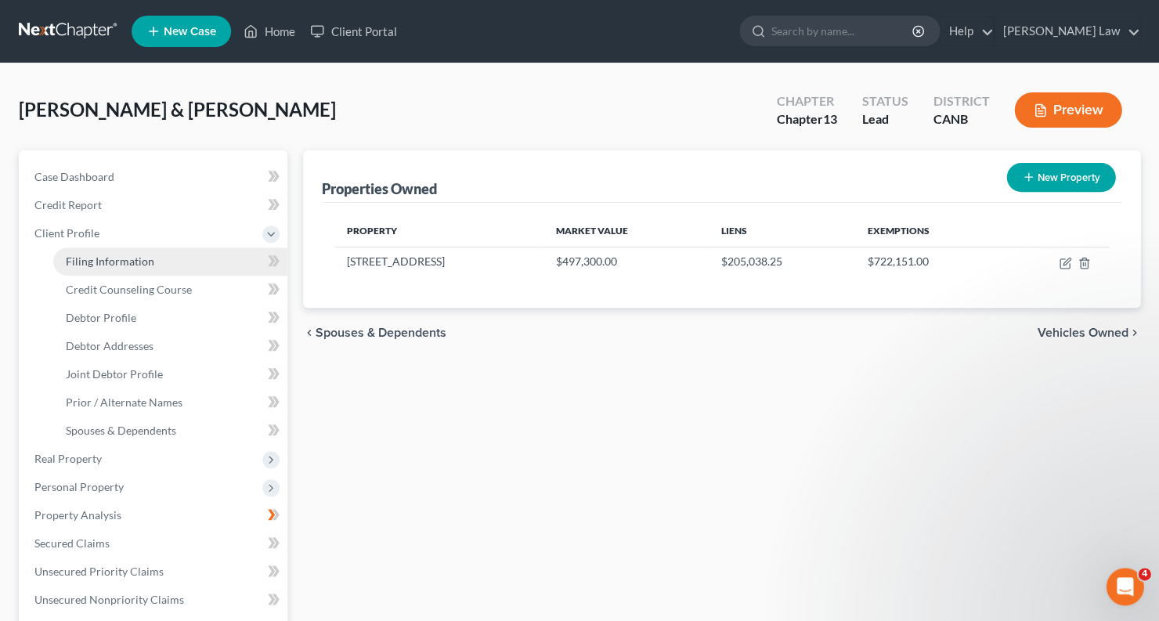
select select "3"
select select "4"
select select "1"
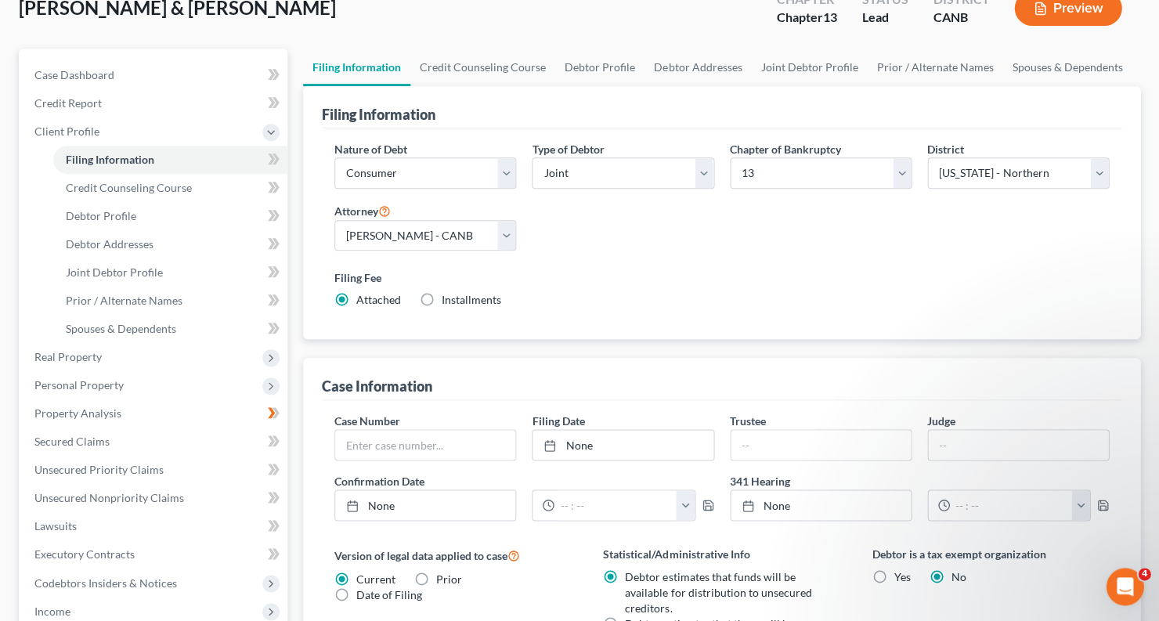
scroll to position [78, 0]
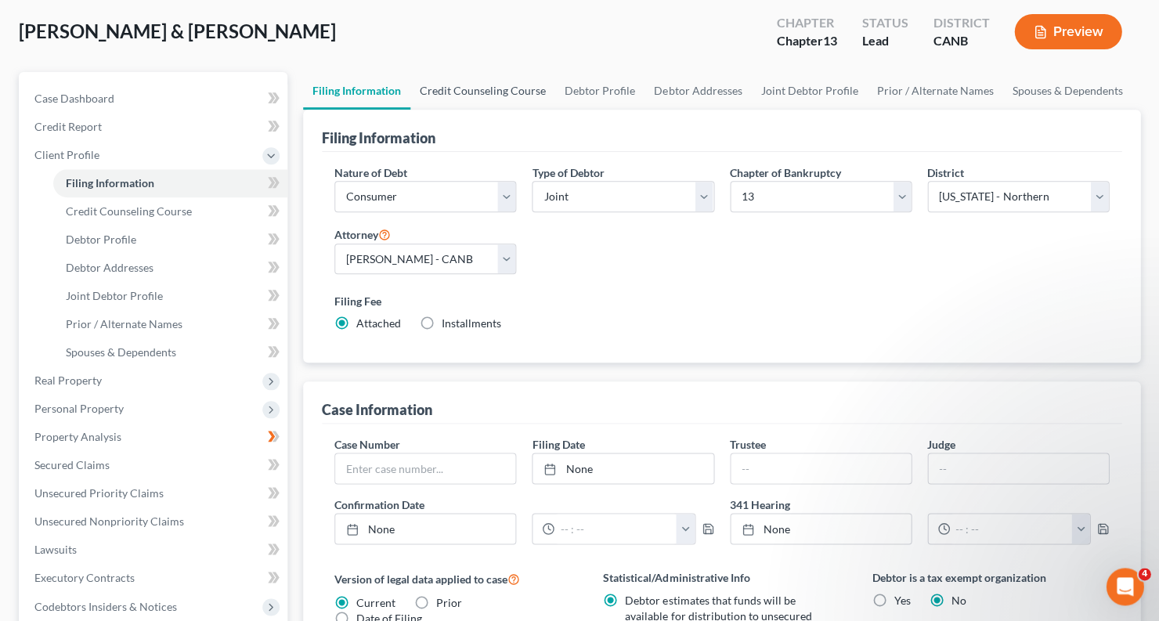
click at [505, 93] on link "Credit Counseling Course" at bounding box center [482, 91] width 145 height 38
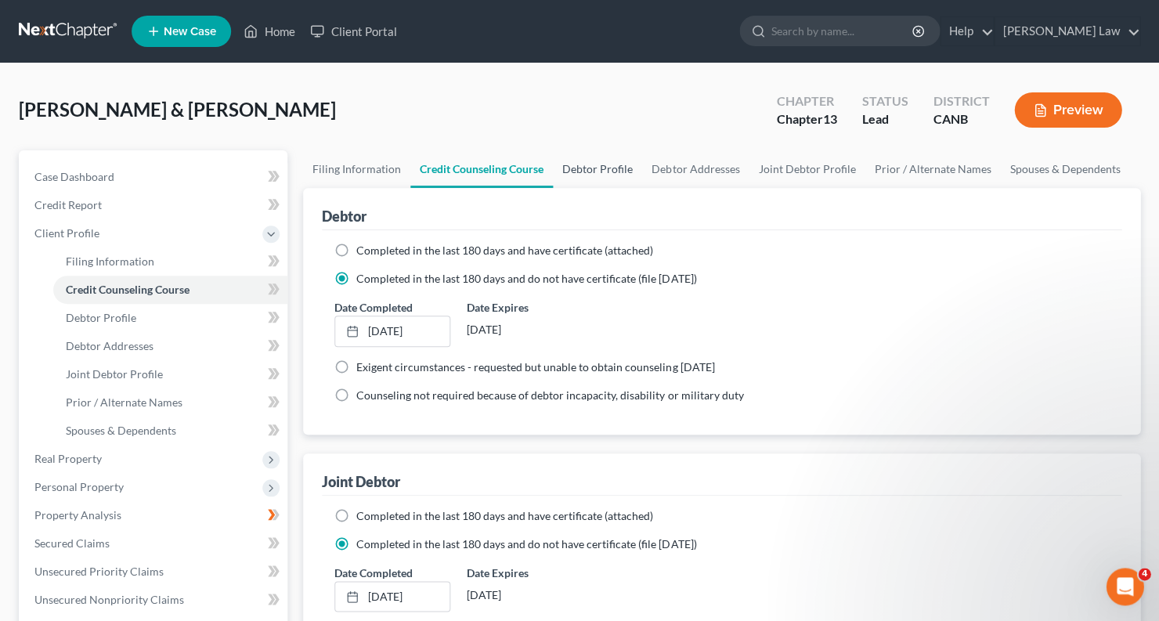
click at [599, 151] on link "Debtor Profile" at bounding box center [597, 169] width 89 height 38
select select "1"
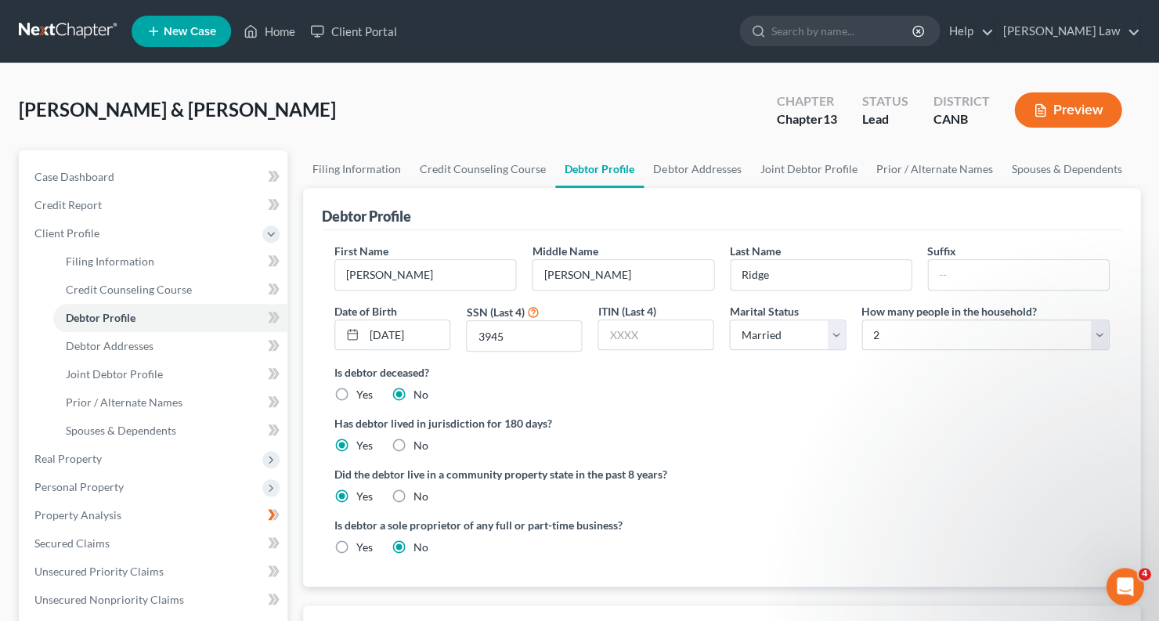
click at [601, 172] on link "Debtor Profile" at bounding box center [599, 169] width 88 height 38
click at [725, 163] on link "Debtor Addresses" at bounding box center [697, 169] width 107 height 38
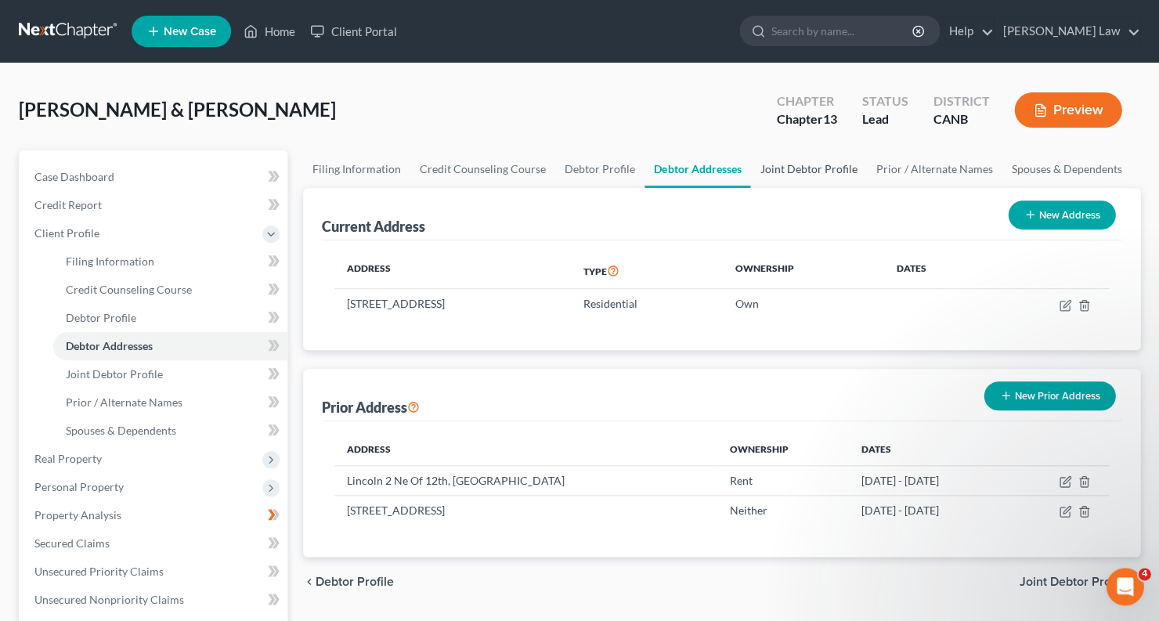
click at [784, 173] on link "Joint Debtor Profile" at bounding box center [808, 169] width 116 height 38
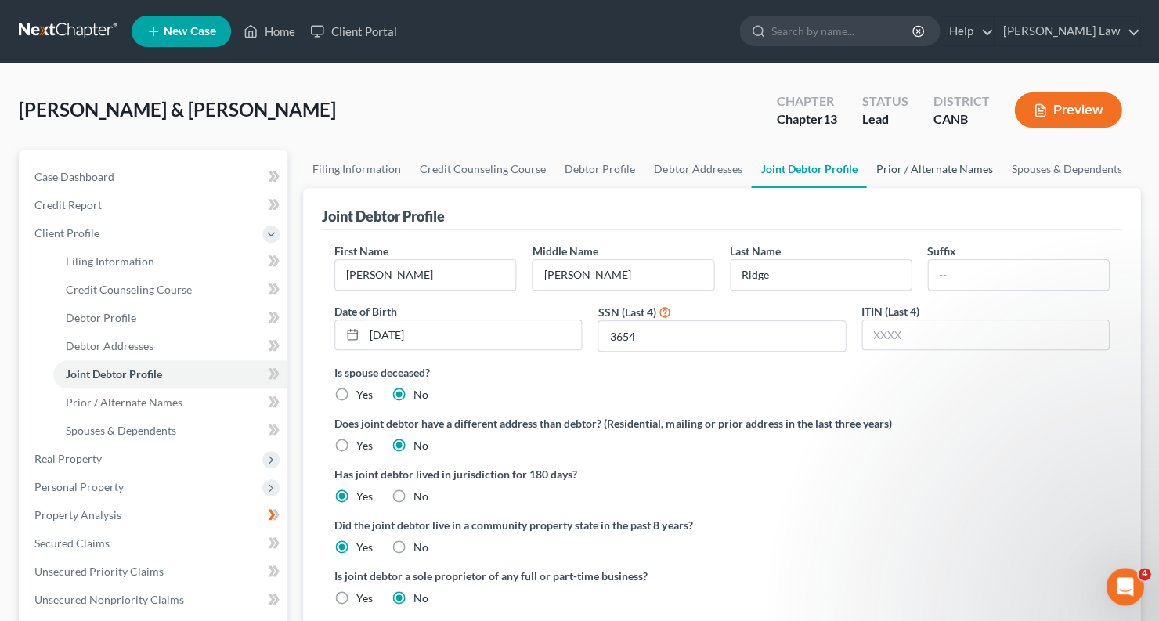
click at [913, 168] on link "Prior / Alternate Names" at bounding box center [933, 169] width 135 height 38
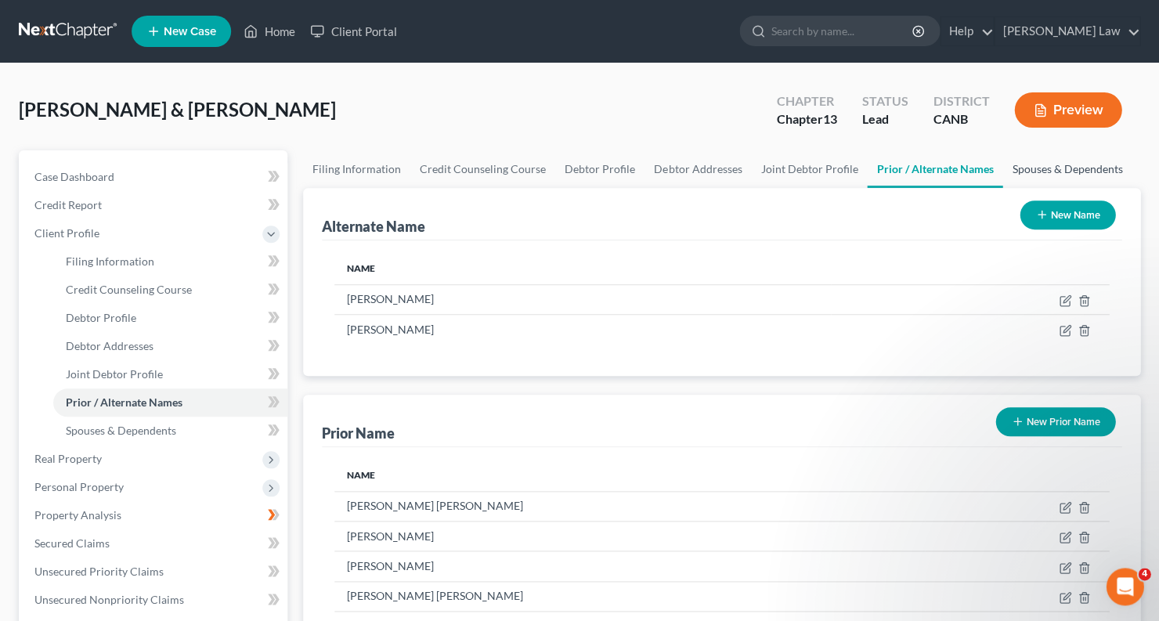
click at [1029, 167] on link "Spouses & Dependents" at bounding box center [1066, 169] width 129 height 38
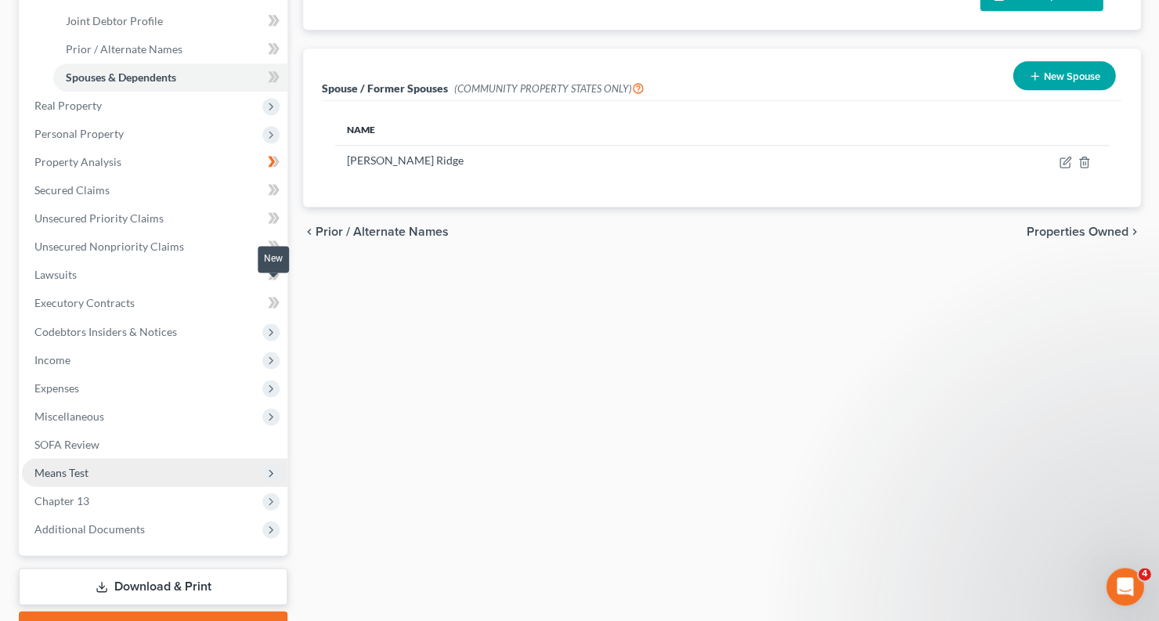
scroll to position [362, 0]
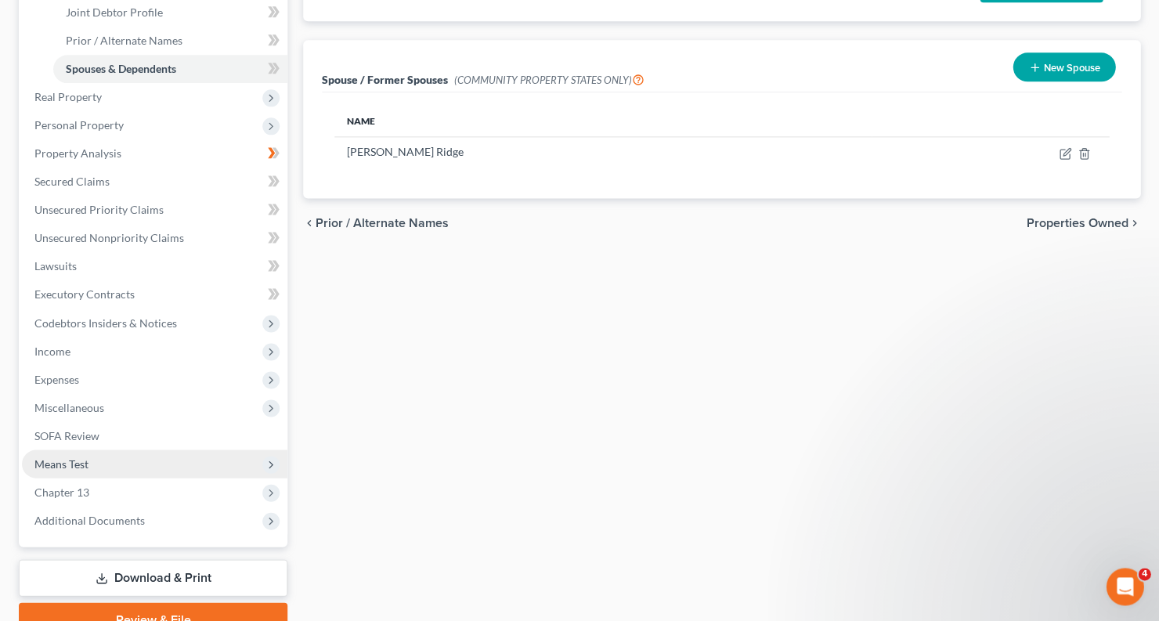
click at [179, 450] on span "Means Test" at bounding box center [154, 464] width 265 height 28
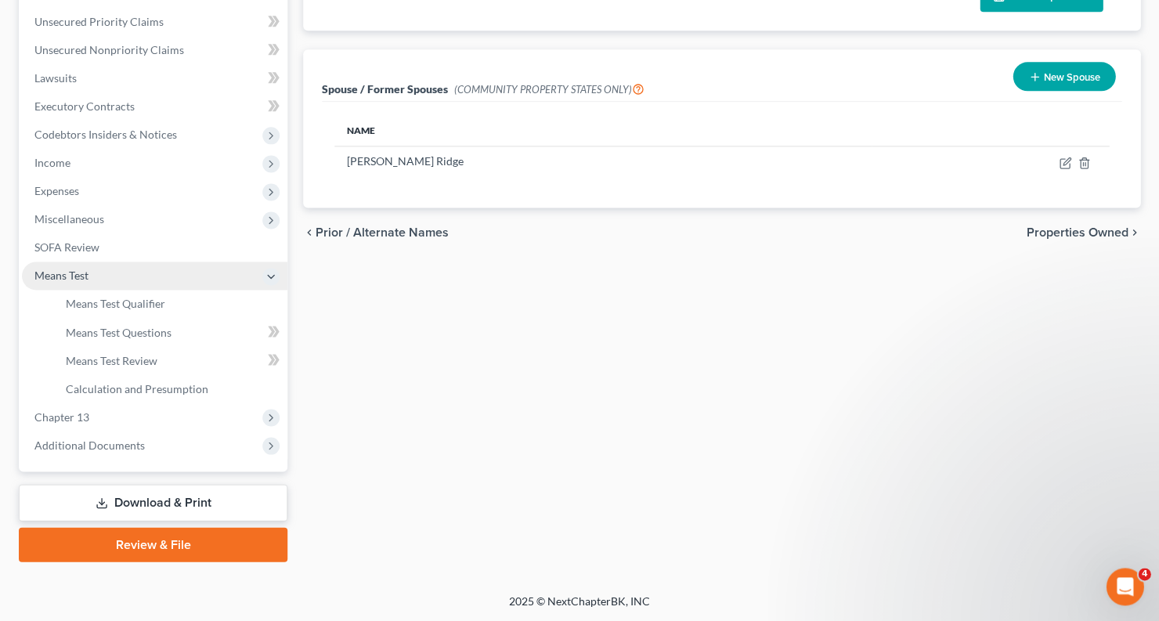
scroll to position [334, 0]
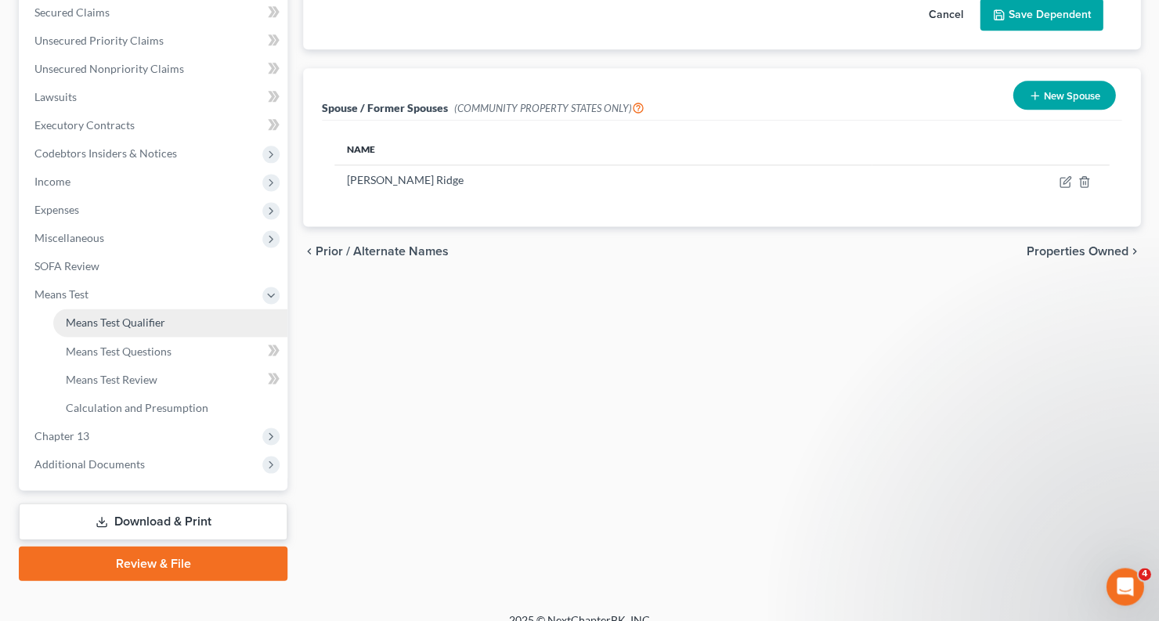
click at [186, 311] on link "Means Test Qualifier" at bounding box center [170, 323] width 234 height 28
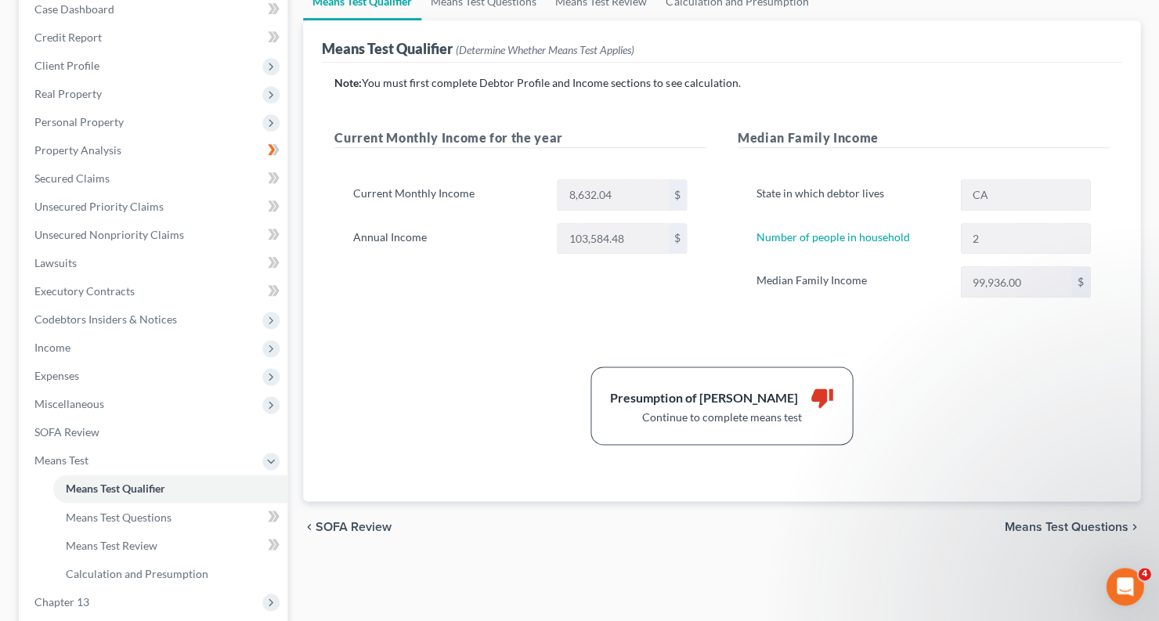
scroll to position [164, 0]
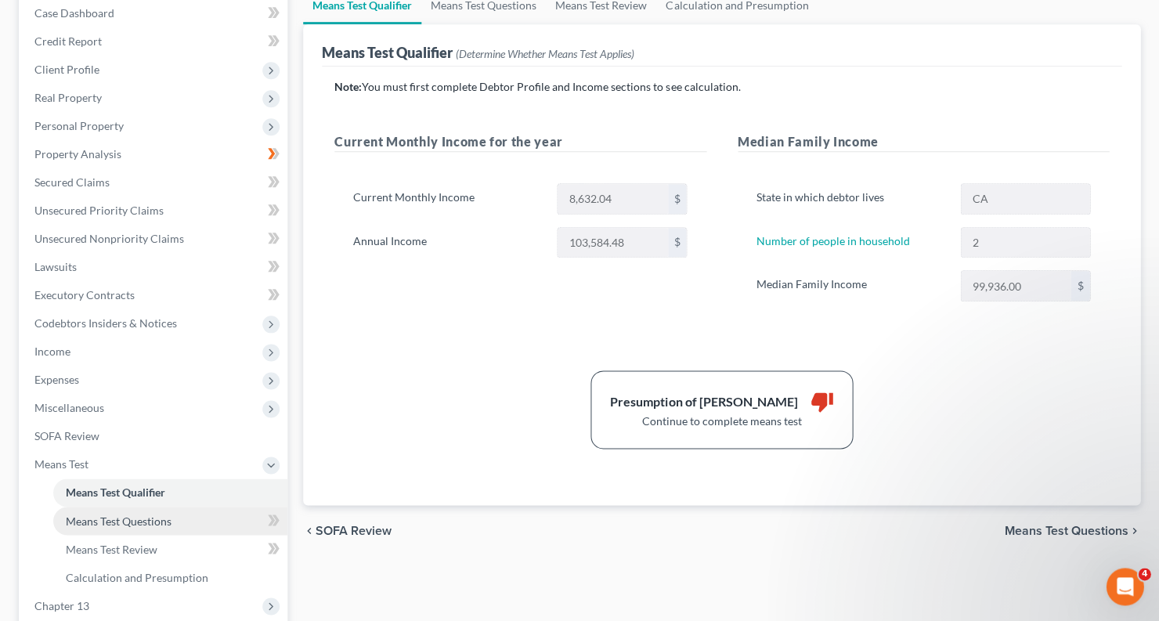
click at [179, 509] on link "Means Test Questions" at bounding box center [170, 521] width 234 height 28
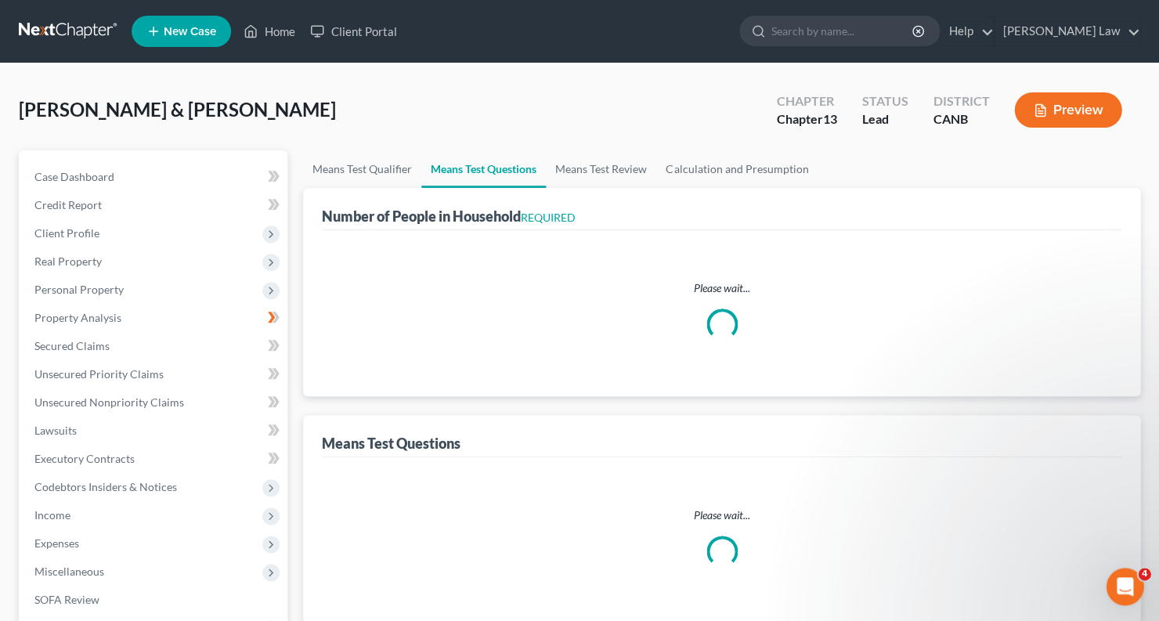
select select "0"
select select "60"
select select "1"
select select "60"
select select "4"
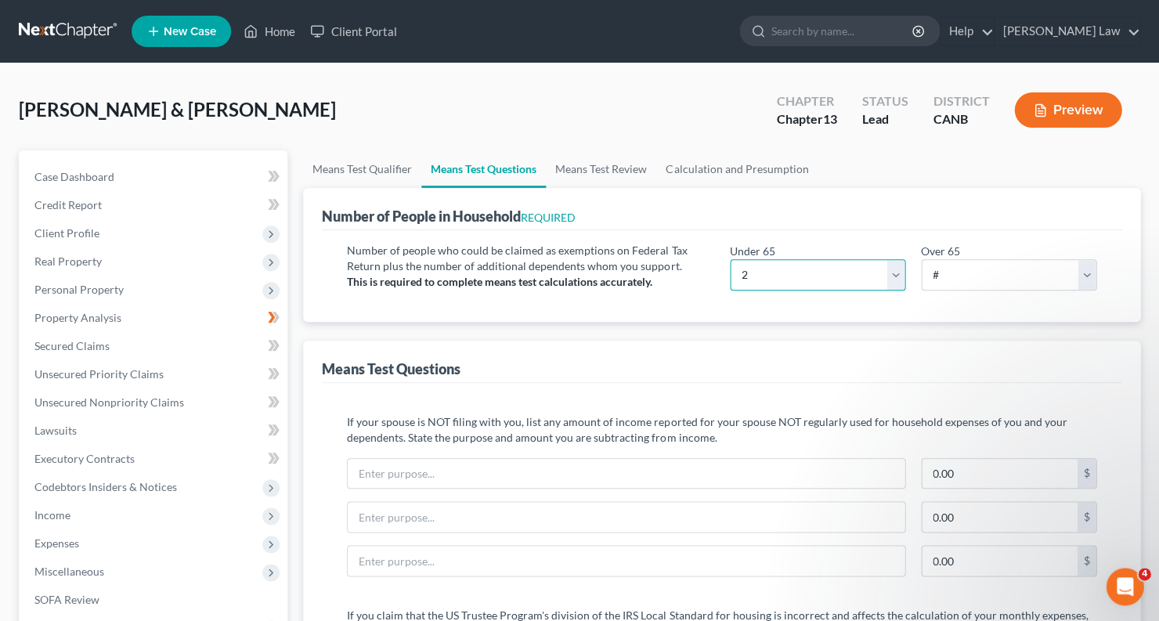
select select "1"
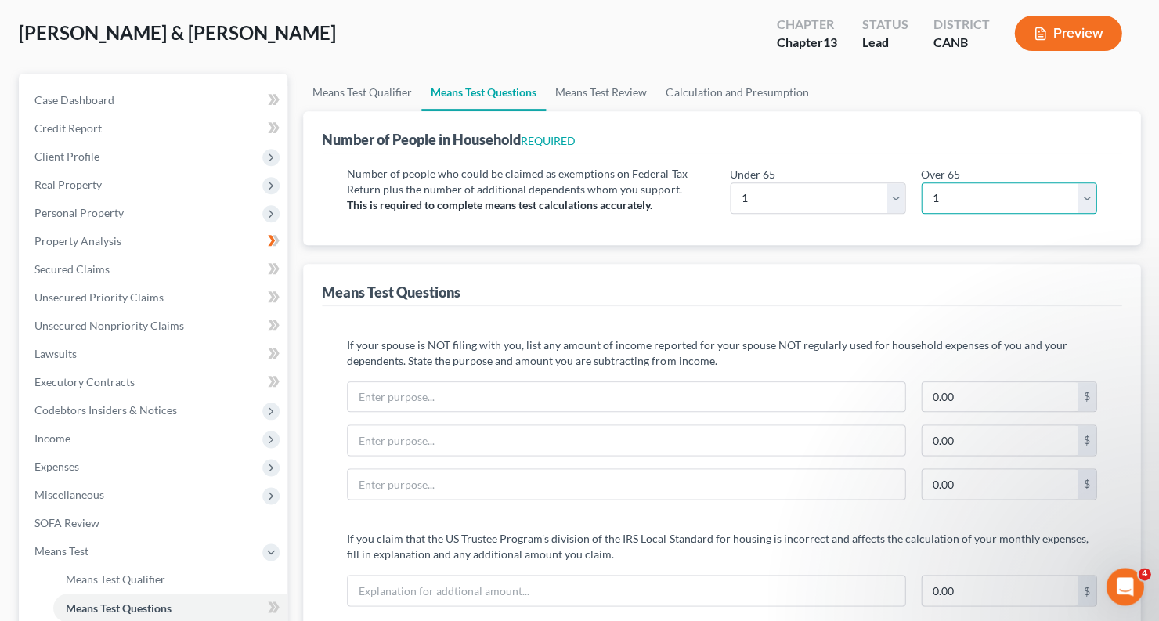
scroll to position [63, 0]
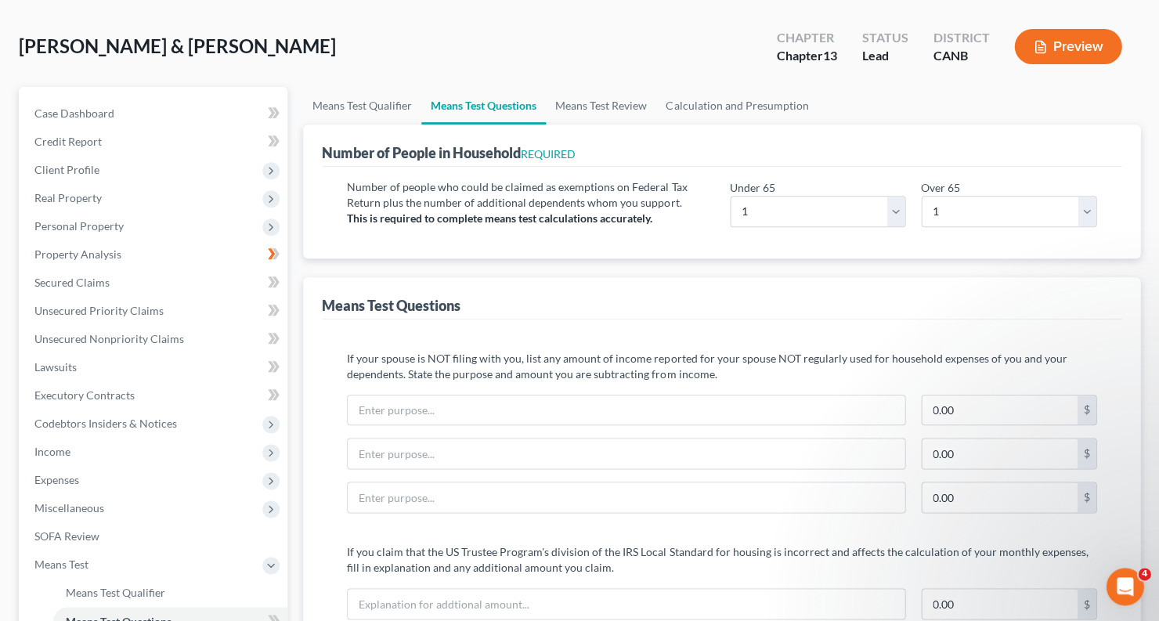
click at [1067, 51] on button "Preview" at bounding box center [1067, 46] width 107 height 35
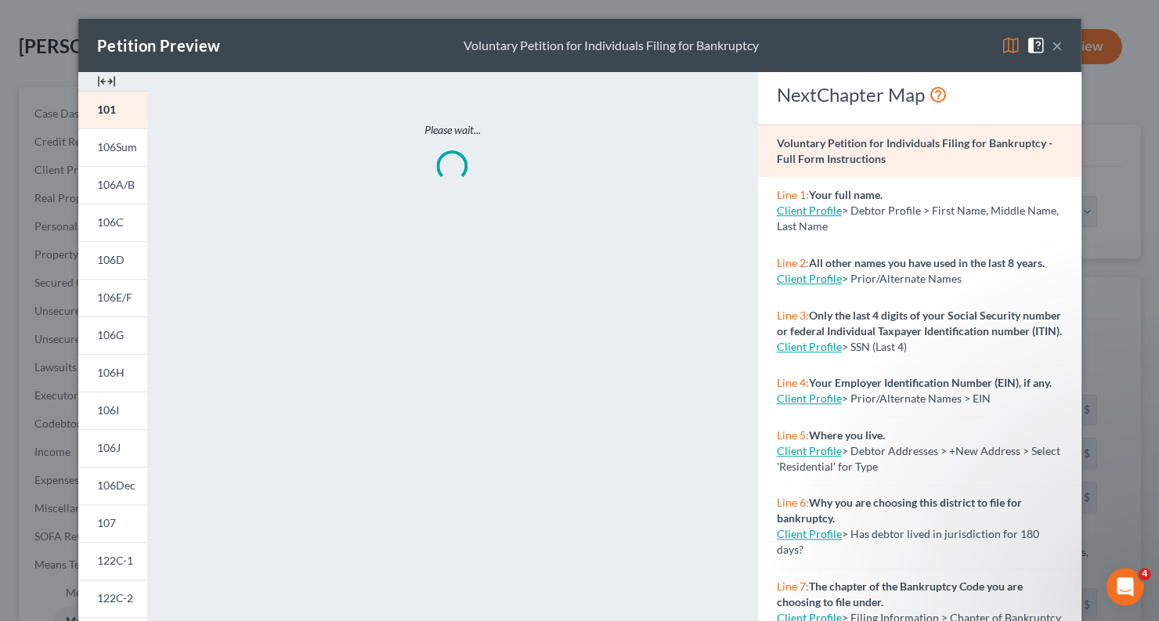
click at [1005, 47] on img at bounding box center [1010, 45] width 19 height 19
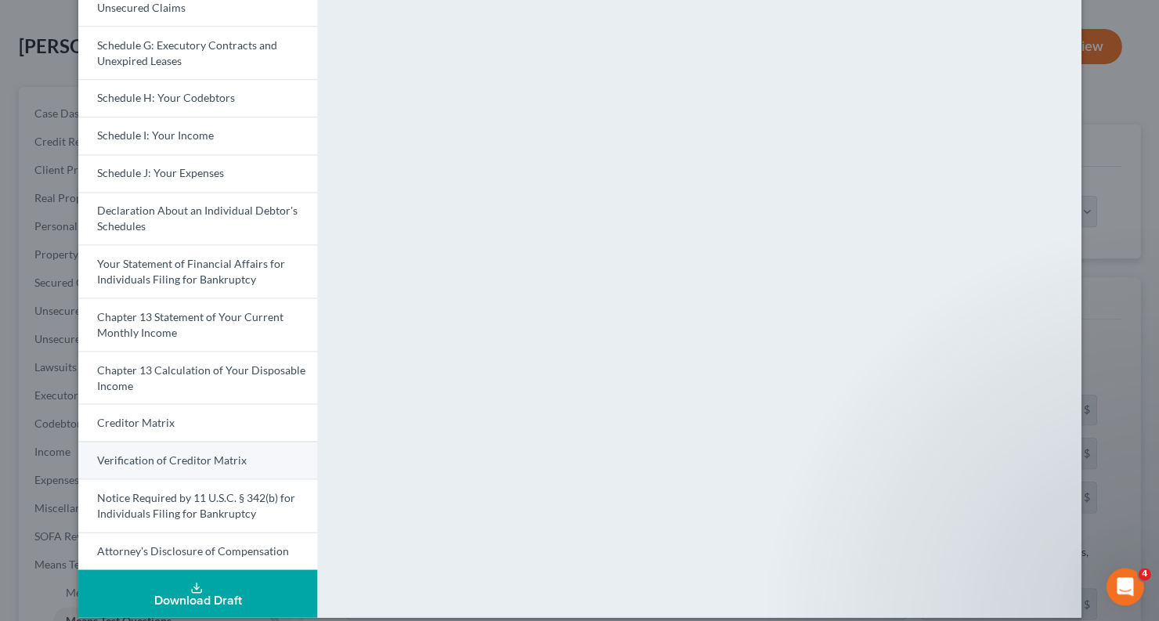
scroll to position [351, 0]
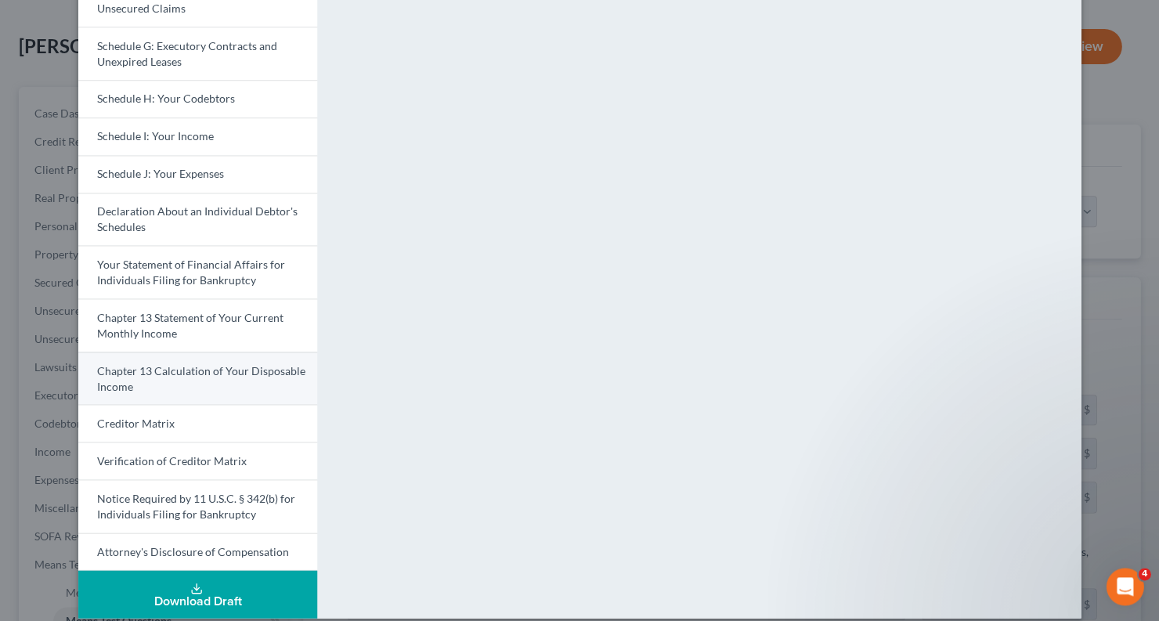
click at [197, 363] on span "Chapter 13 Calculation of Your Disposable Income" at bounding box center [201, 377] width 208 height 29
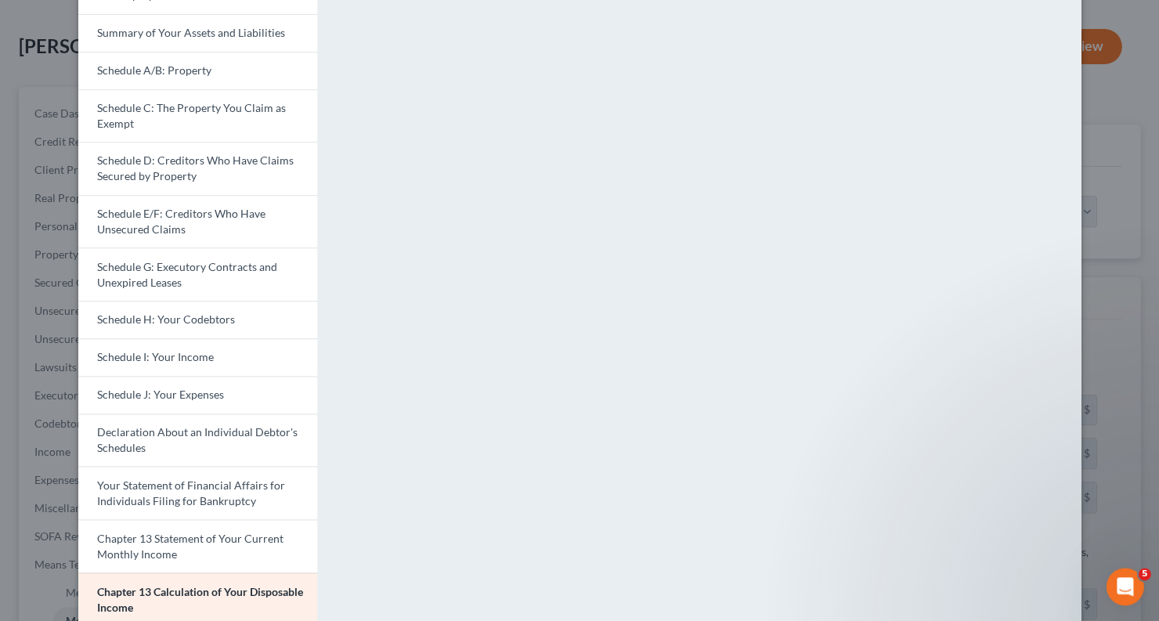
scroll to position [25, 0]
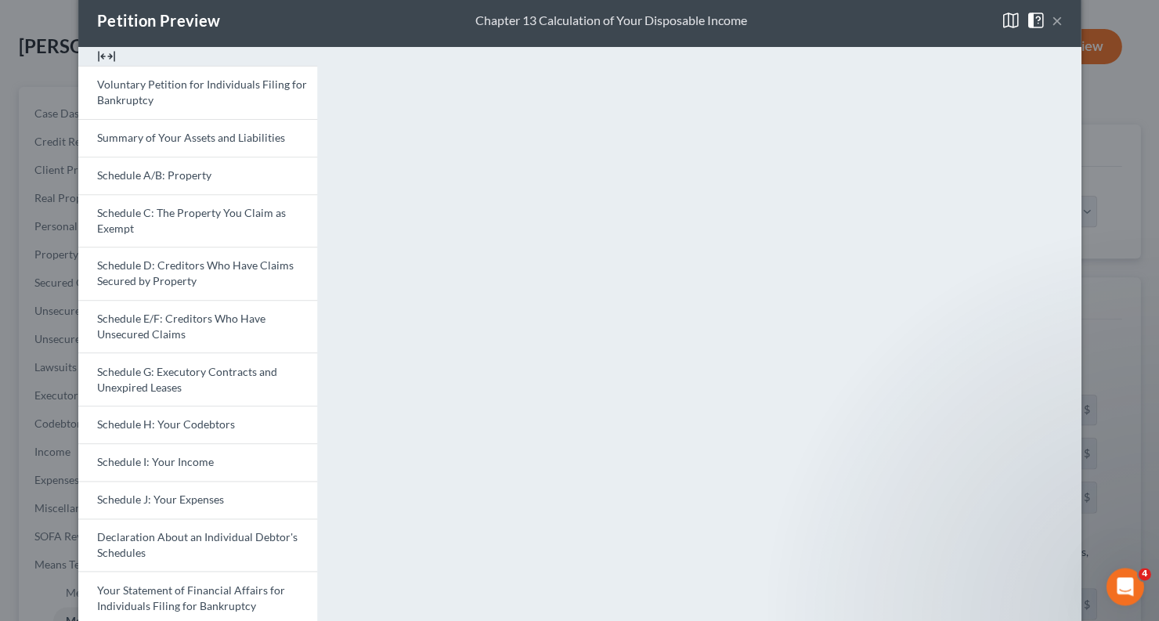
click at [1056, 20] on button "×" at bounding box center [1056, 20] width 11 height 19
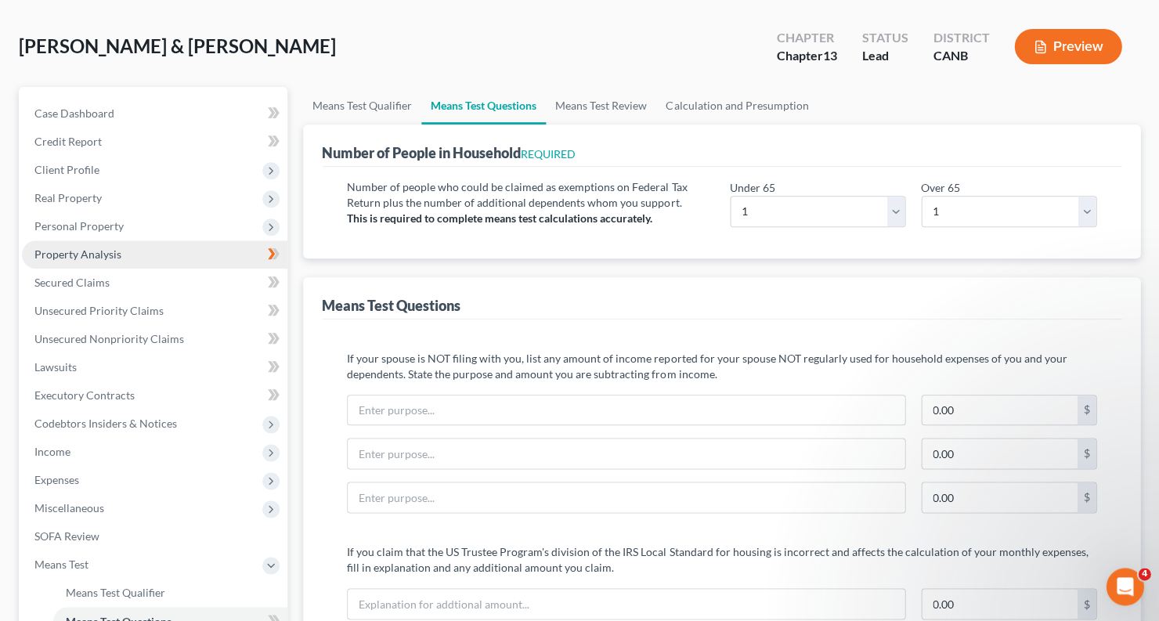
click at [131, 259] on link "Property Analysis" at bounding box center [154, 254] width 265 height 28
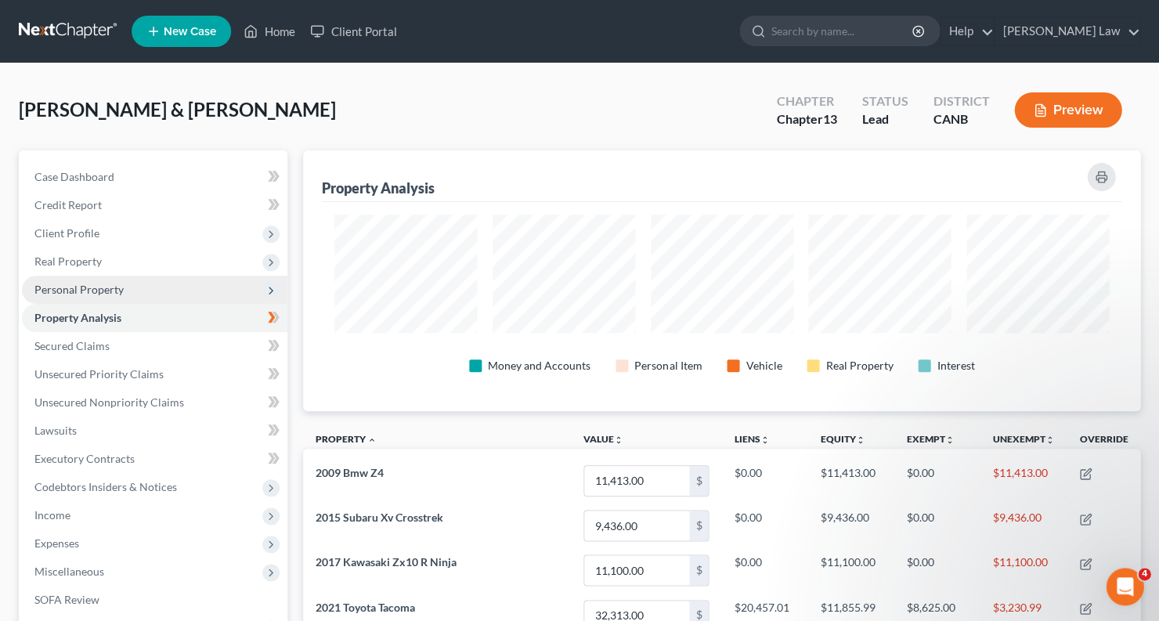
scroll to position [782848, 782272]
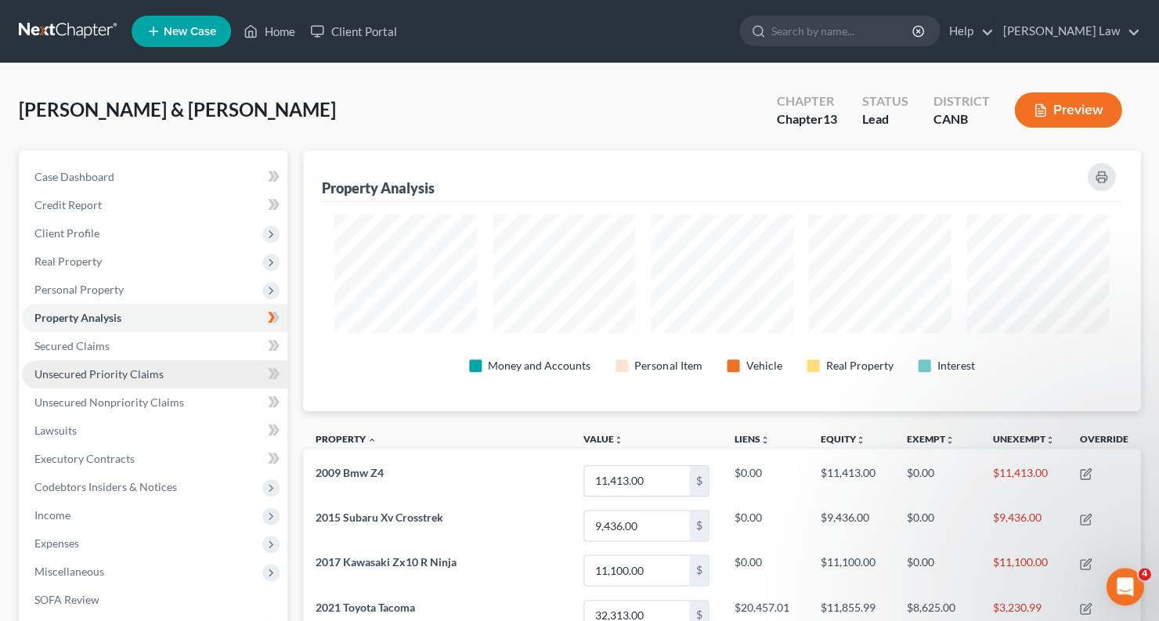
click at [120, 367] on span "Unsecured Priority Claims" at bounding box center [98, 373] width 129 height 13
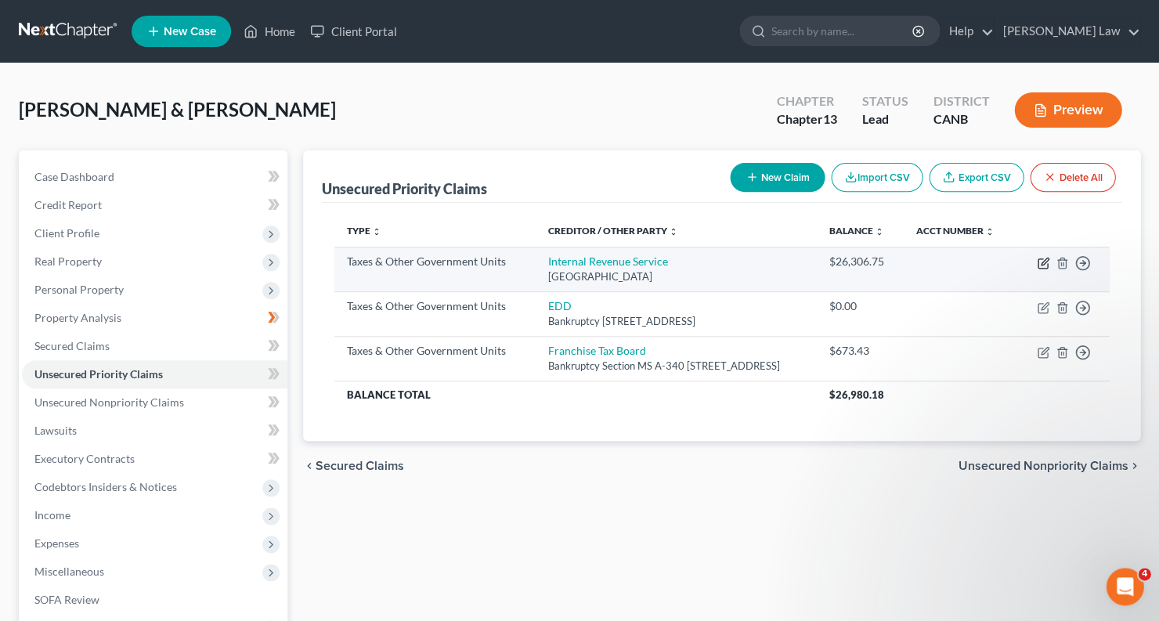
click at [1042, 269] on icon "button" at bounding box center [1042, 263] width 9 height 9
select select "0"
select select "39"
select select "2"
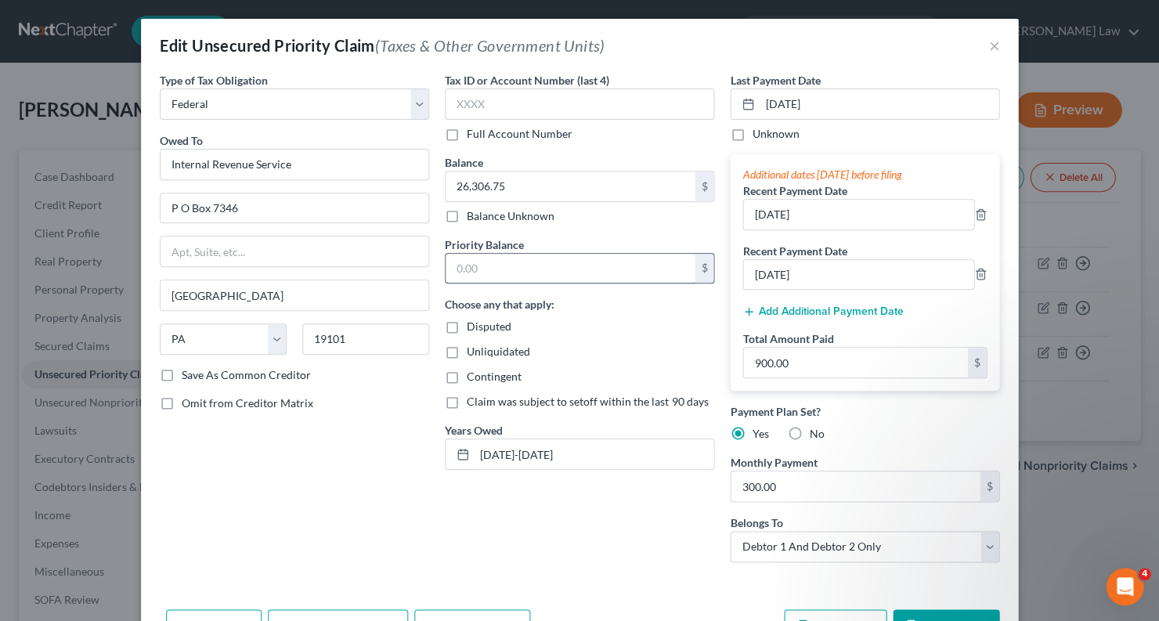
click at [609, 269] on input "text" at bounding box center [570, 269] width 249 height 30
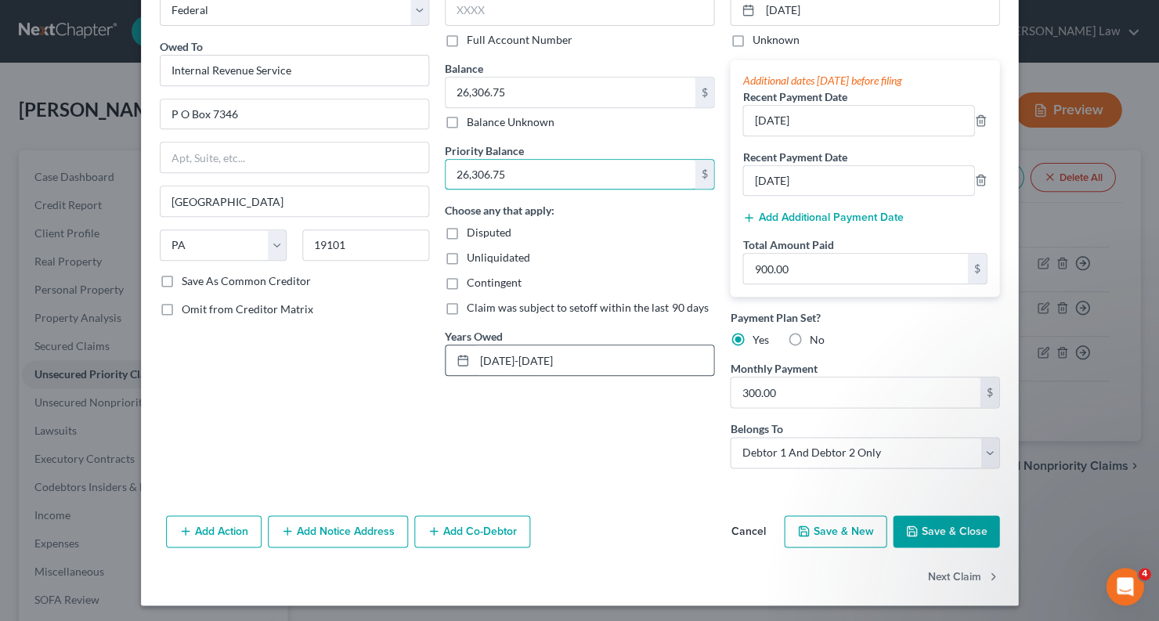
scroll to position [94, 0]
type input "26,306.75"
click at [934, 533] on button "Save & Close" at bounding box center [946, 531] width 107 height 33
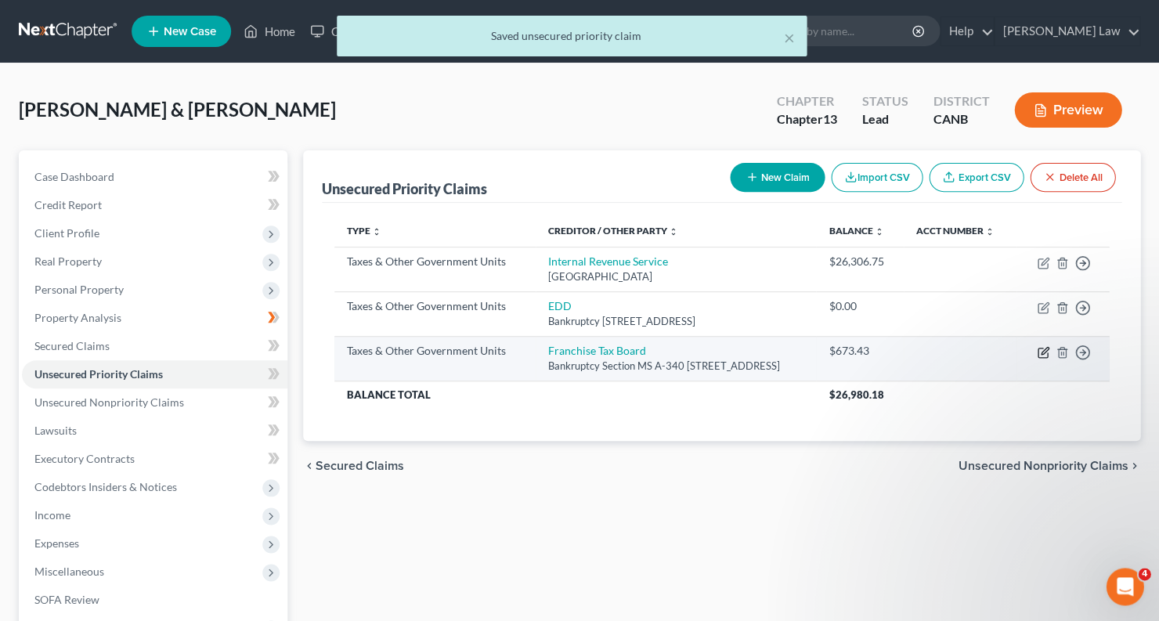
click at [1046, 354] on icon "button" at bounding box center [1044, 350] width 7 height 7
select select "3"
select select "4"
select select "2"
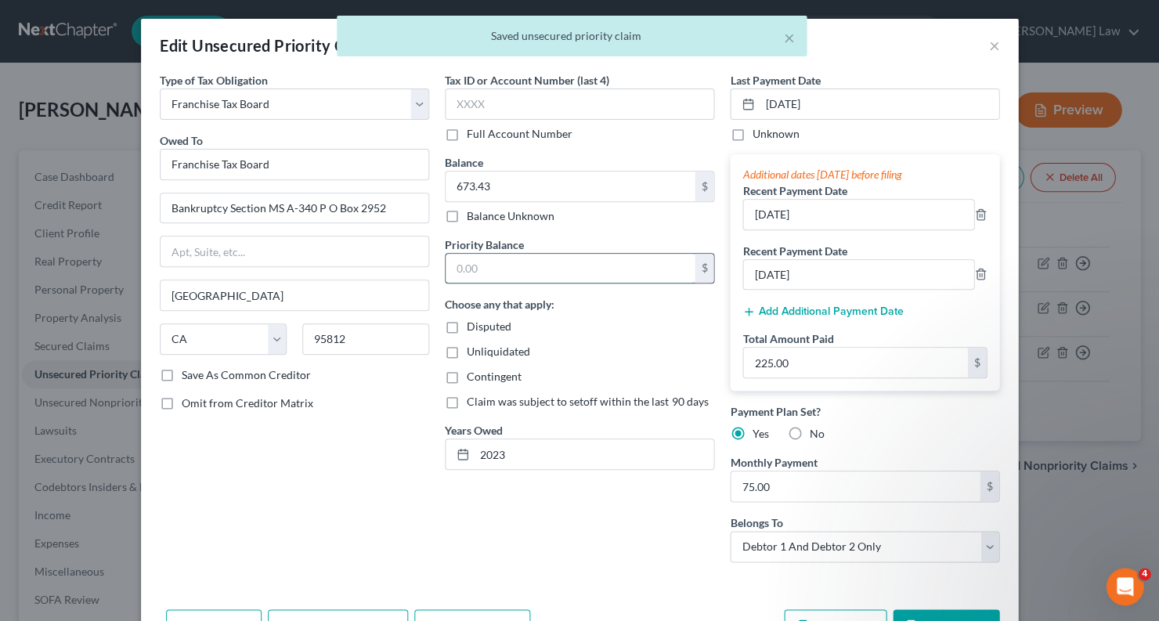
click at [617, 280] on input "text" at bounding box center [570, 269] width 249 height 30
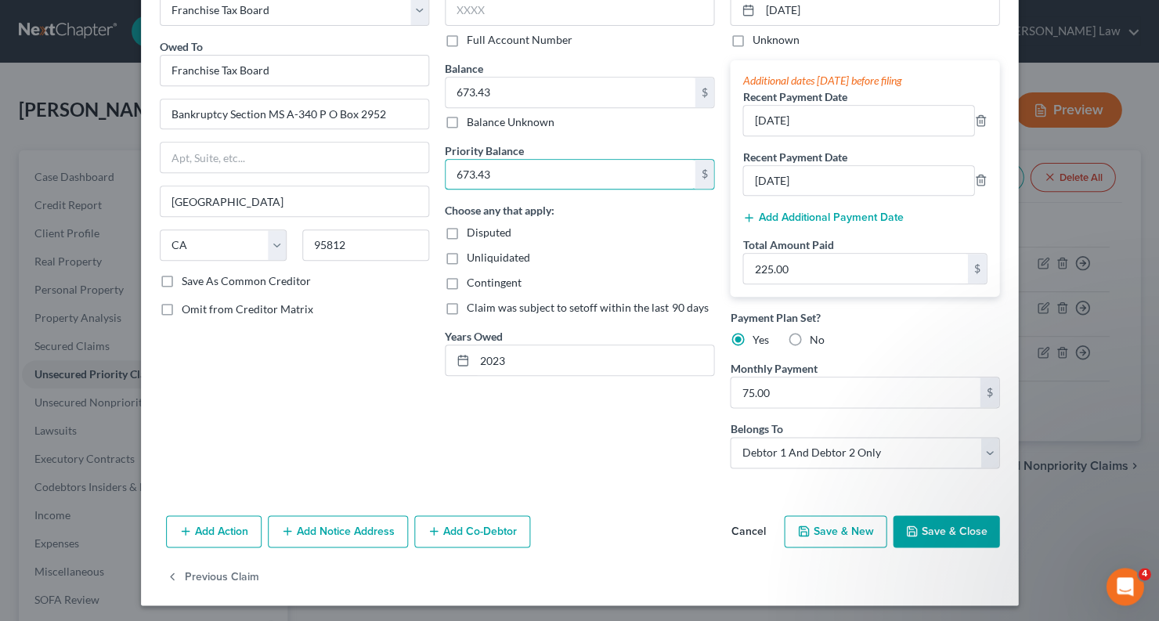
type input "673.43"
click at [976, 525] on button "Save & Close" at bounding box center [946, 531] width 107 height 33
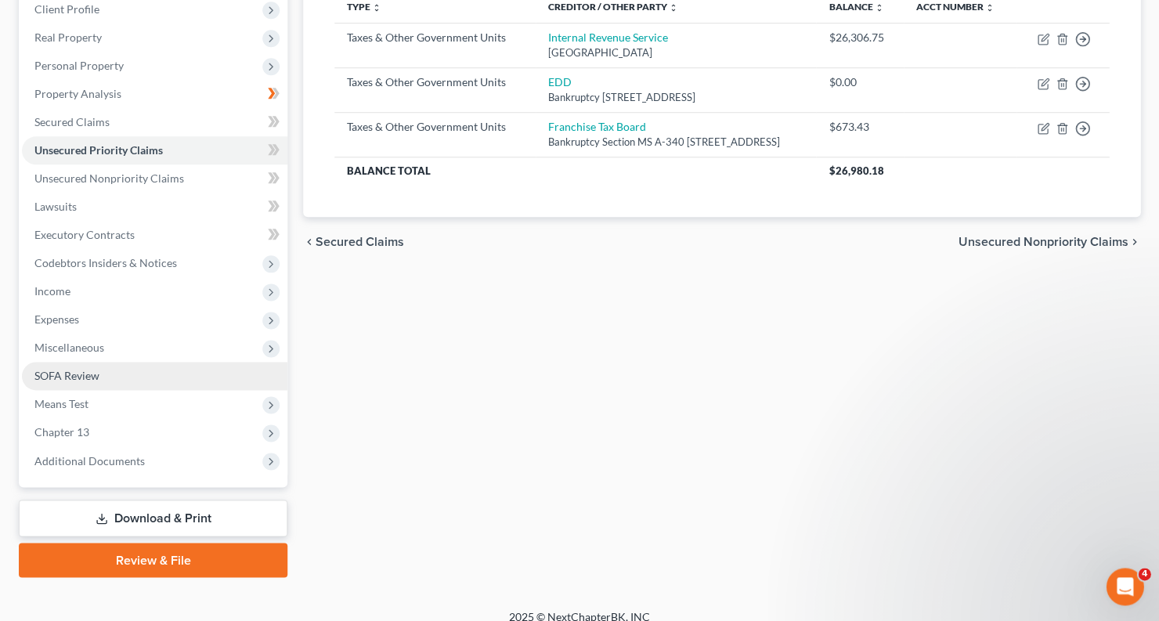
scroll to position [224, 0]
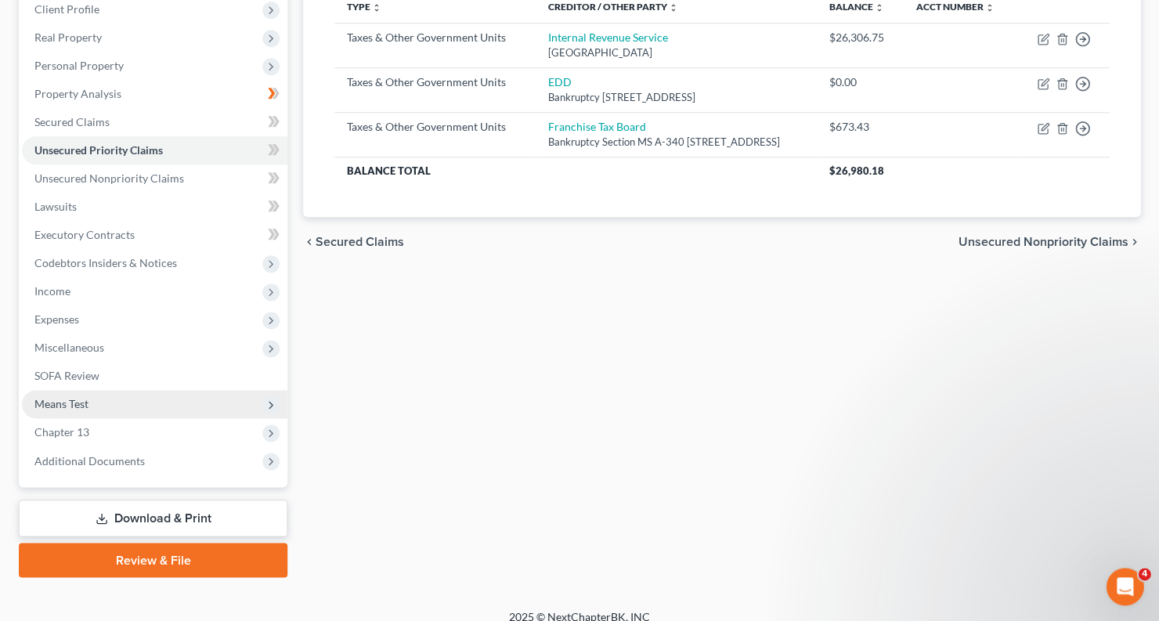
click at [168, 390] on span "Means Test" at bounding box center [154, 404] width 265 height 28
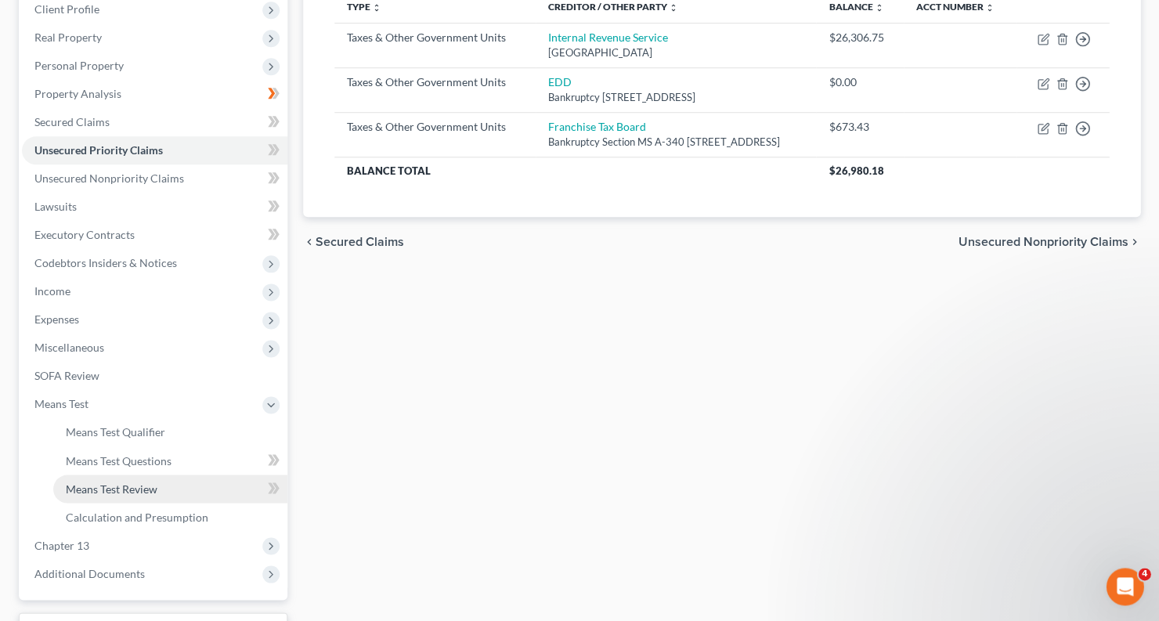
click at [163, 475] on link "Means Test Review" at bounding box center [170, 489] width 234 height 28
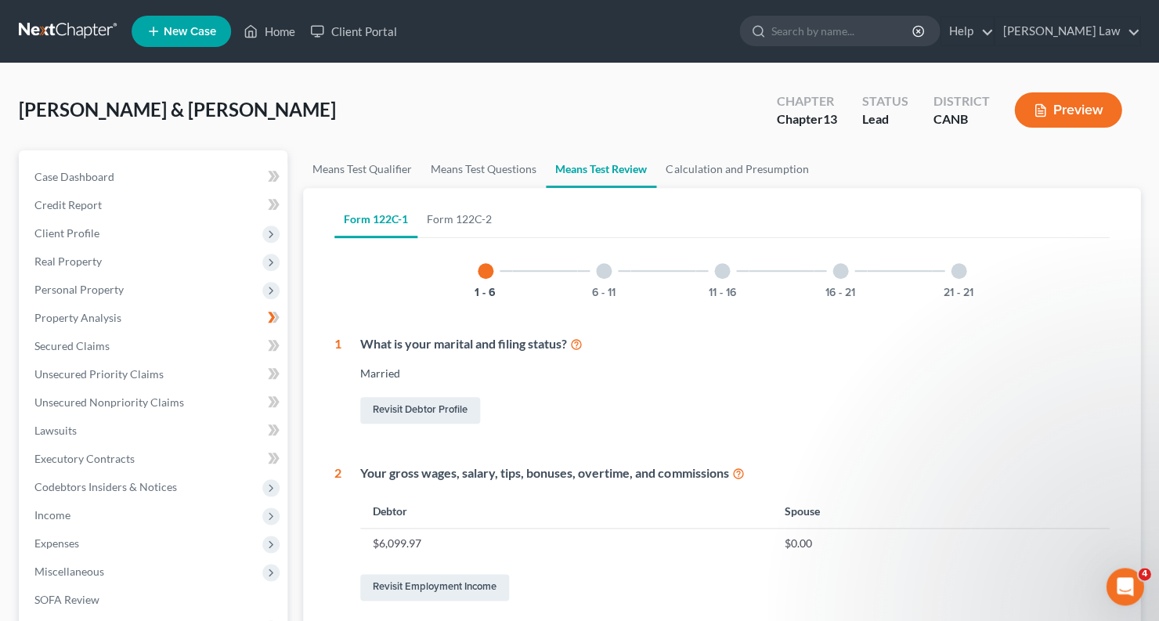
click at [604, 268] on div at bounding box center [604, 271] width 16 height 16
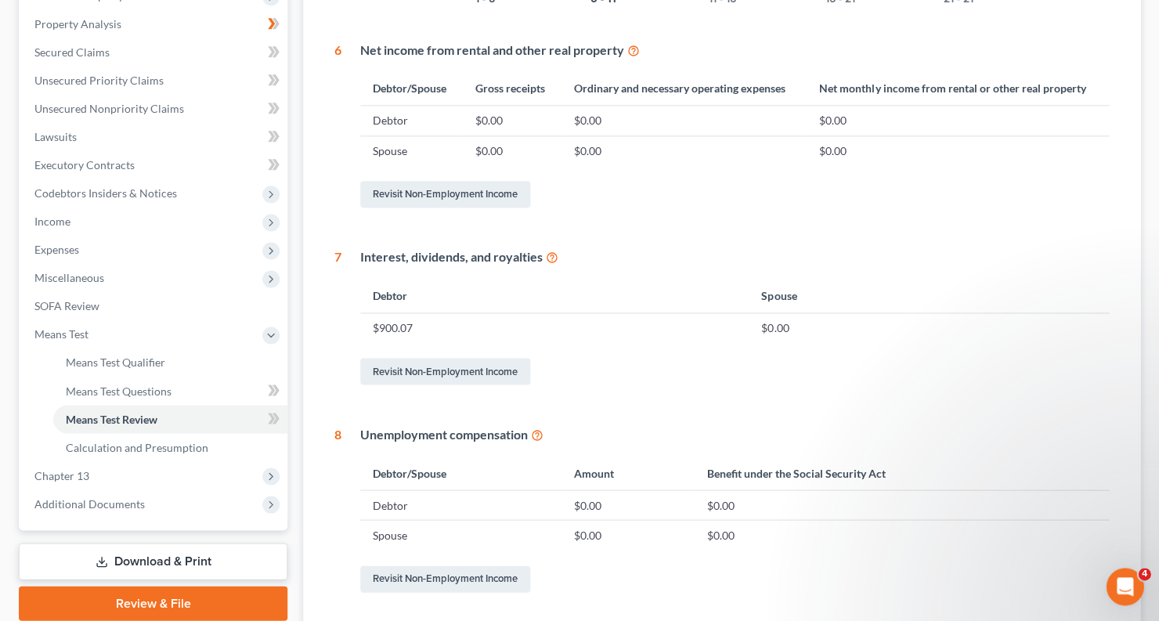
scroll to position [111, 0]
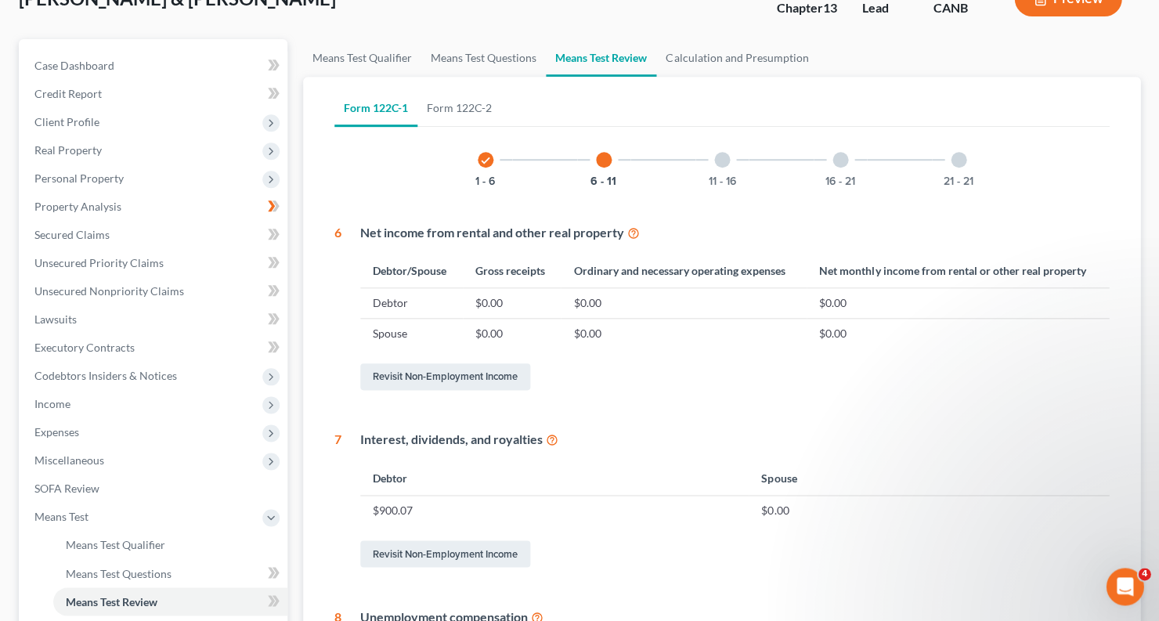
click at [728, 154] on div at bounding box center [722, 160] width 16 height 16
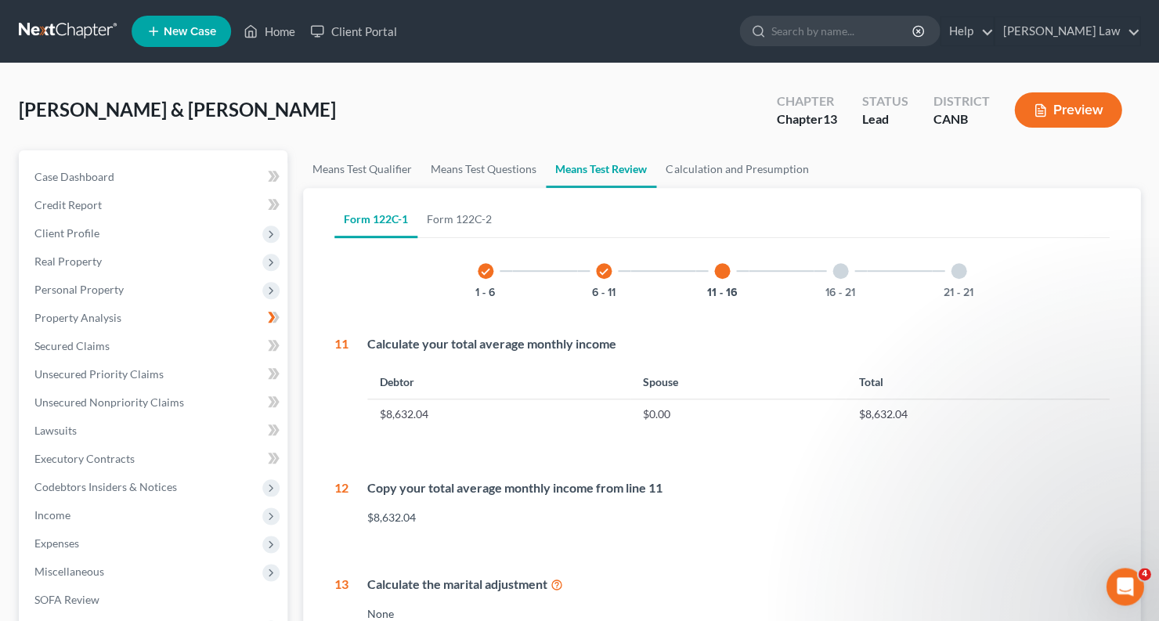
scroll to position [0, 0]
click at [838, 268] on div at bounding box center [840, 271] width 16 height 16
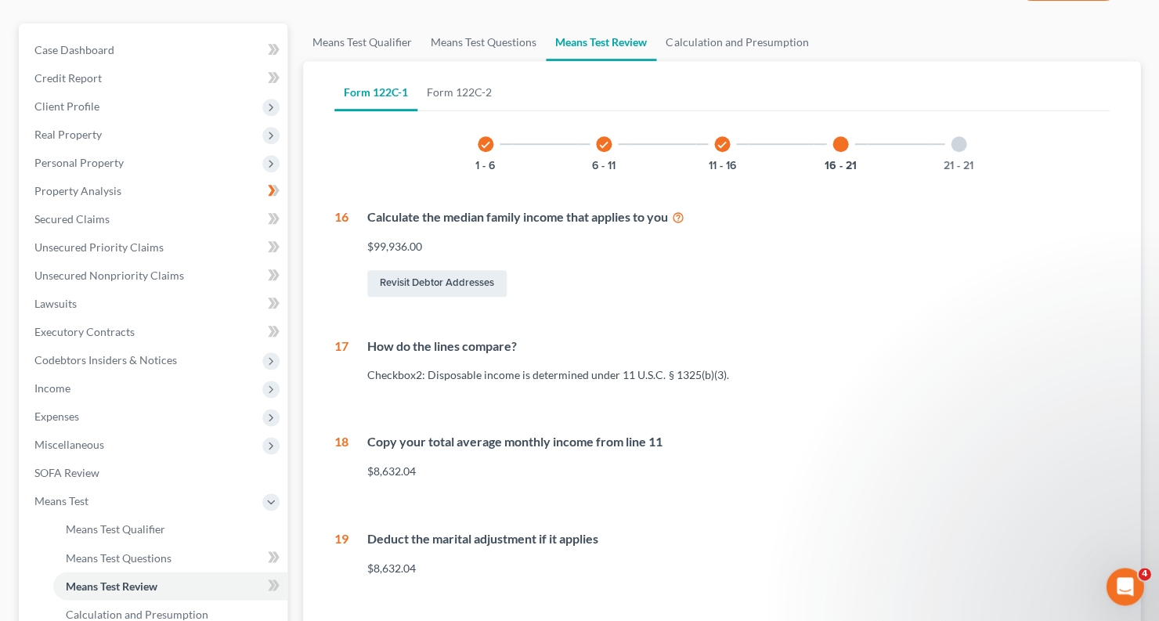
scroll to position [9, 0]
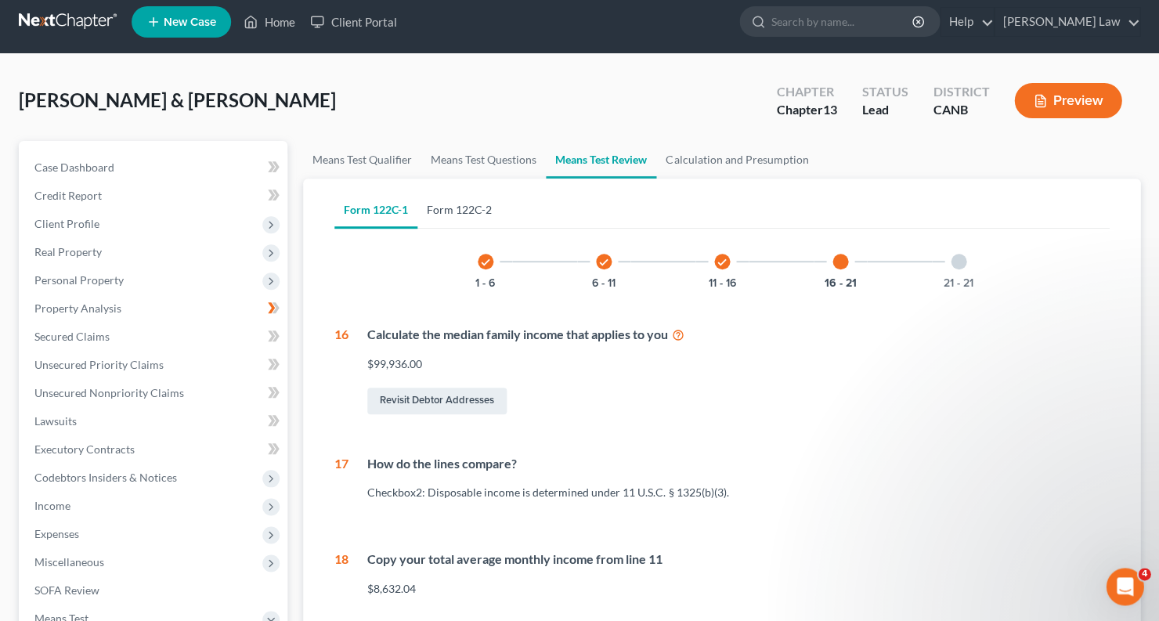
click at [459, 208] on link "Form 122C-2" at bounding box center [459, 210] width 84 height 38
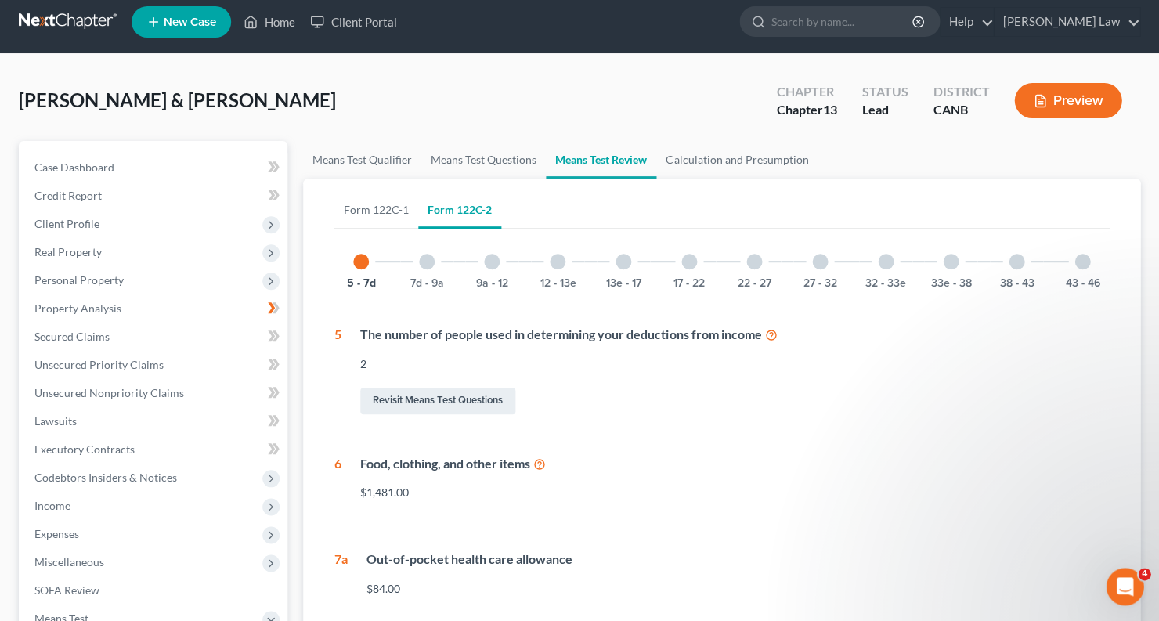
click at [756, 258] on div at bounding box center [754, 262] width 16 height 16
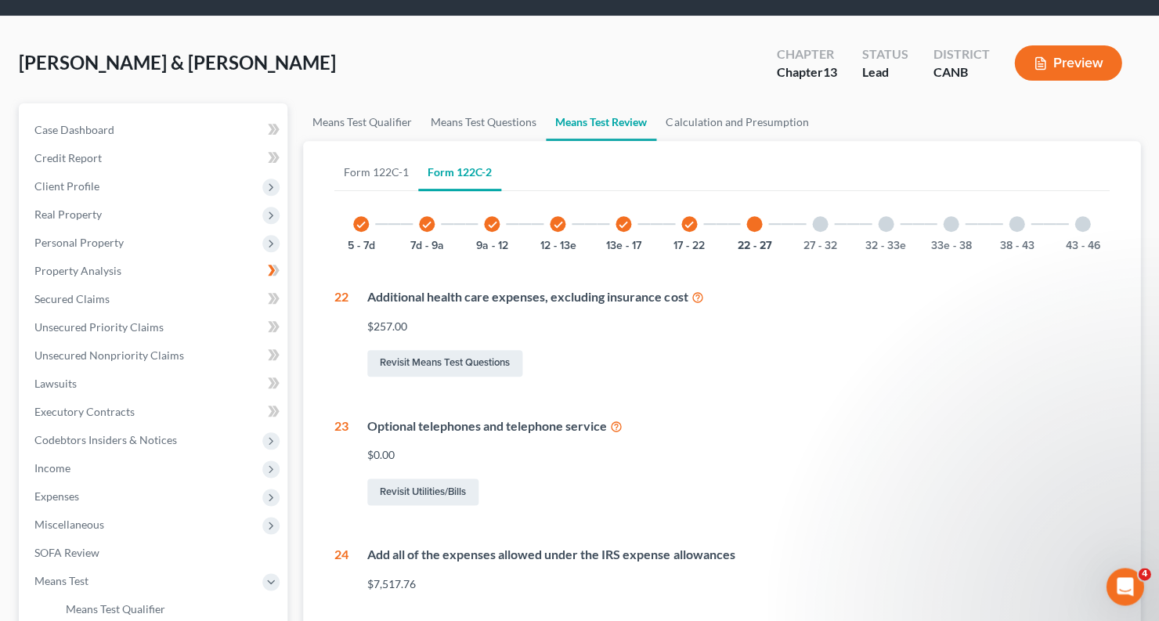
scroll to position [0, 0]
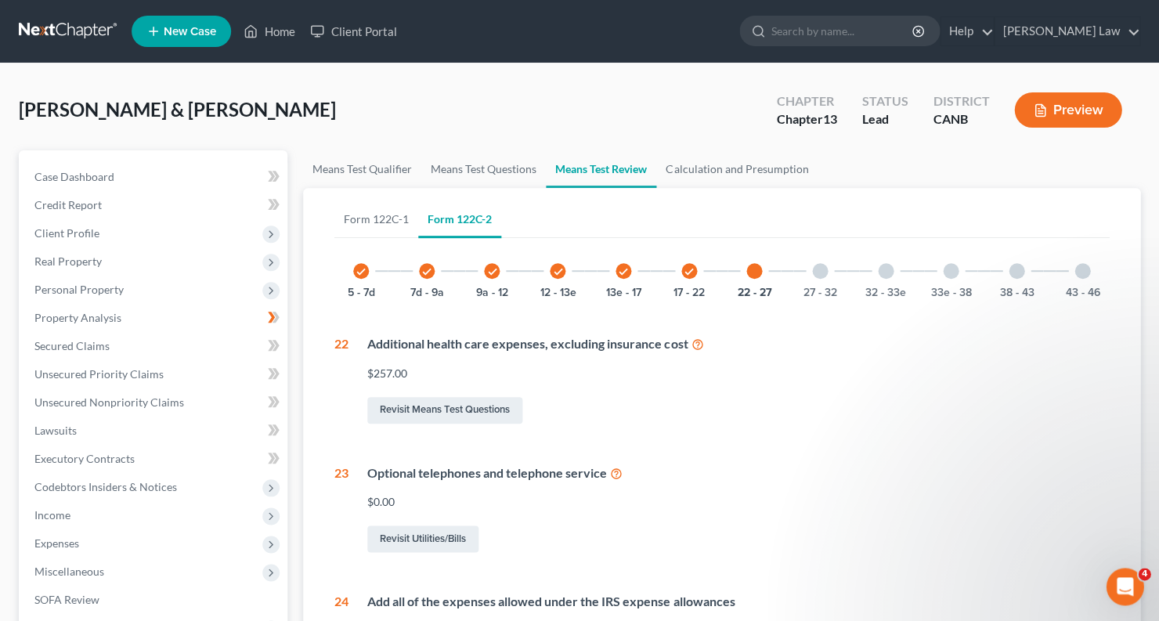
click at [684, 276] on icon "check" at bounding box center [689, 271] width 11 height 11
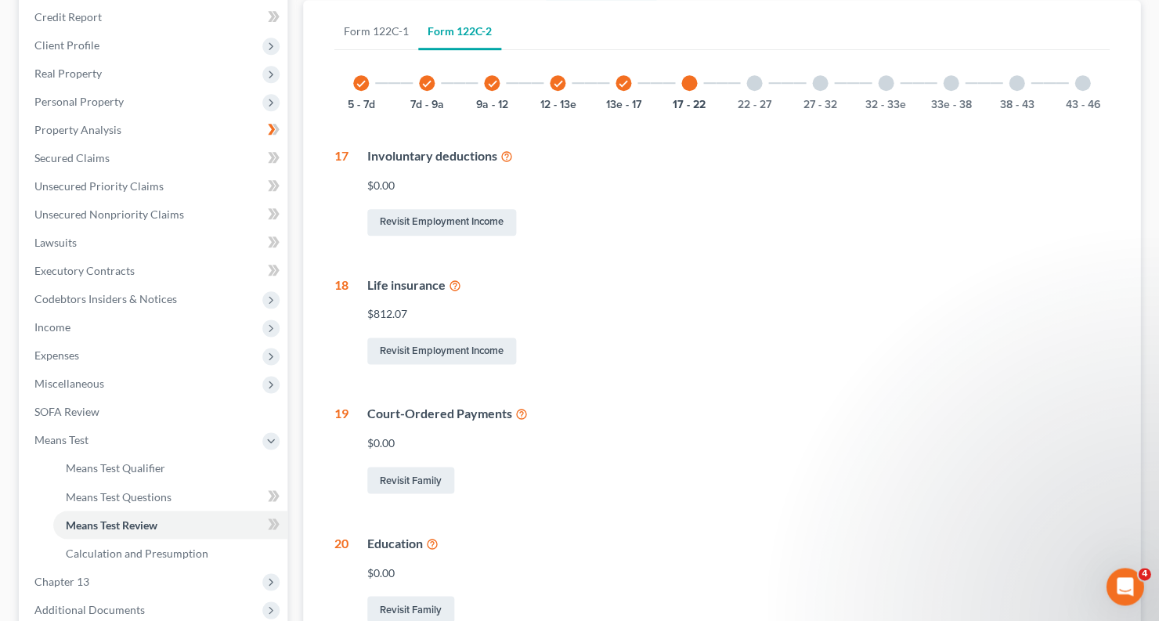
scroll to position [153, 0]
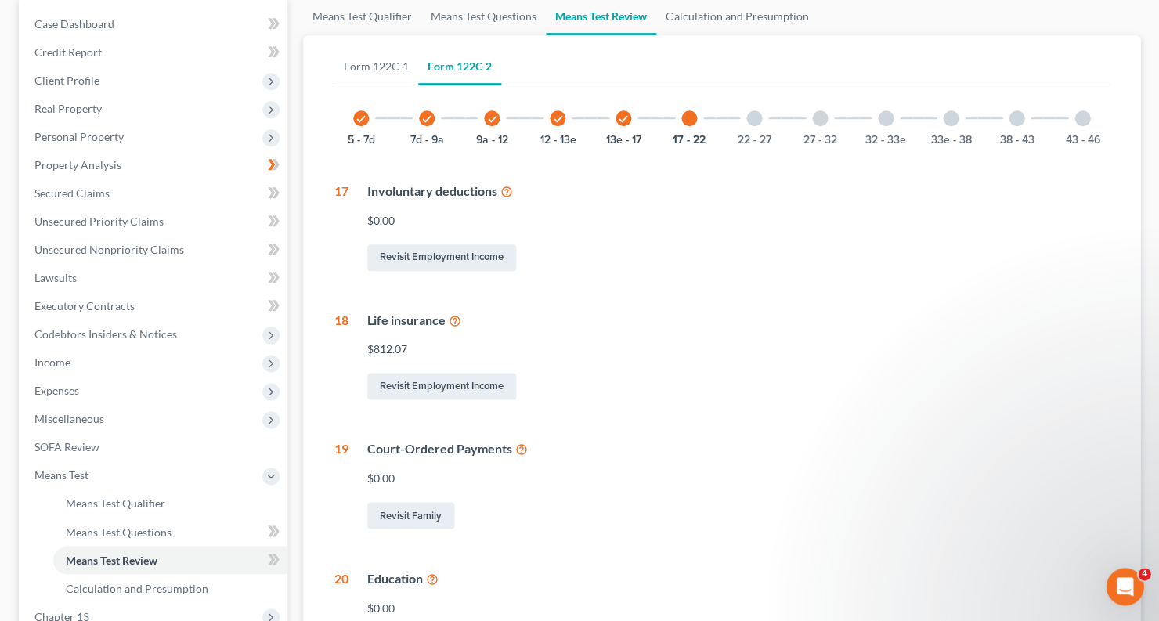
click at [883, 120] on div at bounding box center [886, 118] width 16 height 16
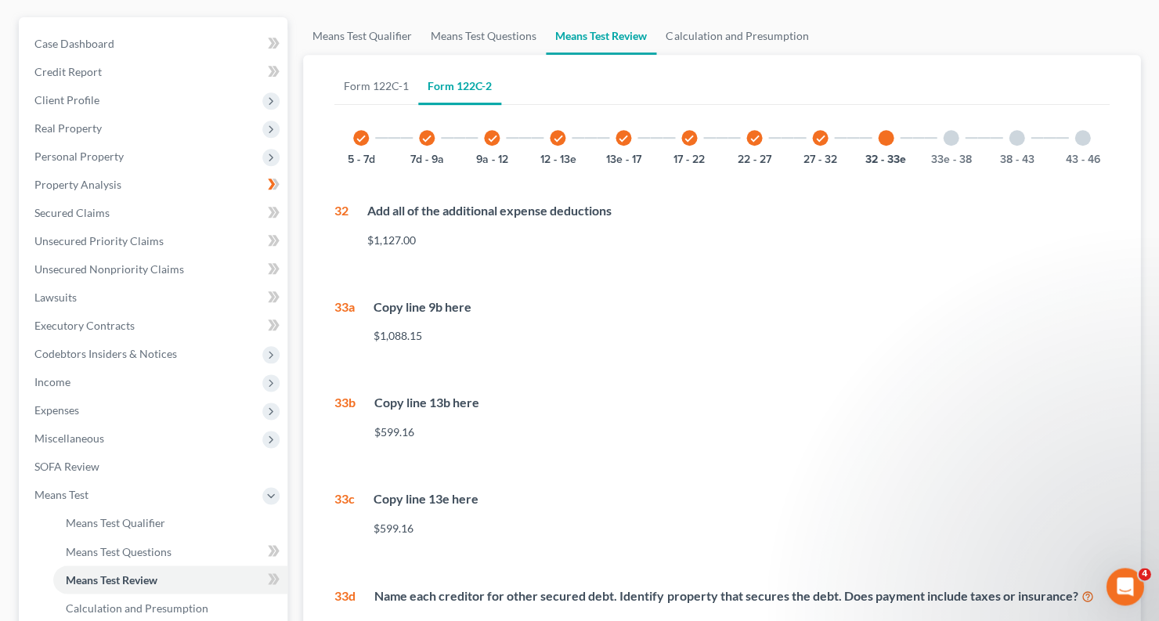
scroll to position [128, 0]
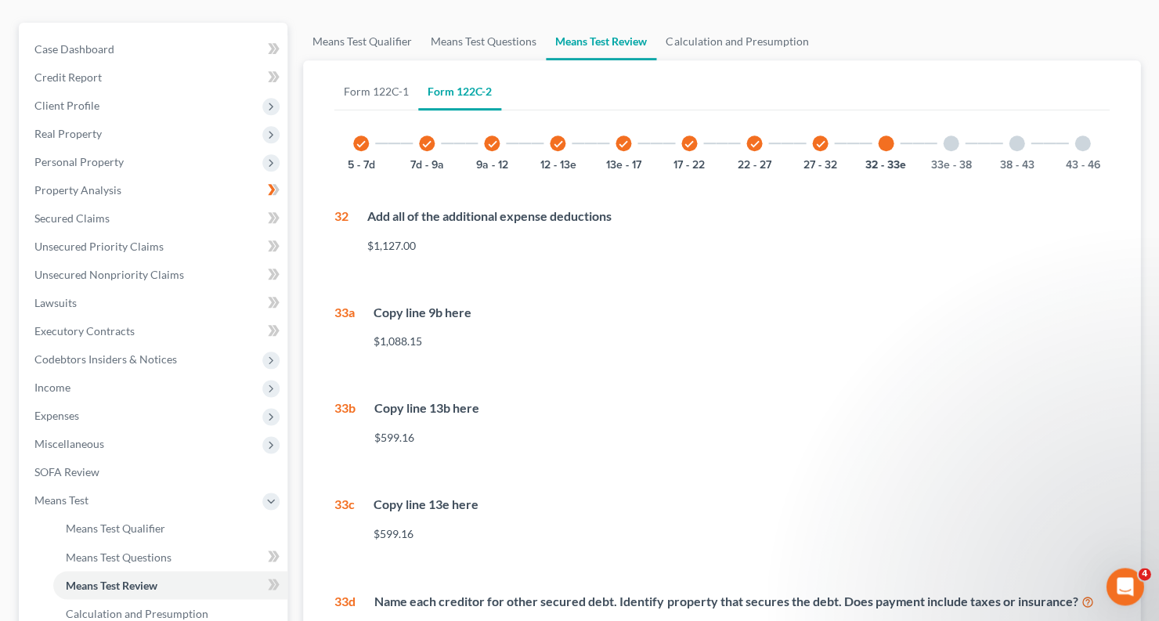
click at [950, 145] on div at bounding box center [951, 143] width 16 height 16
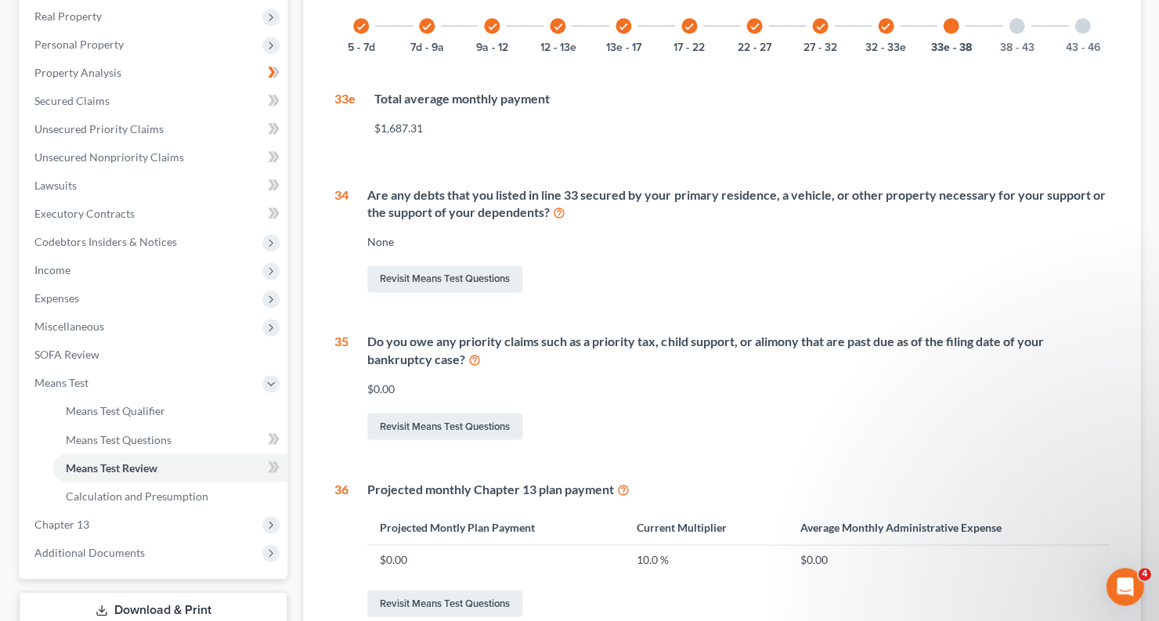
scroll to position [251, 0]
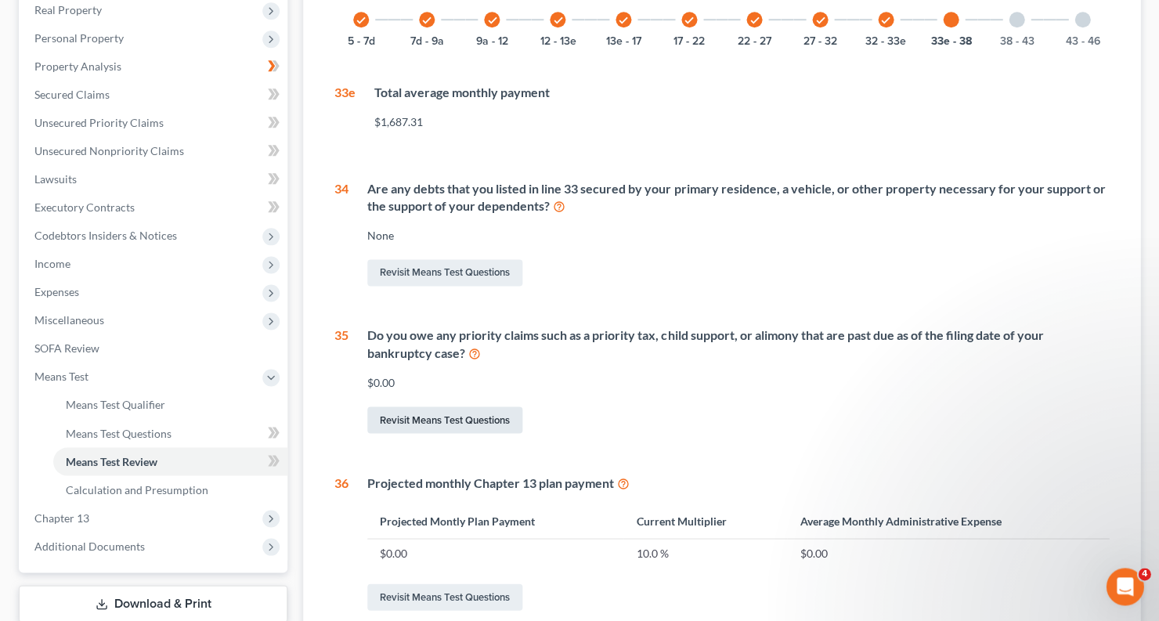
click at [478, 412] on link "Revisit Means Test Questions" at bounding box center [444, 419] width 155 height 27
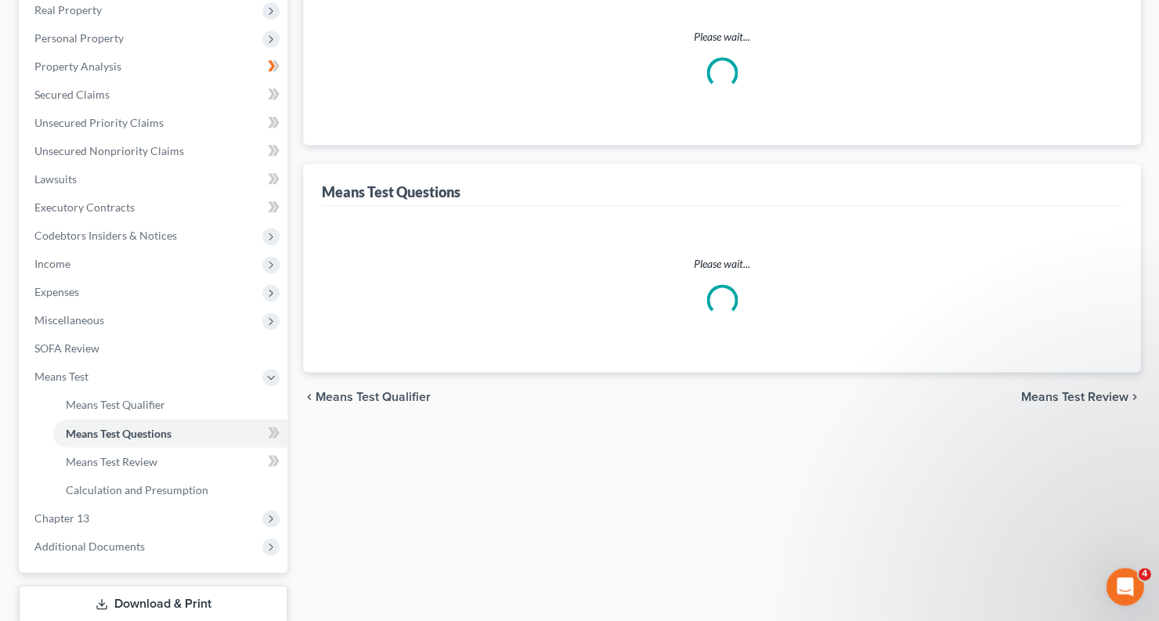
scroll to position [78, 0]
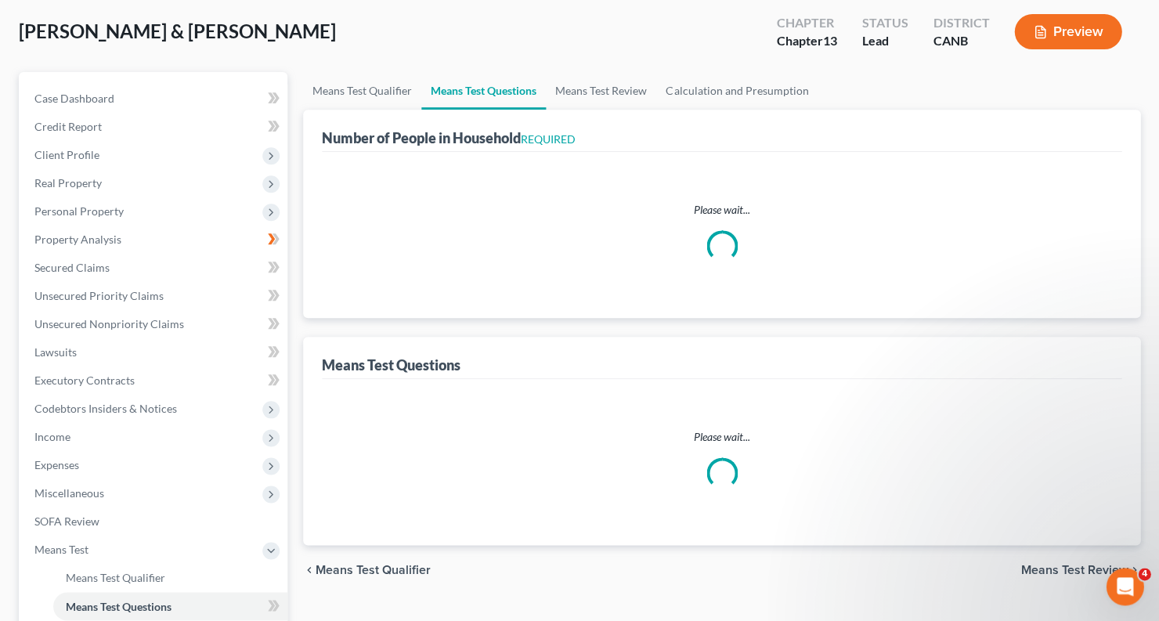
select select "0"
select select "60"
select select "1"
select select "60"
select select "1"
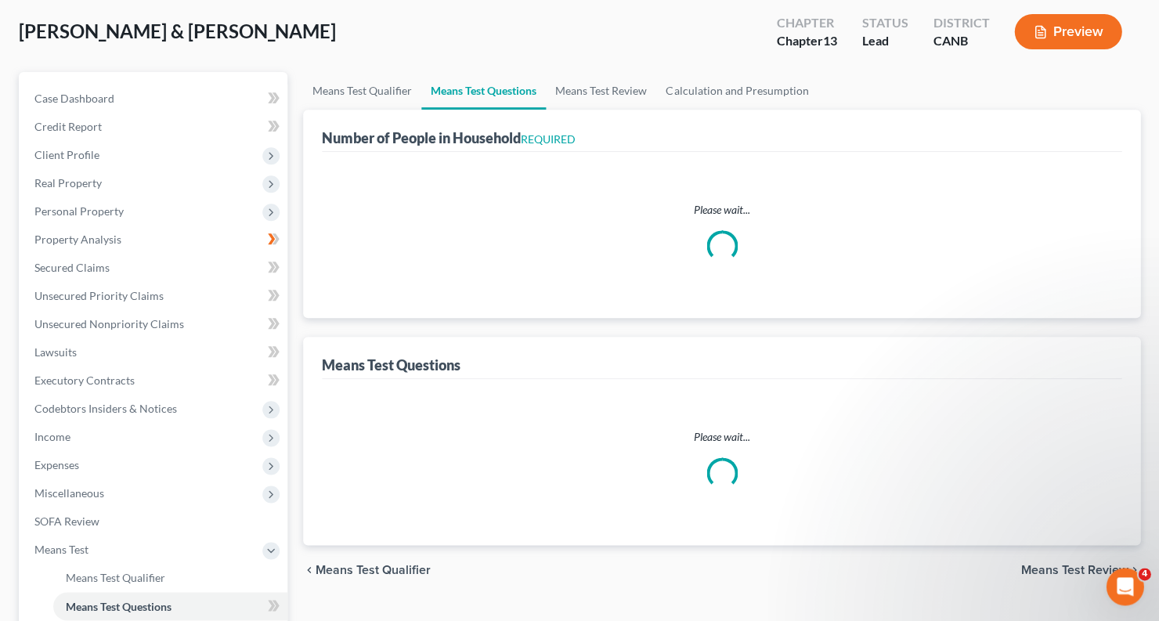
select select "1"
select select "4"
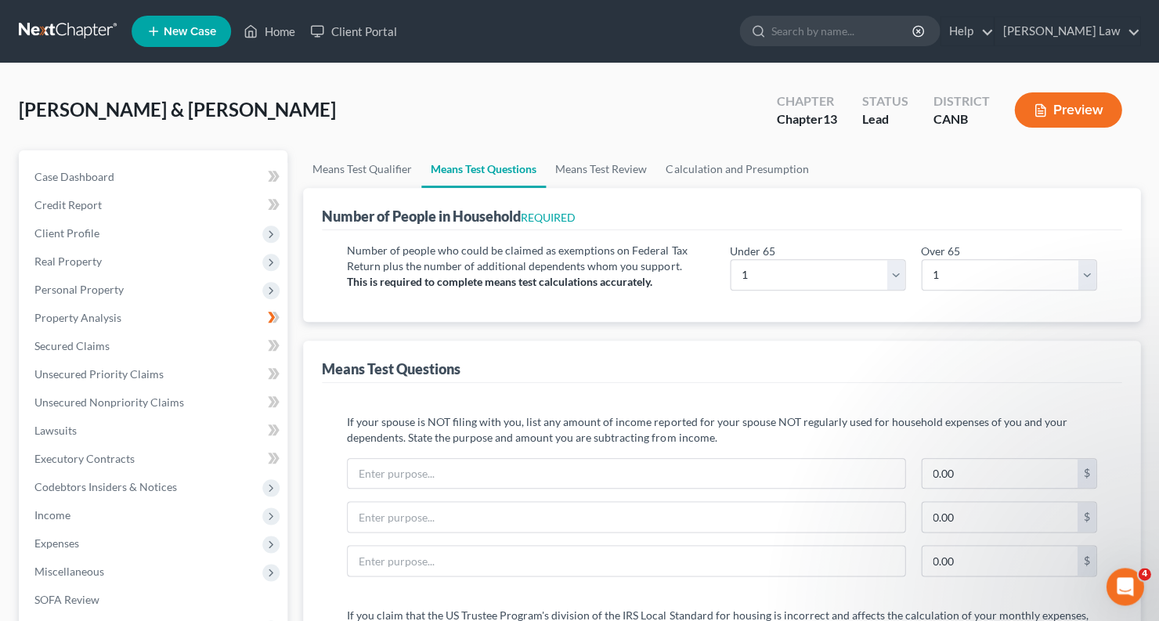
scroll to position [0, 0]
click at [1068, 105] on button "Preview" at bounding box center [1067, 109] width 107 height 35
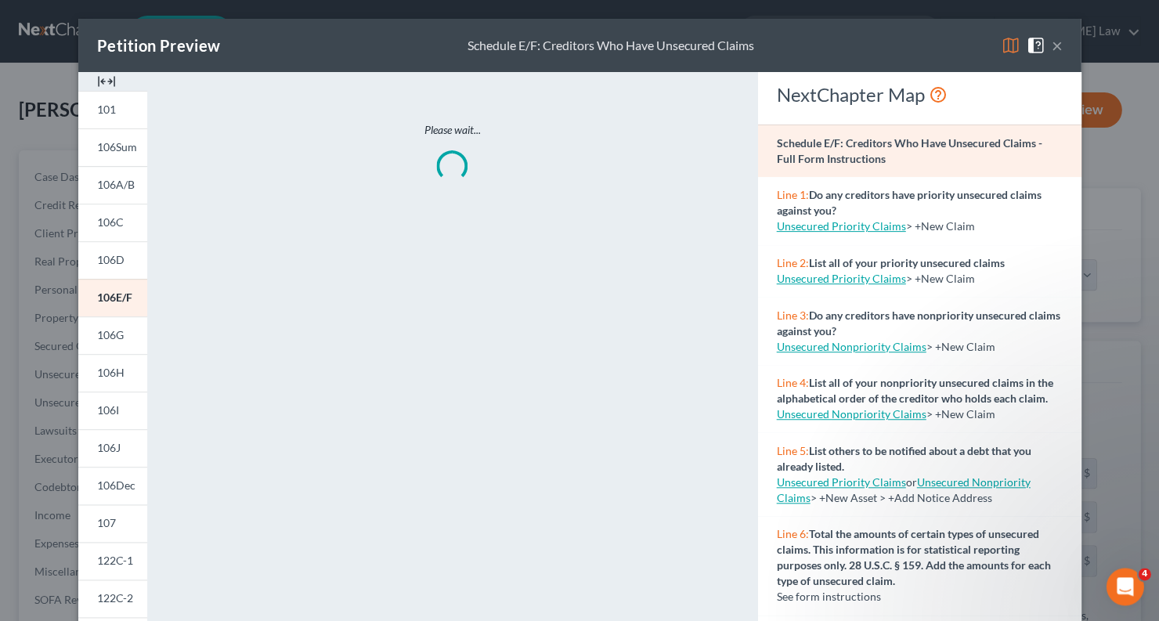
click at [1010, 43] on img at bounding box center [1010, 45] width 19 height 19
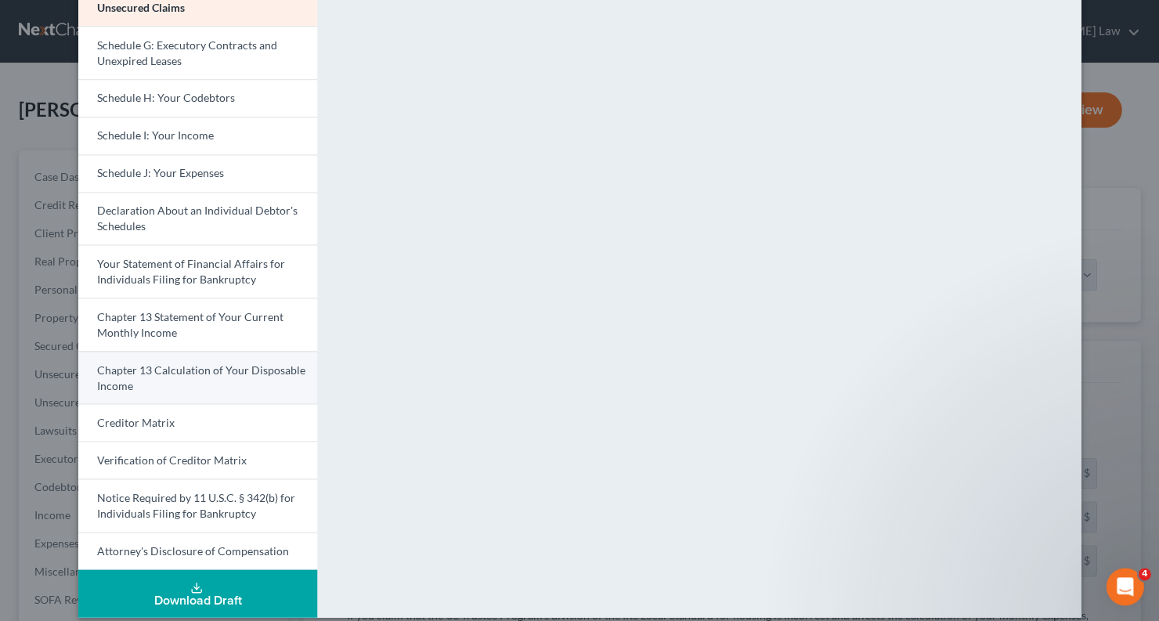
scroll to position [351, 0]
click at [237, 363] on span "Chapter 13 Calculation of Your Disposable Income" at bounding box center [201, 377] width 208 height 29
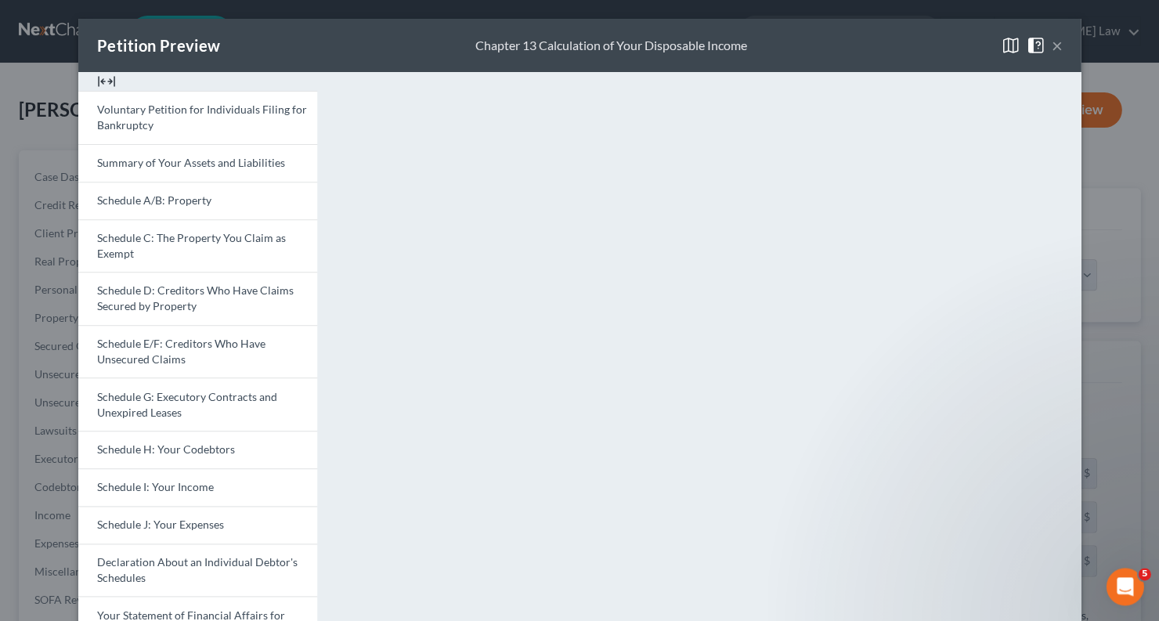
scroll to position [0, 0]
click at [1054, 51] on button "×" at bounding box center [1056, 45] width 11 height 19
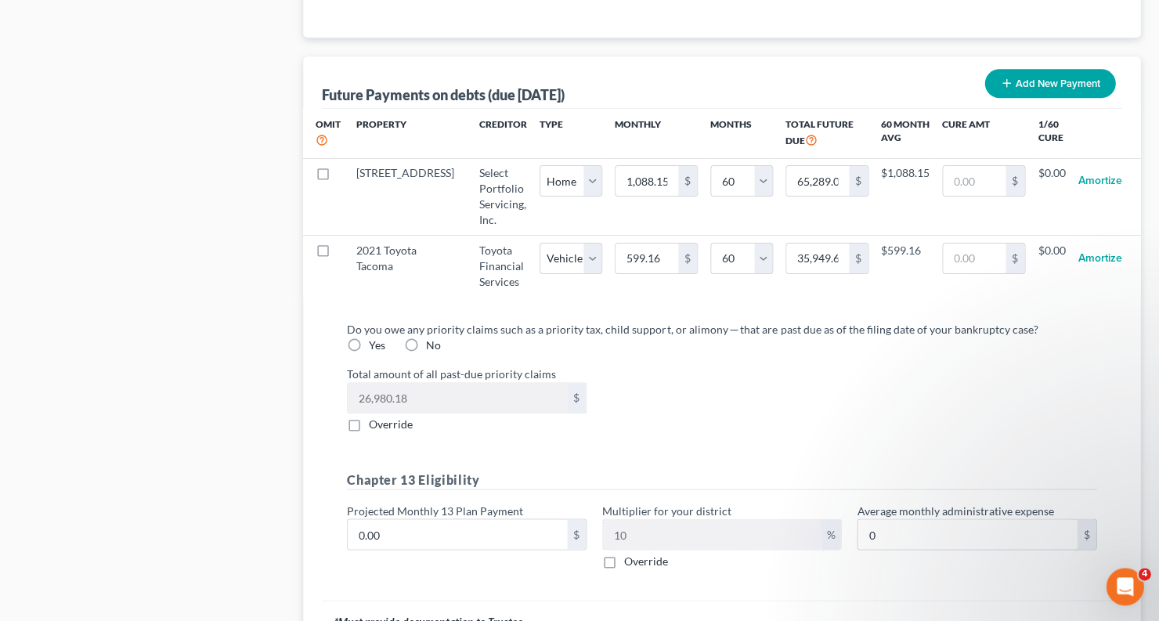
scroll to position [1544, 0]
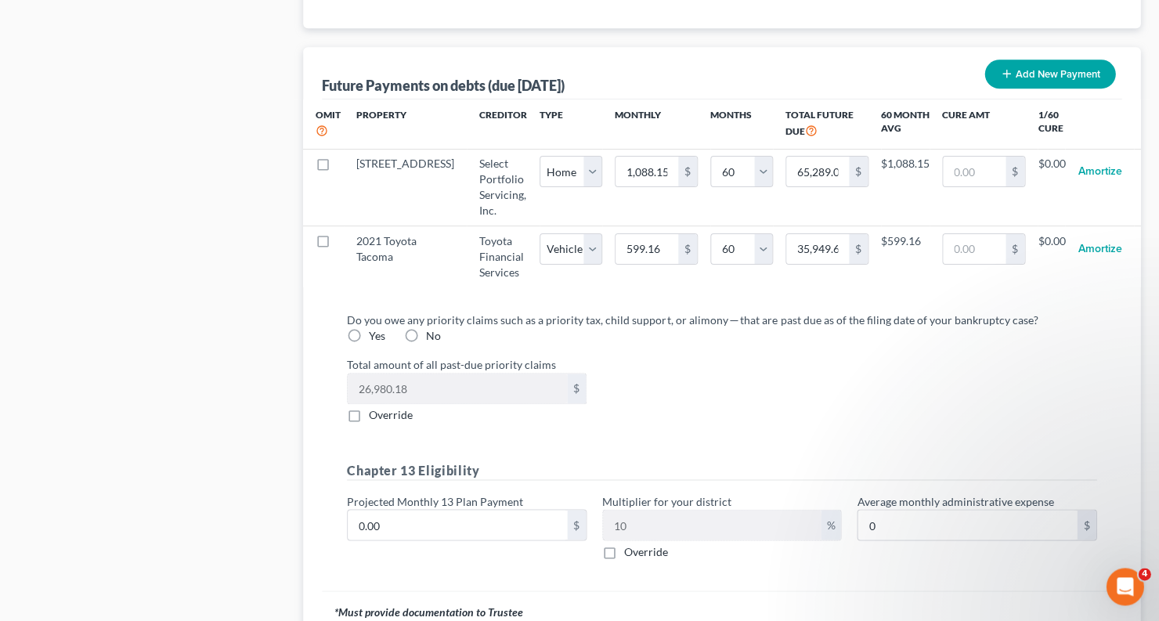
click at [385, 328] on label "Yes" at bounding box center [377, 336] width 16 height 16
click at [385, 328] on input "Yes" at bounding box center [380, 333] width 10 height 10
radio input "true"
click at [920, 356] on label "Total amount of all past-due priority claims" at bounding box center [721, 364] width 765 height 16
click at [369, 407] on label "Override" at bounding box center [391, 415] width 44 height 16
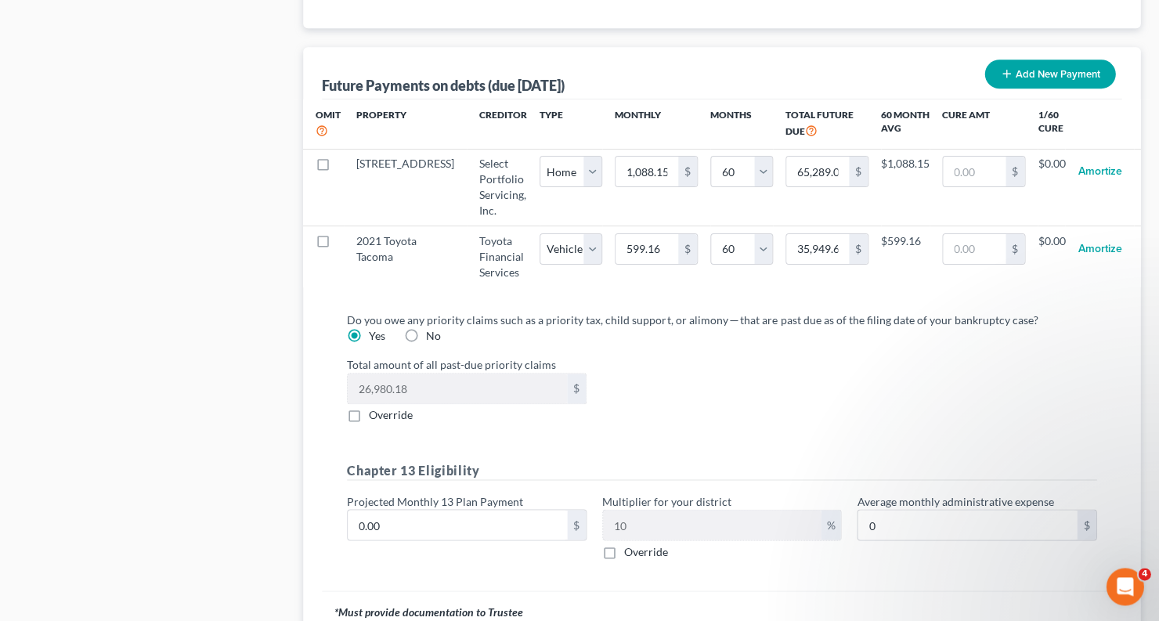
click at [375, 407] on input "Override" at bounding box center [380, 412] width 10 height 10
checkbox input "true"
click at [381, 374] on input "0.00" at bounding box center [457, 389] width 219 height 30
type input "0"
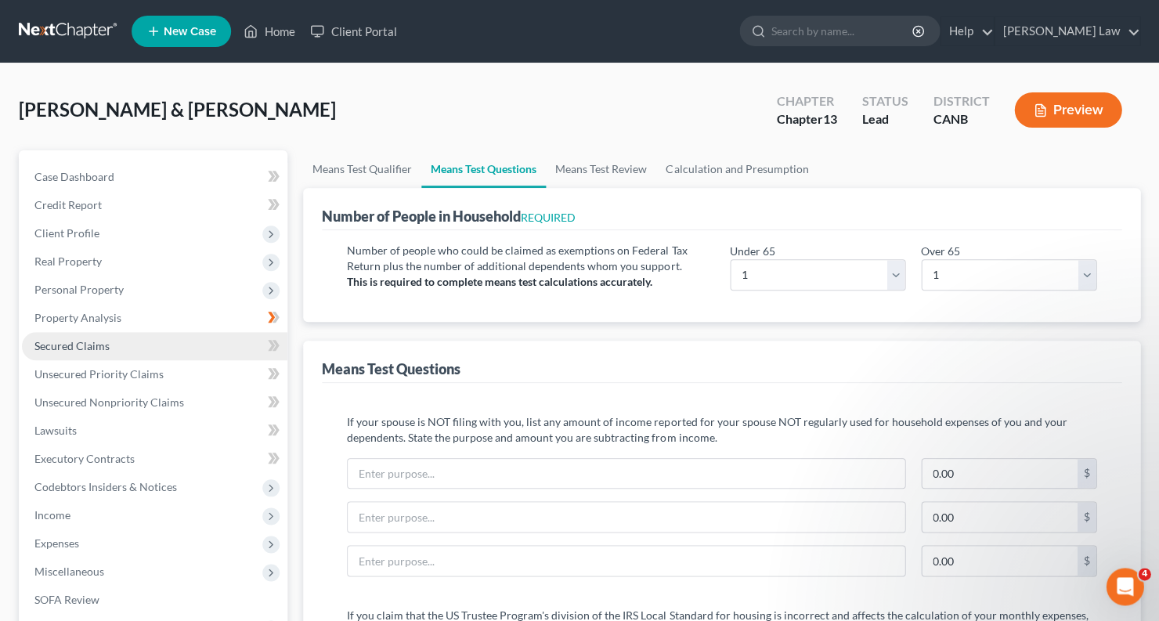
scroll to position [0, 0]
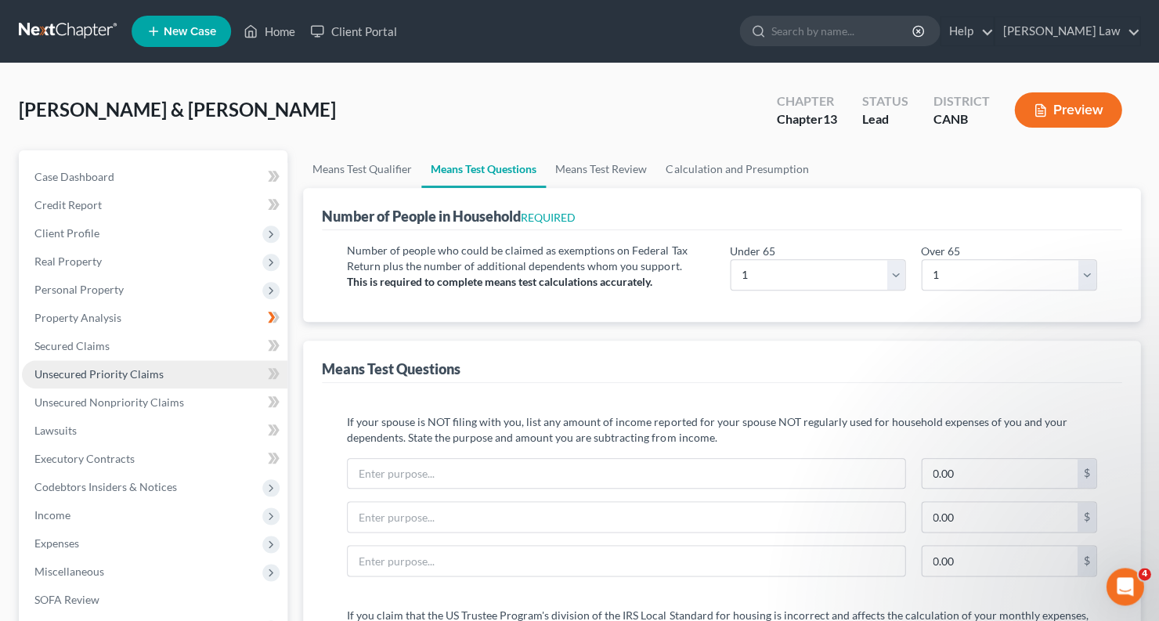
type input "26"
click at [113, 374] on span "Unsecured Priority Claims" at bounding box center [98, 373] width 129 height 13
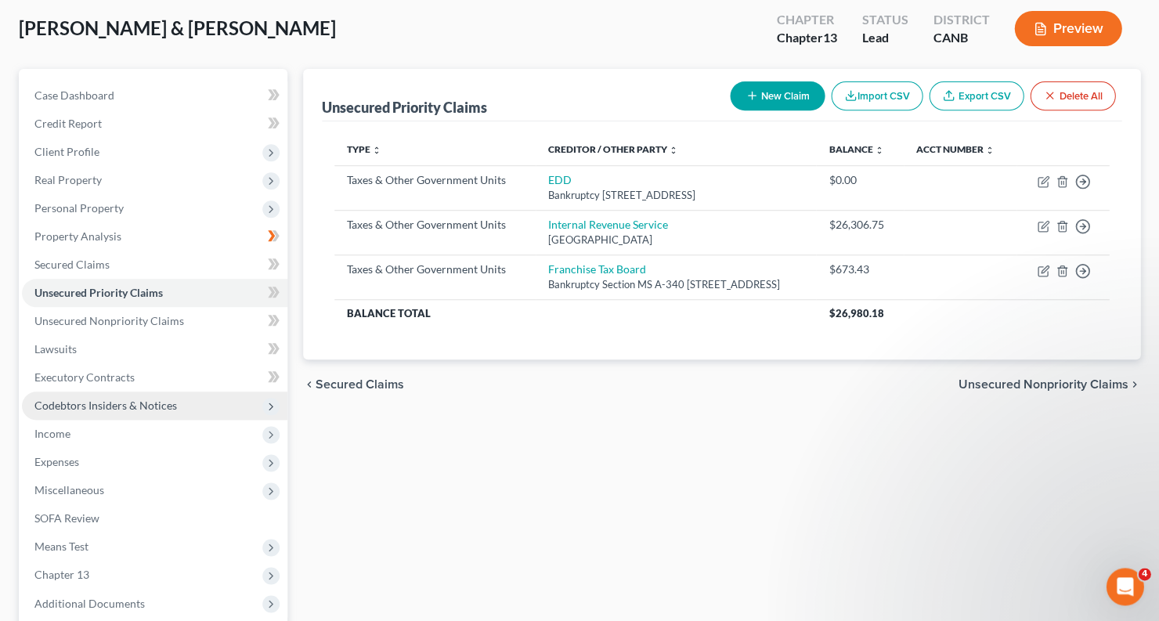
scroll to position [80, 0]
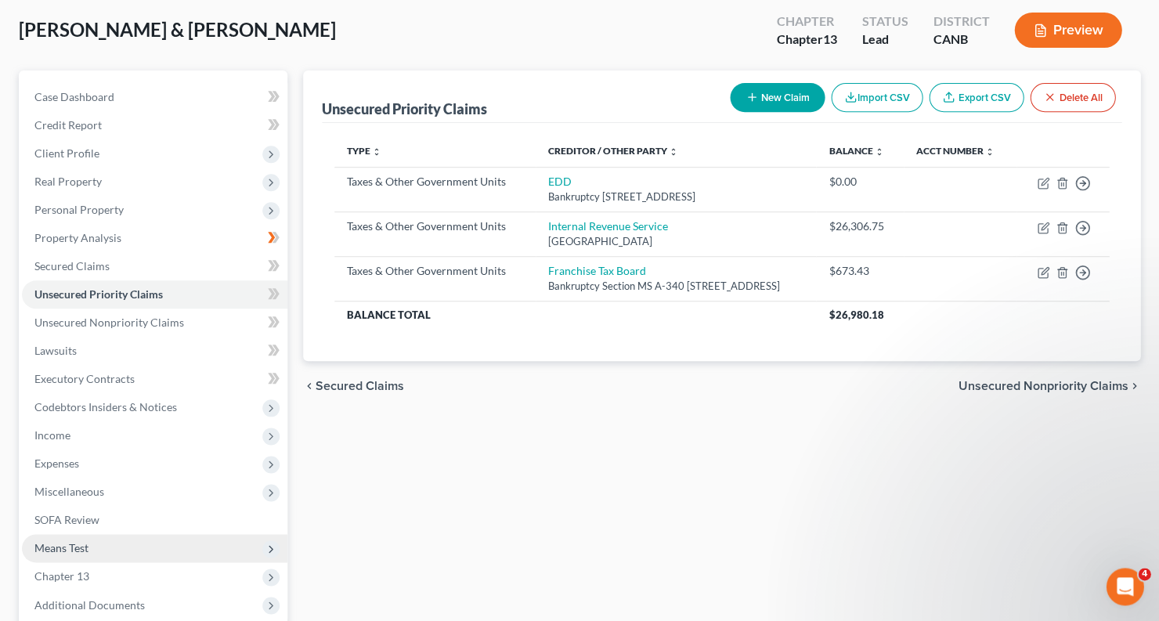
click at [104, 534] on span "Means Test" at bounding box center [154, 548] width 265 height 28
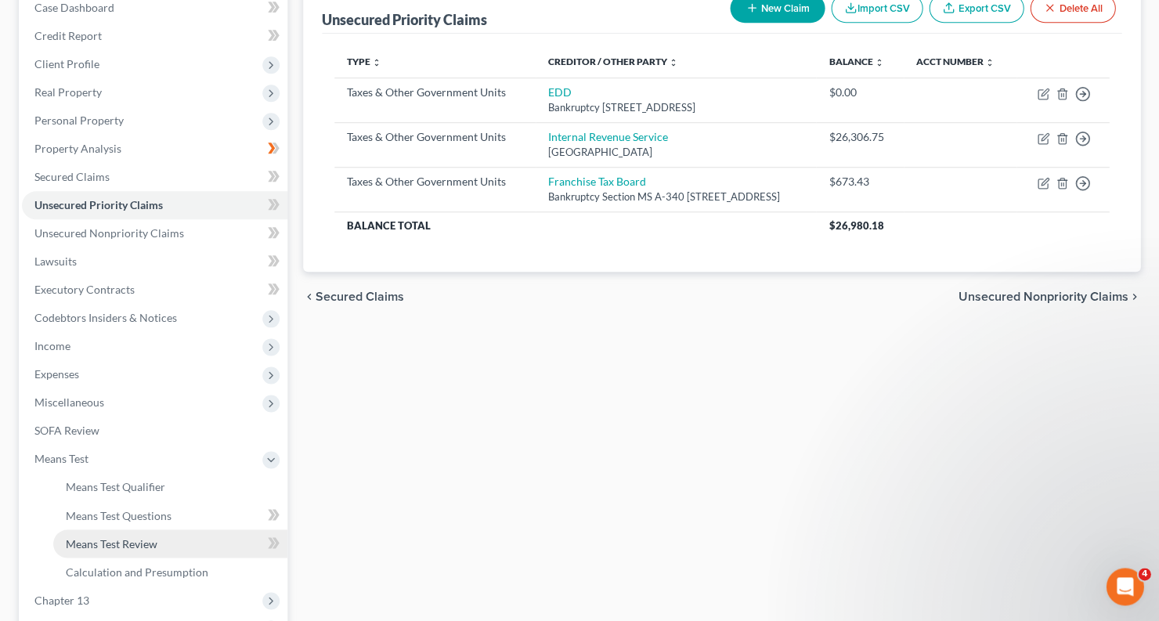
click at [104, 536] on span "Means Test Review" at bounding box center [112, 542] width 92 height 13
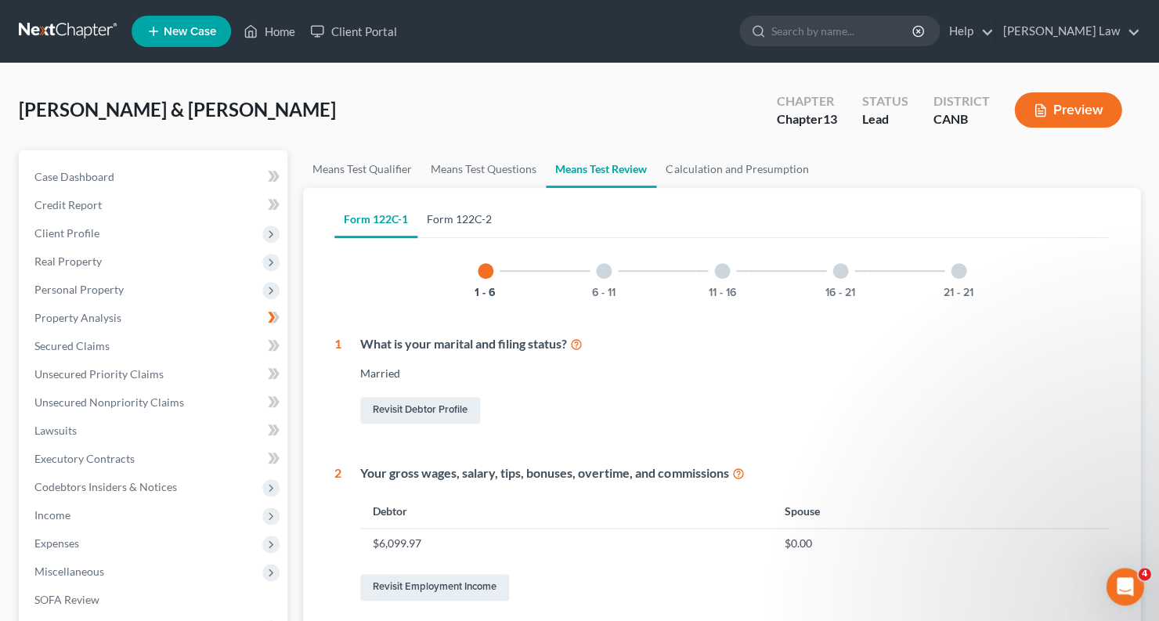
click at [462, 220] on link "Form 122C-2" at bounding box center [459, 219] width 84 height 38
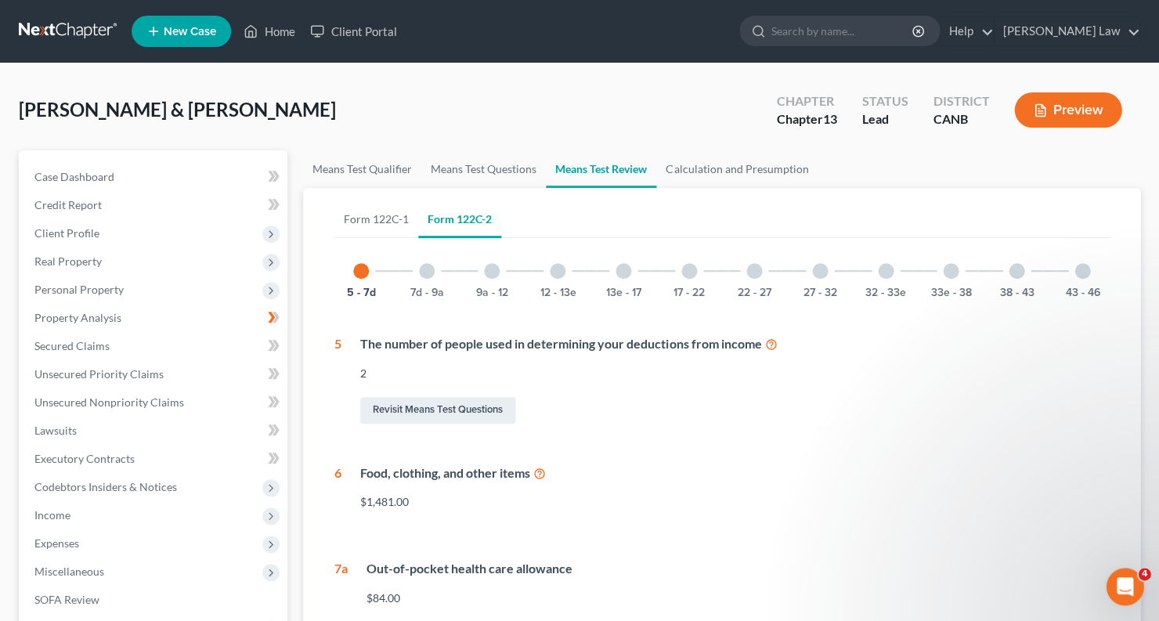
click at [950, 278] on div "33e - 38" at bounding box center [950, 270] width 53 height 53
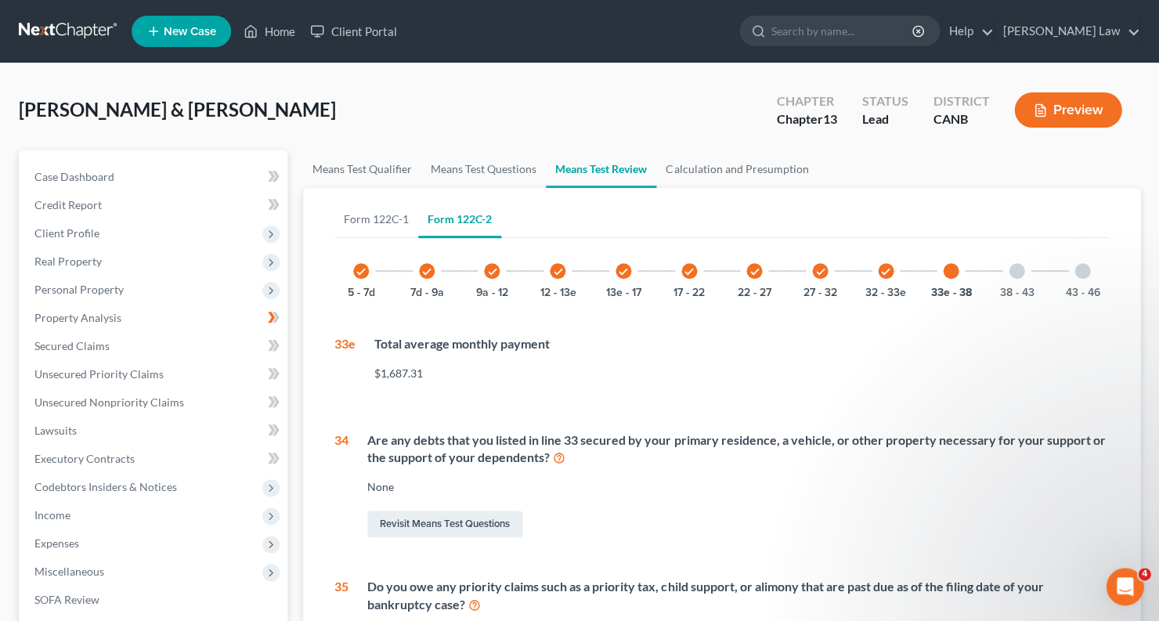
click at [1018, 268] on div at bounding box center [1017, 271] width 16 height 16
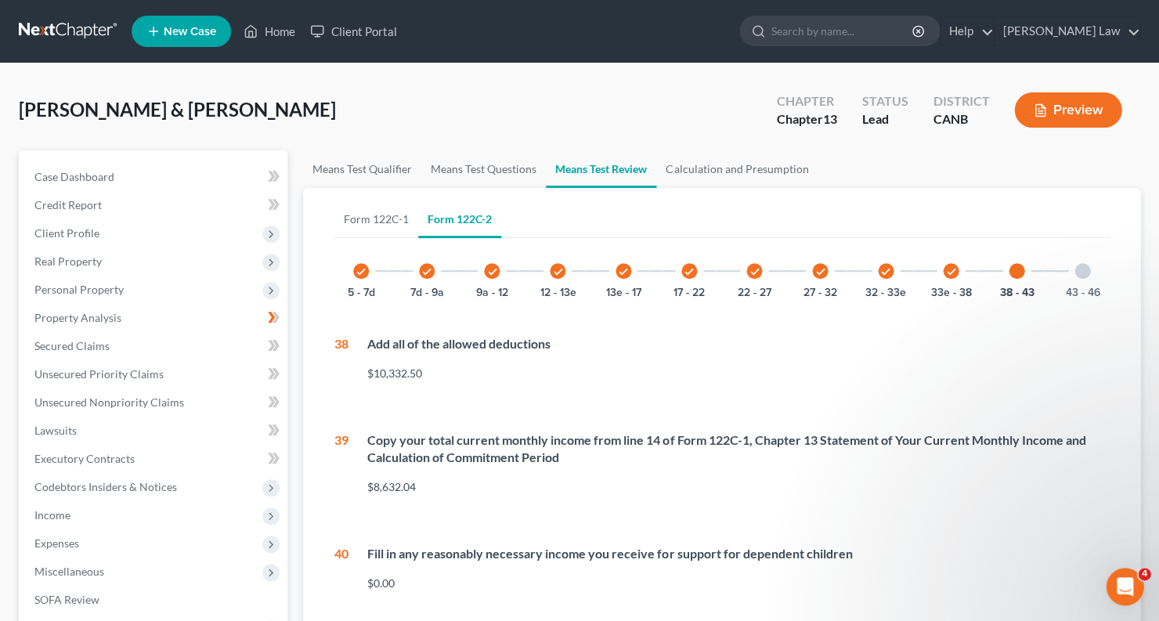
click at [792, 271] on div "check 5 - 7d check 7d - 9a check 9a - 12 check 12 - 13e check 13e - 17 check 17…" at bounding box center [721, 270] width 774 height 53
click at [756, 272] on icon "check" at bounding box center [754, 271] width 11 height 11
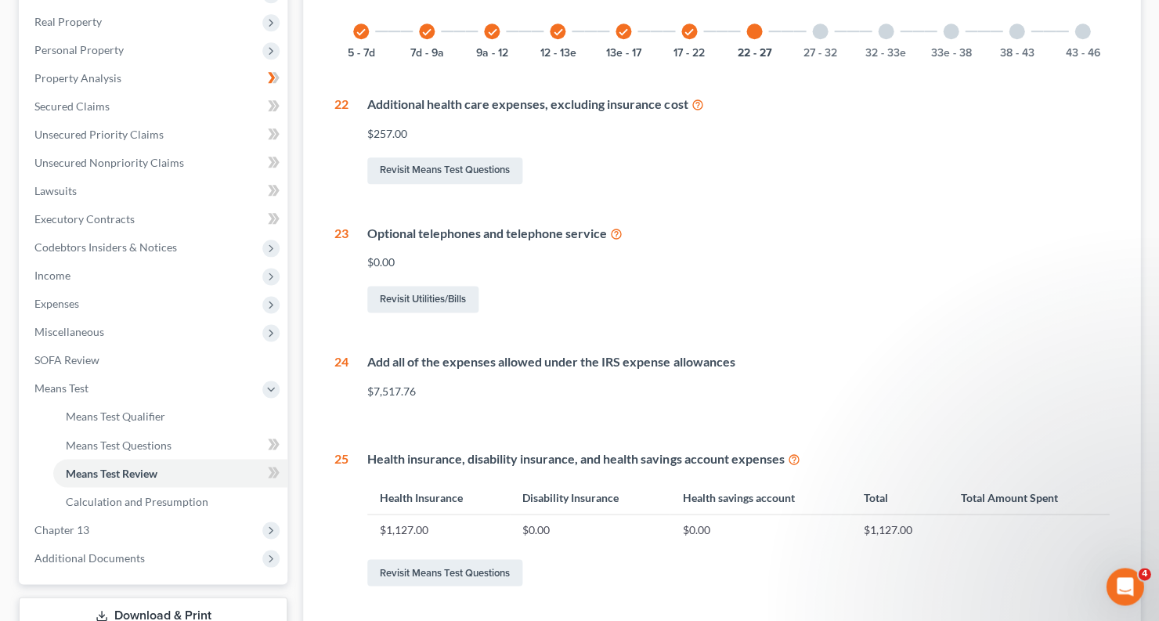
scroll to position [177, 0]
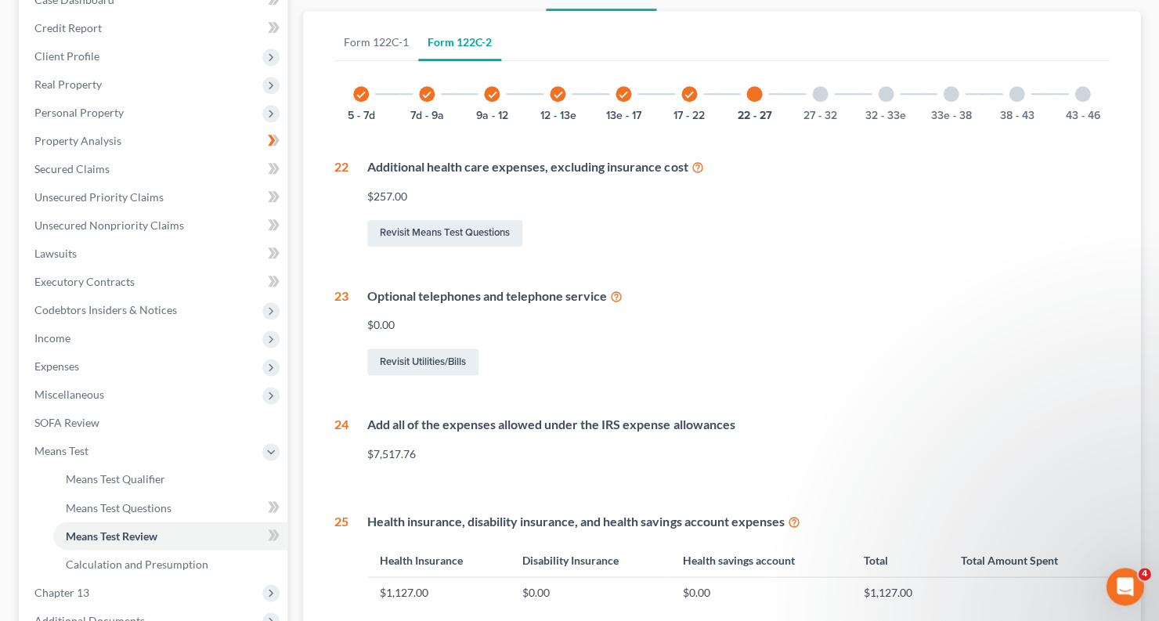
click at [685, 99] on div "check" at bounding box center [689, 94] width 16 height 16
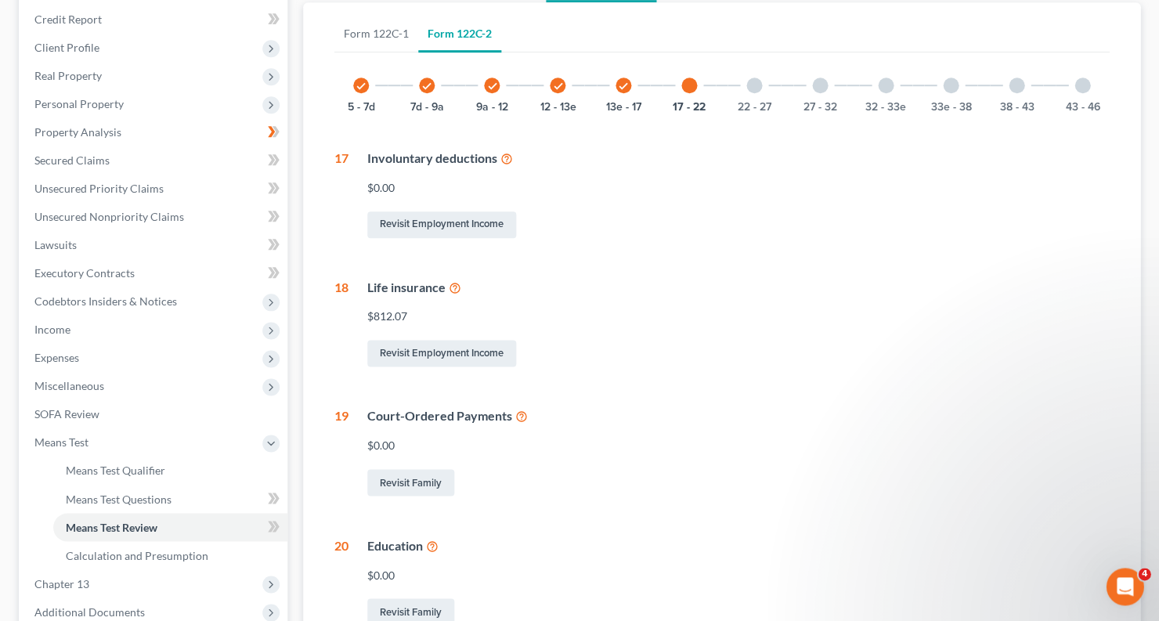
scroll to position [94, 0]
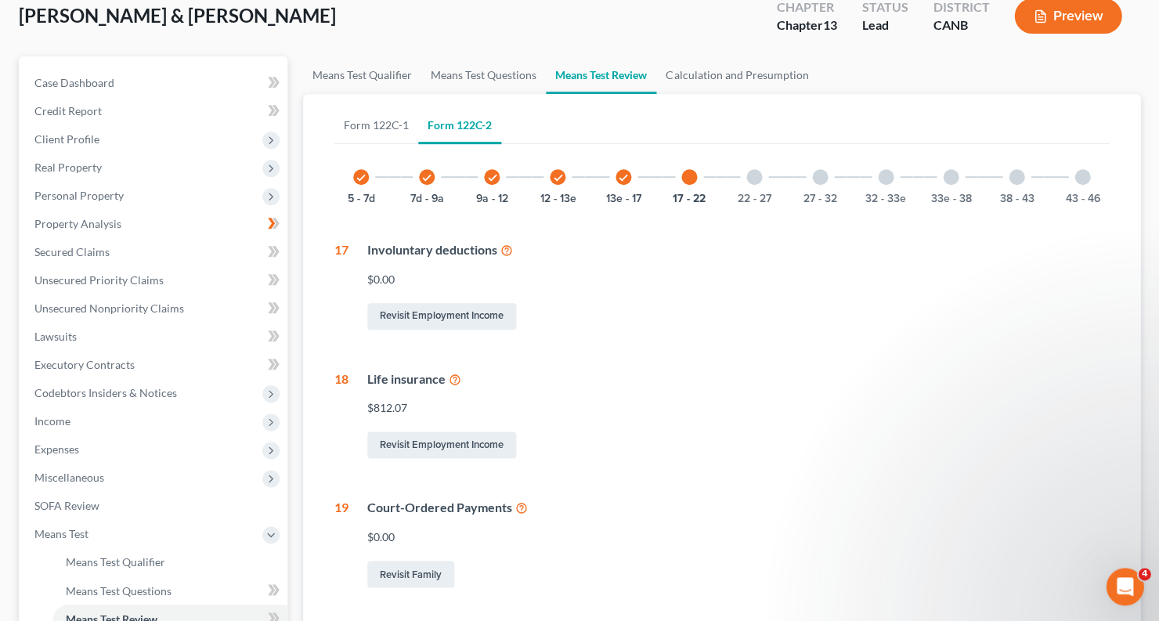
click at [626, 180] on icon "check" at bounding box center [623, 177] width 11 height 11
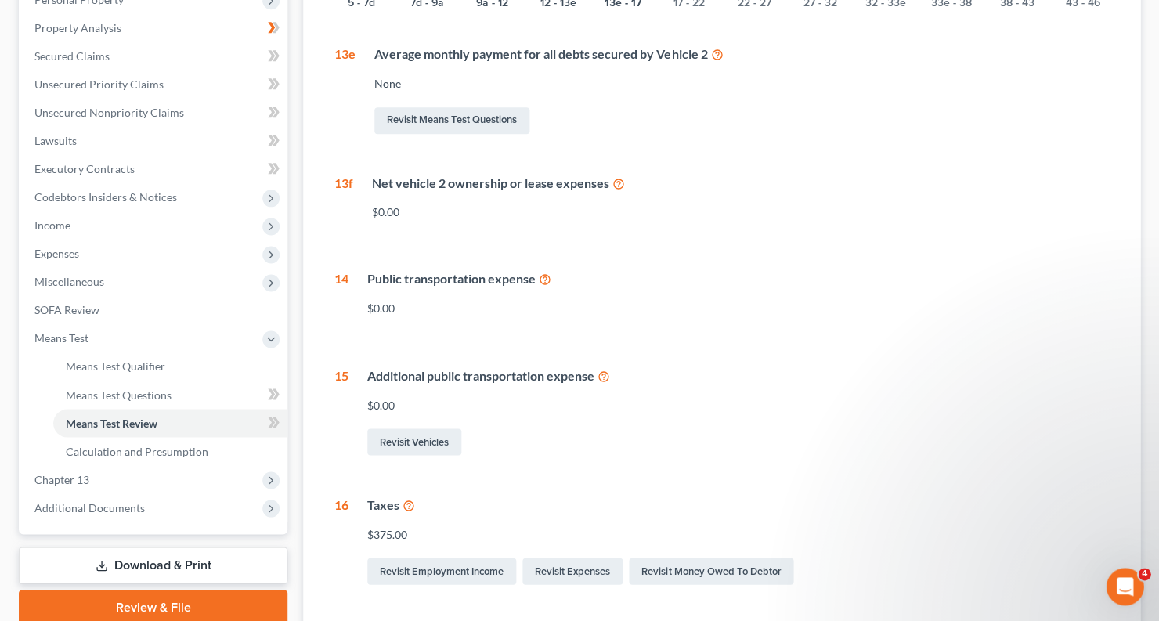
scroll to position [115, 0]
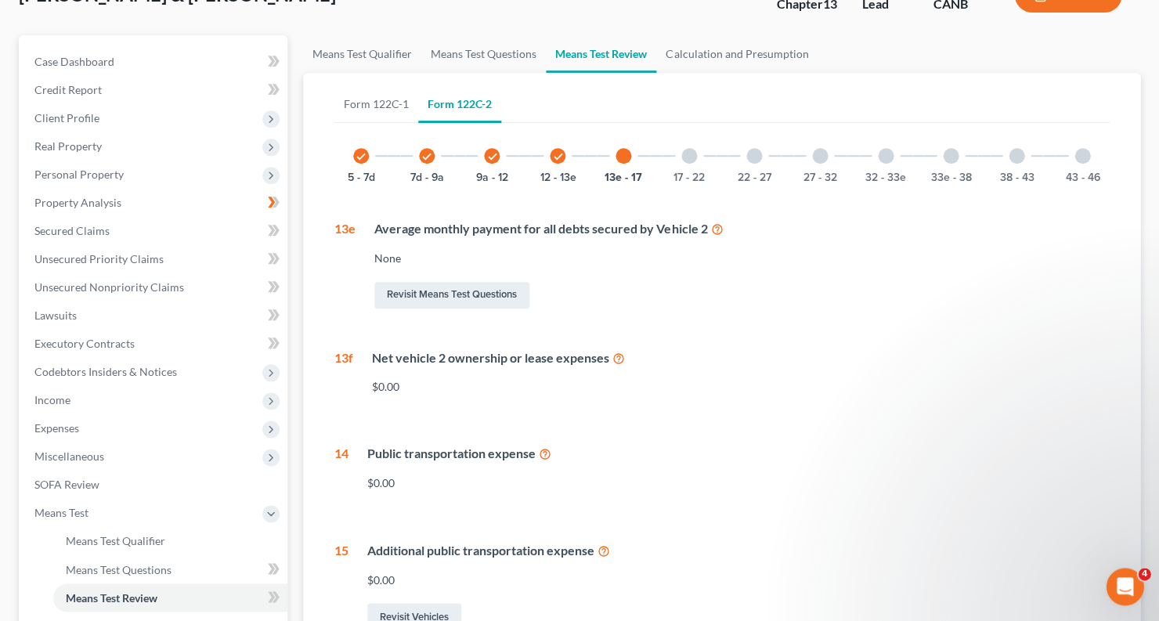
click at [825, 150] on div at bounding box center [820, 156] width 16 height 16
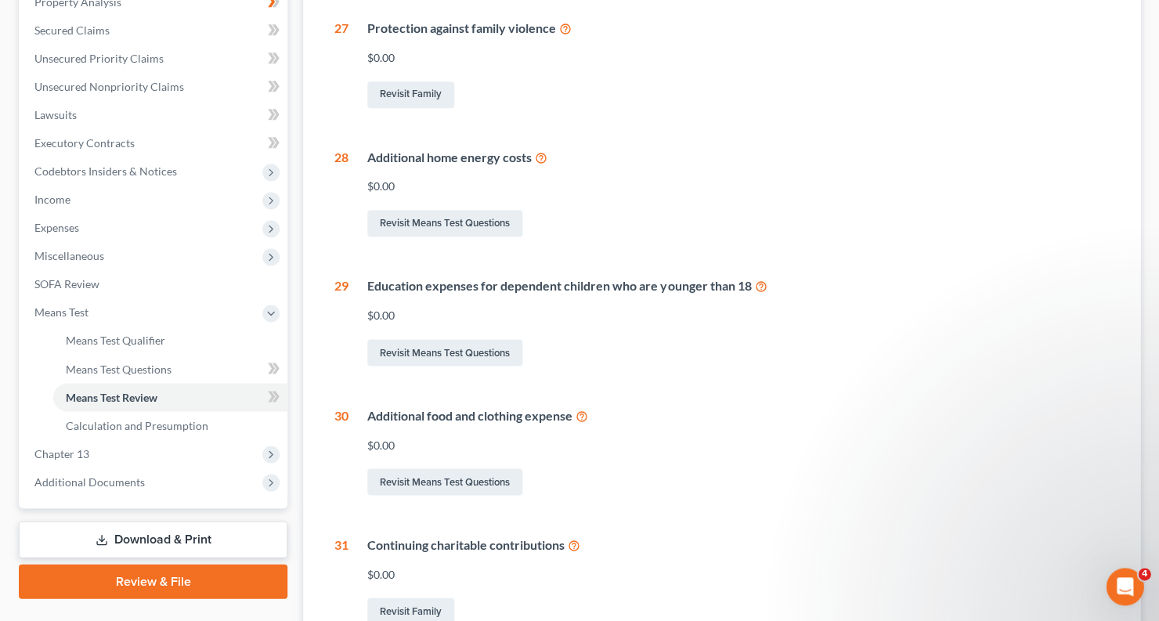
scroll to position [231, 0]
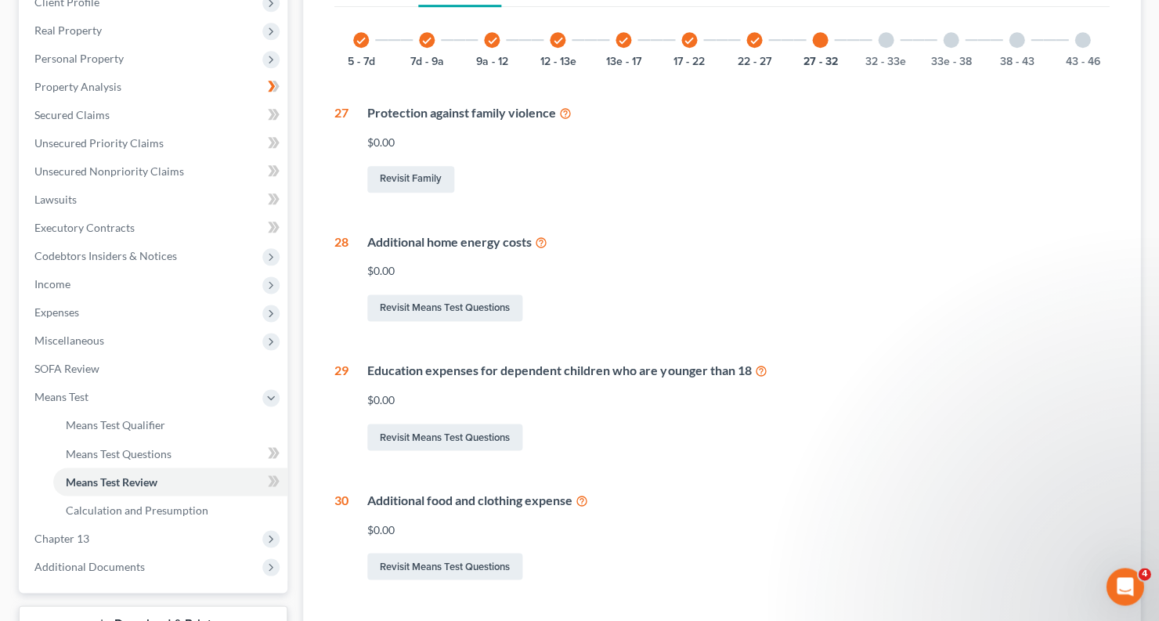
click at [882, 42] on div at bounding box center [886, 40] width 16 height 16
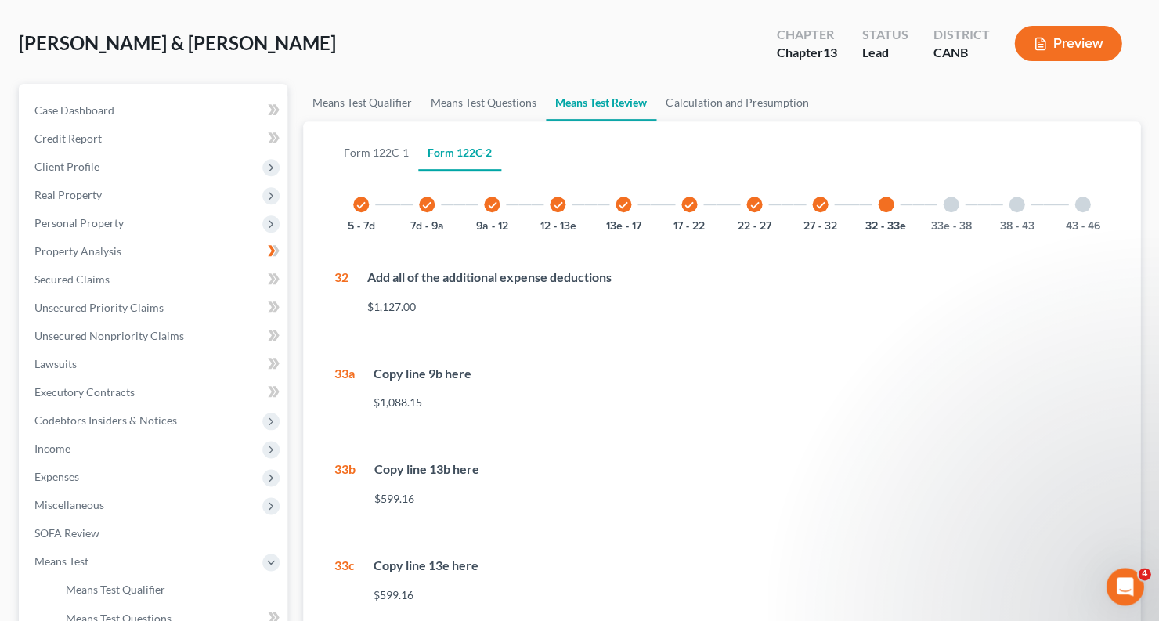
scroll to position [7, 0]
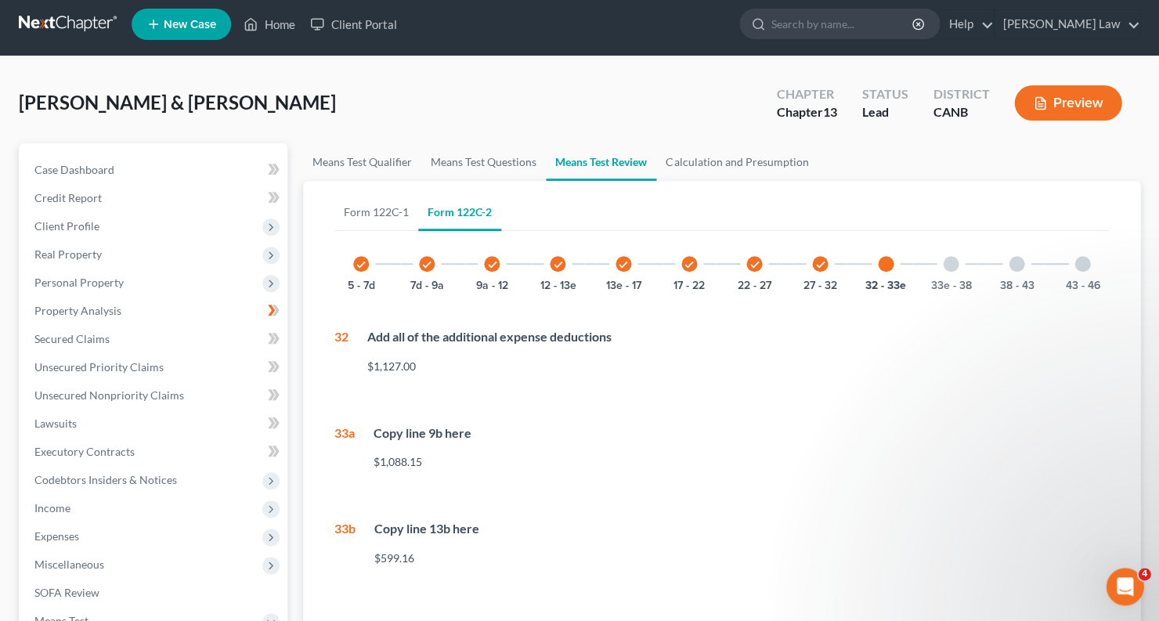
click at [956, 265] on div at bounding box center [951, 264] width 16 height 16
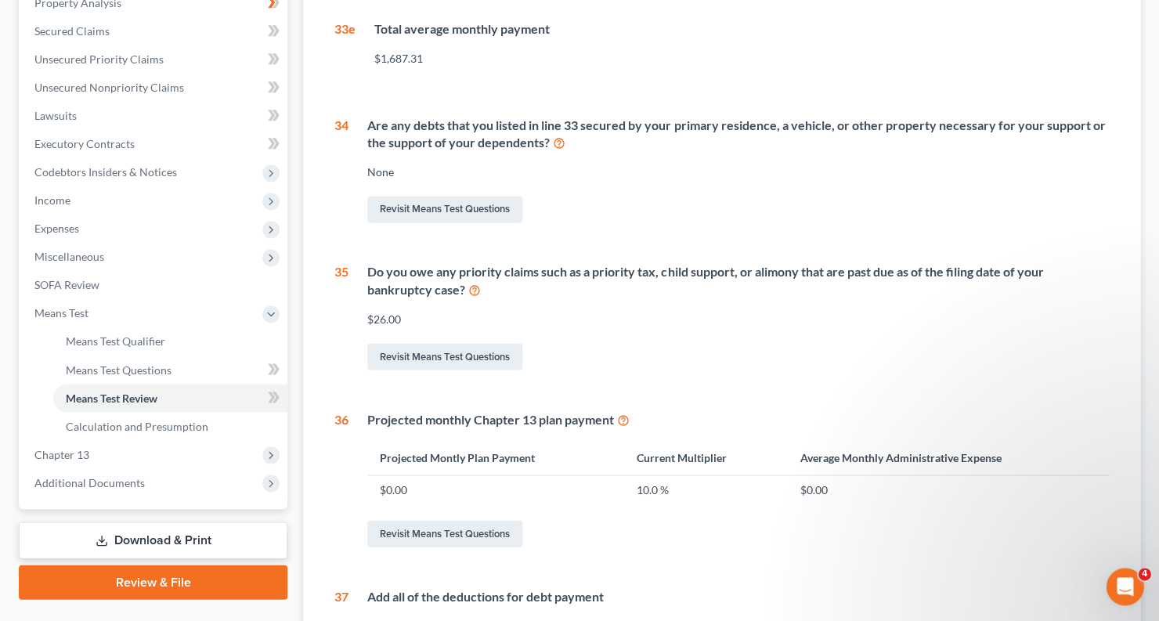
scroll to position [315, 0]
click at [491, 348] on link "Revisit Means Test Questions" at bounding box center [444, 356] width 155 height 27
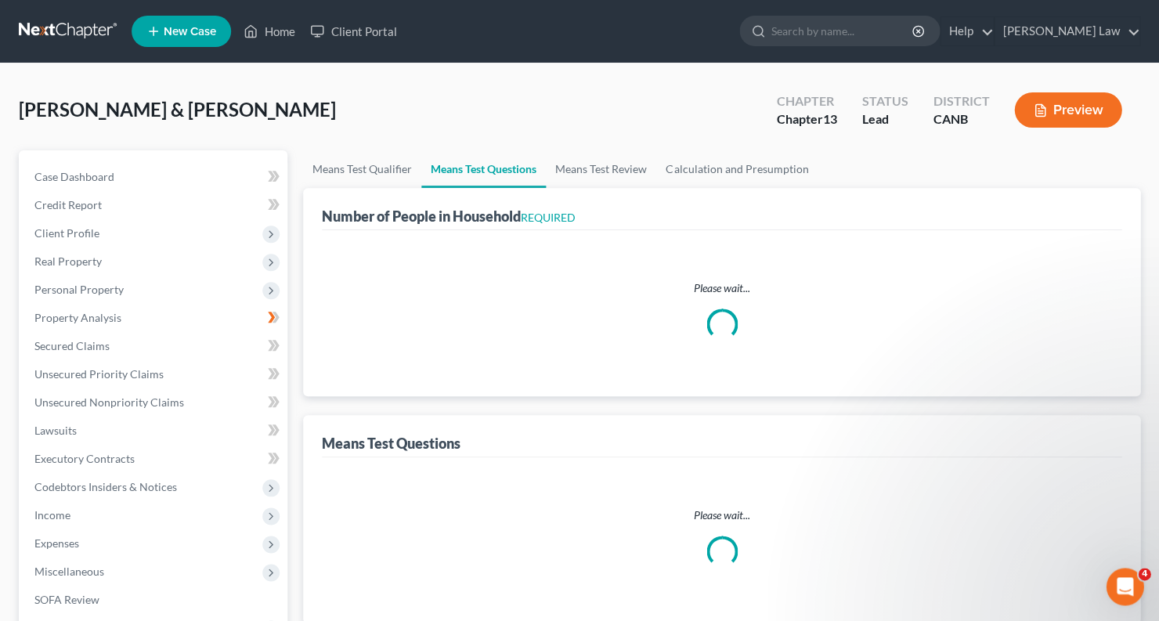
select select "0"
select select "60"
select select "1"
select select "60"
select select "1"
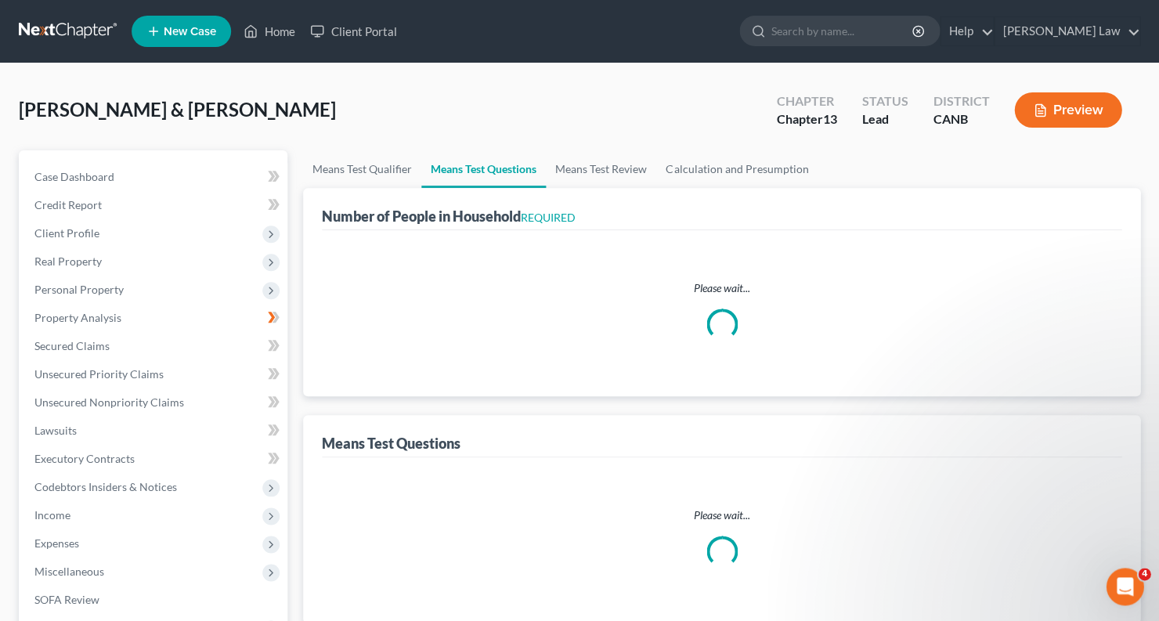
select select "1"
select select "4"
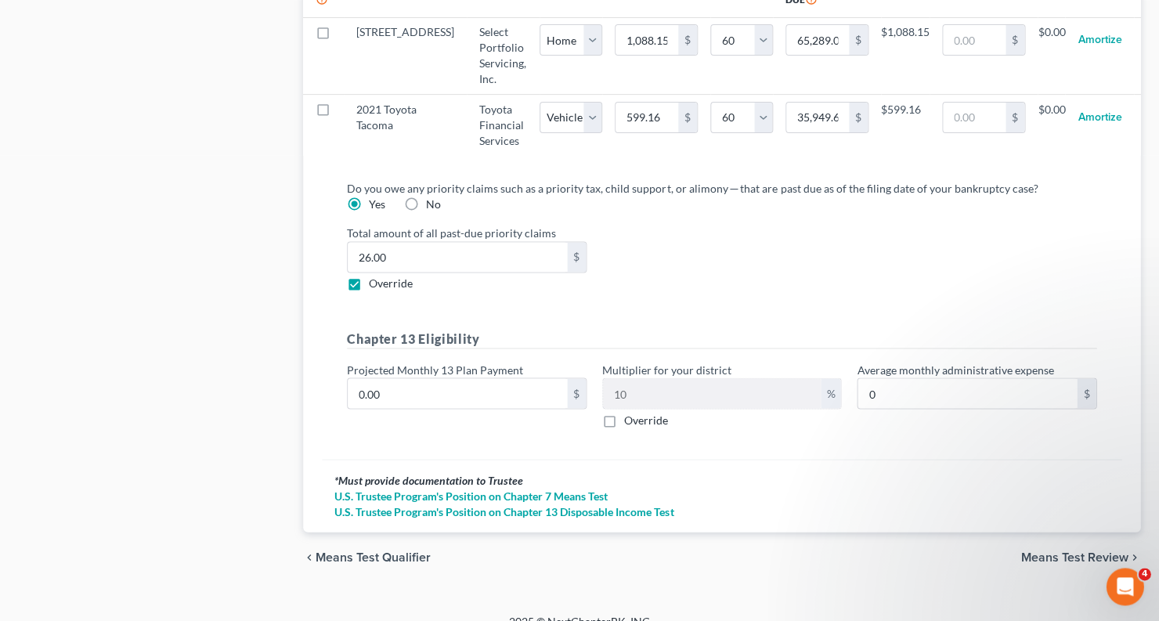
scroll to position [1676, 0]
click at [446, 242] on input "26.00" at bounding box center [457, 257] width 219 height 30
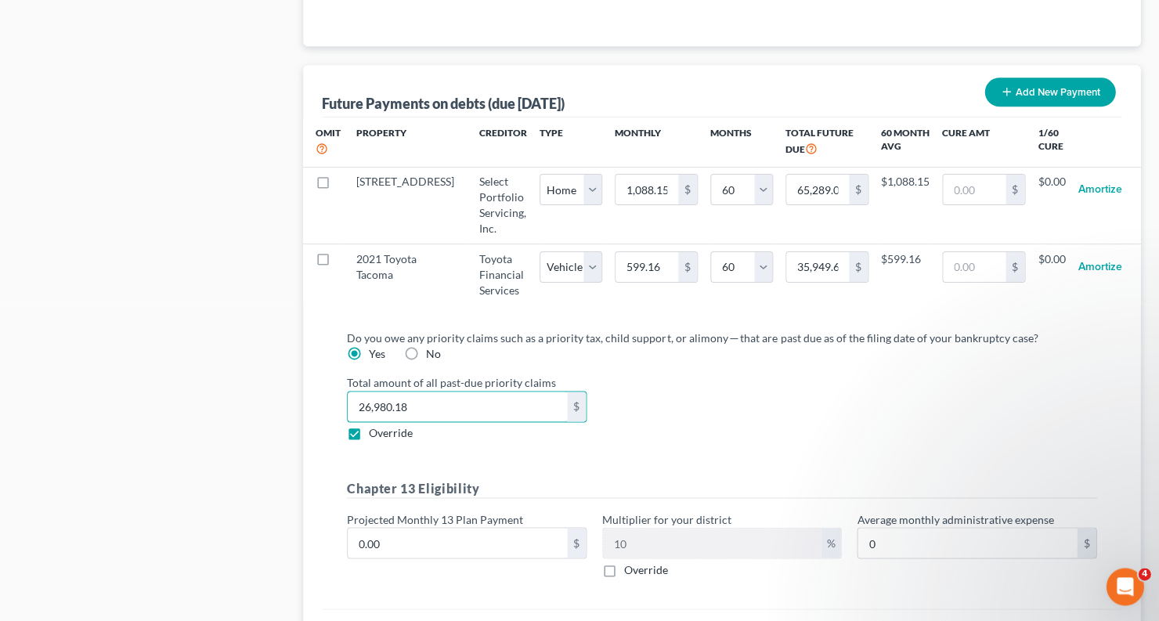
scroll to position [1535, 0]
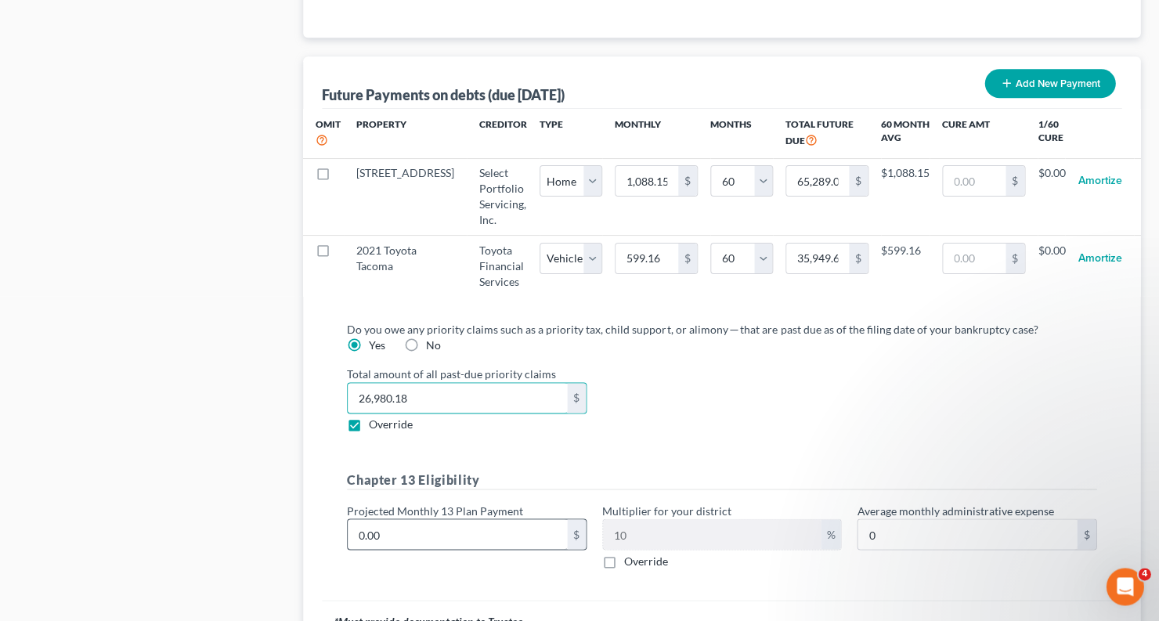
type input "26,980.18"
click at [469, 524] on input "0.00" at bounding box center [457, 534] width 219 height 30
type input "0"
type input "1"
type input "0.10"
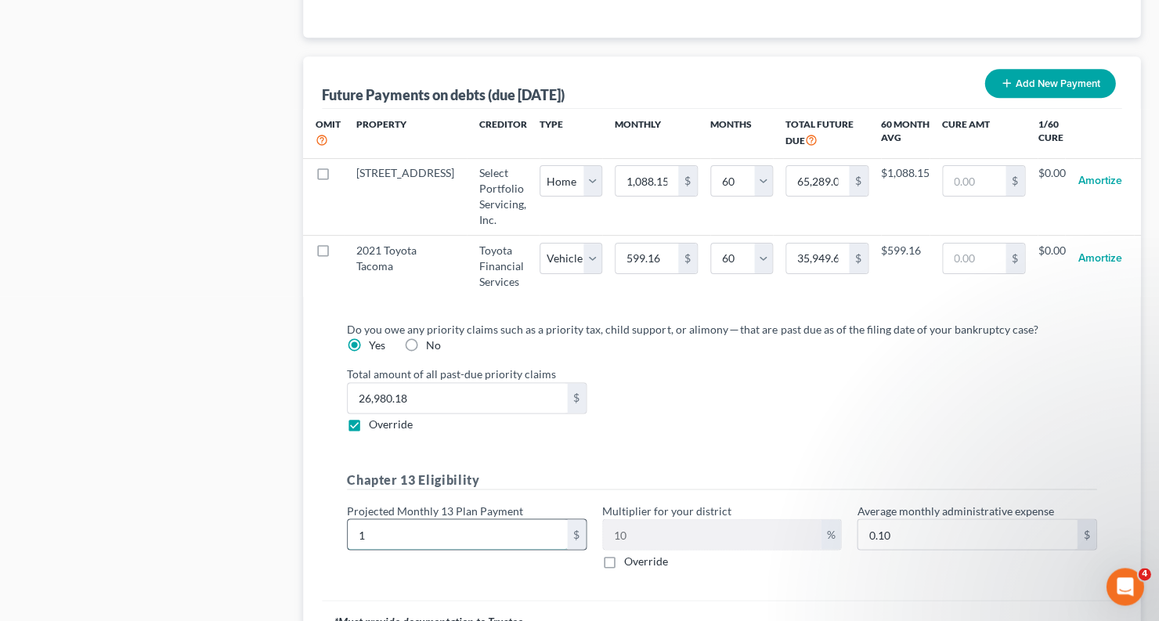
type input "10"
type input "1.00"
type input "100"
type input "10.00"
type input "1000"
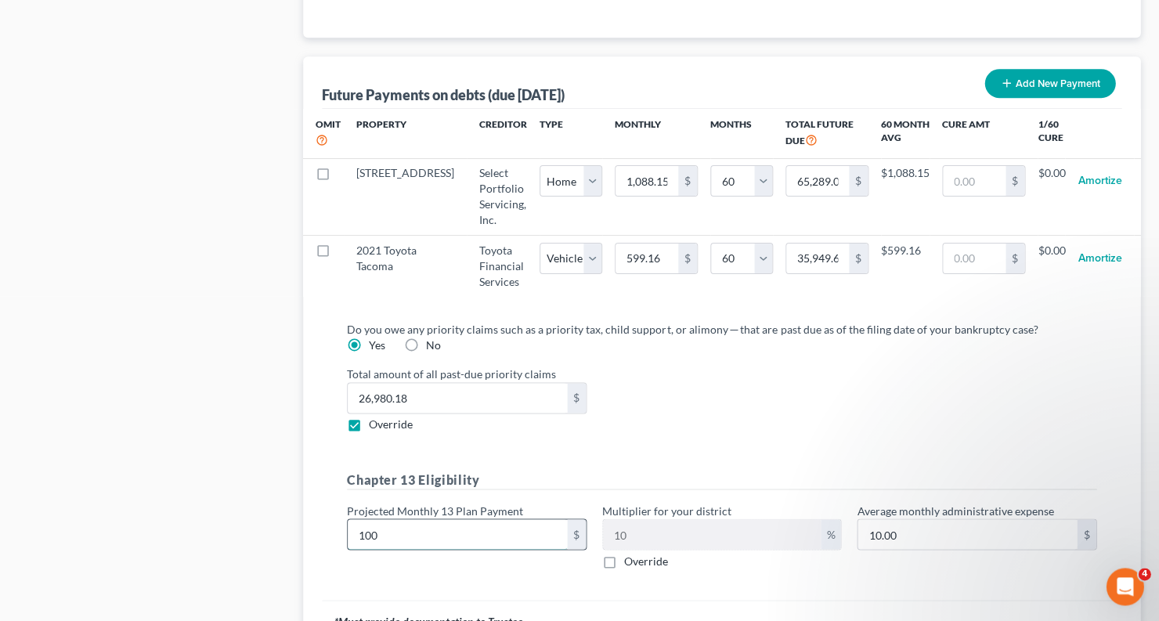
type input "100.00"
type input "1,000"
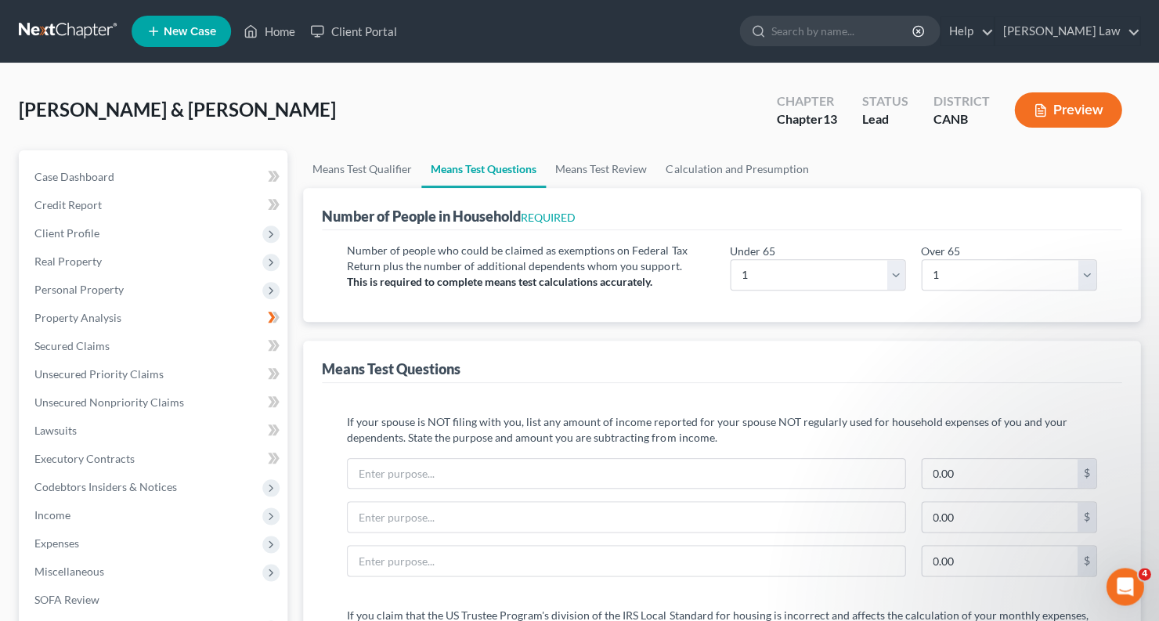
scroll to position [0, 0]
click at [1059, 106] on button "Preview" at bounding box center [1067, 109] width 107 height 35
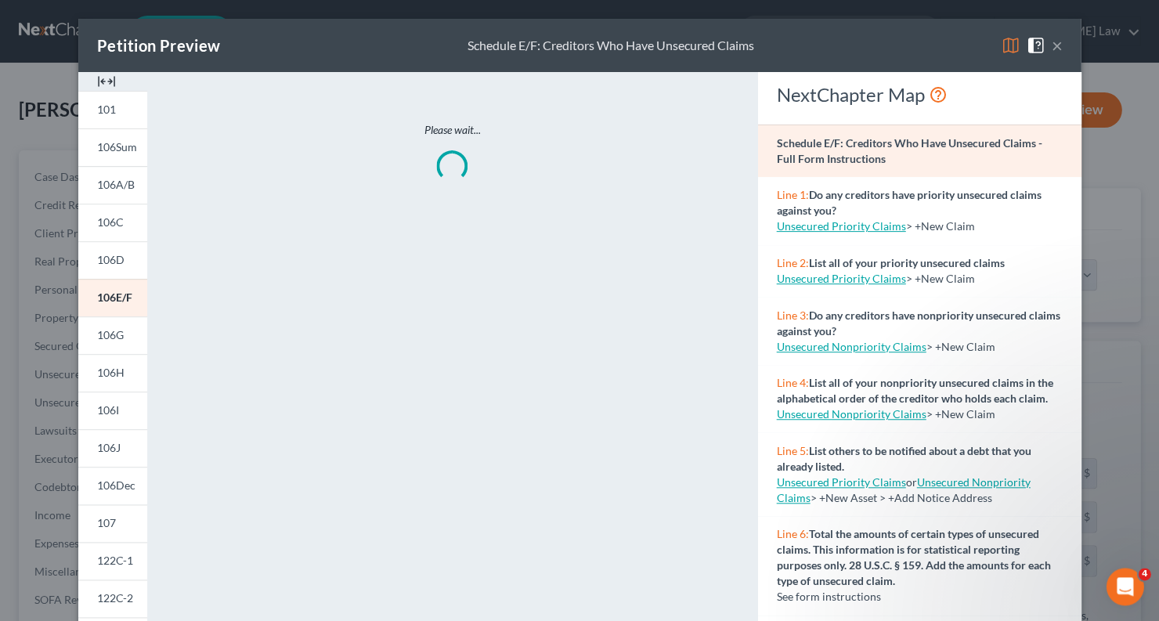
click at [1005, 53] on img at bounding box center [1010, 45] width 19 height 19
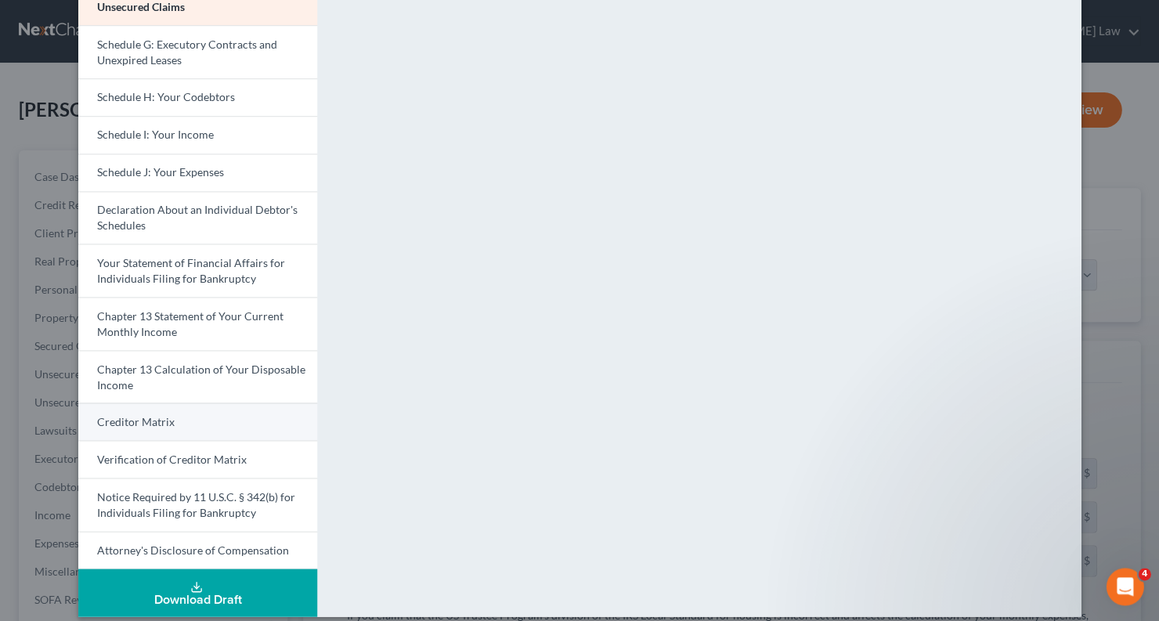
scroll to position [351, 0]
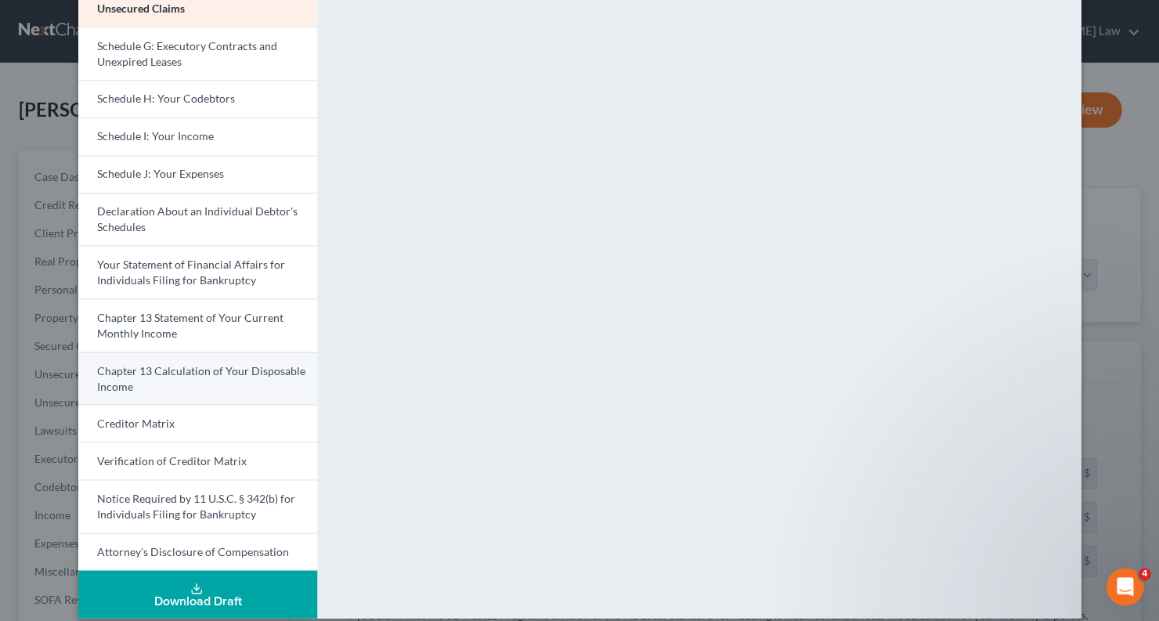
click at [263, 366] on link "Chapter 13 Calculation of Your Disposable Income" at bounding box center [197, 378] width 239 height 53
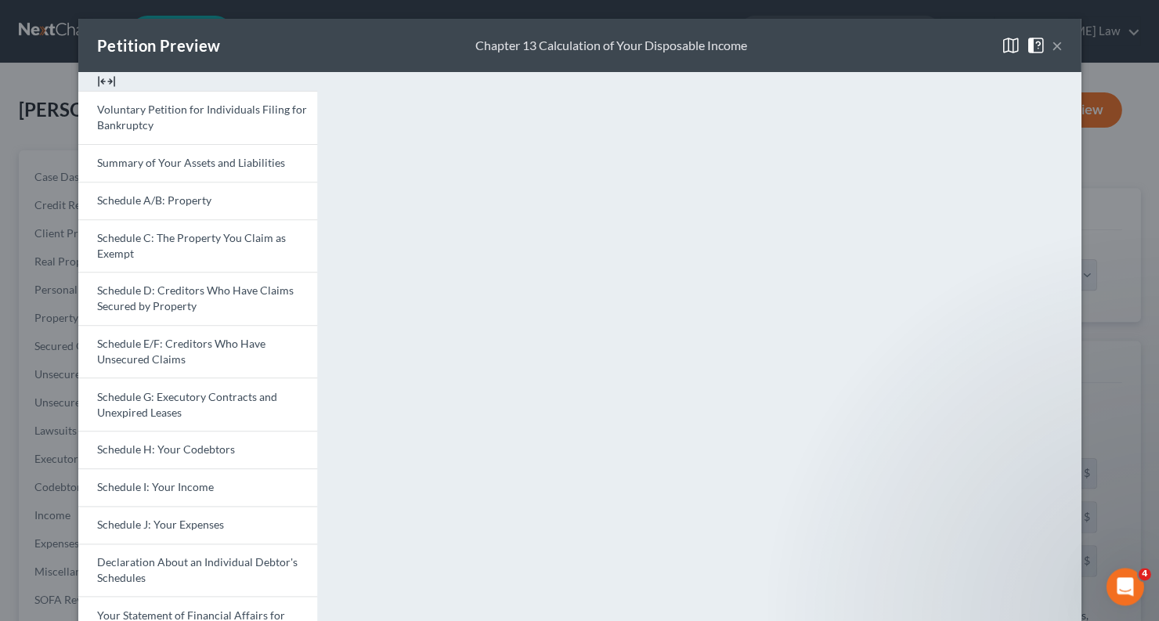
scroll to position [0, 0]
click at [1061, 42] on div "Petition Preview Chapter 13 Calculation of Your Disposable Income ×" at bounding box center [579, 45] width 1002 height 53
click at [1057, 52] on button "×" at bounding box center [1056, 45] width 11 height 19
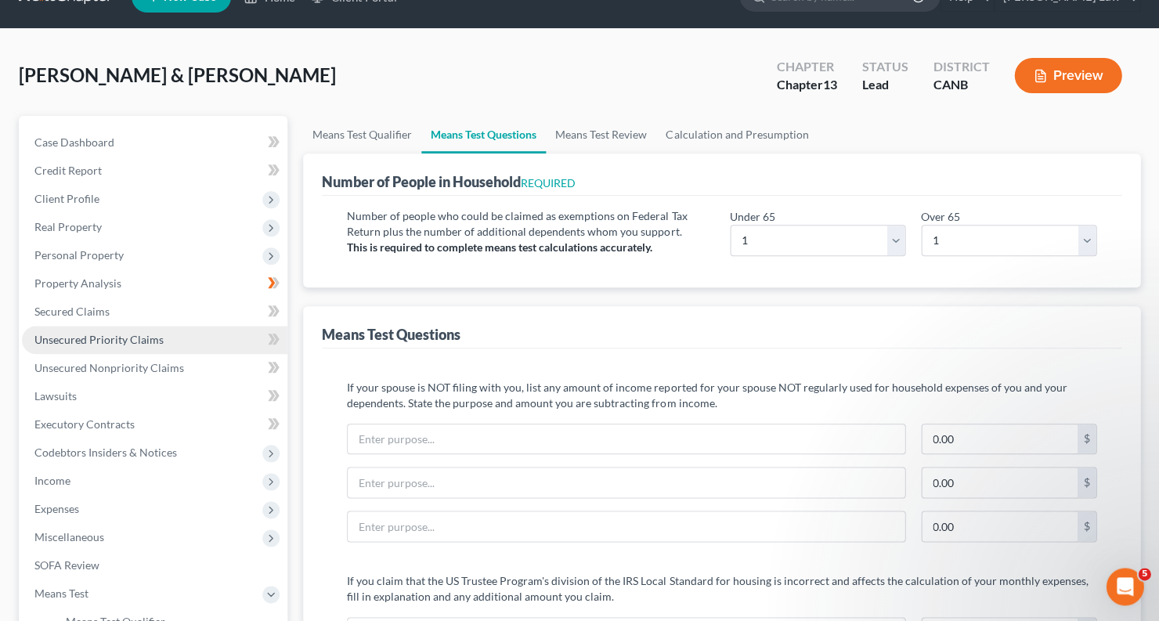
scroll to position [35, 0]
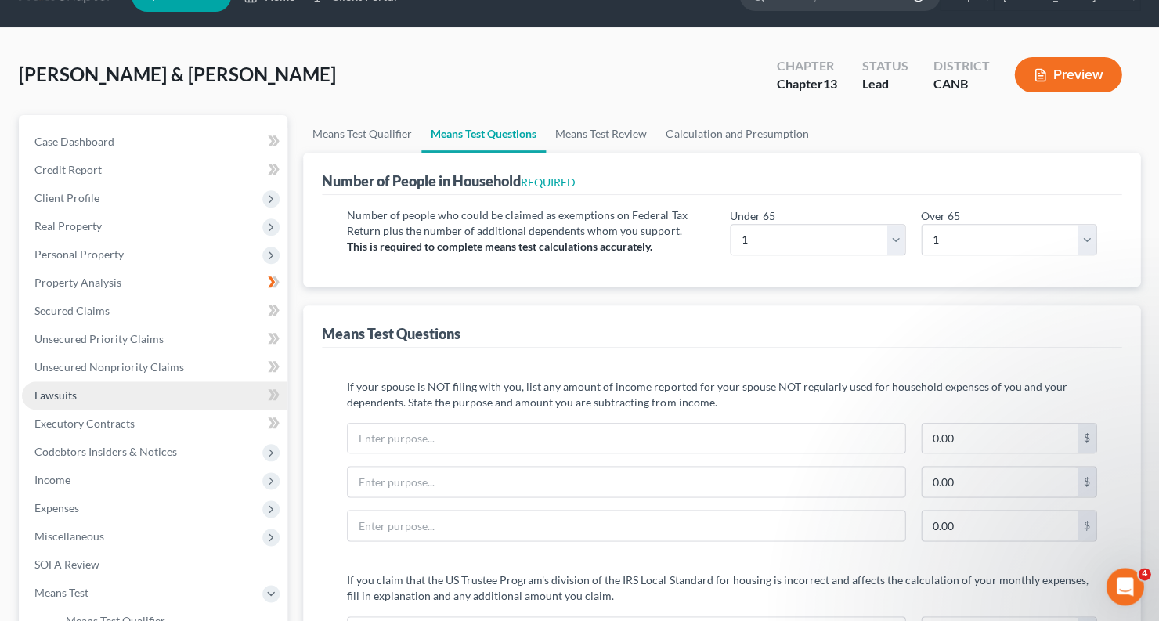
click at [161, 386] on link "Lawsuits" at bounding box center [154, 395] width 265 height 28
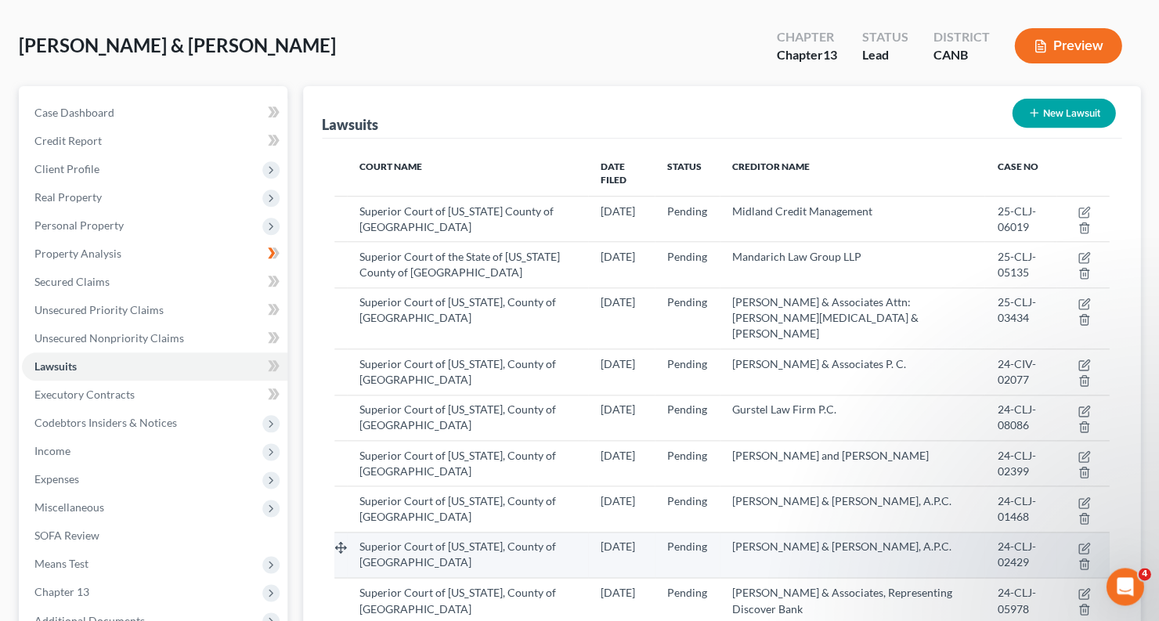
scroll to position [54, 0]
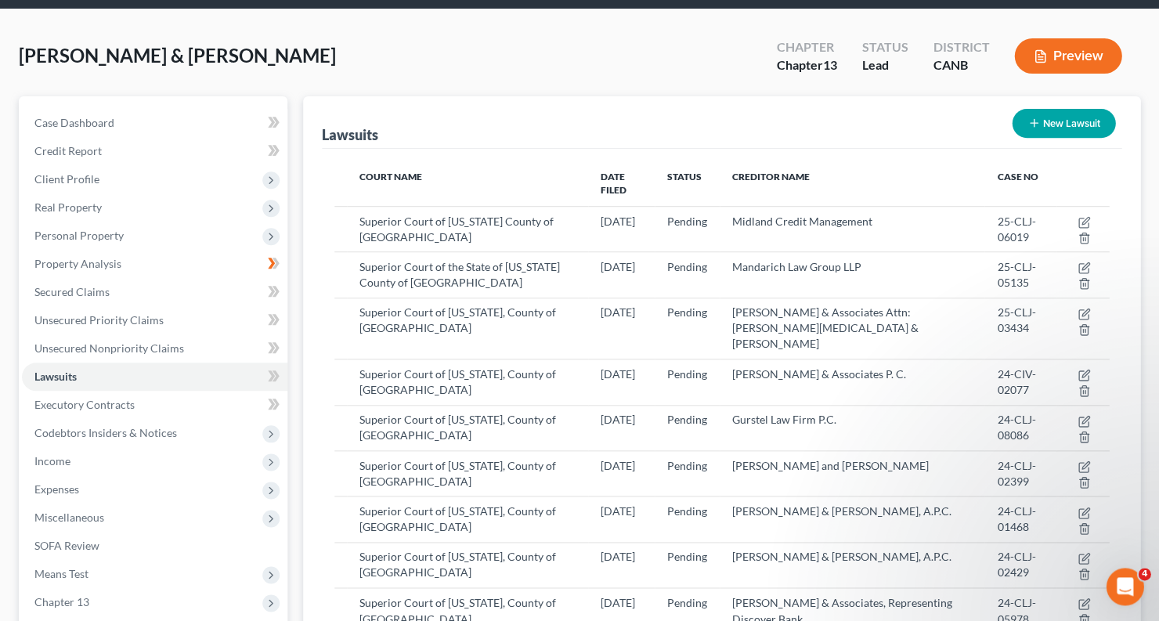
click at [1081, 47] on button "Preview" at bounding box center [1067, 55] width 107 height 35
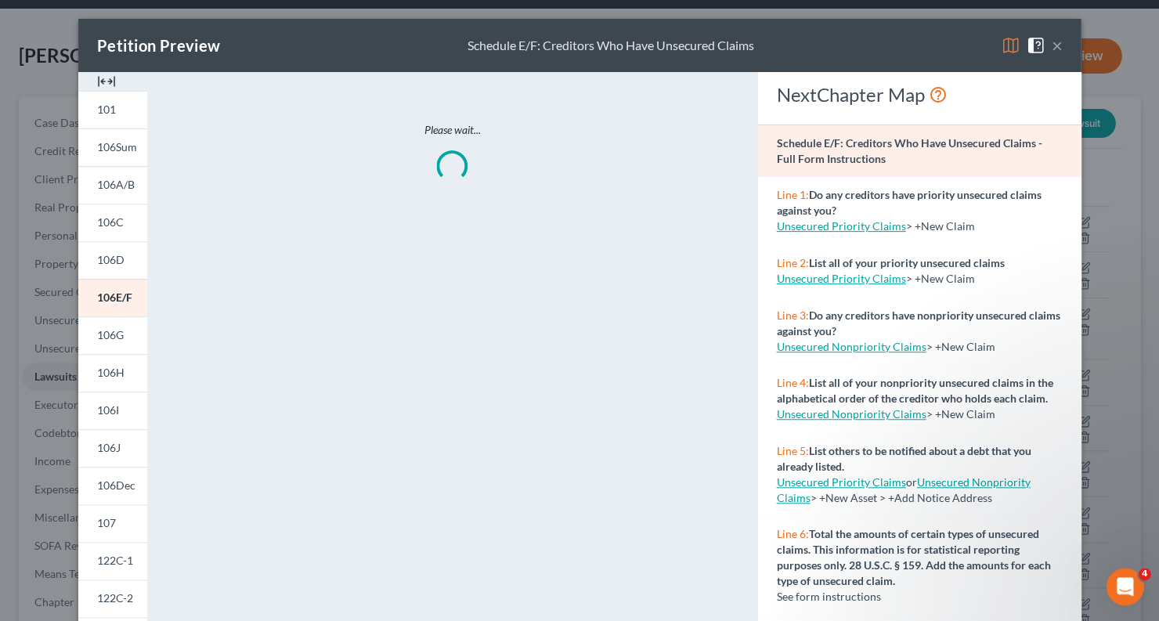
click at [1013, 40] on img at bounding box center [1010, 45] width 19 height 19
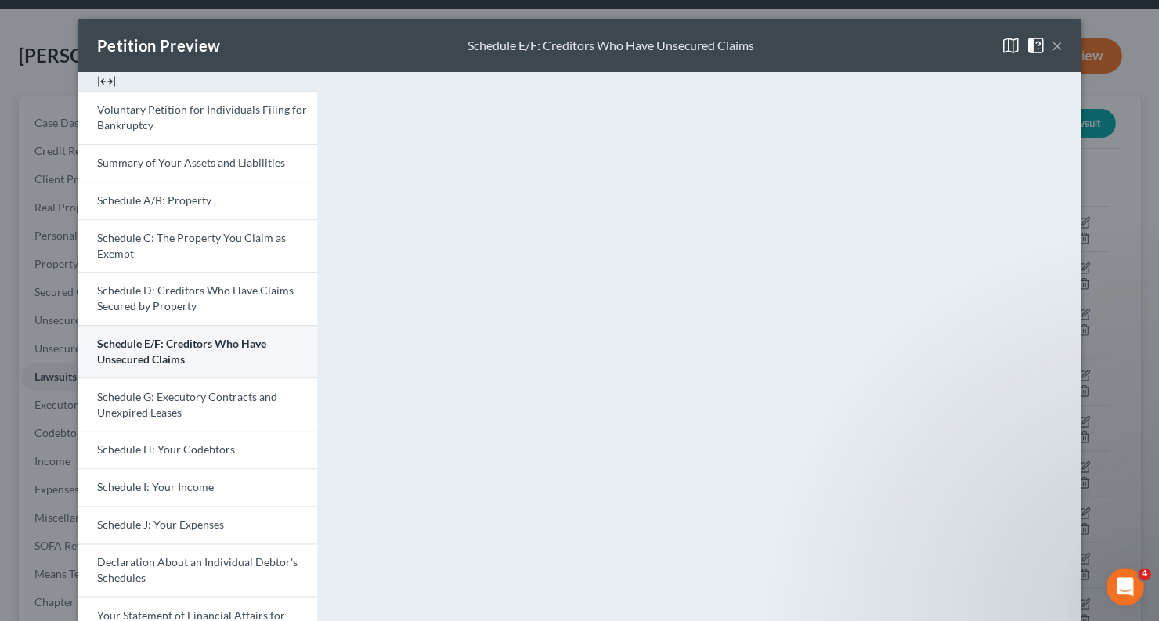
click at [226, 356] on link "Schedule E/F: Creditors Who Have Unsecured Claims" at bounding box center [197, 351] width 239 height 53
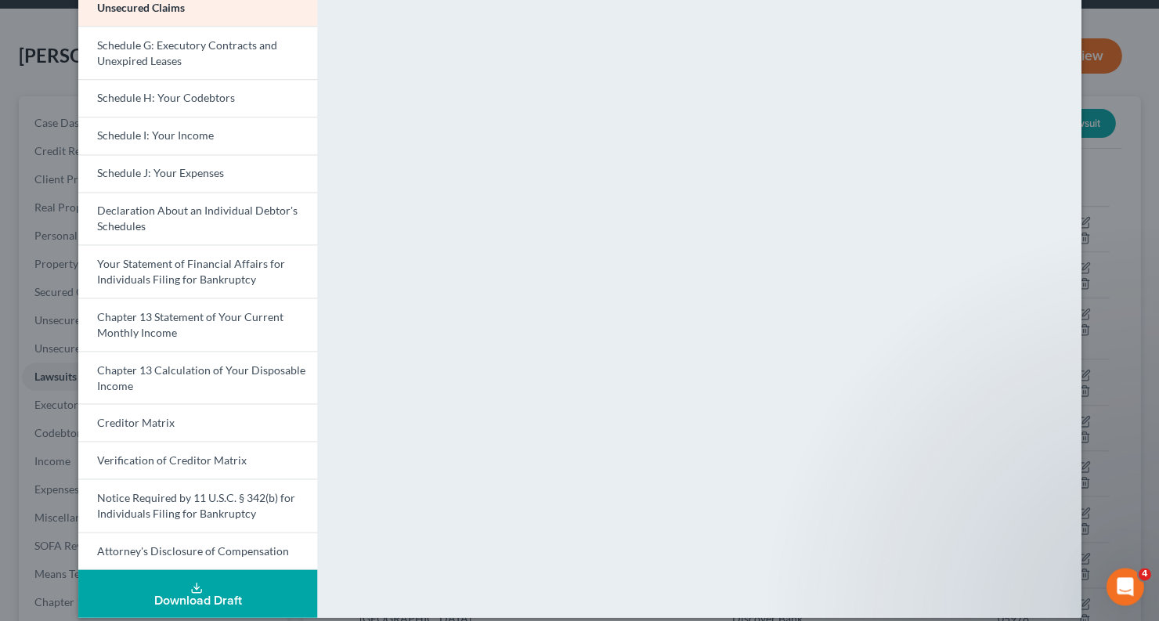
scroll to position [351, 0]
